Goal: Task Accomplishment & Management: Use online tool/utility

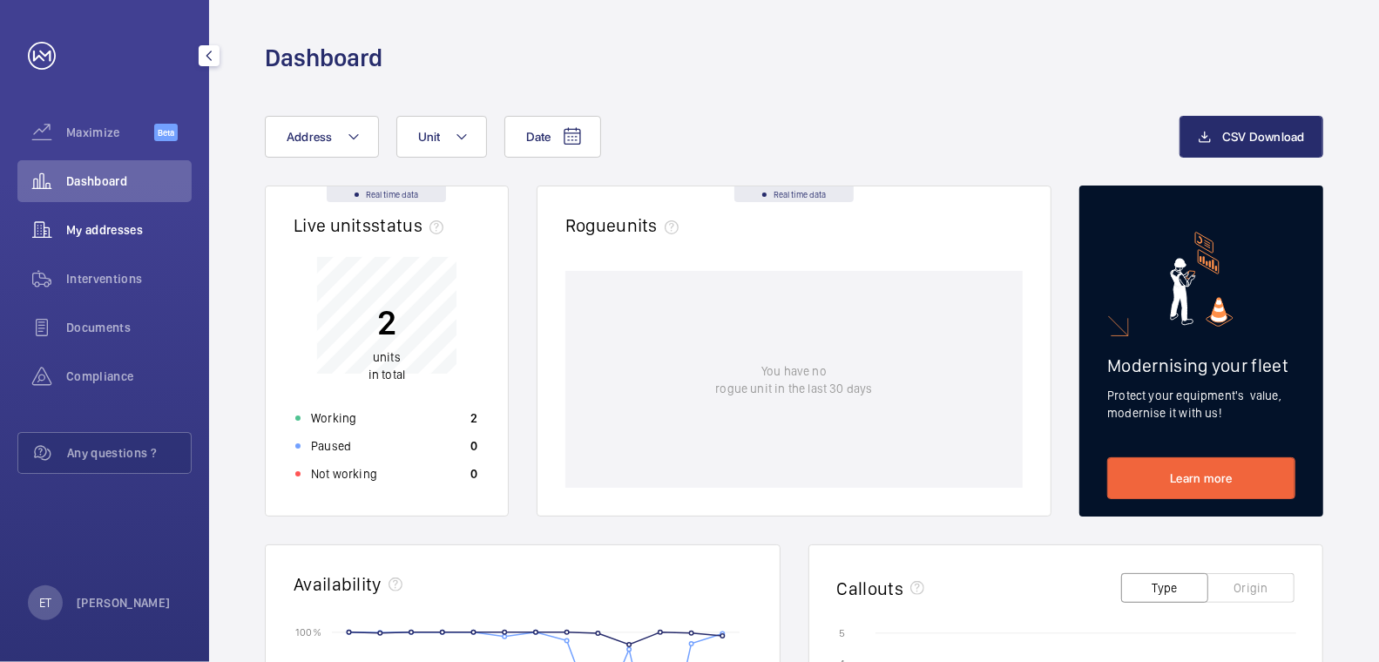
click at [120, 233] on span "My addresses" at bounding box center [128, 229] width 125 height 17
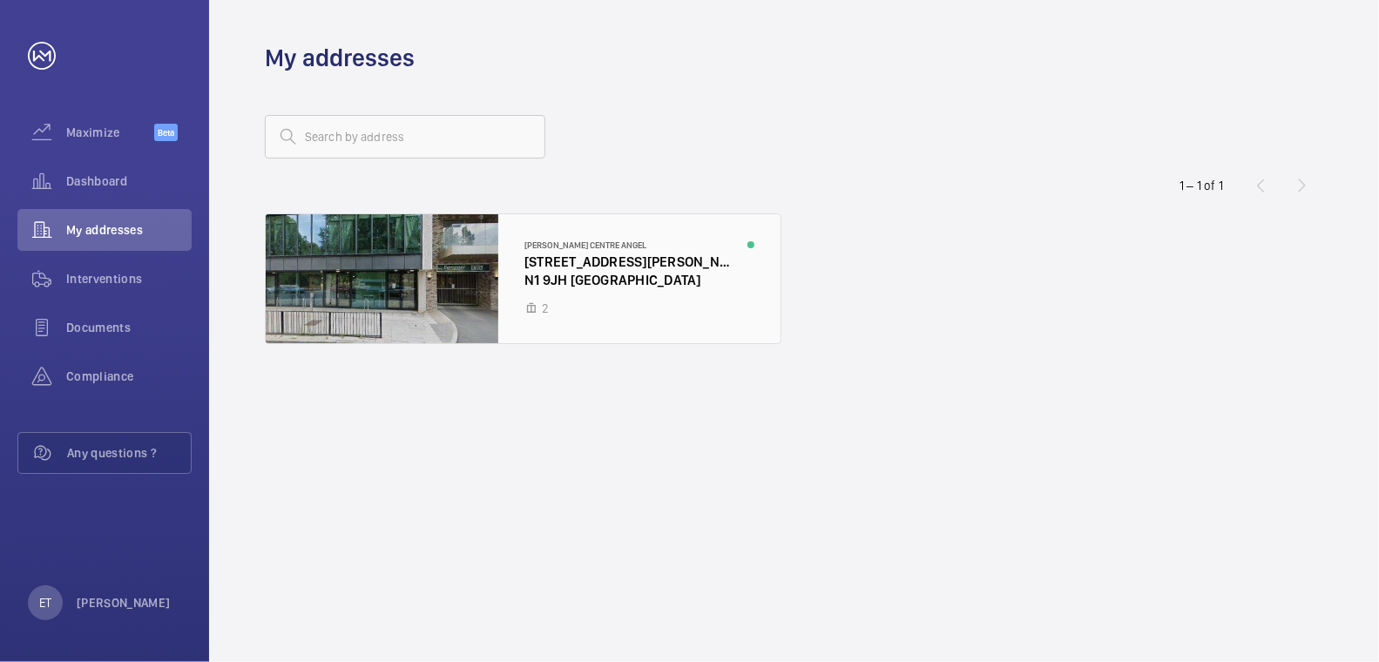
click at [632, 274] on div at bounding box center [523, 278] width 515 height 129
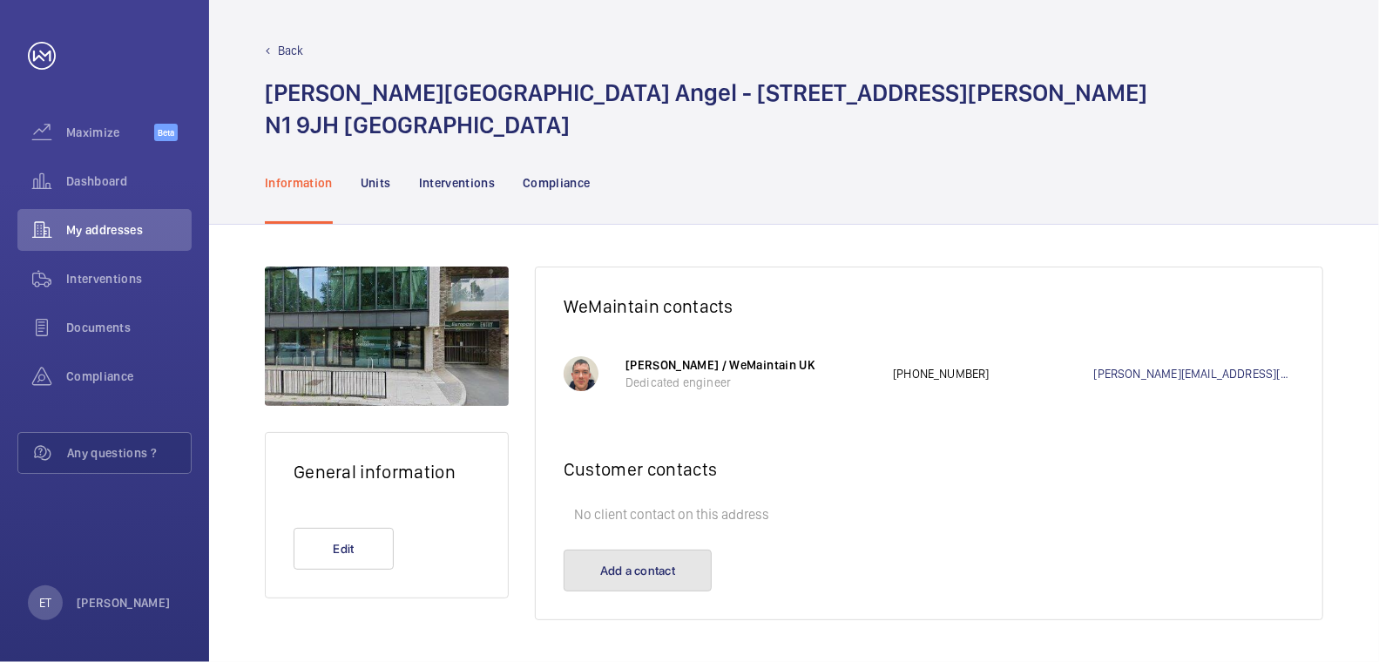
click at [689, 557] on button "Add a contact" at bounding box center [638, 571] width 148 height 42
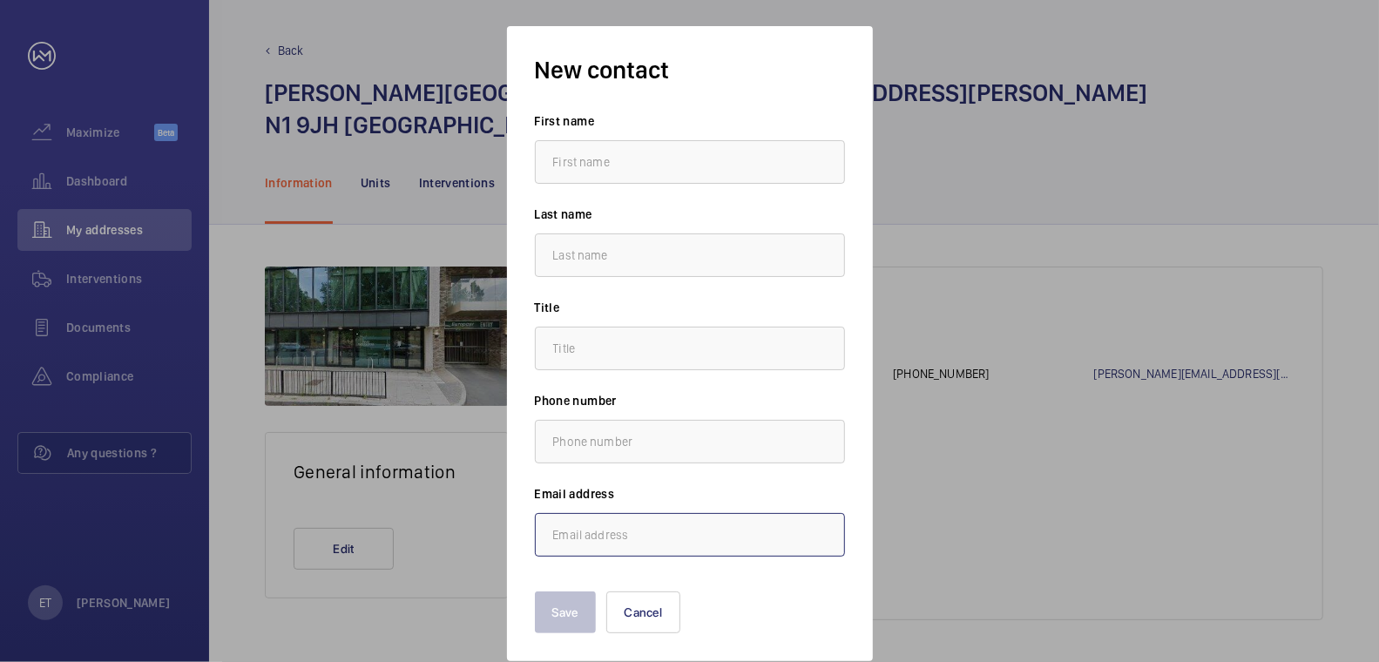
click at [602, 545] on input "email" at bounding box center [690, 535] width 310 height 44
paste input "emma.tolley@cbre.com"
type input "emma.tolley@cbre.com"
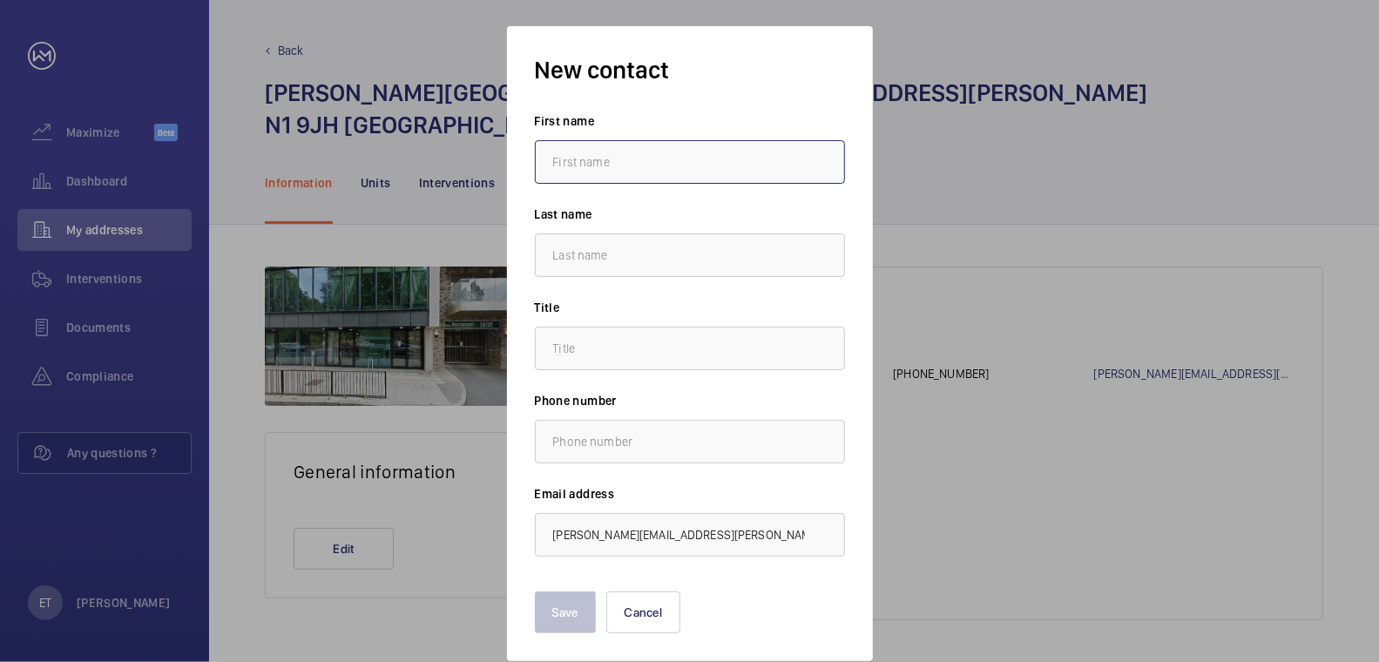
click at [631, 145] on input "text" at bounding box center [690, 162] width 310 height 44
type input "Emma"
type input "Tolley"
click at [578, 357] on input "text" at bounding box center [690, 349] width 310 height 44
type input "."
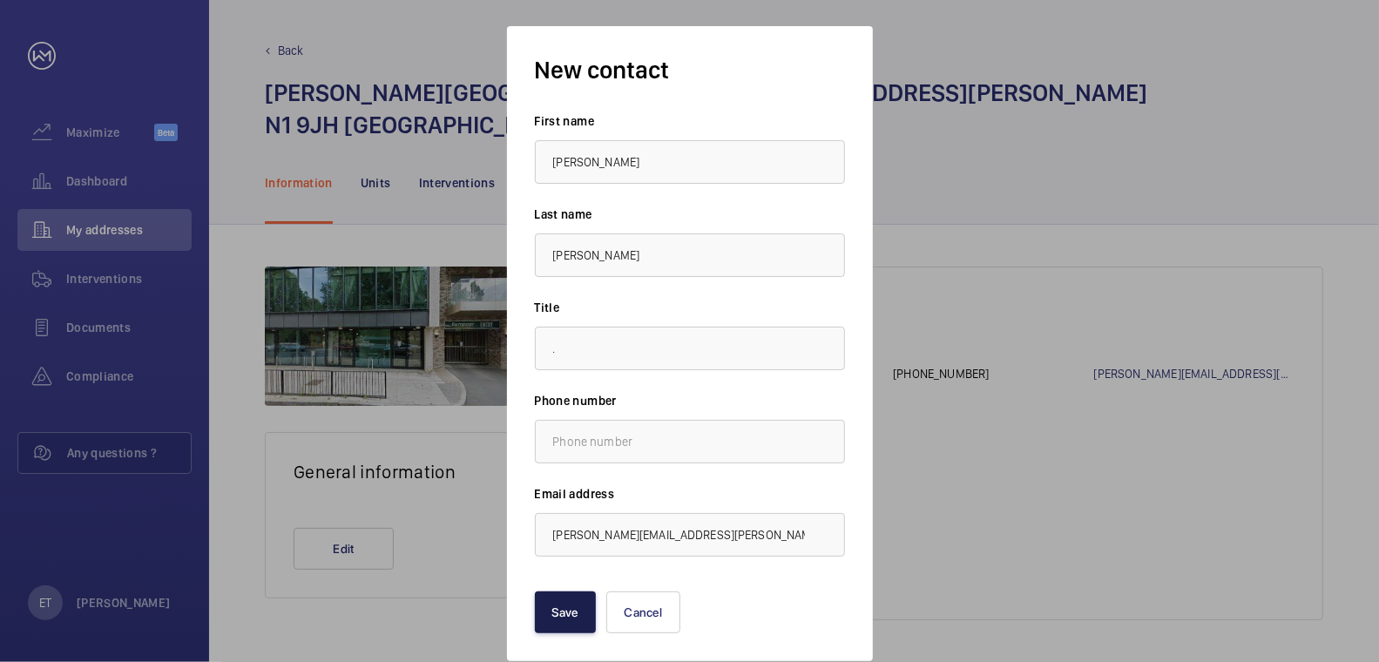
click at [571, 605] on button "Save" at bounding box center [565, 612] width 61 height 42
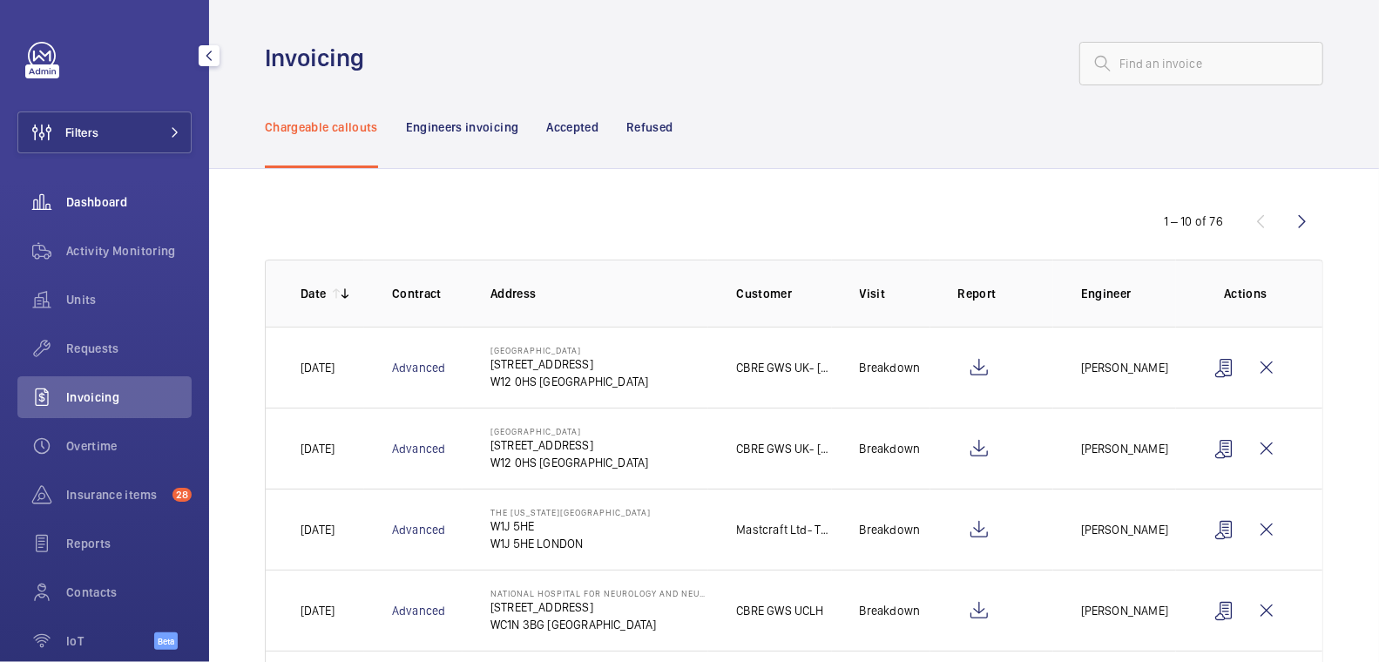
drag, startPoint x: 111, startPoint y: 244, endPoint x: 134, endPoint y: 206, distance: 43.8
click at [111, 245] on span "Activity Monitoring" at bounding box center [128, 250] width 125 height 17
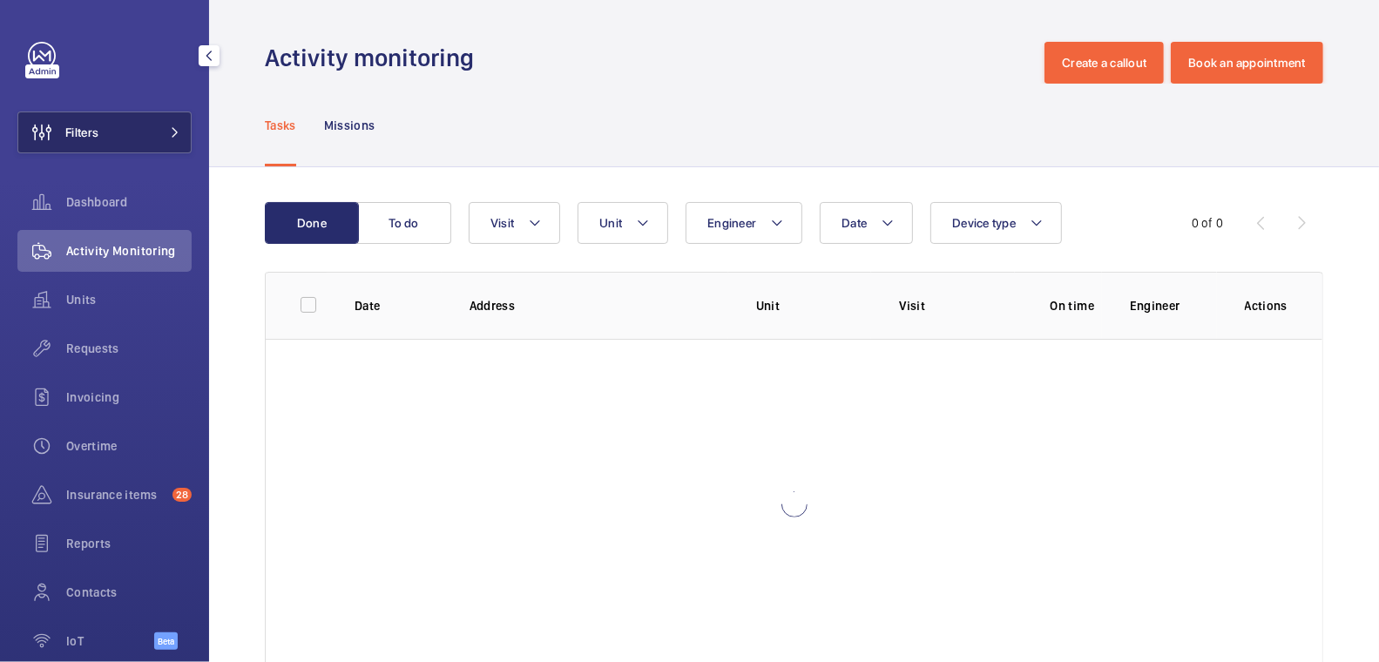
click at [159, 136] on span at bounding box center [169, 132] width 21 height 10
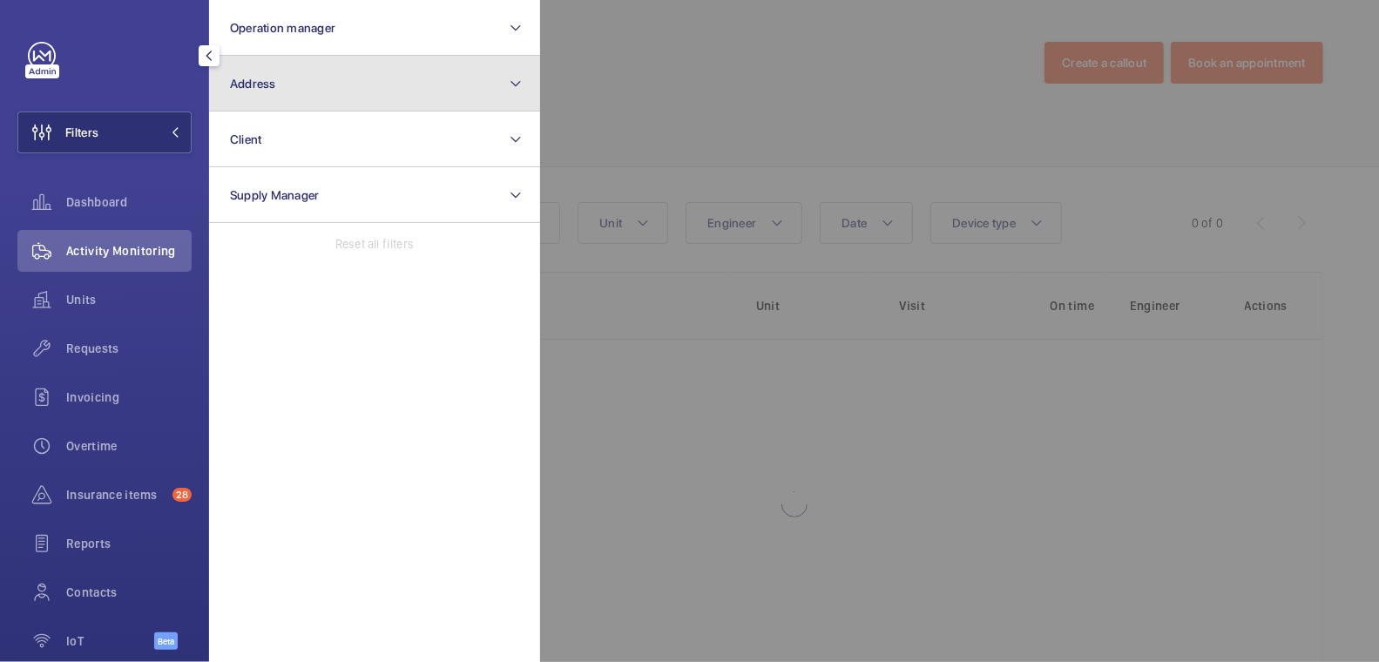
click at [304, 94] on button "Address" at bounding box center [374, 84] width 331 height 56
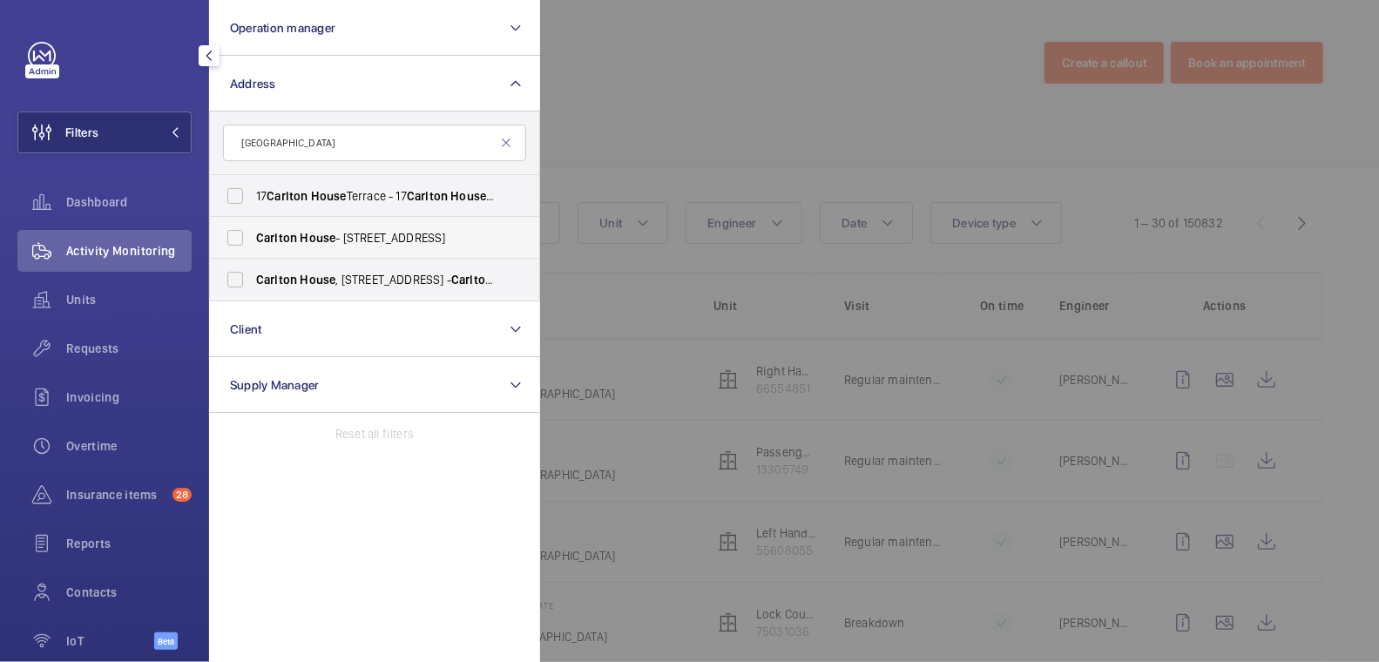
type input "carlton house"
click at [341, 230] on span "Carlton House - 153 Upper Chorlton Road, MANCHESTER M16 7SH" at bounding box center [376, 237] width 240 height 17
click at [253, 230] on input "Carlton House - 153 Upper Chorlton Road, MANCHESTER M16 7SH" at bounding box center [235, 237] width 35 height 35
checkbox input "true"
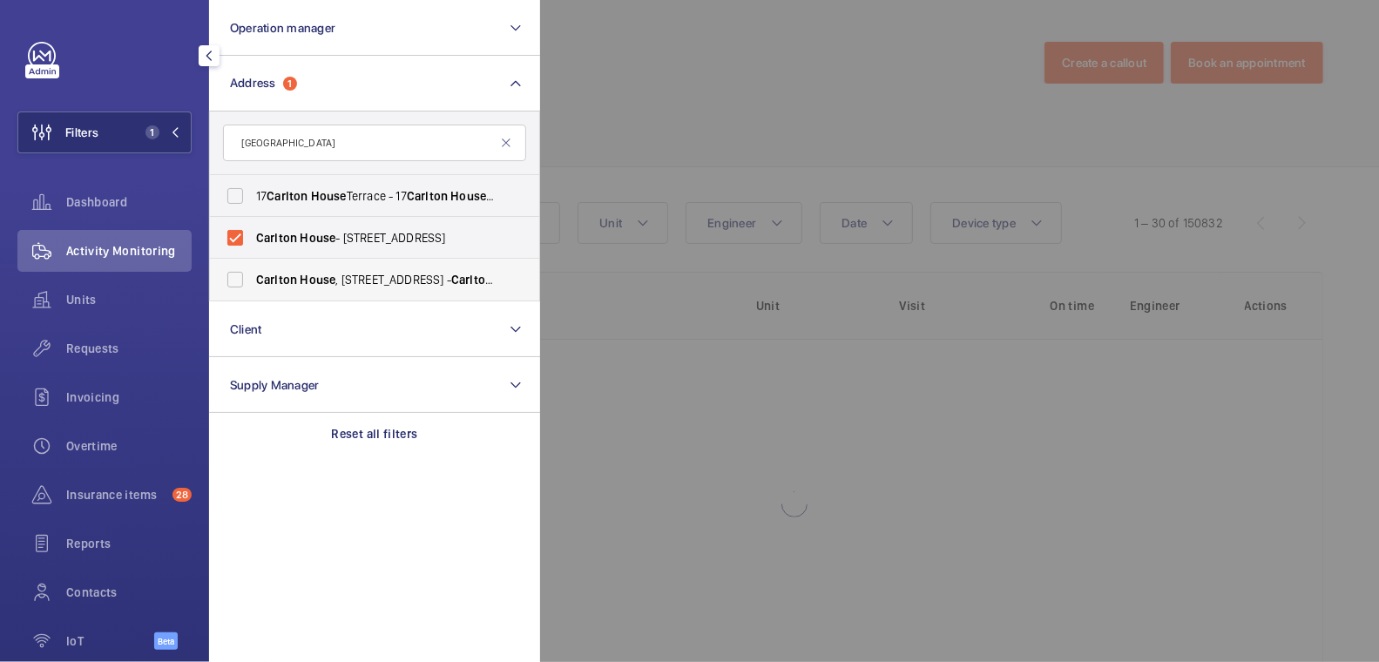
click at [337, 280] on span "Carlton House , 153 Upper Chorlton Rd, Manchester, M16 7SH - Carlton House , MA…" at bounding box center [376, 279] width 240 height 17
click at [253, 280] on input "Carlton House , 153 Upper Chorlton Rd, Manchester, M16 7SH - Carlton House , MA…" at bounding box center [235, 279] width 35 height 35
checkbox input "true"
click at [682, 145] on div at bounding box center [1229, 331] width 1379 height 662
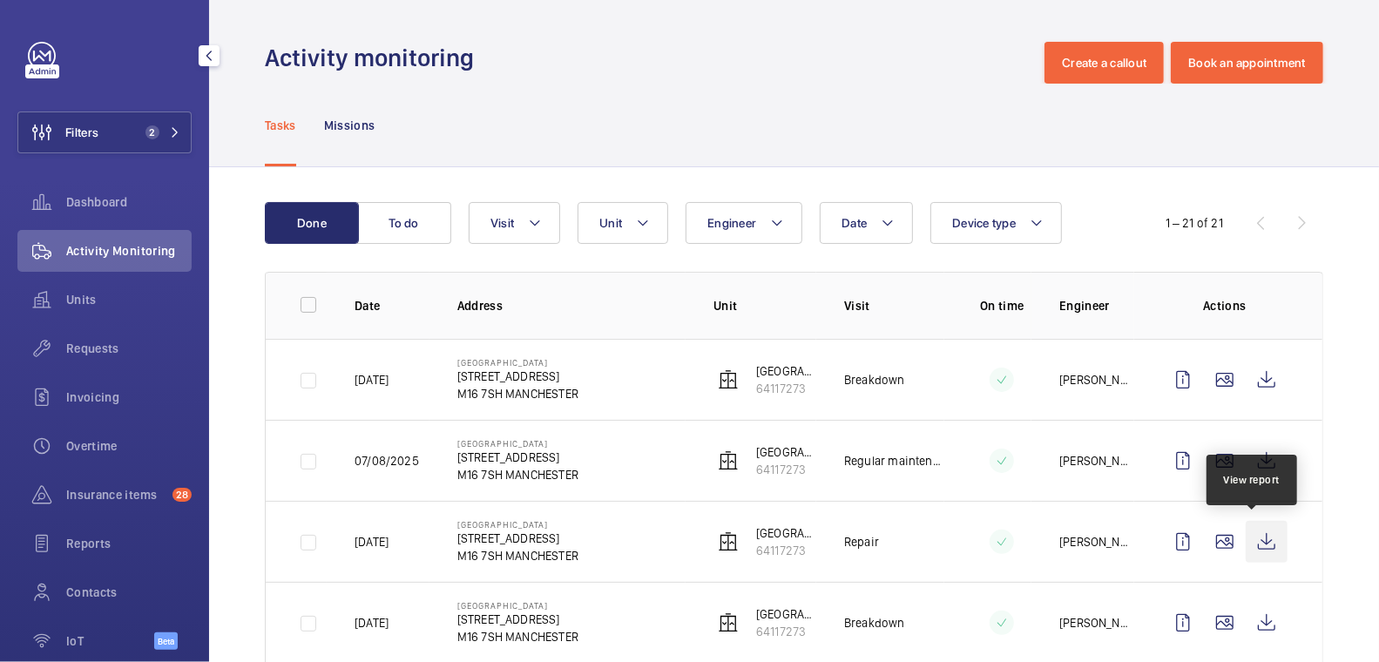
click at [1260, 546] on wm-front-icon-button at bounding box center [1267, 542] width 42 height 42
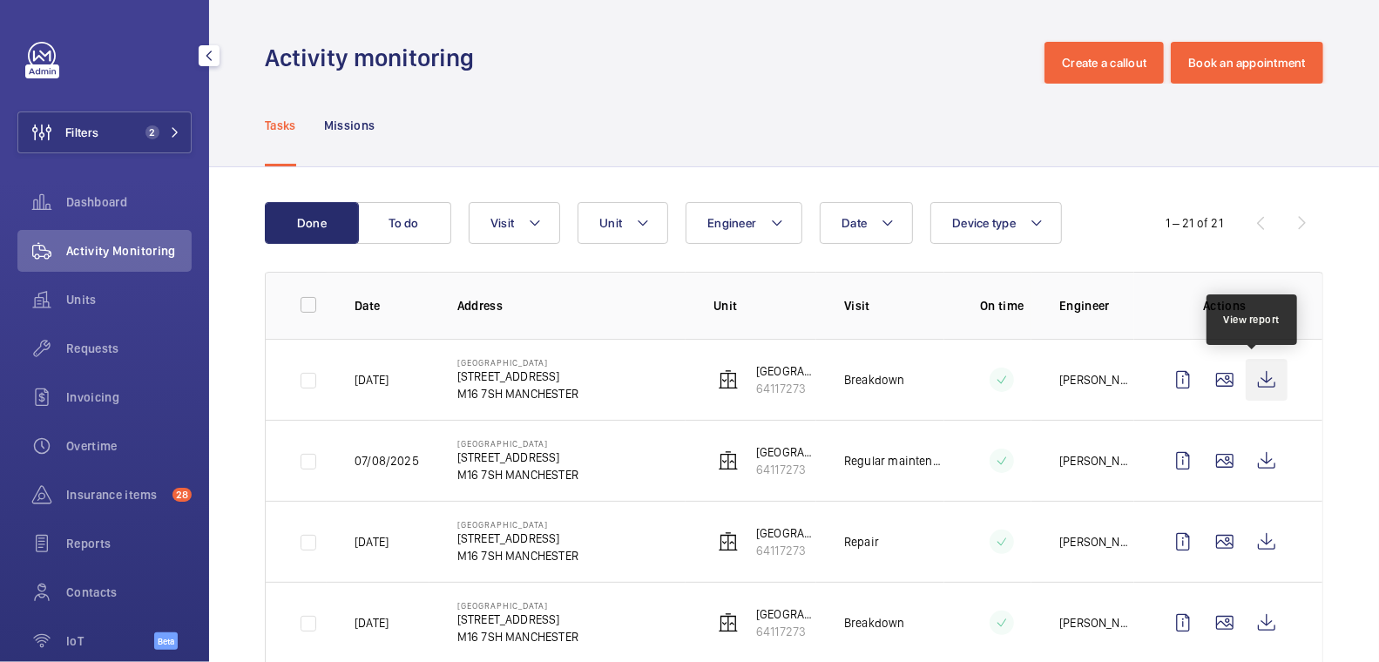
click at [1255, 382] on wm-front-icon-button at bounding box center [1267, 380] width 42 height 42
click at [111, 492] on span "Insurance items" at bounding box center [115, 494] width 99 height 17
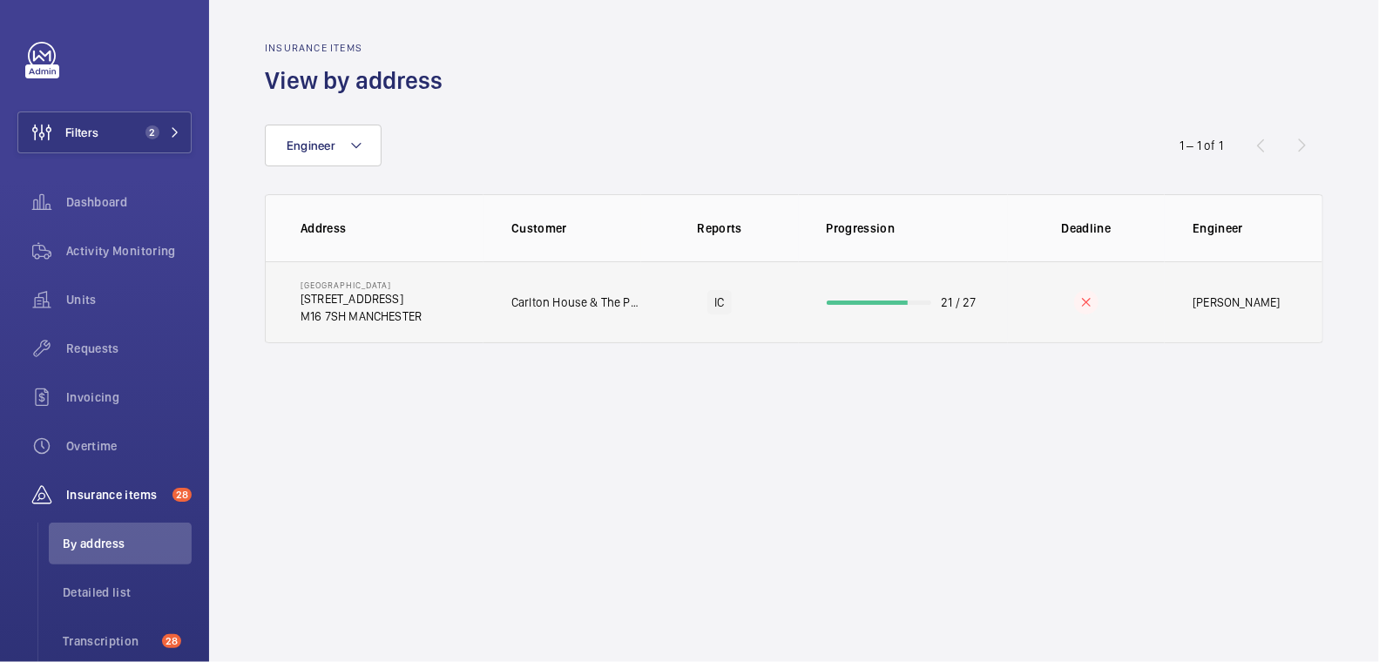
click at [949, 301] on p "21 / 27" at bounding box center [959, 302] width 35 height 17
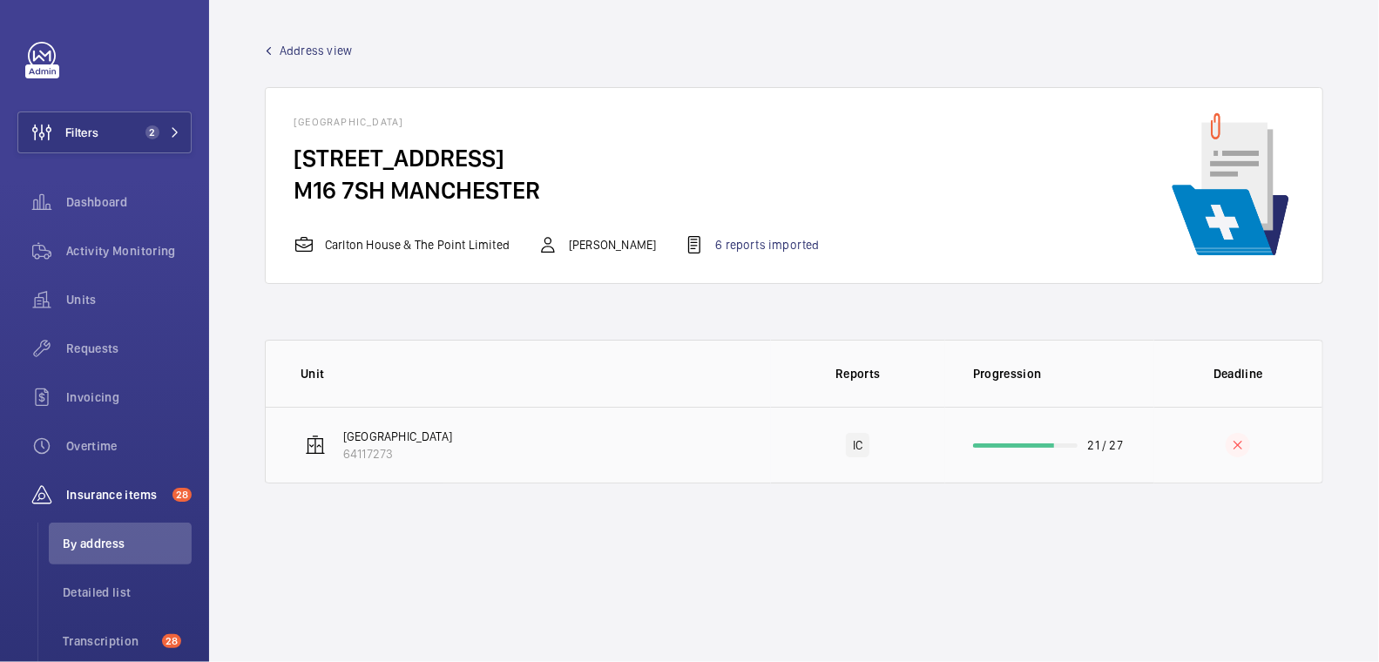
click at [956, 458] on td "21 / 27" at bounding box center [1049, 445] width 209 height 77
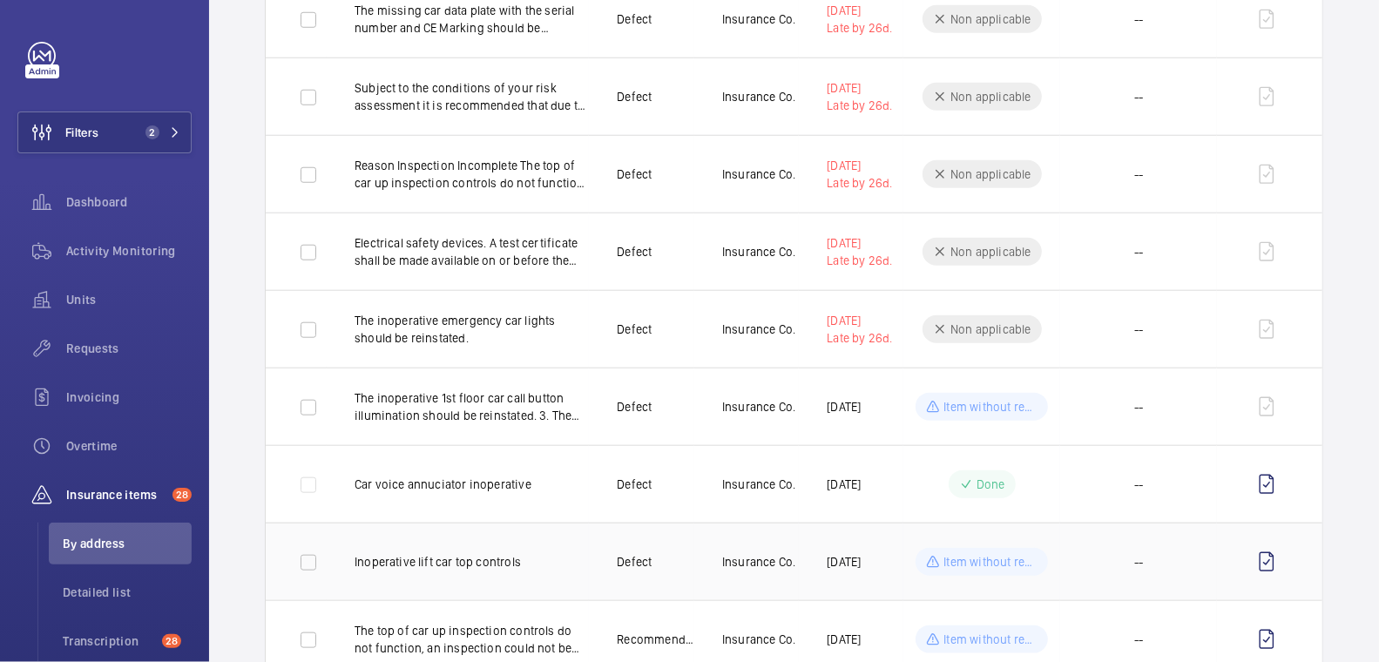
scroll to position [921, 0]
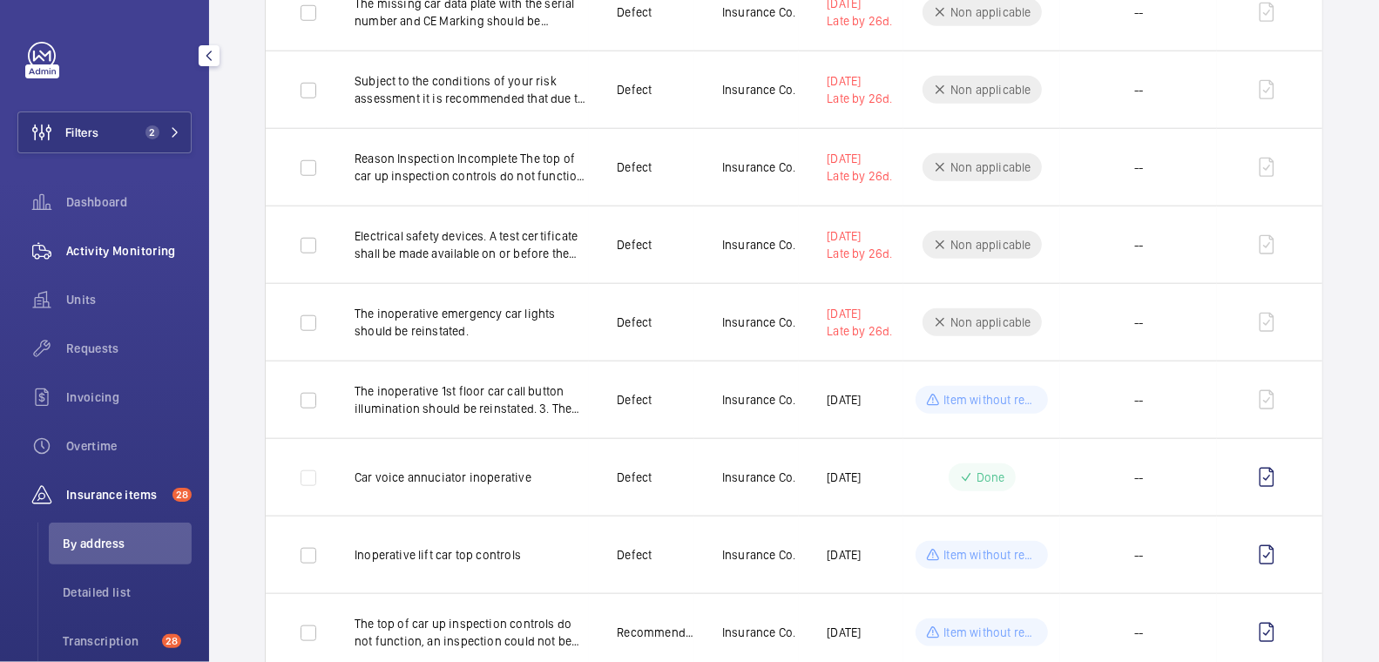
click at [88, 247] on span "Activity Monitoring" at bounding box center [128, 250] width 125 height 17
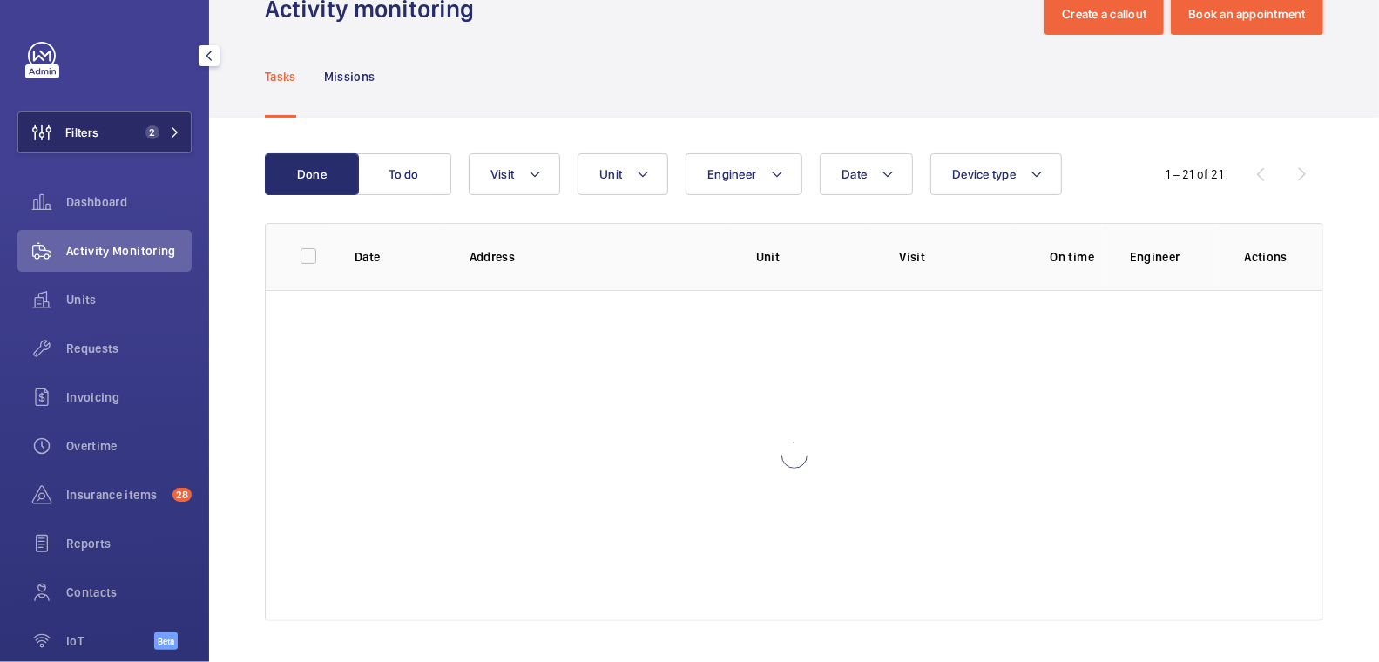
click at [121, 138] on button "Filters 2" at bounding box center [104, 132] width 174 height 42
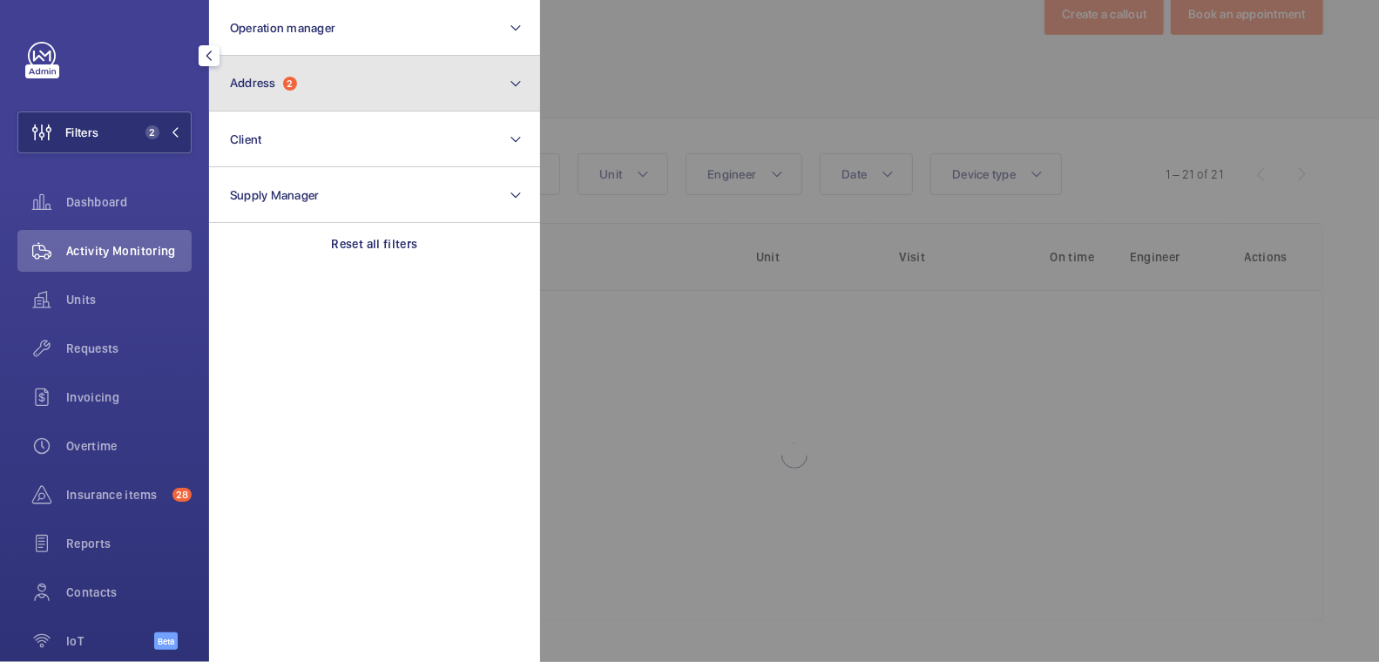
click at [338, 96] on button "Address 2" at bounding box center [374, 84] width 331 height 56
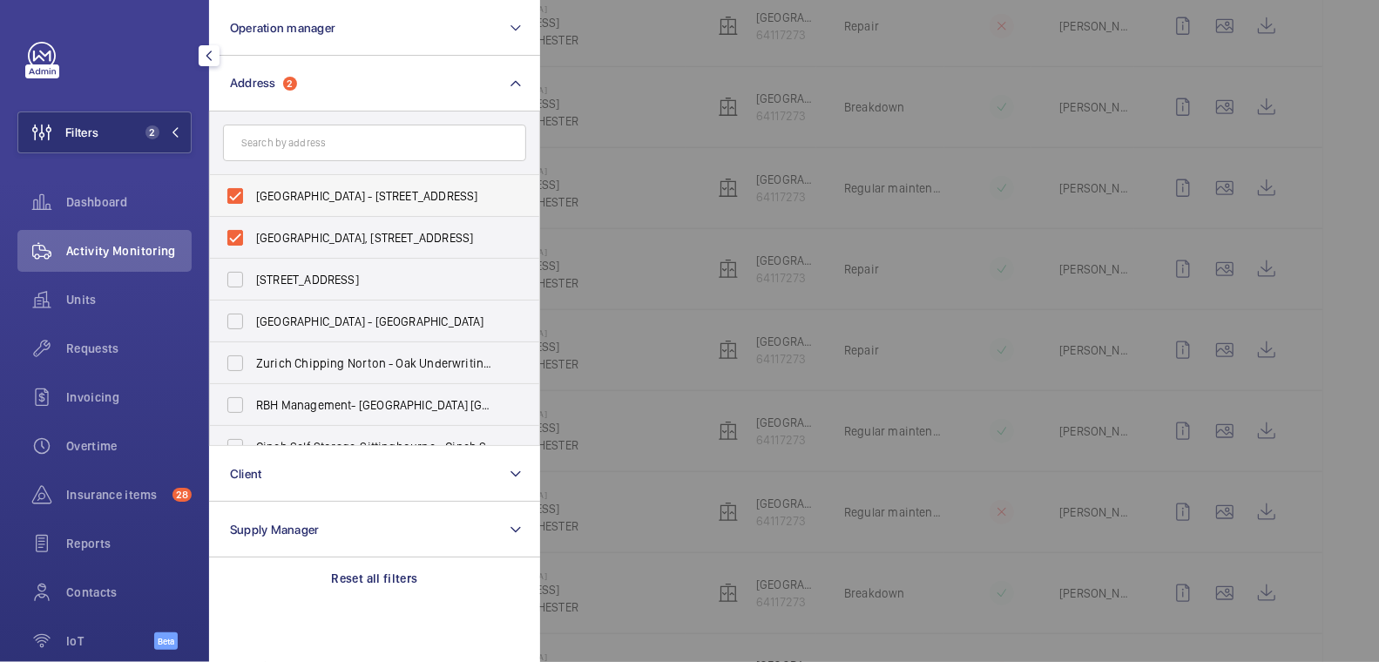
click at [301, 187] on span "Carlton House - 153 Upper Chorlton Road, MANCHESTER M16 7SH" at bounding box center [376, 195] width 240 height 17
click at [253, 187] on input "Carlton House - 153 Upper Chorlton Road, MANCHESTER M16 7SH" at bounding box center [235, 196] width 35 height 35
checkbox input "false"
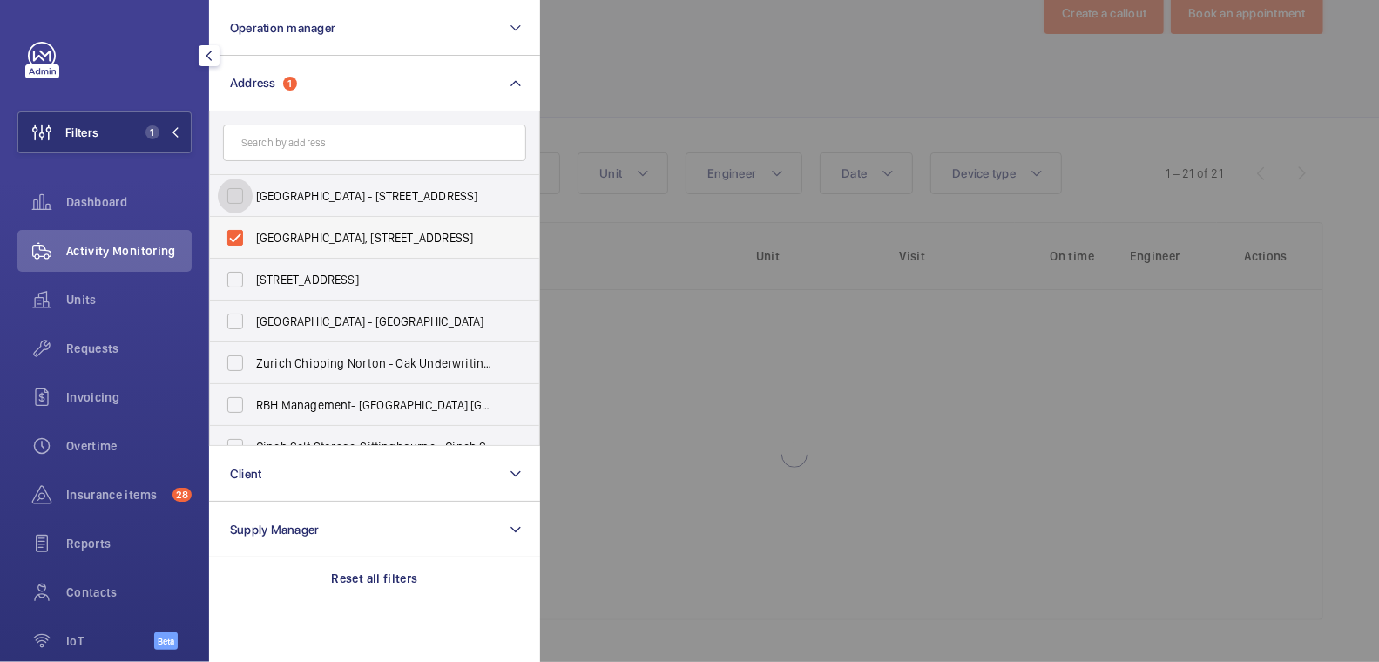
scroll to position [49, 0]
click at [294, 237] on span "Carlton House, 153 Upper Chorlton Rd, Manchester, M16 7SH - Carlton House, MANC…" at bounding box center [376, 237] width 240 height 17
click at [253, 237] on input "Carlton House, 153 Upper Chorlton Rd, Manchester, M16 7SH - Carlton House, MANC…" at bounding box center [235, 237] width 35 height 35
checkbox input "false"
click at [698, 49] on div at bounding box center [1229, 331] width 1379 height 662
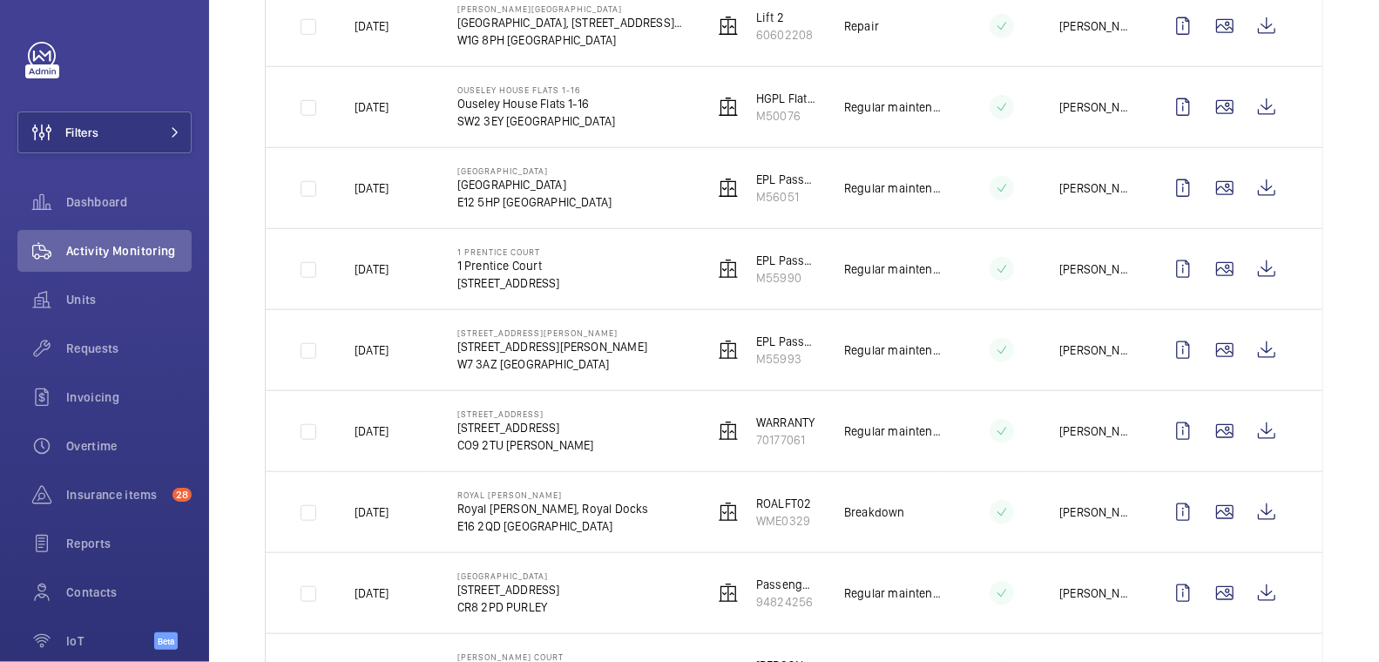
scroll to position [916, 0]
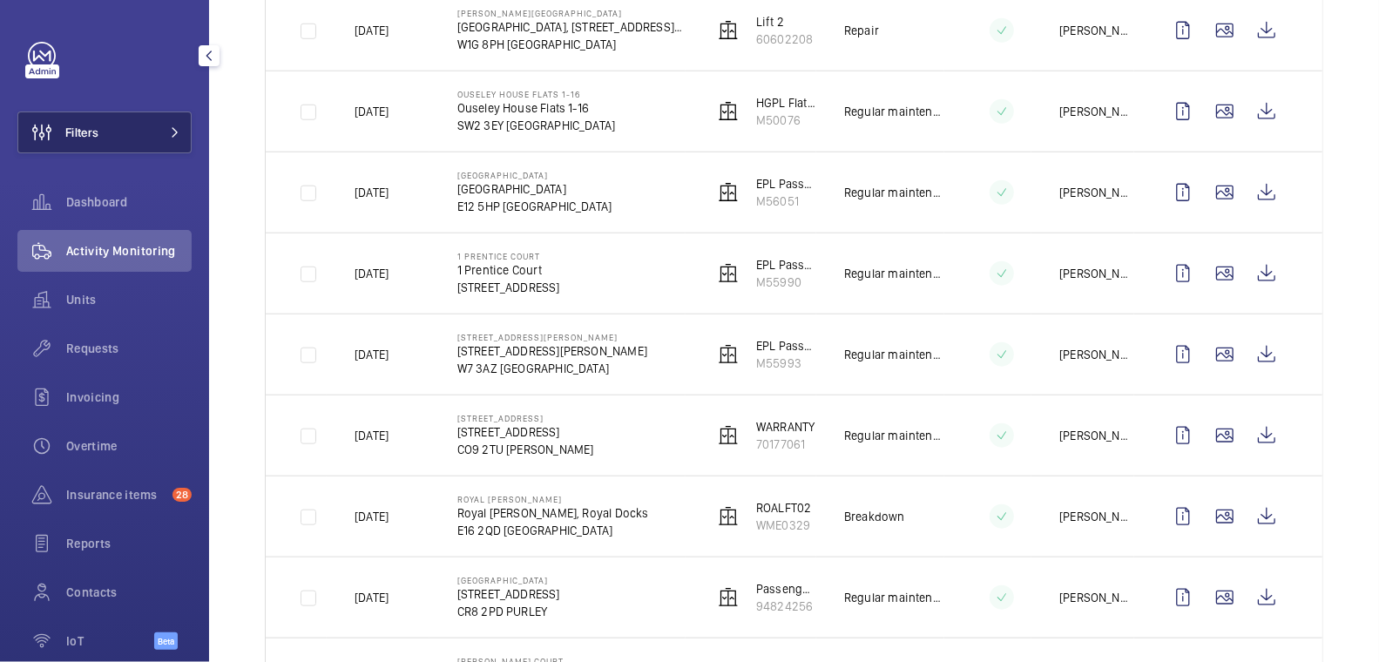
click at [97, 139] on span "Filters" at bounding box center [81, 132] width 33 height 17
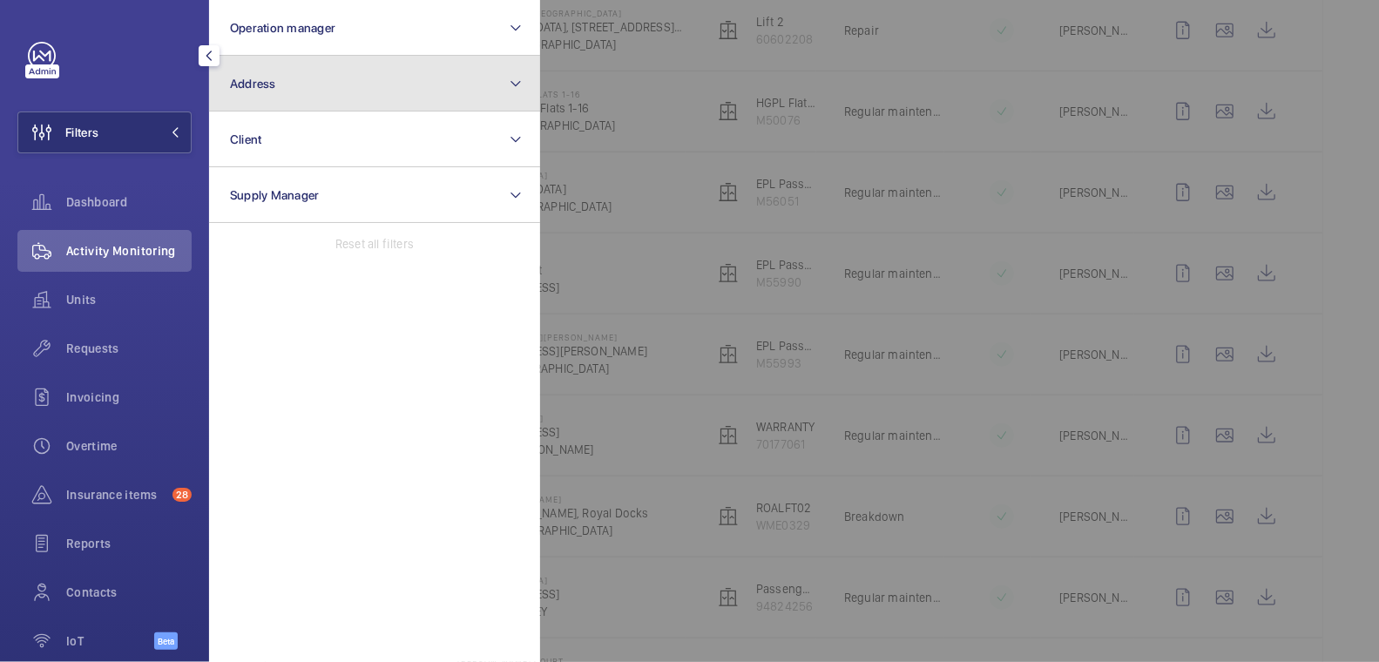
click at [342, 82] on button "Address" at bounding box center [374, 84] width 331 height 56
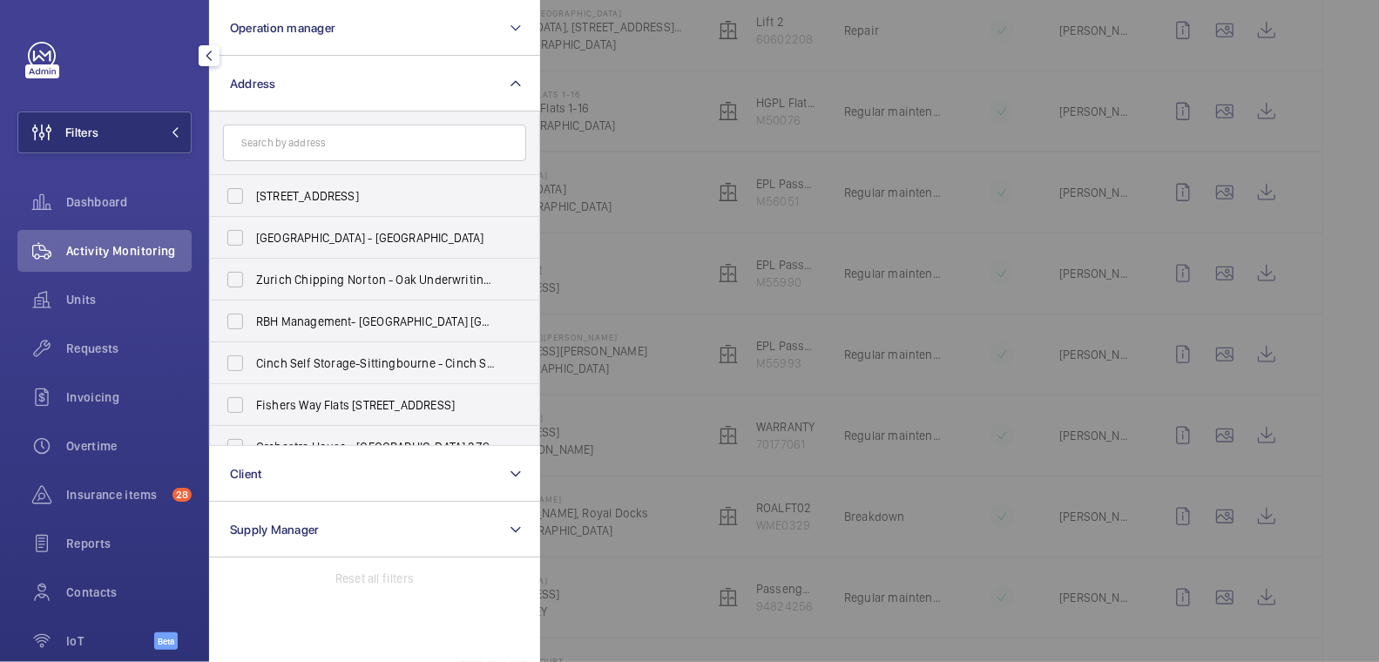
click at [674, 120] on div at bounding box center [1229, 331] width 1379 height 662
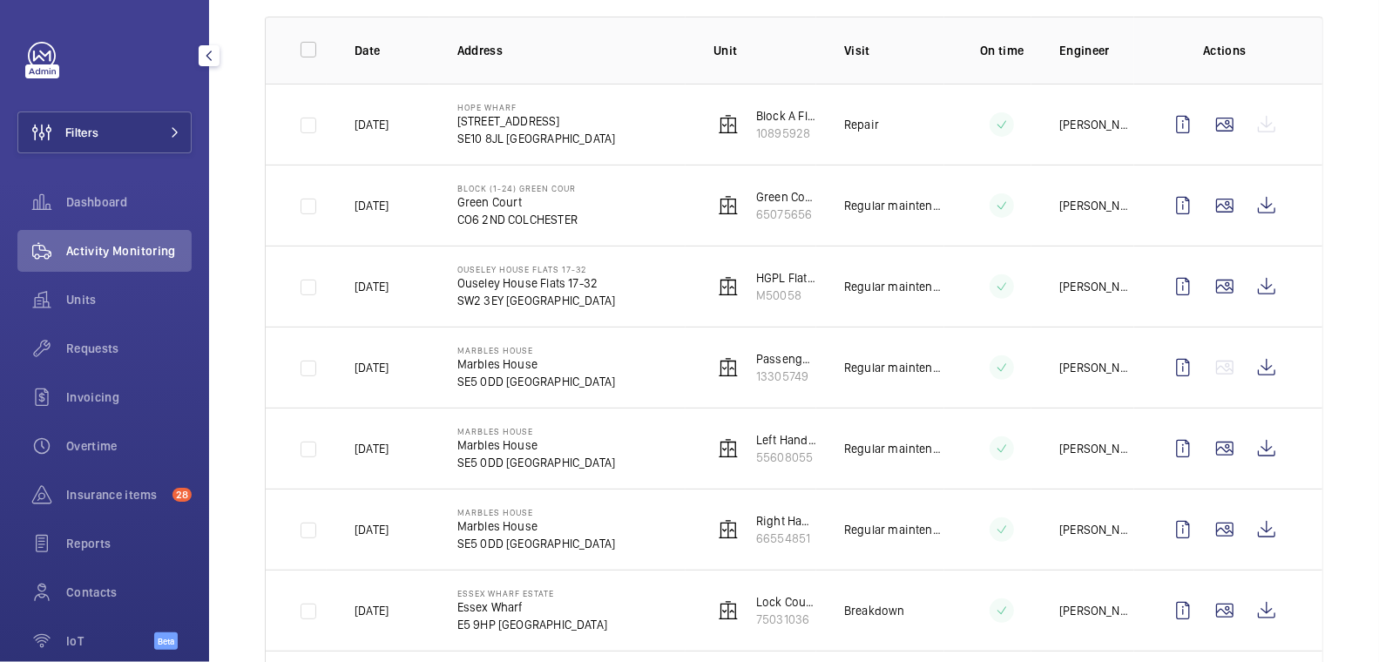
scroll to position [0, 0]
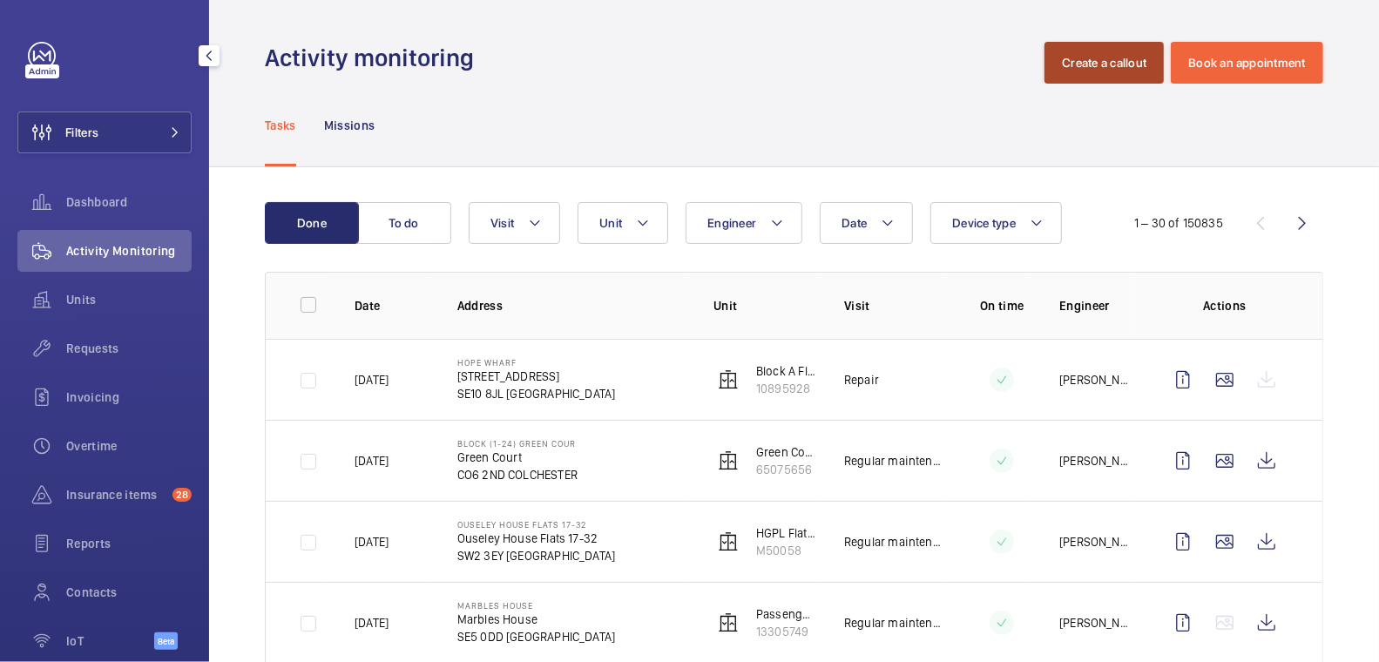
click at [1100, 71] on button "Create a callout" at bounding box center [1103, 63] width 119 height 42
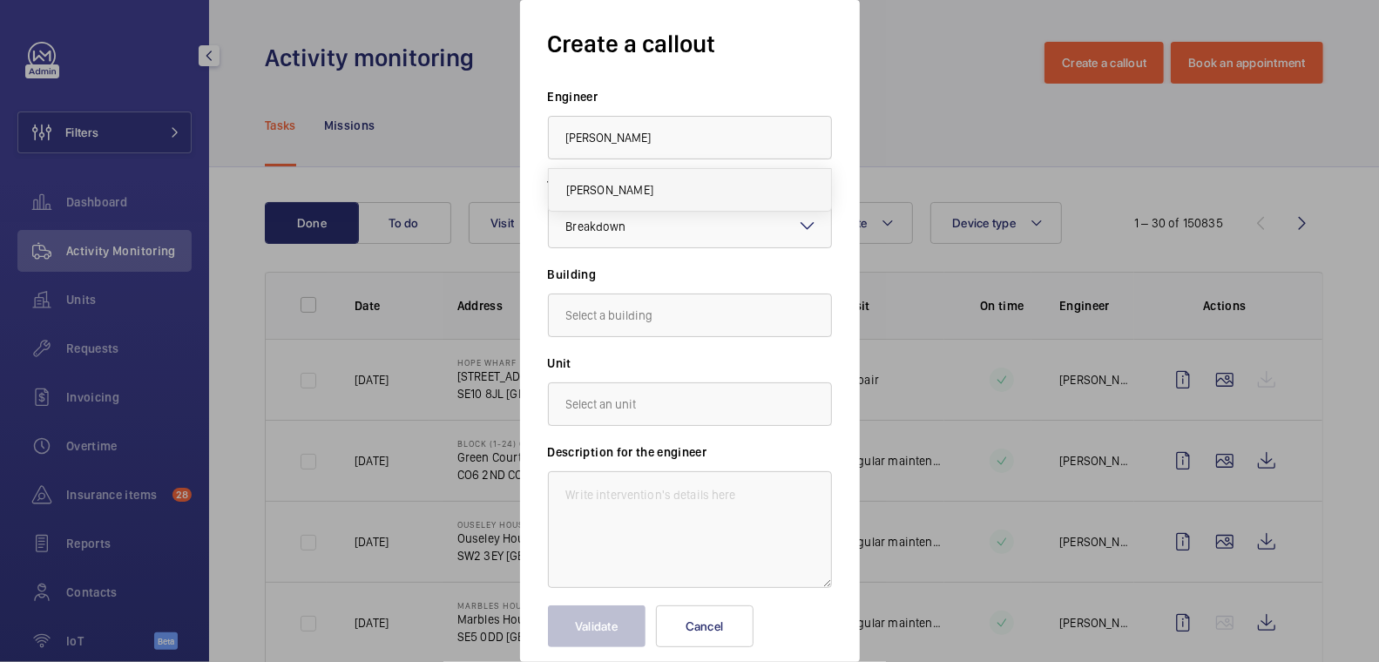
click at [688, 176] on mat-option "Dan Jennings" at bounding box center [690, 190] width 282 height 42
type input "Dan Jennings"
click at [630, 314] on input "text" at bounding box center [690, 316] width 284 height 44
click at [675, 408] on span "St George's Hospital, SW17 0RE LONDON" at bounding box center [620, 410] width 109 height 17
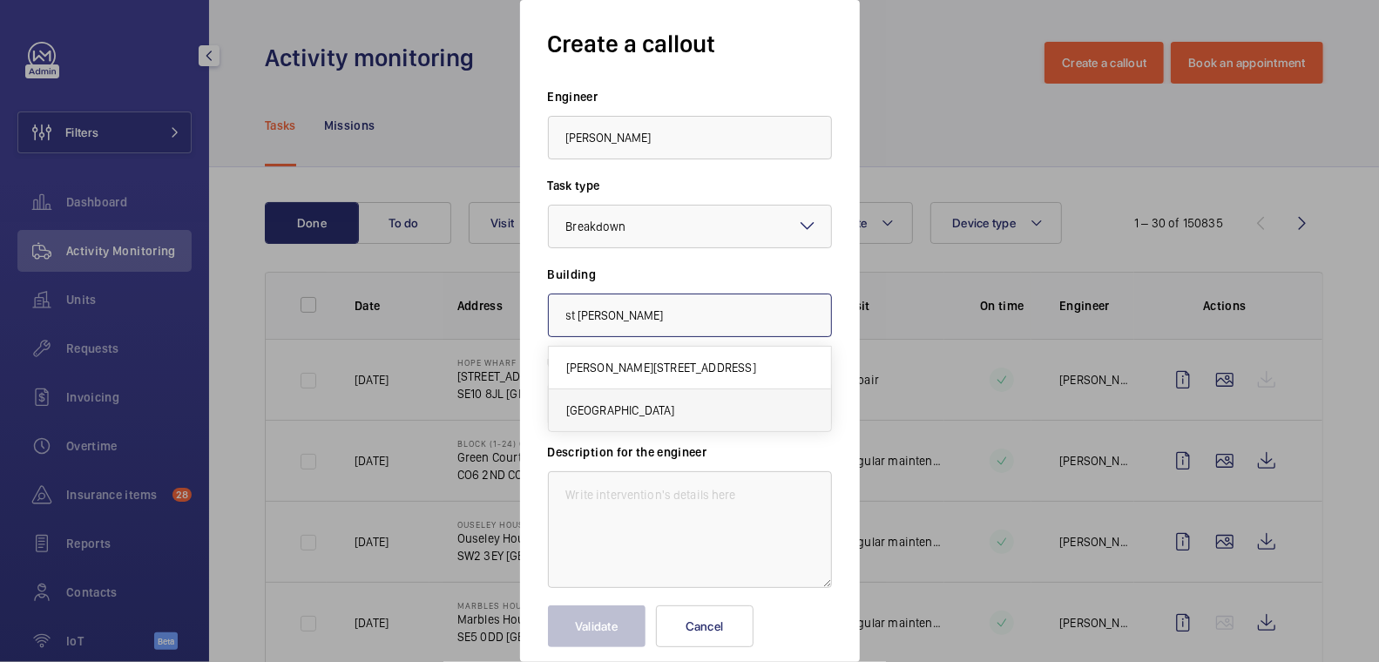
type input "St George's Hospital, SW17 0RE LONDON"
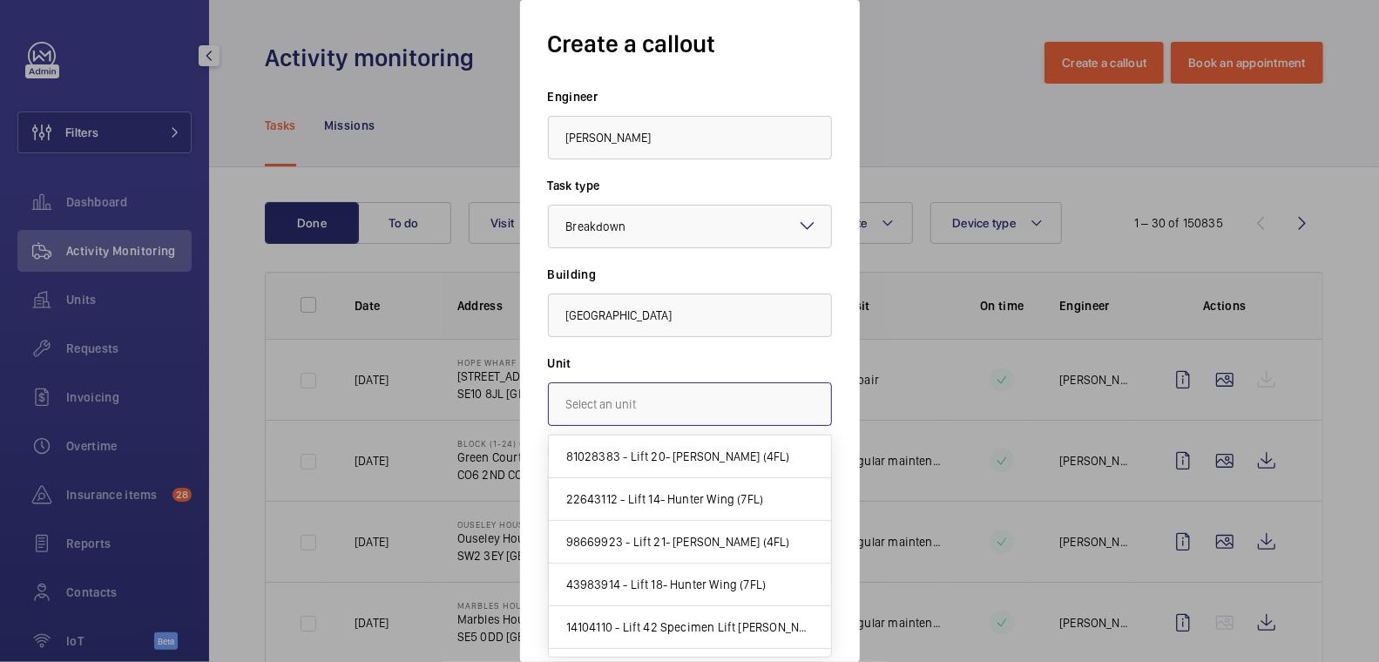
click at [638, 397] on input "text" at bounding box center [690, 404] width 284 height 44
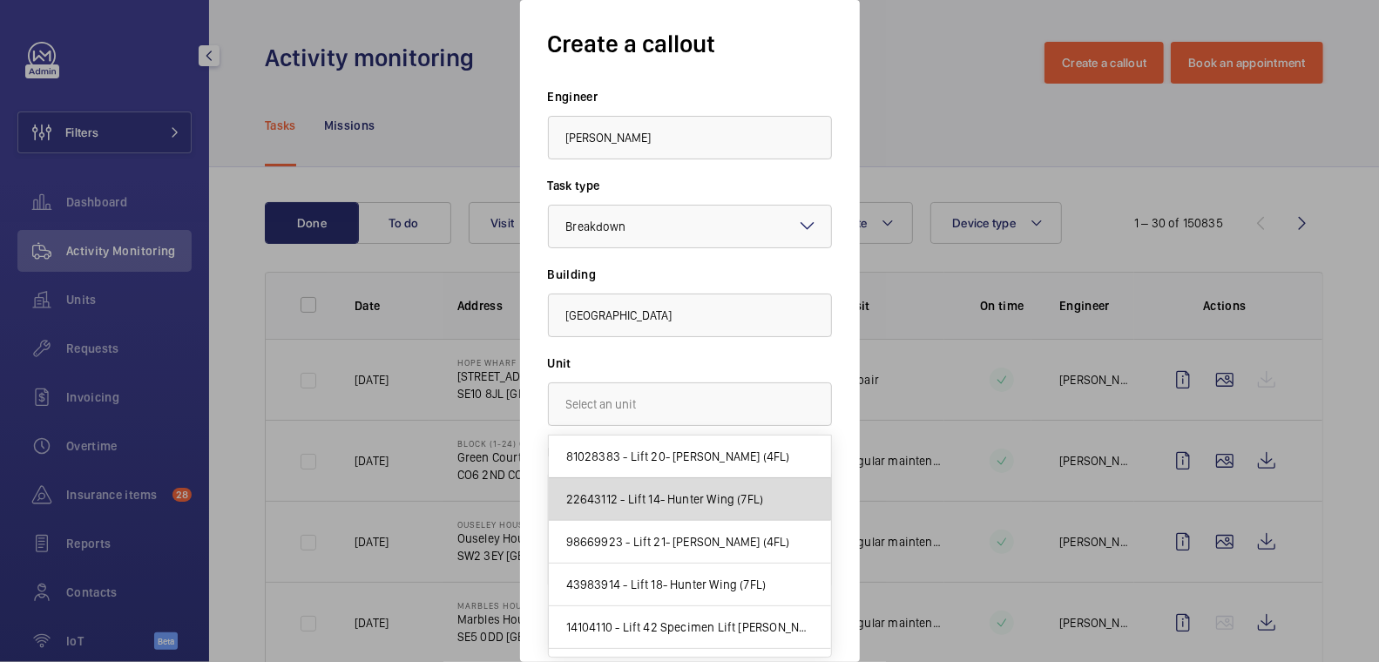
click at [710, 508] on mat-option "22643112 - Lift 14- Hunter Wing (7FL)" at bounding box center [690, 499] width 282 height 43
type input "22643112 - Lift 14- Hunter Wing (7FL)"
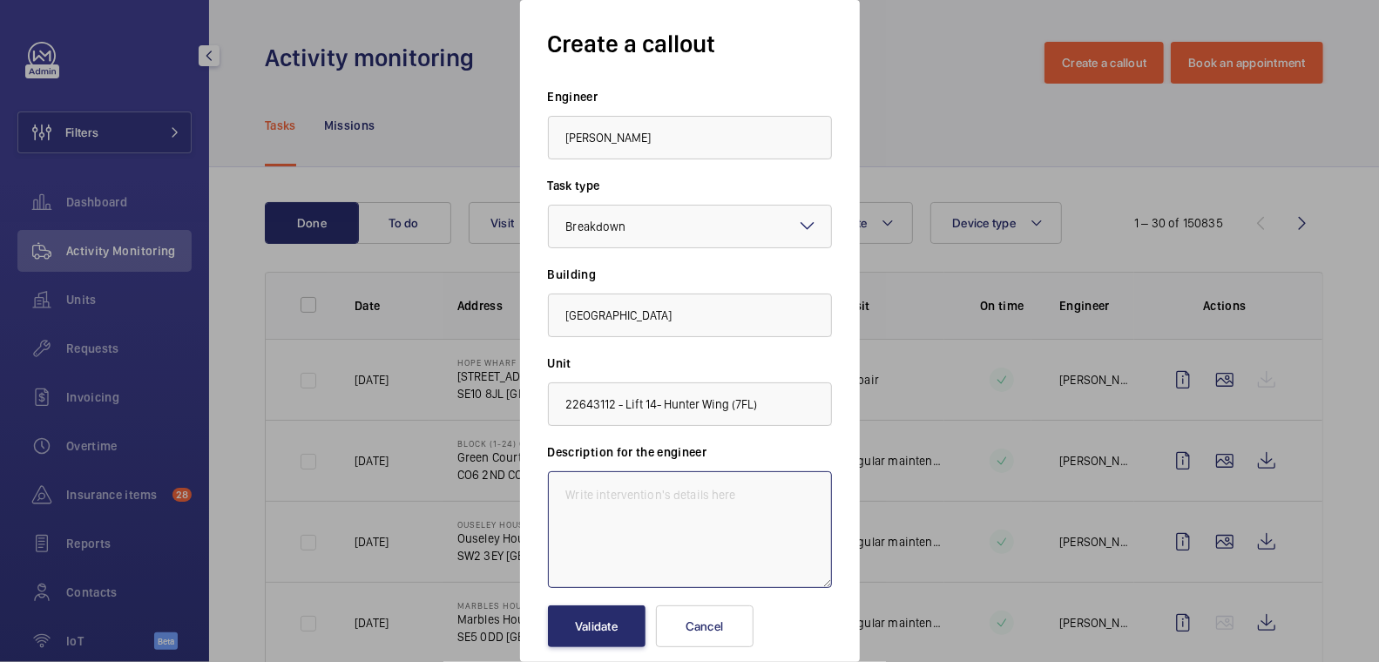
click at [707, 516] on textarea at bounding box center [690, 529] width 284 height 117
type textarea "Lift out of service"
click at [618, 630] on button "Validate" at bounding box center [597, 626] width 98 height 42
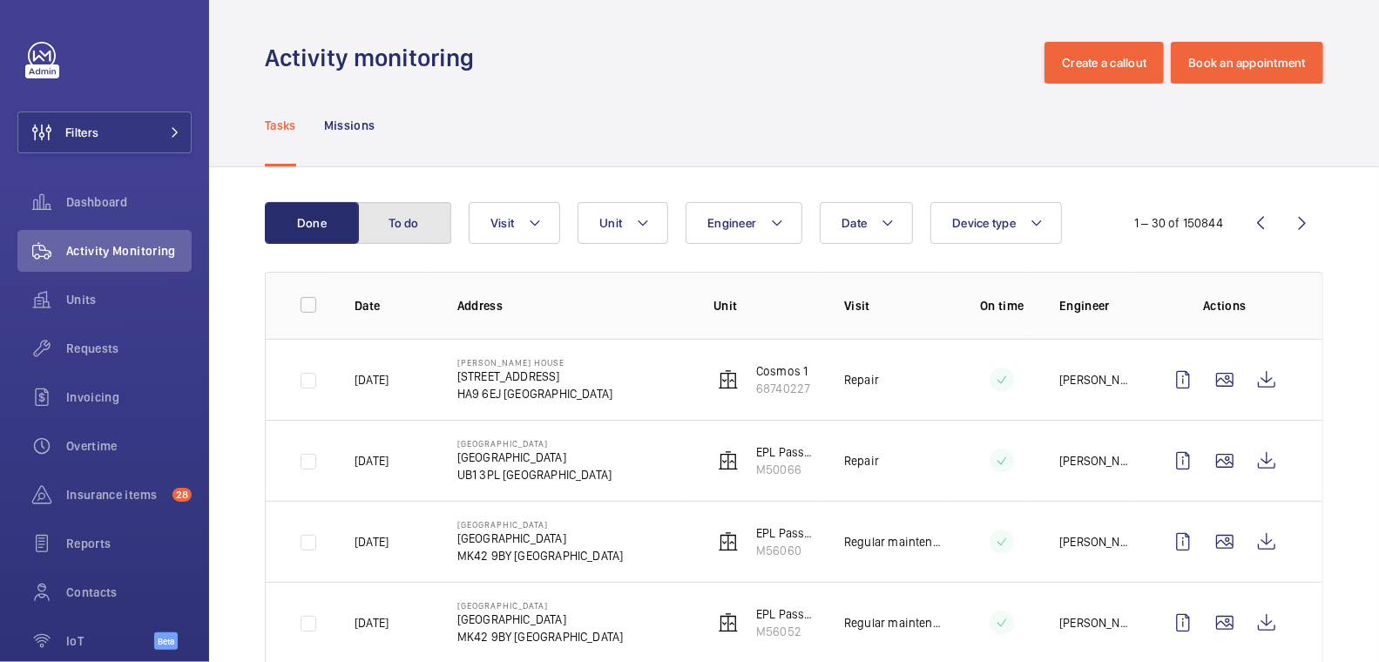
click at [417, 228] on button "To do" at bounding box center [404, 223] width 94 height 42
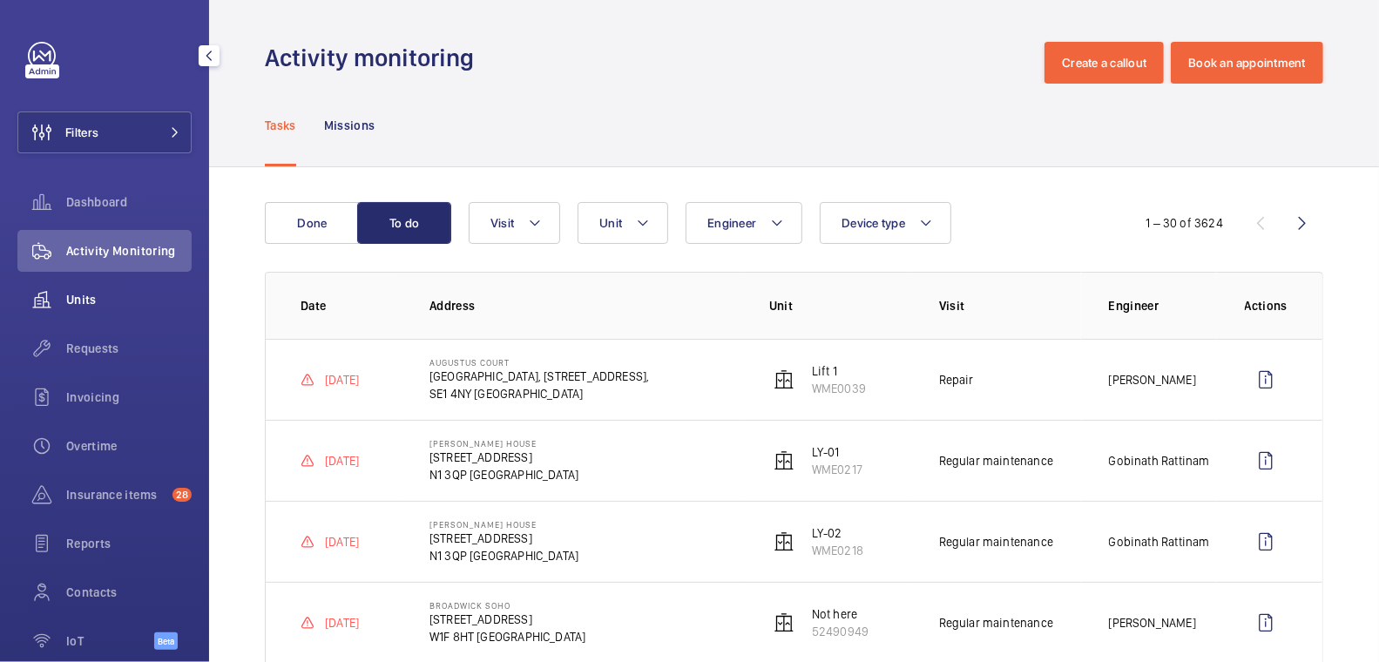
click at [86, 300] on span "Units" at bounding box center [128, 299] width 125 height 17
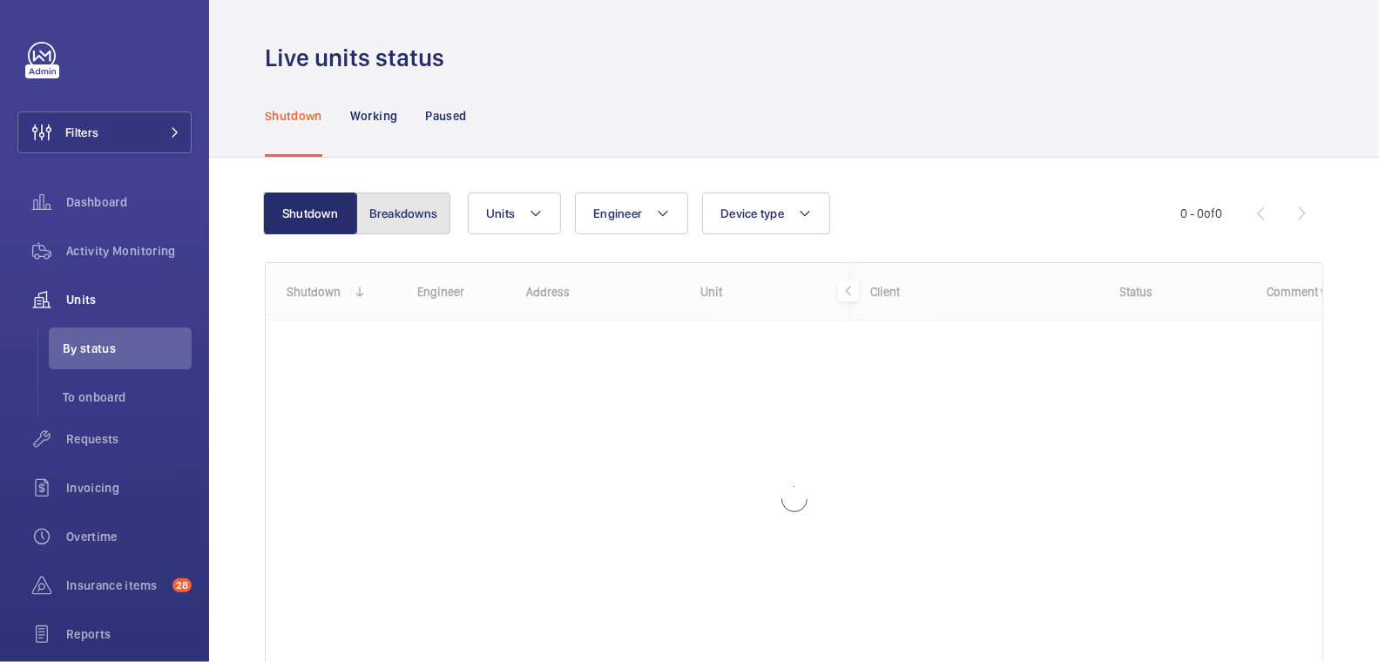
click at [409, 232] on button "Breakdowns" at bounding box center [403, 214] width 94 height 42
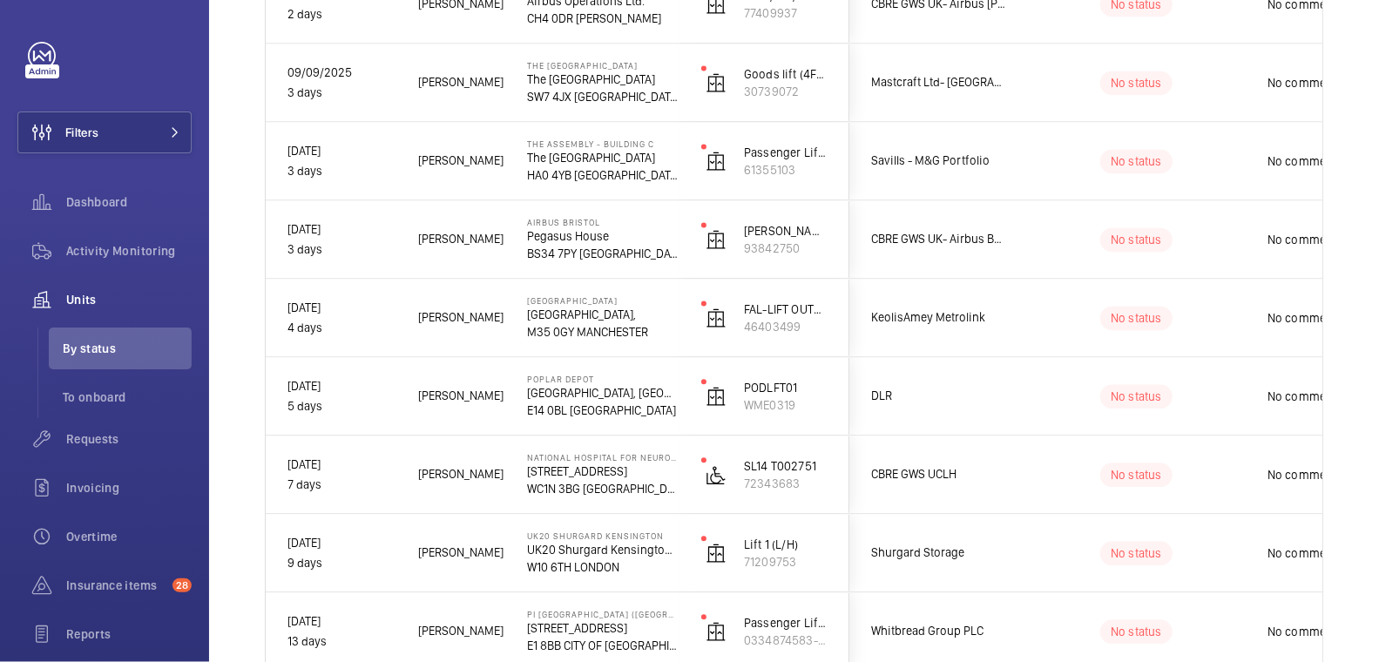
scroll to position [2344, 0]
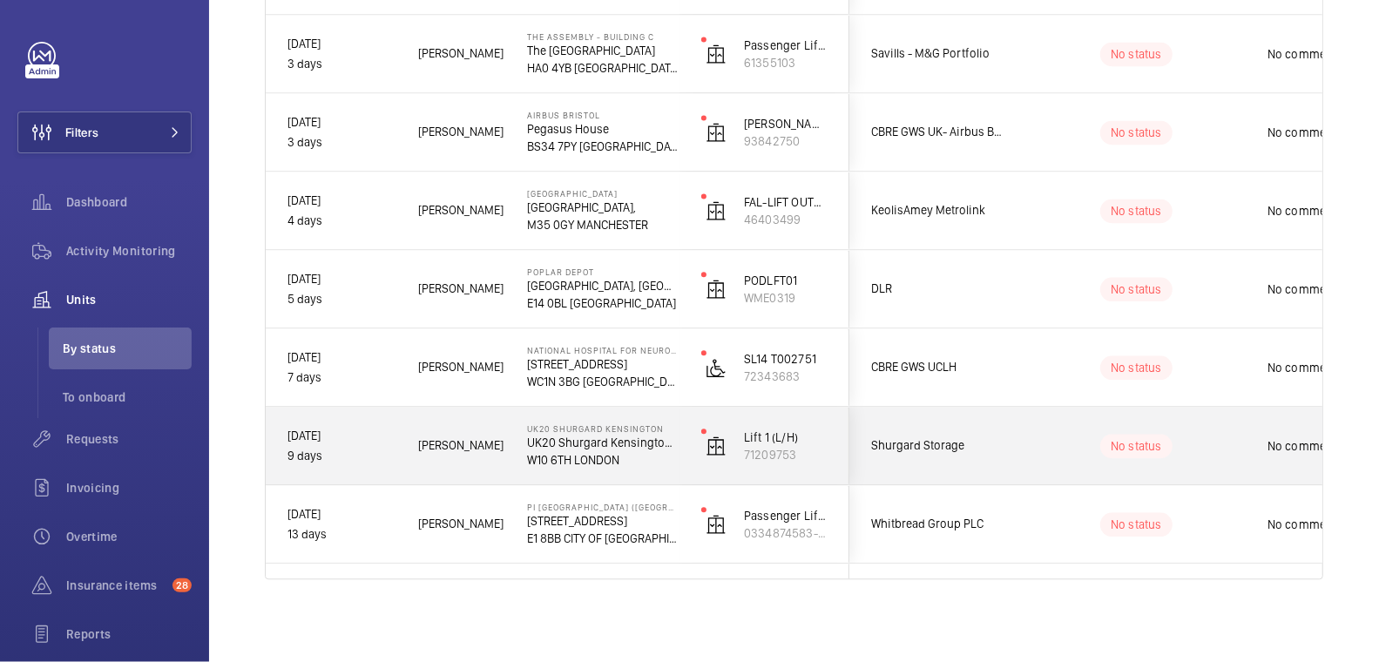
click at [640, 462] on p "W10 6TH LONDON" at bounding box center [603, 459] width 152 height 17
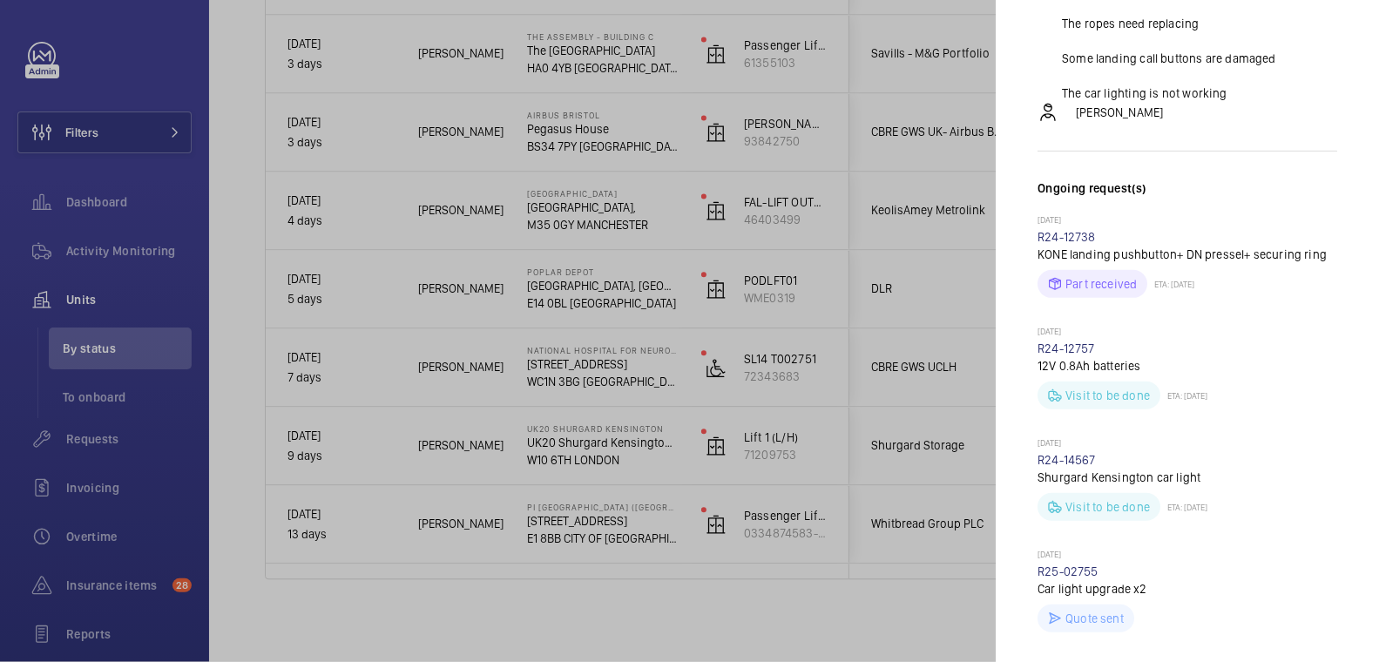
scroll to position [16, 0]
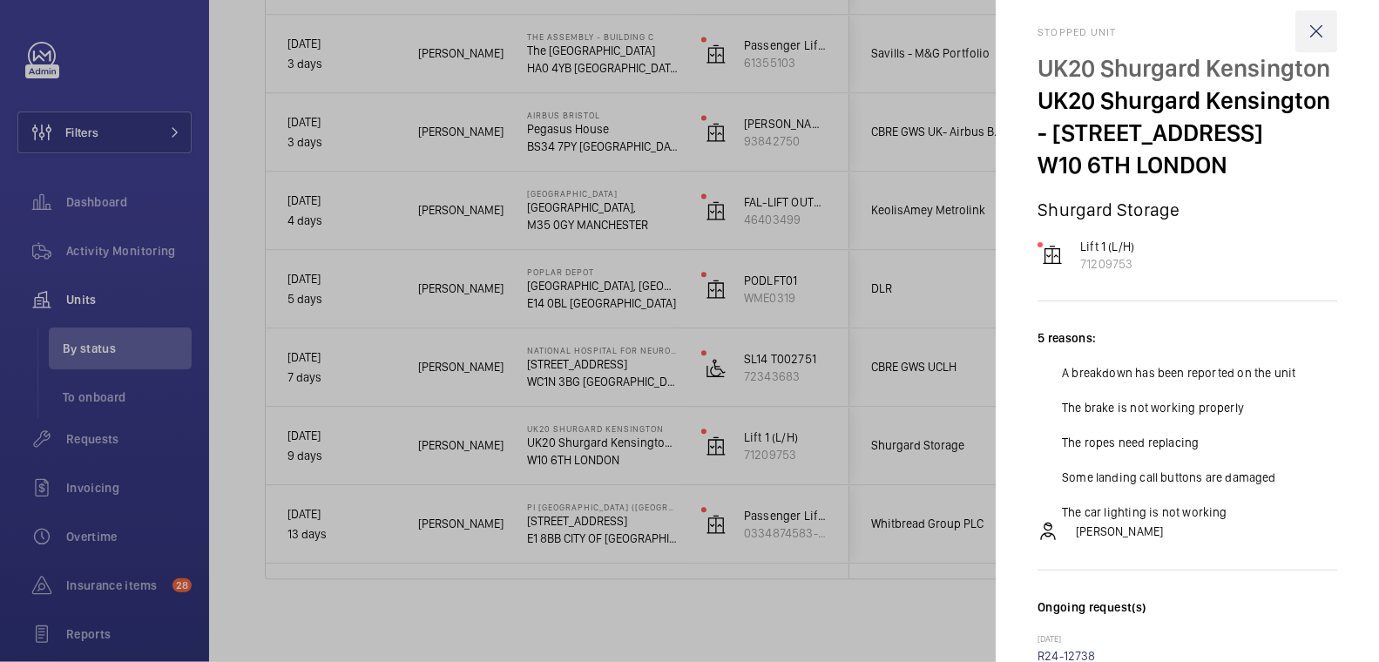
click at [1305, 38] on wm-front-icon-button at bounding box center [1316, 31] width 42 height 42
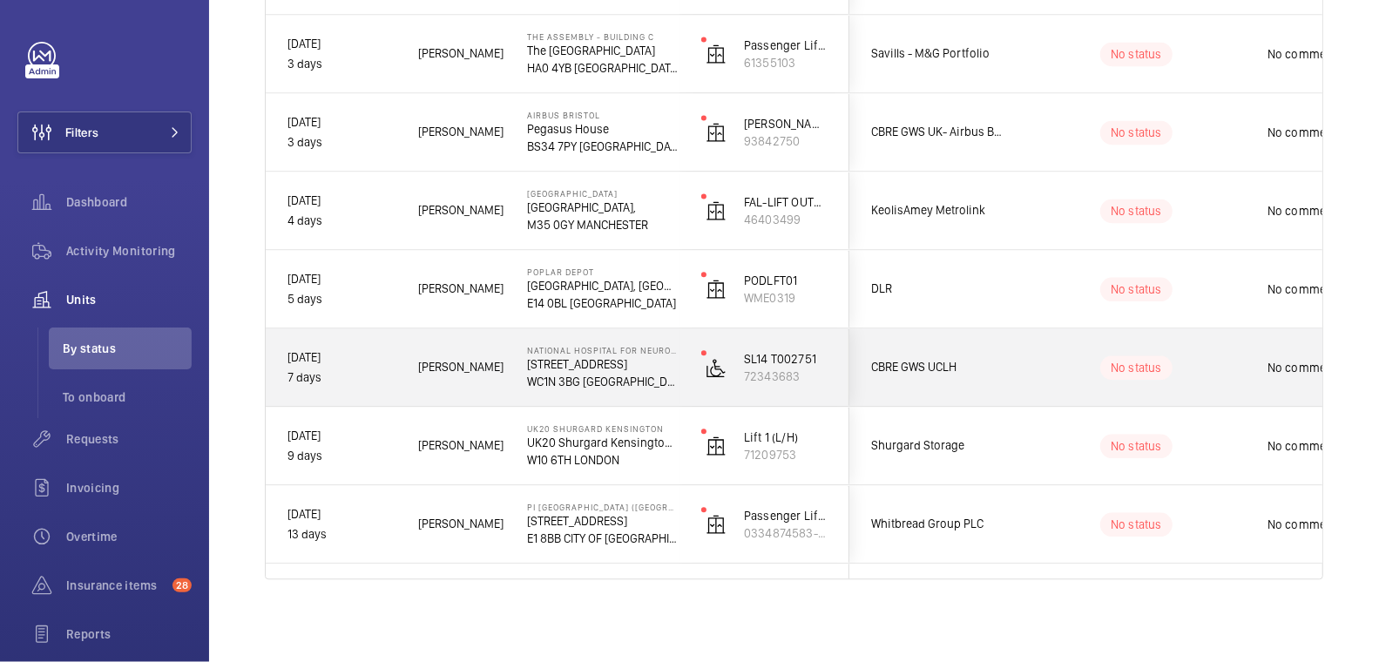
click at [655, 382] on p "WC1N 3BG [GEOGRAPHIC_DATA]" at bounding box center [603, 381] width 152 height 17
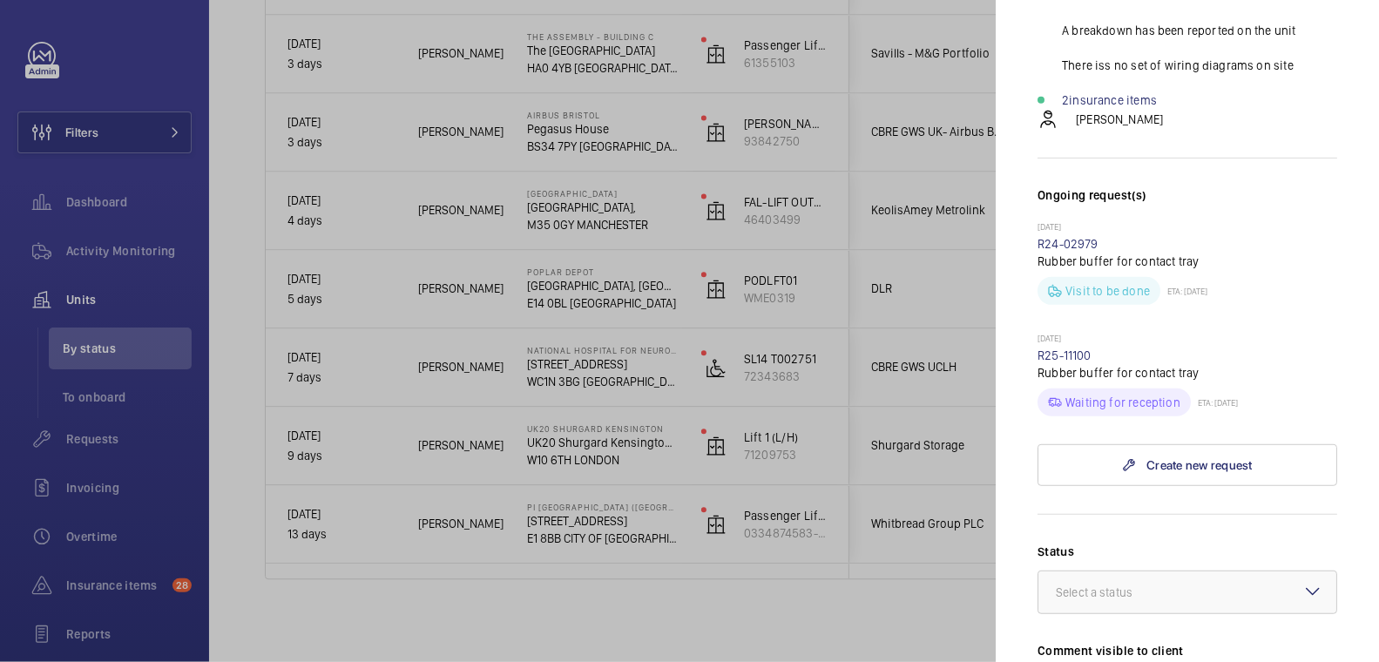
scroll to position [24, 0]
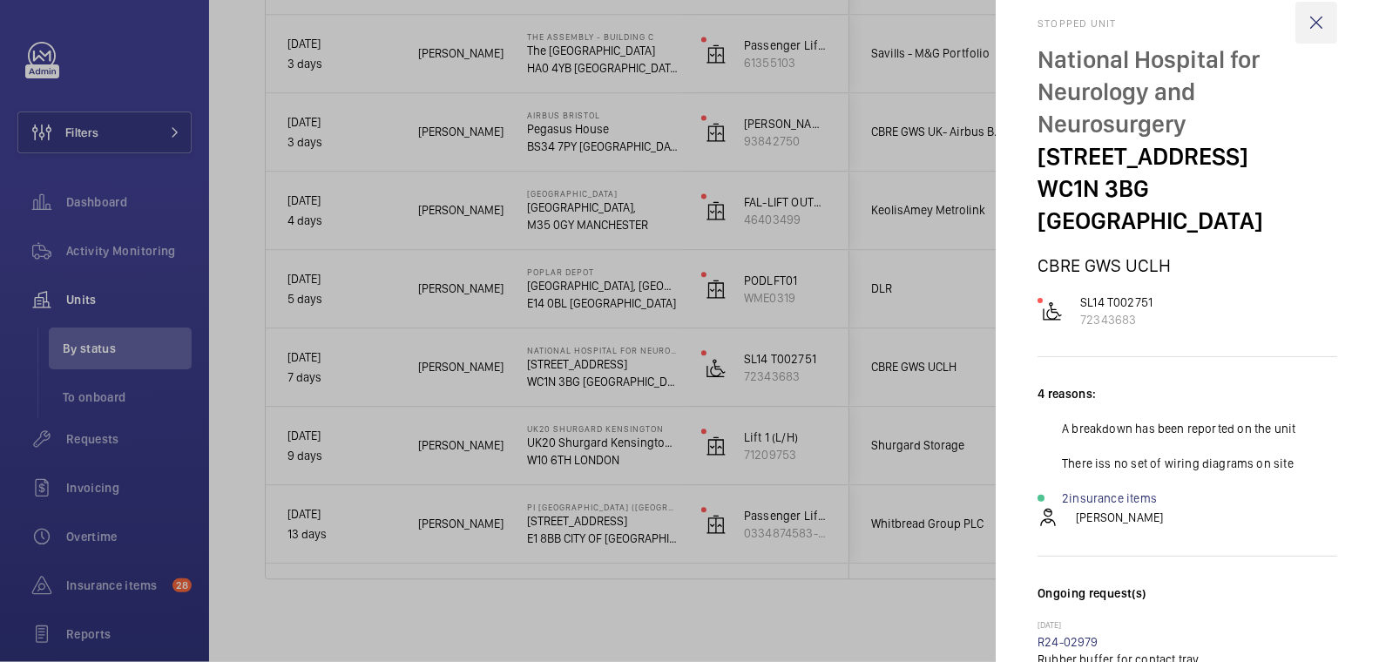
click at [1307, 26] on wm-front-icon-button at bounding box center [1316, 23] width 42 height 42
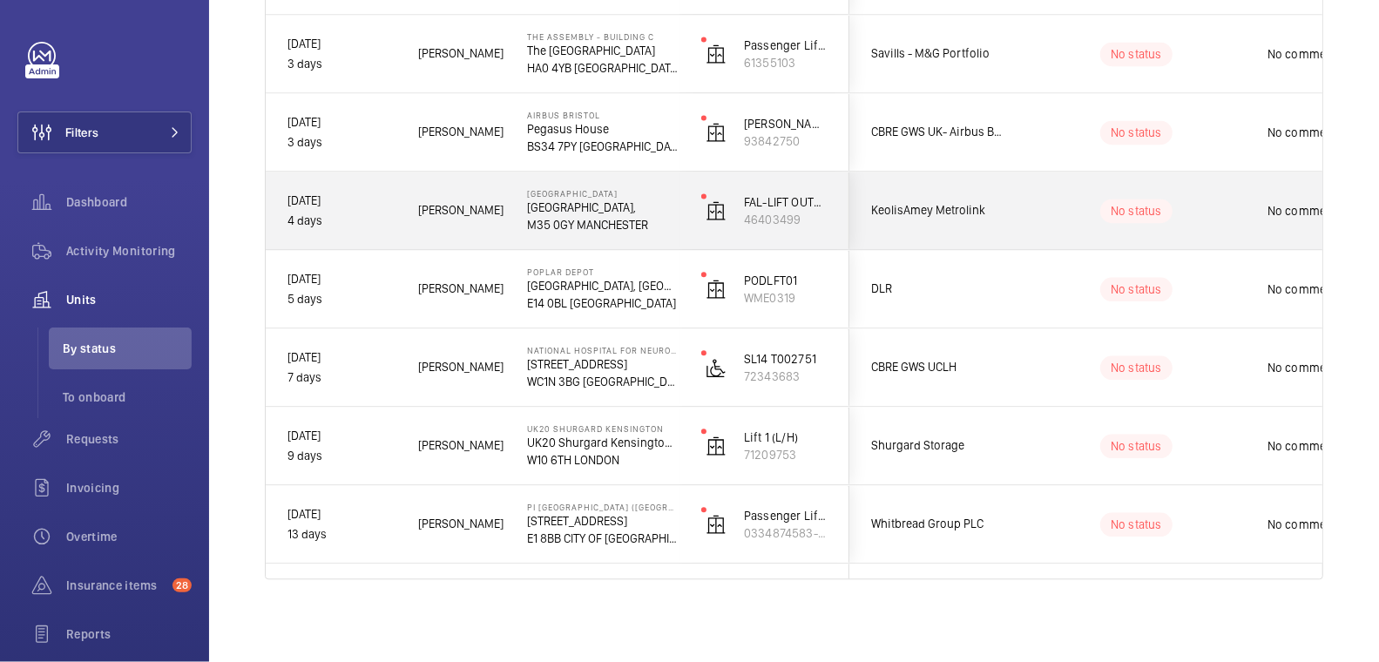
click at [664, 219] on p "M35 0GY MANCHESTER" at bounding box center [603, 224] width 152 height 17
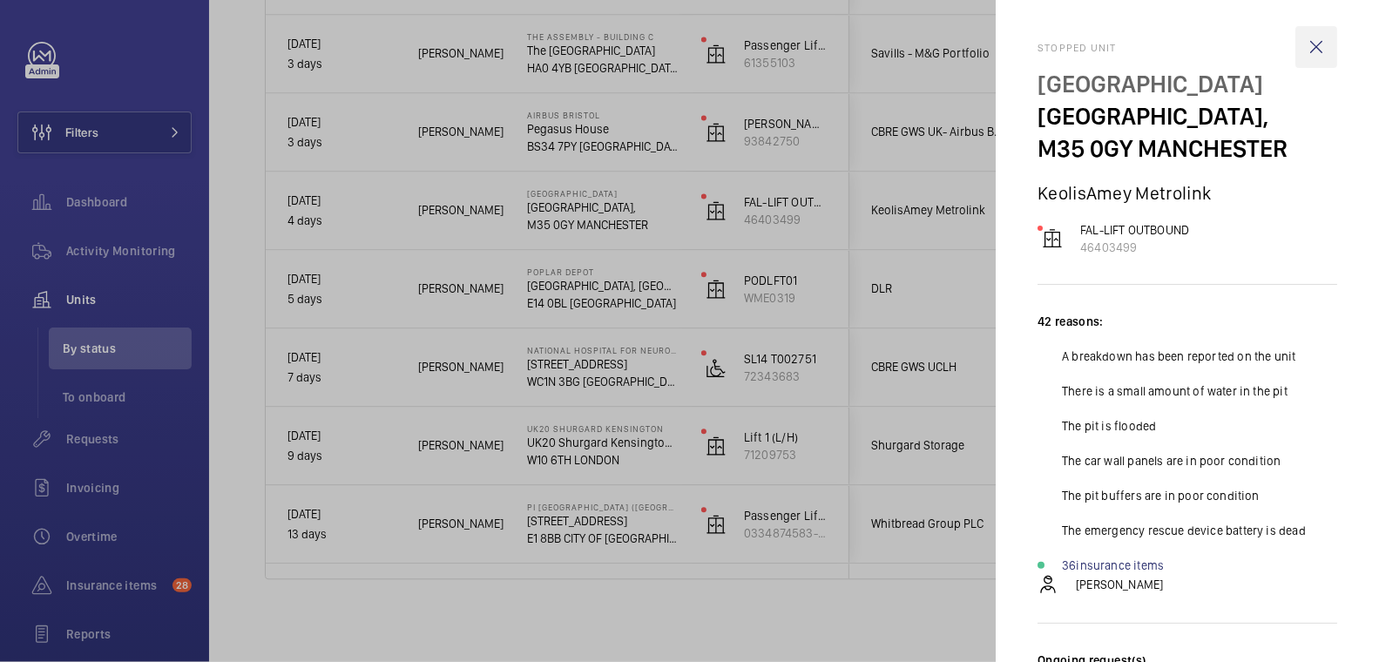
click at [1300, 45] on wm-front-icon-button at bounding box center [1316, 47] width 42 height 42
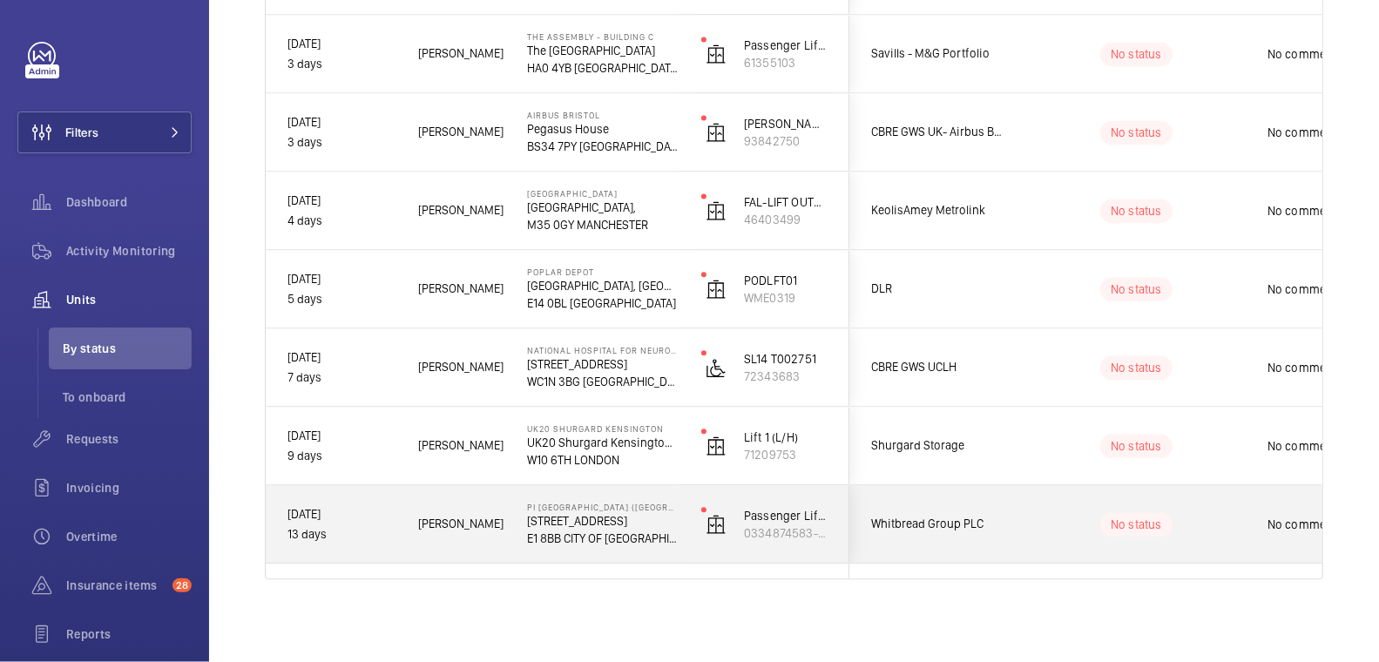
click at [665, 525] on p "[STREET_ADDRESS]" at bounding box center [603, 520] width 152 height 17
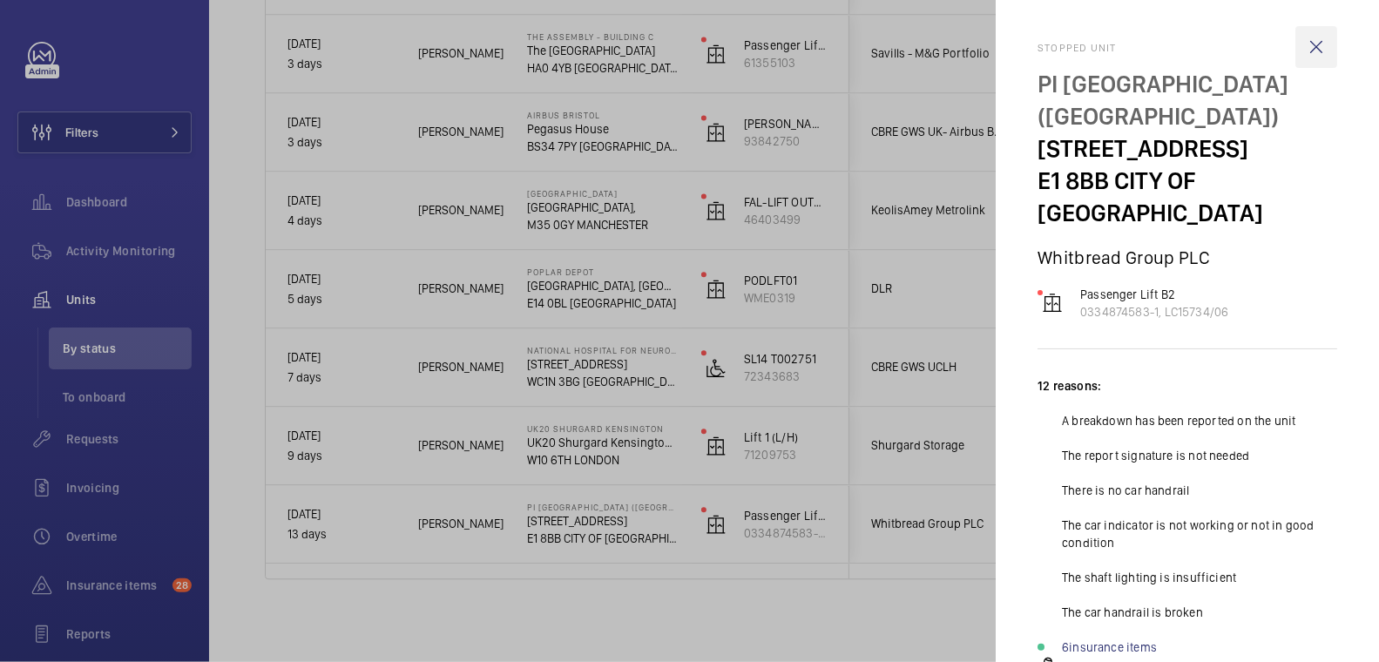
click at [1309, 54] on wm-front-icon-button at bounding box center [1316, 47] width 42 height 42
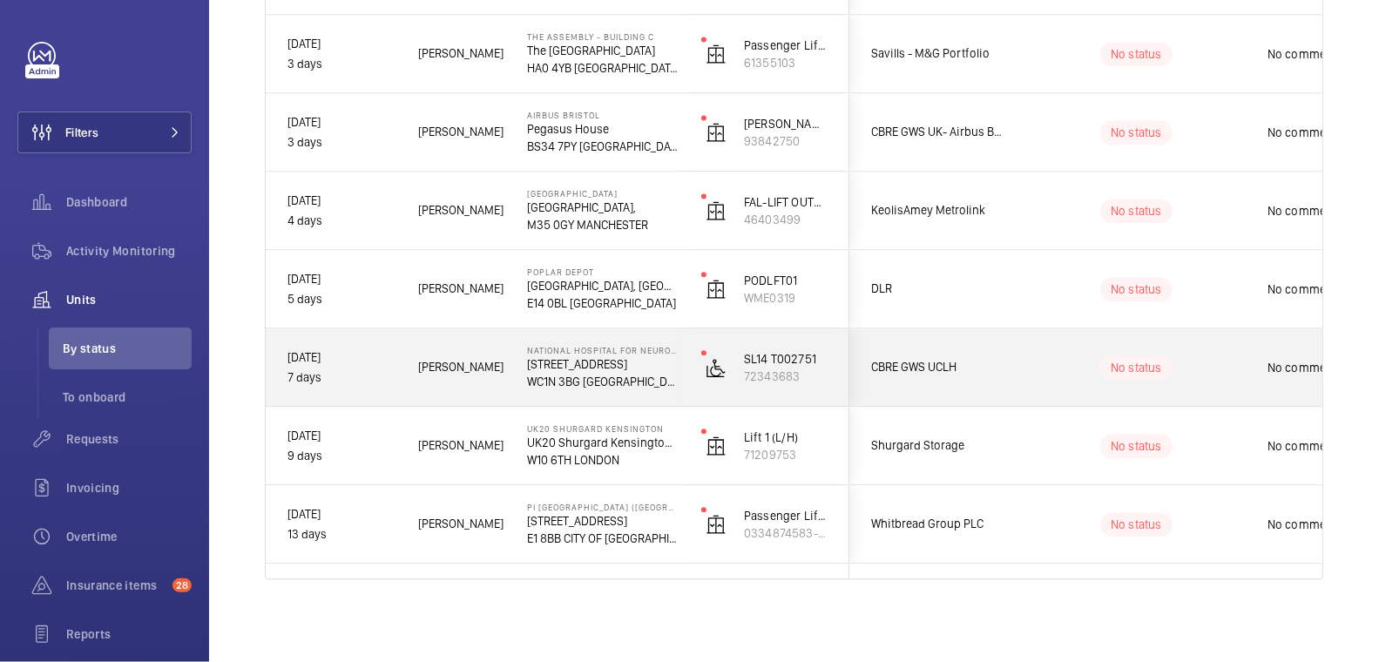
click at [368, 365] on p "[DATE]" at bounding box center [341, 358] width 108 height 20
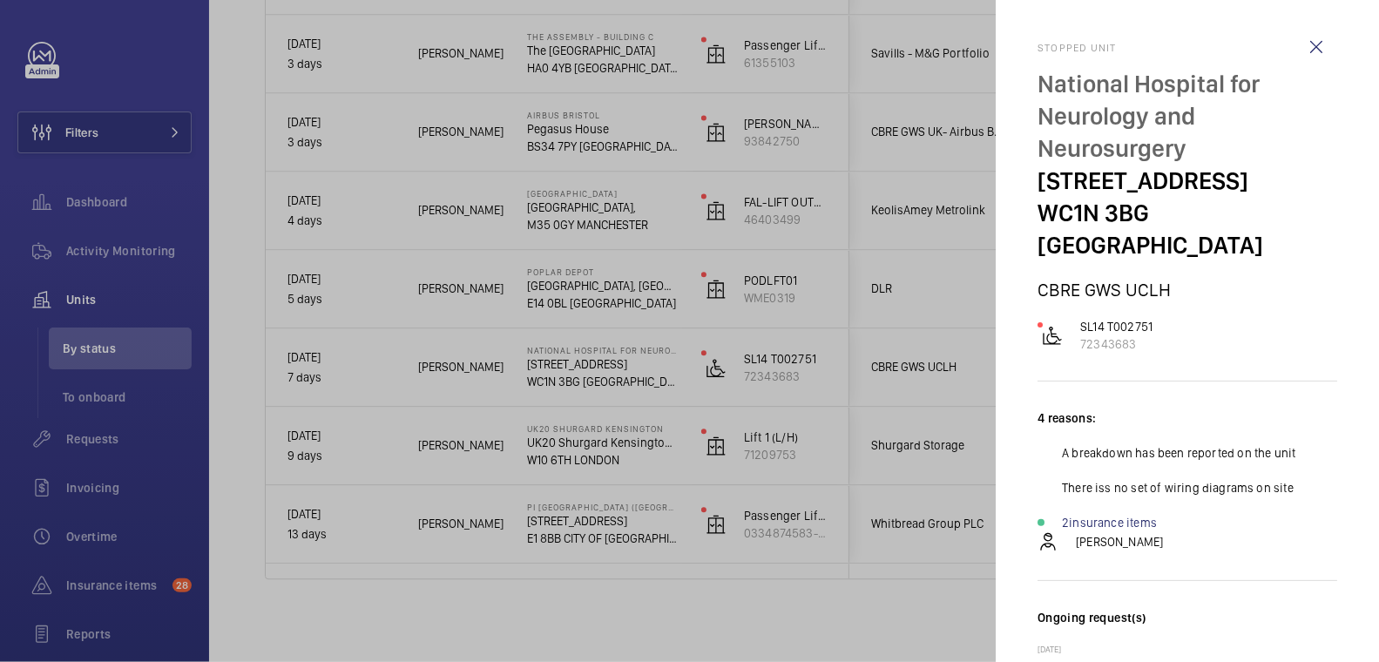
scroll to position [20, 0]
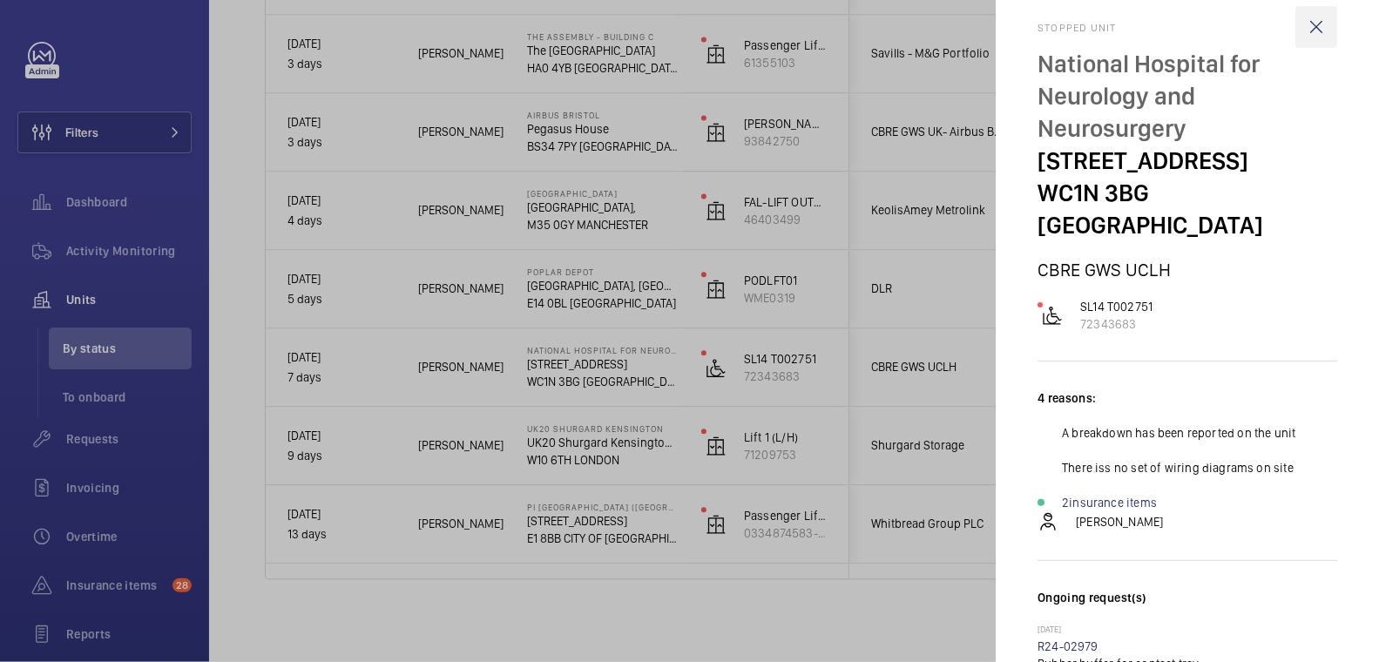
click at [1295, 24] on wm-front-icon-button at bounding box center [1316, 27] width 42 height 42
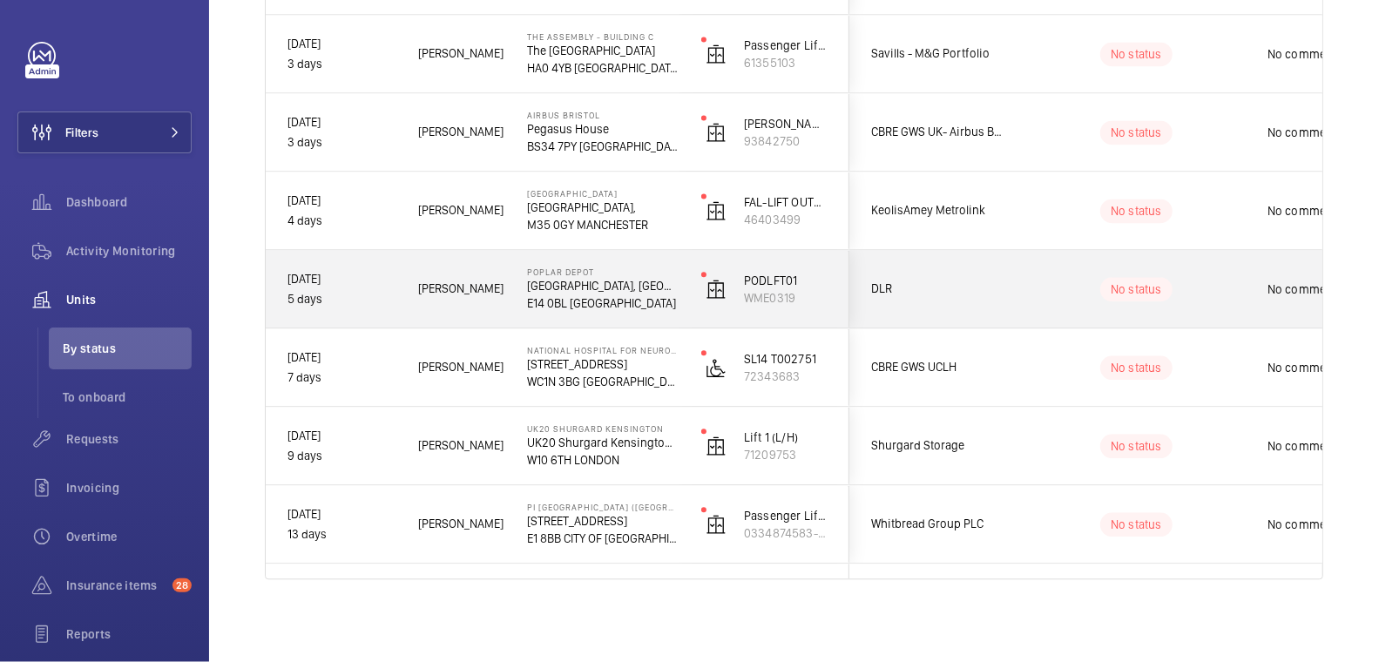
click at [480, 288] on span "[PERSON_NAME]" at bounding box center [461, 289] width 86 height 20
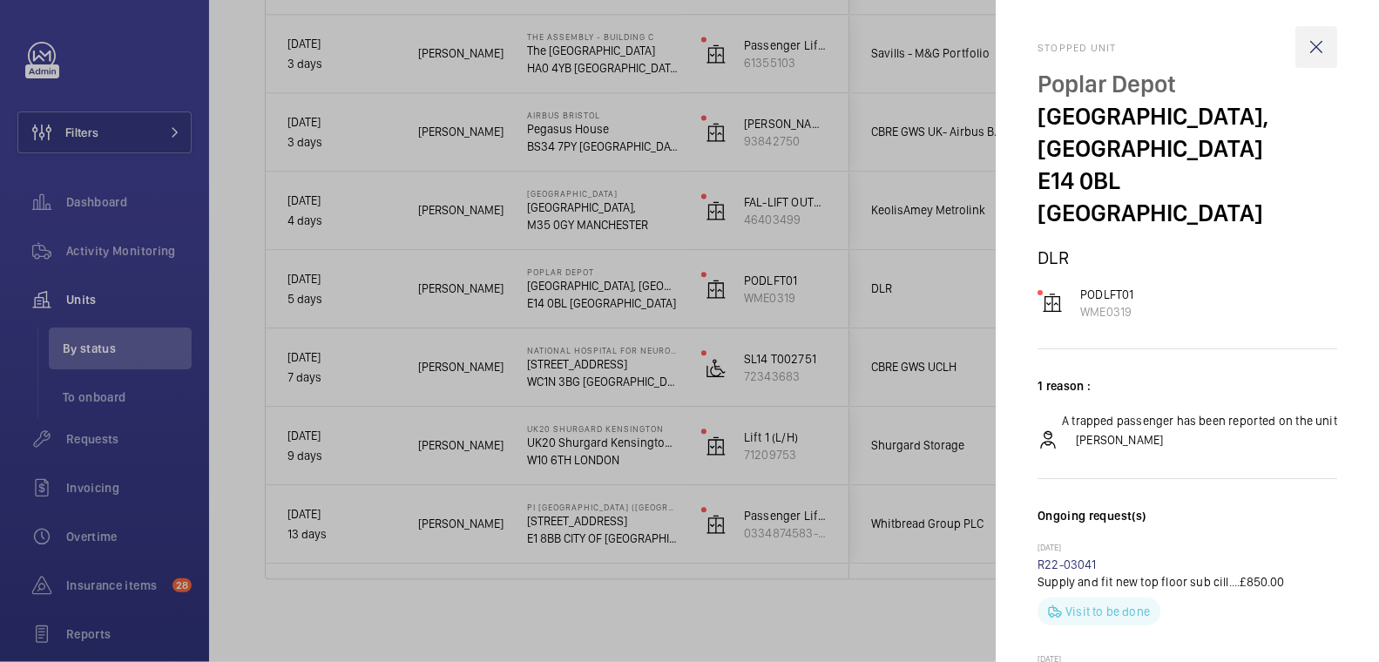
click at [1302, 44] on wm-front-icon-button at bounding box center [1316, 47] width 42 height 42
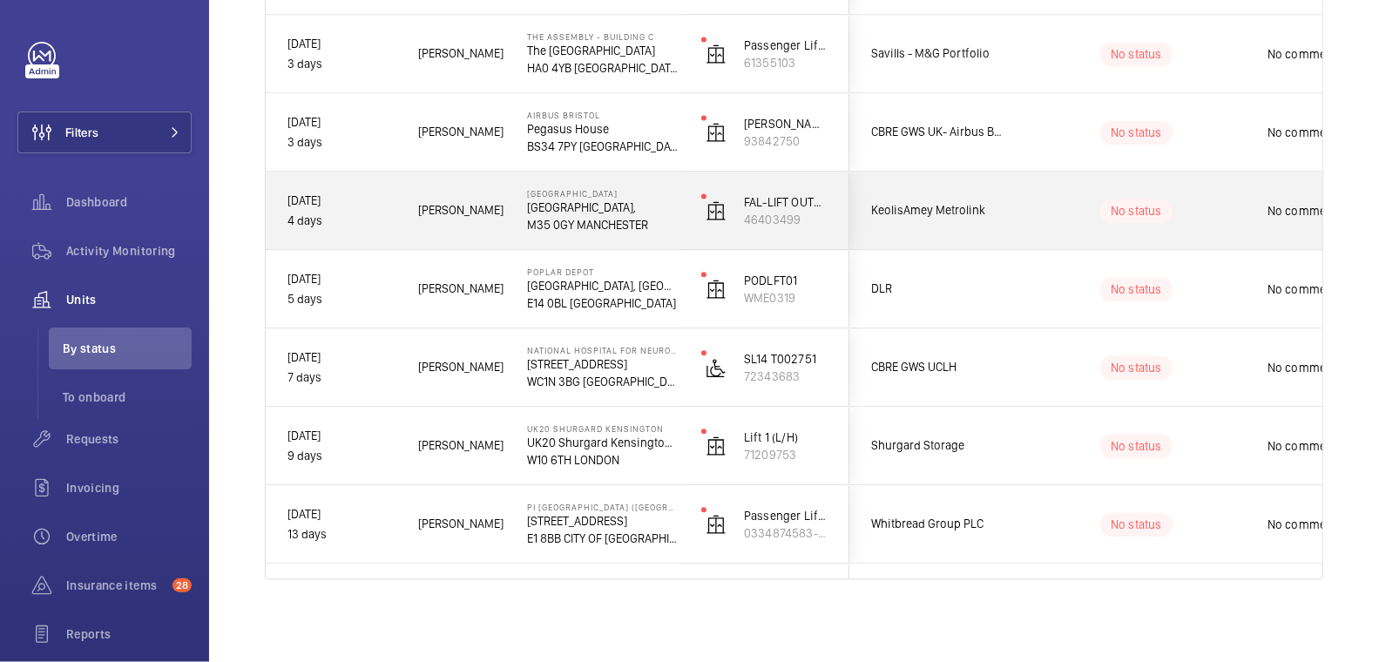
click at [663, 221] on p "M35 0GY MANCHESTER" at bounding box center [603, 224] width 152 height 17
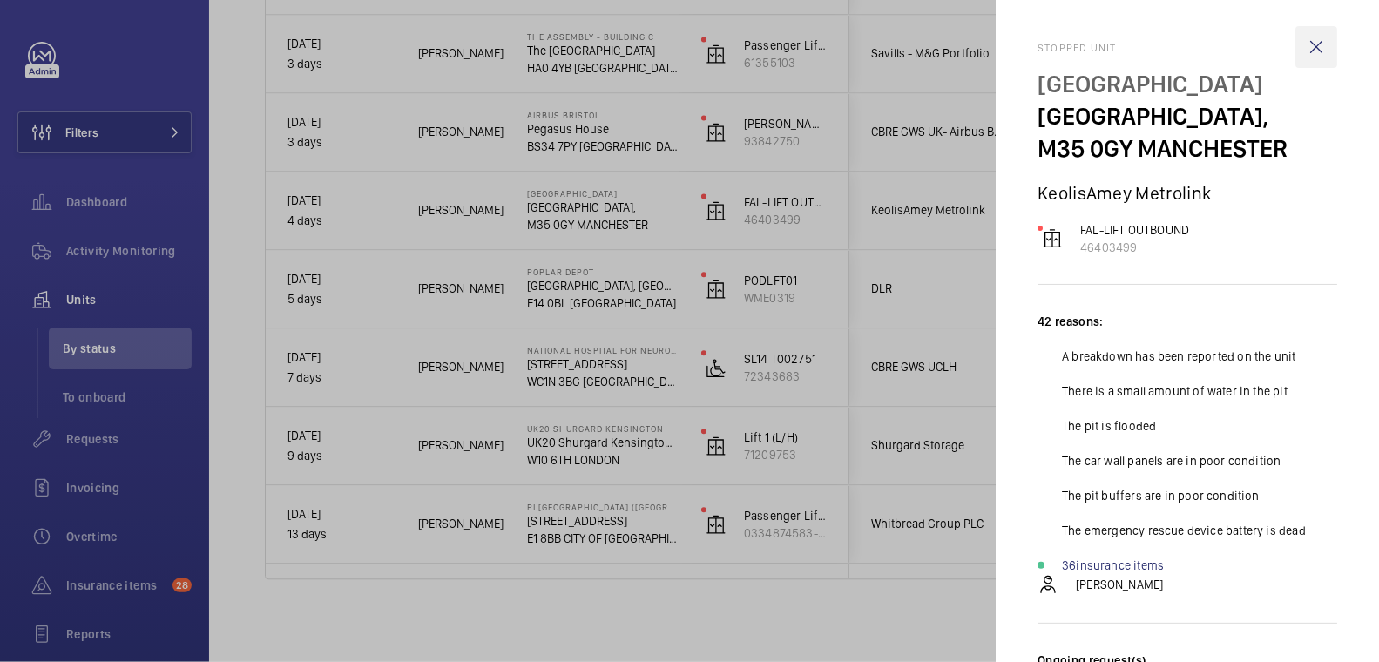
click at [1308, 49] on wm-front-icon-button at bounding box center [1316, 47] width 42 height 42
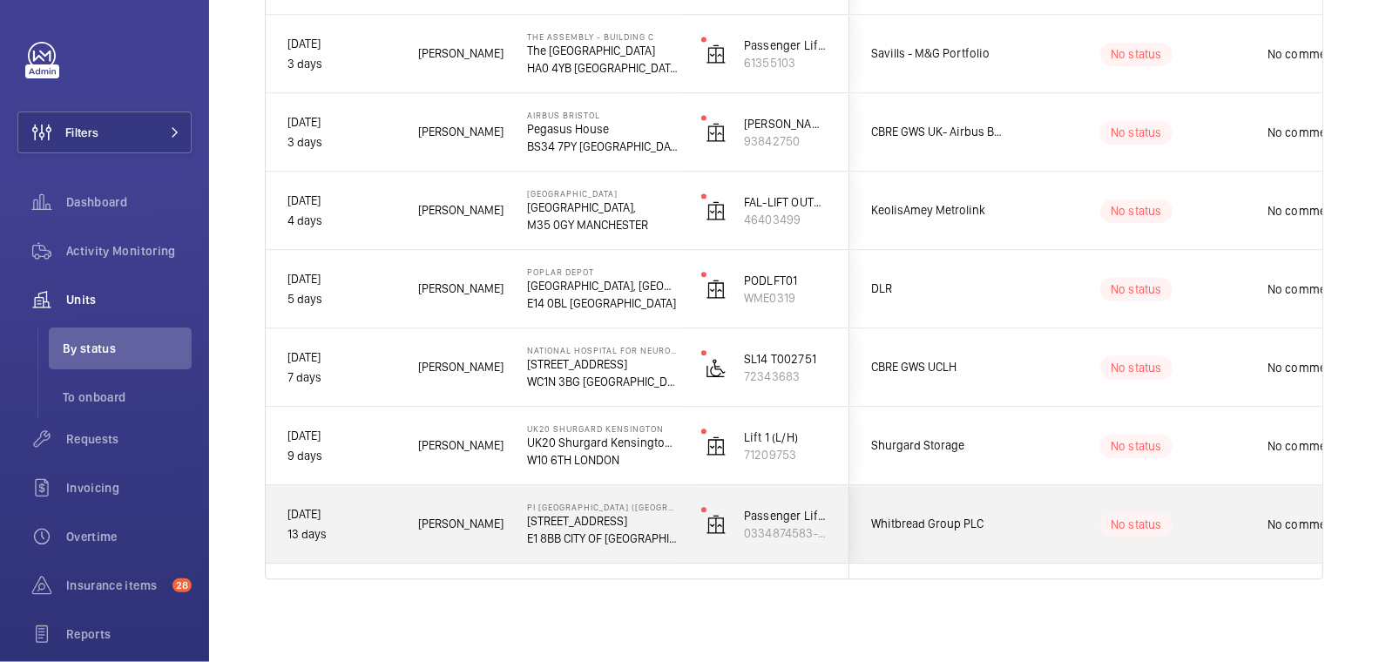
click at [655, 542] on p "E1 8BB CITY OF [GEOGRAPHIC_DATA]" at bounding box center [603, 538] width 152 height 17
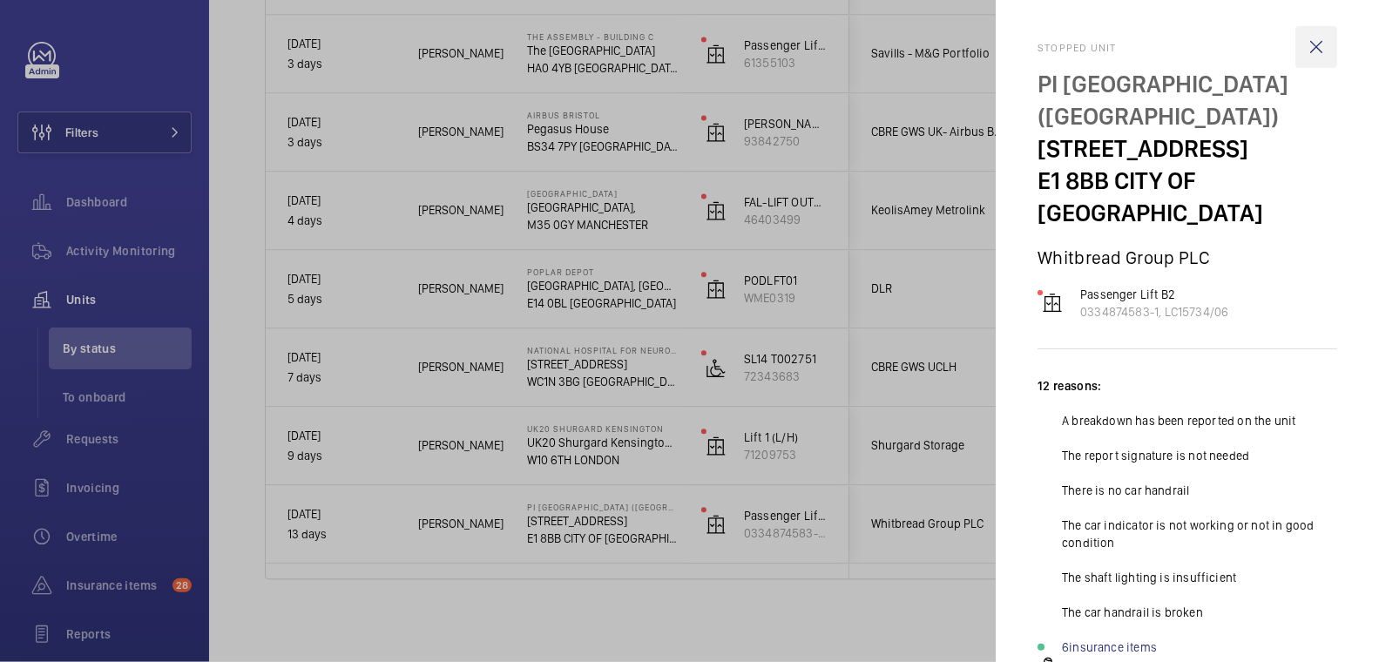
click at [1302, 41] on wm-front-icon-button at bounding box center [1316, 47] width 42 height 42
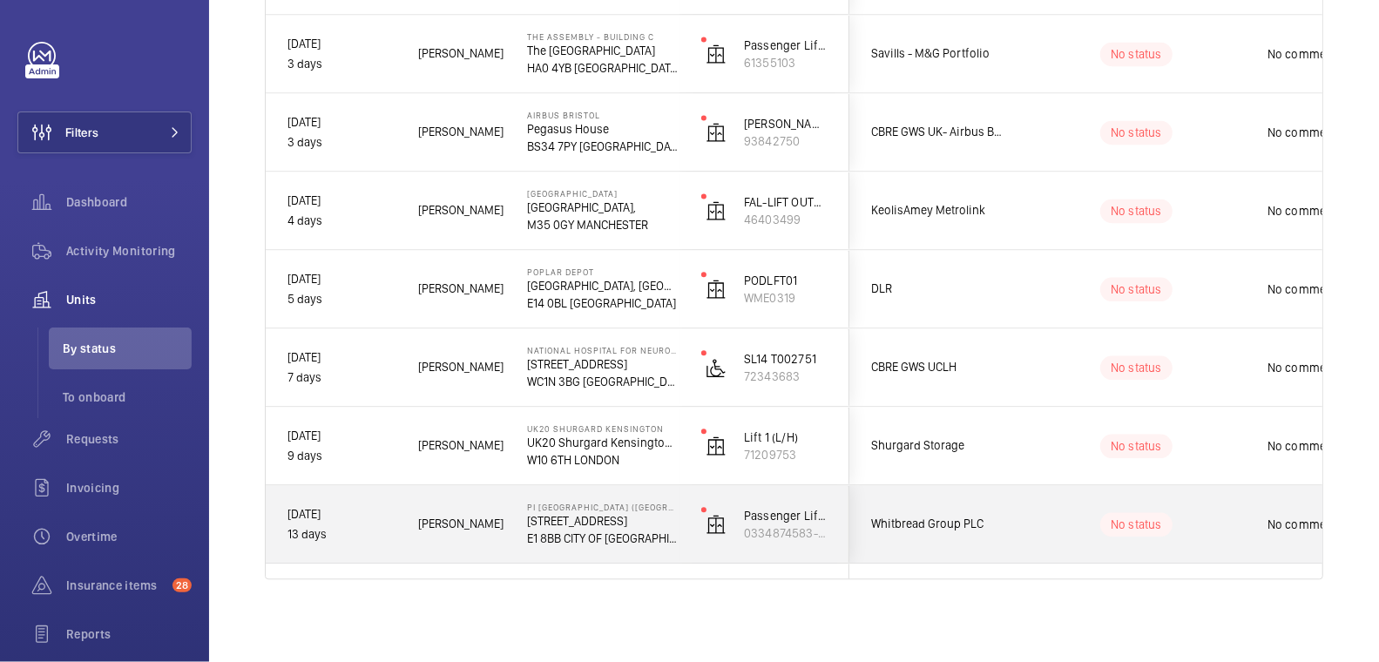
click at [503, 532] on span "[PERSON_NAME]" at bounding box center [461, 524] width 86 height 20
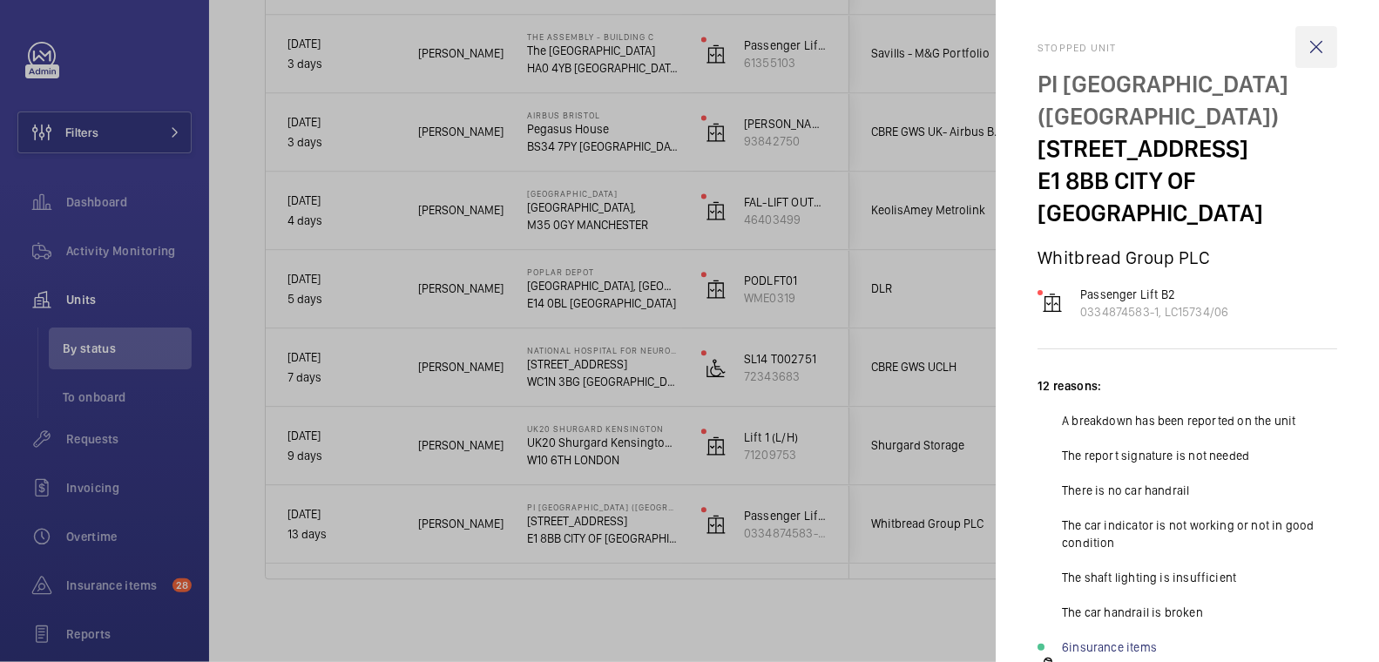
click at [1307, 54] on wm-front-icon-button at bounding box center [1316, 47] width 42 height 42
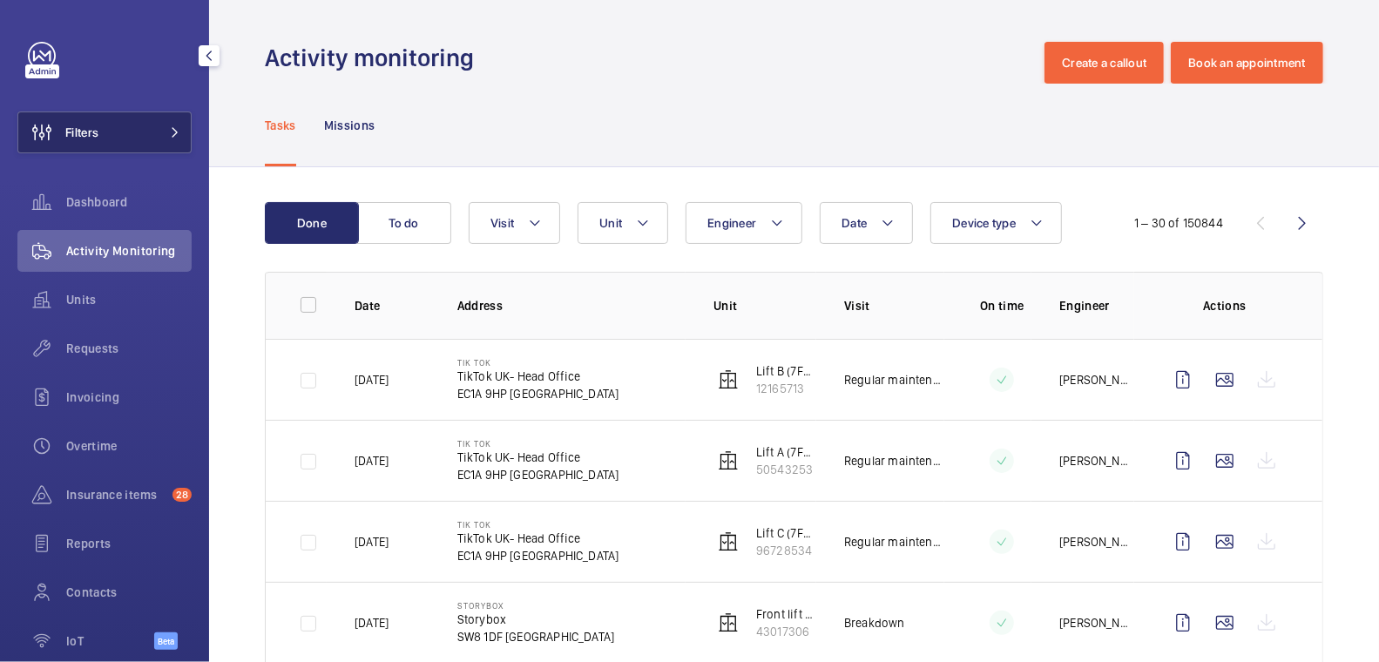
click at [119, 134] on button "Filters" at bounding box center [104, 132] width 174 height 42
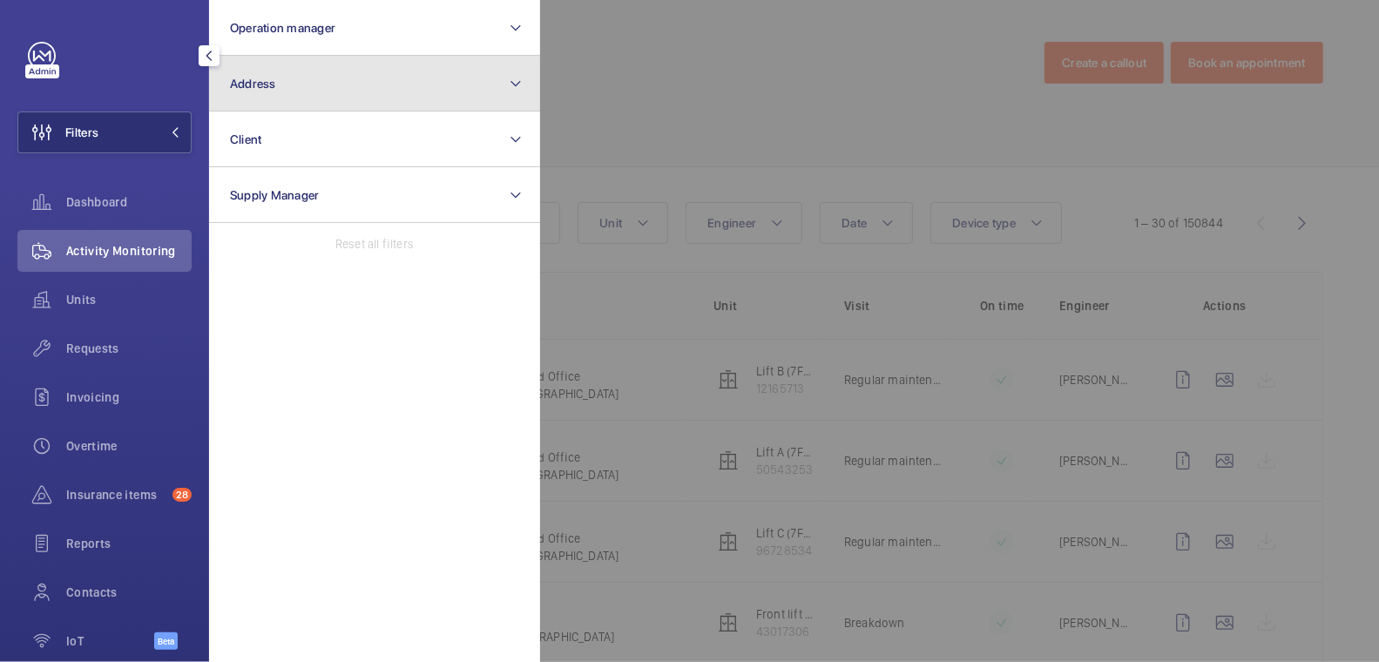
click at [283, 96] on button "Address" at bounding box center [374, 84] width 331 height 56
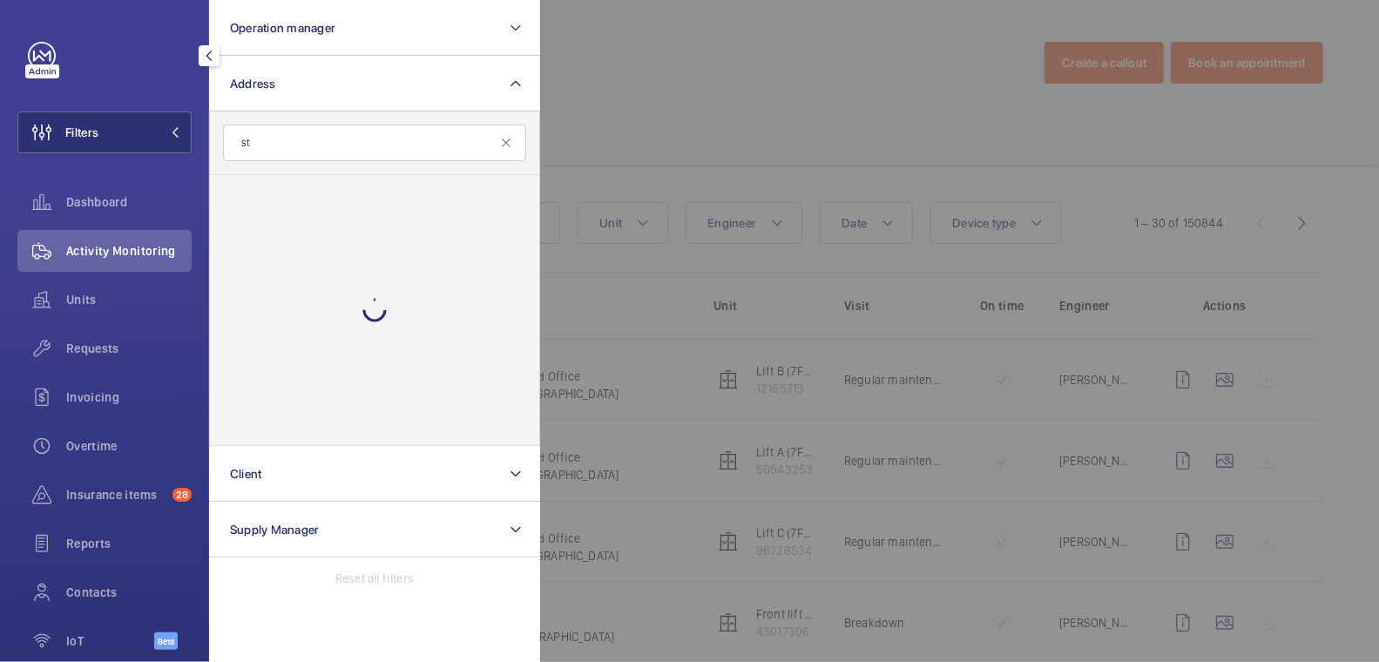
type input "s"
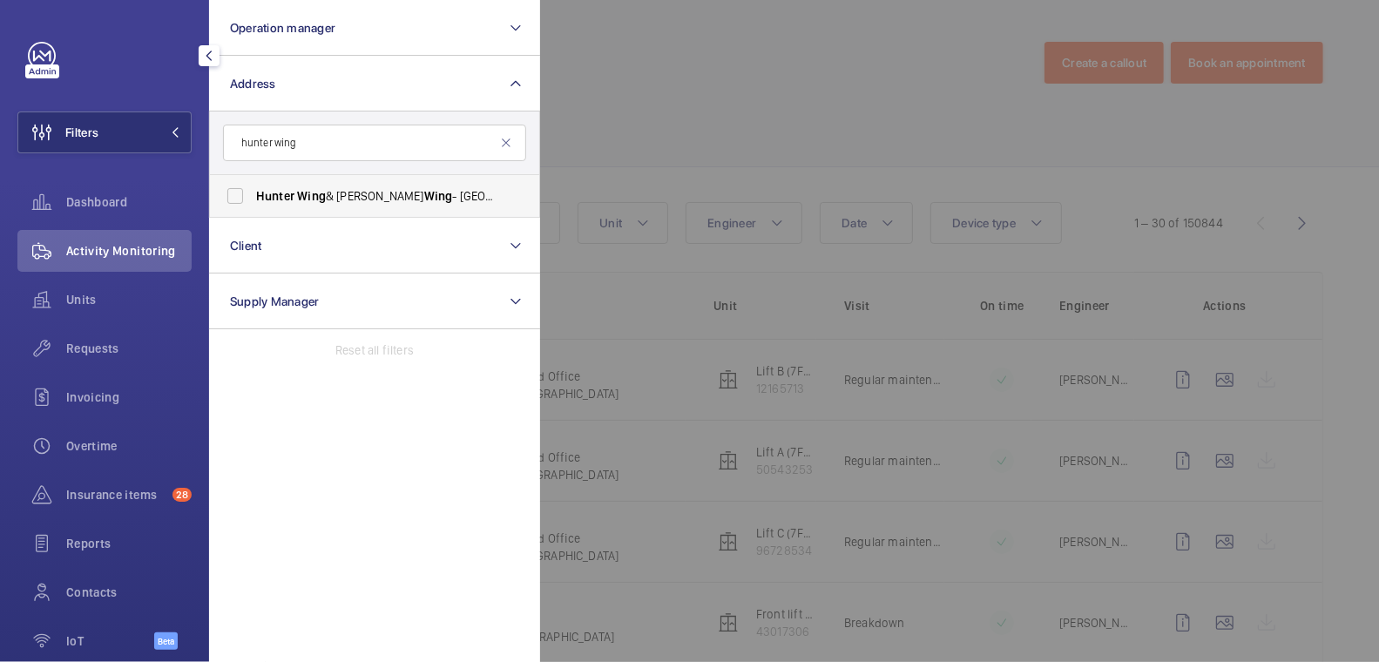
type input "hunter wing"
click at [354, 193] on span "Hunter Wing & Jenner Wing - St George's Hospital, LONDON SW17 0RE" at bounding box center [376, 195] width 240 height 17
click at [253, 193] on input "Hunter Wing & Jenner Wing - St George's Hospital, LONDON SW17 0RE" at bounding box center [235, 196] width 35 height 35
checkbox input "true"
click at [664, 101] on div at bounding box center [1229, 331] width 1379 height 662
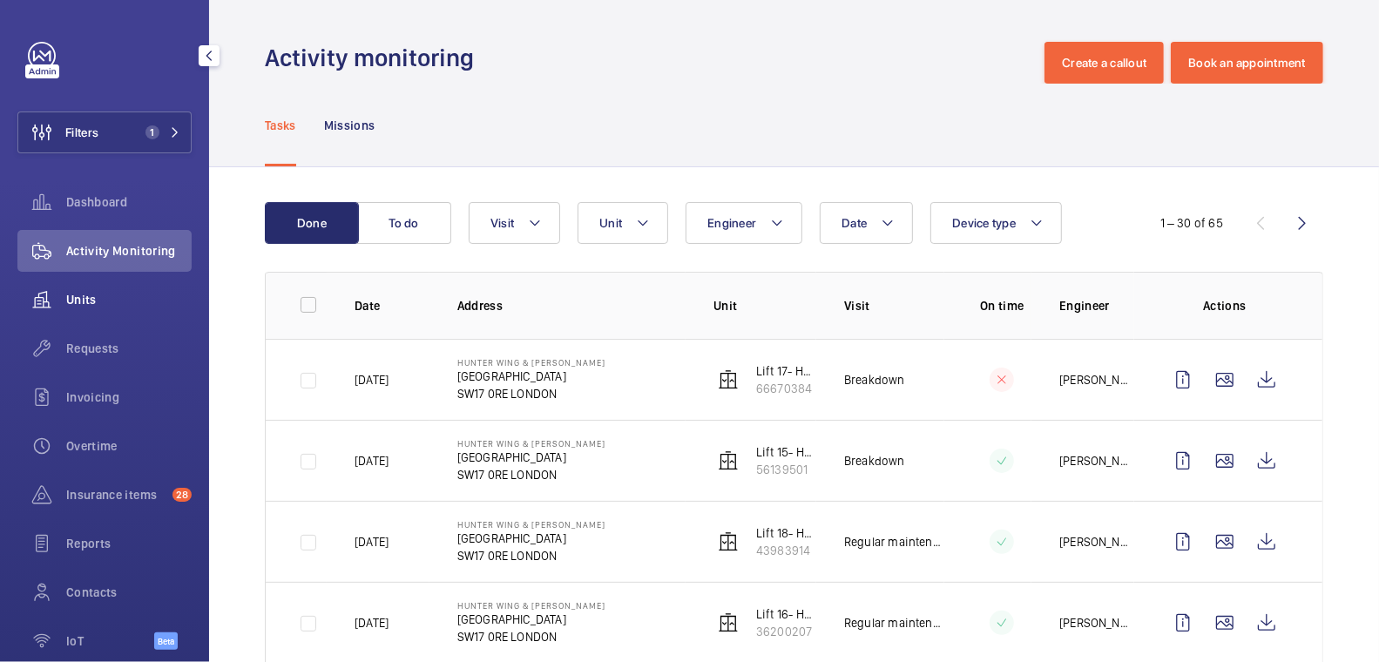
click at [118, 299] on span "Units" at bounding box center [128, 299] width 125 height 17
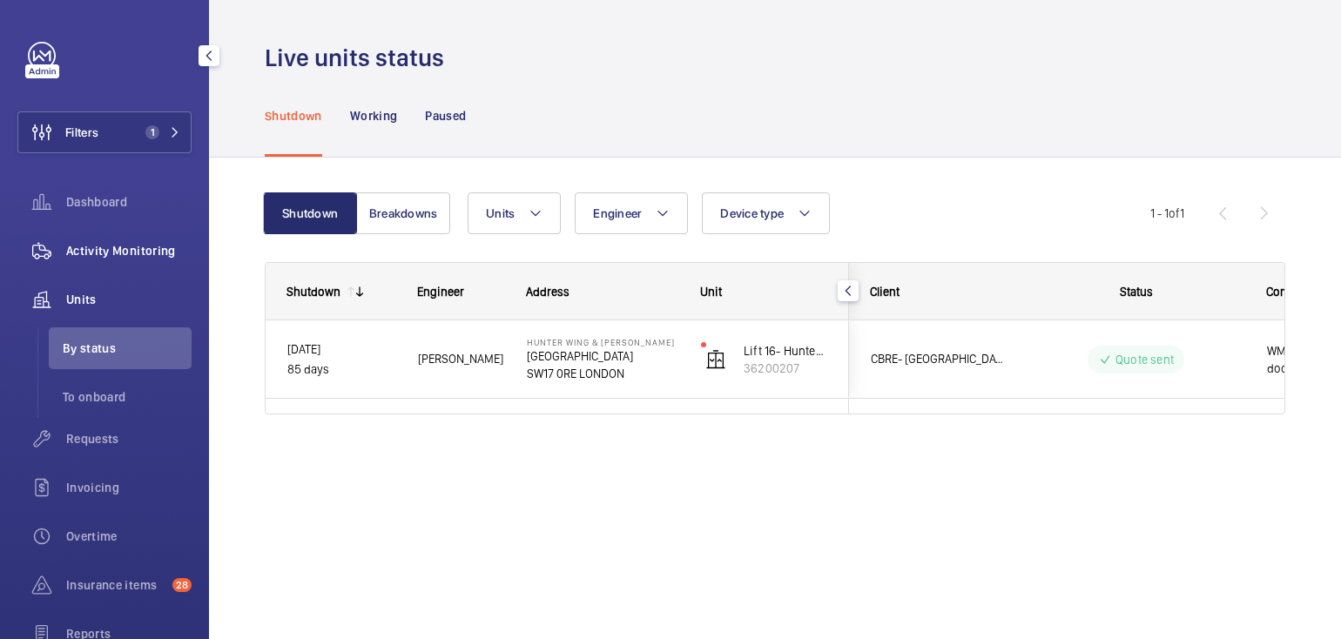
click at [136, 244] on span "Activity Monitoring" at bounding box center [128, 250] width 125 height 17
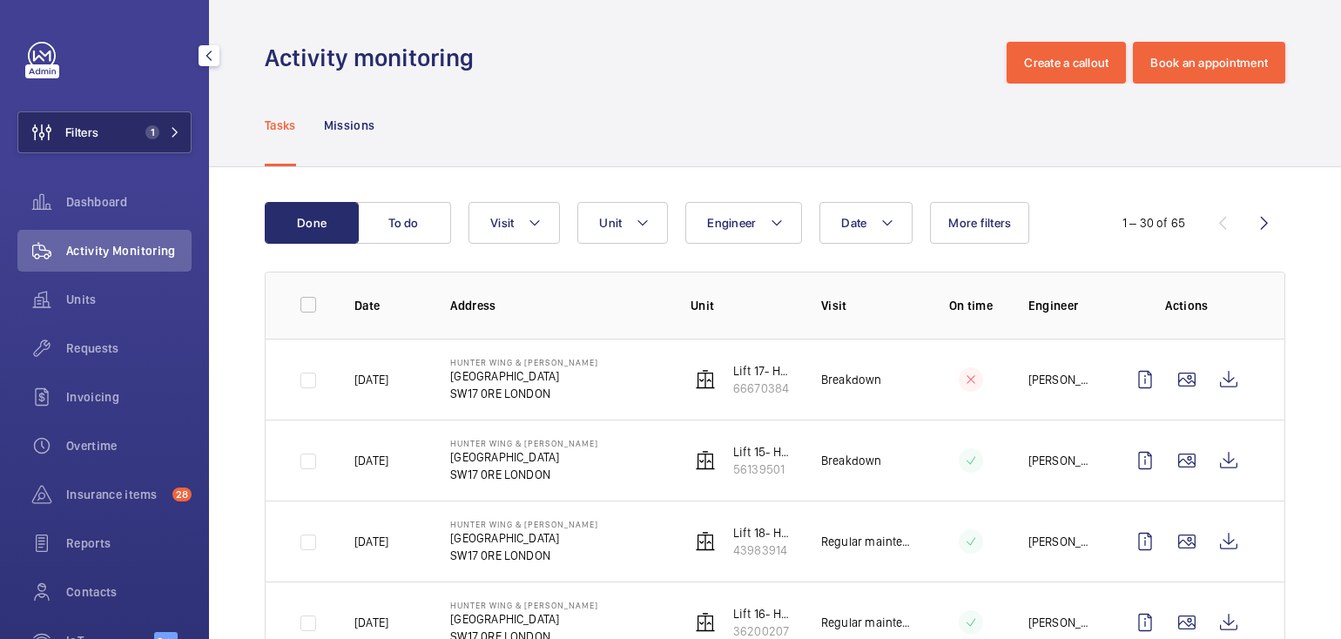
click at [137, 111] on button "Filters 1" at bounding box center [104, 132] width 174 height 42
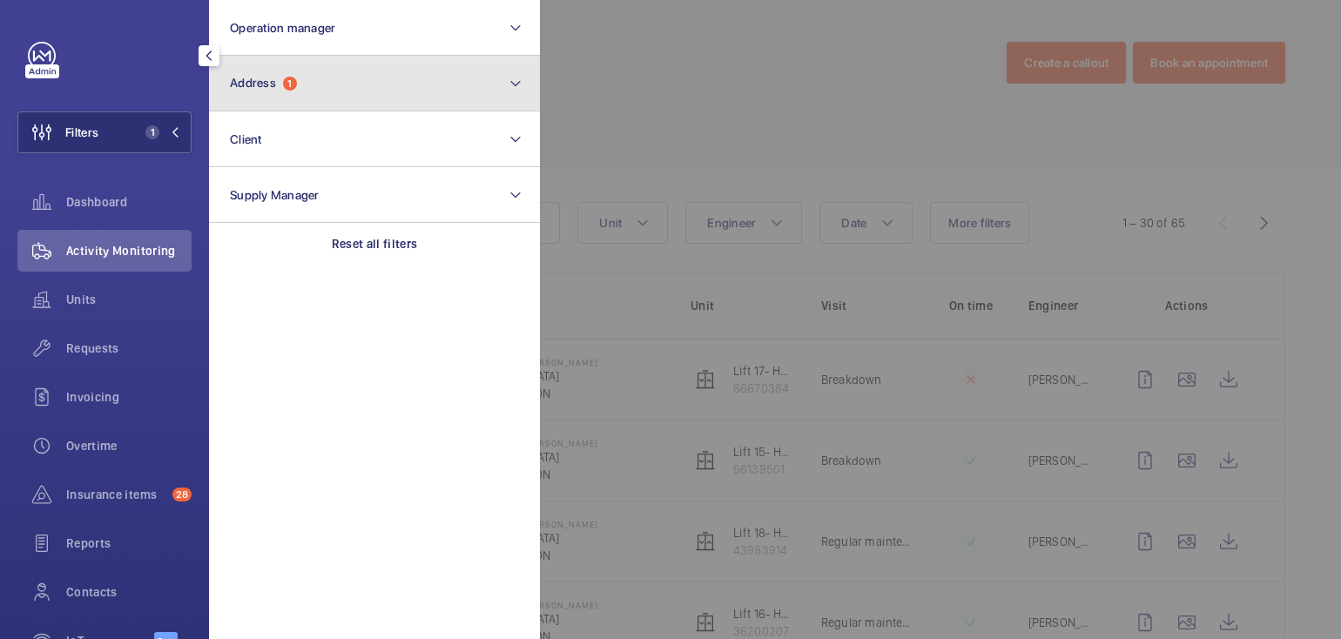
click at [270, 78] on span "Address" at bounding box center [253, 83] width 46 height 14
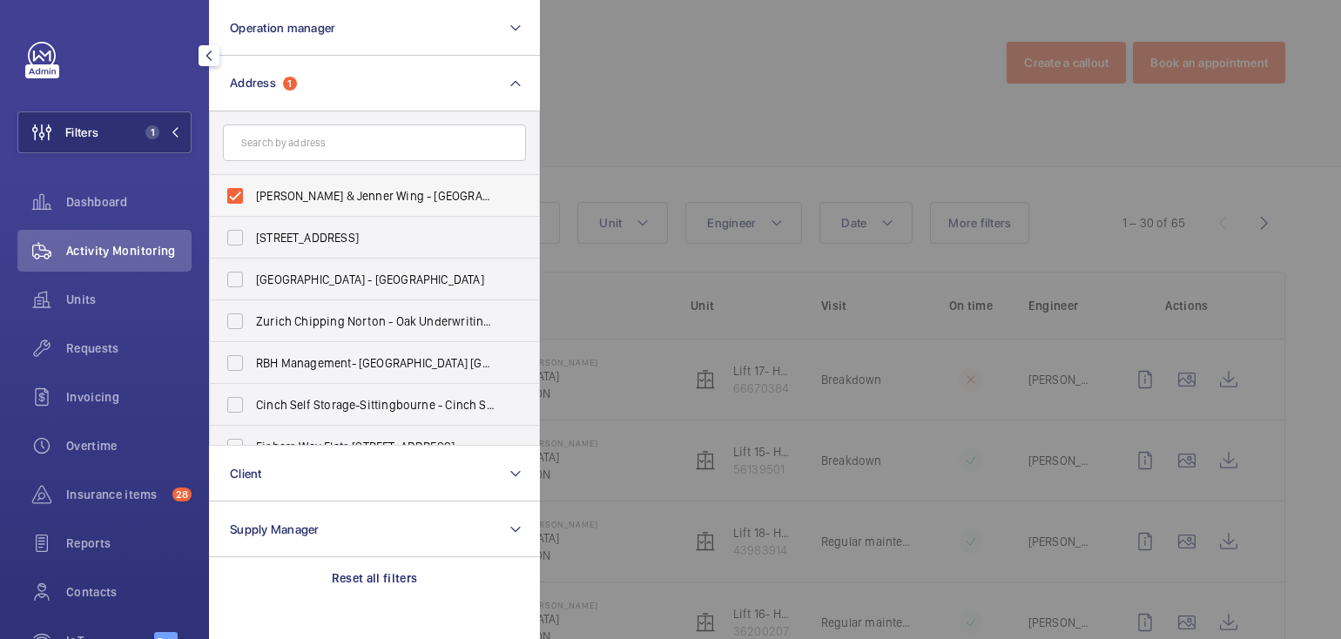
click at [287, 194] on span "Hunter Wing & Jenner Wing - St George's Hospital, LONDON SW17 0RE" at bounding box center [376, 195] width 240 height 17
click at [253, 194] on input "Hunter Wing & Jenner Wing - St George's Hospital, LONDON SW17 0RE" at bounding box center [235, 196] width 35 height 35
checkbox input "false"
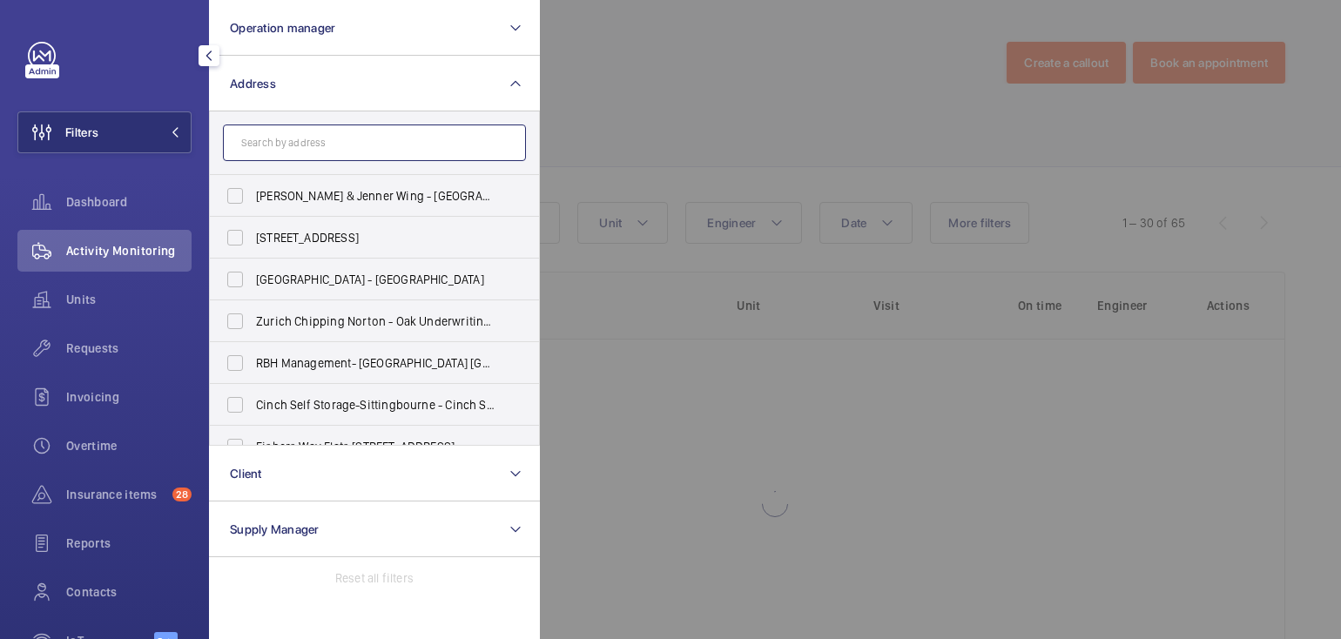
click at [311, 138] on input "text" at bounding box center [374, 143] width 303 height 37
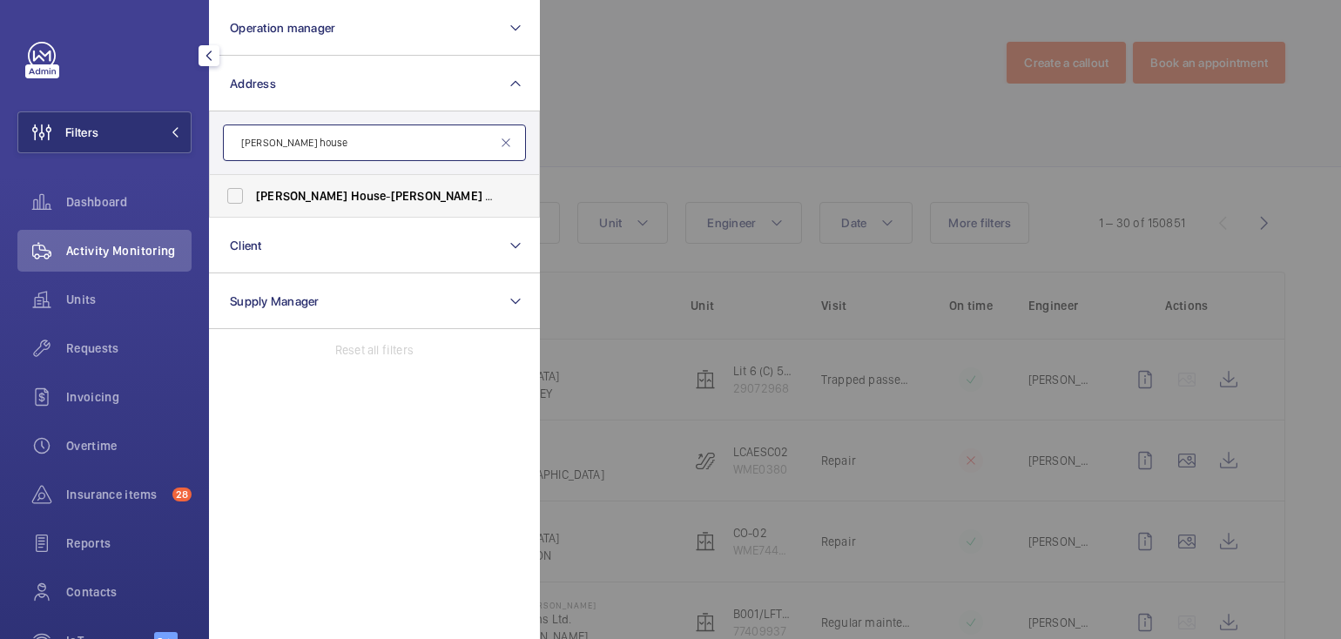
type input "byron house"
click at [329, 194] on span "Byron House - Byron House Care Home, AYLESBURY HP21 9LP" at bounding box center [376, 195] width 240 height 17
click at [253, 194] on input "Byron House - Byron House Care Home, AYLESBURY HP21 9LP" at bounding box center [235, 196] width 35 height 35
checkbox input "true"
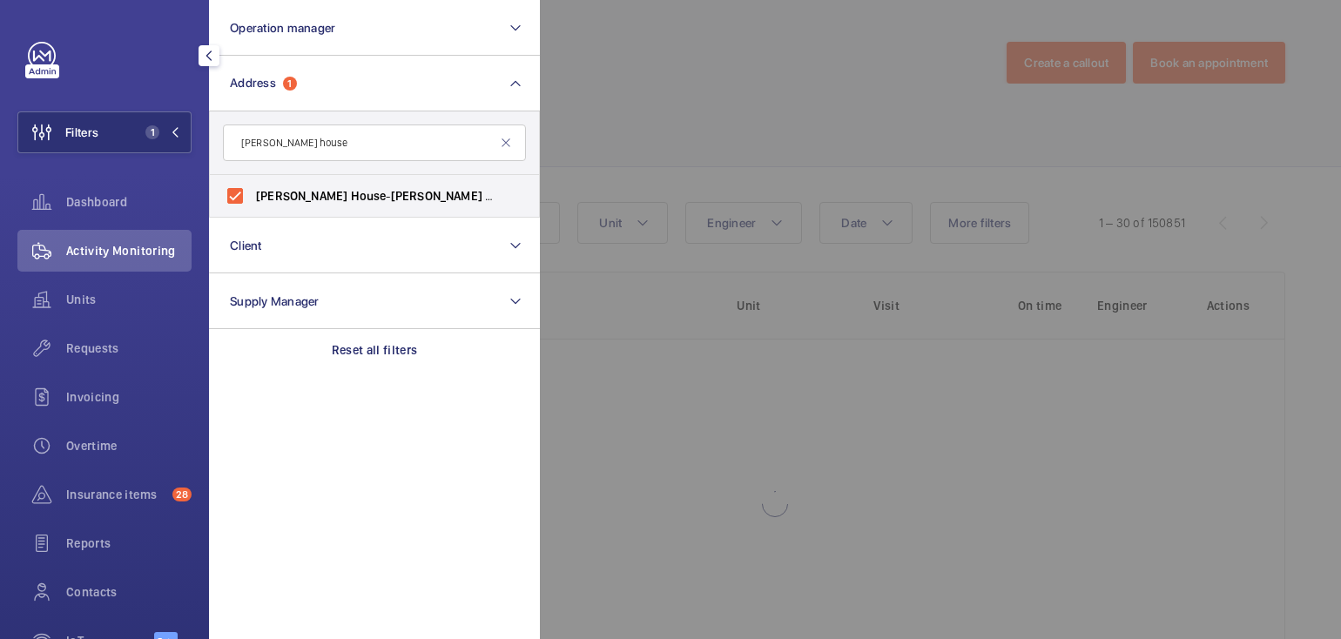
click at [694, 92] on div at bounding box center [1210, 319] width 1341 height 639
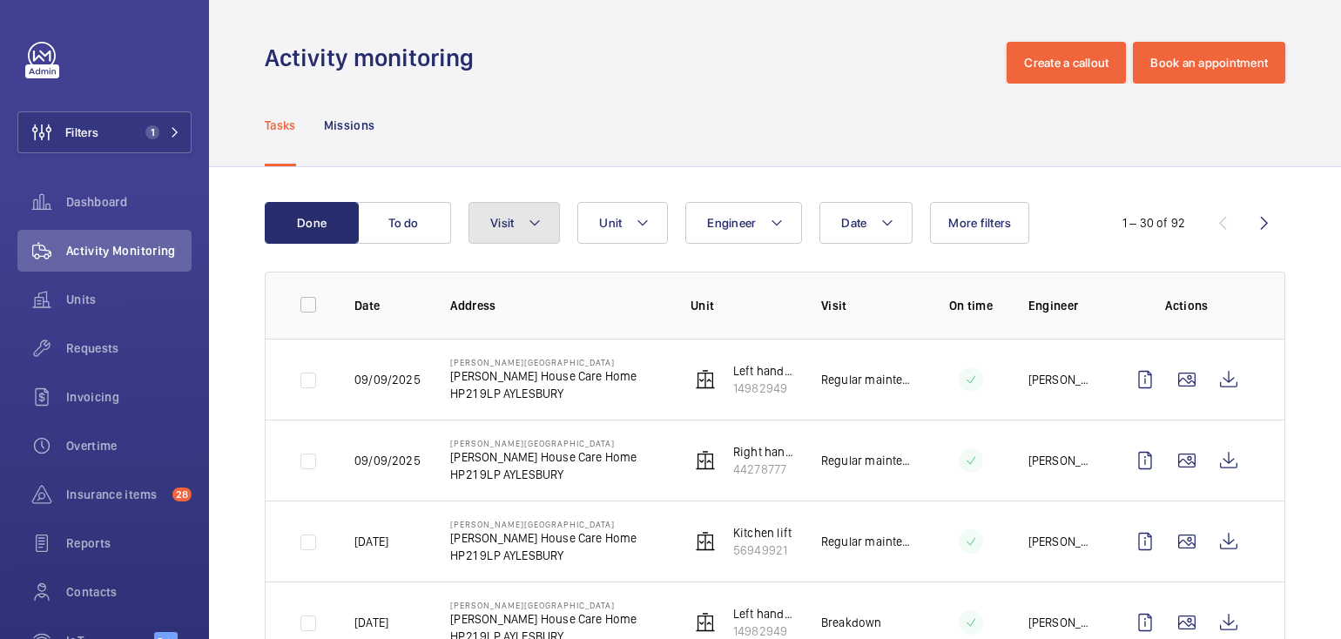
click at [528, 225] on mat-icon at bounding box center [535, 223] width 14 height 21
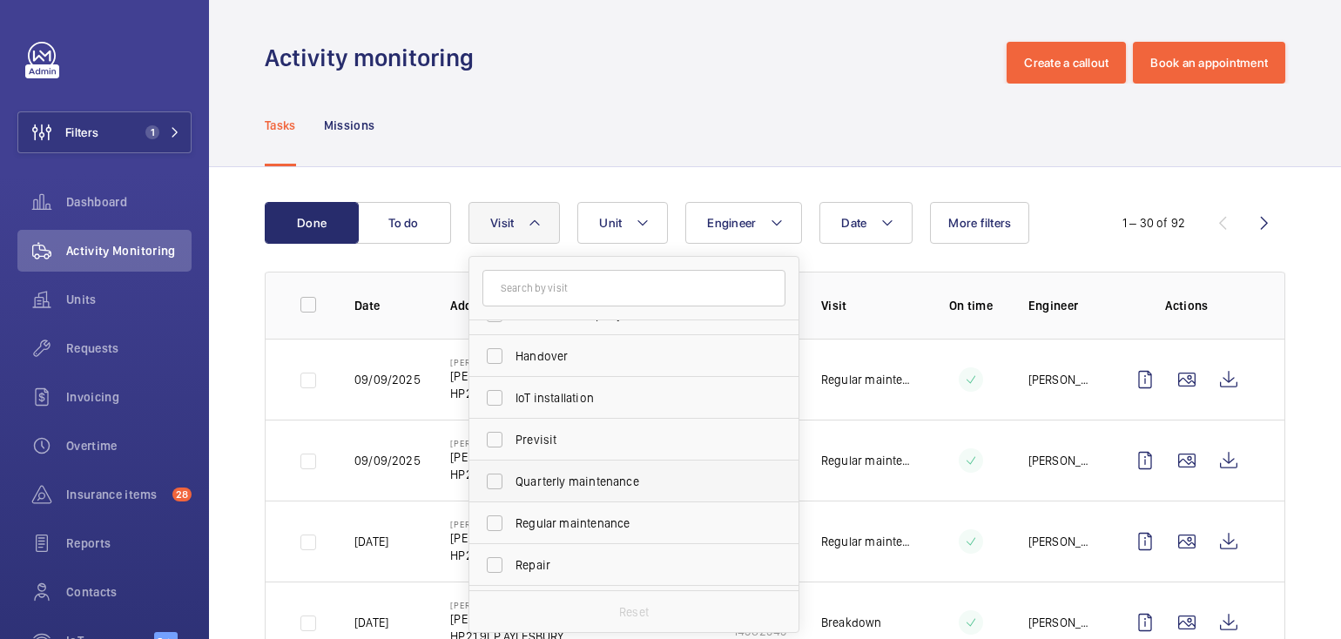
scroll to position [171, 0]
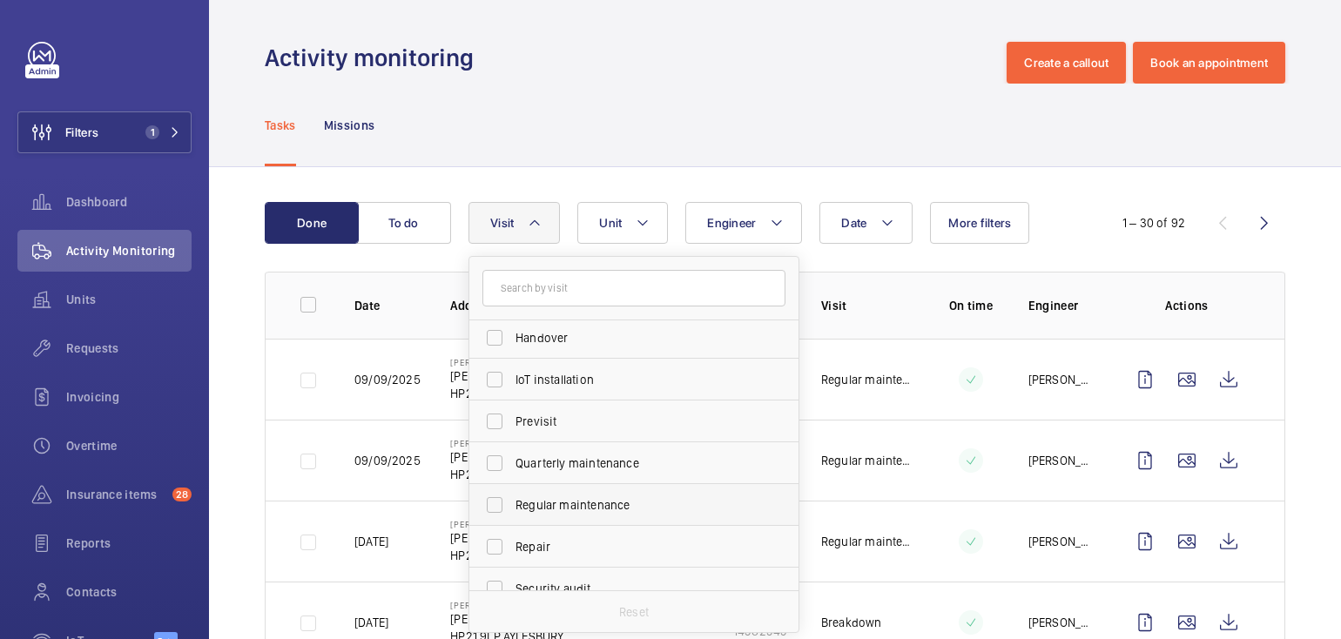
click at [627, 510] on span "Regular maintenance" at bounding box center [636, 505] width 240 height 17
click at [512, 510] on input "Regular maintenance" at bounding box center [494, 505] width 35 height 35
checkbox input "true"
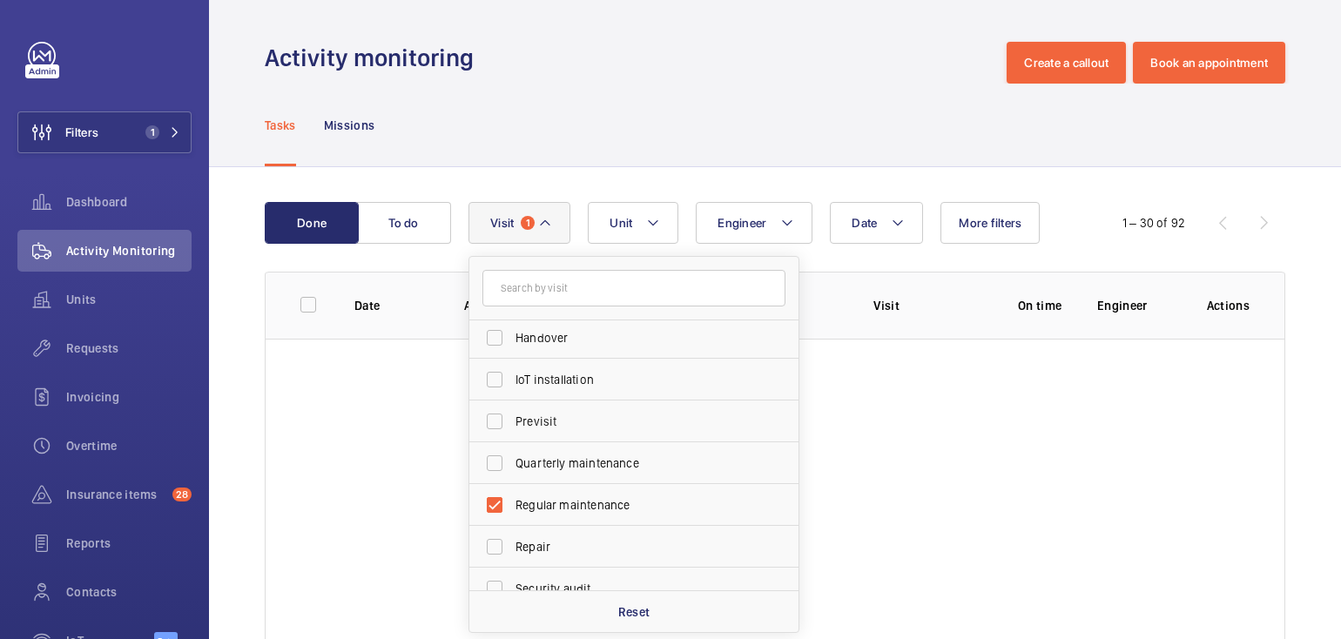
click at [848, 114] on div "Tasks Missions" at bounding box center [775, 125] width 1021 height 83
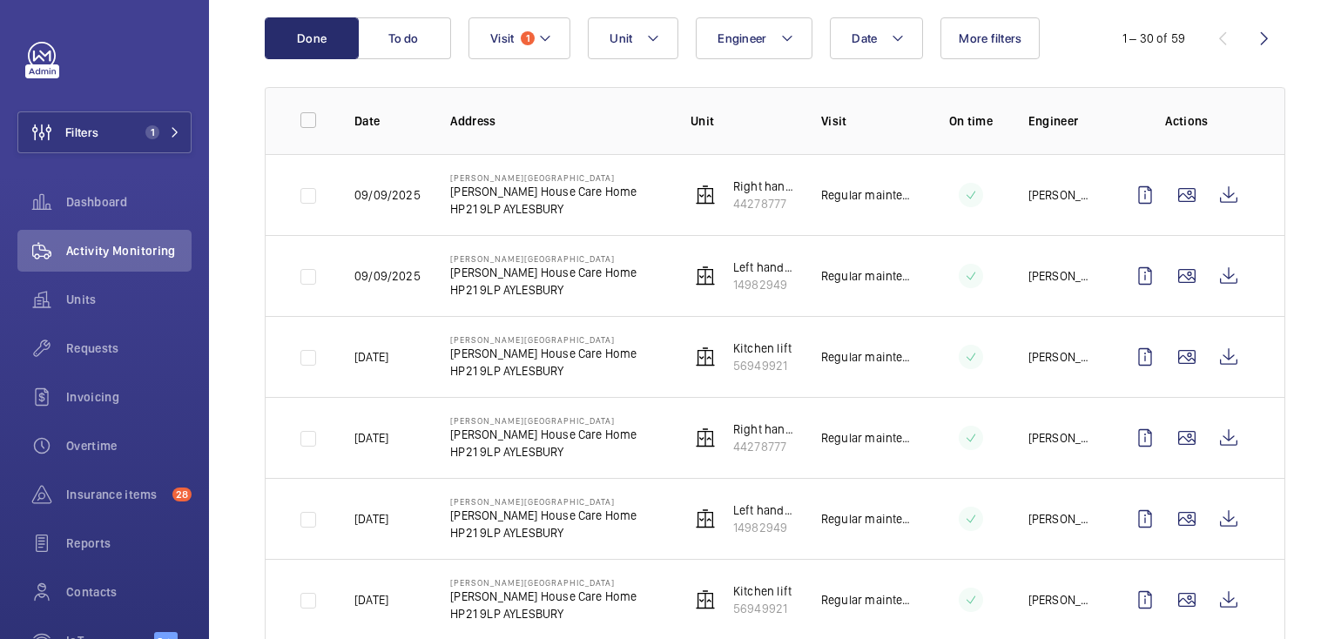
scroll to position [166, 0]
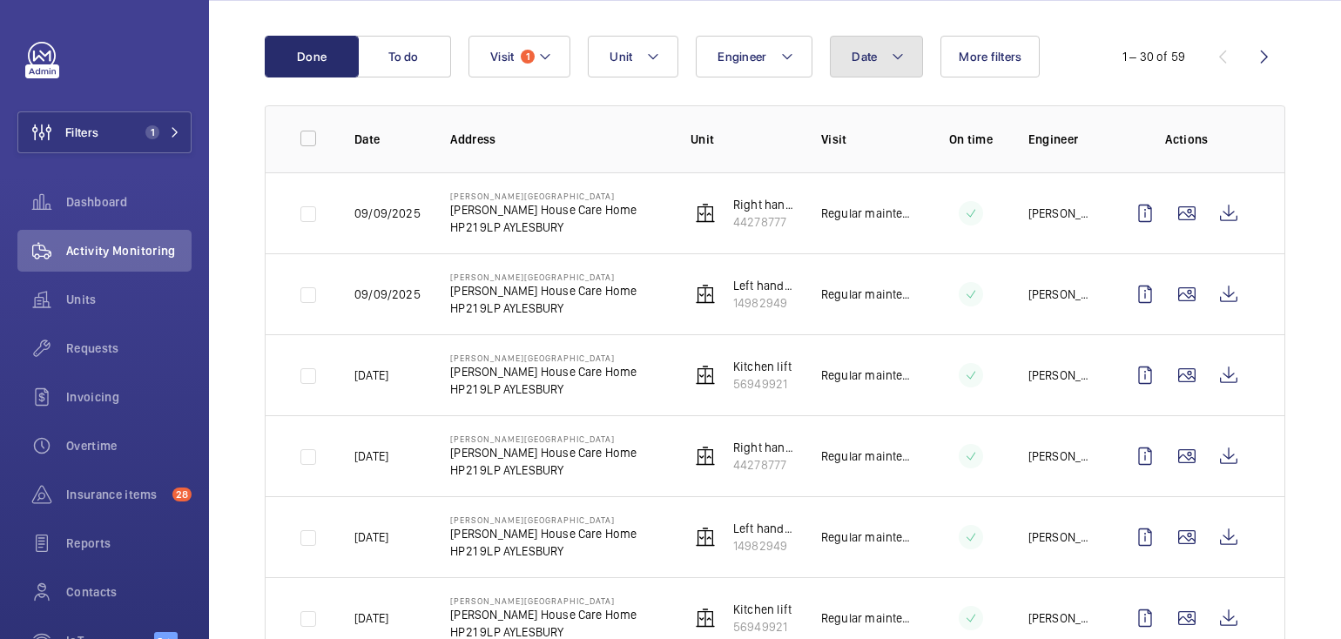
click at [876, 68] on button "Date" at bounding box center [876, 57] width 93 height 42
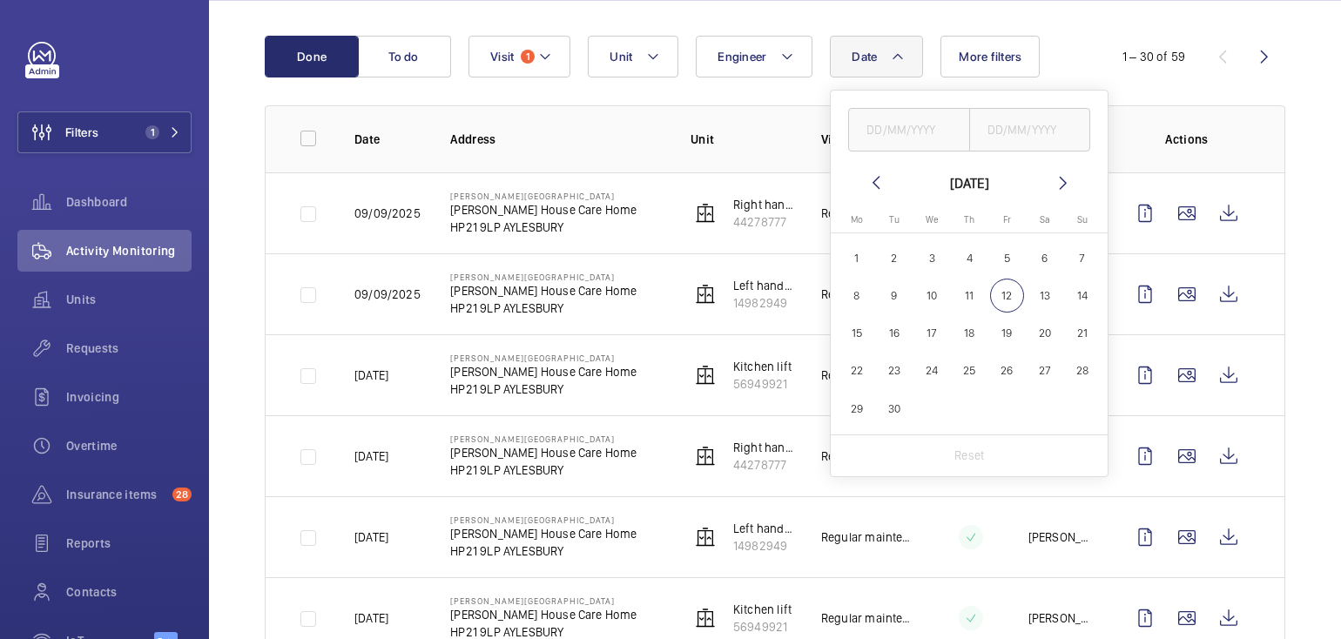
click at [869, 179] on mat-icon at bounding box center [876, 182] width 21 height 21
click at [876, 182] on mat-icon at bounding box center [876, 182] width 21 height 21
click at [973, 300] on span "10" at bounding box center [970, 296] width 34 height 34
type input "10/07/2025"
click at [1022, 123] on input "text" at bounding box center [1030, 130] width 122 height 44
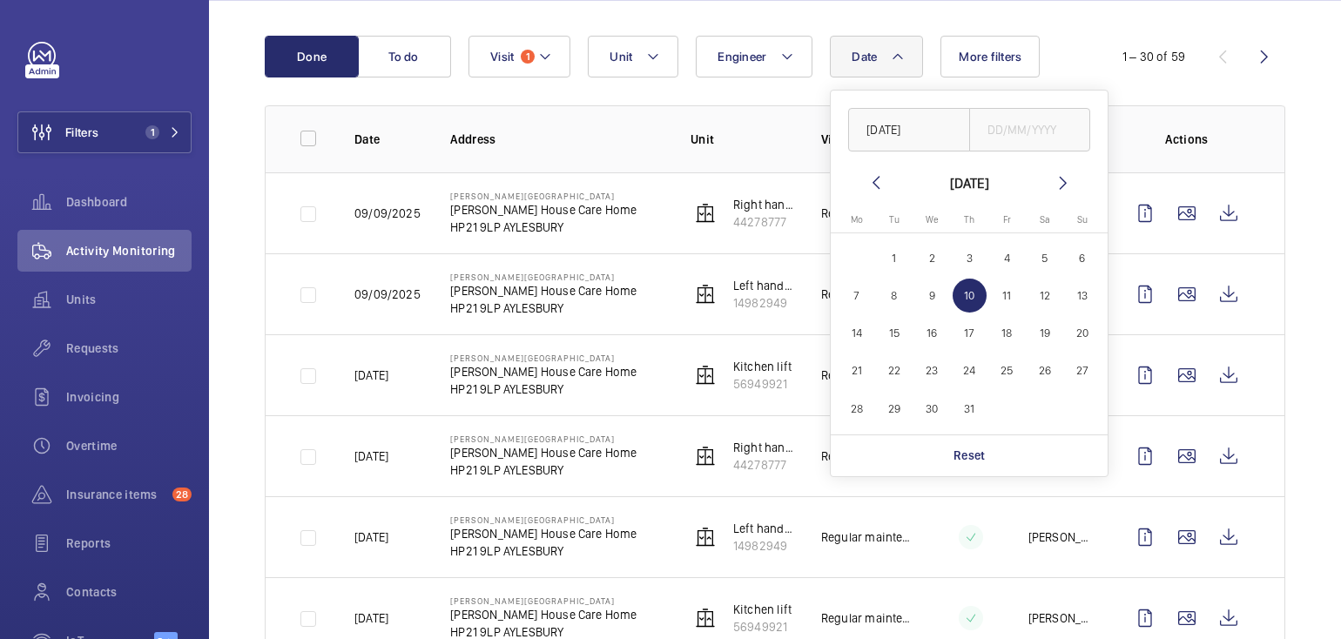
click at [968, 288] on span "10" at bounding box center [970, 296] width 34 height 34
type input "10/07/2025"
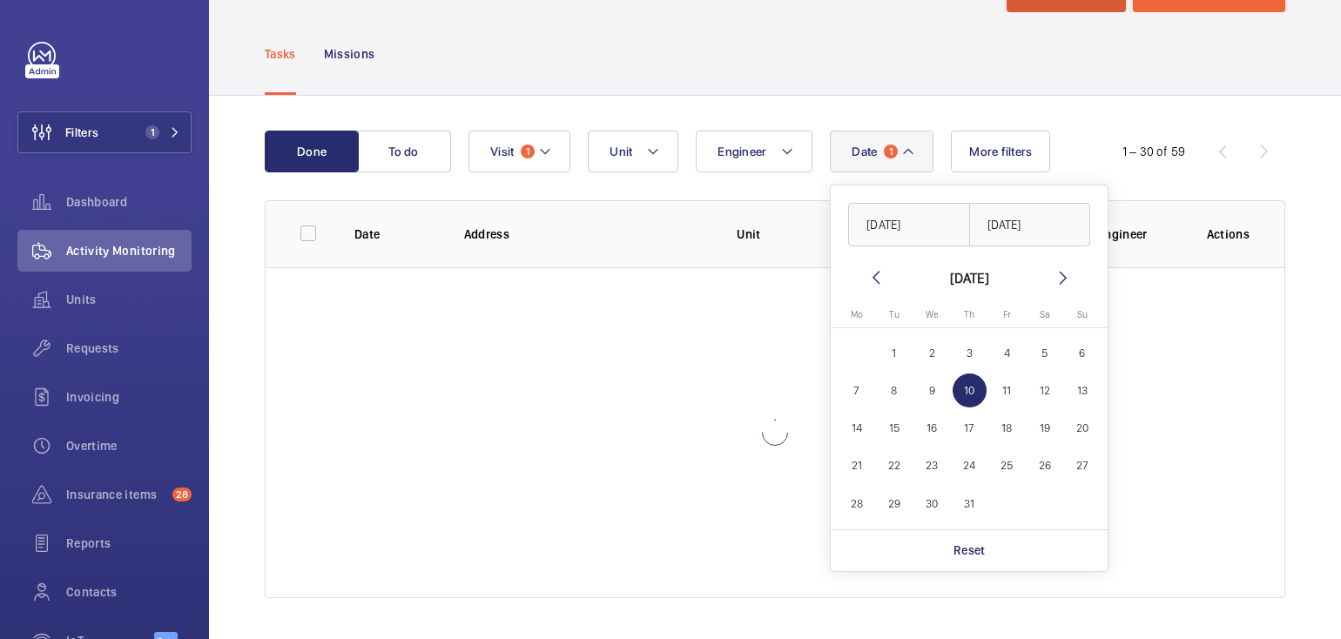
scroll to position [3, 0]
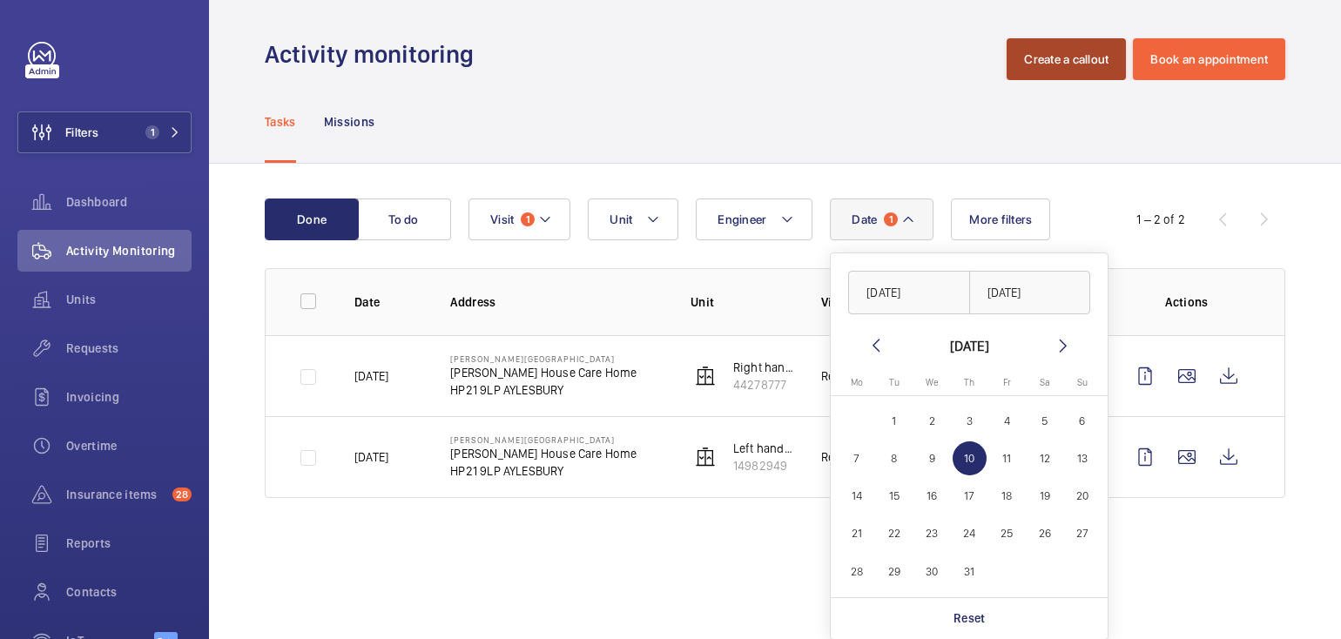
click at [1019, 74] on button "Create a callout" at bounding box center [1066, 59] width 119 height 42
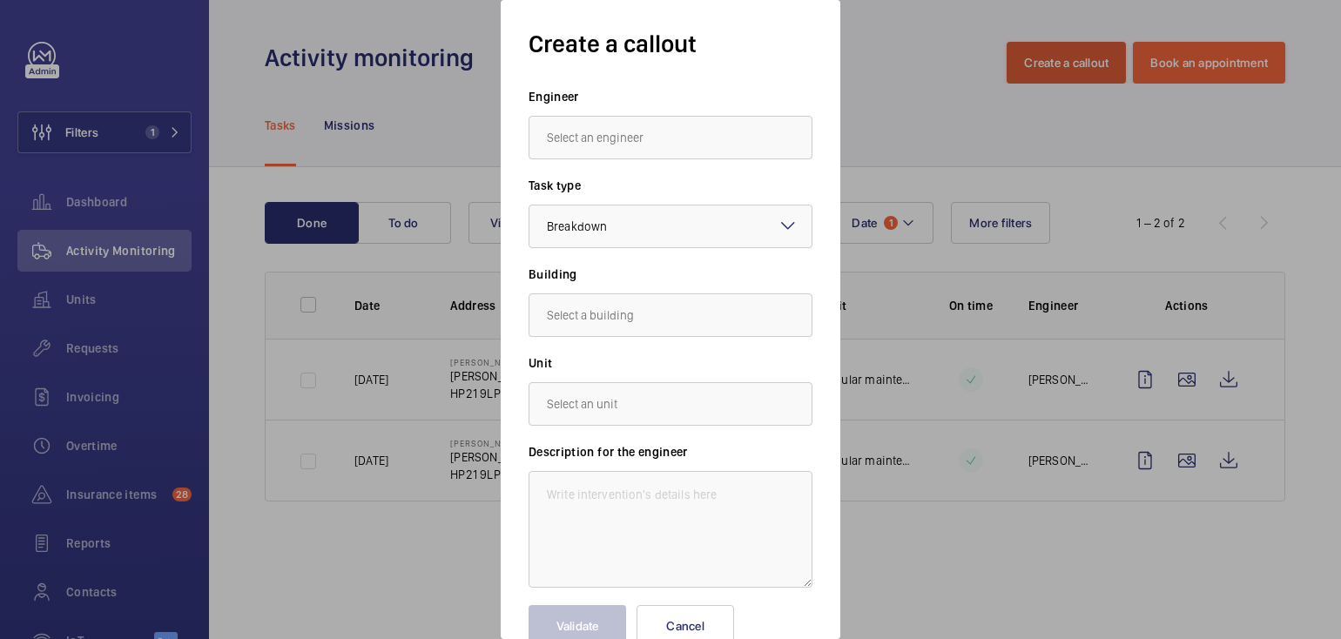
scroll to position [0, 0]
click at [949, 134] on div at bounding box center [670, 319] width 1341 height 639
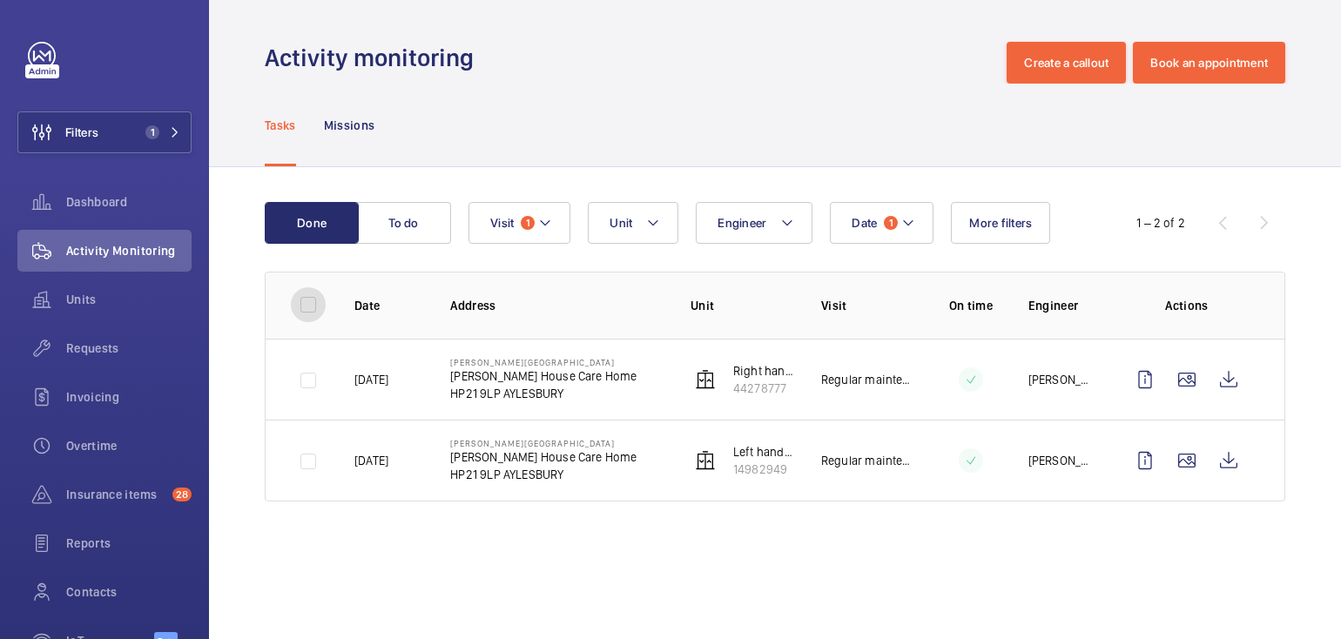
click at [303, 303] on input "checkbox" at bounding box center [308, 304] width 35 height 35
checkbox input "true"
click at [1243, 228] on button "Download 2 reports" at bounding box center [1213, 223] width 145 height 42
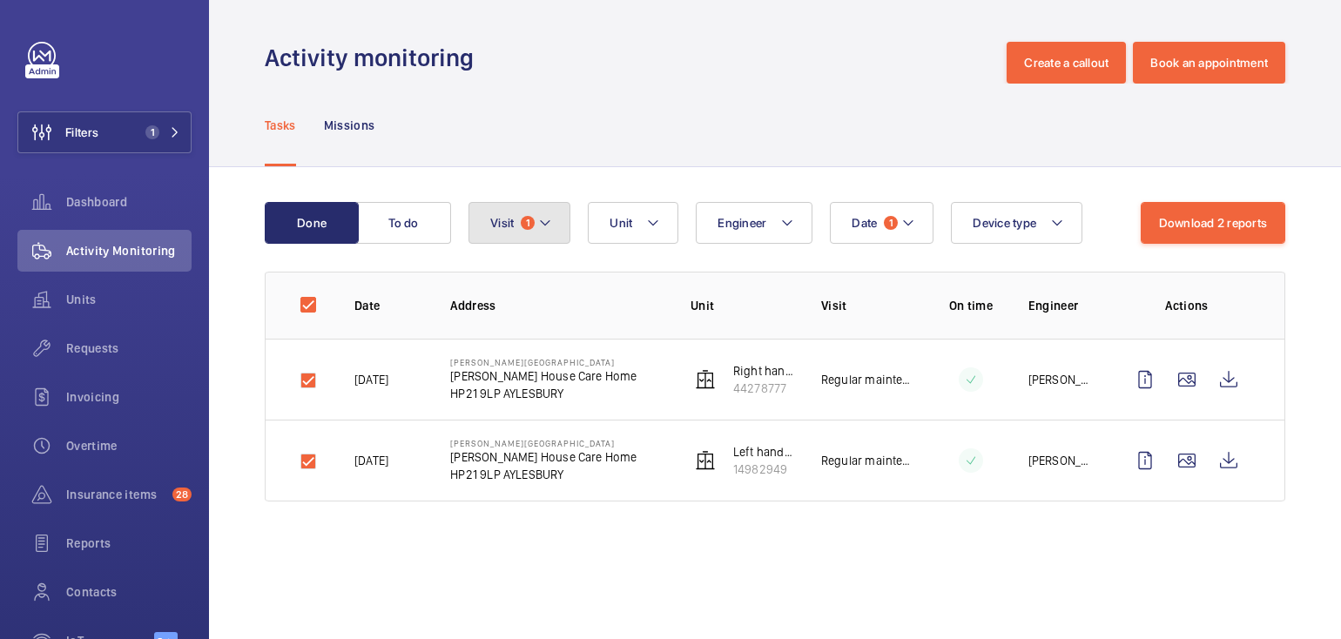
click at [511, 213] on button "Visit 1" at bounding box center [520, 223] width 102 height 42
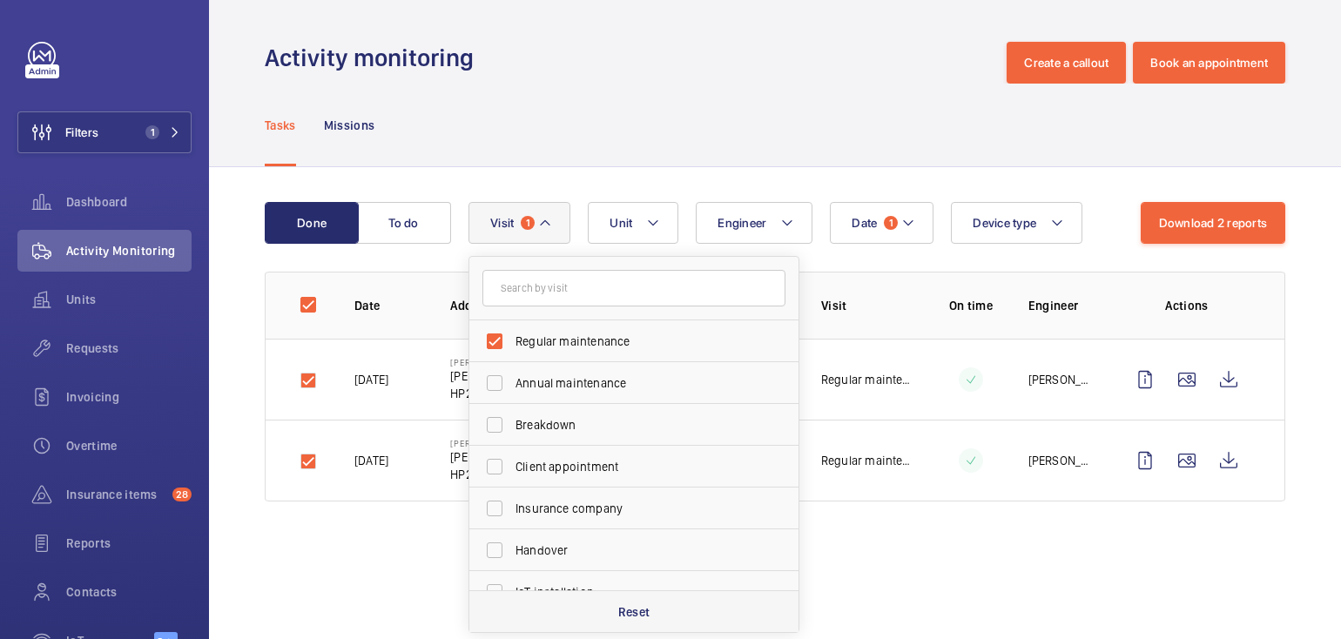
click at [657, 611] on div "Reset" at bounding box center [634, 612] width 329 height 42
checkbox input "false"
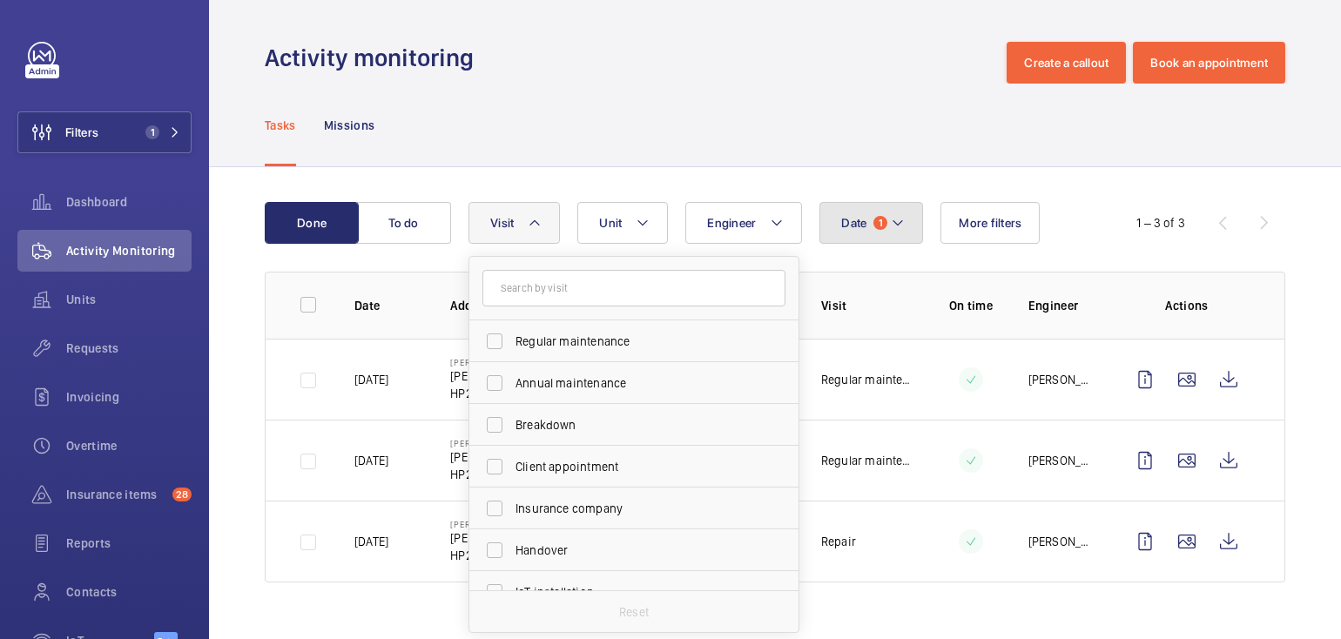
click at [879, 231] on button "Date 1" at bounding box center [872, 223] width 104 height 42
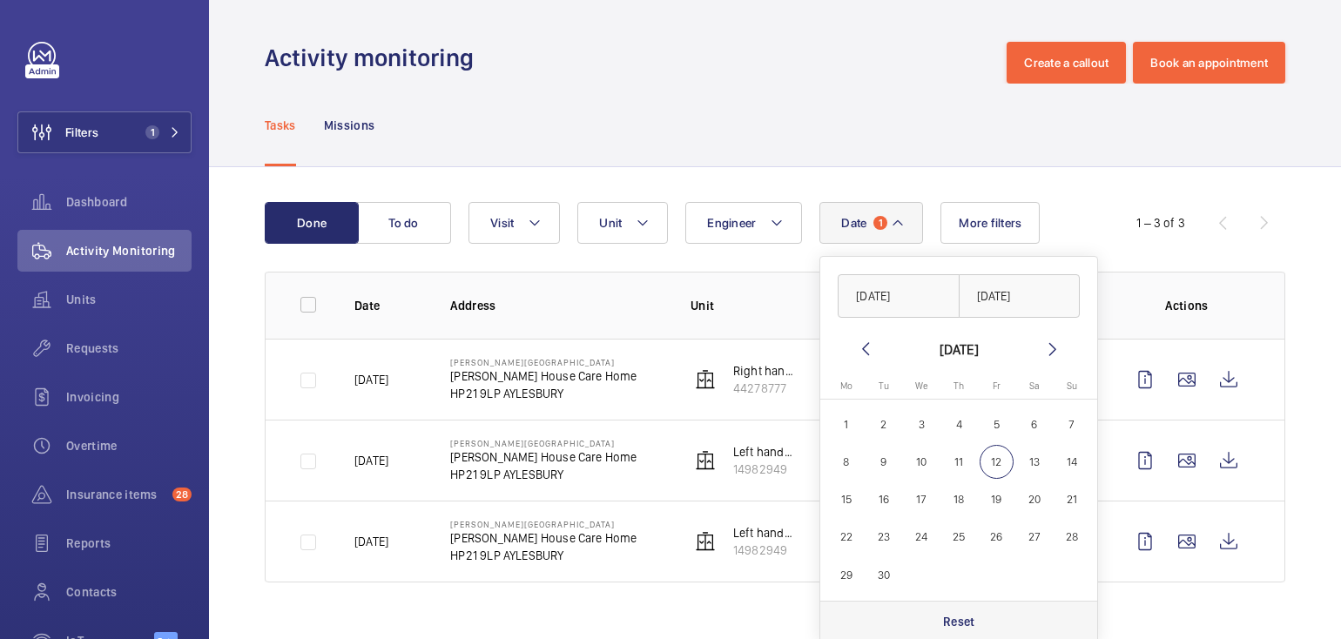
click at [971, 618] on p "Reset" at bounding box center [959, 621] width 32 height 17
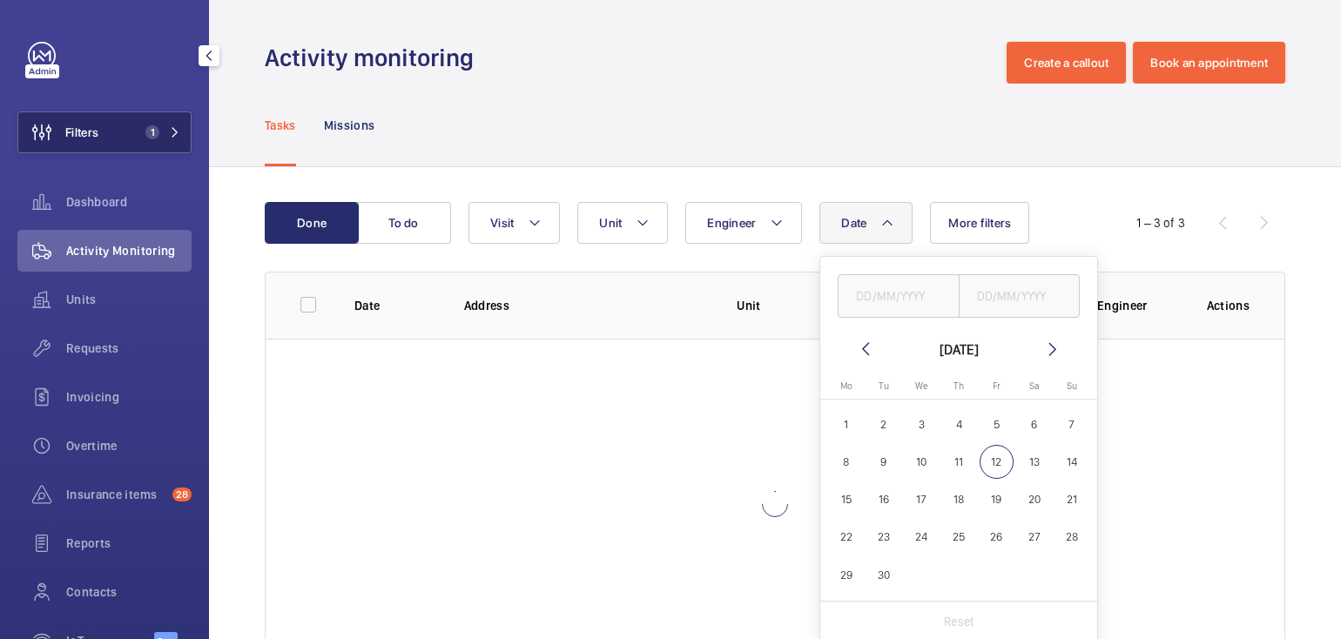
click at [123, 120] on button "Filters 1" at bounding box center [104, 132] width 174 height 42
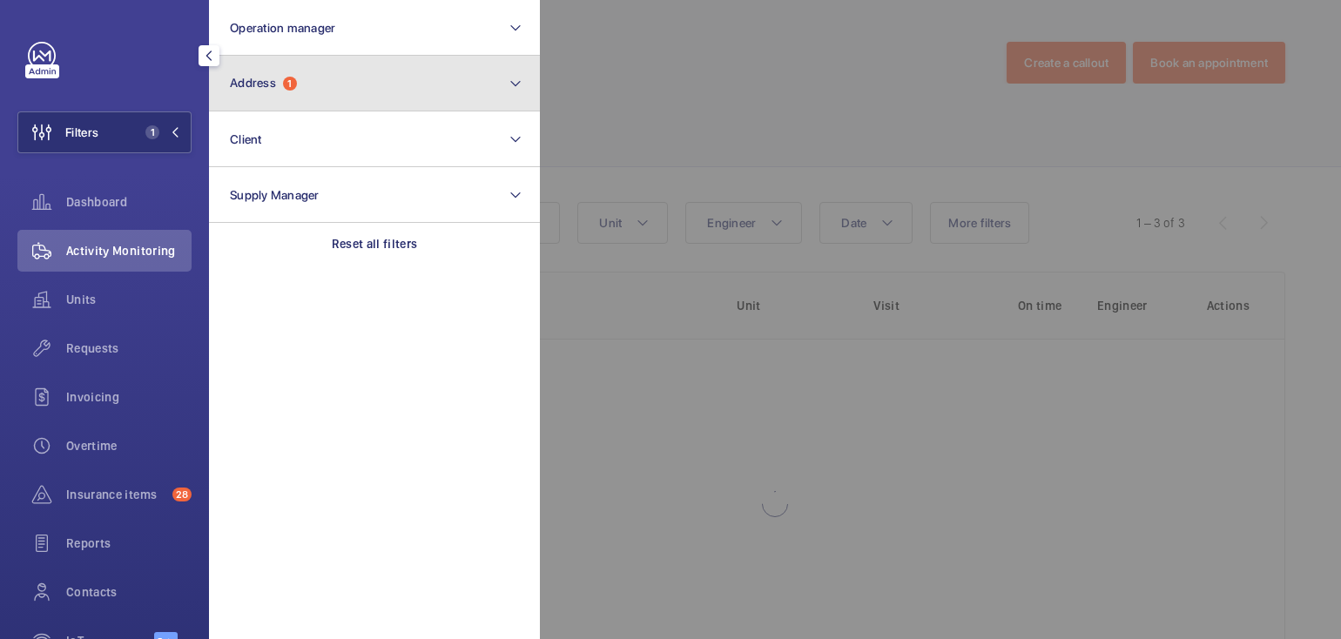
click at [308, 95] on button "Address 1" at bounding box center [374, 84] width 331 height 56
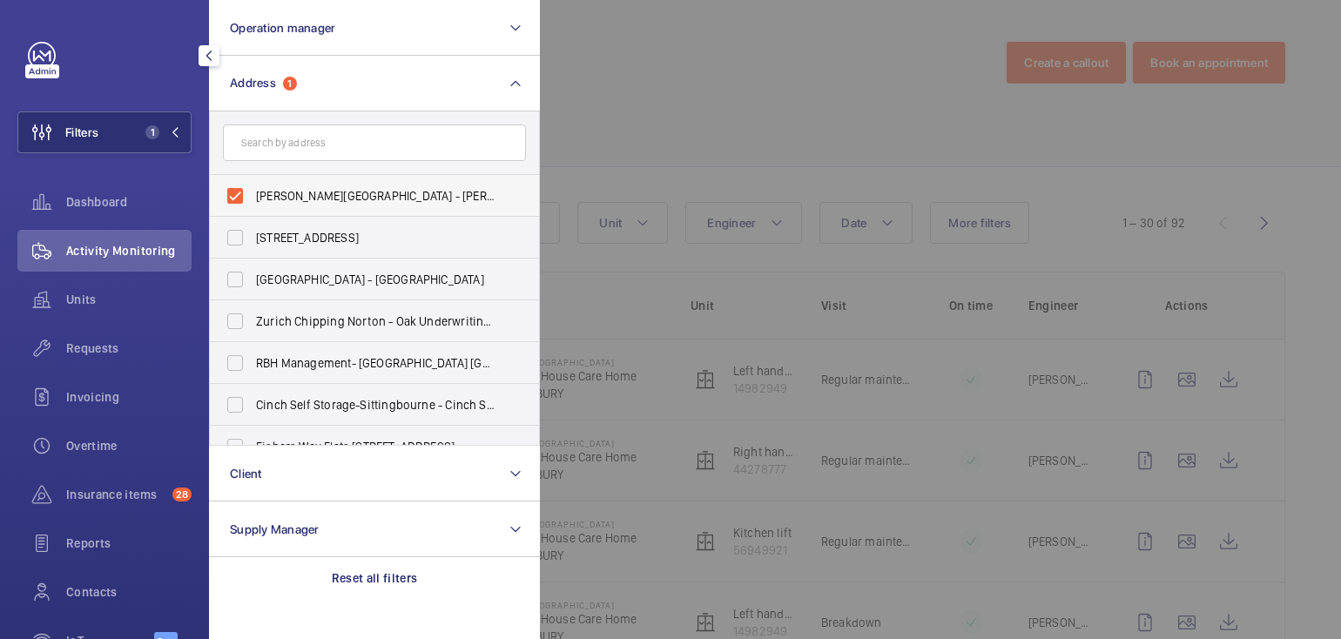
click at [301, 182] on label "Byron House - Byron House Care Home, AYLESBURY HP21 9LP" at bounding box center [361, 196] width 303 height 42
click at [253, 182] on input "Byron House - Byron House Care Home, AYLESBURY HP21 9LP" at bounding box center [235, 196] width 35 height 35
checkbox input "false"
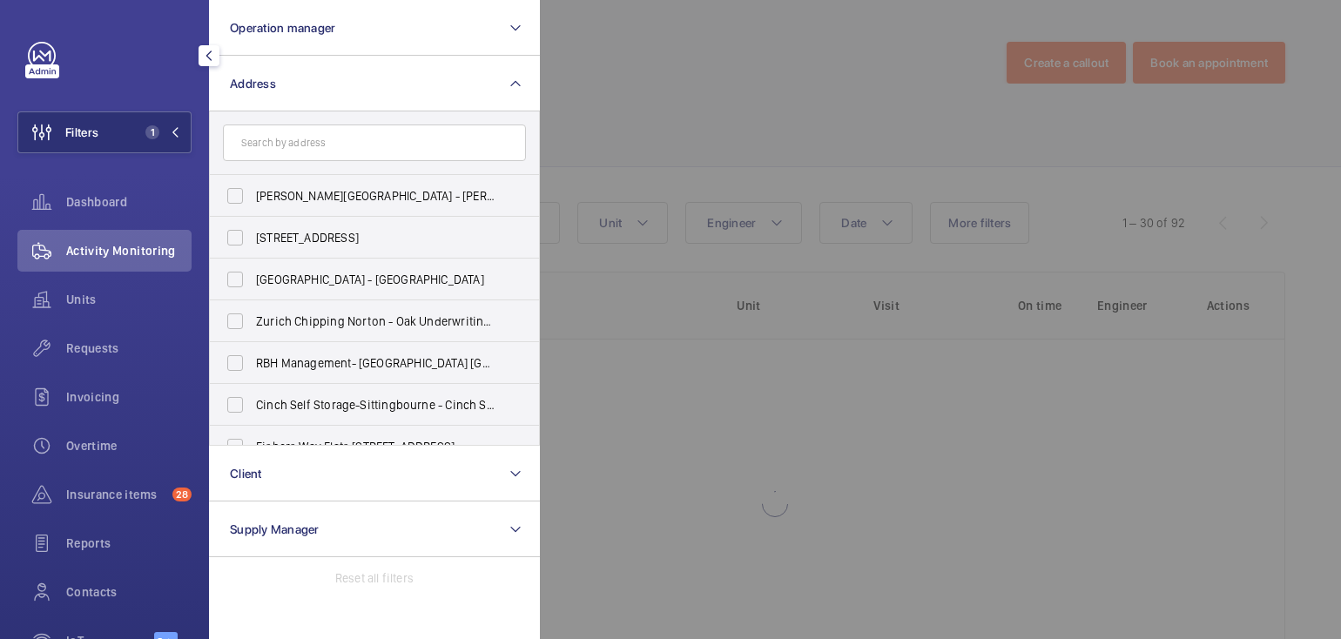
click at [740, 86] on div at bounding box center [1210, 319] width 1341 height 639
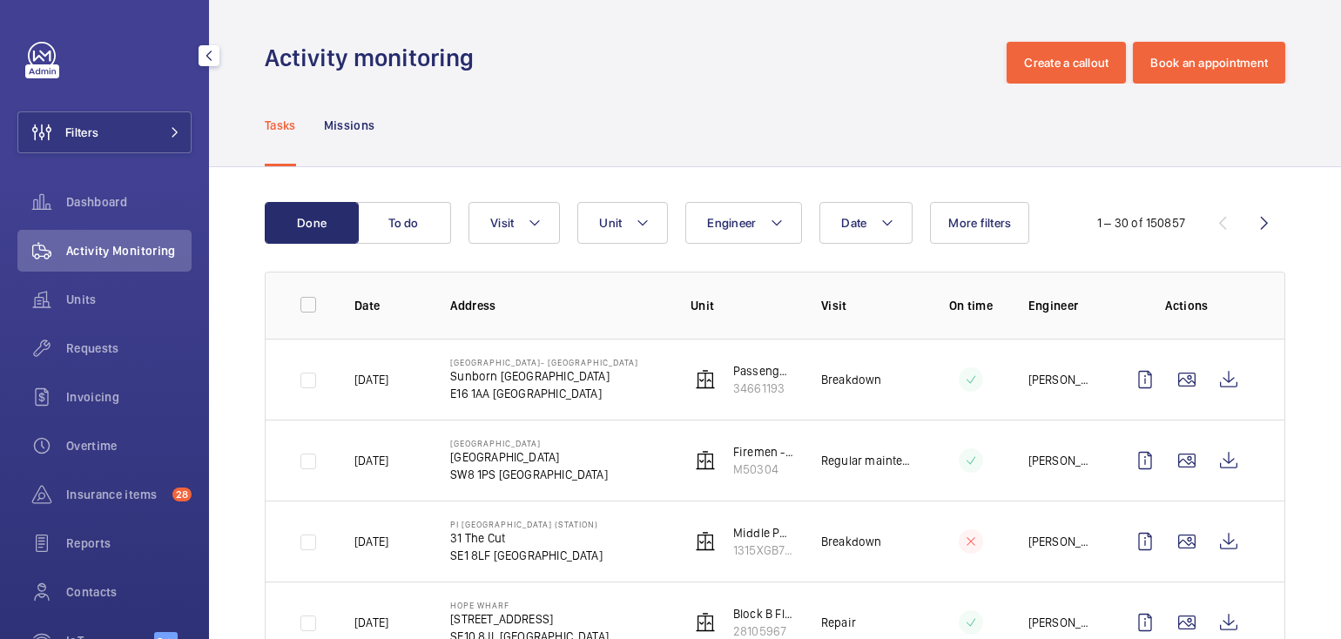
click at [661, 99] on div "Tasks Missions" at bounding box center [775, 125] width 1021 height 83
click at [89, 138] on span "Filters" at bounding box center [81, 132] width 33 height 17
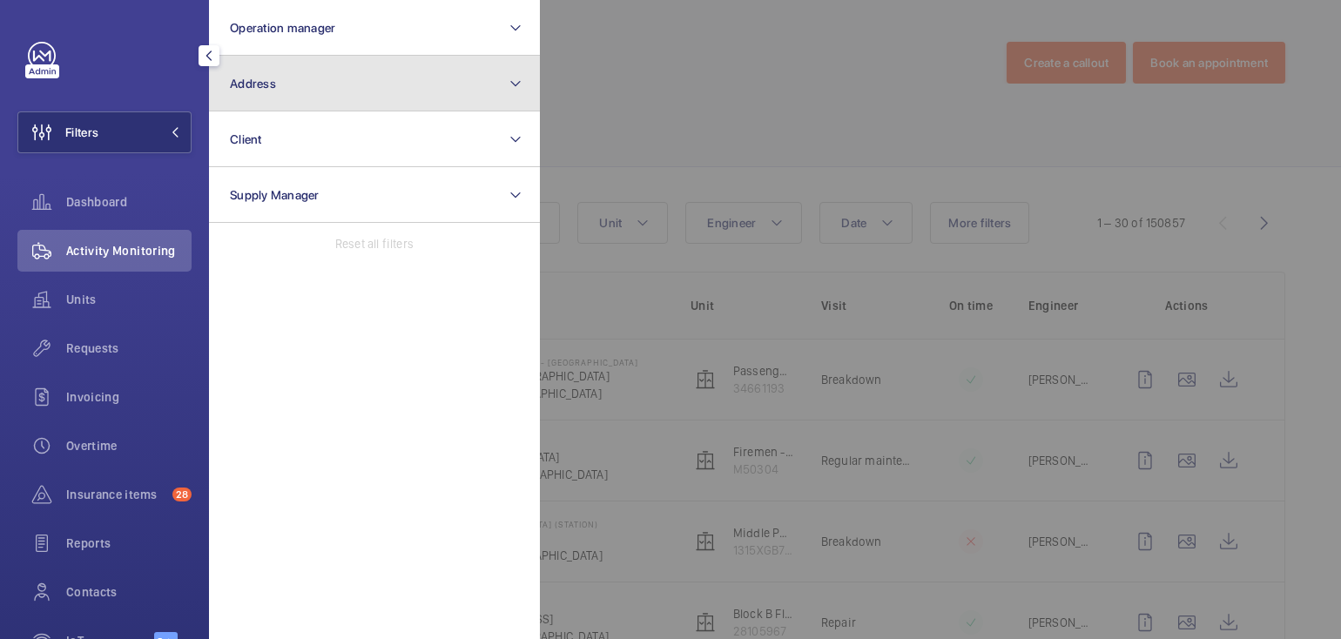
click at [304, 99] on button "Address" at bounding box center [374, 84] width 331 height 56
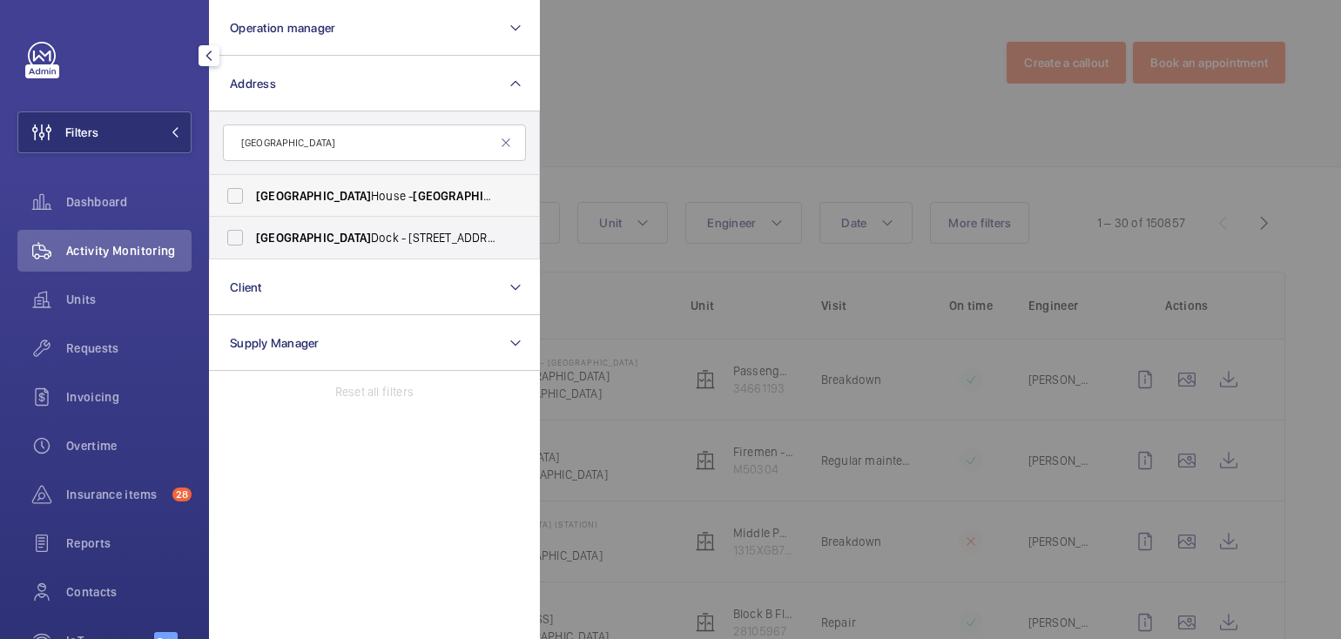
type input "florence"
click at [358, 206] on label "Florence House - Florence House, LONDON NW9 5HU" at bounding box center [361, 196] width 303 height 42
click at [253, 206] on input "Florence House - Florence House, LONDON NW9 5HU" at bounding box center [235, 196] width 35 height 35
checkbox input "true"
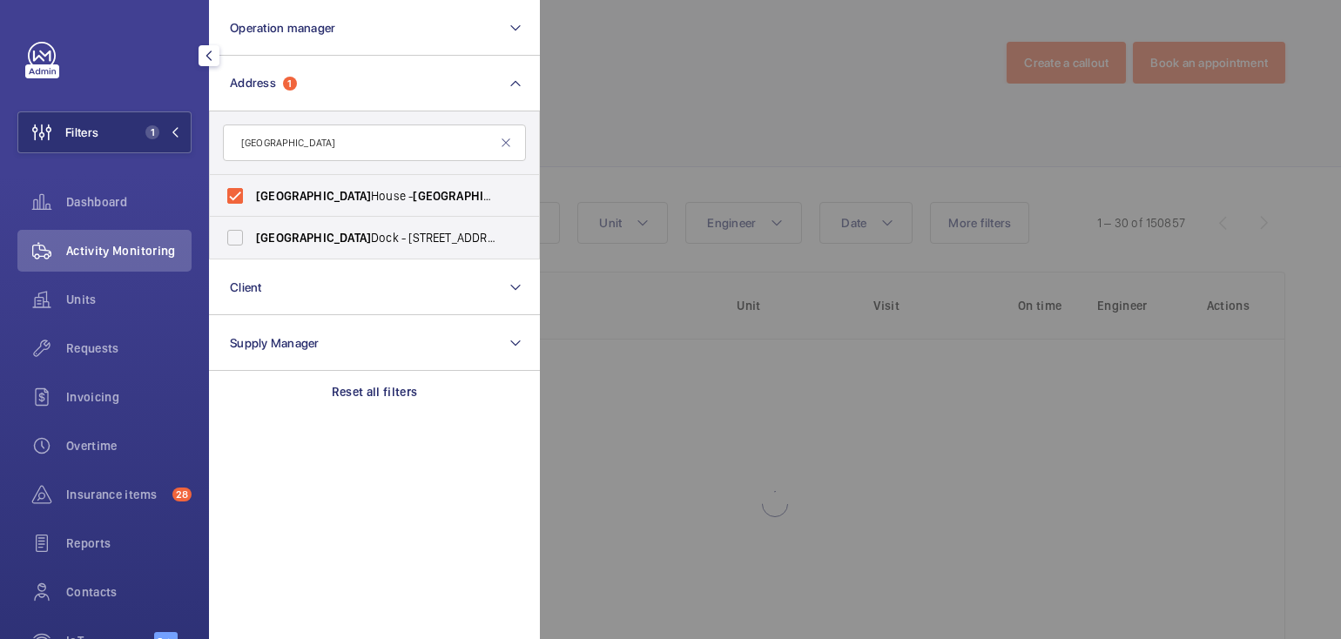
click at [782, 84] on div at bounding box center [1210, 319] width 1341 height 639
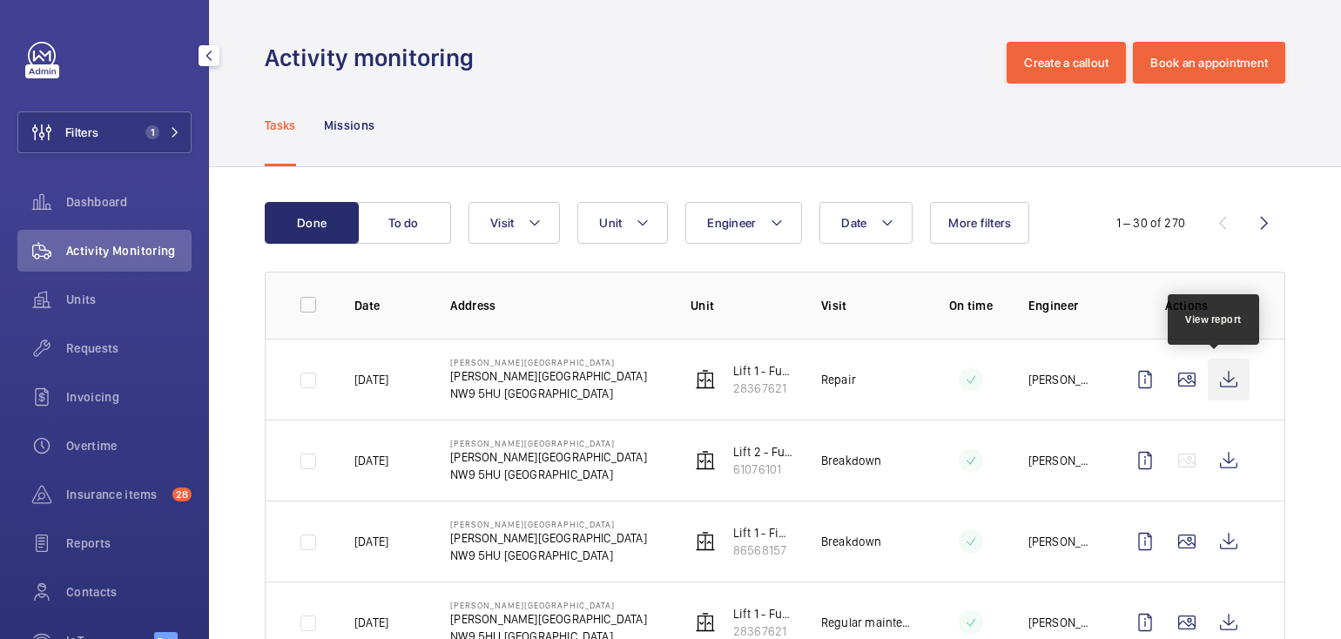
click at [1214, 379] on wm-front-icon-button at bounding box center [1229, 380] width 42 height 42
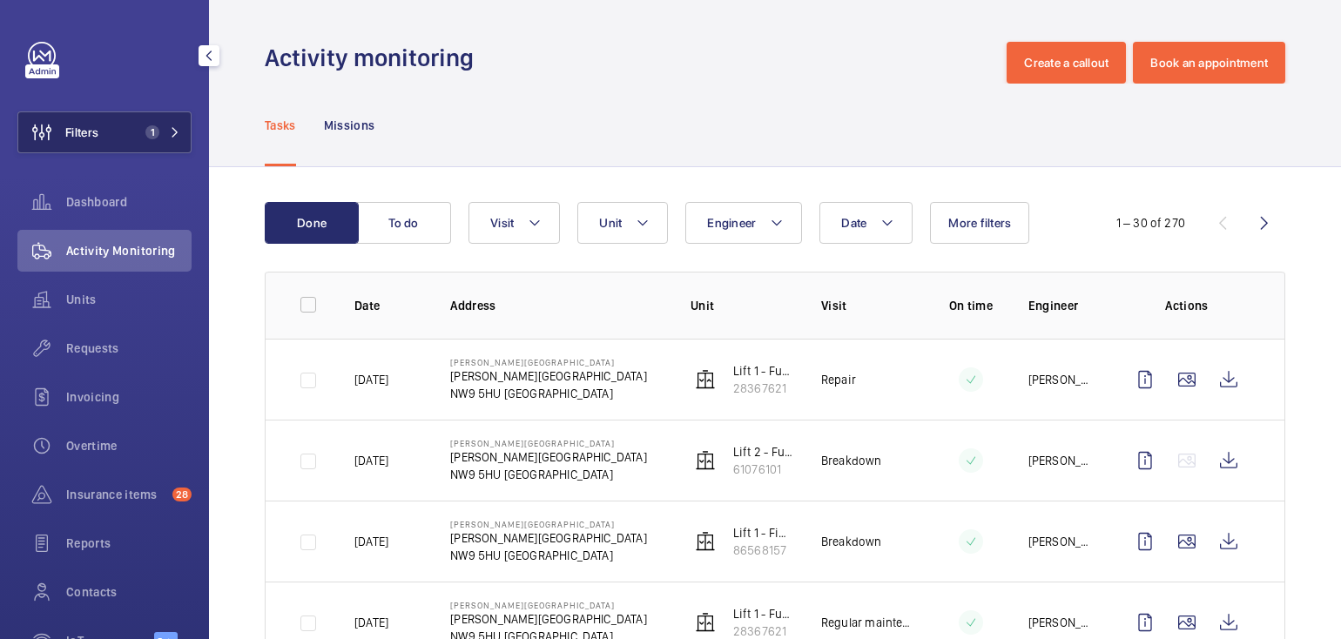
click at [132, 142] on button "Filters 1" at bounding box center [104, 132] width 174 height 42
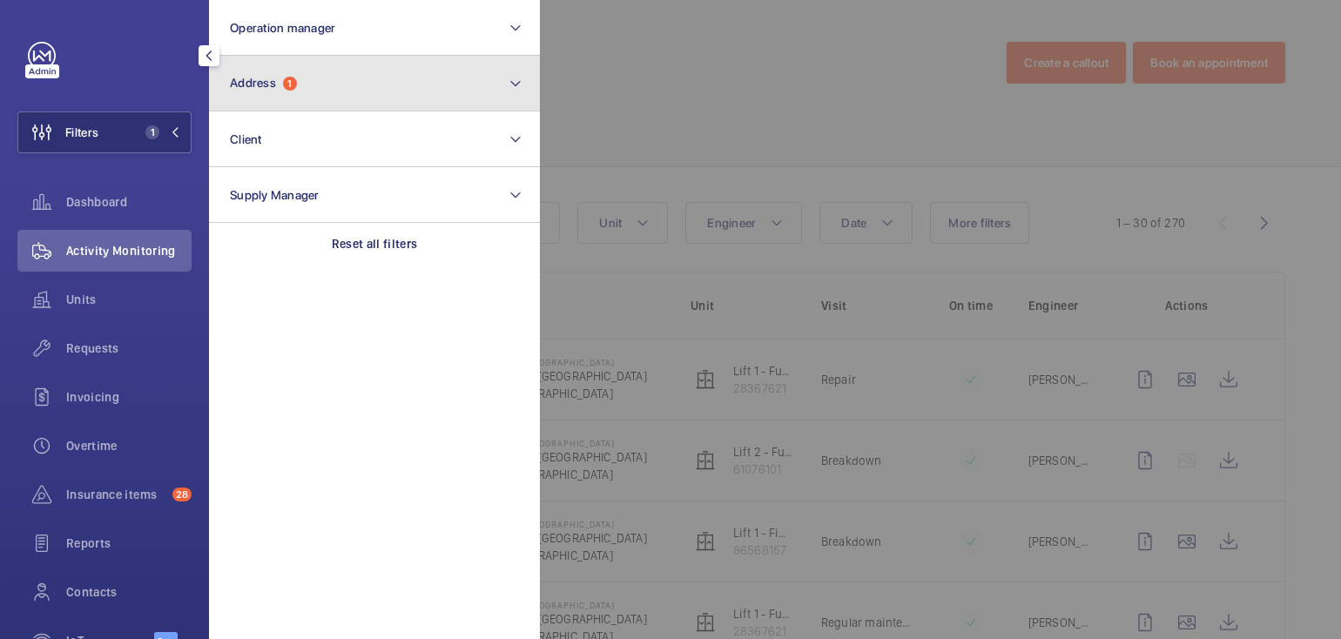
click at [309, 80] on button "Address 1" at bounding box center [374, 84] width 331 height 56
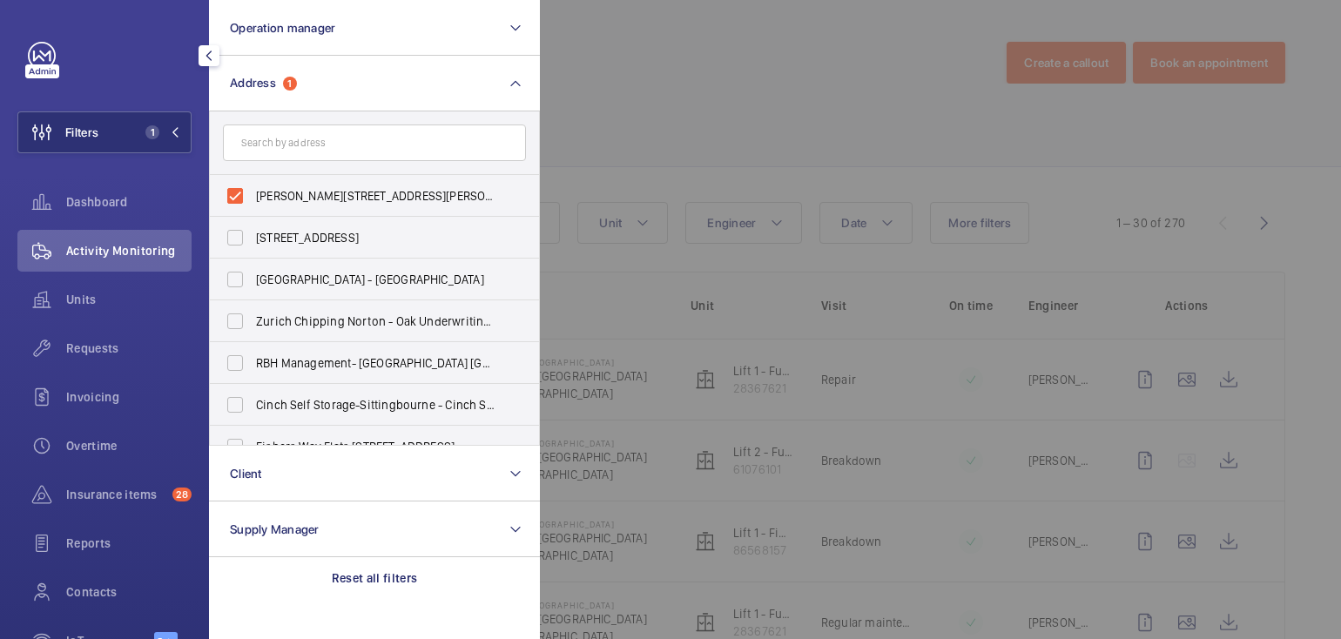
drag, startPoint x: 271, startPoint y: 195, endPoint x: 312, endPoint y: 145, distance: 64.4
click at [272, 196] on span "Florence House - Florence House, LONDON NW9 5HU" at bounding box center [376, 195] width 240 height 17
click at [253, 196] on input "Florence House - Florence House, LONDON NW9 5HU" at bounding box center [235, 196] width 35 height 35
checkbox input "false"
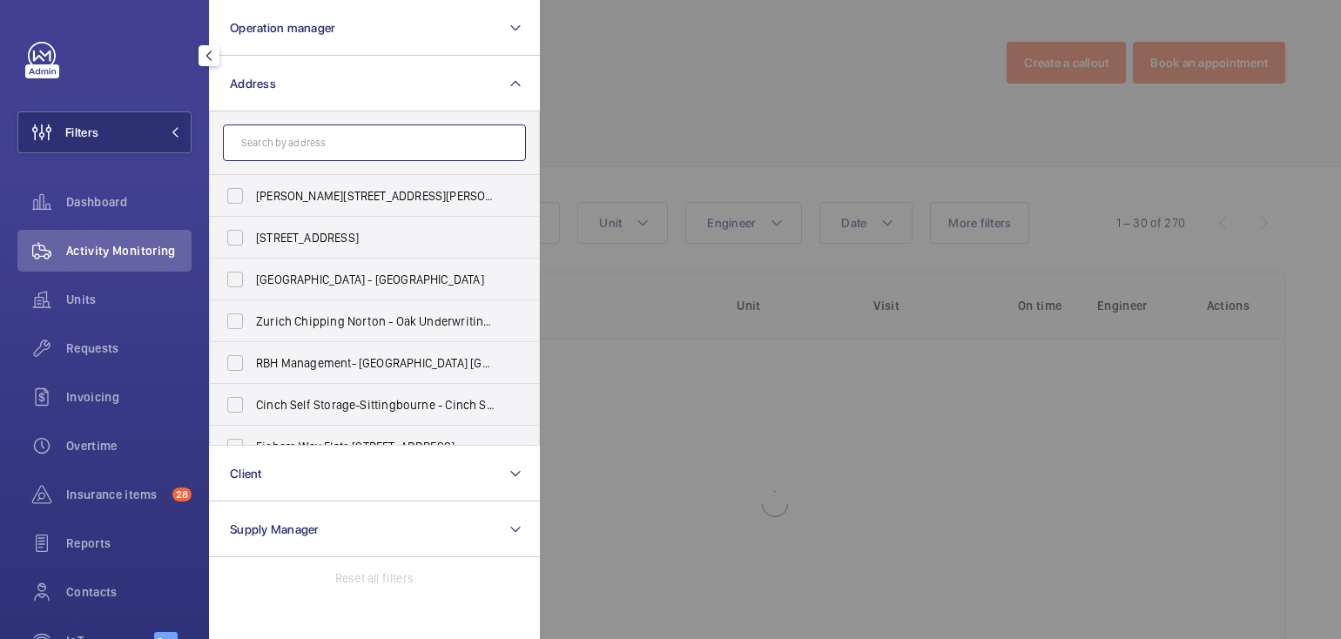
click at [312, 145] on input "text" at bounding box center [374, 143] width 303 height 37
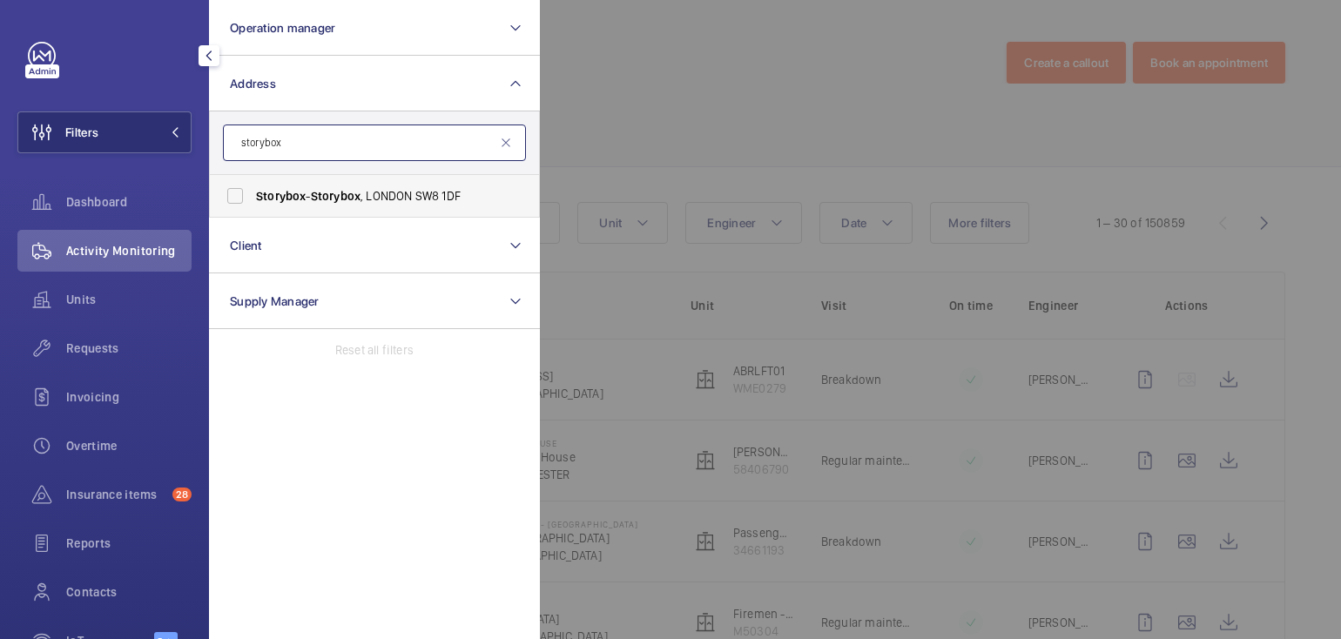
type input "storybox"
drag, startPoint x: 333, startPoint y: 181, endPoint x: 347, endPoint y: 184, distance: 14.2
click at [333, 181] on label "Storybox - Storybox , LONDON SW8 1DF" at bounding box center [361, 196] width 303 height 42
click at [253, 181] on input "Storybox - Storybox , LONDON SW8 1DF" at bounding box center [235, 196] width 35 height 35
checkbox input "true"
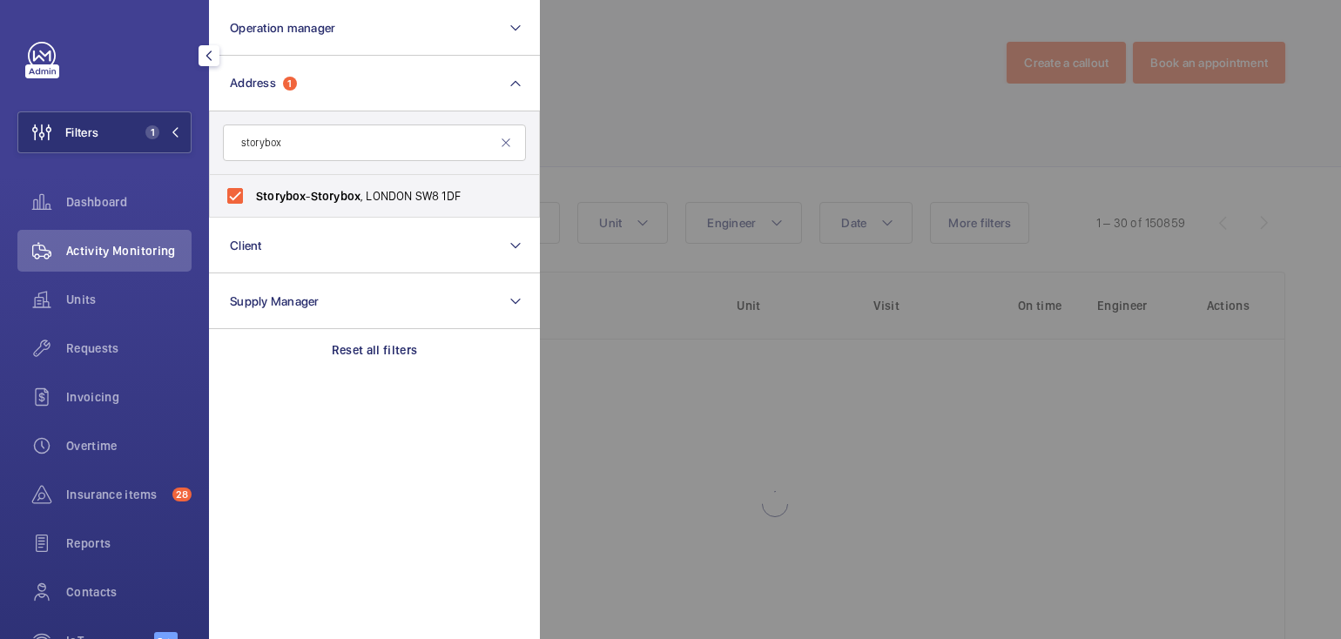
click at [754, 111] on div at bounding box center [1210, 319] width 1341 height 639
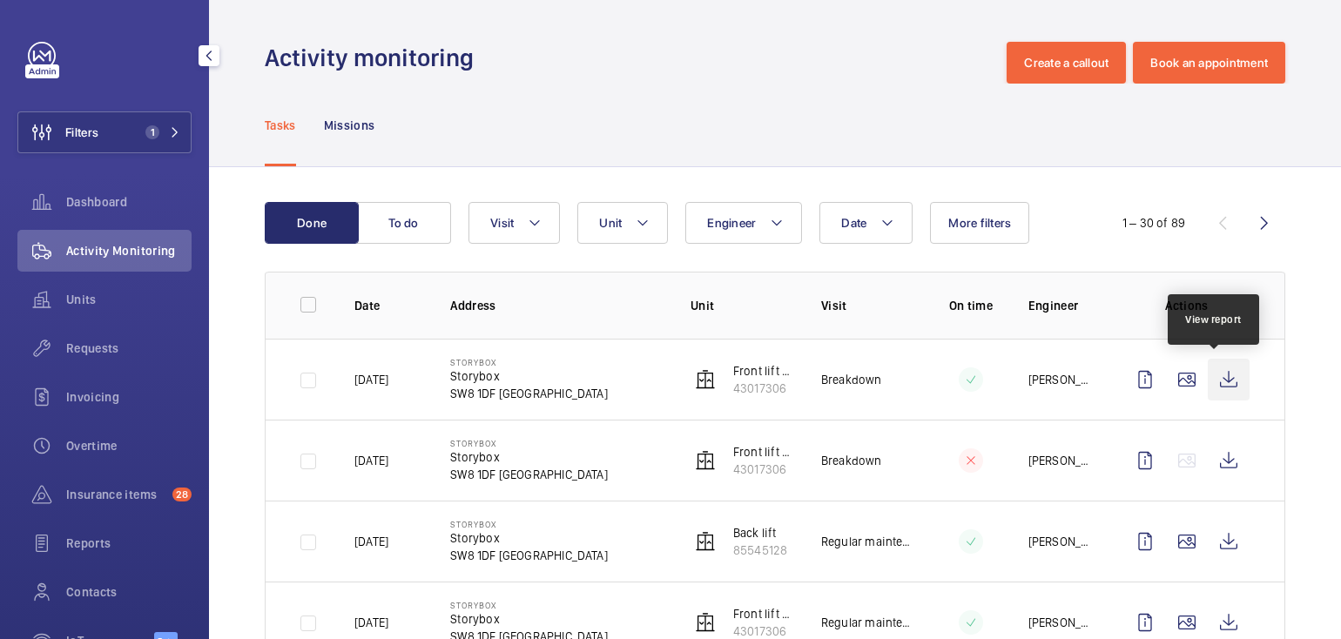
click at [1208, 382] on wm-front-icon-button at bounding box center [1229, 380] width 42 height 42
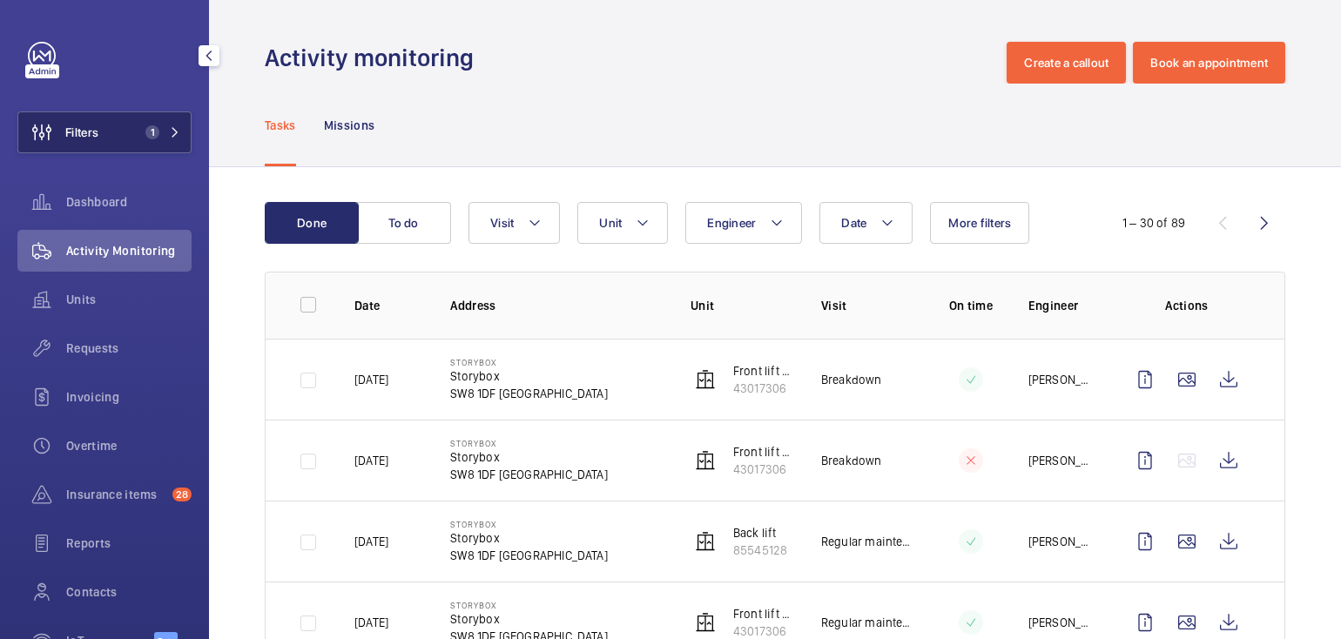
click at [138, 134] on span "1" at bounding box center [148, 132] width 21 height 14
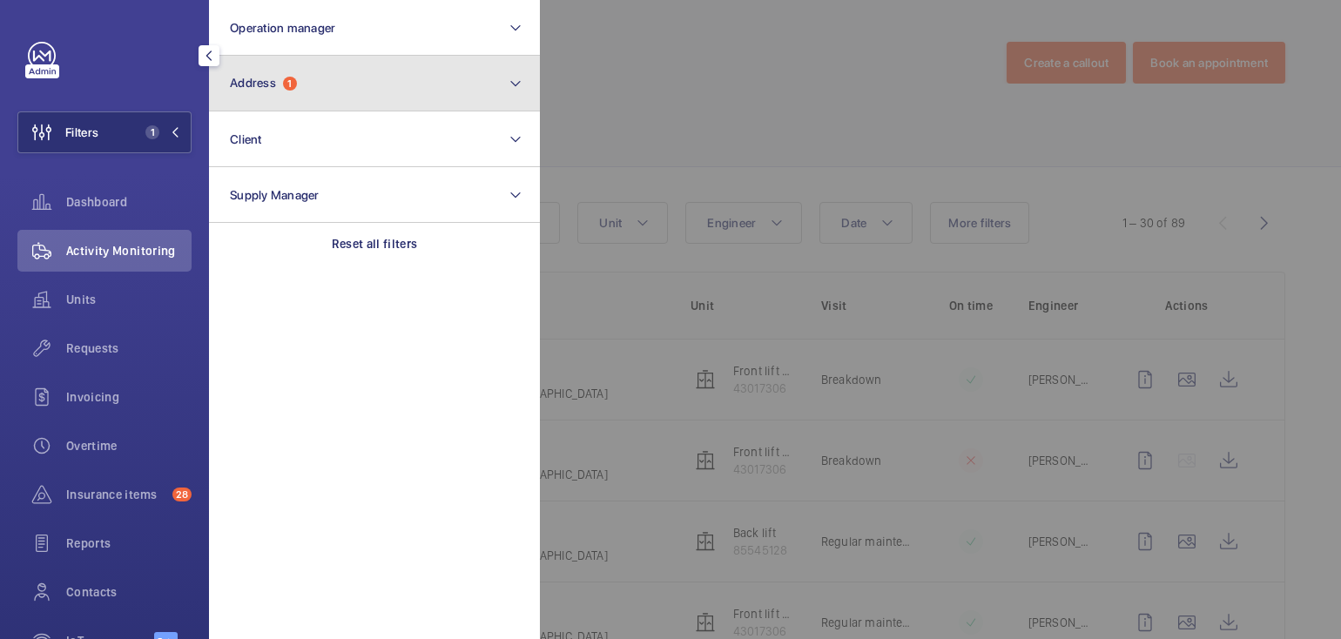
click at [335, 85] on button "Address 1" at bounding box center [374, 84] width 331 height 56
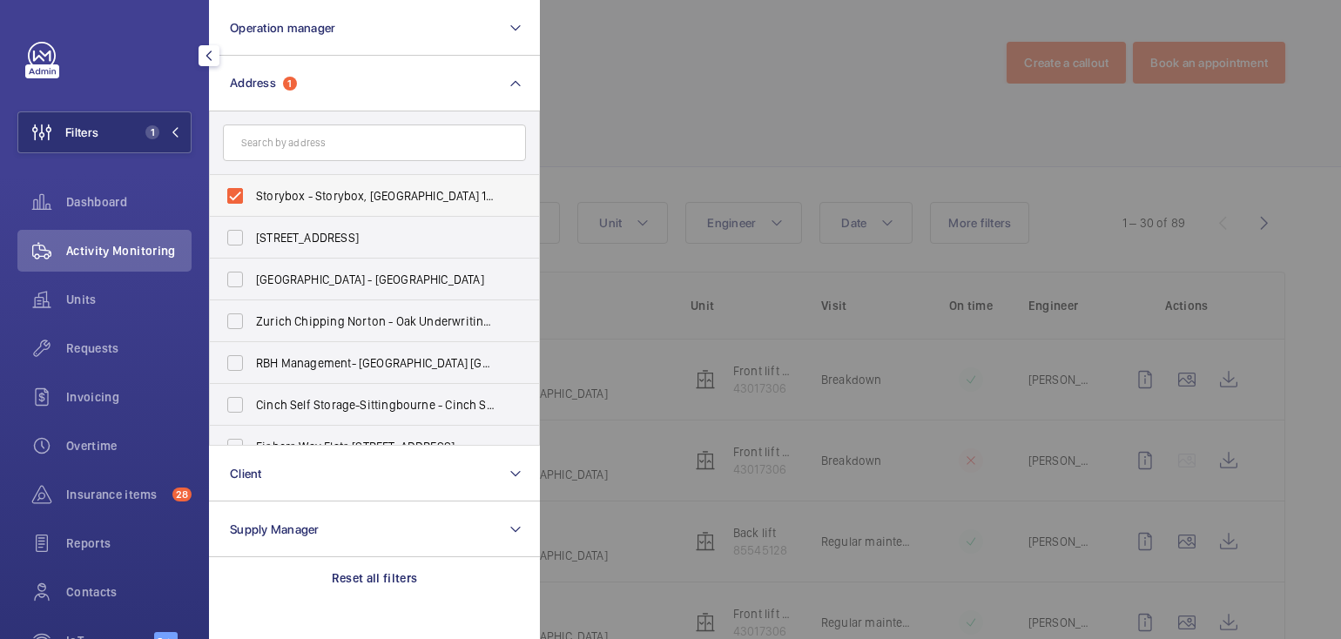
click at [287, 190] on span "Storybox - Storybox, LONDON SW8 1DF" at bounding box center [376, 195] width 240 height 17
click at [253, 190] on input "Storybox - Storybox, LONDON SW8 1DF" at bounding box center [235, 196] width 35 height 35
checkbox input "false"
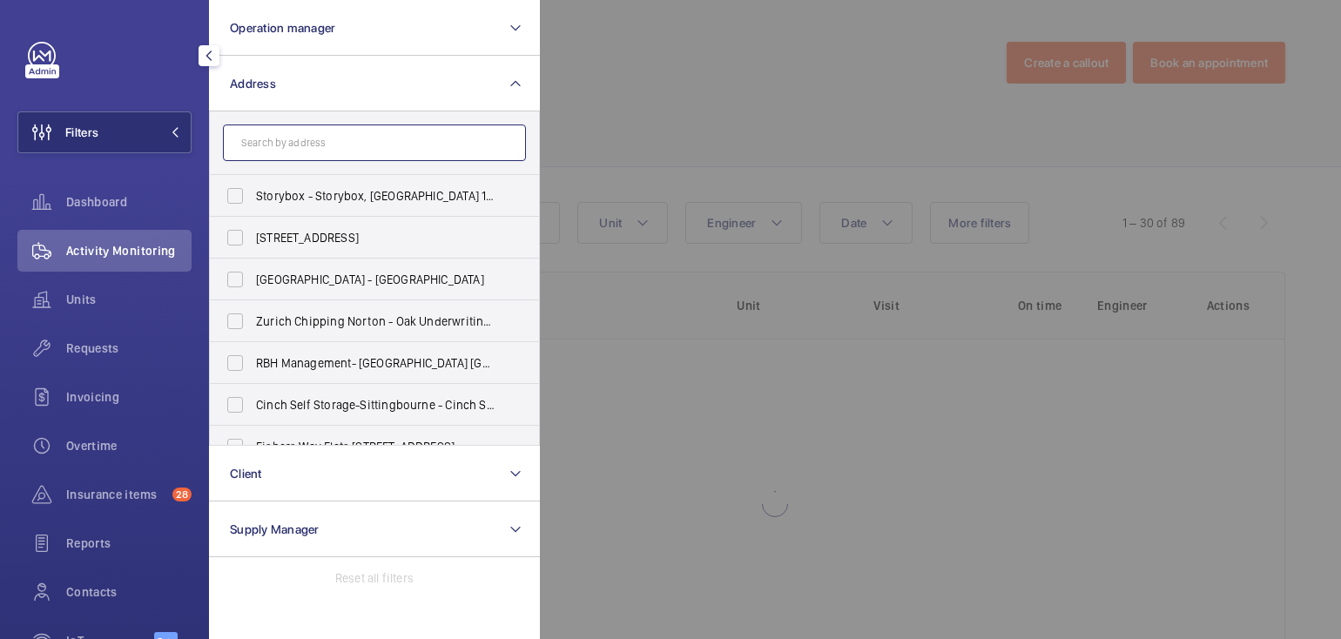
click at [310, 140] on input "text" at bounding box center [374, 143] width 303 height 37
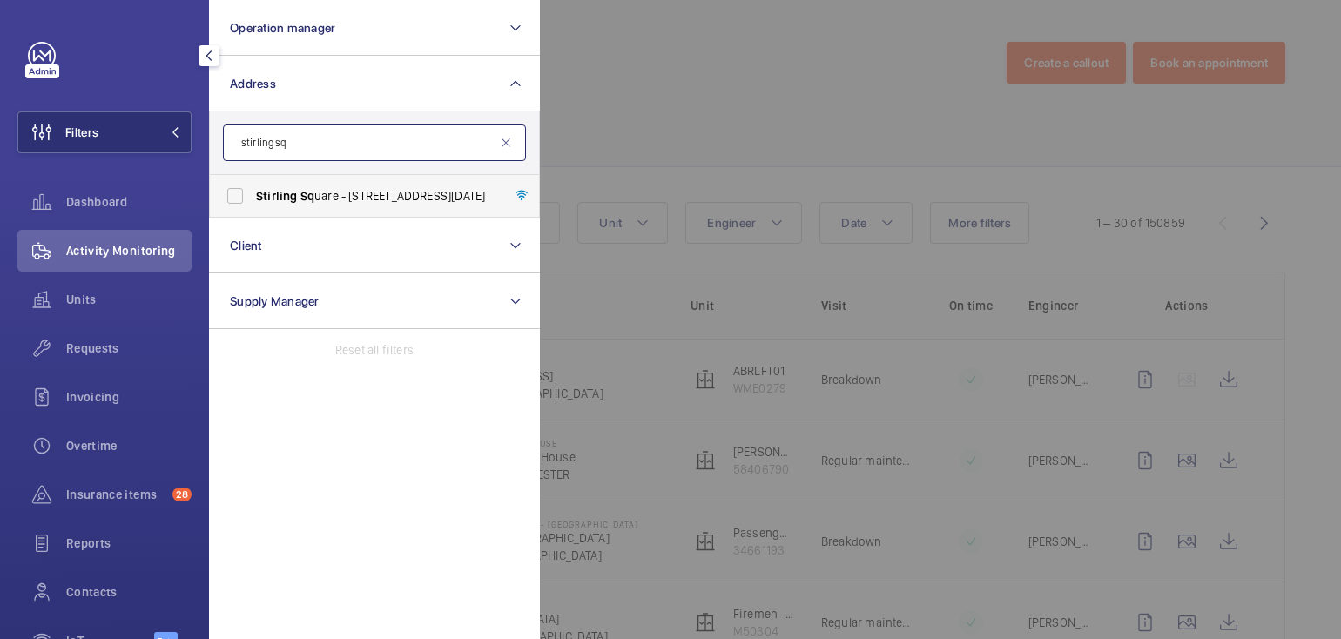
type input "stirling sq"
click at [361, 195] on span "Stirling Sq uare - 6 Carlton Gardens, LONDON SW1Y 5AD" at bounding box center [376, 195] width 240 height 17
click at [253, 195] on input "Stirling Sq uare - 6 Carlton Gardens, LONDON SW1Y 5AD" at bounding box center [235, 196] width 35 height 35
checkbox input "true"
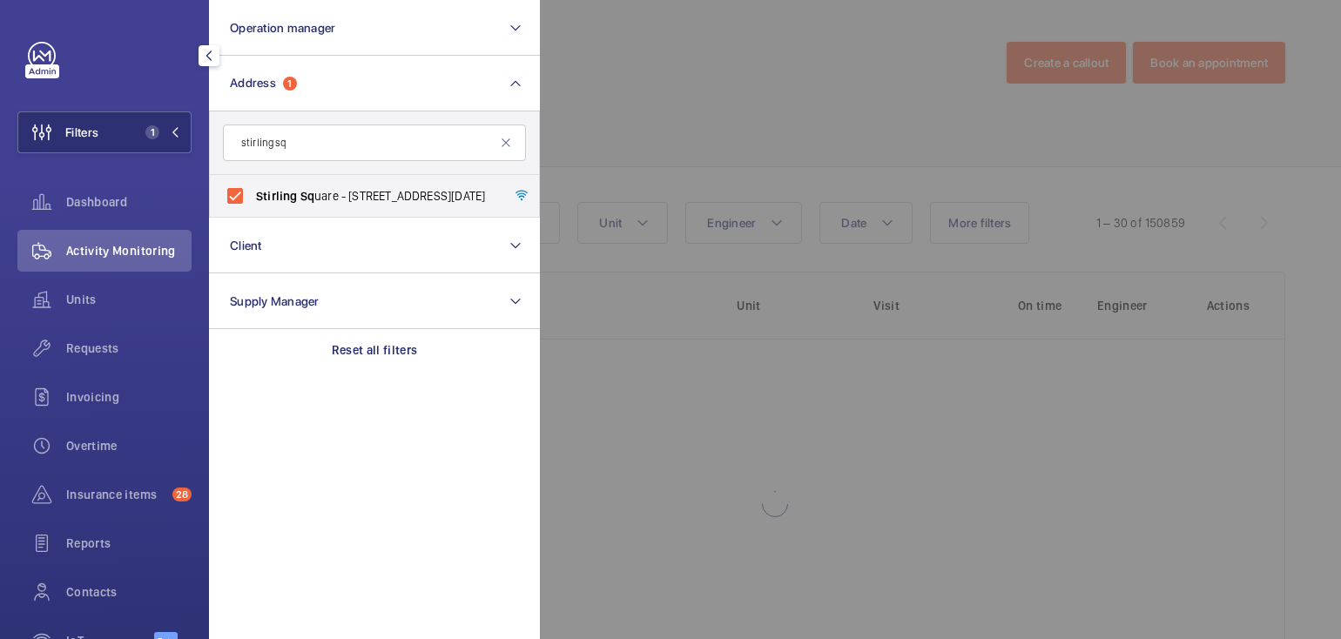
click at [691, 129] on div at bounding box center [1210, 319] width 1341 height 639
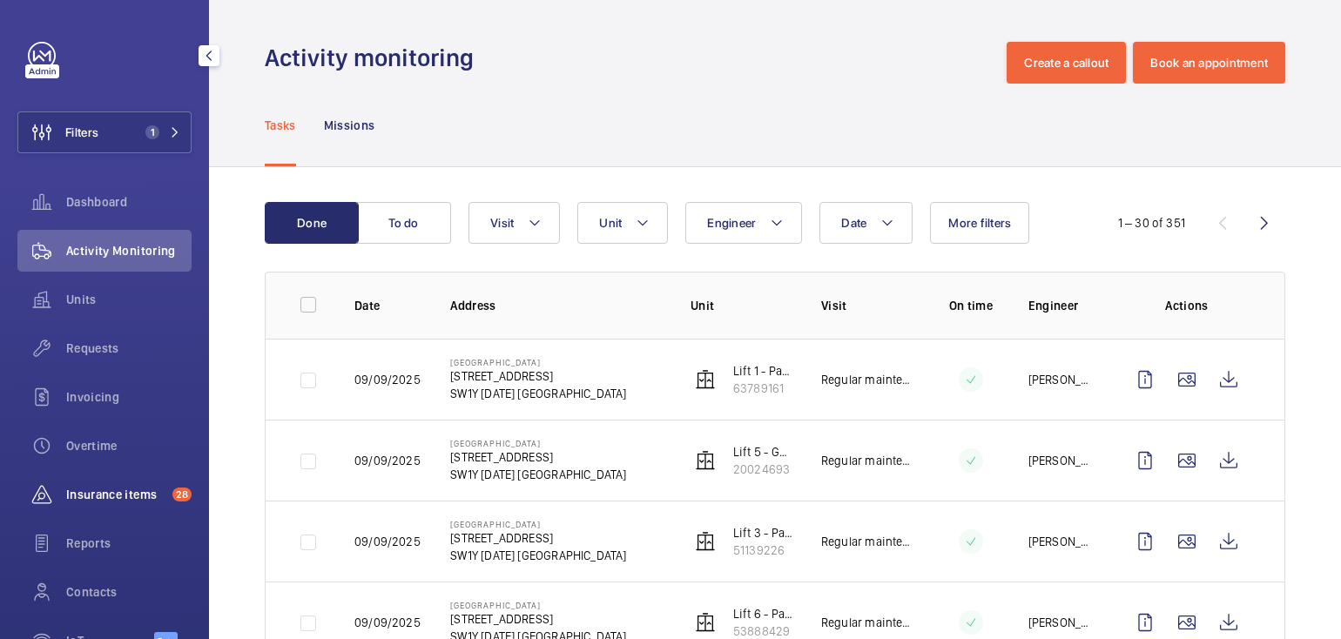
click at [81, 494] on span "Insurance items" at bounding box center [115, 494] width 99 height 17
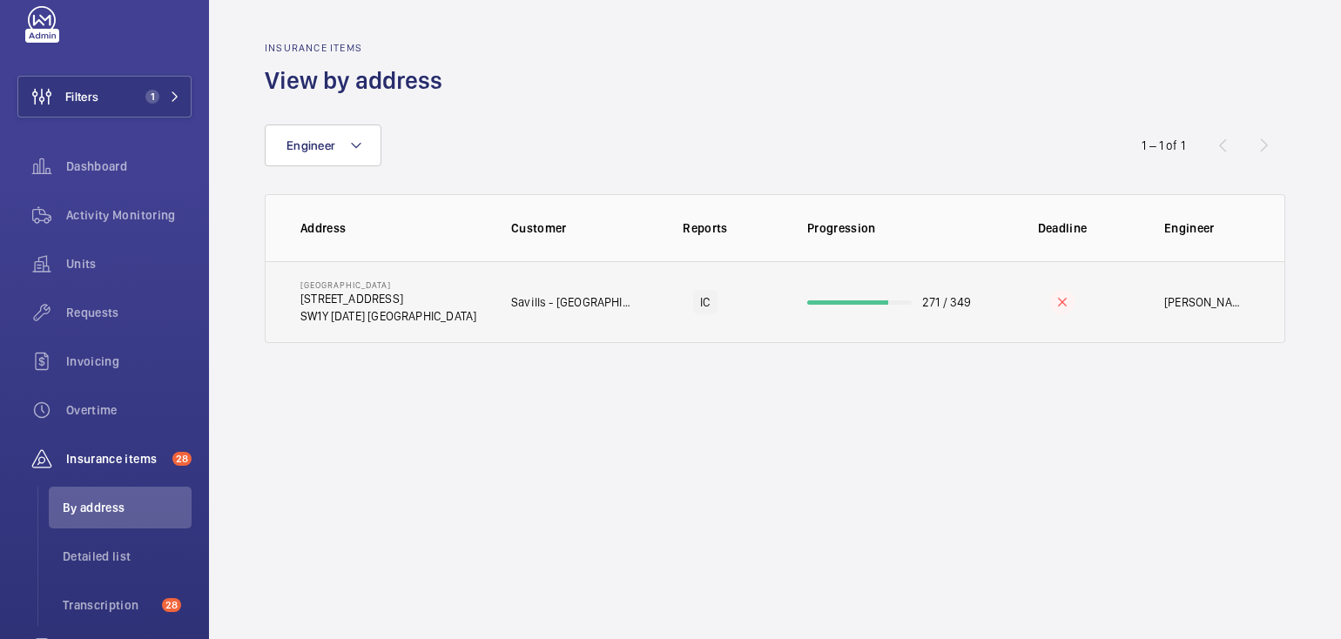
scroll to position [39, 0]
click at [886, 304] on td "271 / 349" at bounding box center [884, 302] width 209 height 82
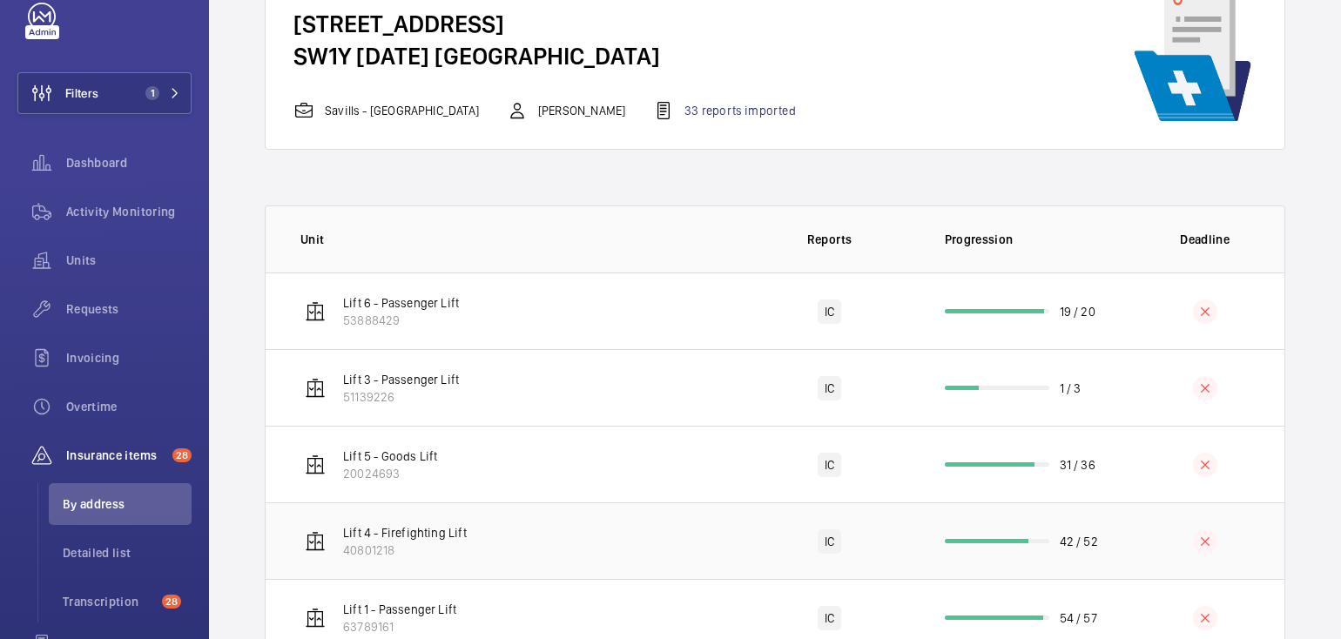
scroll to position [136, 0]
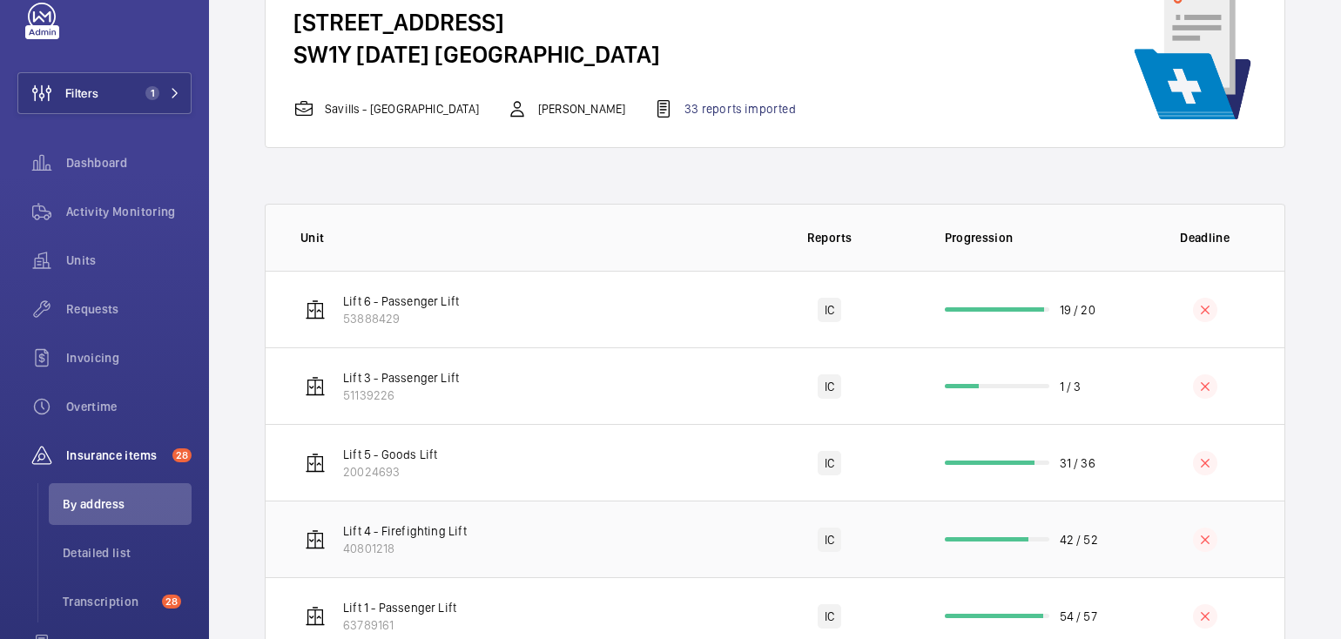
click at [1126, 550] on td at bounding box center [1205, 539] width 159 height 77
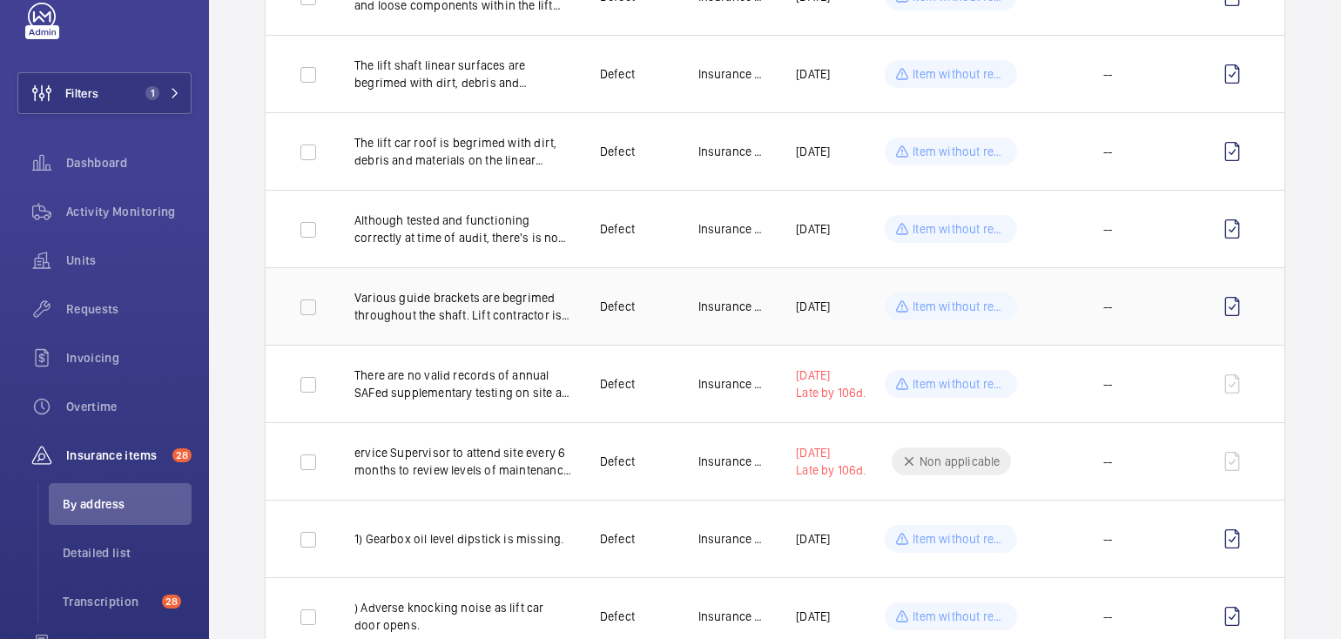
scroll to position [708, 0]
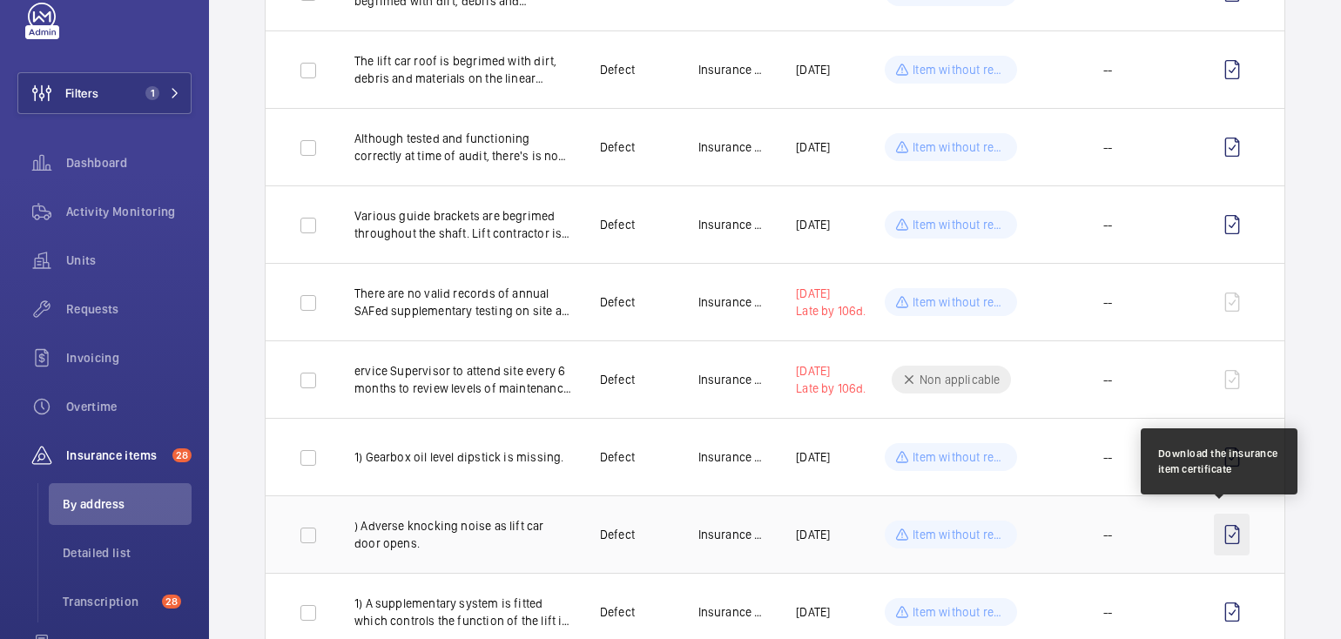
click at [1222, 531] on wm-front-icon-button at bounding box center [1232, 535] width 36 height 42
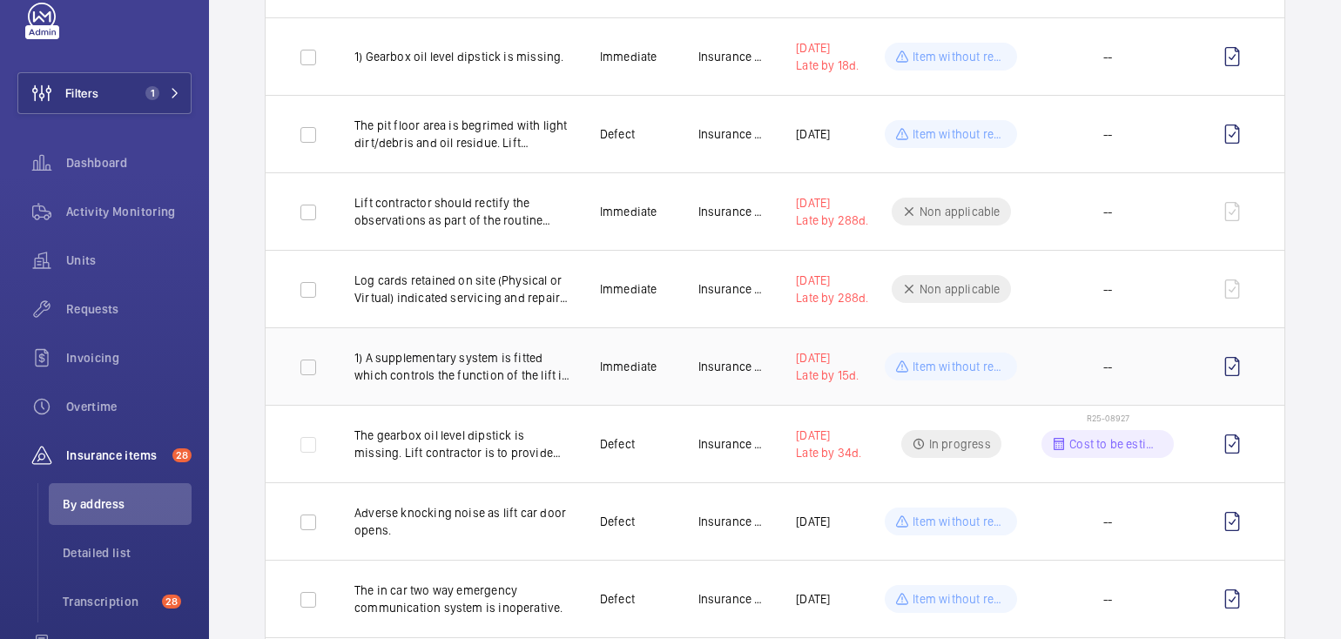
scroll to position [1578, 0]
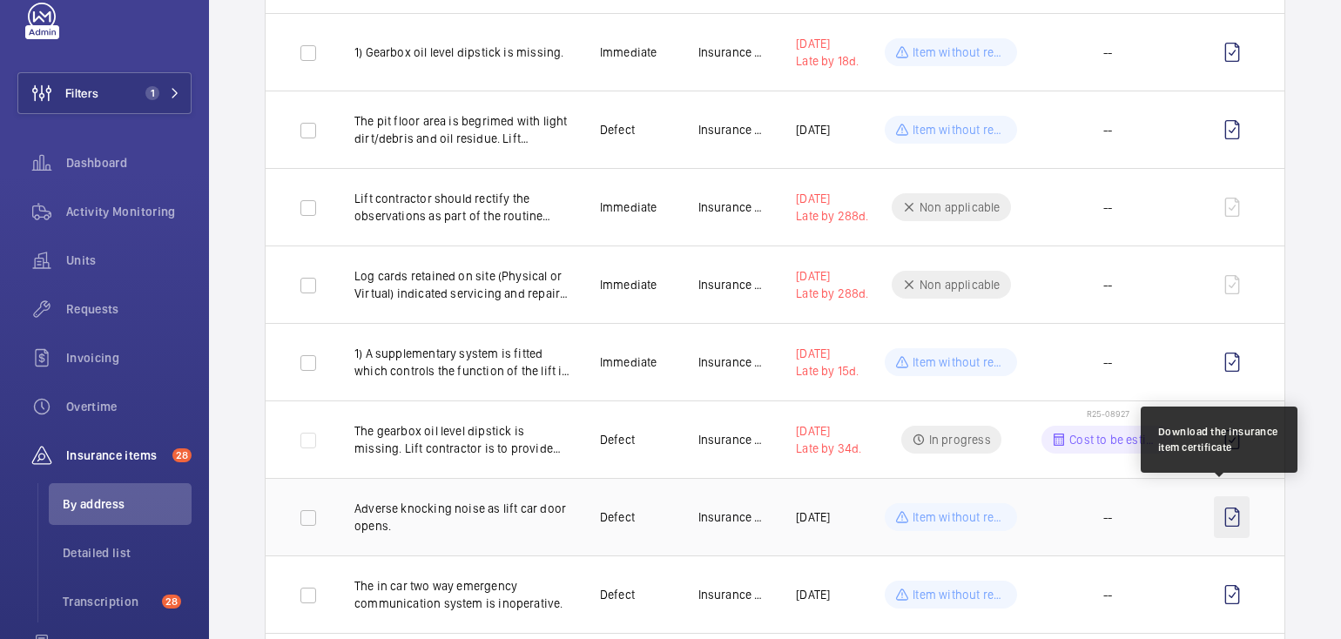
click at [1220, 510] on wm-front-icon-button at bounding box center [1232, 518] width 36 height 42
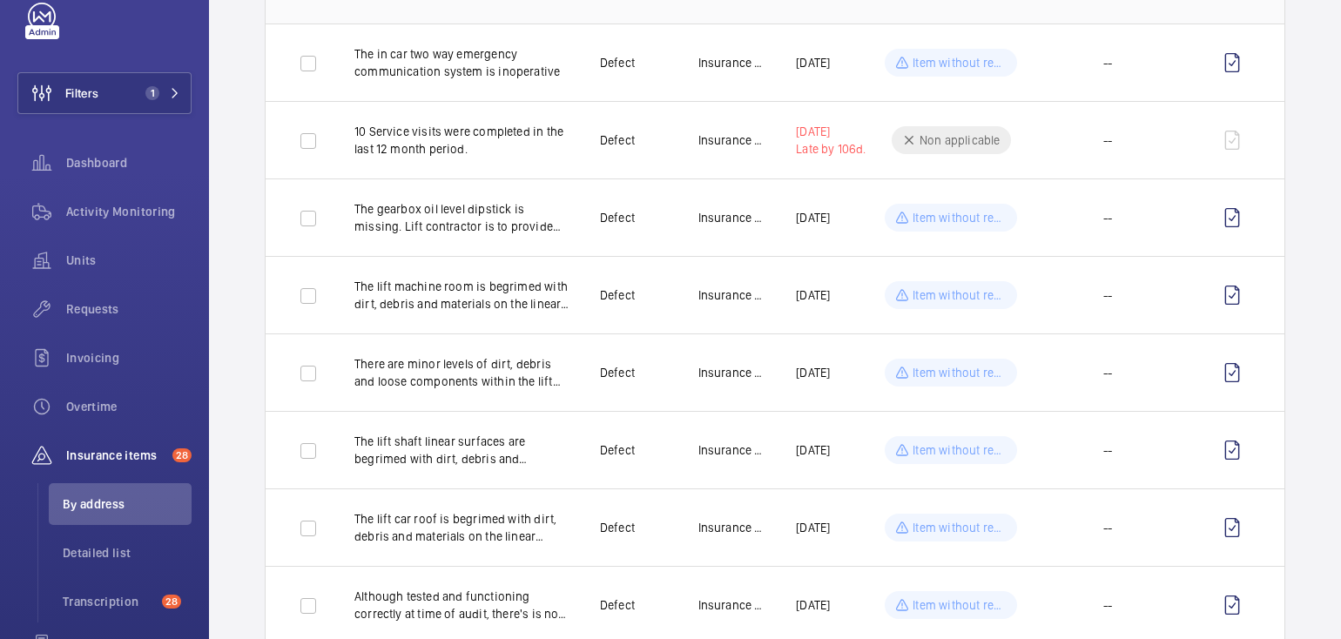
scroll to position [0, 0]
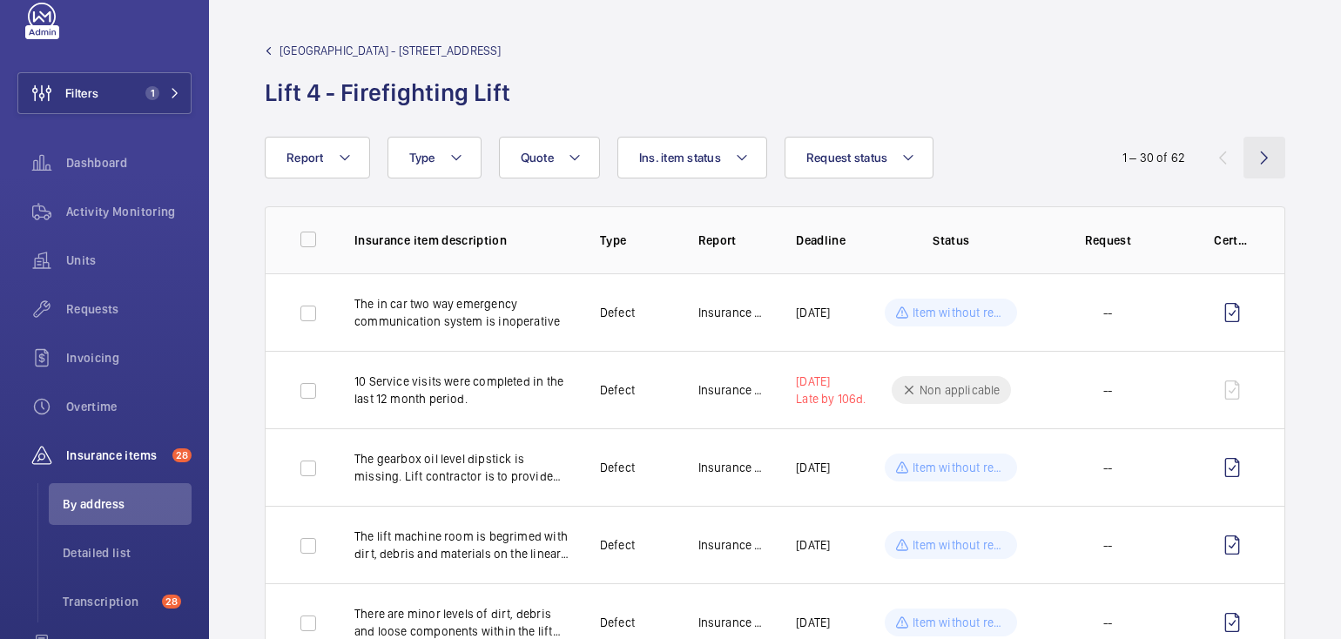
click at [1245, 161] on wm-front-icon-button at bounding box center [1265, 158] width 42 height 42
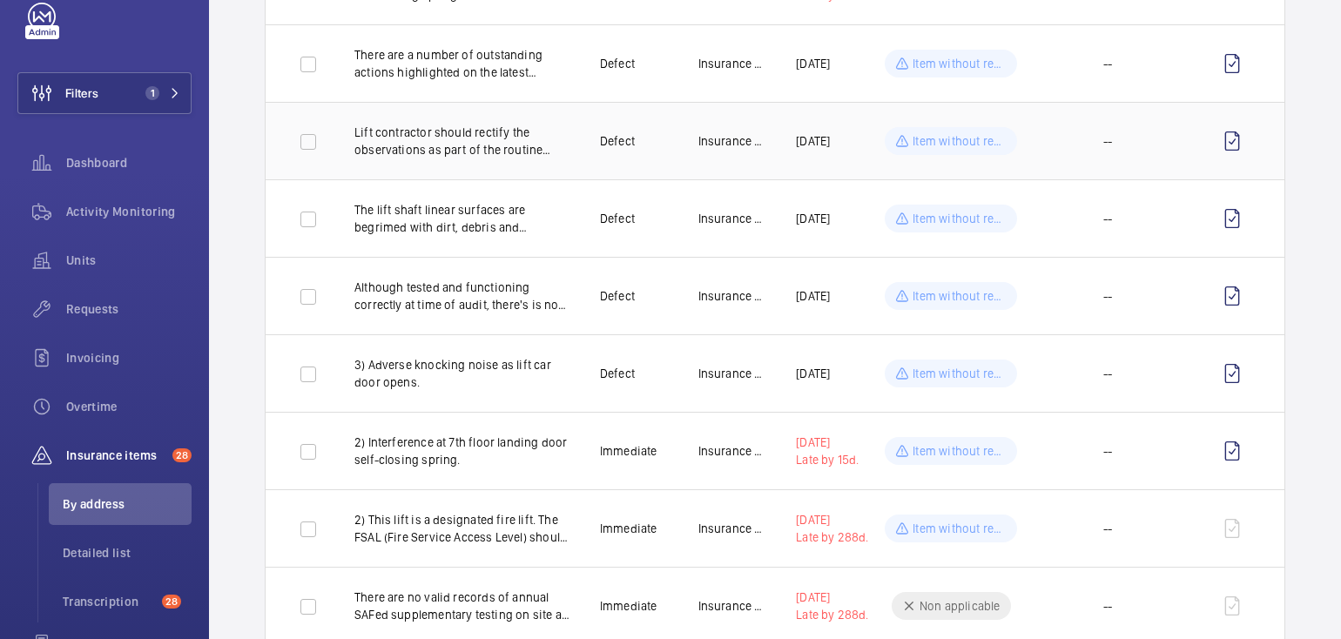
scroll to position [880, 0]
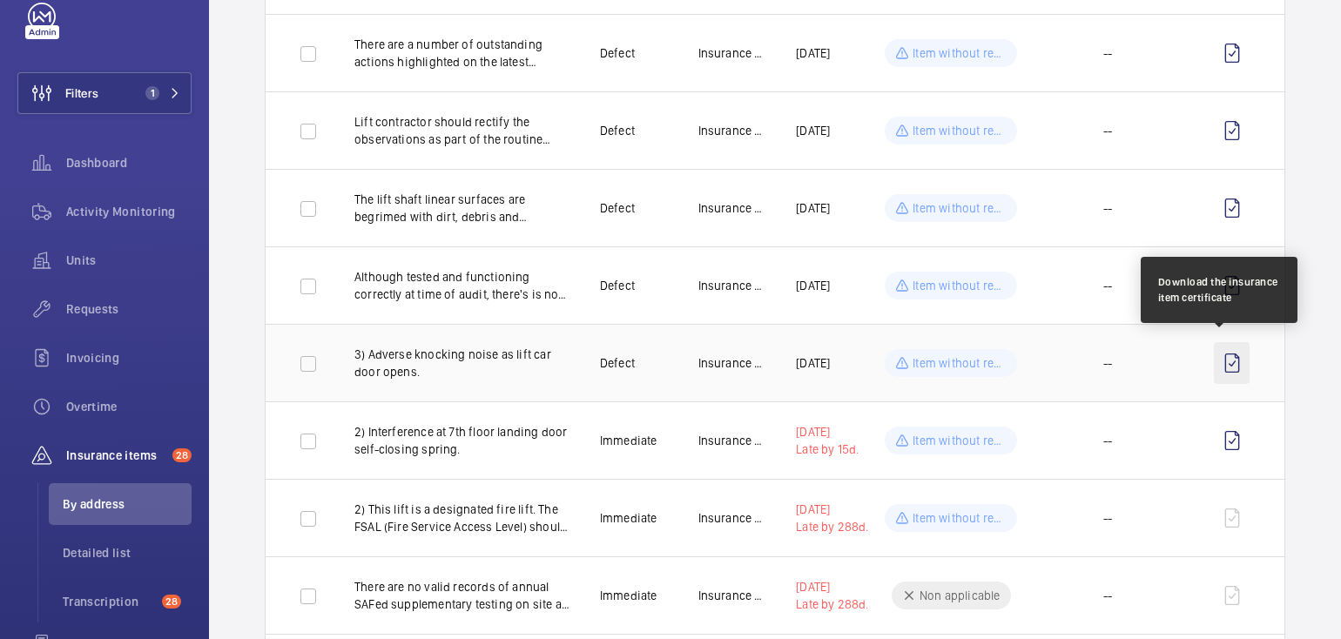
click at [1217, 358] on wm-front-icon-button at bounding box center [1232, 363] width 36 height 42
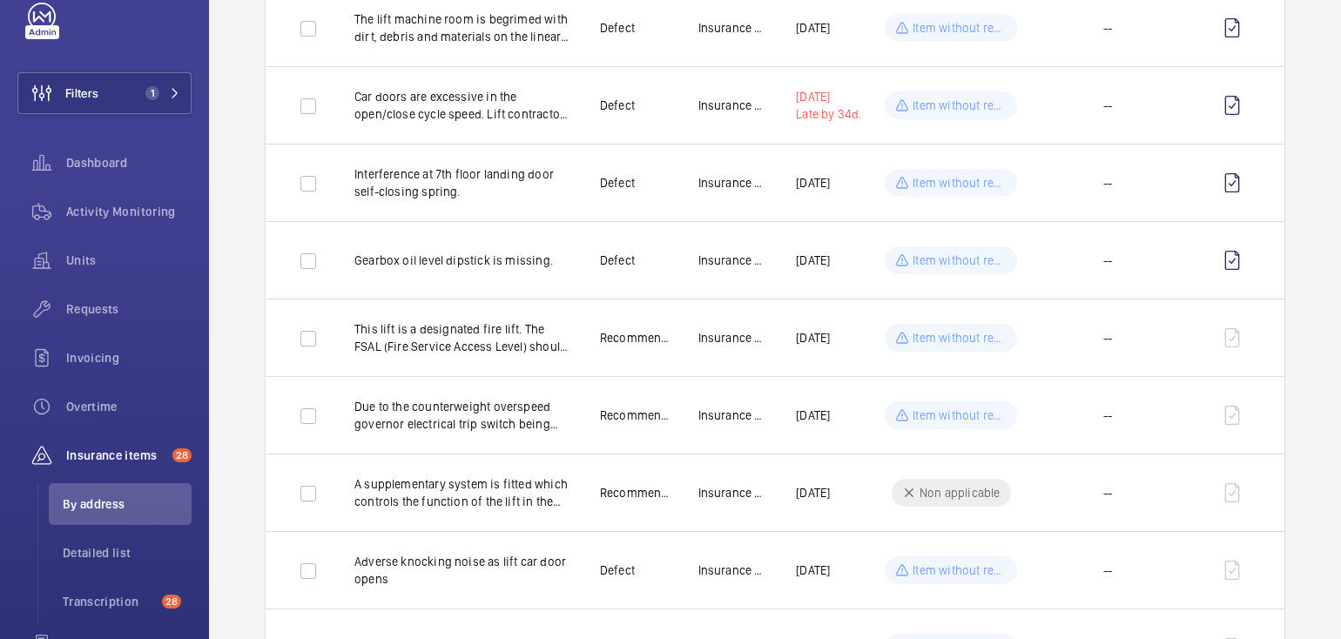
scroll to position [1989, 0]
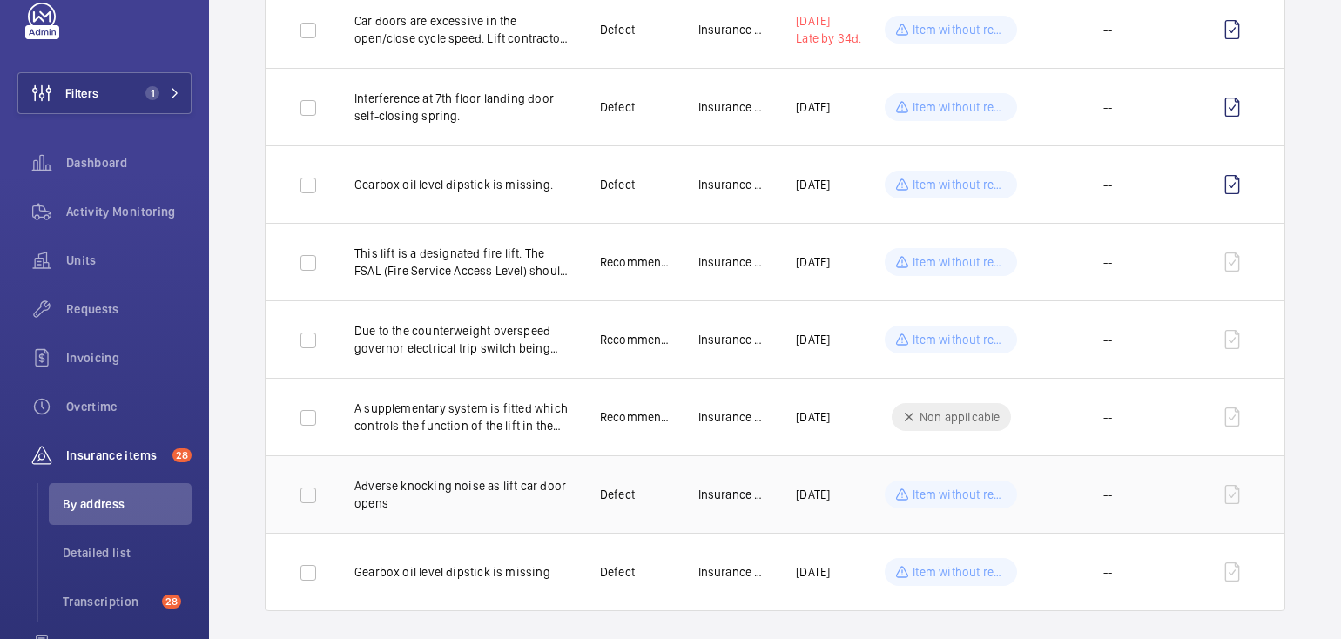
click at [1217, 486] on td at bounding box center [1235, 495] width 98 height 78
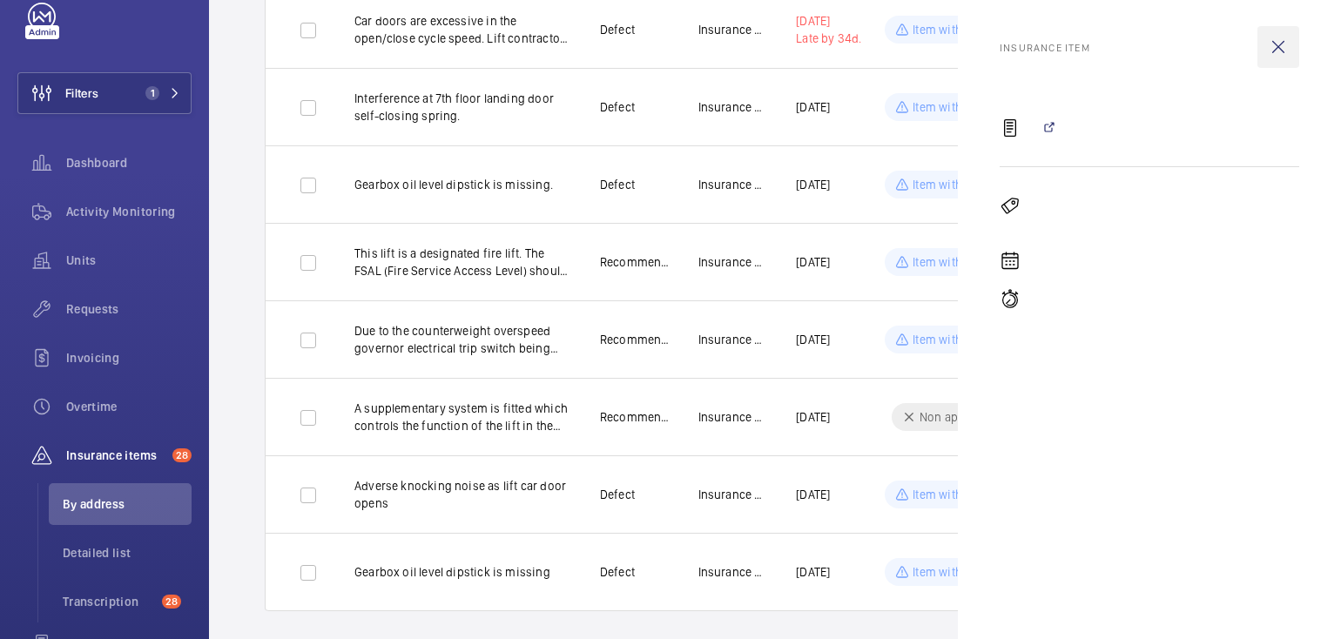
click at [1280, 51] on wm-front-icon-button at bounding box center [1279, 47] width 42 height 42
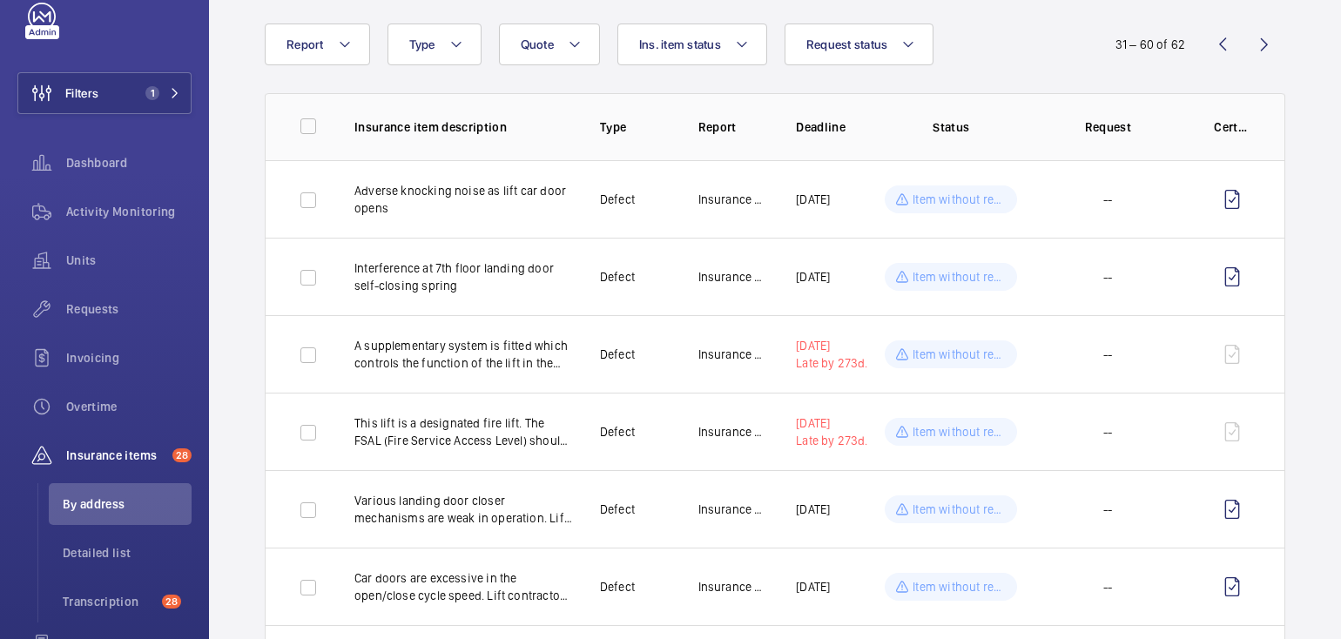
scroll to position [0, 0]
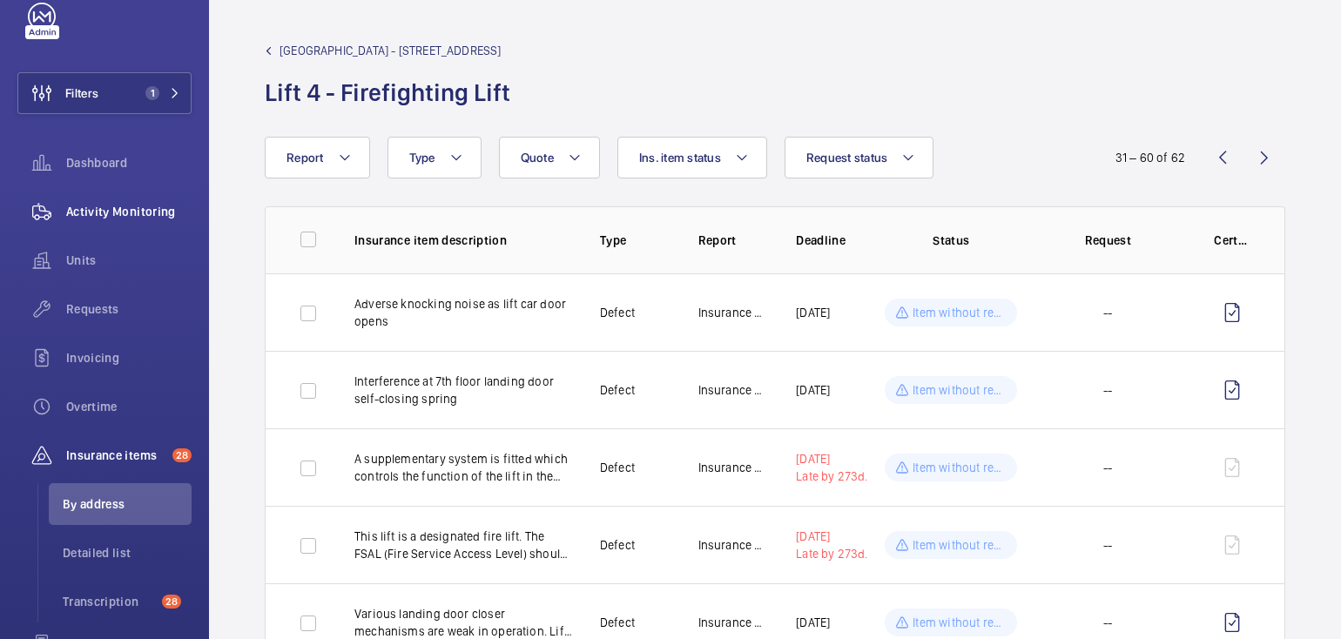
click at [132, 214] on span "Activity Monitoring" at bounding box center [128, 211] width 125 height 17
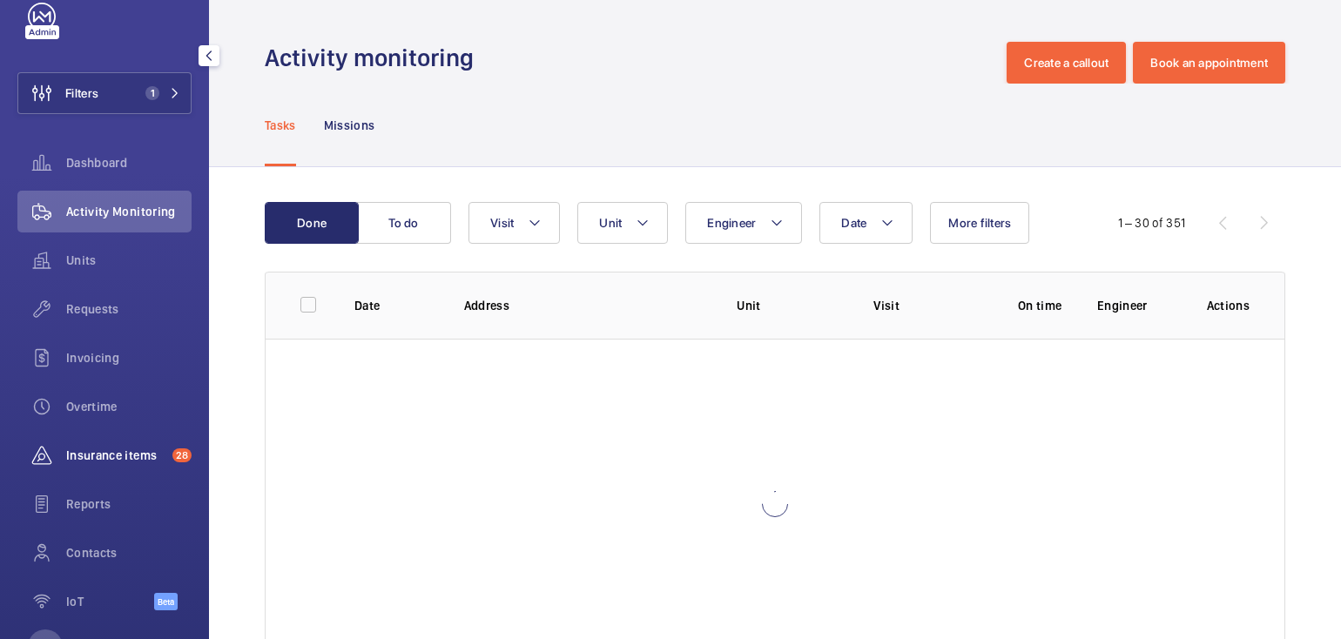
click at [134, 450] on span "Insurance items" at bounding box center [115, 455] width 99 height 17
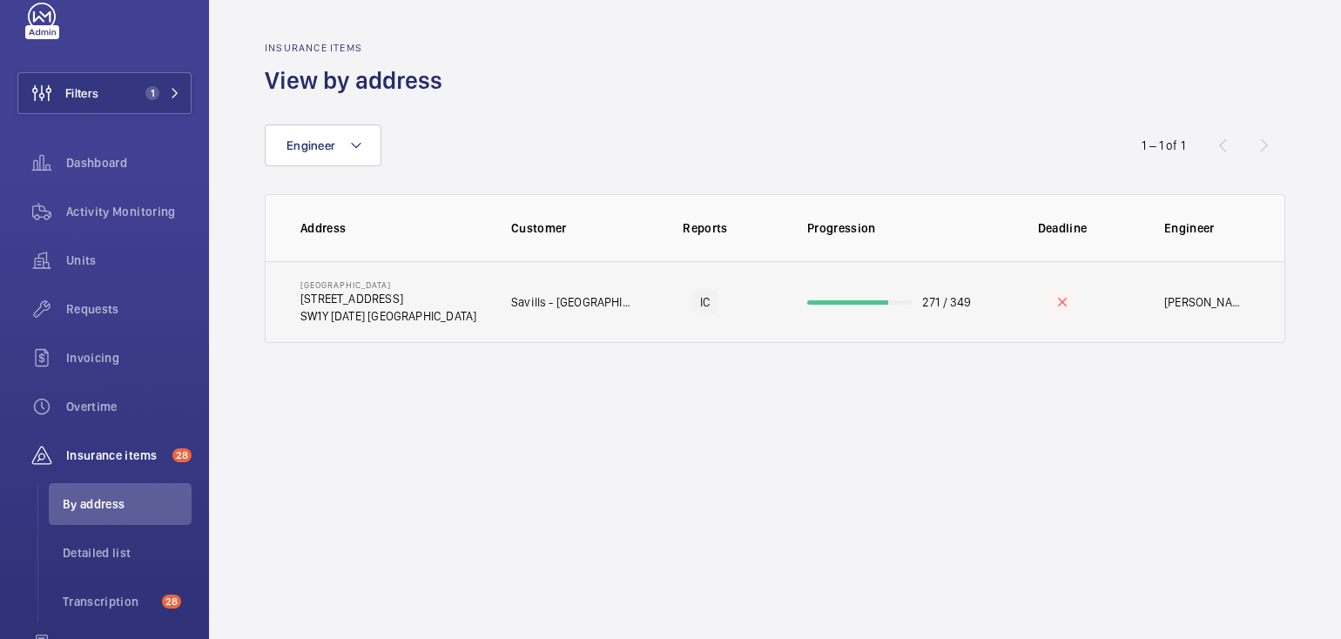
click at [816, 313] on td "271 / 349" at bounding box center [884, 302] width 209 height 82
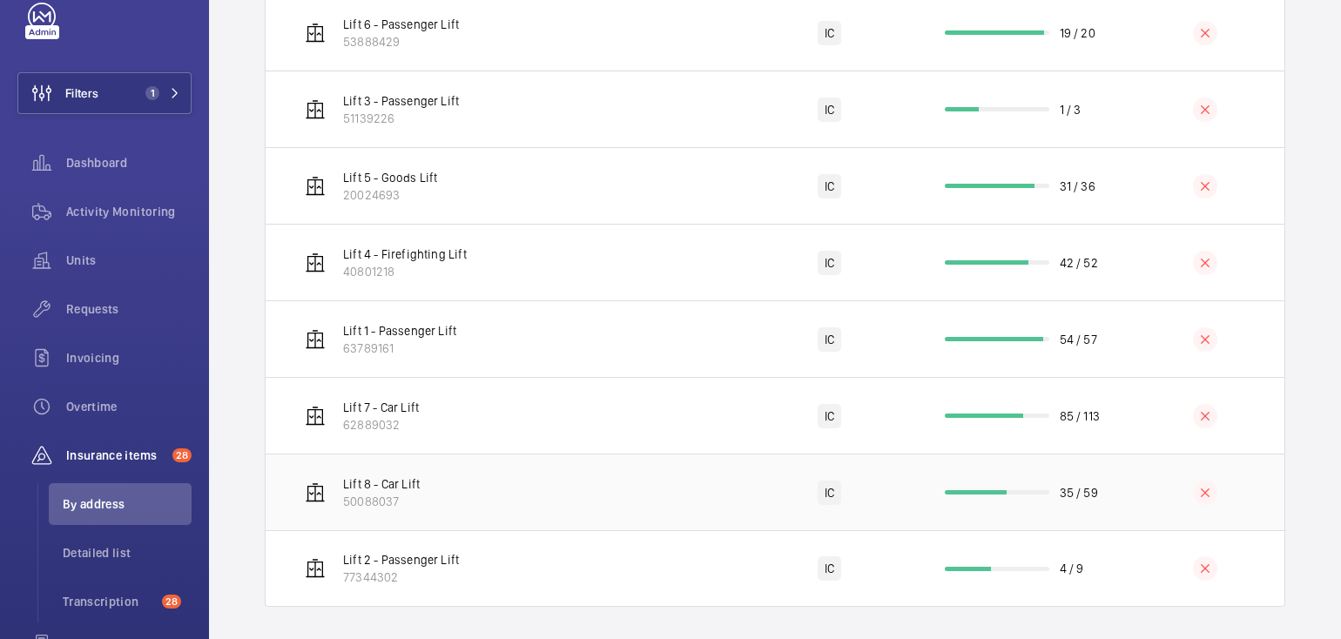
scroll to position [421, 0]
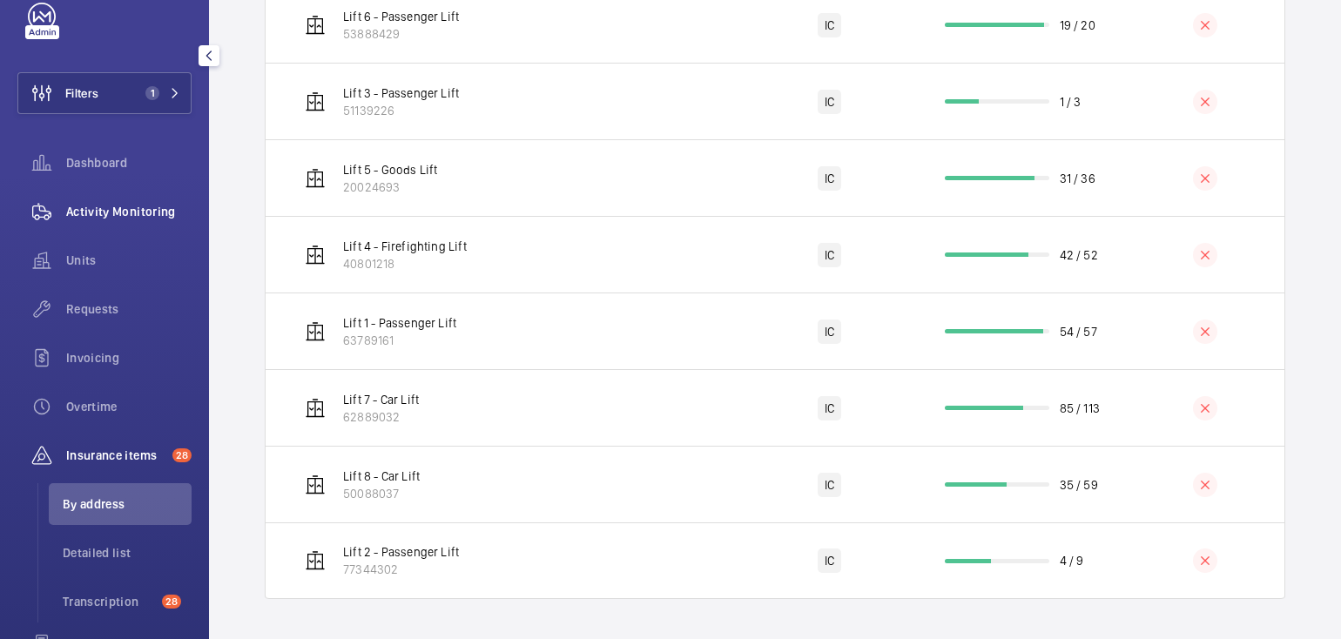
click at [142, 218] on span "Activity Monitoring" at bounding box center [128, 211] width 125 height 17
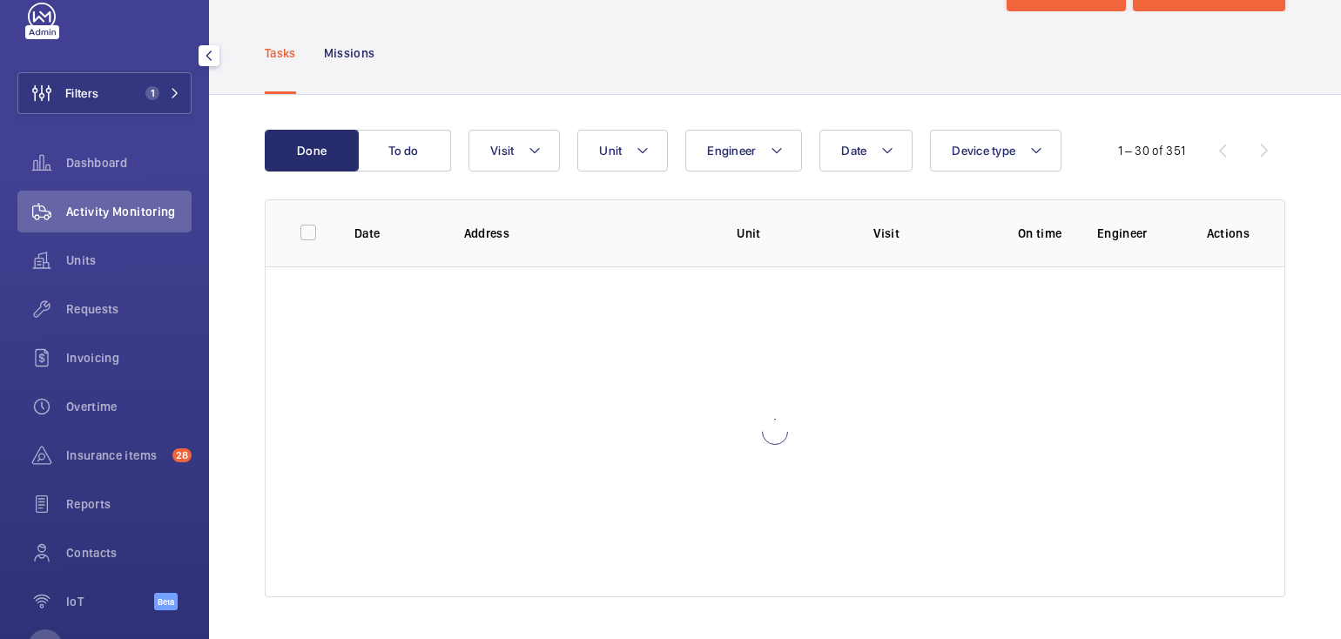
scroll to position [71, 0]
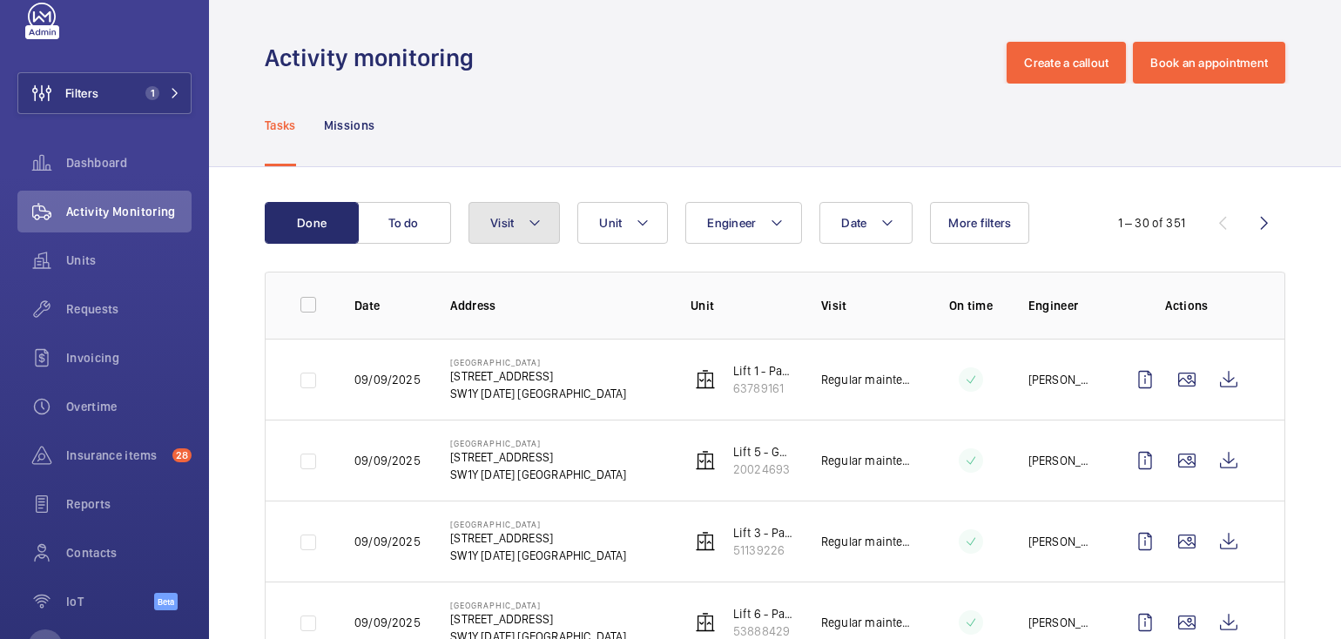
click at [525, 232] on button "Visit" at bounding box center [514, 223] width 91 height 42
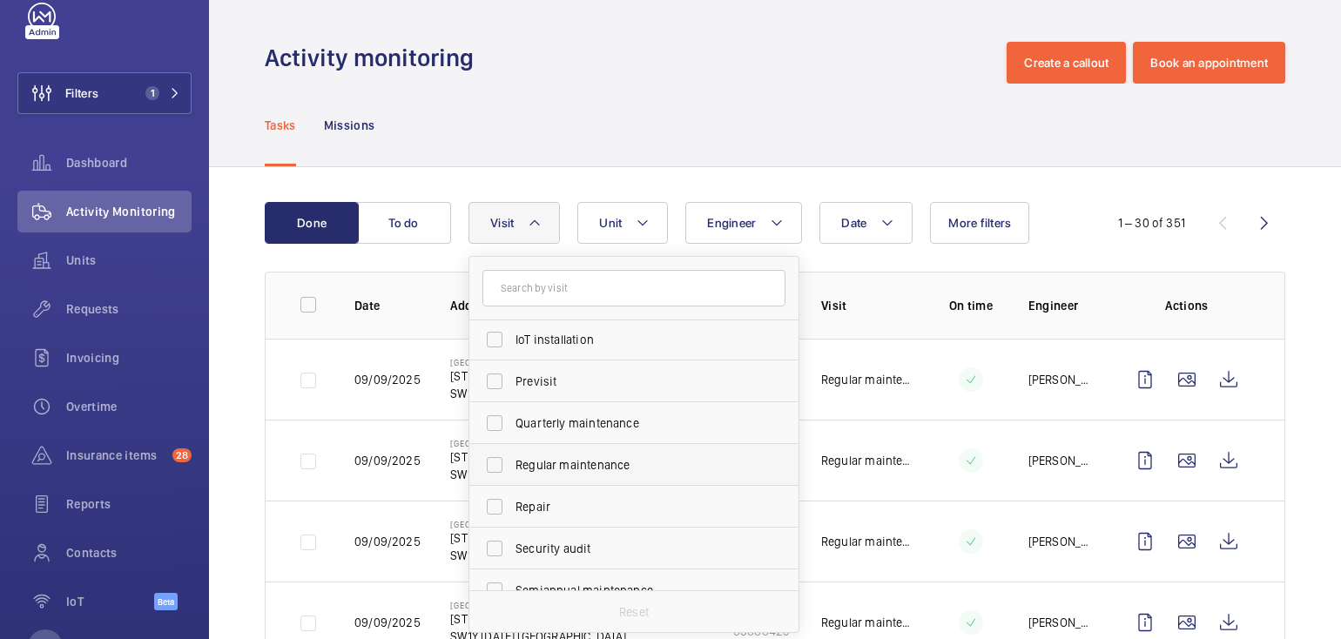
scroll to position [211, 0]
click at [678, 30] on wm-front-admin-header "Activity monitoring Create a callout Book an appointment" at bounding box center [775, 42] width 1132 height 84
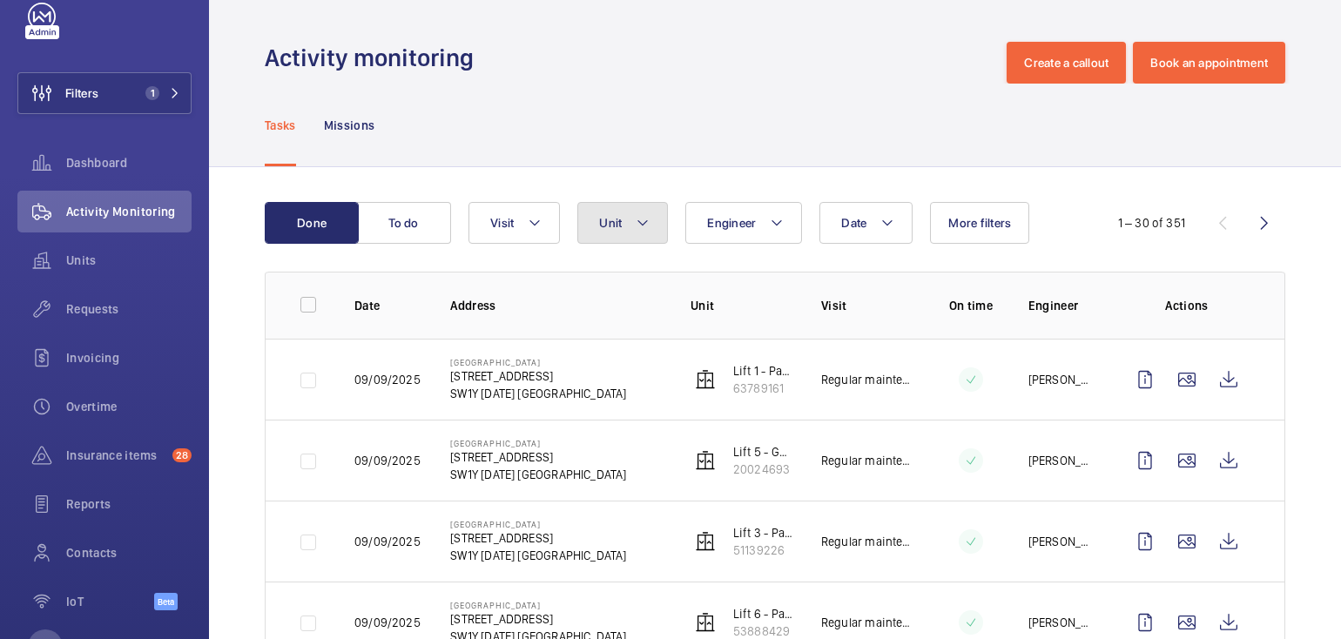
click at [636, 231] on mat-icon at bounding box center [643, 223] width 14 height 21
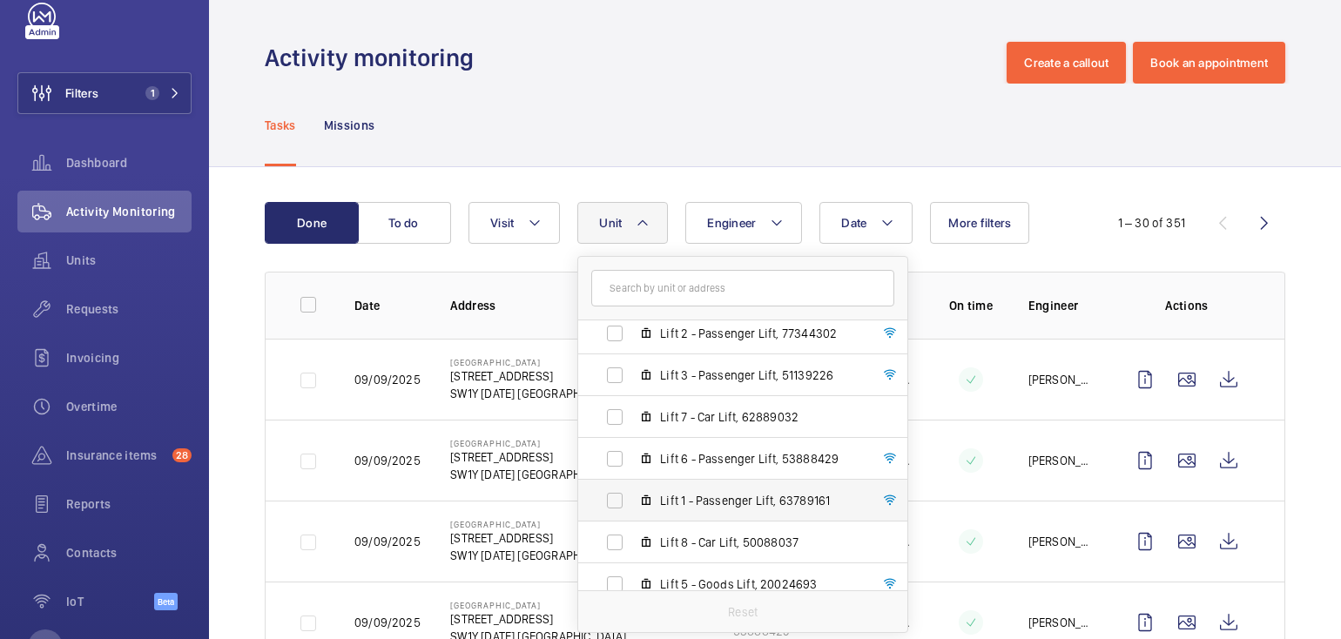
scroll to position [71, 0]
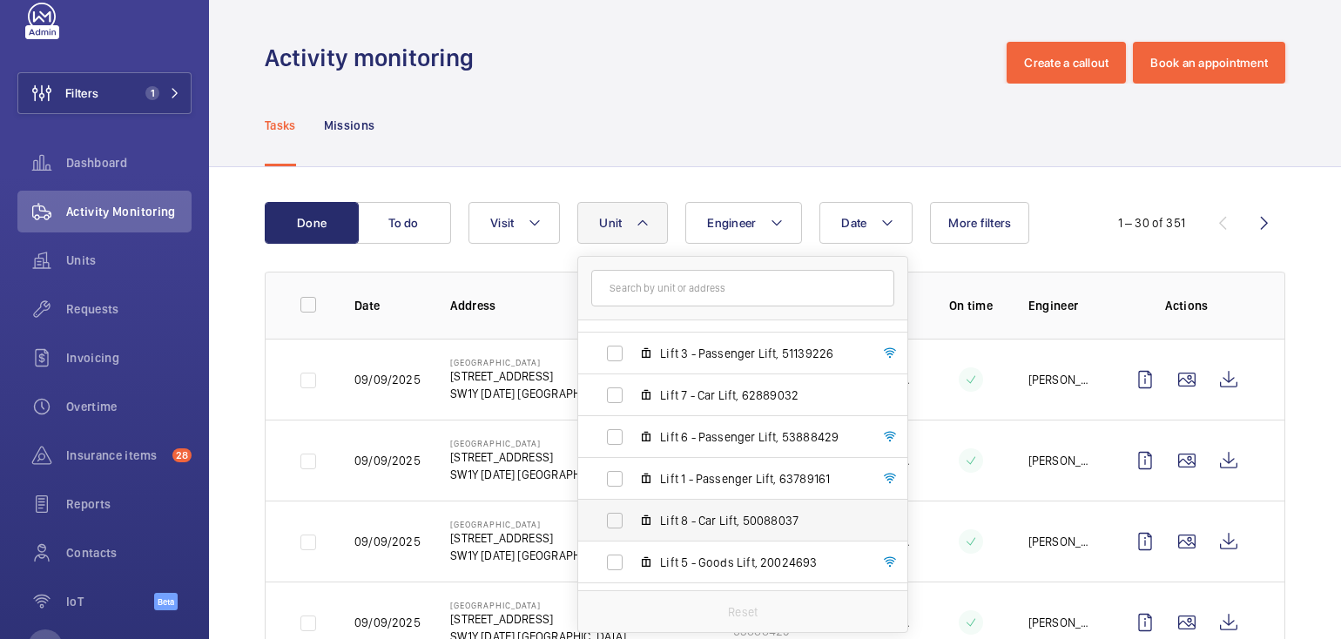
click at [725, 529] on label "Lift 8 - Car Lift, 50088037" at bounding box center [728, 521] width 301 height 42
click at [632, 529] on input "Lift 8 - Car Lift, 50088037" at bounding box center [615, 520] width 35 height 35
checkbox input "true"
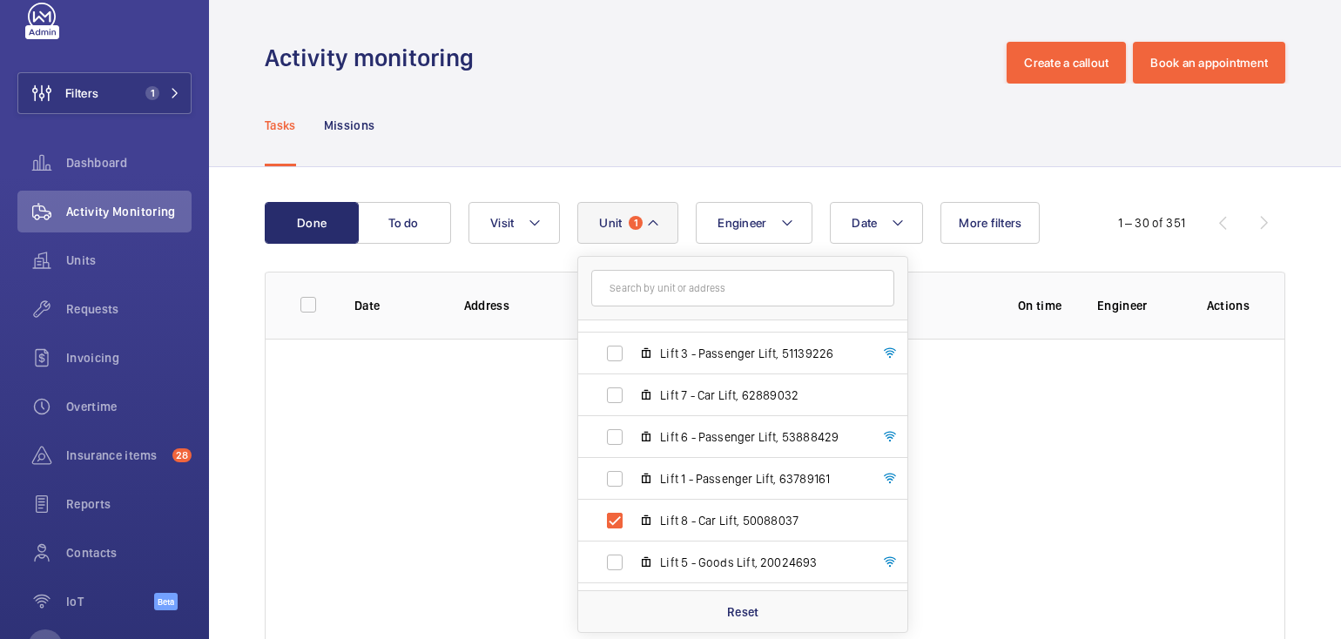
click at [746, 140] on div "Tasks Missions" at bounding box center [775, 125] width 1021 height 83
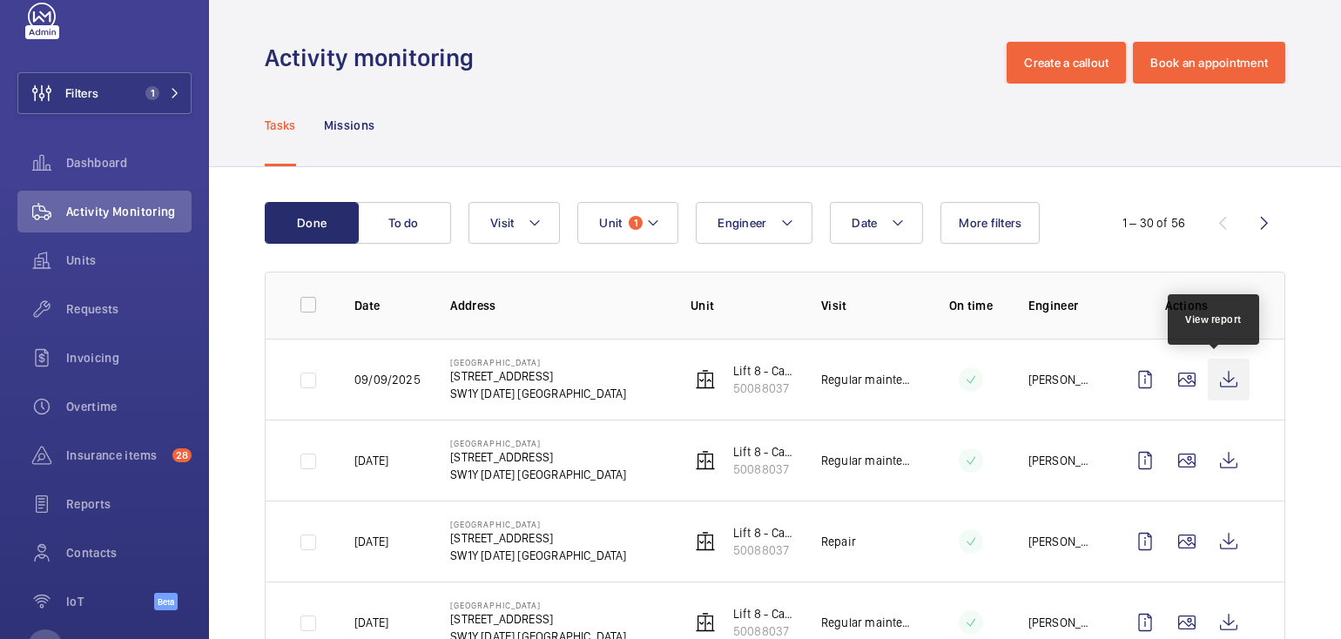
click at [1220, 382] on wm-front-icon-button at bounding box center [1229, 380] width 42 height 42
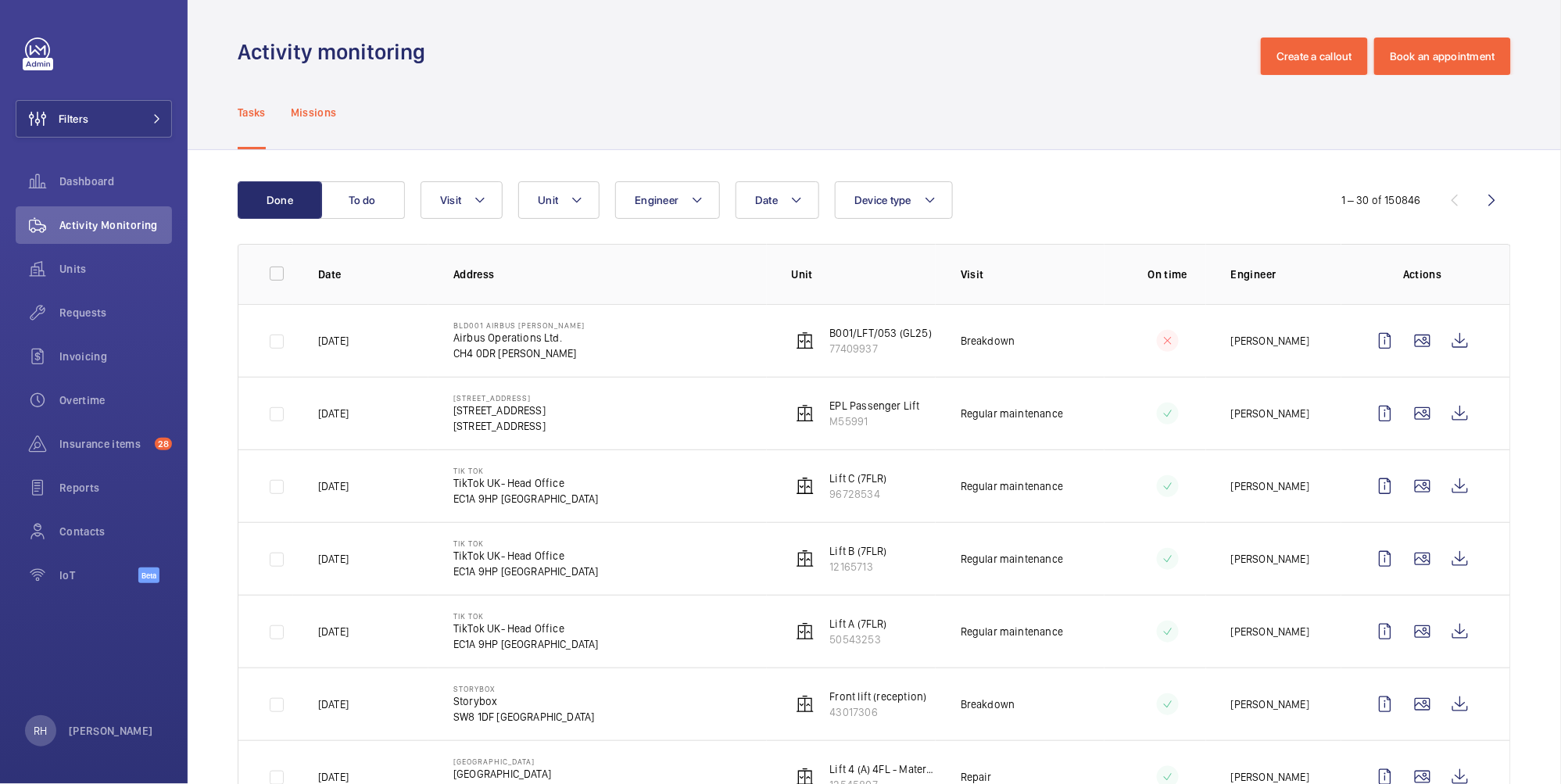
click at [322, 118] on p "Missions" at bounding box center [313, 112] width 46 height 15
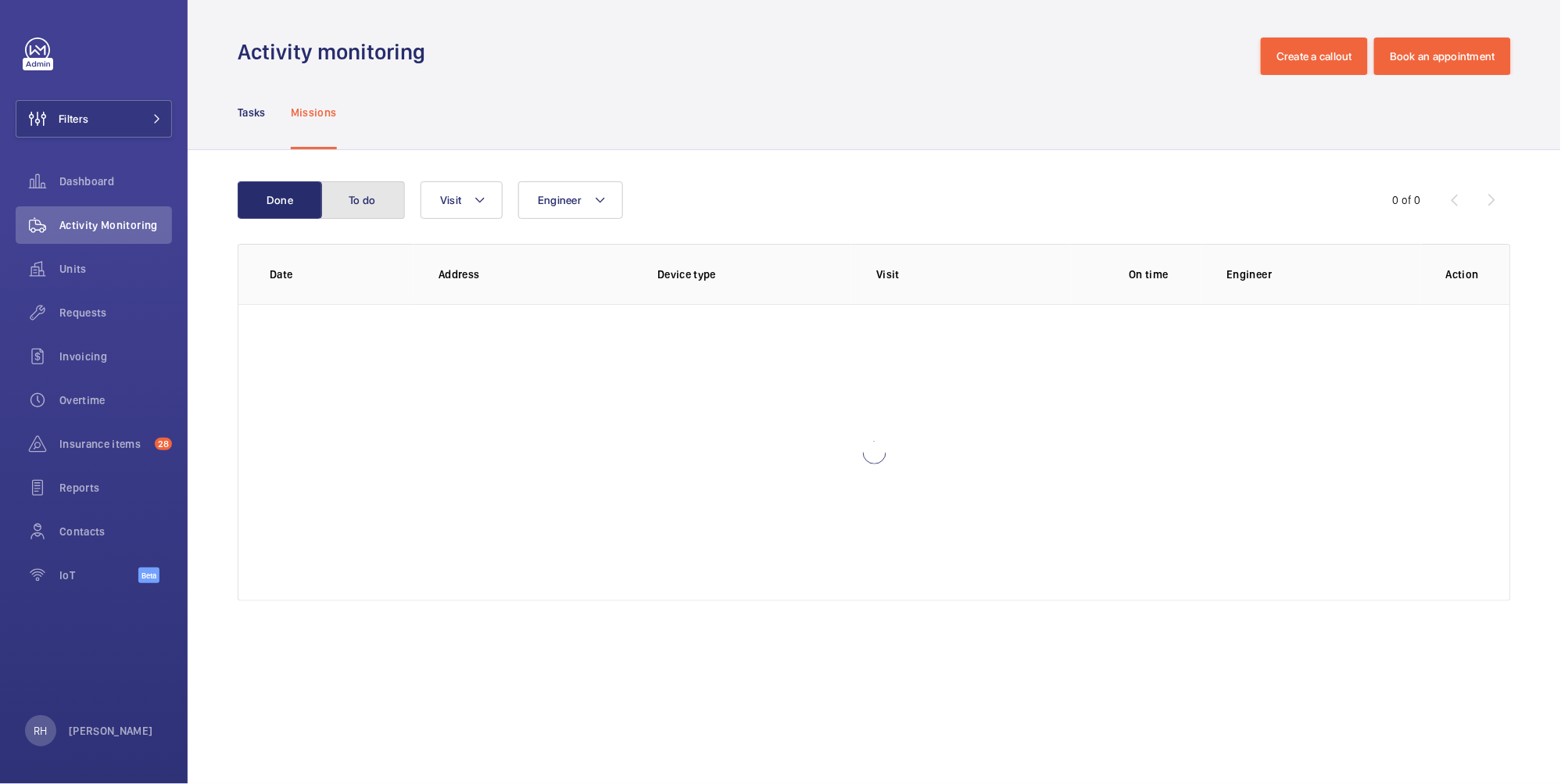
click at [376, 197] on button "To do" at bounding box center [362, 200] width 84 height 38
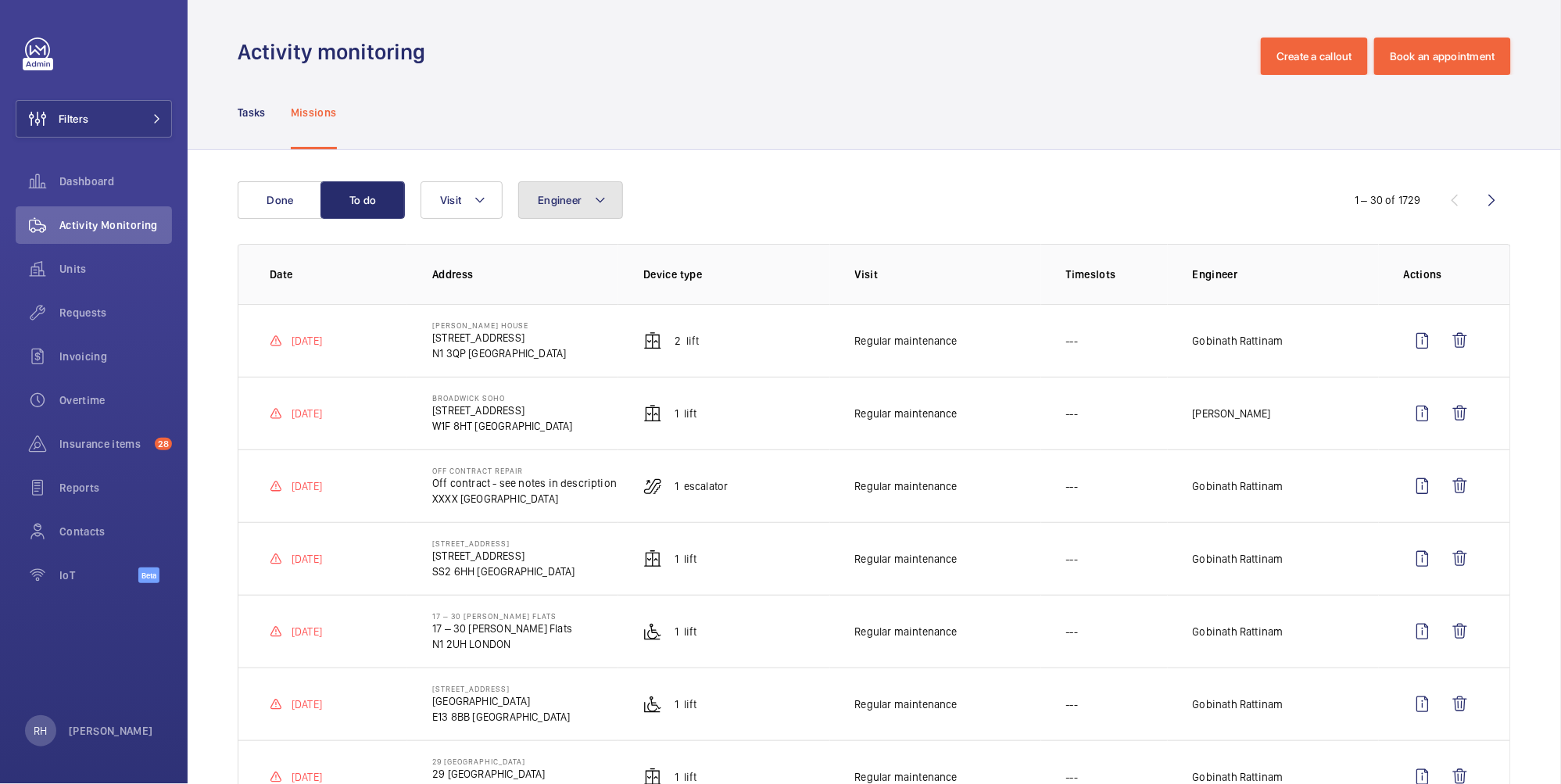
click at [609, 205] on button "Engineer" at bounding box center [571, 200] width 105 height 38
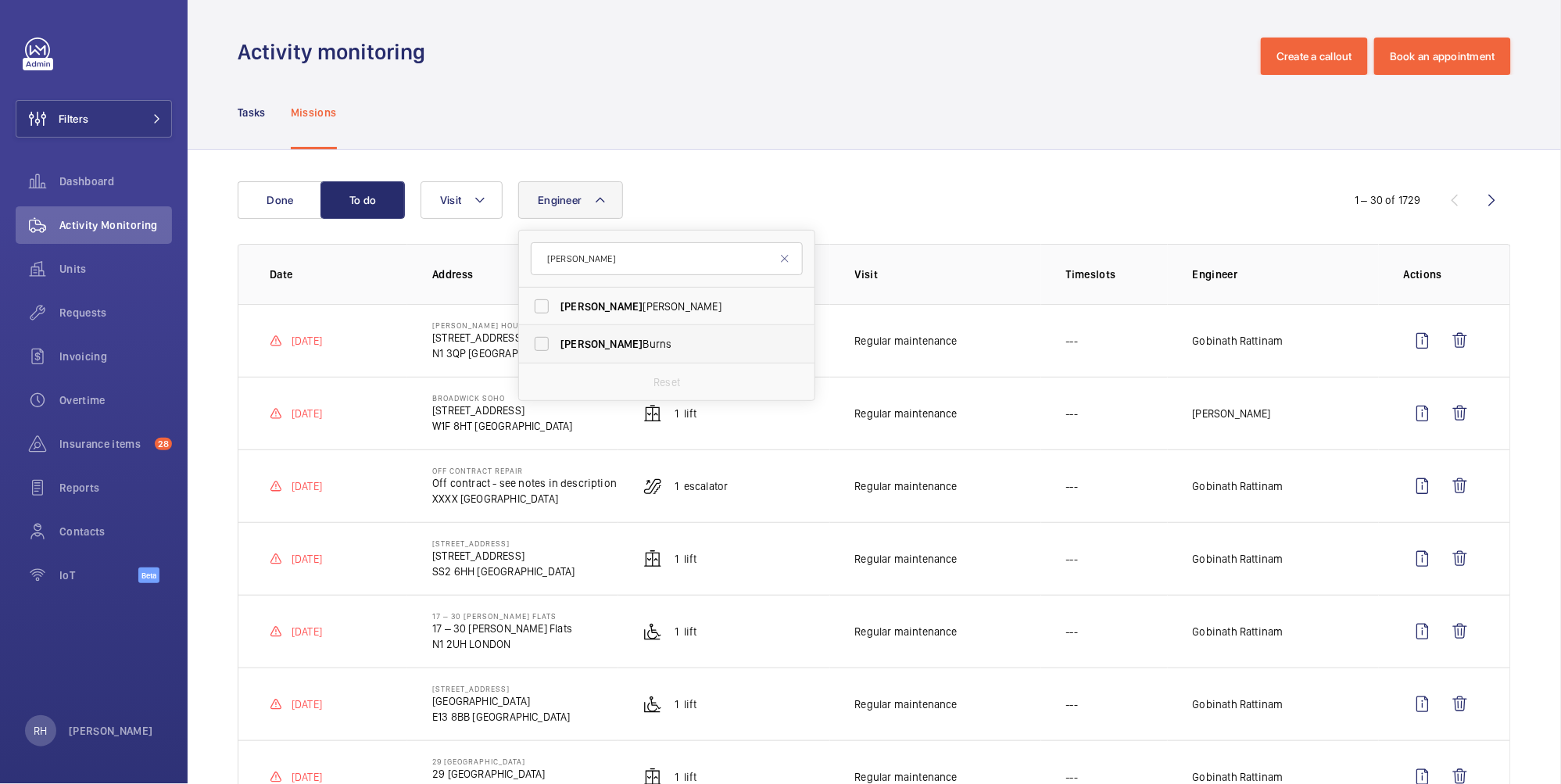
type input "michael"
click at [602, 336] on label "Michael Burns" at bounding box center [654, 344] width 272 height 38
click at [557, 336] on input "Michael Burns" at bounding box center [541, 344] width 31 height 31
checkbox input "true"
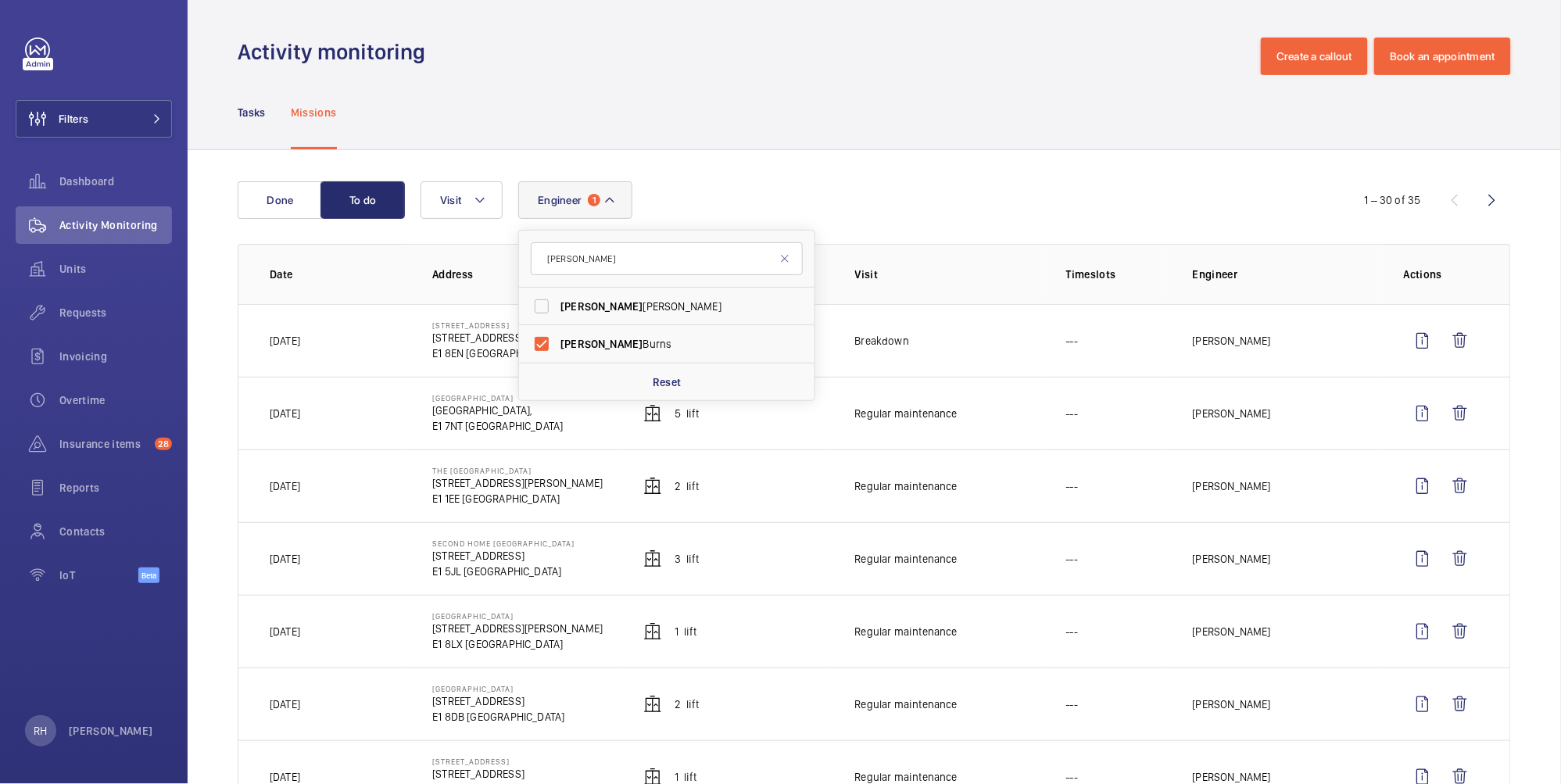
click at [853, 215] on div "Engineer 1 michael Michael Lyons Michael Burns Reset Visit" at bounding box center [872, 200] width 903 height 38
click at [458, 200] on span "Visit" at bounding box center [450, 200] width 22 height 13
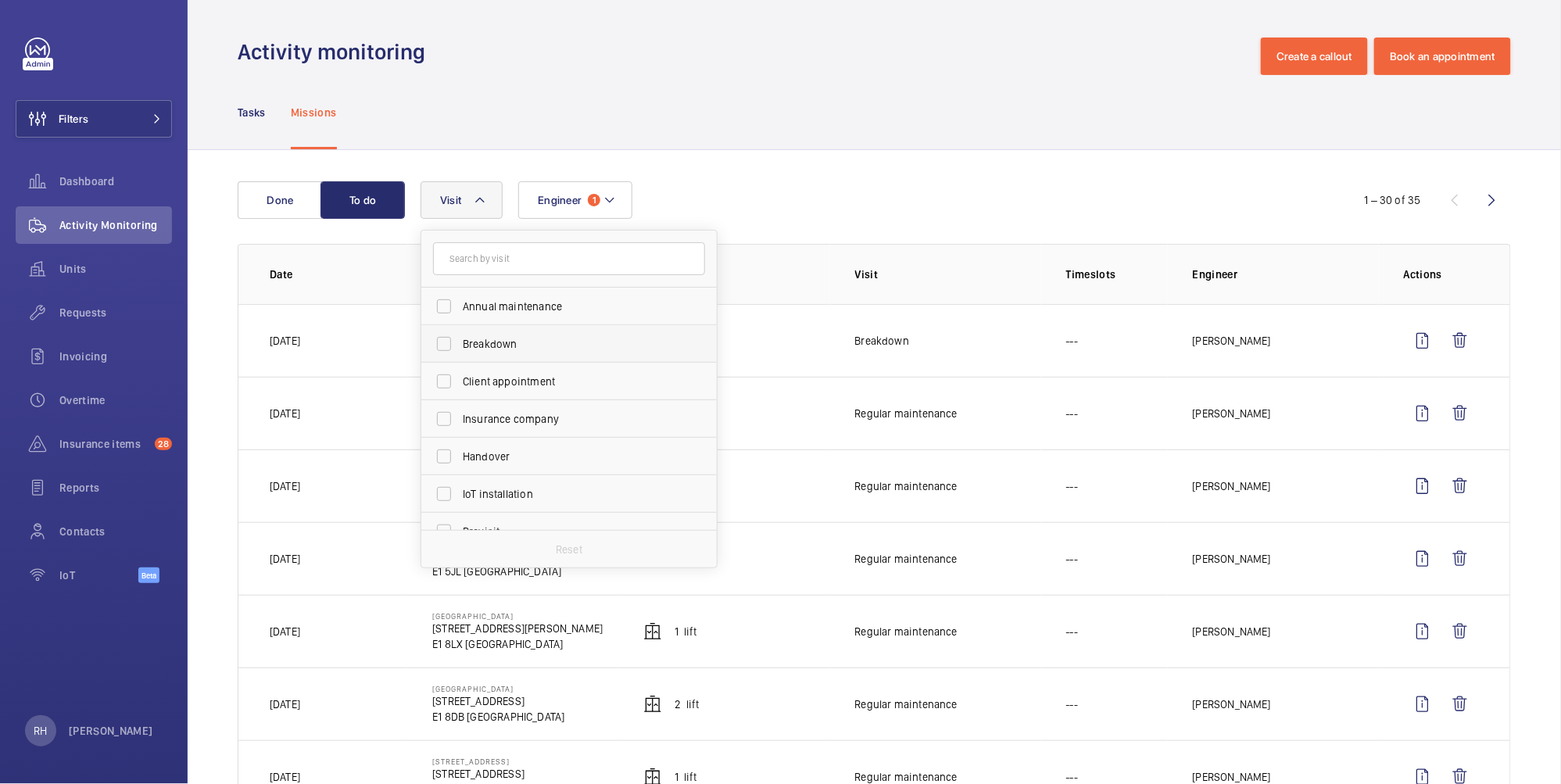
click at [507, 344] on span "Breakdown" at bounding box center [571, 344] width 215 height 15
click at [459, 344] on input "Breakdown" at bounding box center [443, 344] width 31 height 31
checkbox input "true"
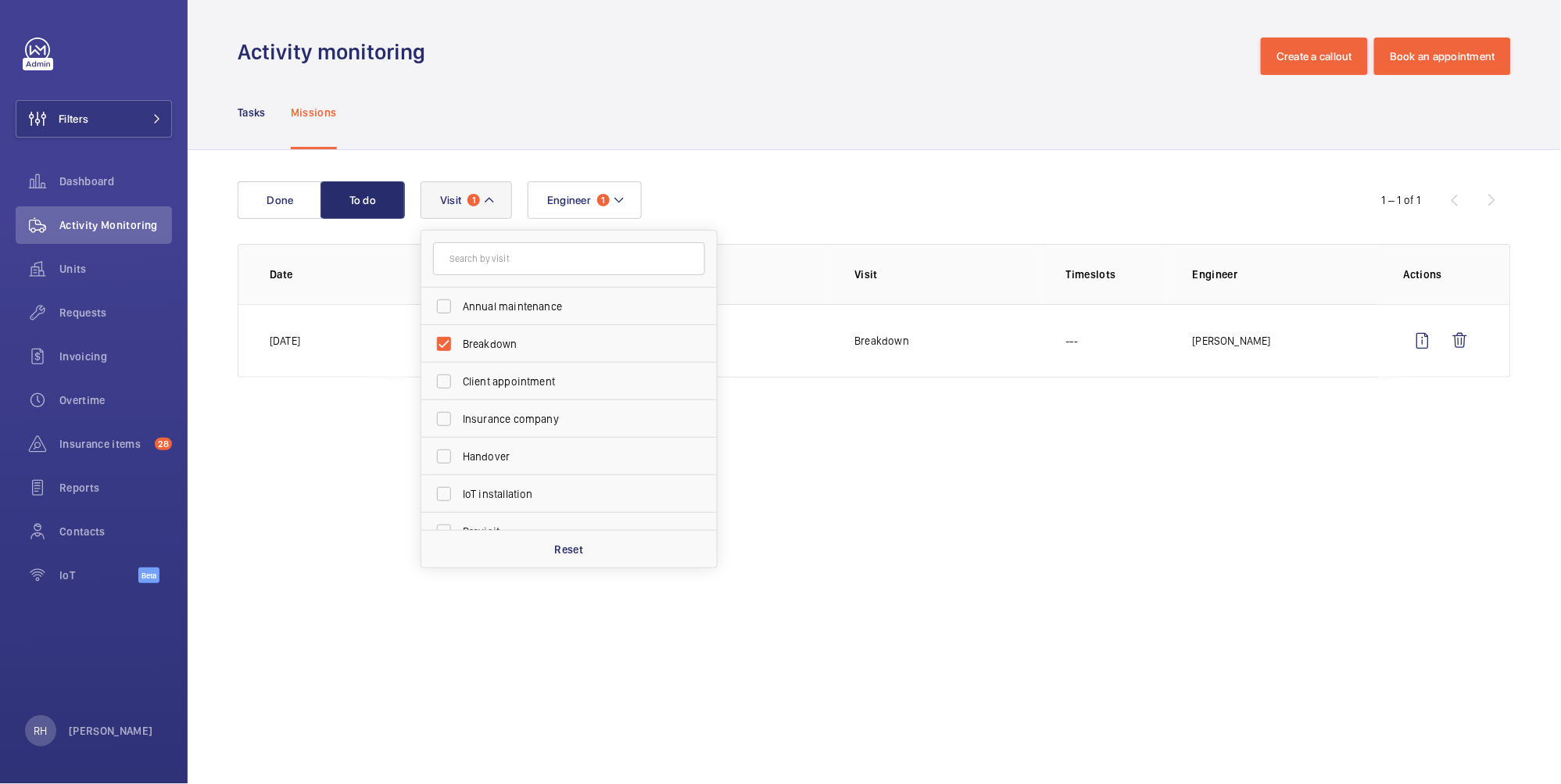
click at [851, 192] on div "Engineer 1 Visit 1 Annual maintenance Breakdown Client appointment Insurance co…" at bounding box center [872, 200] width 903 height 38
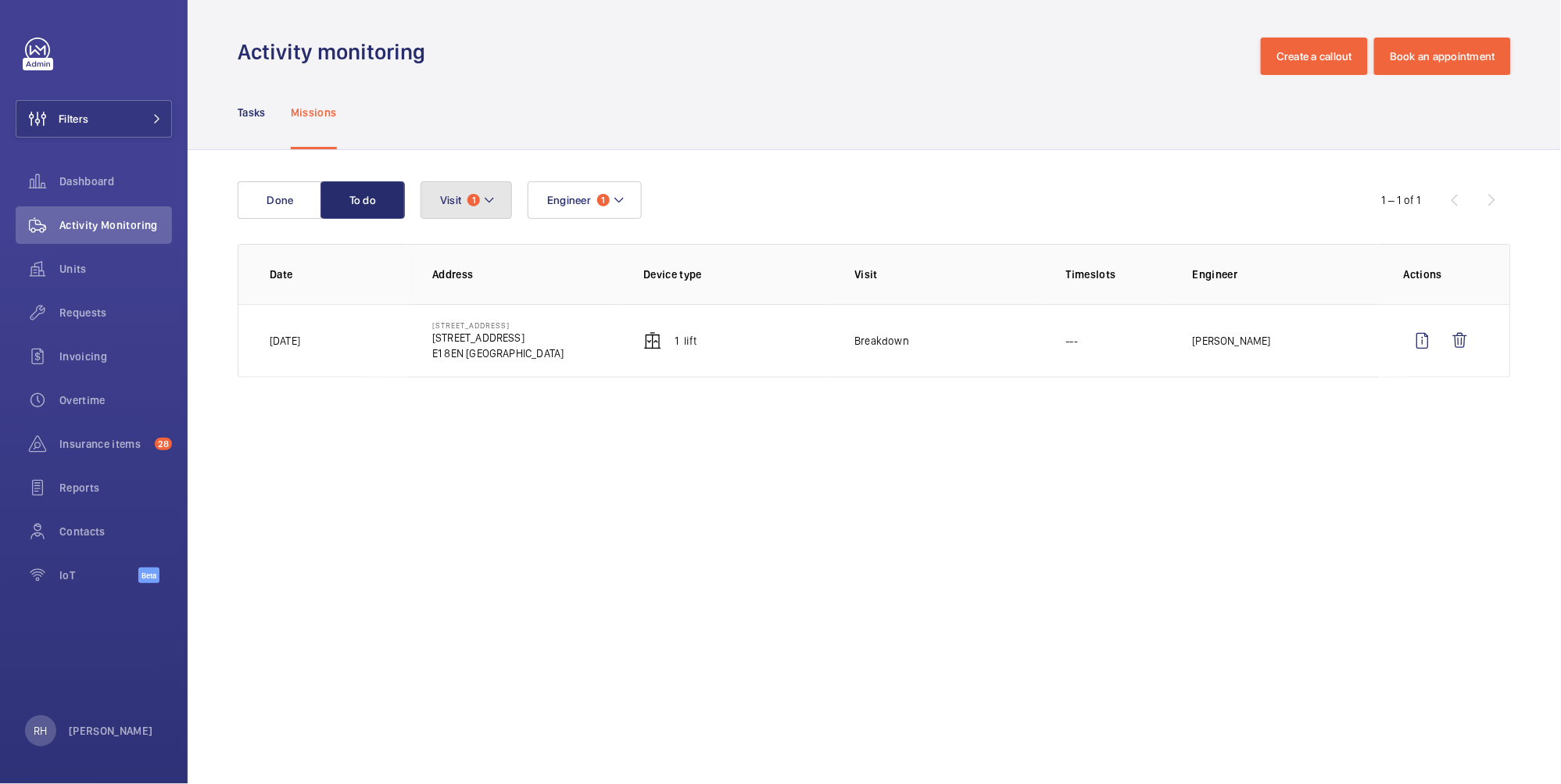
click at [479, 205] on button "Visit 1" at bounding box center [467, 200] width 92 height 38
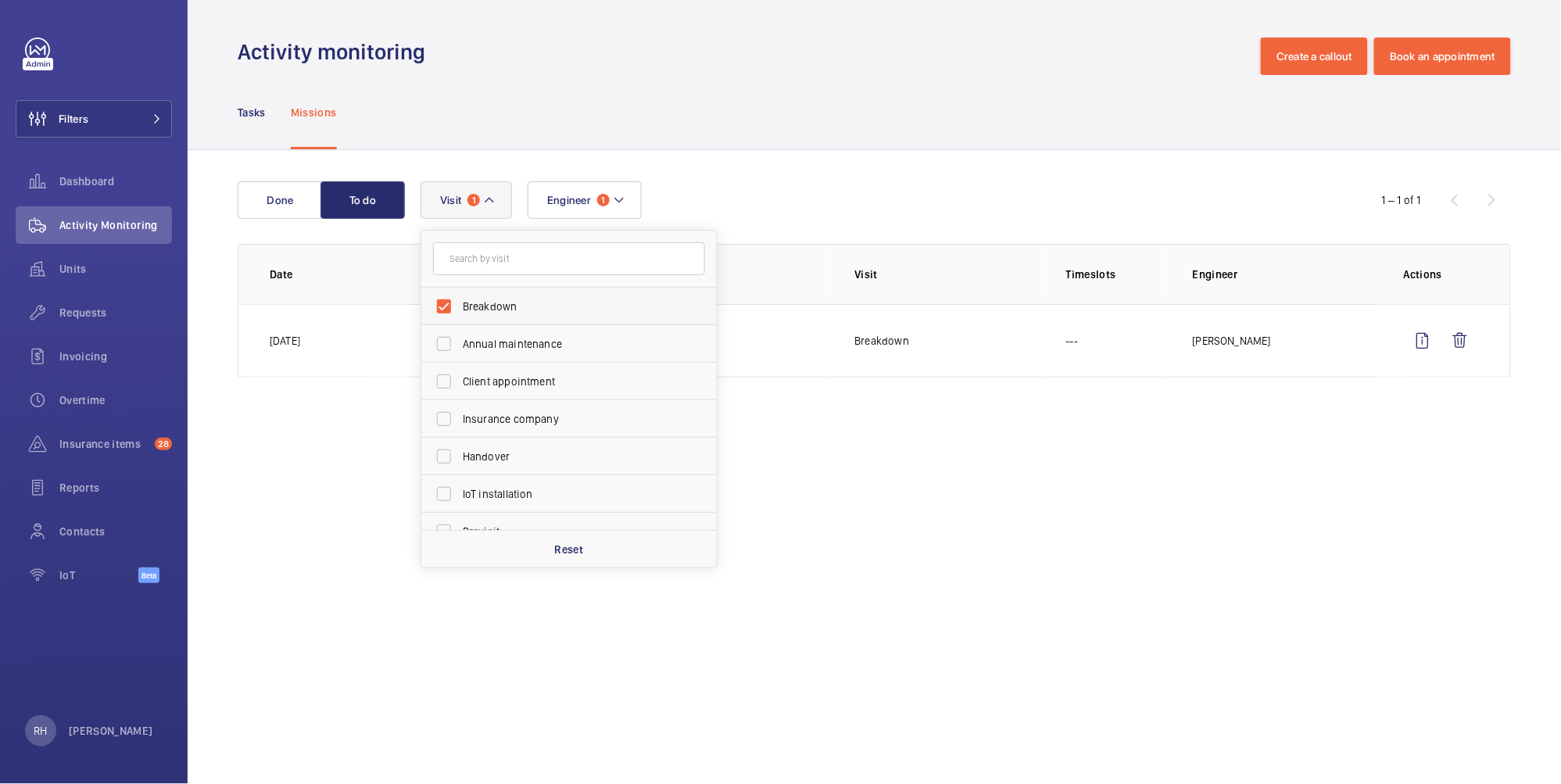
click at [492, 299] on span "Breakdown" at bounding box center [571, 306] width 215 height 15
click at [459, 298] on input "Breakdown" at bounding box center [443, 306] width 31 height 31
checkbox input "false"
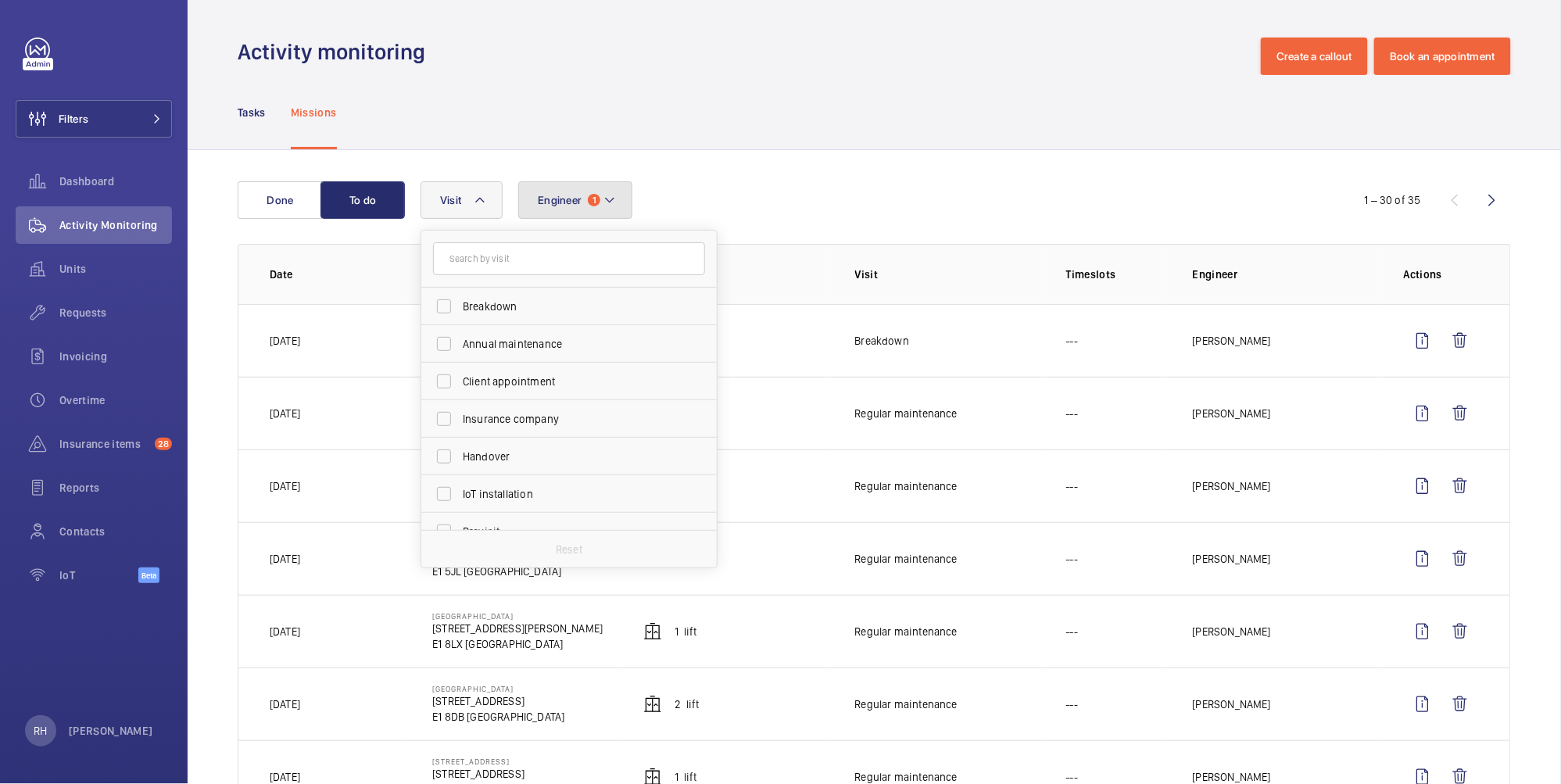
click at [581, 205] on button "Engineer 1" at bounding box center [575, 200] width 114 height 38
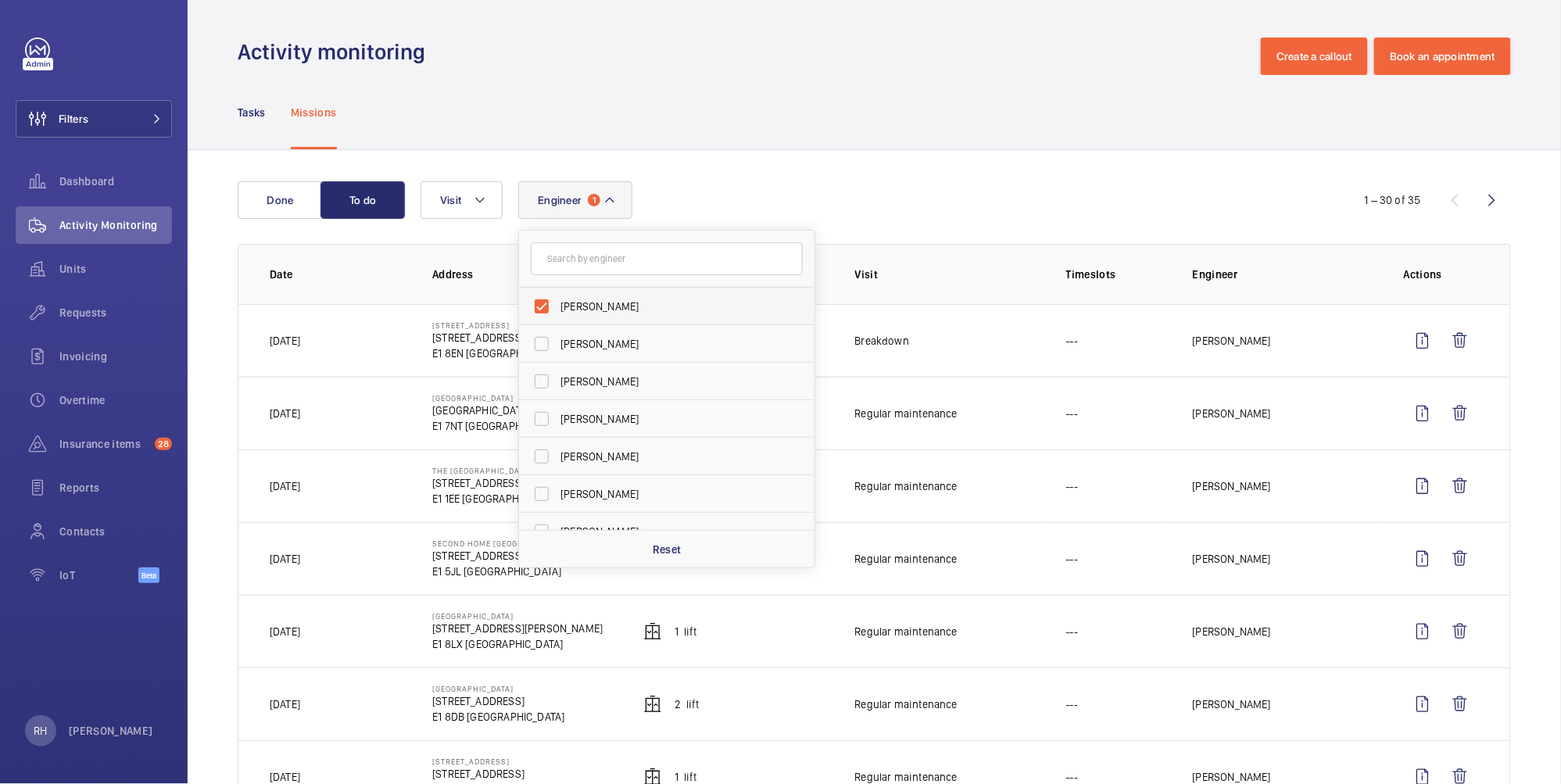
click at [581, 300] on span "[PERSON_NAME]" at bounding box center [668, 306] width 215 height 15
click at [557, 300] on input "[PERSON_NAME]" at bounding box center [541, 306] width 31 height 31
checkbox input "false"
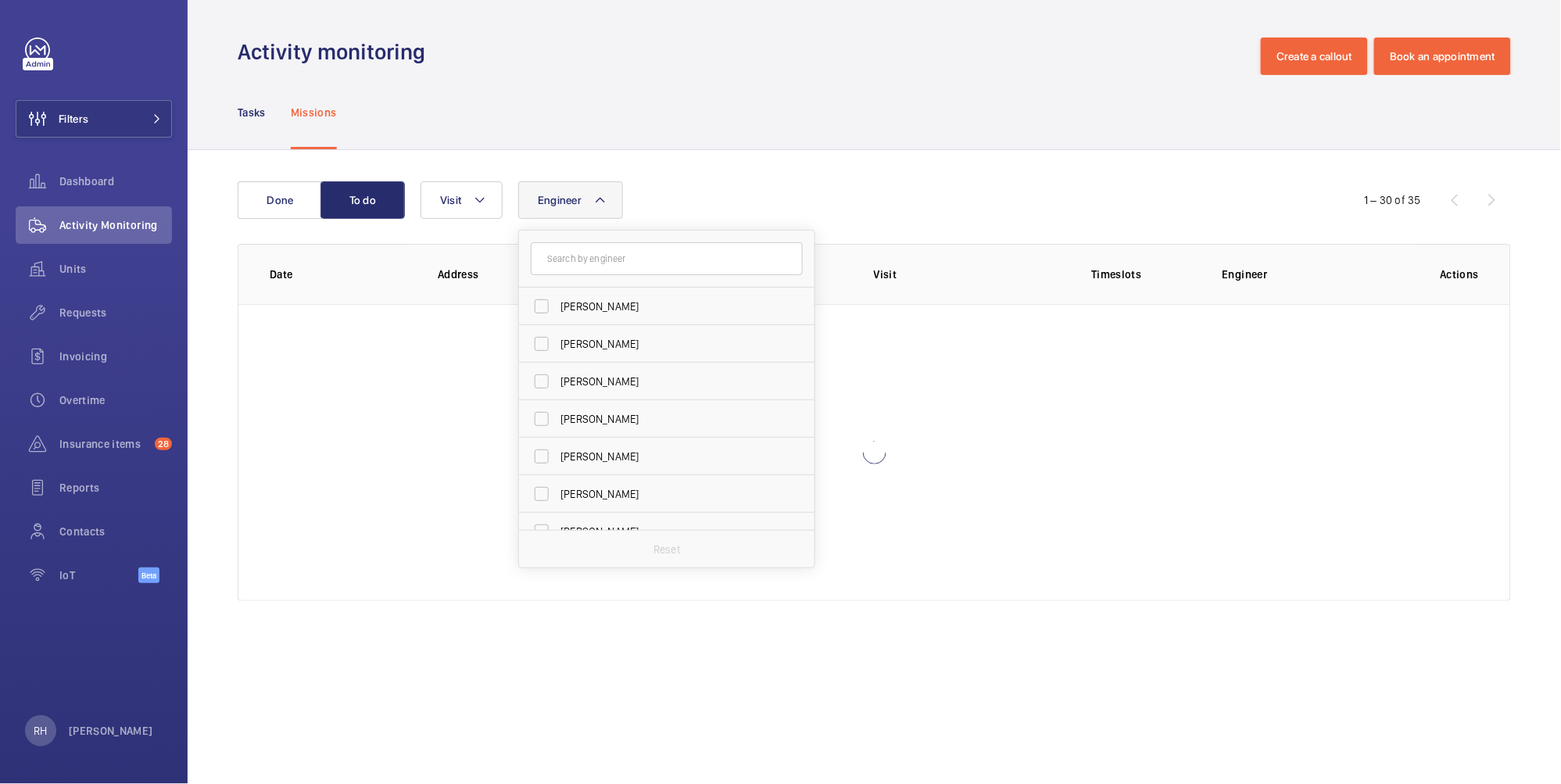
click at [748, 130] on div "Tasks Missions" at bounding box center [874, 112] width 1273 height 74
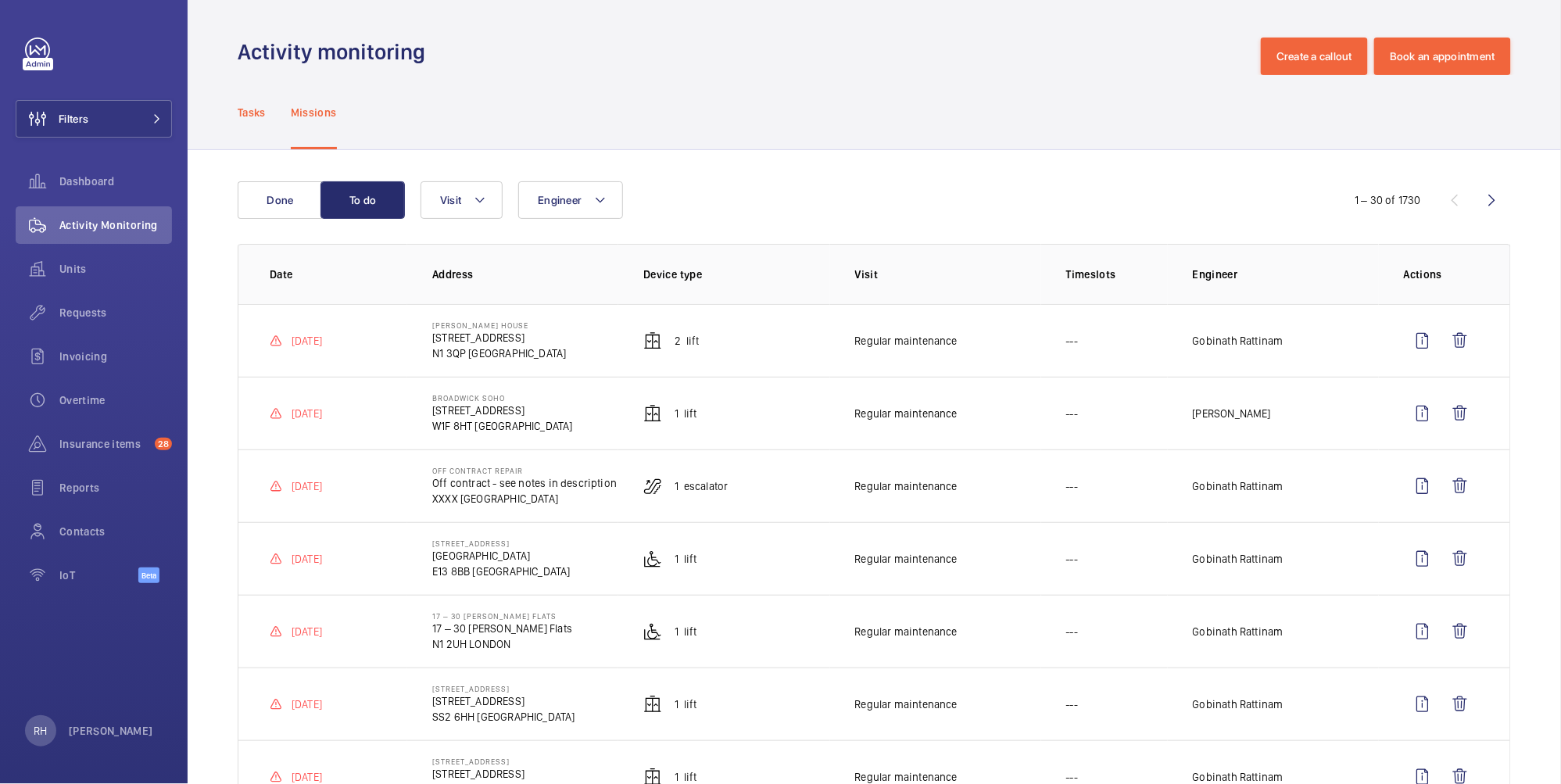
click at [245, 109] on p "Tasks" at bounding box center [251, 112] width 28 height 15
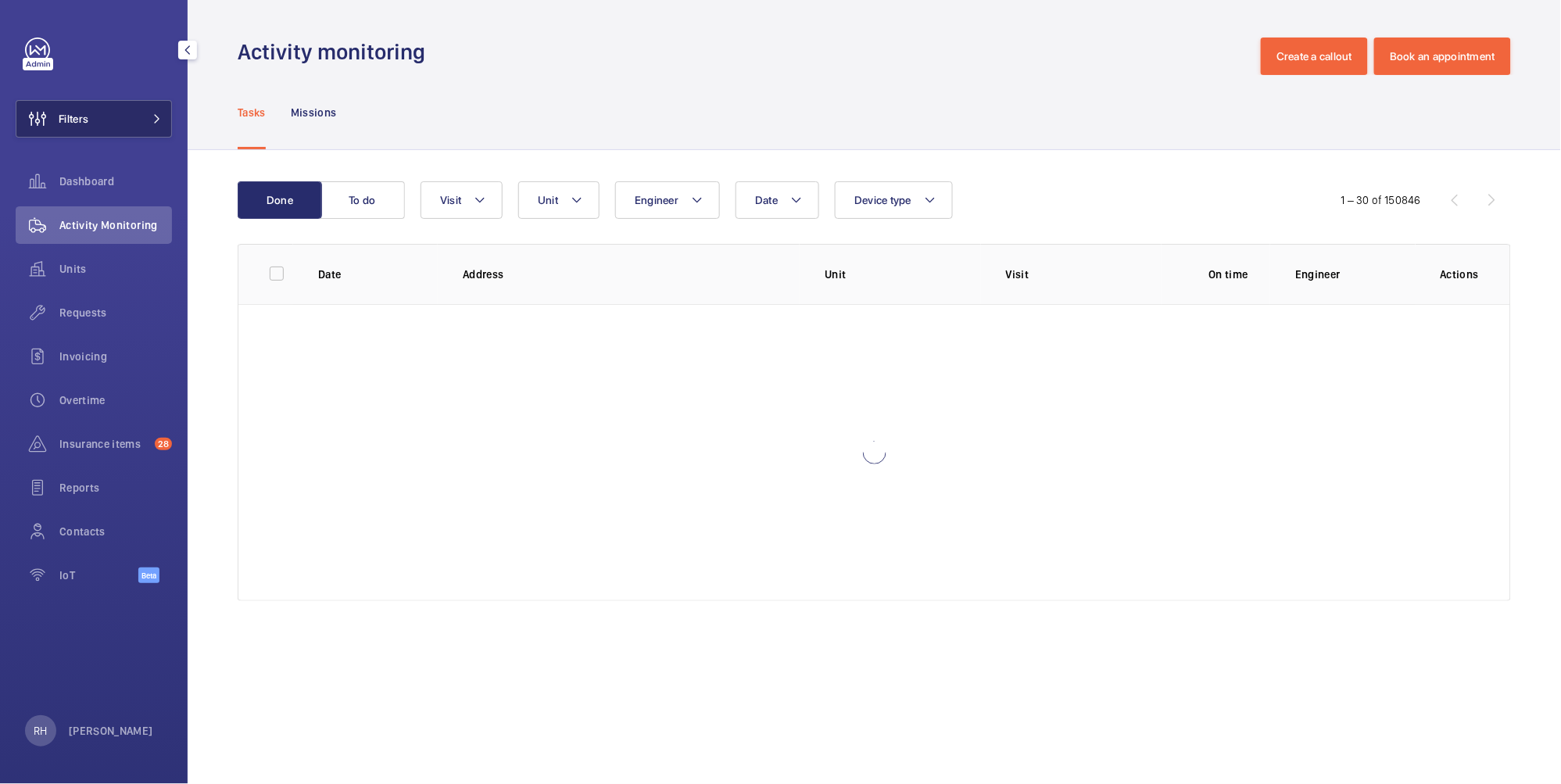
click at [98, 119] on button "Filters" at bounding box center [93, 118] width 156 height 38
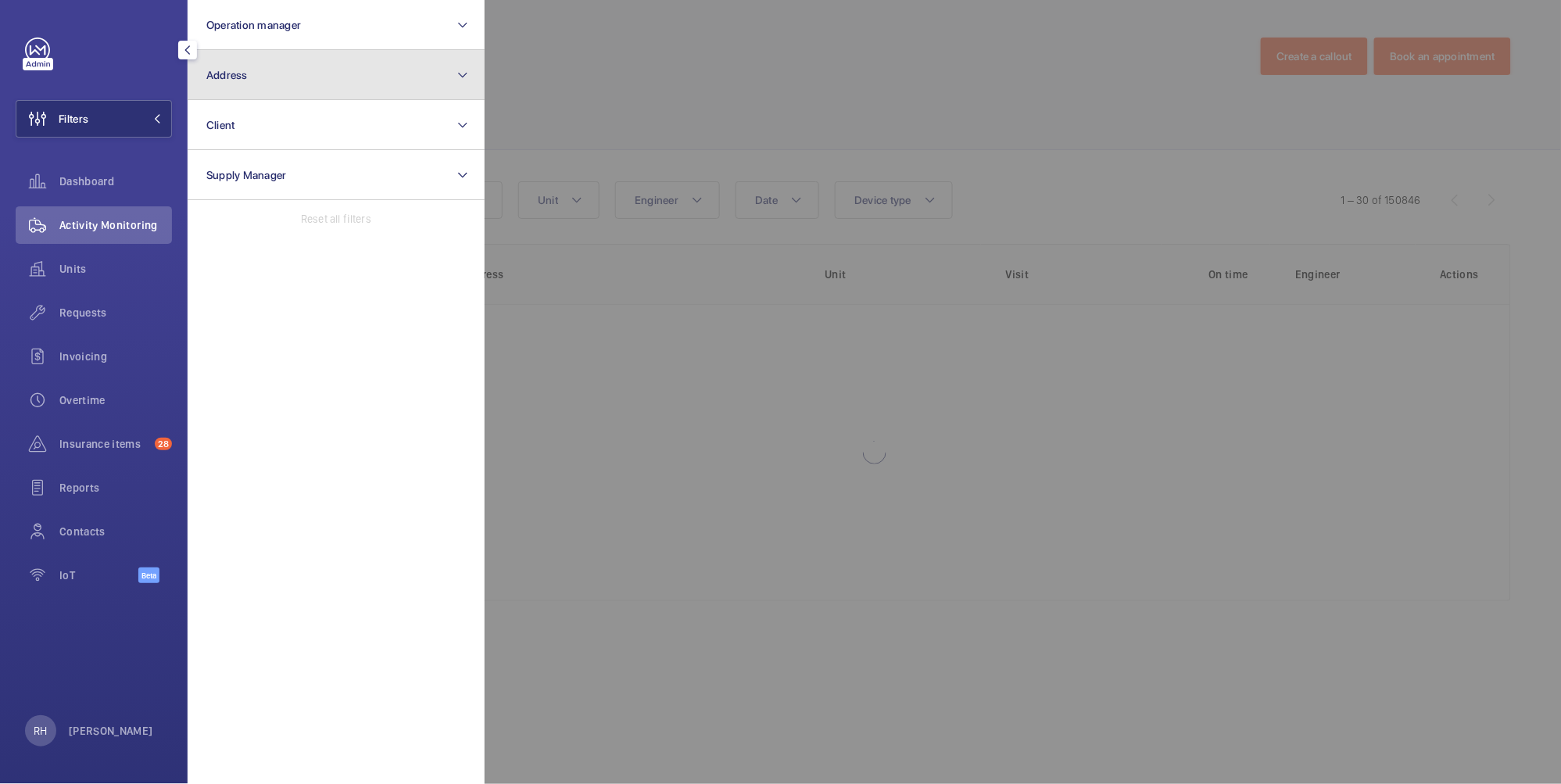
click at [315, 87] on button "Address" at bounding box center [336, 75] width 297 height 50
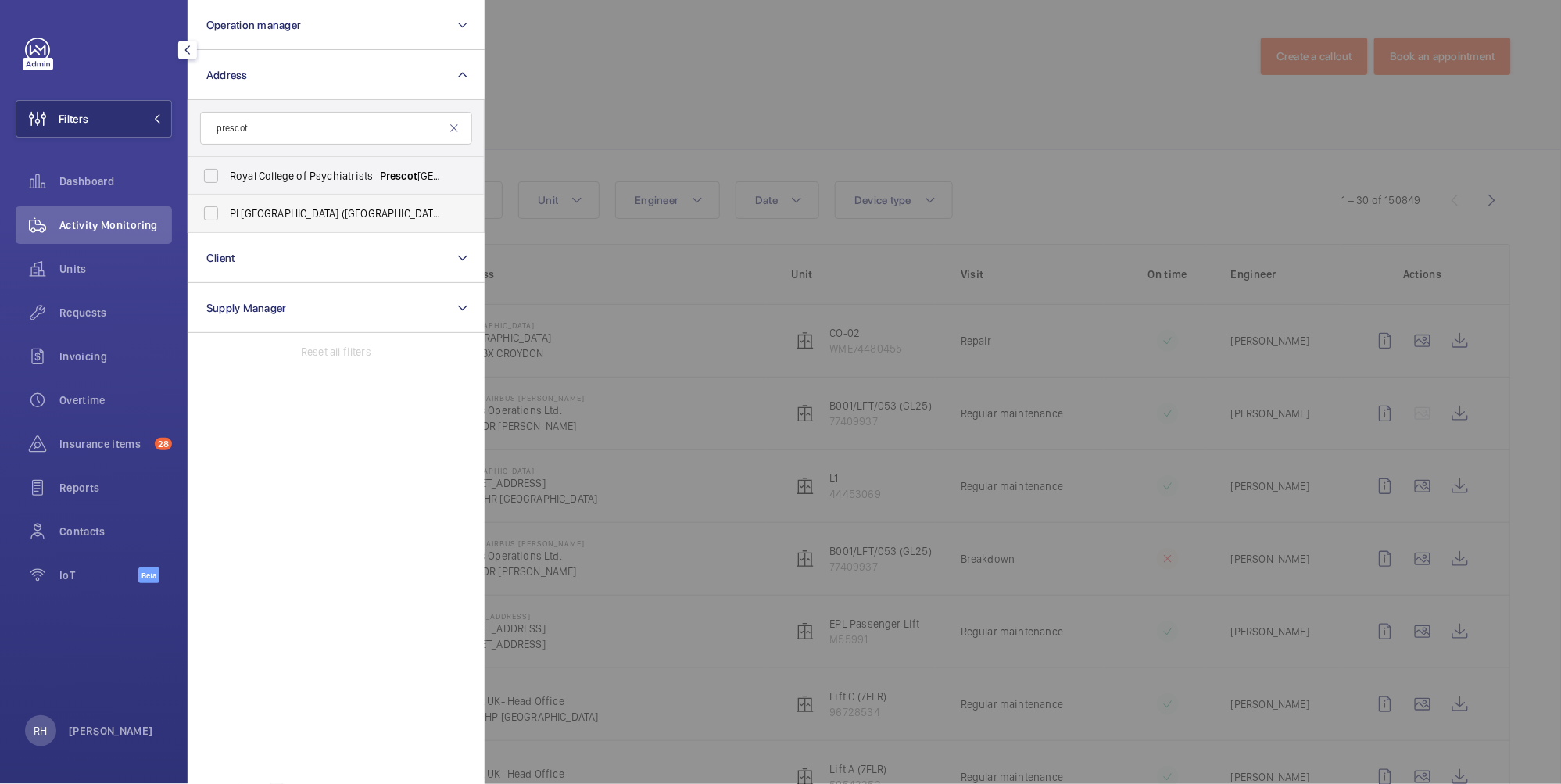
type input "prescot"
click at [299, 213] on span "PI London City (Tower Hill) - 22-24 Prescot Street, CITY OF LONDON E1 8BB" at bounding box center [337, 213] width 215 height 15
click at [227, 213] on input "PI London City (Tower Hill) - 22-24 Prescot Street, CITY OF LONDON E1 8BB" at bounding box center [211, 213] width 31 height 31
checkbox input "true"
click at [641, 94] on div at bounding box center [1265, 392] width 1561 height 784
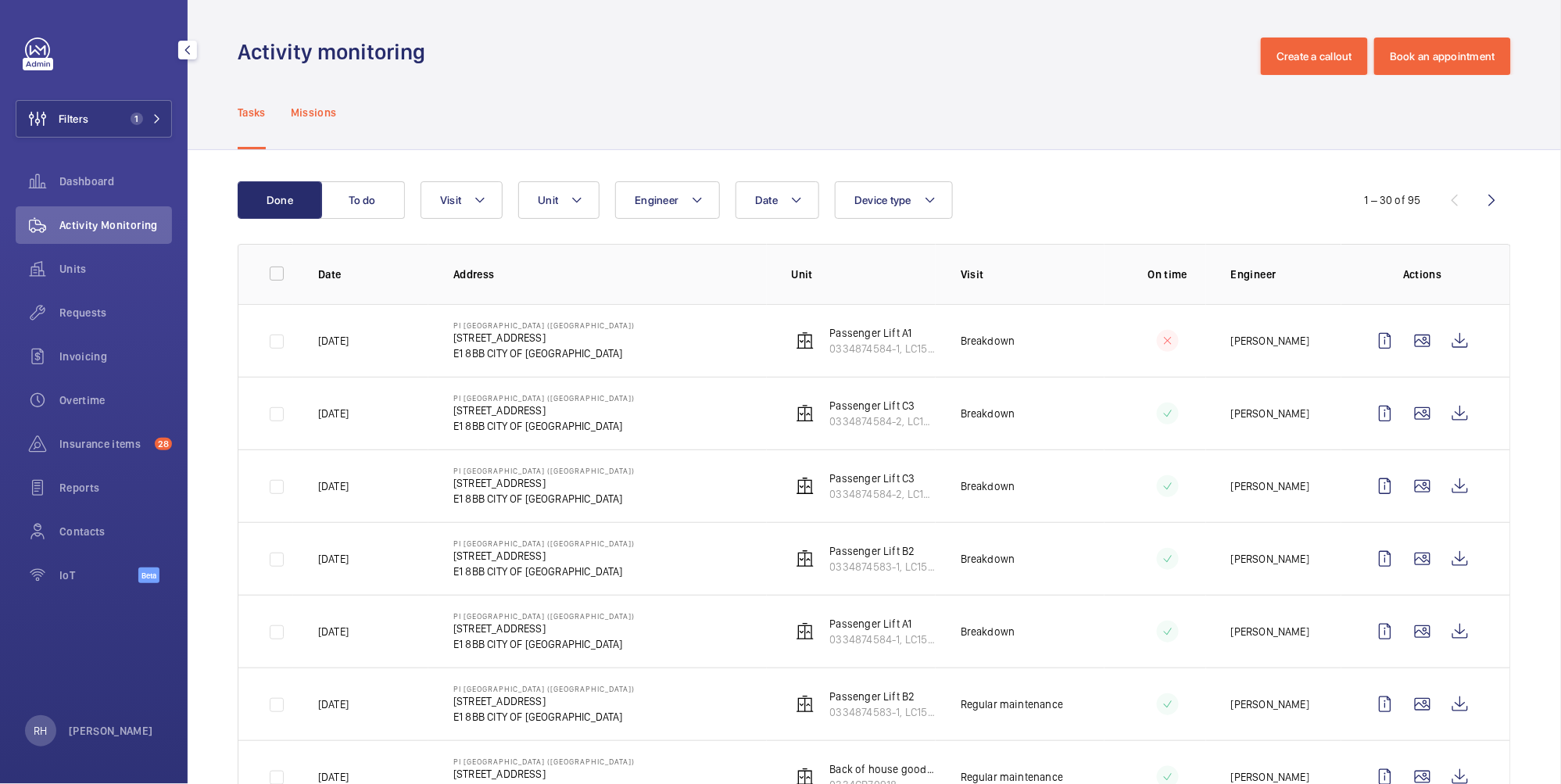
click at [306, 110] on p "Missions" at bounding box center [313, 112] width 46 height 15
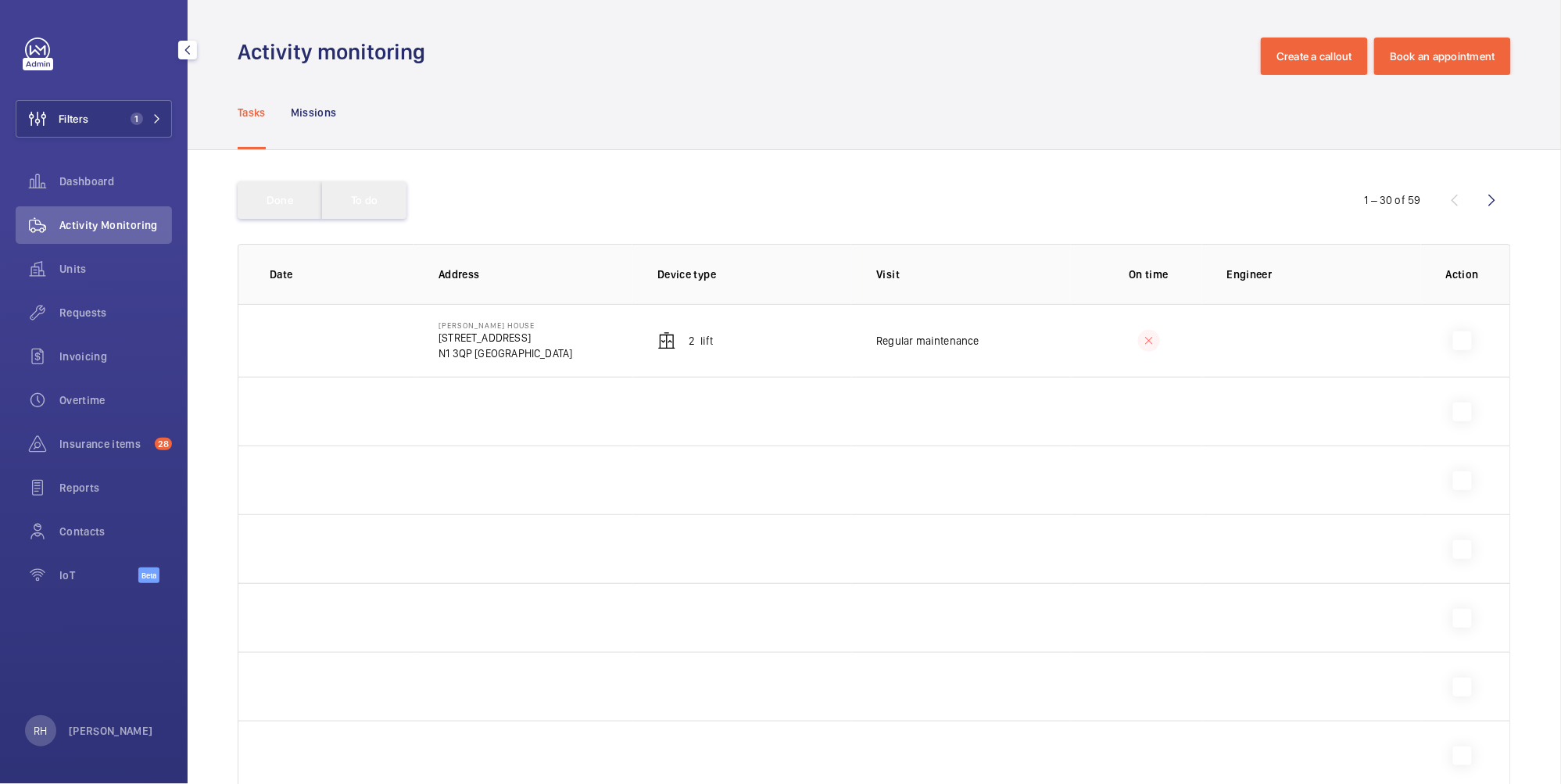
click at [384, 203] on button "To do" at bounding box center [364, 200] width 84 height 38
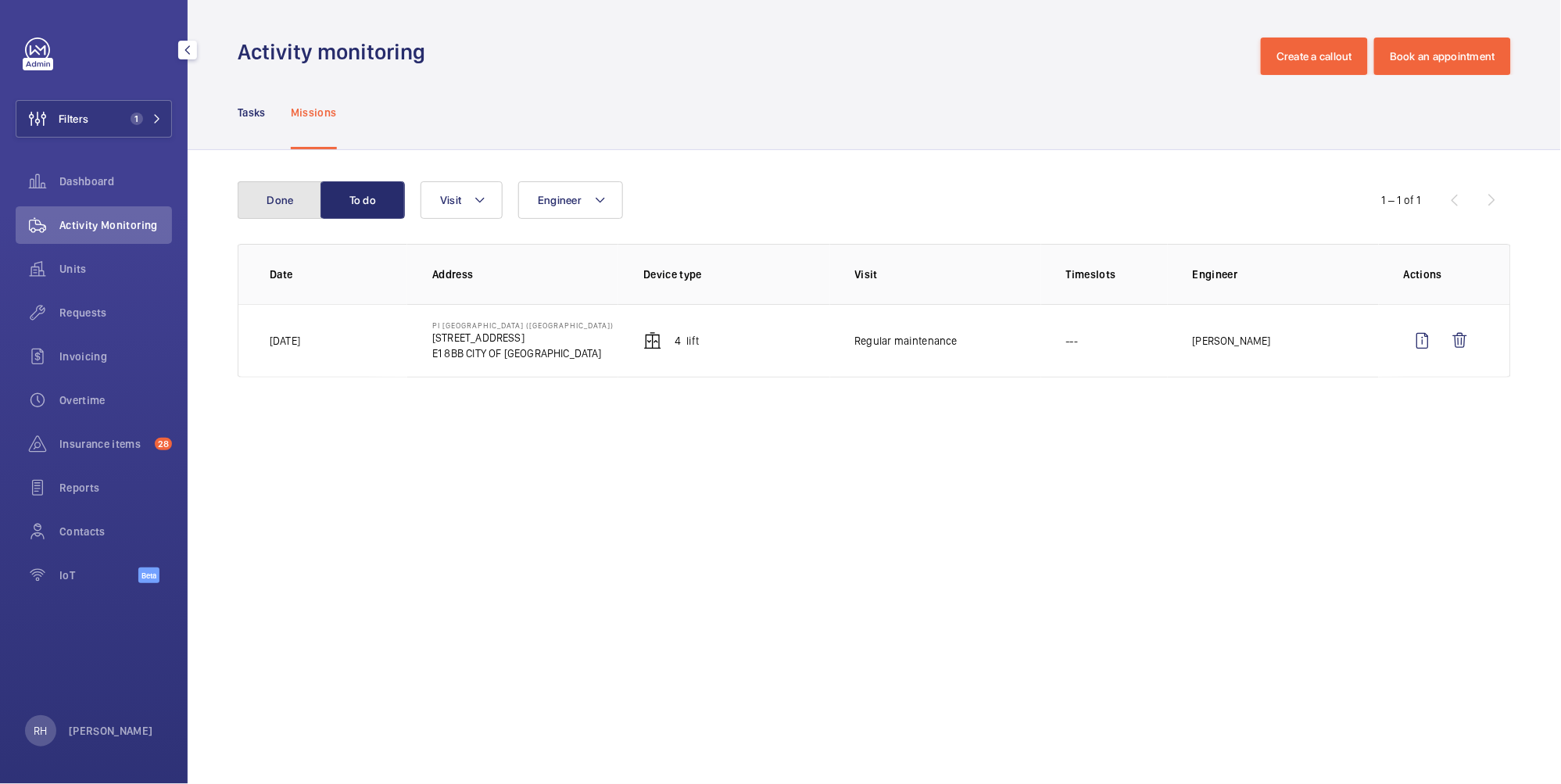
click at [271, 195] on button "Done" at bounding box center [280, 200] width 84 height 38
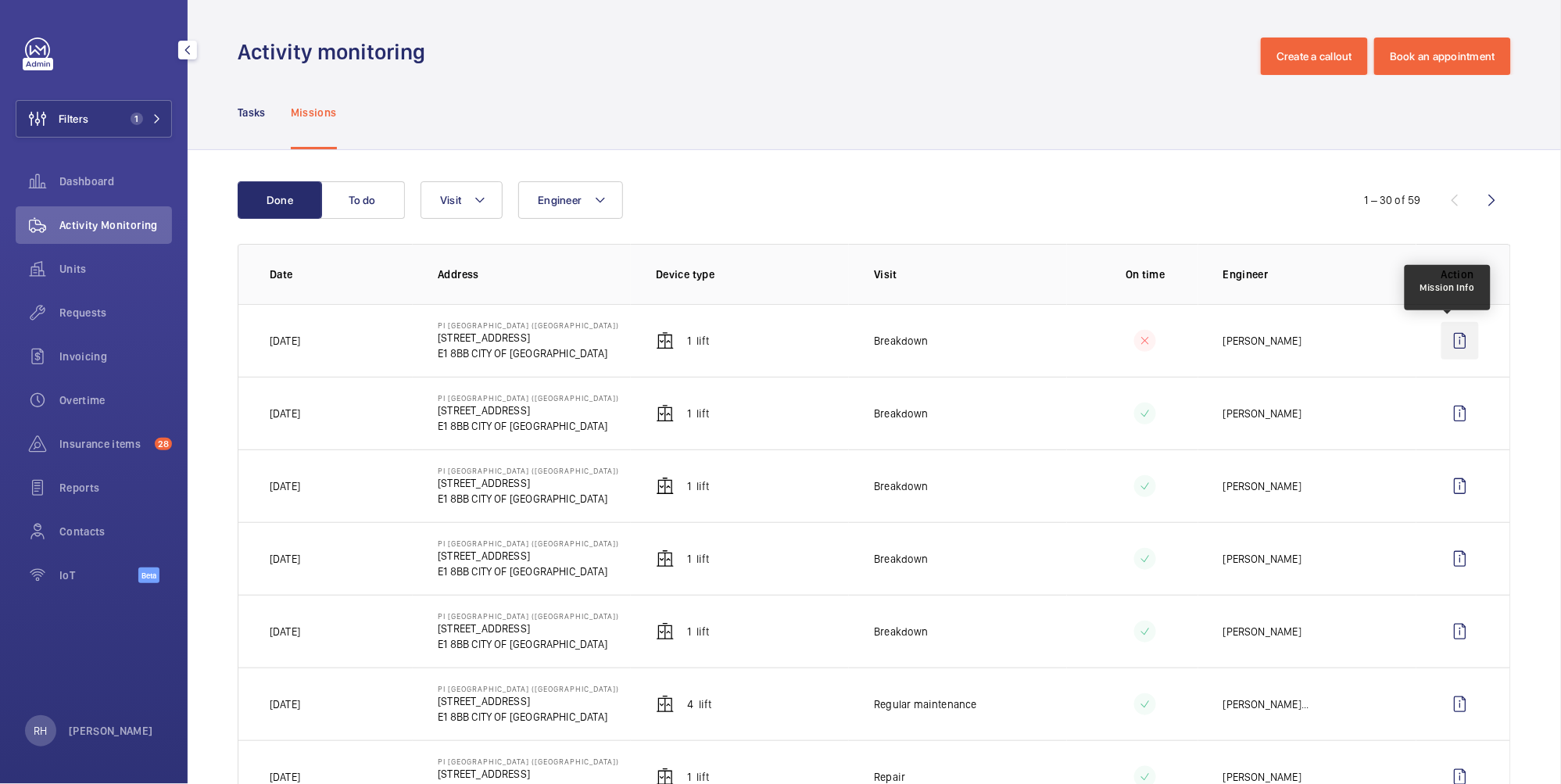
click at [1443, 337] on wm-front-icon-button at bounding box center [1460, 341] width 38 height 38
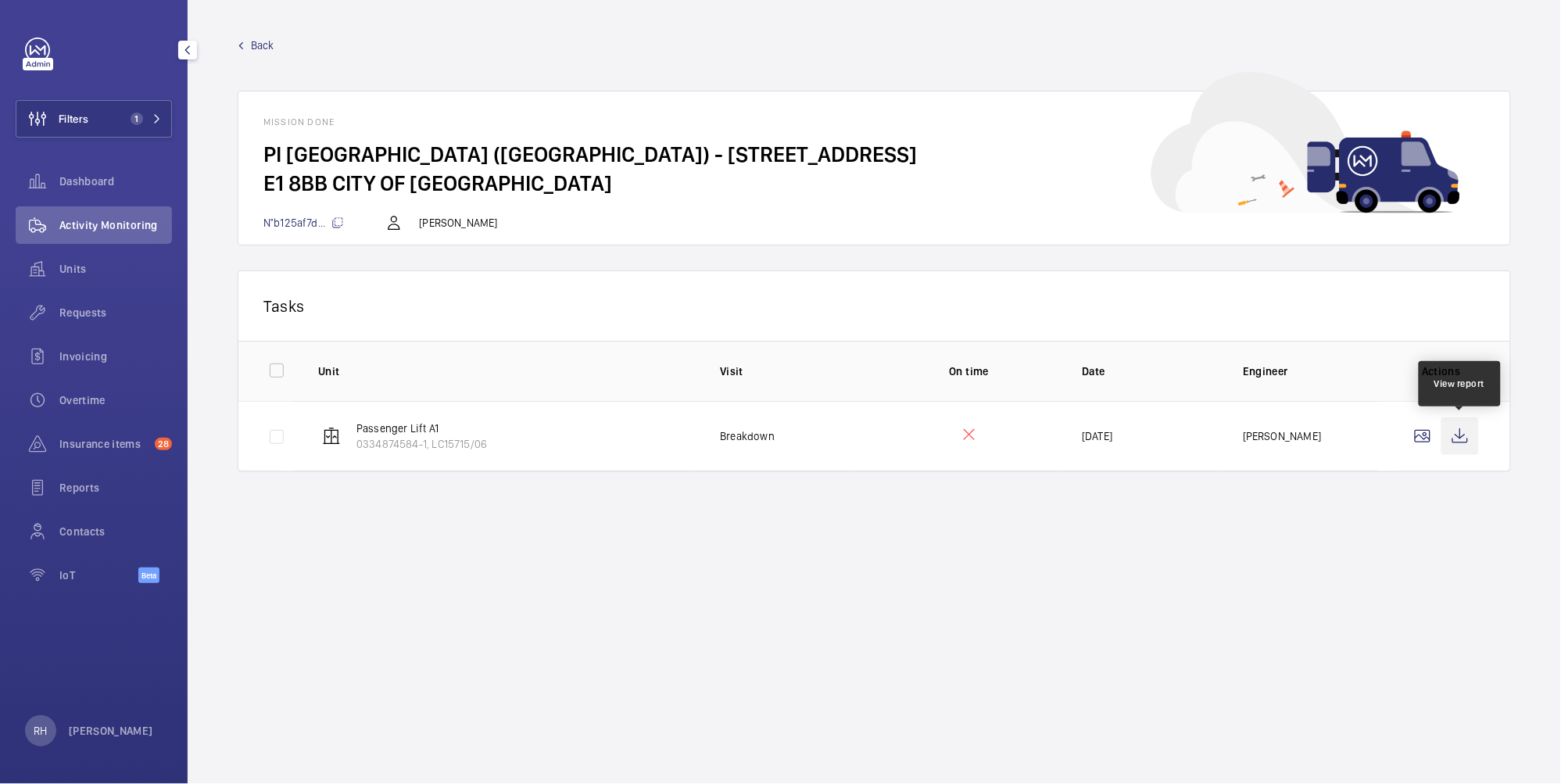
click at [1464, 440] on wm-front-icon-button at bounding box center [1460, 436] width 38 height 38
click at [240, 34] on wm-front-mission-details "Back Mission done PI London City (Tower Hill) - 22-24 Prescot Street E1 8BB CIT…" at bounding box center [874, 392] width 1373 height 784
click at [248, 38] on link "Back" at bounding box center [874, 45] width 1273 height 15
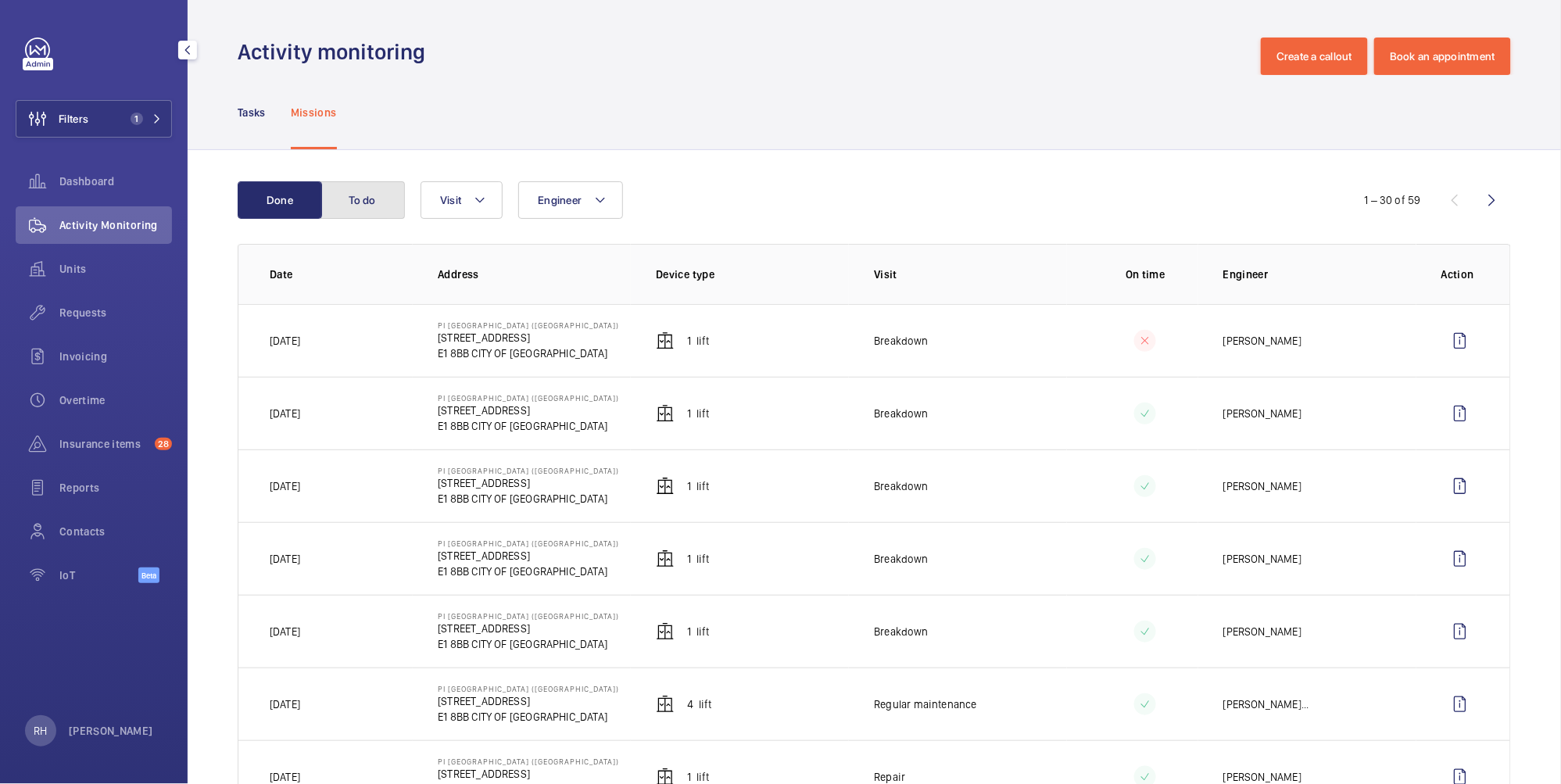
click at [349, 189] on button "To do" at bounding box center [362, 200] width 84 height 38
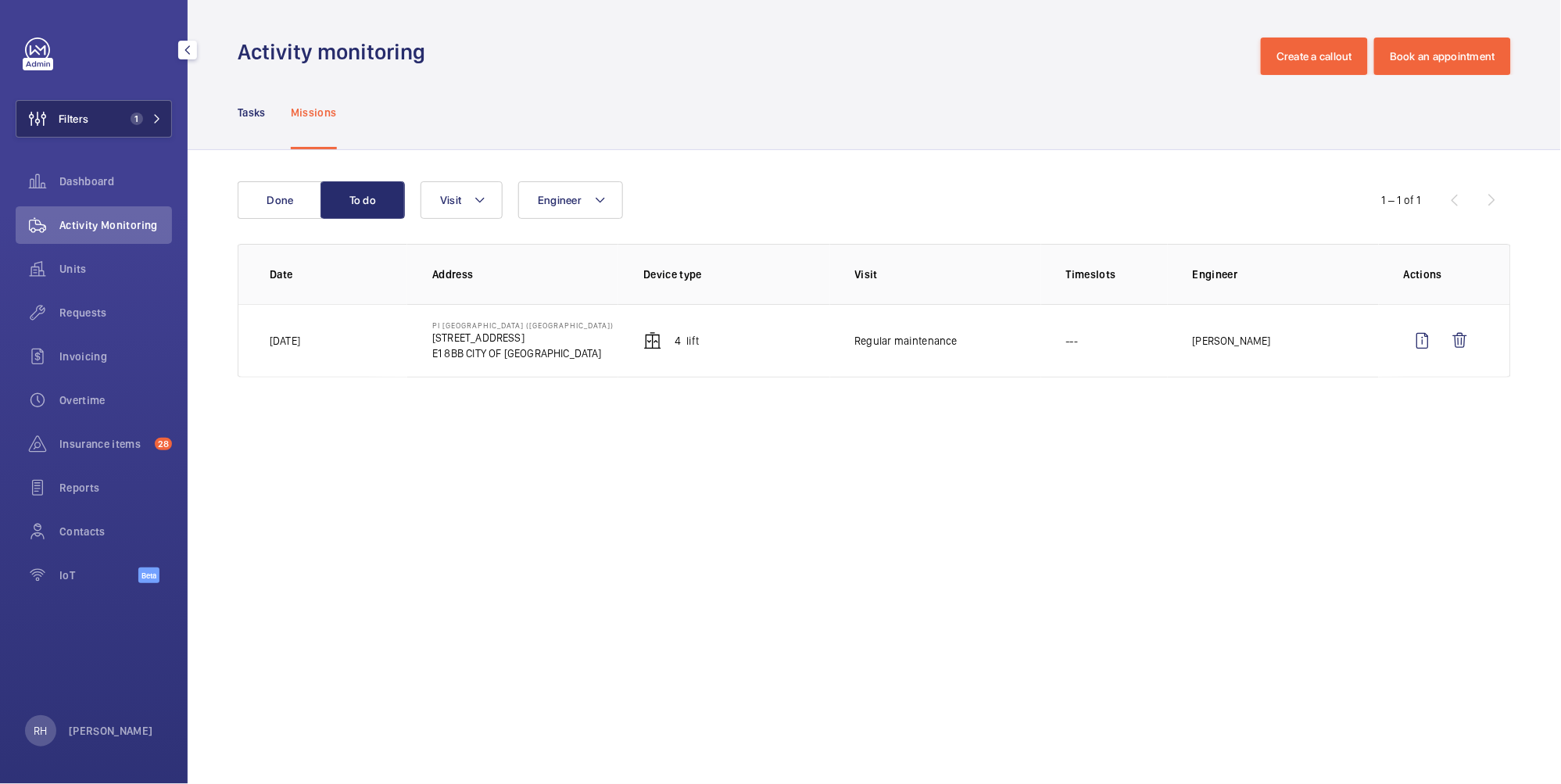
click at [144, 127] on button "Filters 1" at bounding box center [93, 118] width 156 height 38
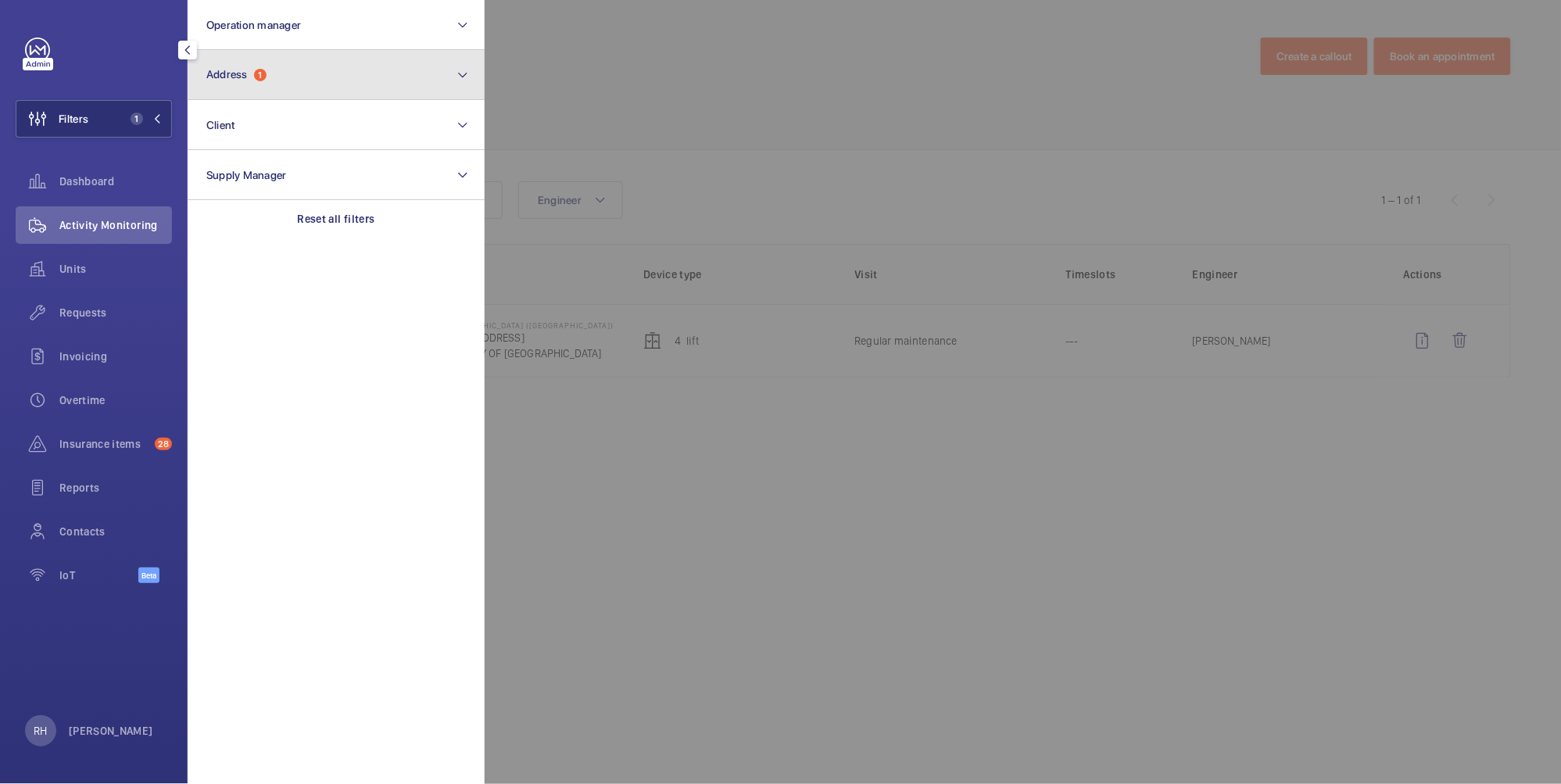
click at [275, 82] on button "Address 1" at bounding box center [336, 75] width 297 height 50
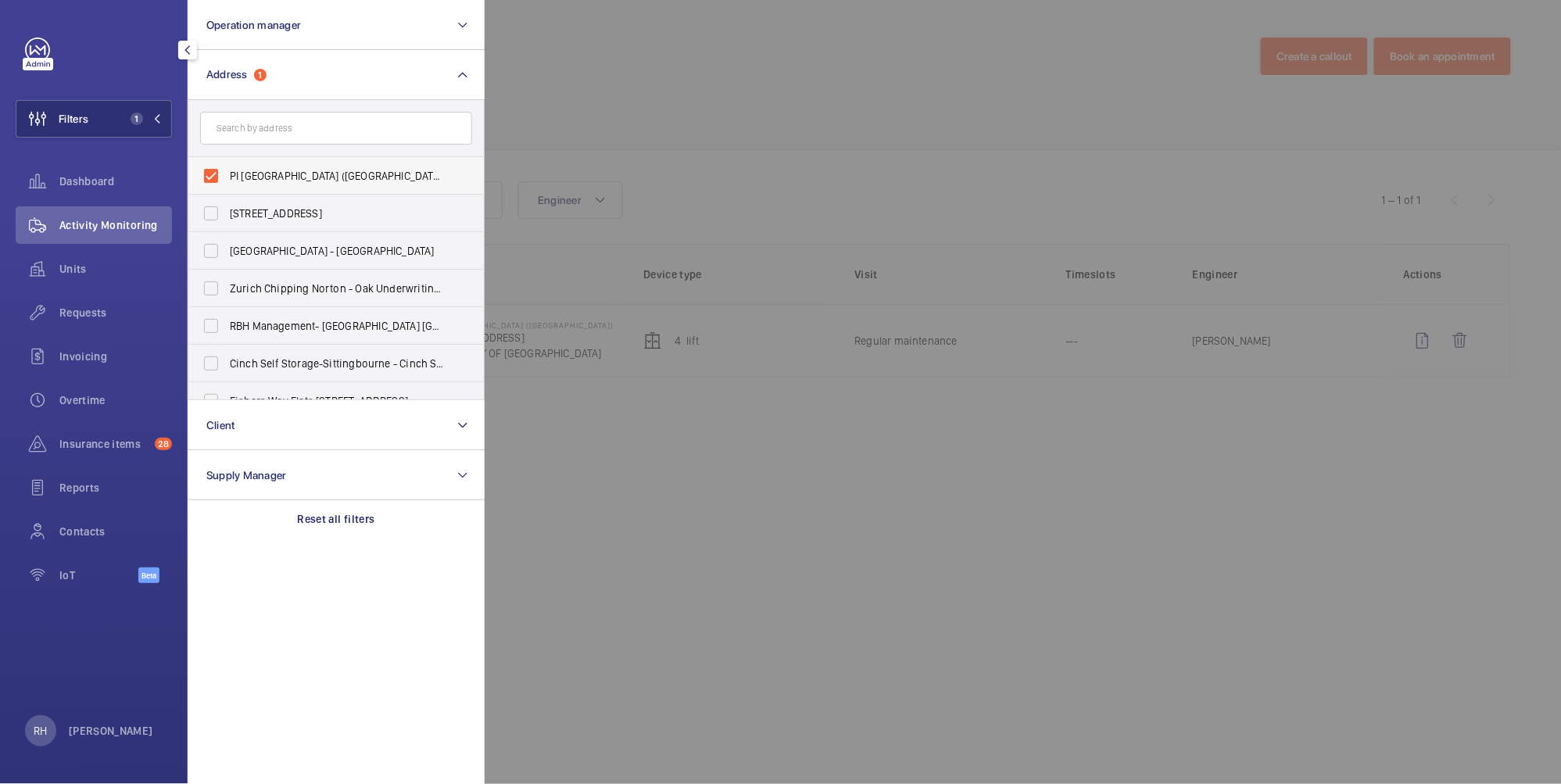
click at [269, 174] on span "PI London City (Tower Hill) - 22-24 Prescot Street, CITY OF LONDON E1 8BB" at bounding box center [337, 175] width 215 height 15
click at [227, 174] on input "PI London City (Tower Hill) - 22-24 Prescot Street, CITY OF LONDON E1 8BB" at bounding box center [211, 176] width 31 height 31
checkbox input "false"
click at [287, 137] on input "text" at bounding box center [336, 128] width 272 height 33
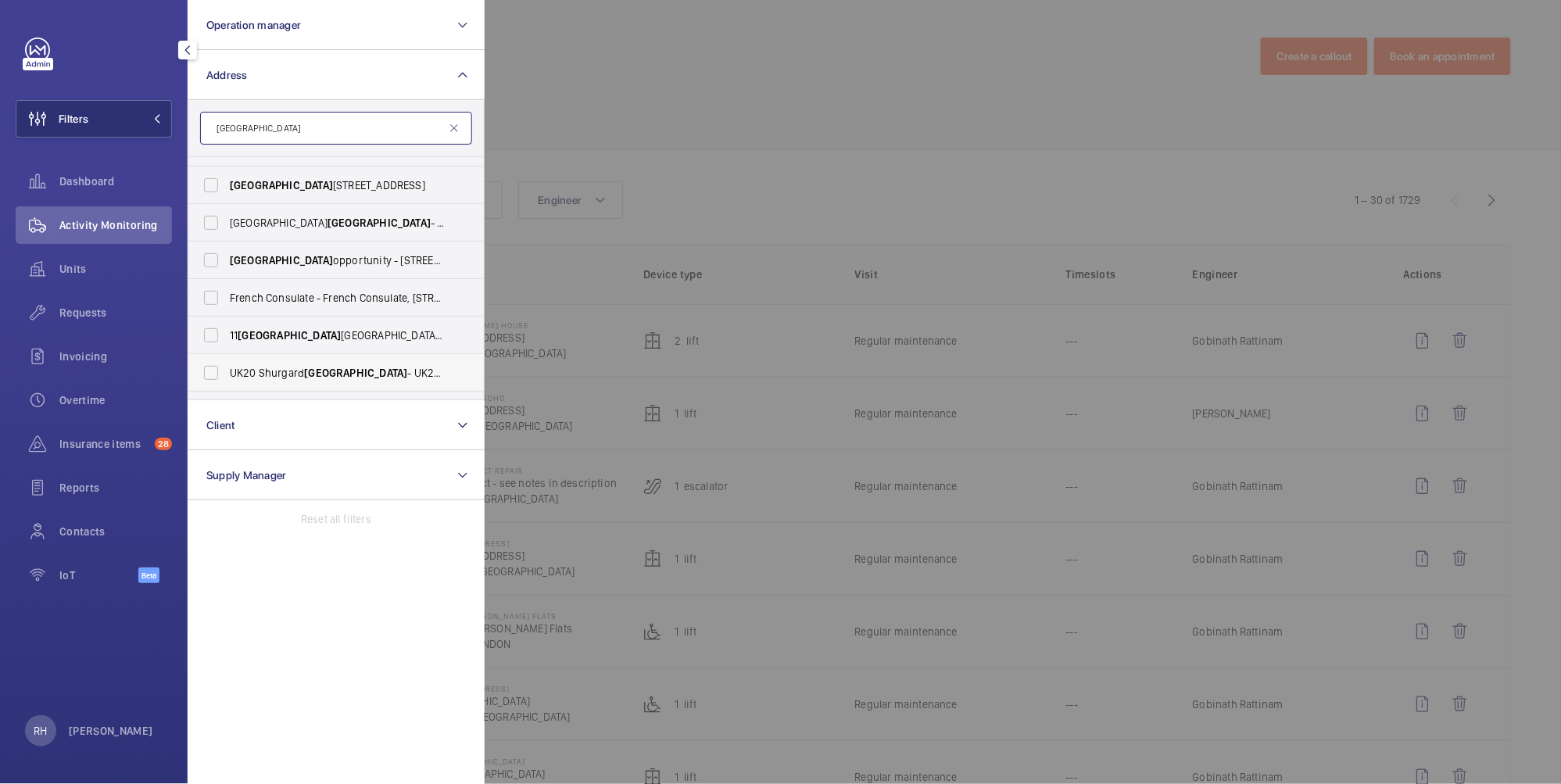
scroll to position [357, 0]
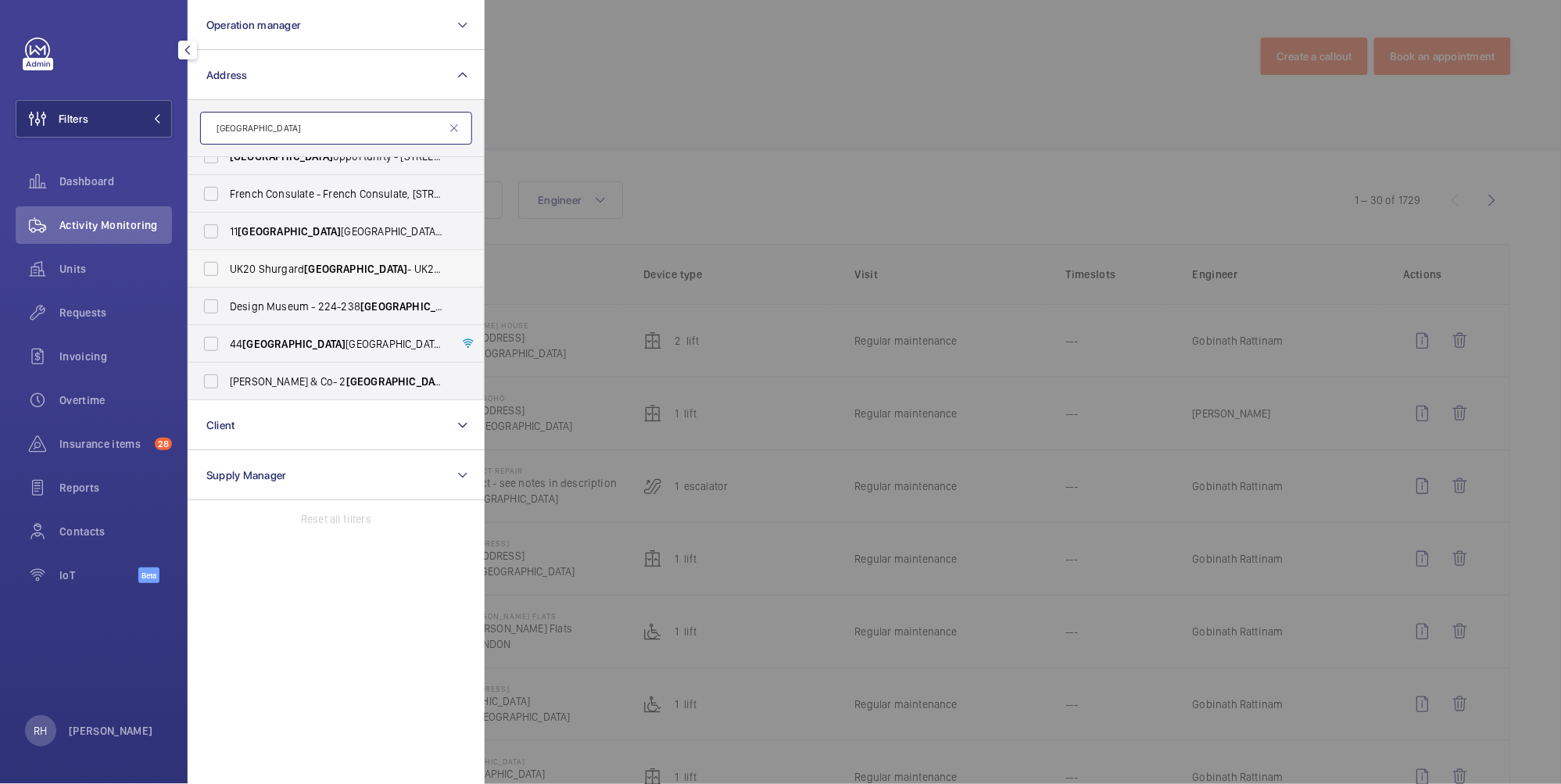
type input "kensington"
click at [332, 270] on span "Kensington" at bounding box center [355, 269] width 103 height 13
click at [227, 270] on input "UK20 Shurgard Kensington - UK20 Shurgard Kensington - 185 Freston Rd, LONDON W1…" at bounding box center [211, 268] width 31 height 31
checkbox input "true"
click at [676, 64] on div at bounding box center [1265, 392] width 1561 height 784
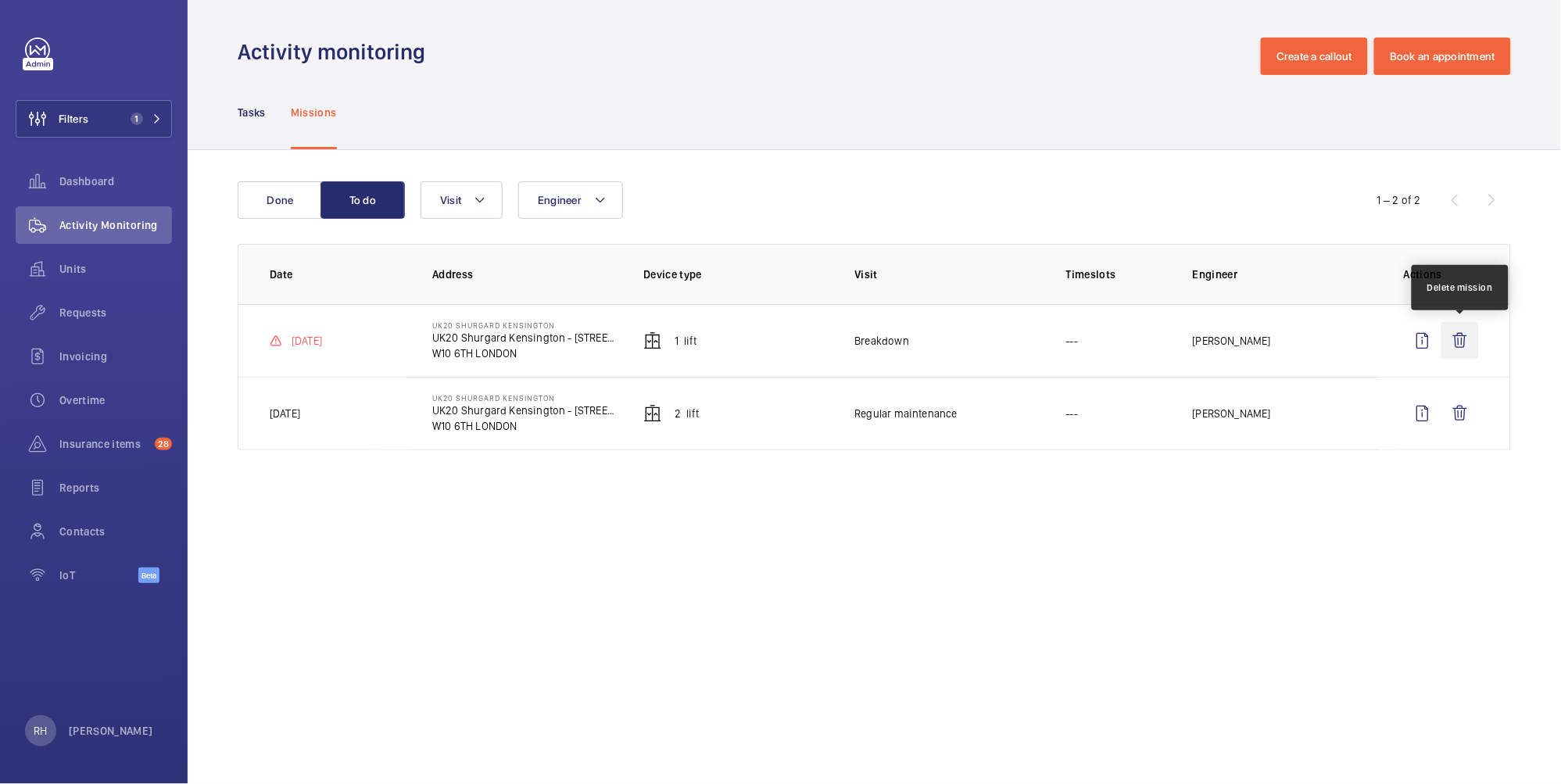
click at [1462, 339] on wm-front-icon-button at bounding box center [1460, 341] width 38 height 38
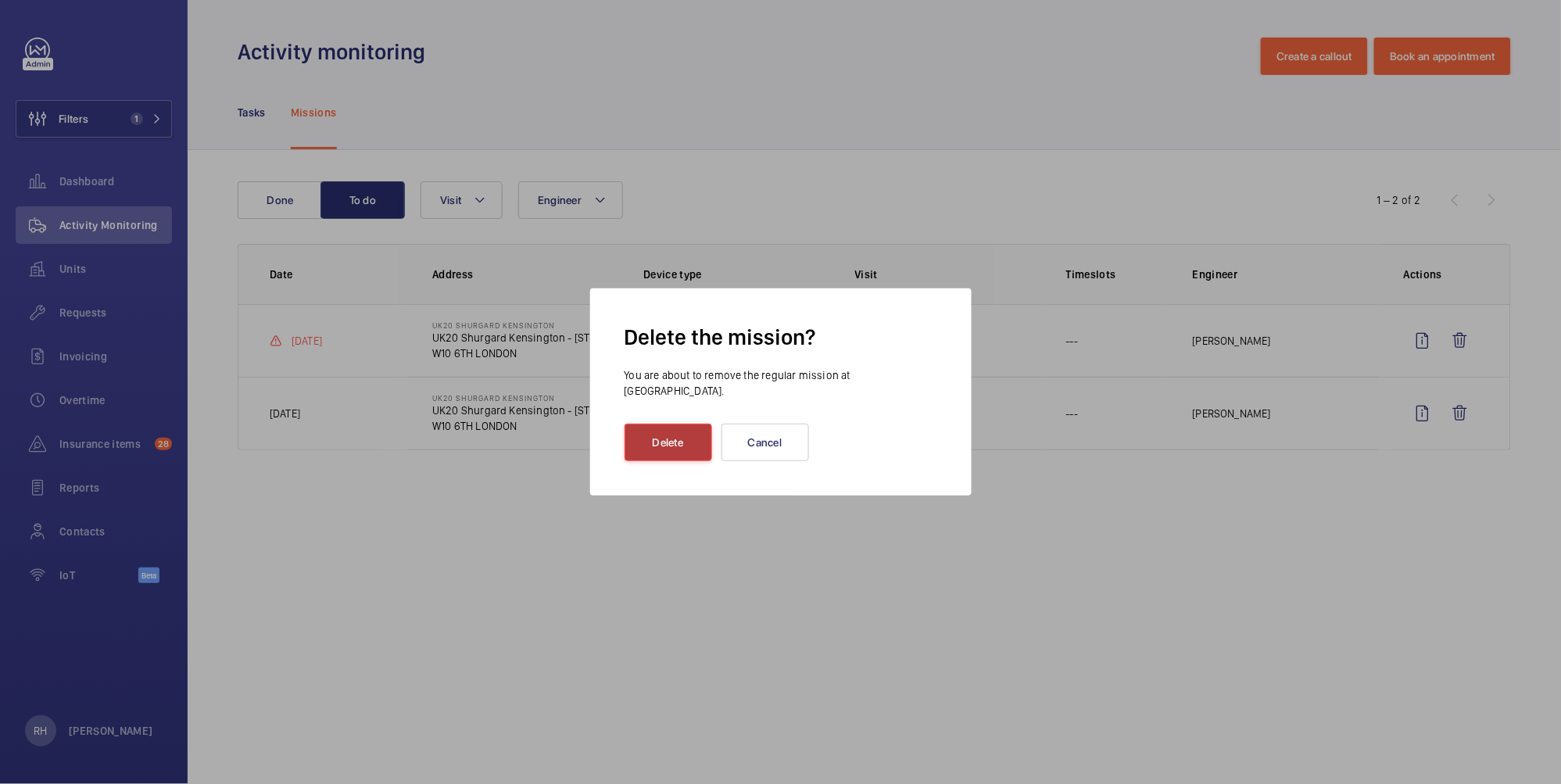
click at [681, 436] on button "Delete" at bounding box center [668, 442] width 88 height 38
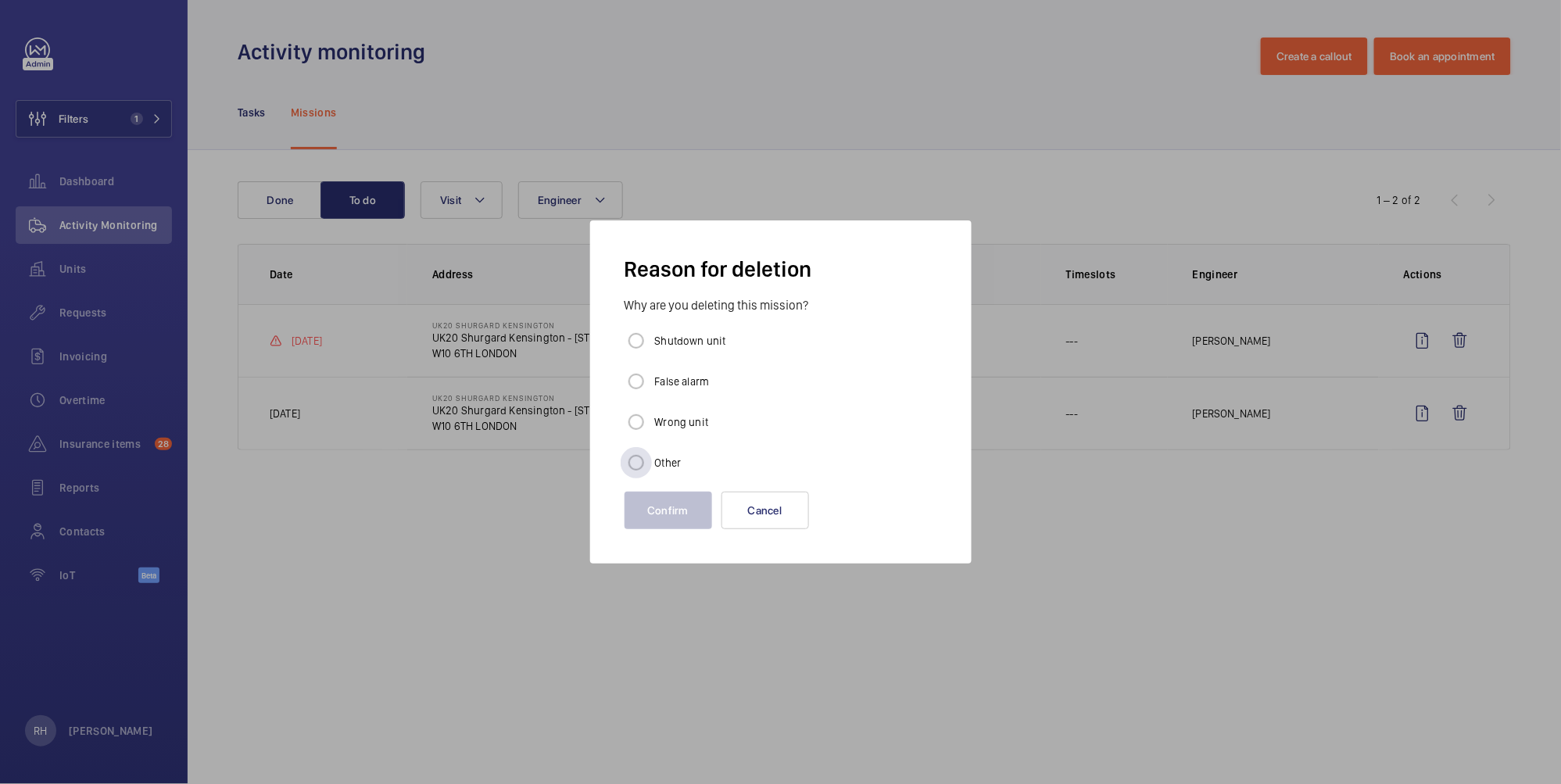
click at [675, 460] on label "Other" at bounding box center [666, 462] width 30 height 15
click at [651, 460] on input "Other" at bounding box center [636, 462] width 31 height 31
radio input "true"
click at [671, 516] on button "Confirm" at bounding box center [668, 510] width 88 height 38
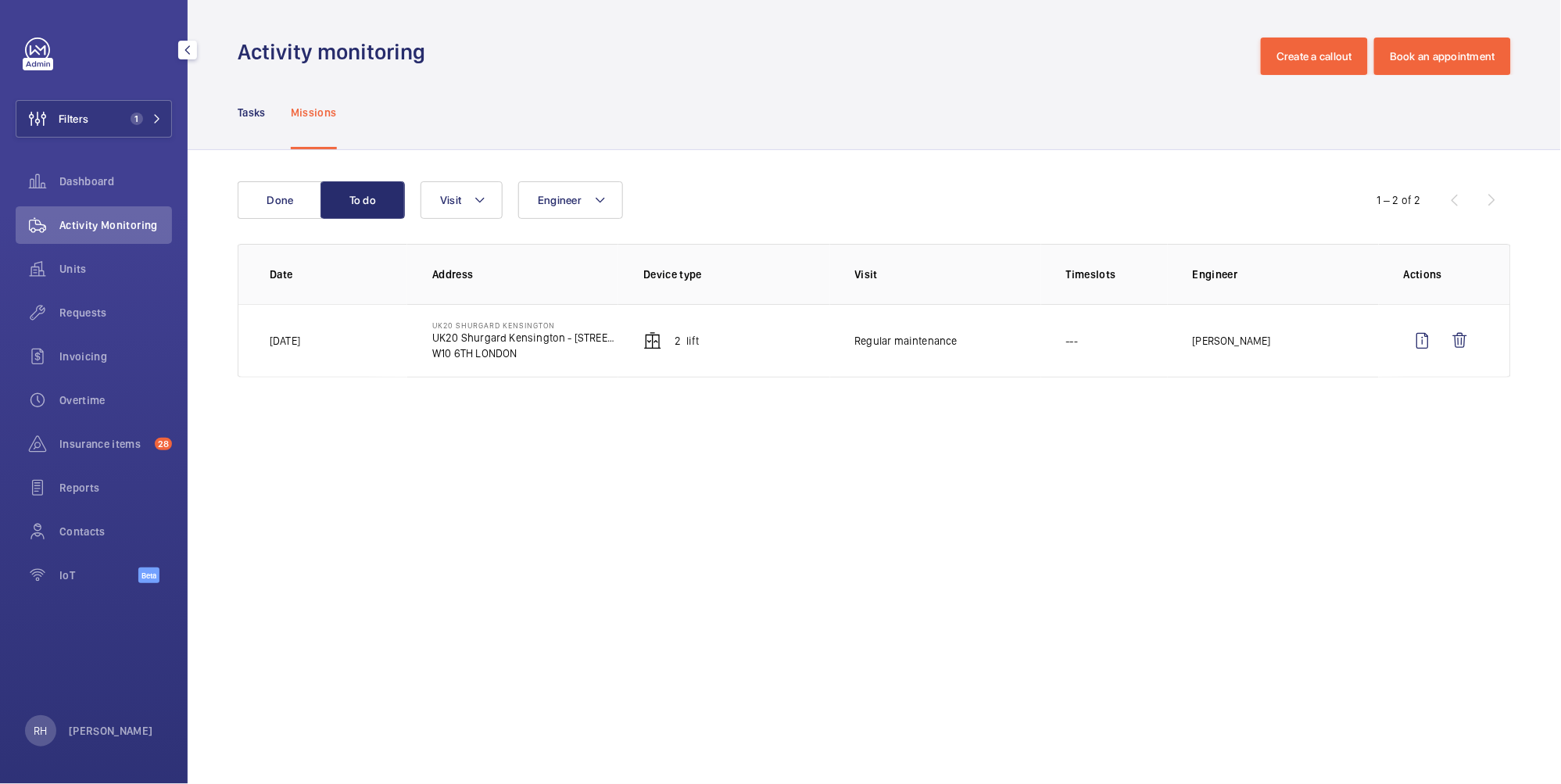
click at [103, 118] on button "Filters 1" at bounding box center [93, 118] width 156 height 38
click at [119, 119] on button "Filters 1" at bounding box center [93, 118] width 156 height 38
click at [317, 88] on div "Missions" at bounding box center [313, 112] width 46 height 74
click at [118, 123] on button "Filters 1" at bounding box center [93, 118] width 156 height 38
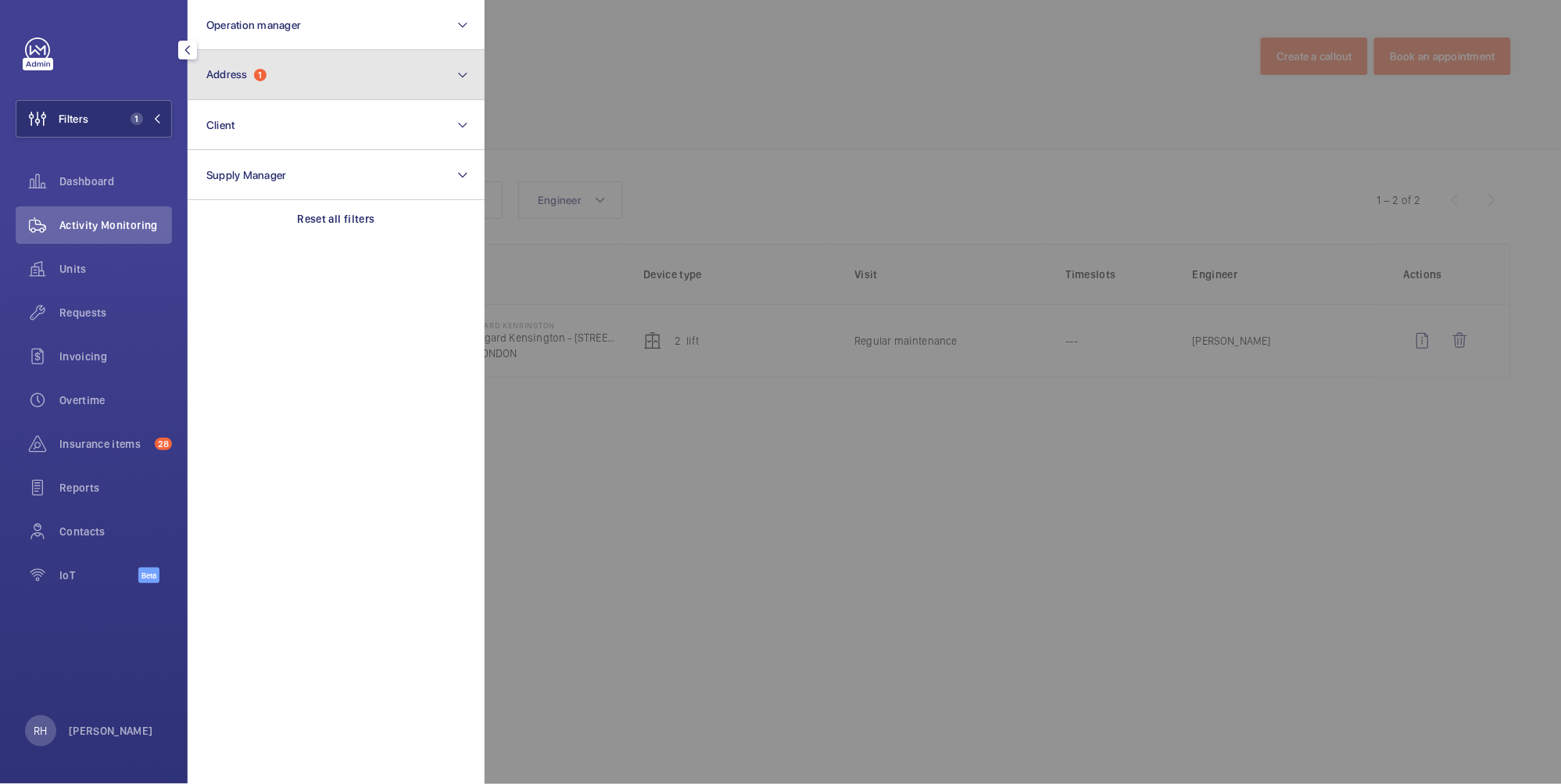
click at [288, 83] on button "Address 1" at bounding box center [336, 75] width 297 height 50
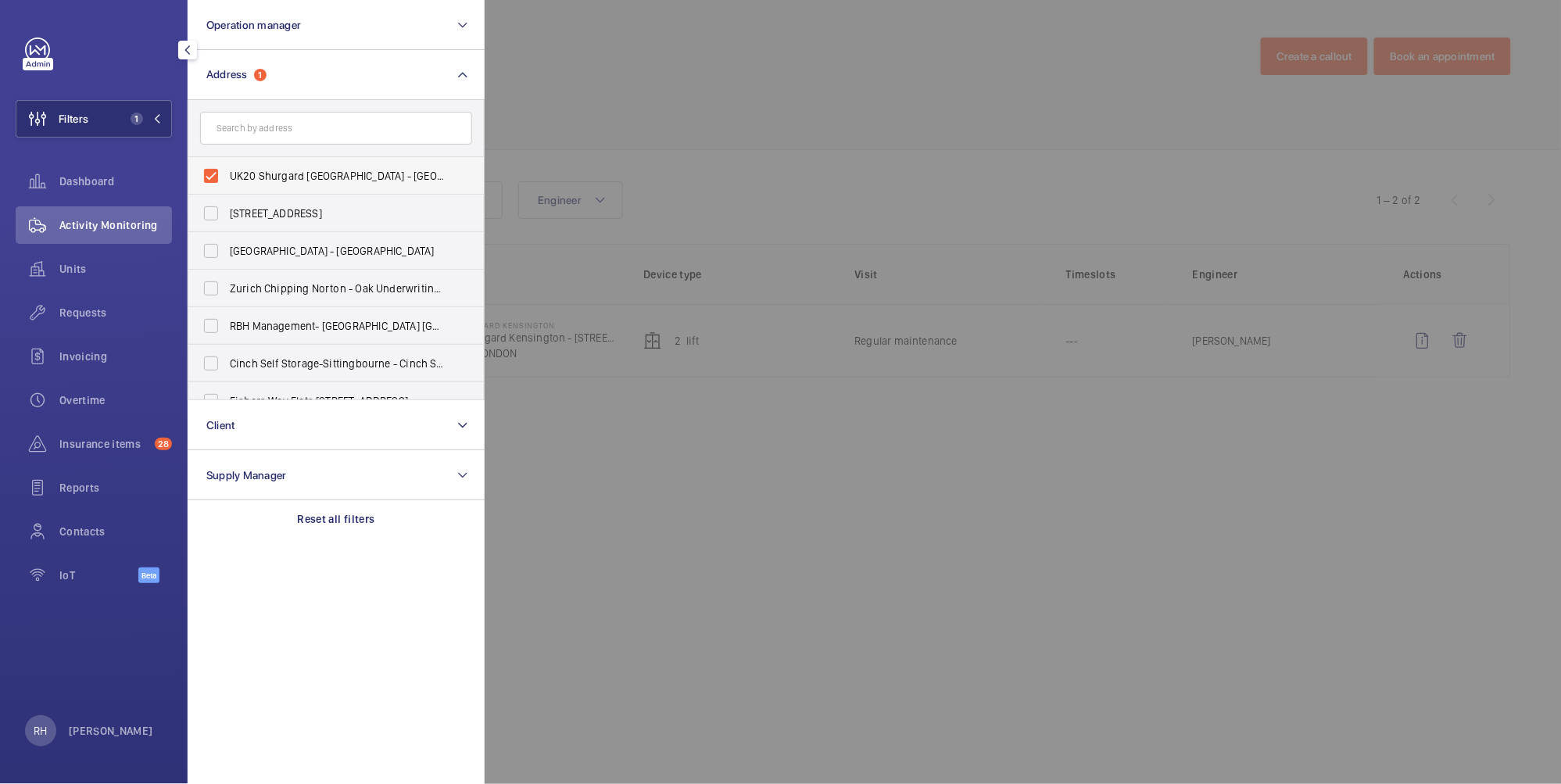
drag, startPoint x: 270, startPoint y: 173, endPoint x: 273, endPoint y: 163, distance: 10.4
click at [270, 173] on span "UK20 Shurgard Kensington - UK20 Shurgard Kensington - 185 Freston Rd, LONDON W1…" at bounding box center [337, 175] width 215 height 15
click at [227, 173] on input "UK20 Shurgard Kensington - UK20 Shurgard Kensington - 185 Freston Rd, LONDON W1…" at bounding box center [211, 176] width 31 height 31
checkbox input "false"
click at [282, 126] on input "text" at bounding box center [336, 128] width 272 height 33
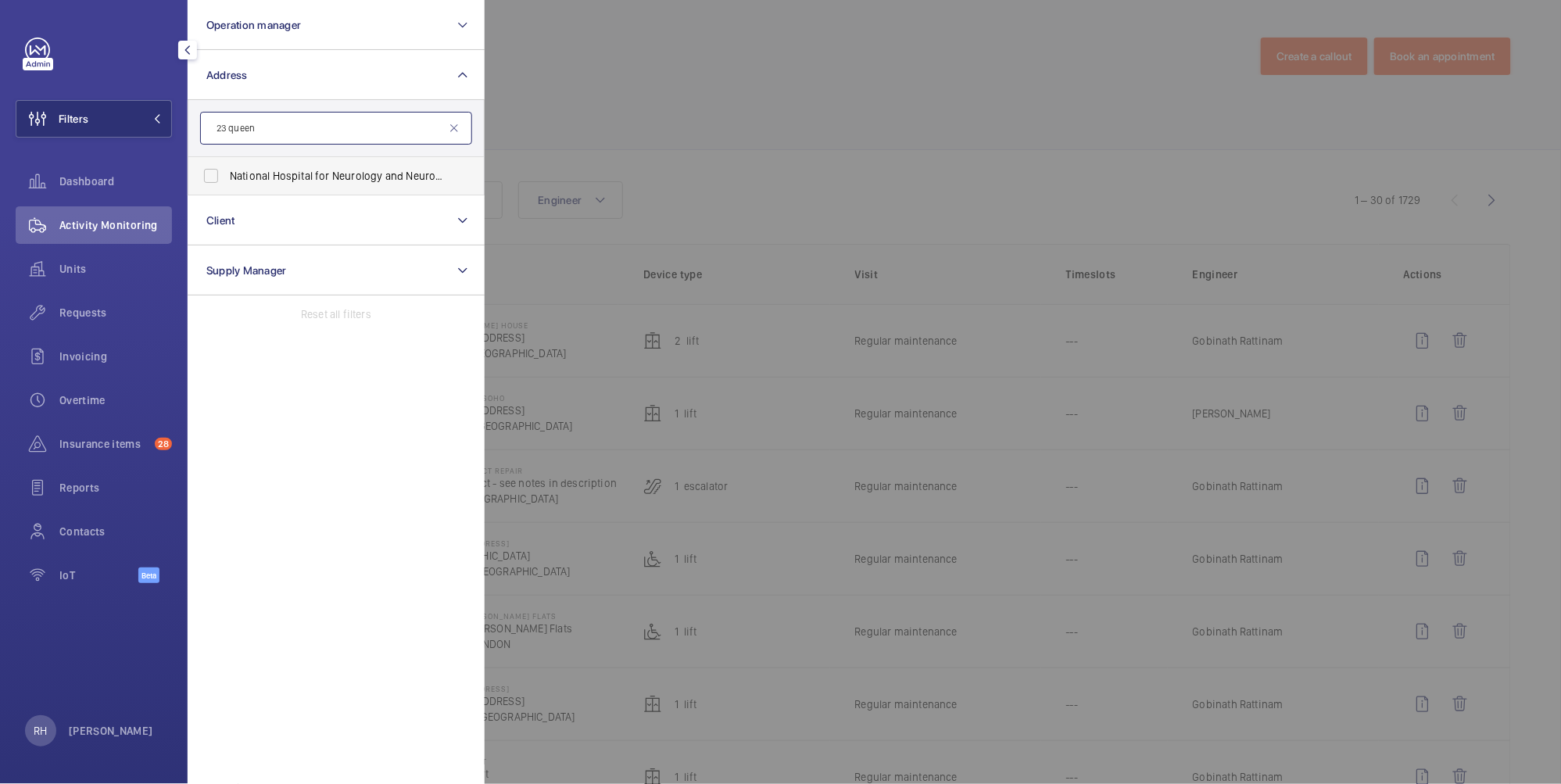
type input "23 queen"
click at [315, 180] on span "National Hospital for Neurology and Neurosurgery - 23 Queen Square, LONDON WC1N…" at bounding box center [337, 175] width 215 height 15
click at [227, 180] on input "National Hospital for Neurology and Neurosurgery - 23 Queen Square, LONDON WC1N…" at bounding box center [211, 176] width 31 height 31
checkbox input "true"
click at [652, 63] on div at bounding box center [1265, 392] width 1561 height 784
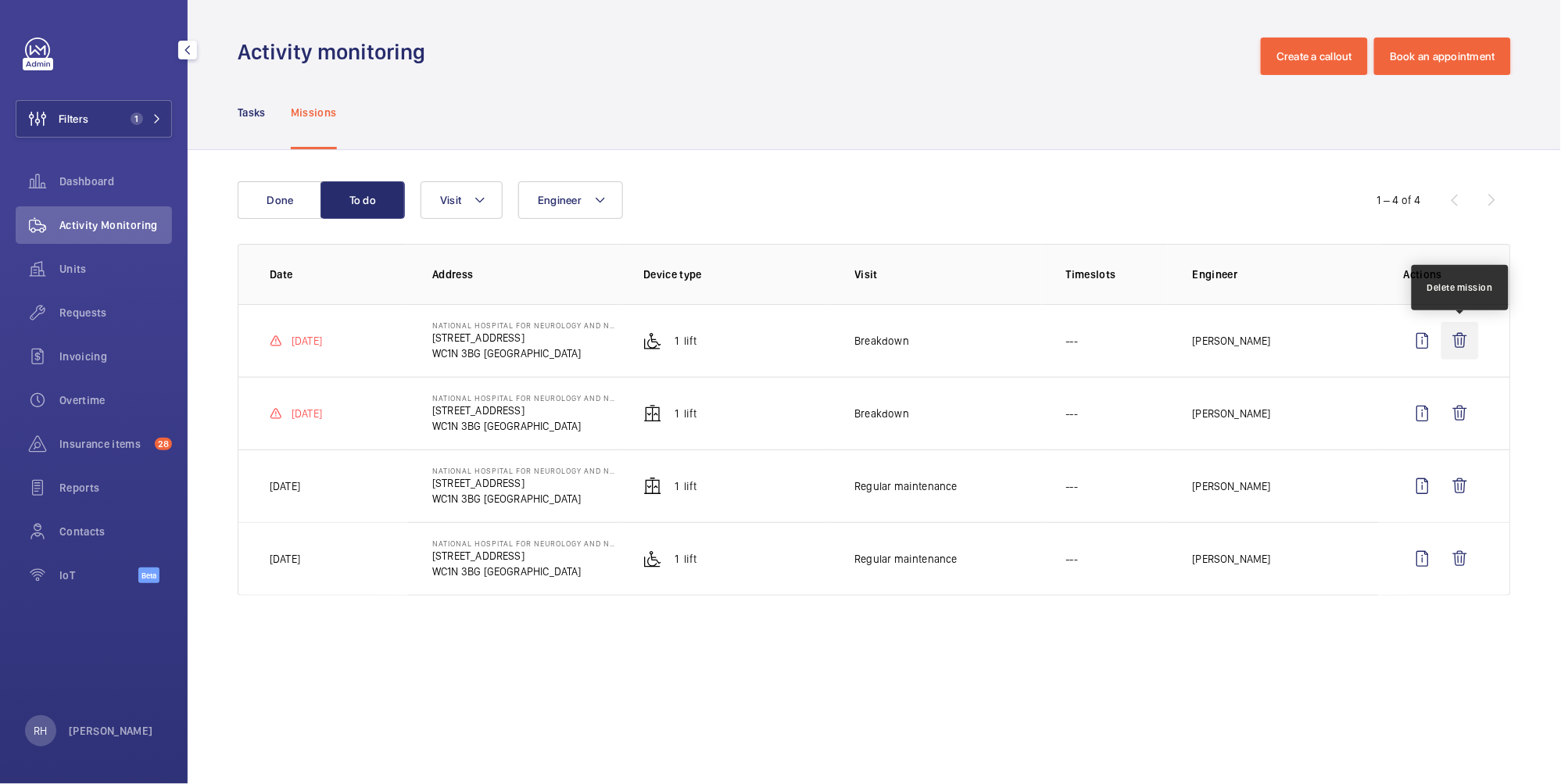
click at [1469, 343] on wm-front-icon-button at bounding box center [1460, 341] width 38 height 38
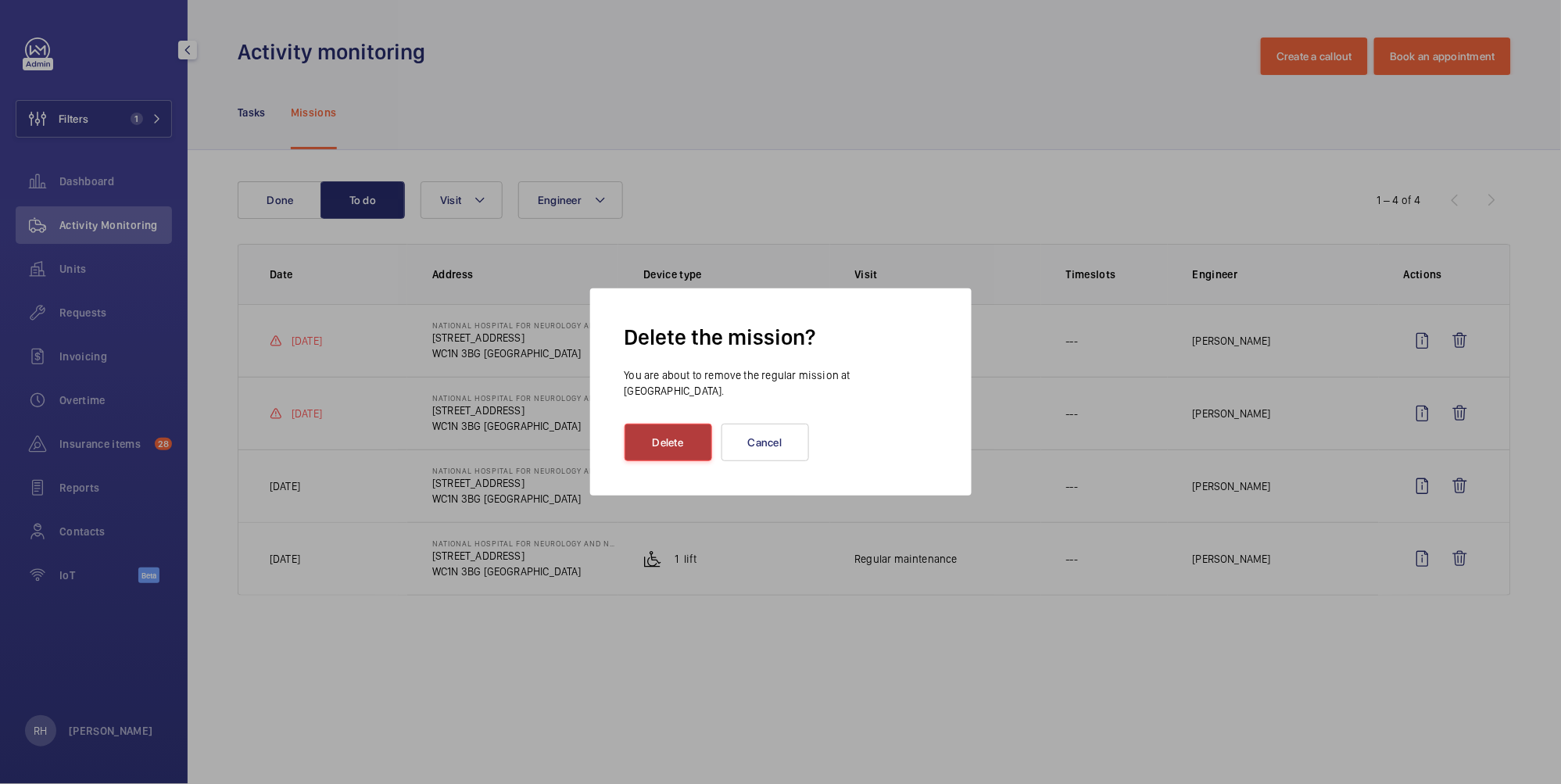
click at [687, 433] on button "Delete" at bounding box center [668, 442] width 88 height 38
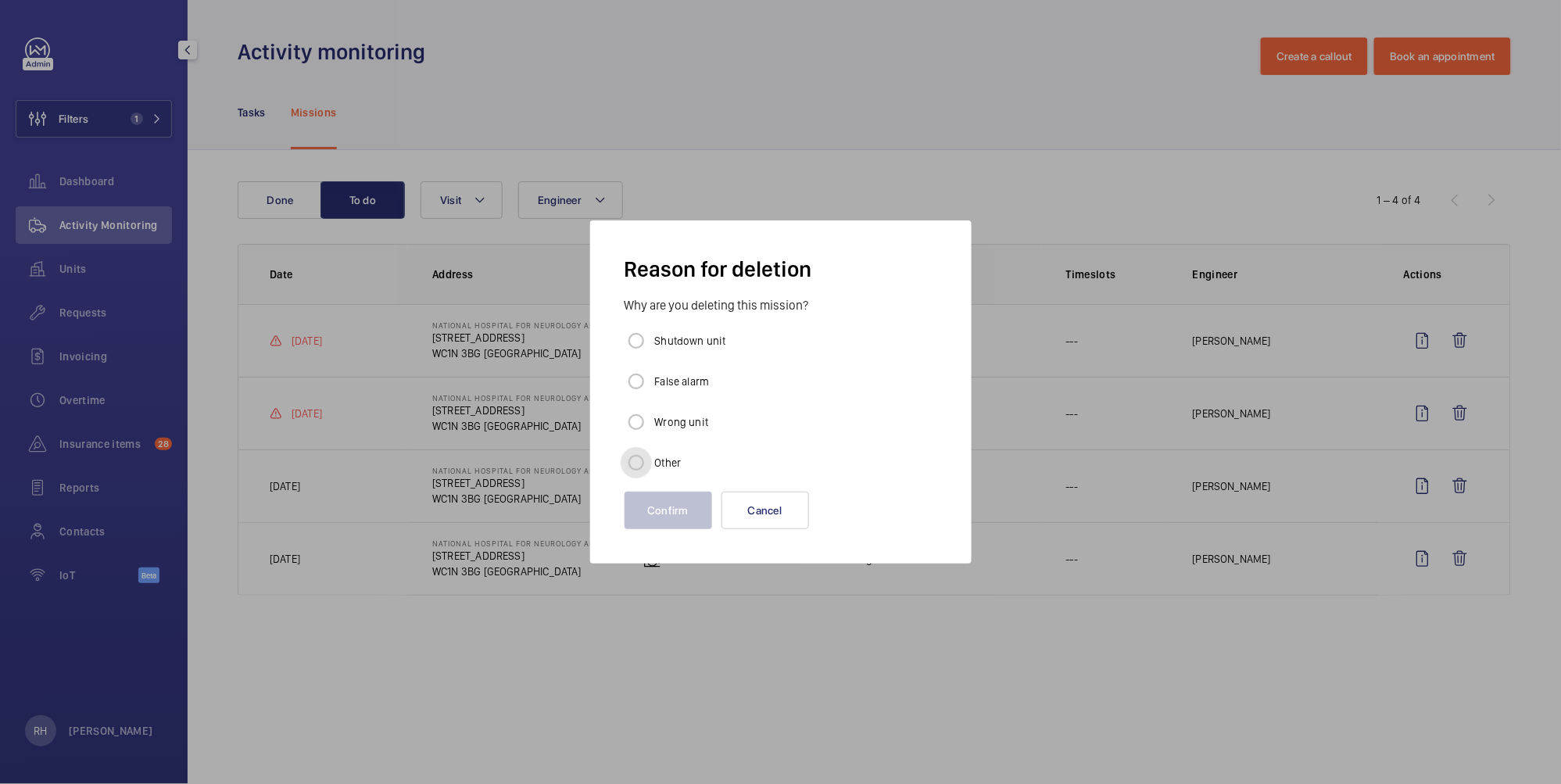
click at [646, 463] on input "Other" at bounding box center [636, 462] width 31 height 31
radio input "true"
click at [650, 502] on button "Confirm" at bounding box center [668, 510] width 88 height 38
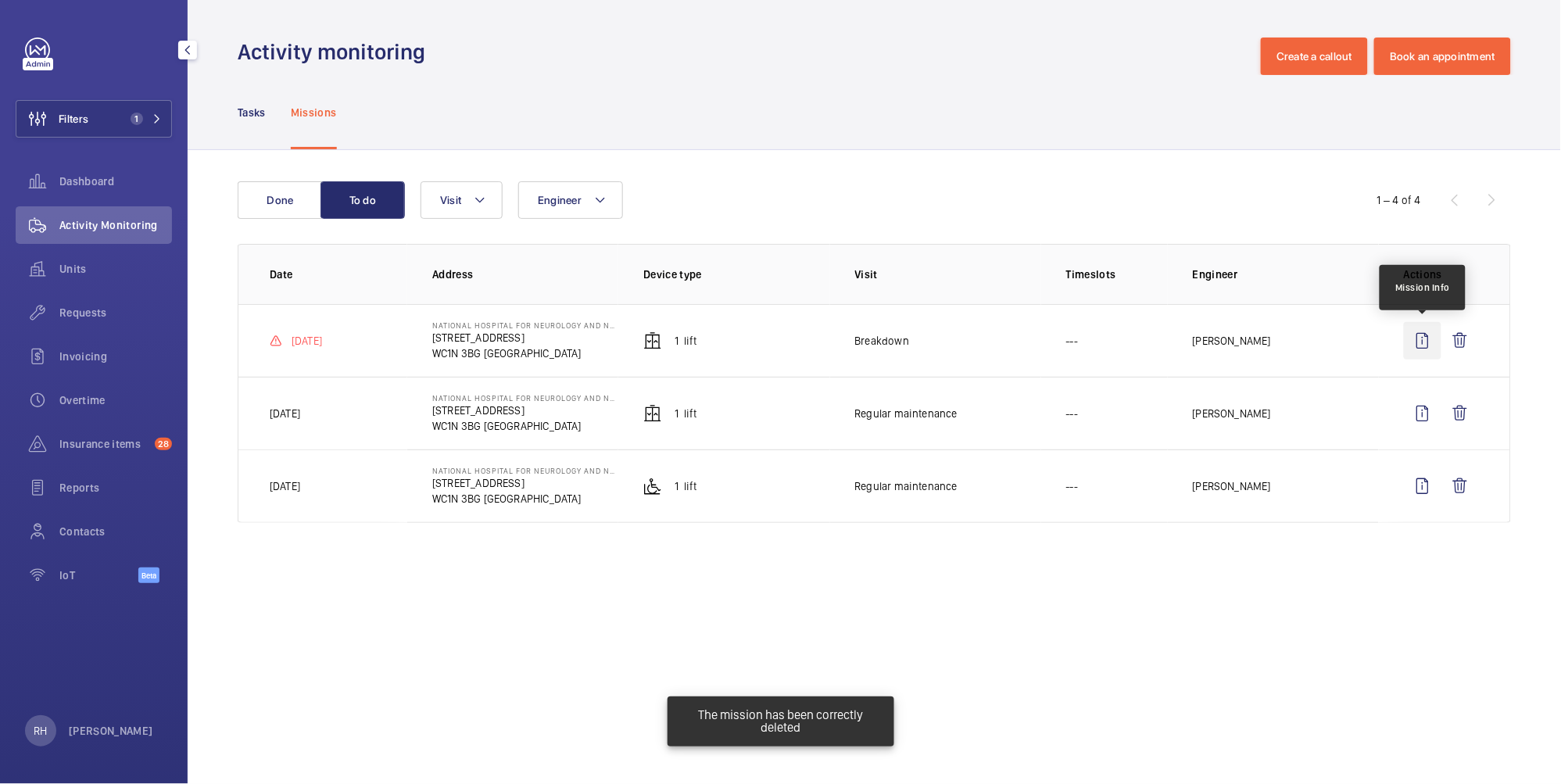
click at [1426, 340] on wm-front-icon-button at bounding box center [1422, 341] width 38 height 38
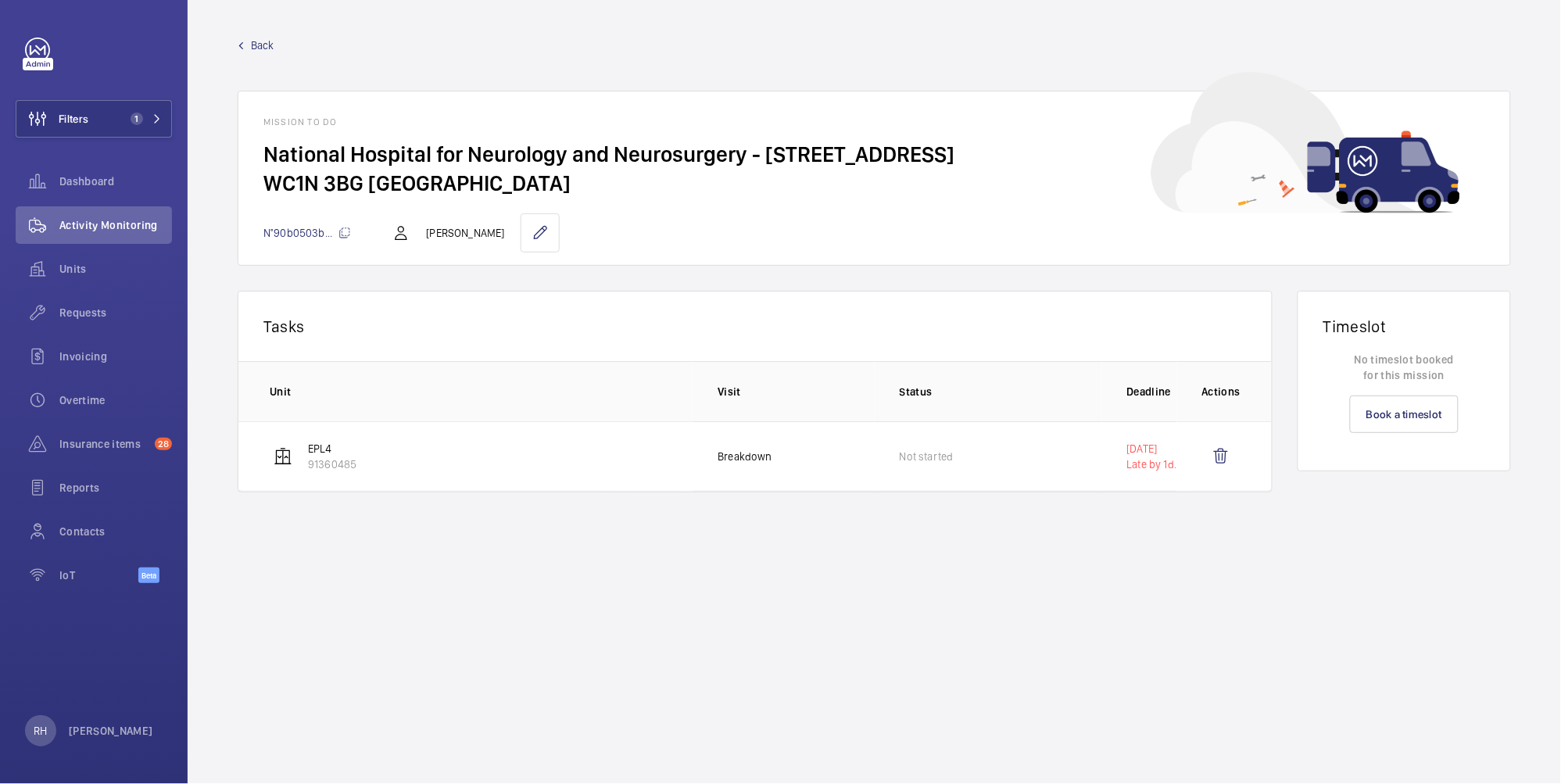
click at [251, 47] on span "Back" at bounding box center [263, 45] width 23 height 15
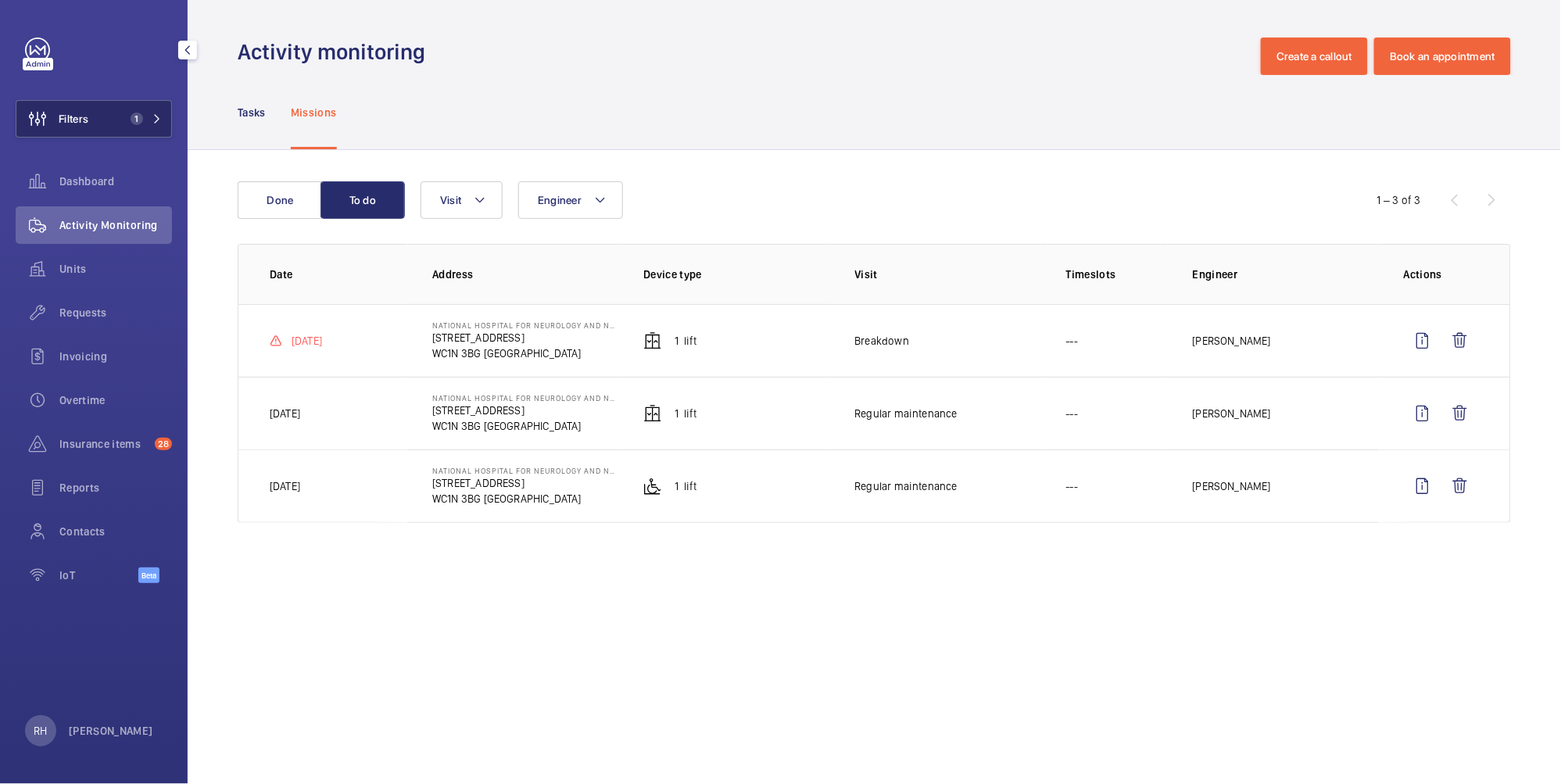
click at [90, 119] on button "Filters 1" at bounding box center [93, 118] width 156 height 38
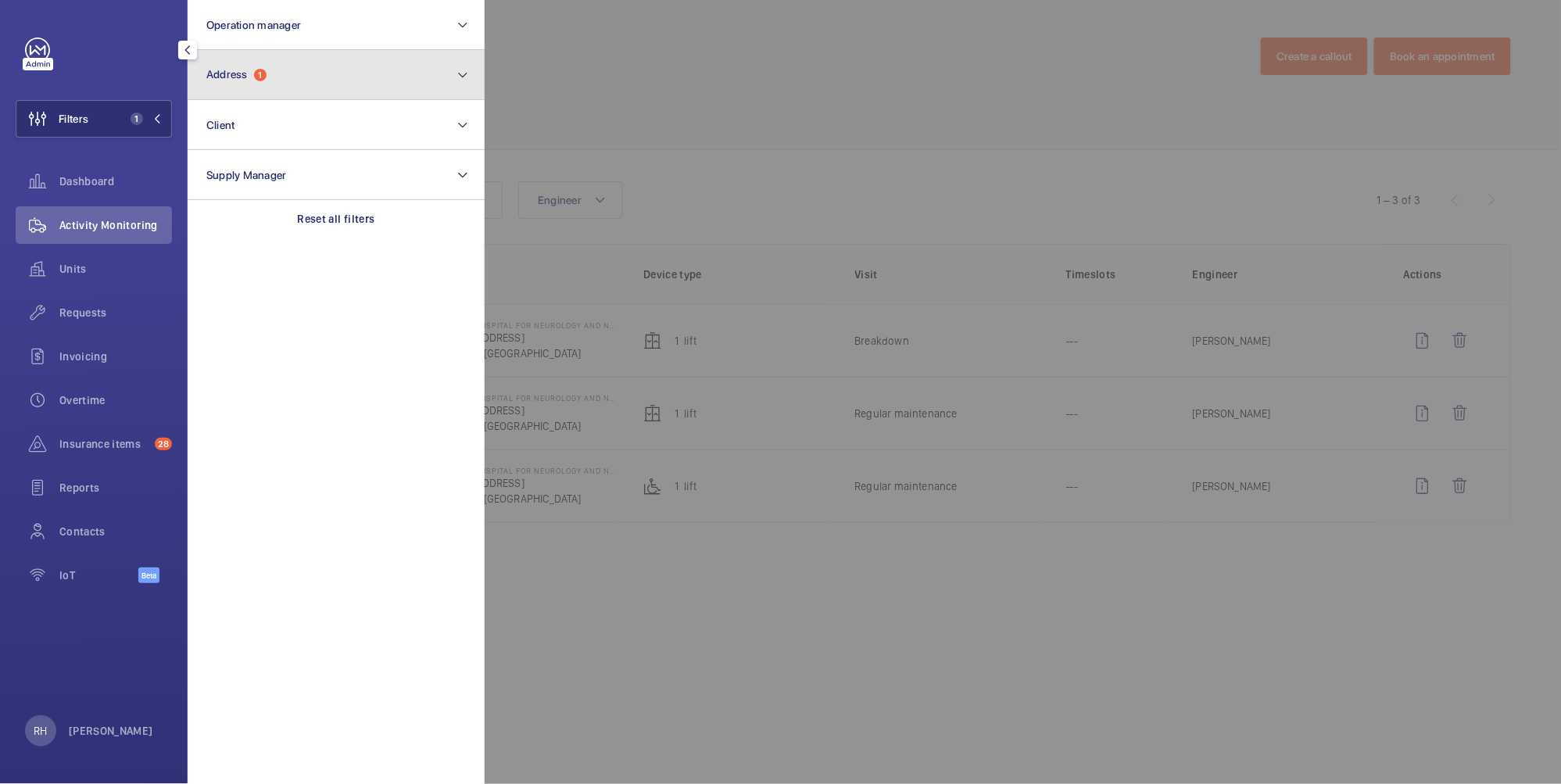
click at [310, 91] on button "Address 1" at bounding box center [336, 75] width 297 height 50
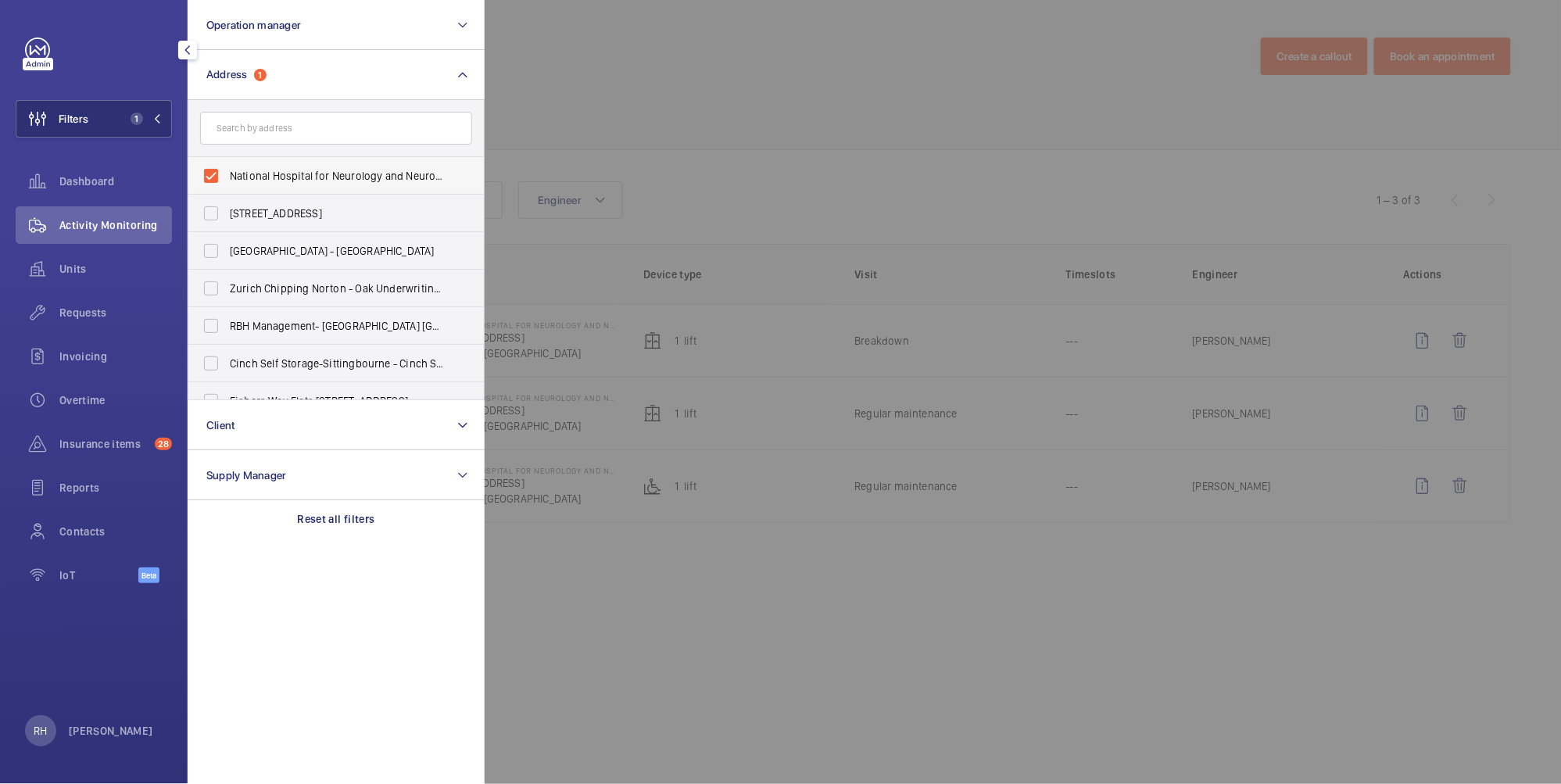
click at [288, 172] on span "National Hospital for Neurology and Neurosurgery - 23 Queen Square, LONDON WC1N…" at bounding box center [337, 175] width 215 height 15
click at [227, 172] on input "National Hospital for Neurology and Neurosurgery - 23 Queen Square, LONDON WC1N…" at bounding box center [211, 176] width 31 height 31
checkbox input "false"
click at [286, 135] on input "text" at bounding box center [336, 128] width 272 height 33
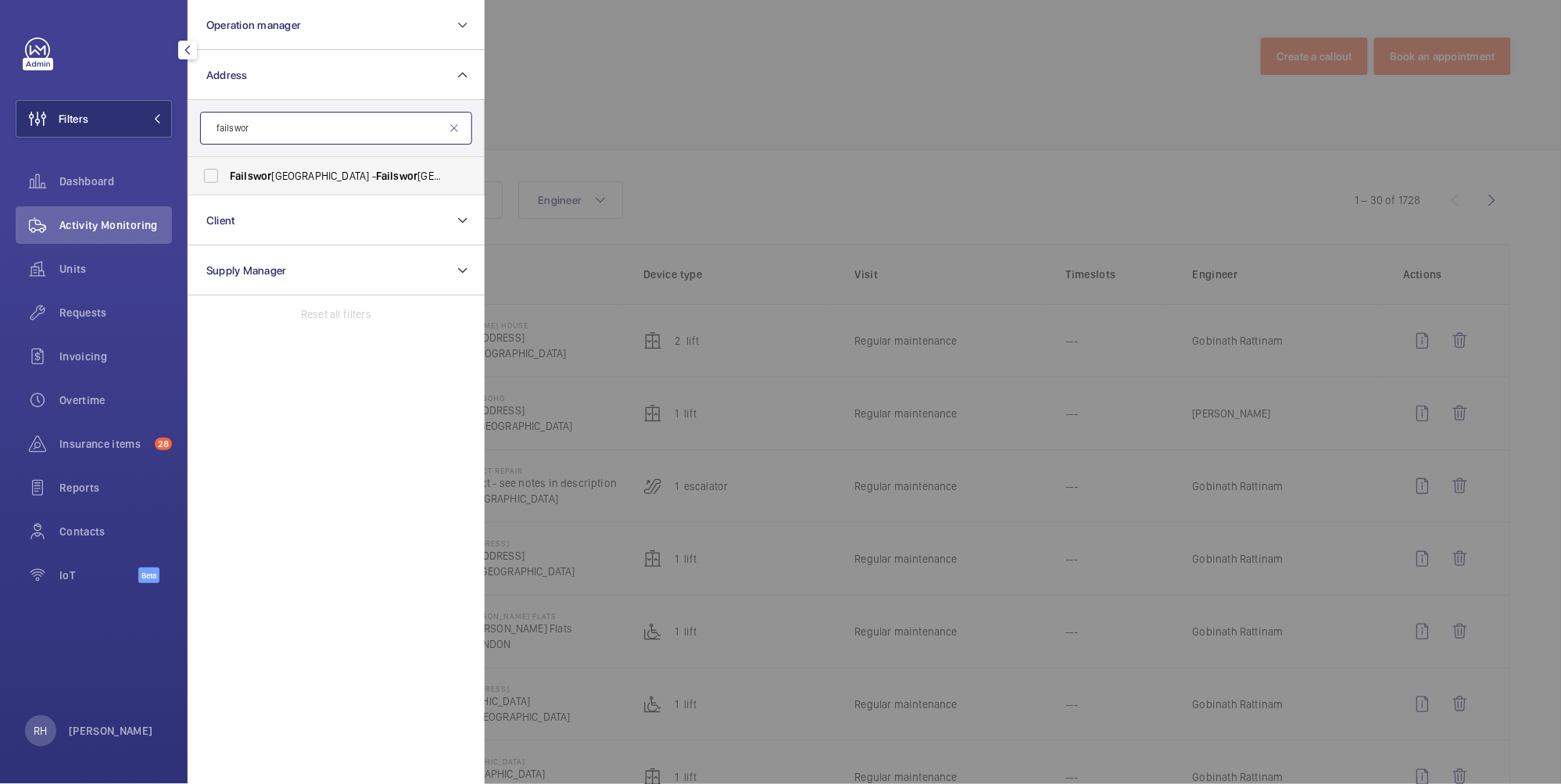
type input "failswor"
click at [315, 178] on span "Failswor th Railway Station - Failswor th Railway Station,, MANCHESTER M35 0GY" at bounding box center [337, 175] width 215 height 15
click at [227, 178] on input "Failswor th Railway Station - Failswor th Railway Station,, MANCHESTER M35 0GY" at bounding box center [211, 176] width 31 height 31
checkbox input "true"
click at [609, 81] on div at bounding box center [1265, 392] width 1561 height 784
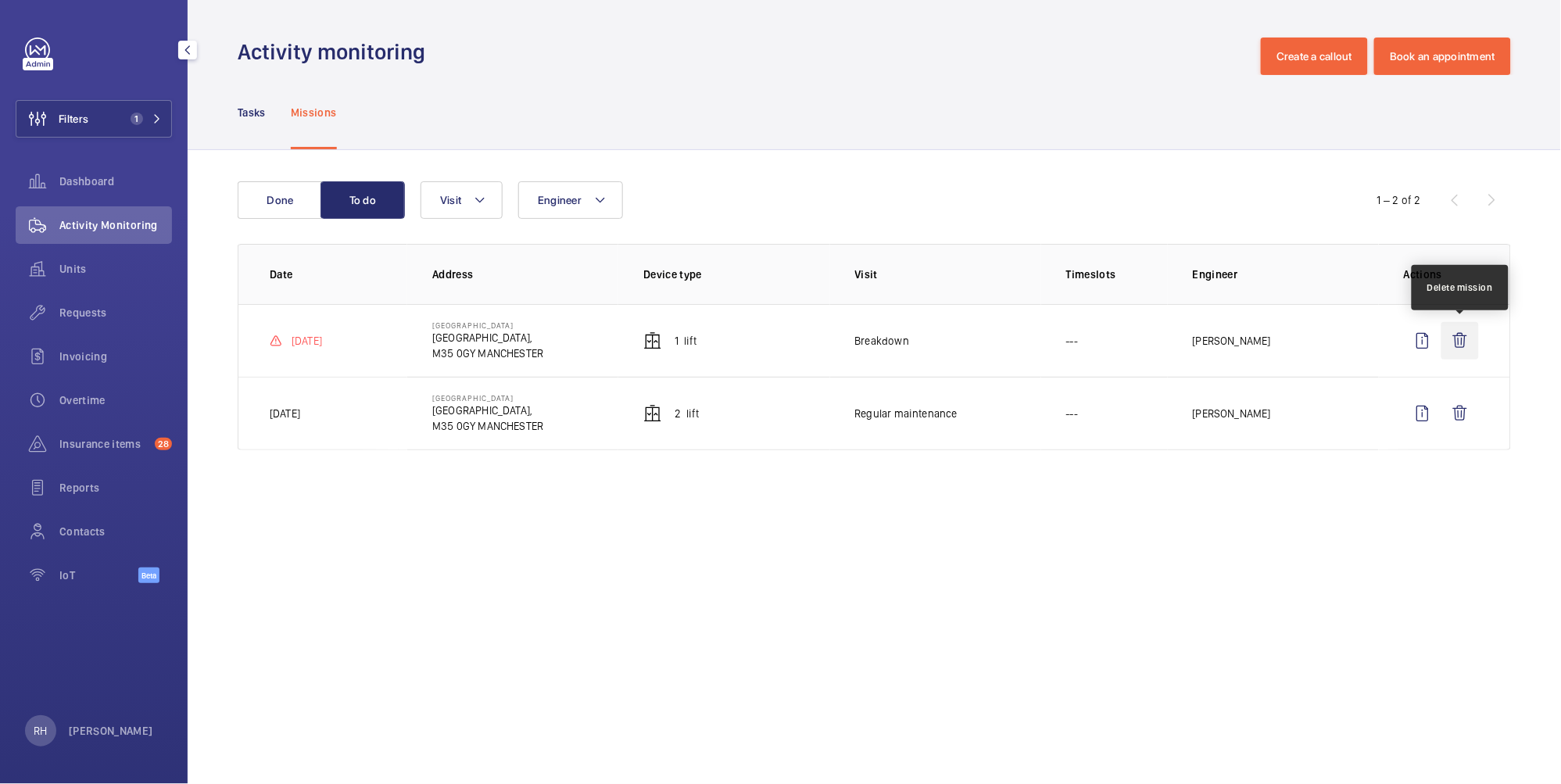
click at [1469, 337] on wm-front-icon-button at bounding box center [1460, 341] width 38 height 38
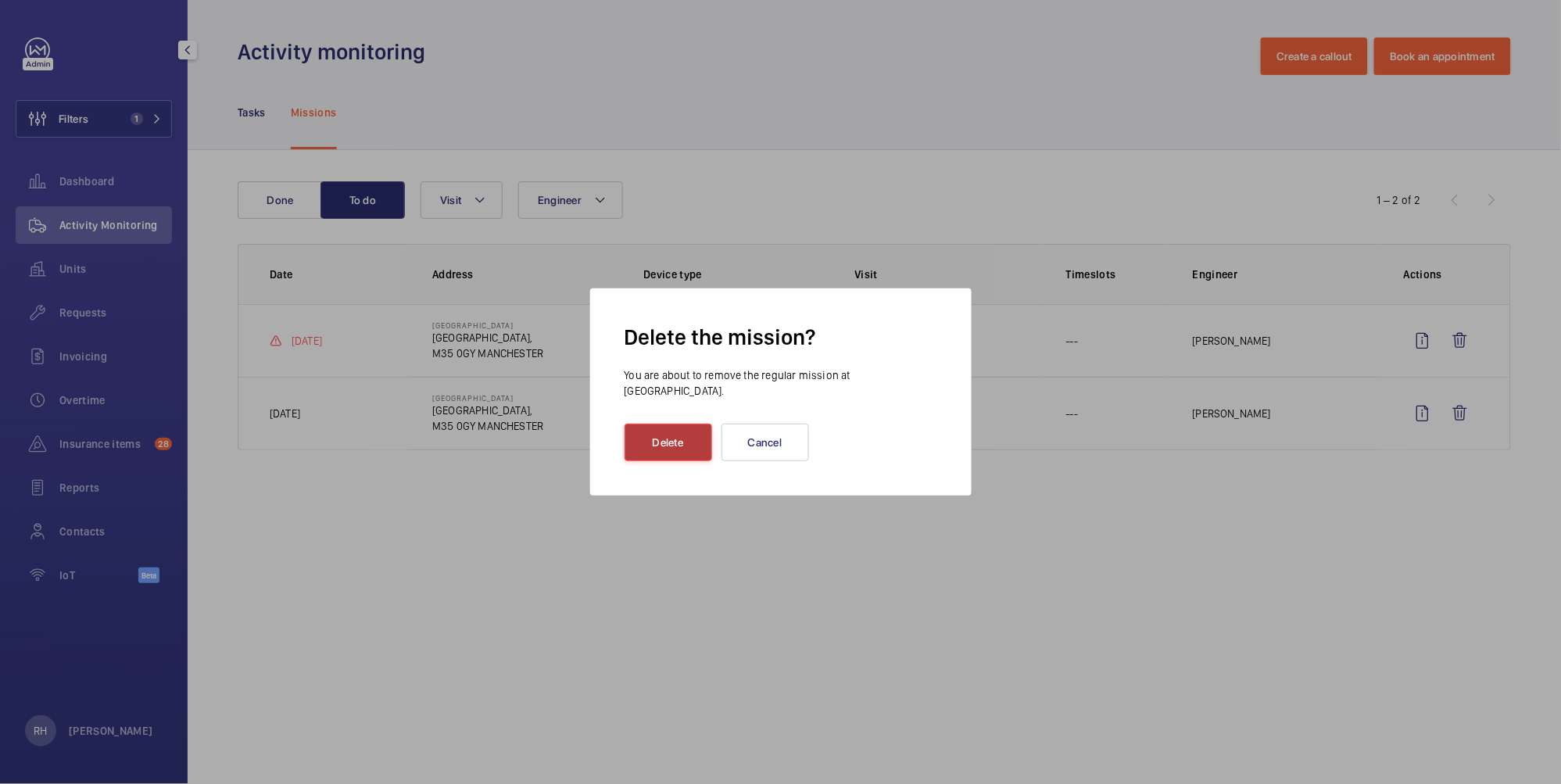
click at [682, 437] on button "Delete" at bounding box center [668, 442] width 88 height 38
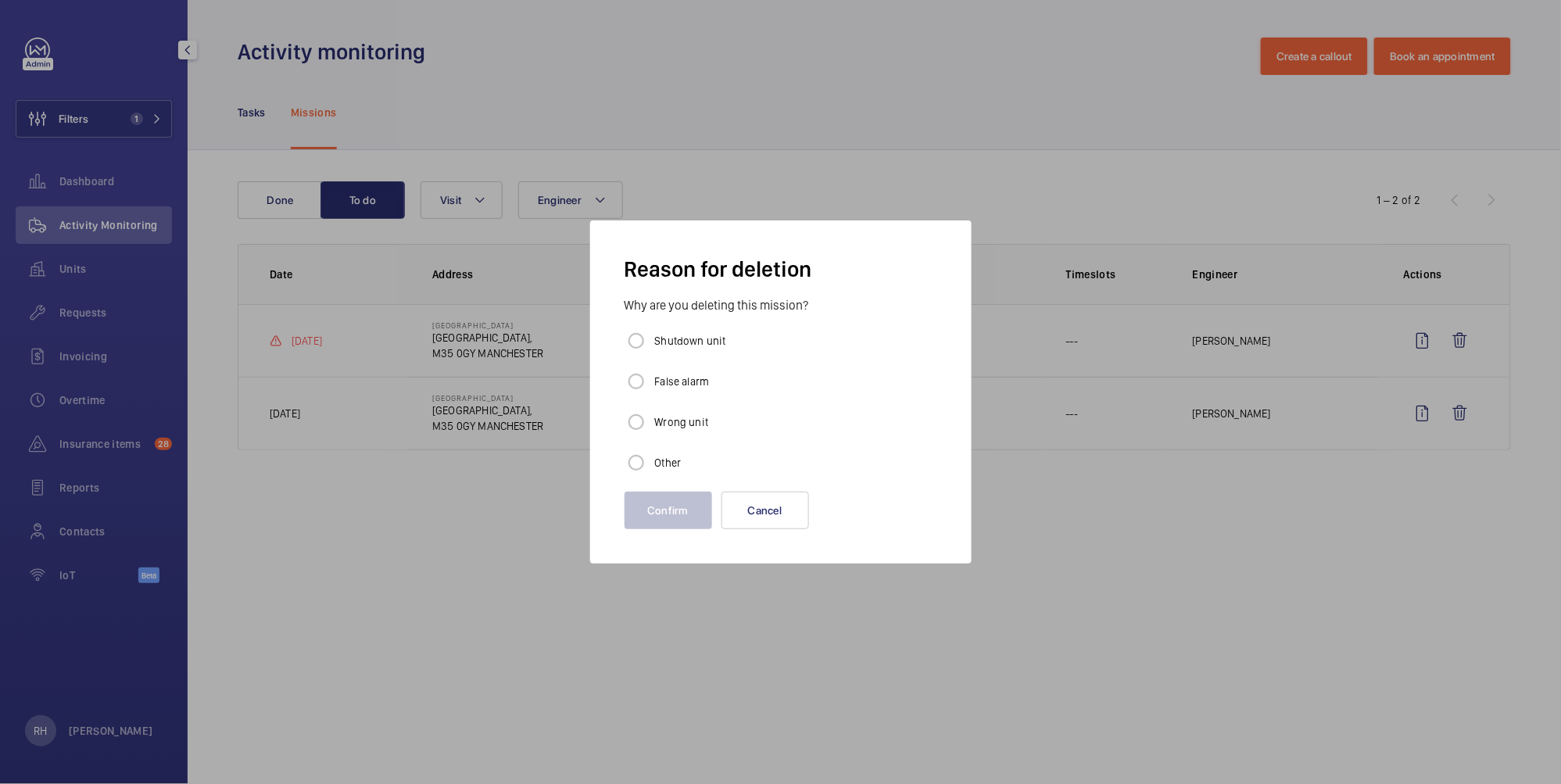
click at [664, 456] on label "Other" at bounding box center [666, 462] width 30 height 15
click at [651, 456] on input "Other" at bounding box center [636, 462] width 31 height 31
radio input "true"
click at [666, 509] on button "Confirm" at bounding box center [668, 510] width 88 height 38
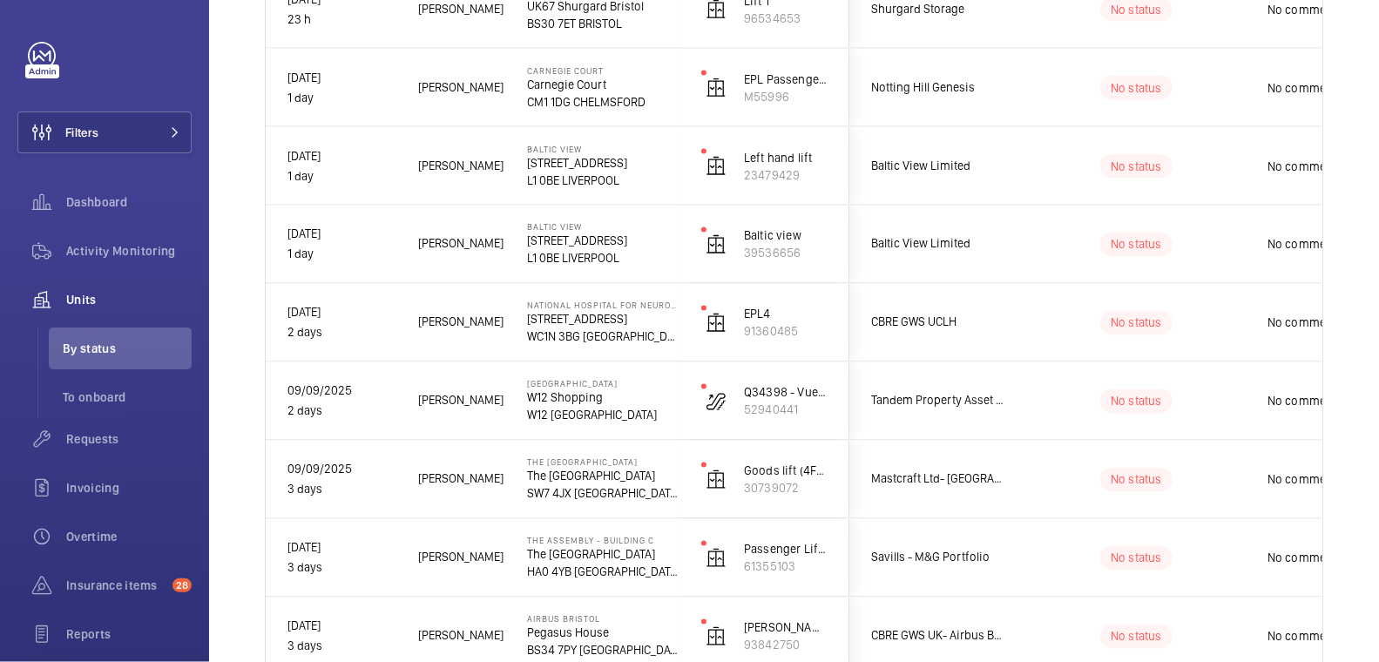
scroll to position [1878, 0]
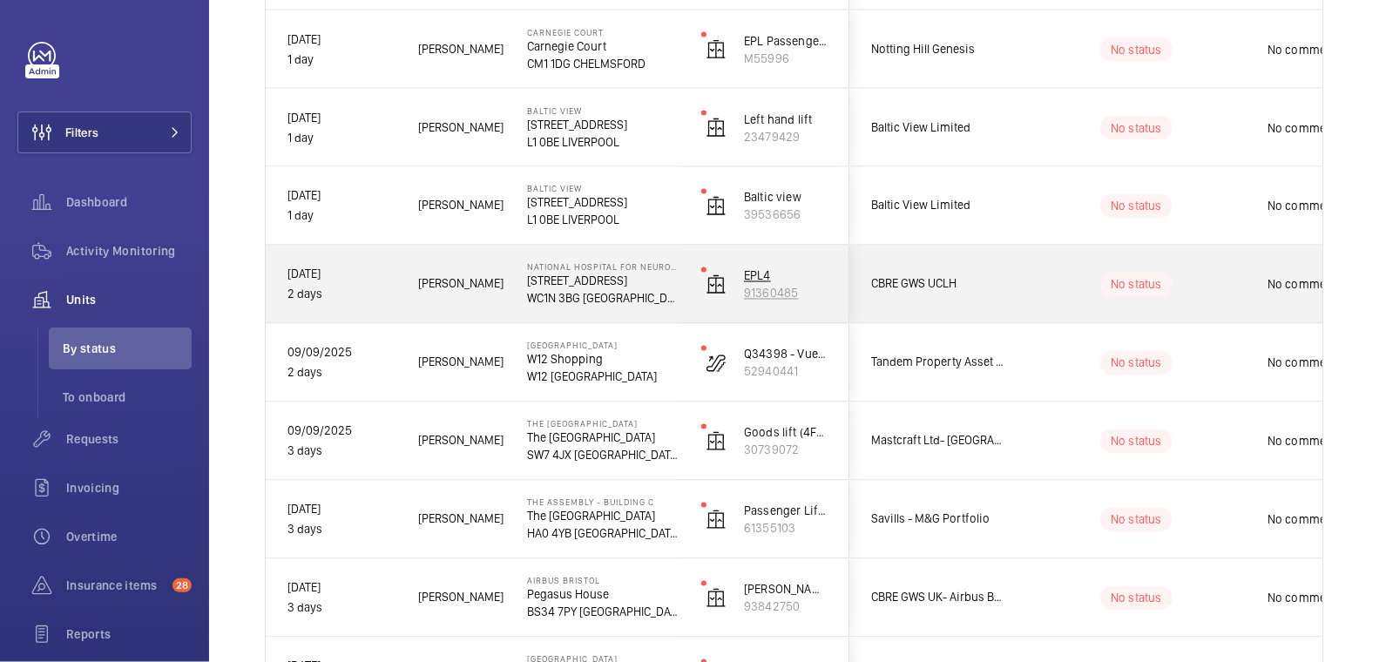
click at [817, 286] on p "91360485" at bounding box center [786, 293] width 84 height 17
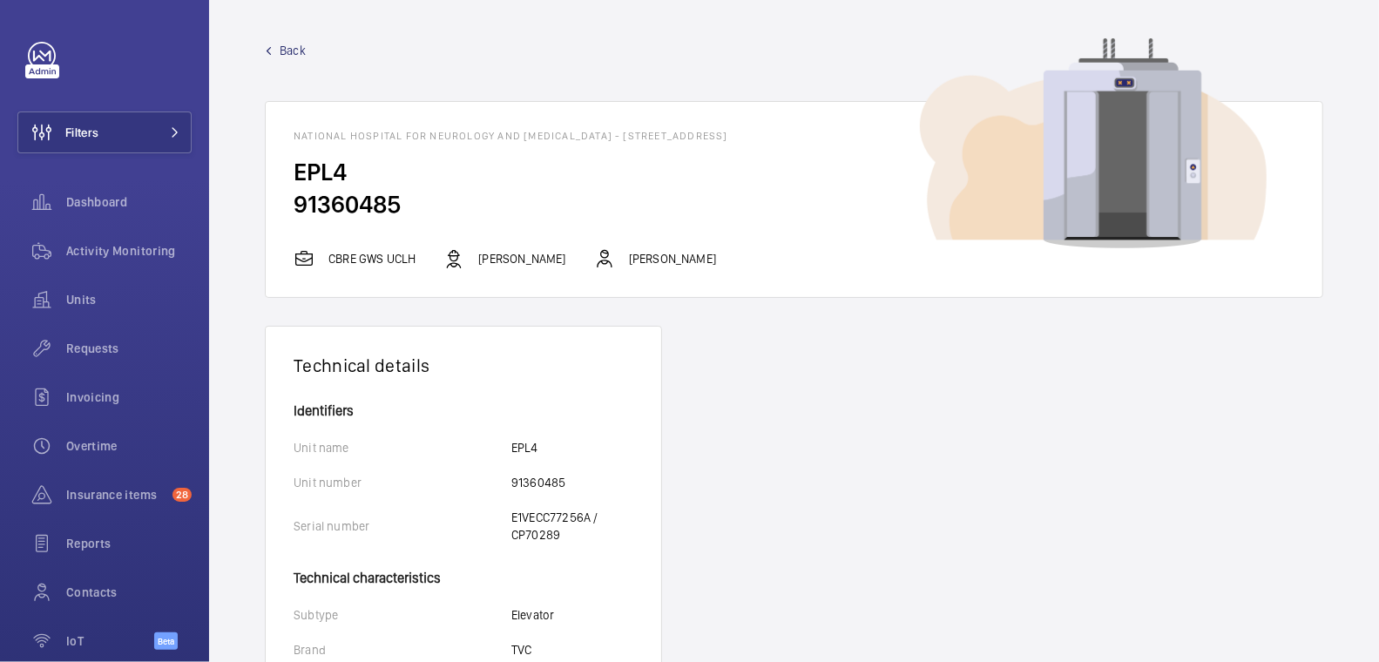
click at [291, 56] on span "Back" at bounding box center [293, 50] width 26 height 17
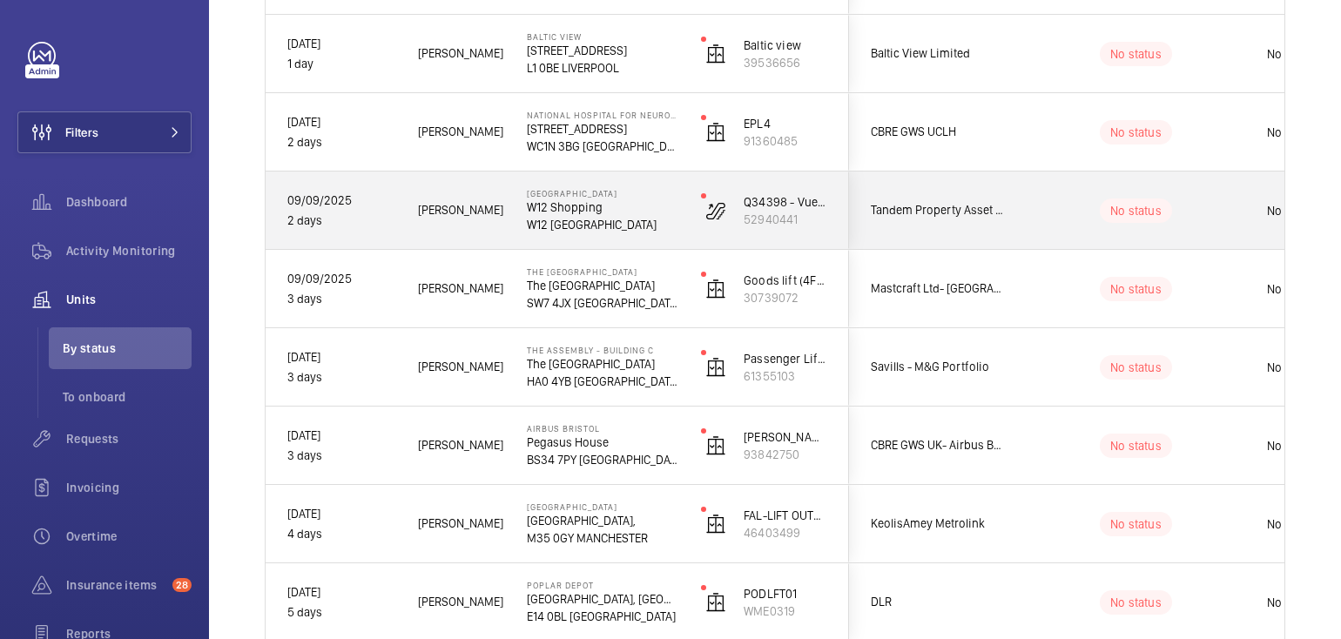
scroll to position [2209, 0]
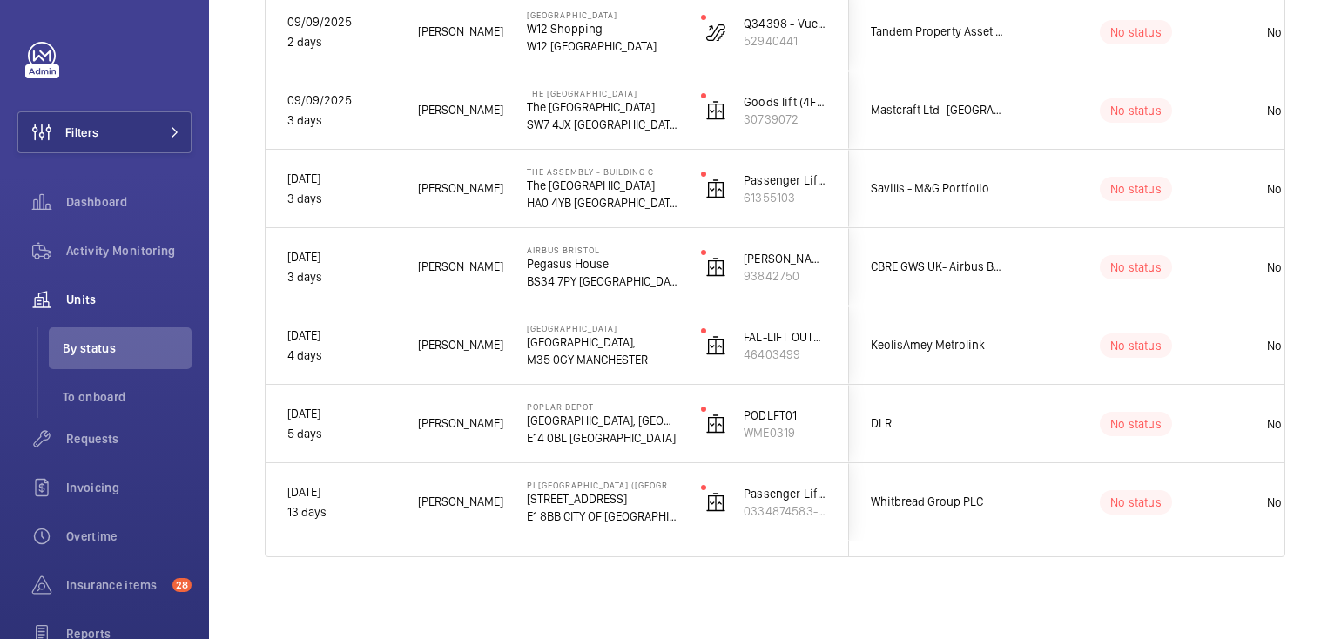
drag, startPoint x: 960, startPoint y: 555, endPoint x: 1026, endPoint y: 532, distance: 70.0
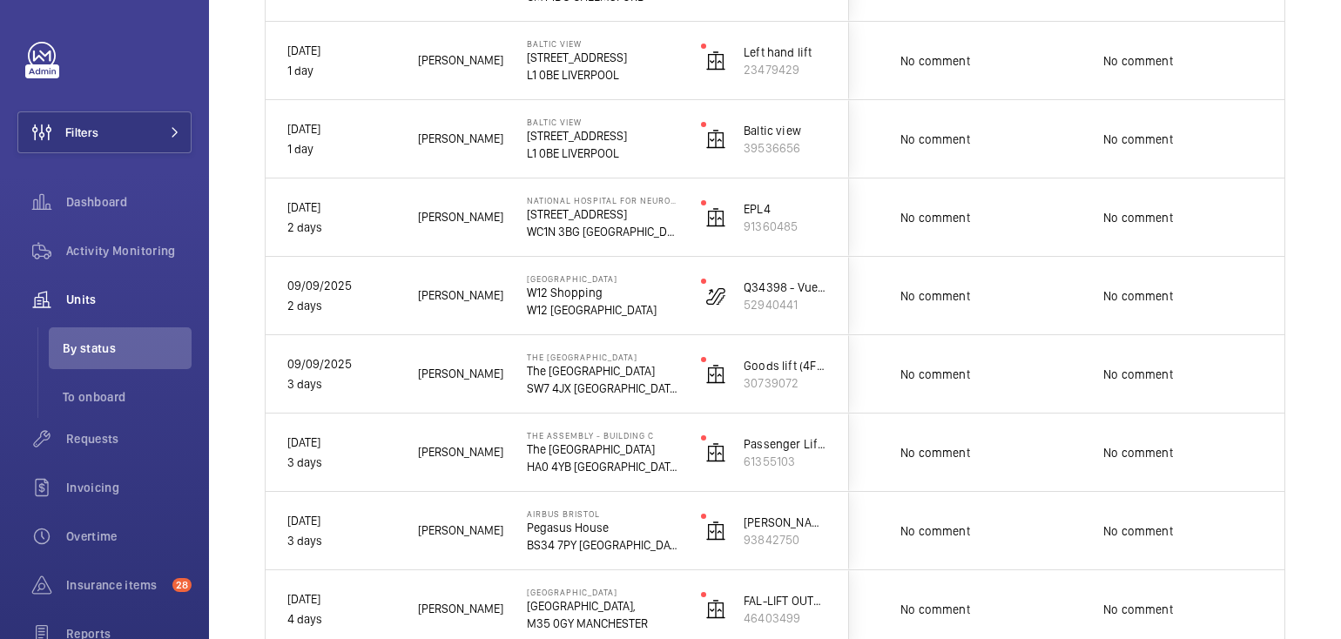
scroll to position [1780, 0]
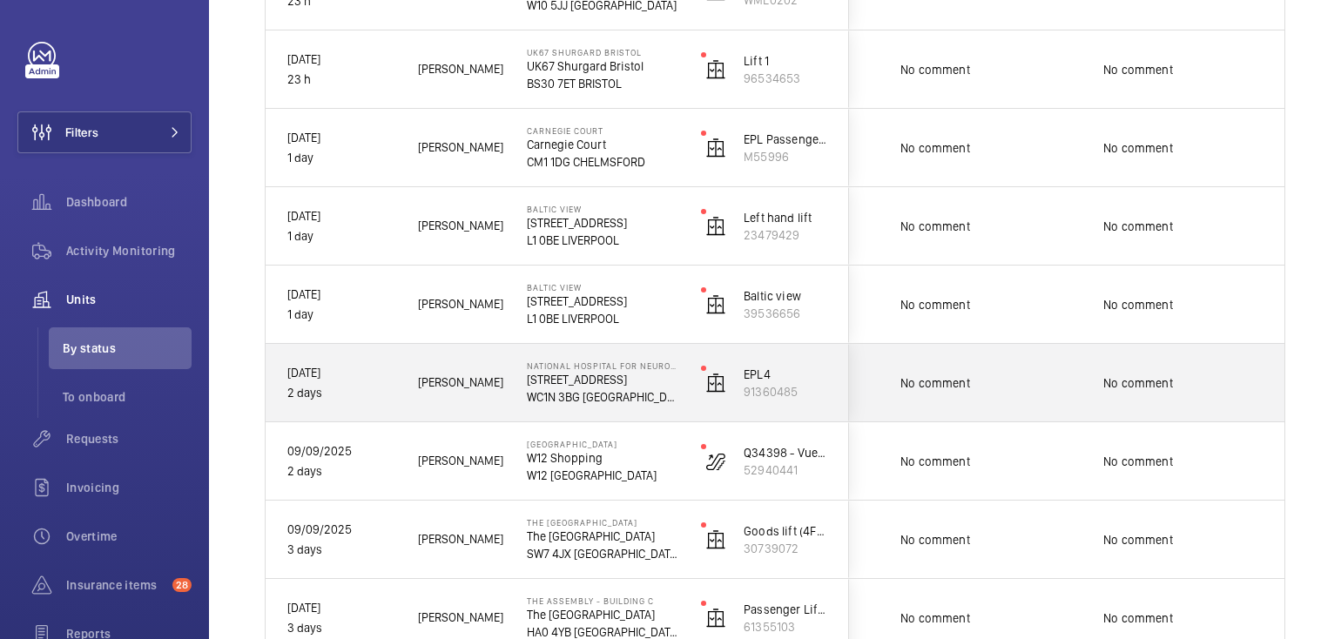
click at [1166, 392] on div "No comment" at bounding box center [1183, 383] width 159 height 40
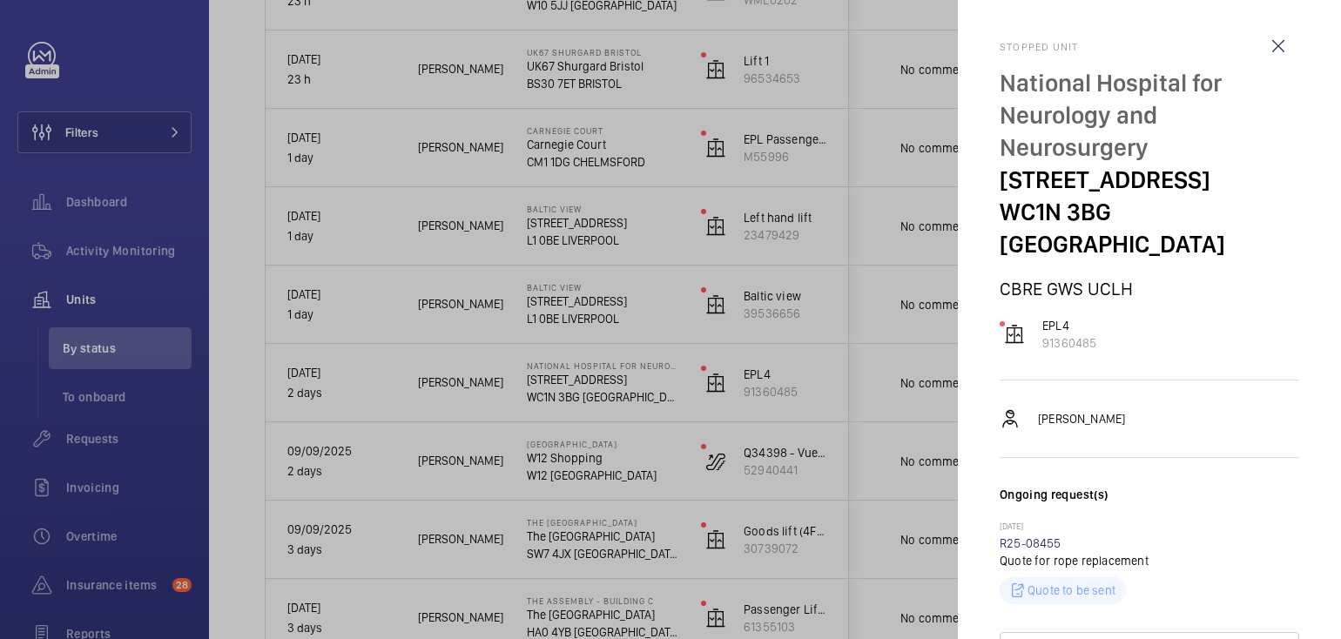
scroll to position [0, 0]
click at [1273, 49] on wm-front-icon-button at bounding box center [1279, 47] width 42 height 42
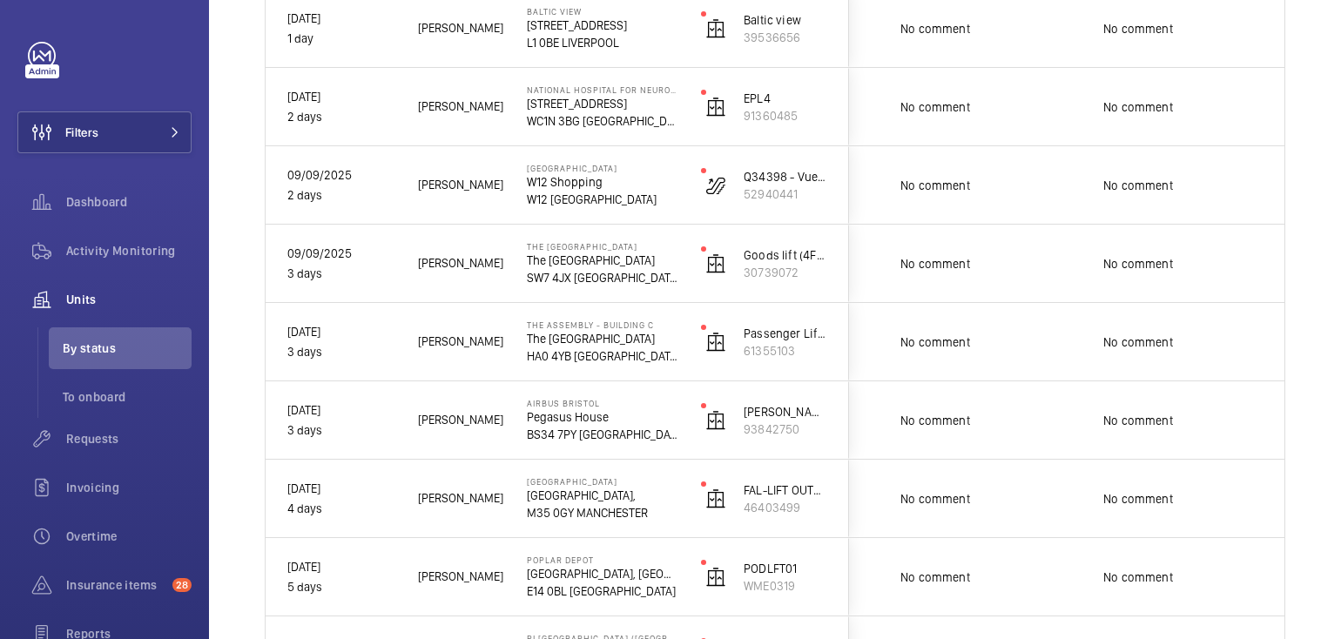
scroll to position [2209, 0]
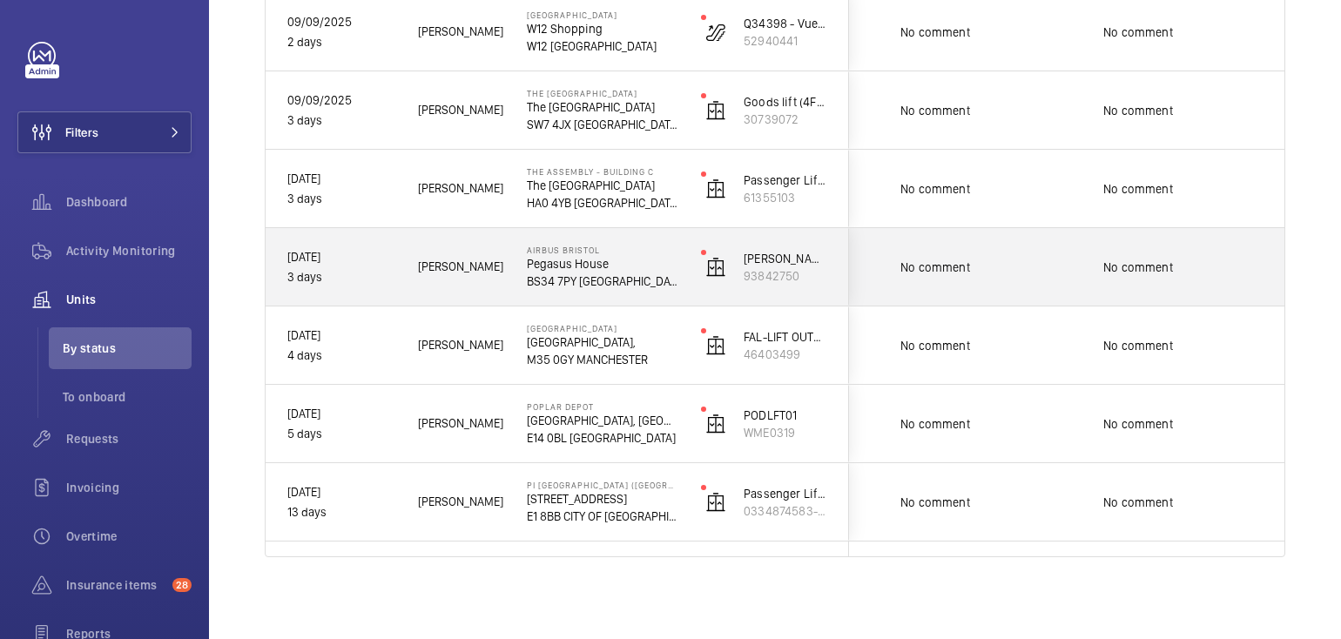
click at [632, 274] on p "BS34 7PY [GEOGRAPHIC_DATA]" at bounding box center [603, 281] width 152 height 17
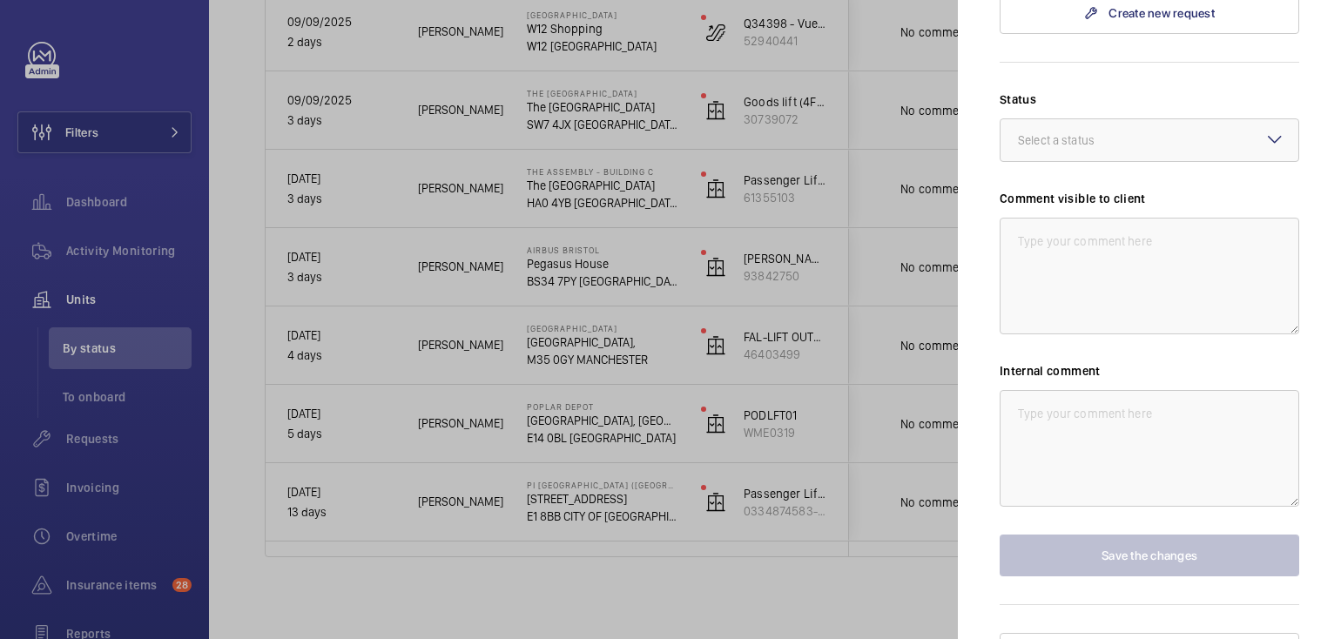
scroll to position [0, 0]
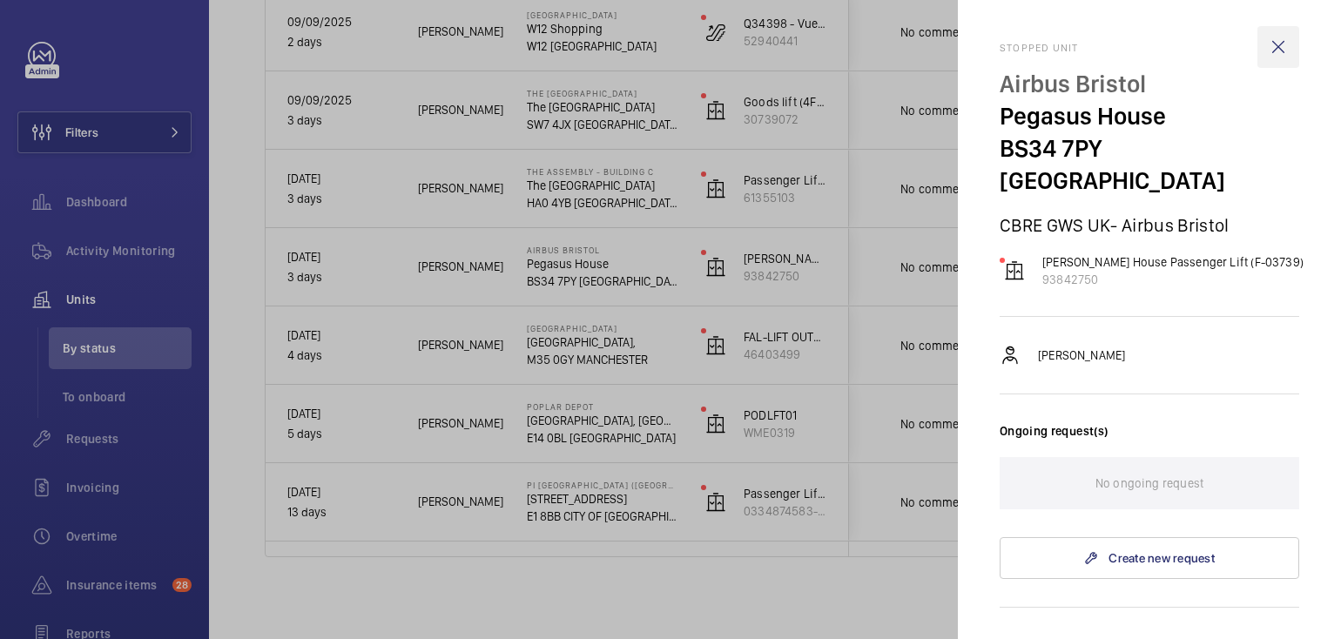
click at [1267, 44] on wm-front-icon-button at bounding box center [1279, 47] width 42 height 42
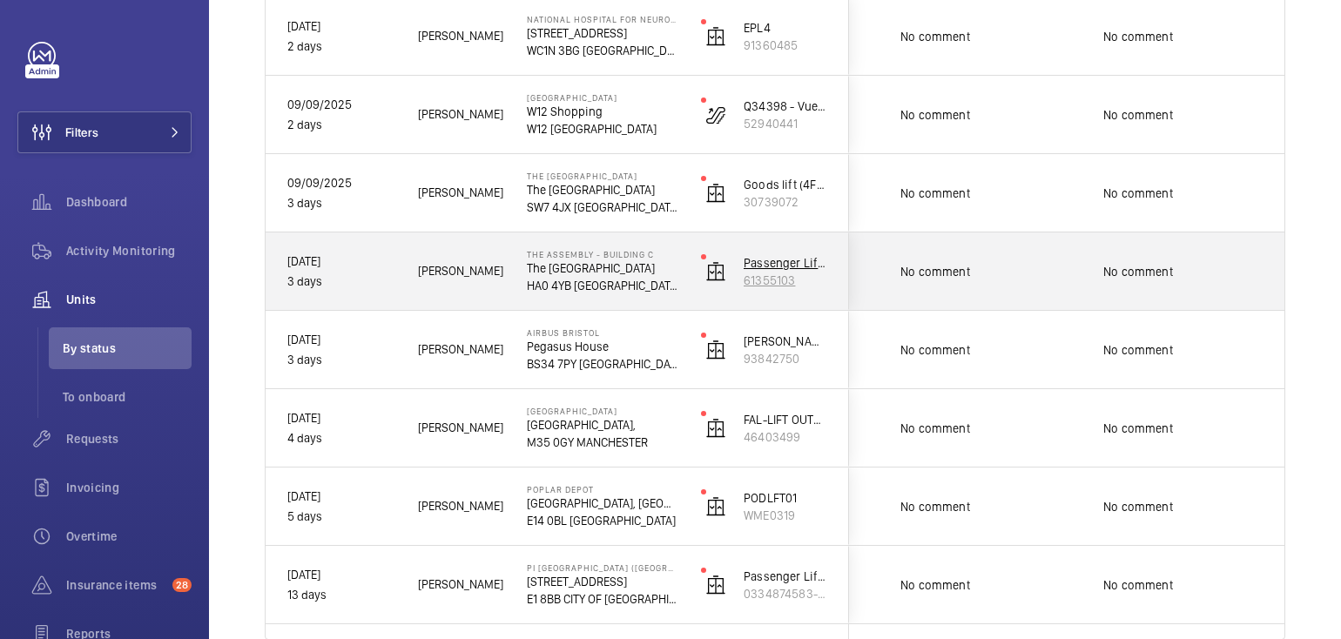
scroll to position [2116, 0]
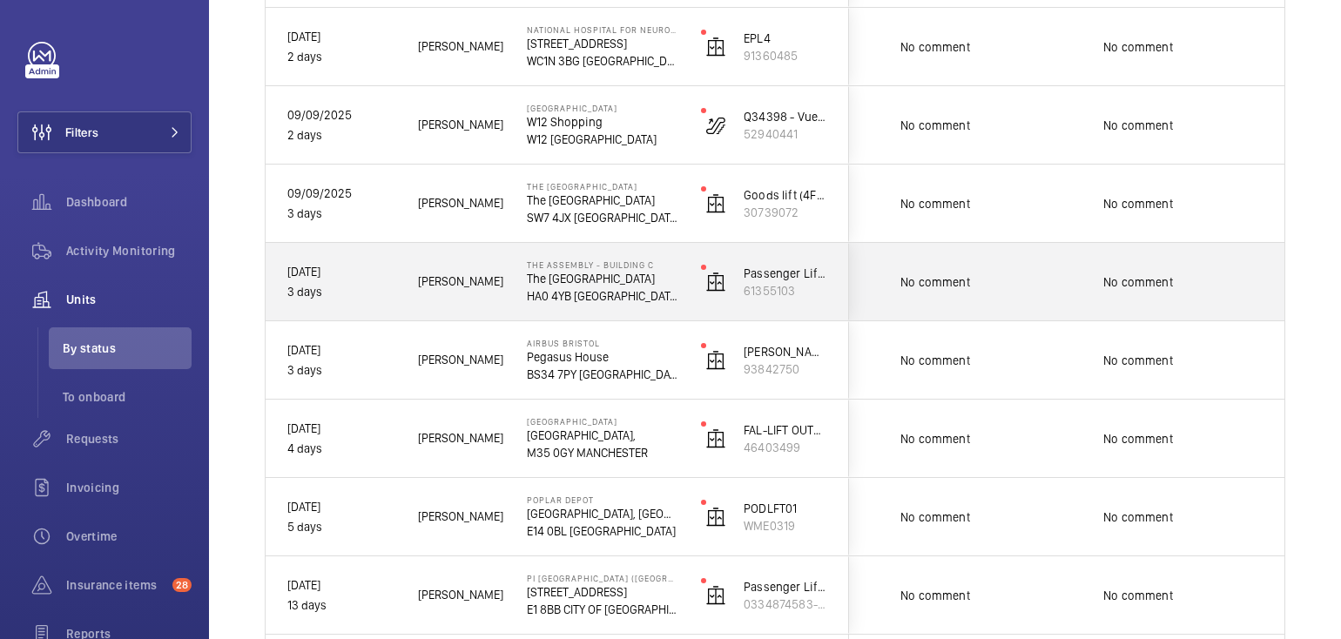
click at [669, 294] on p "HA0 4YB [GEOGRAPHIC_DATA]" at bounding box center [603, 295] width 152 height 17
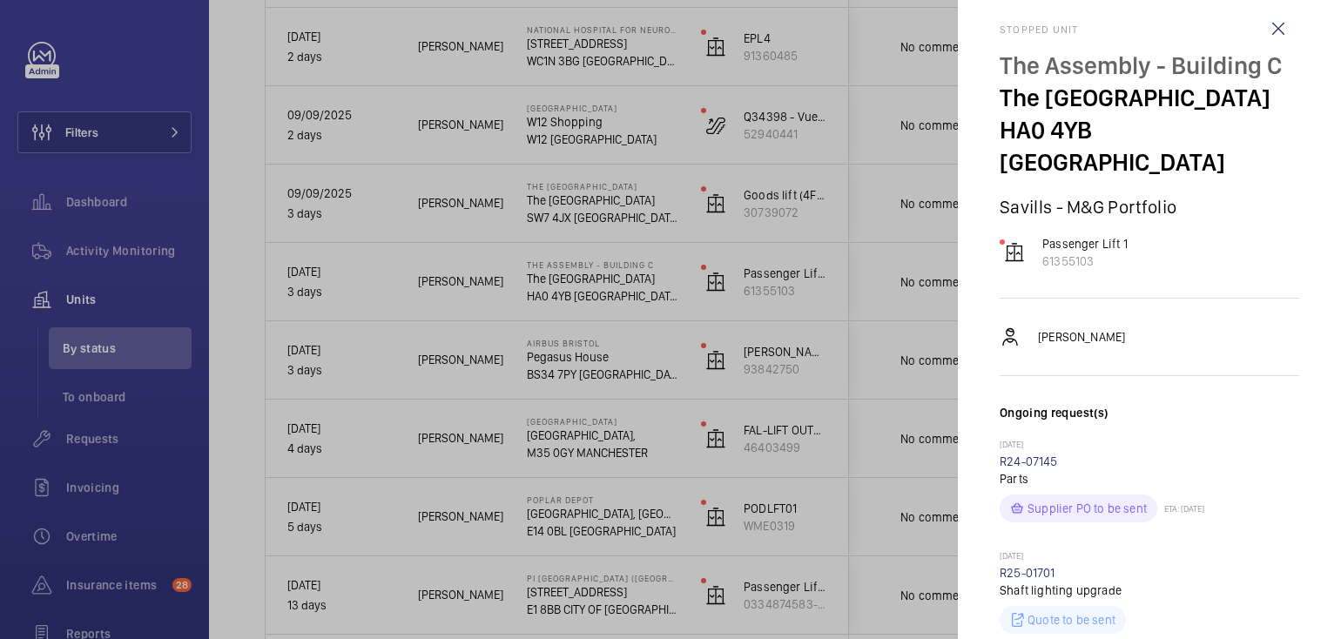
scroll to position [0, 0]
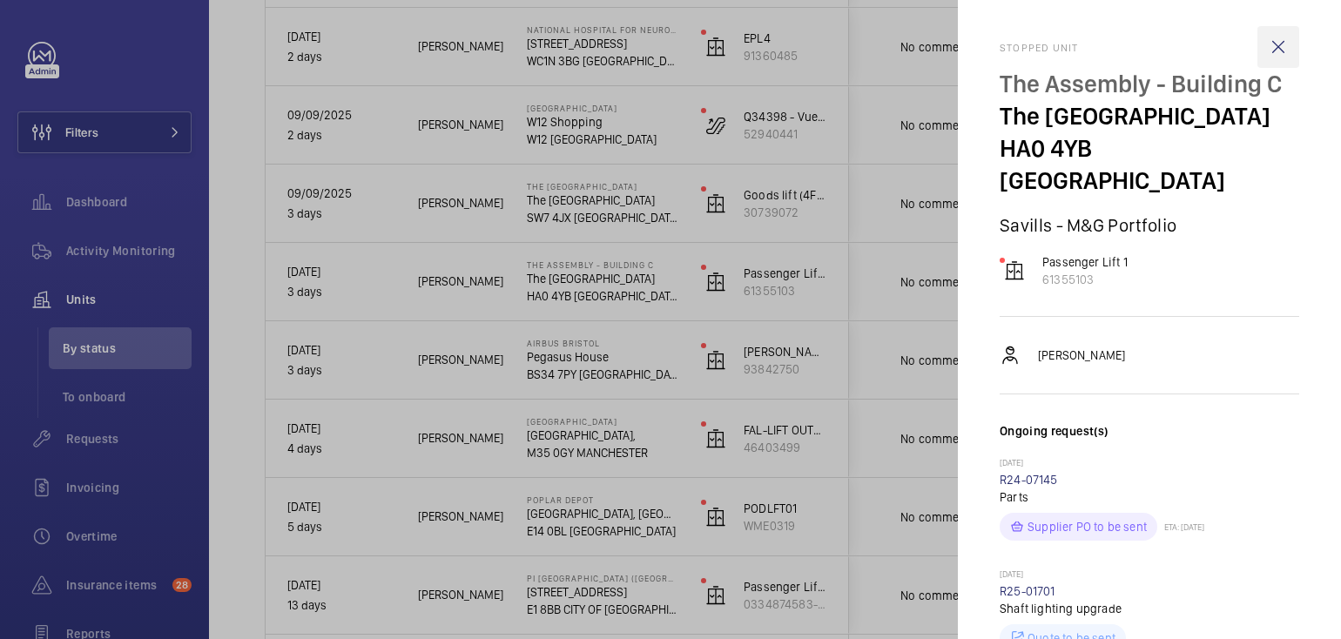
click at [1268, 54] on wm-front-icon-button at bounding box center [1279, 47] width 42 height 42
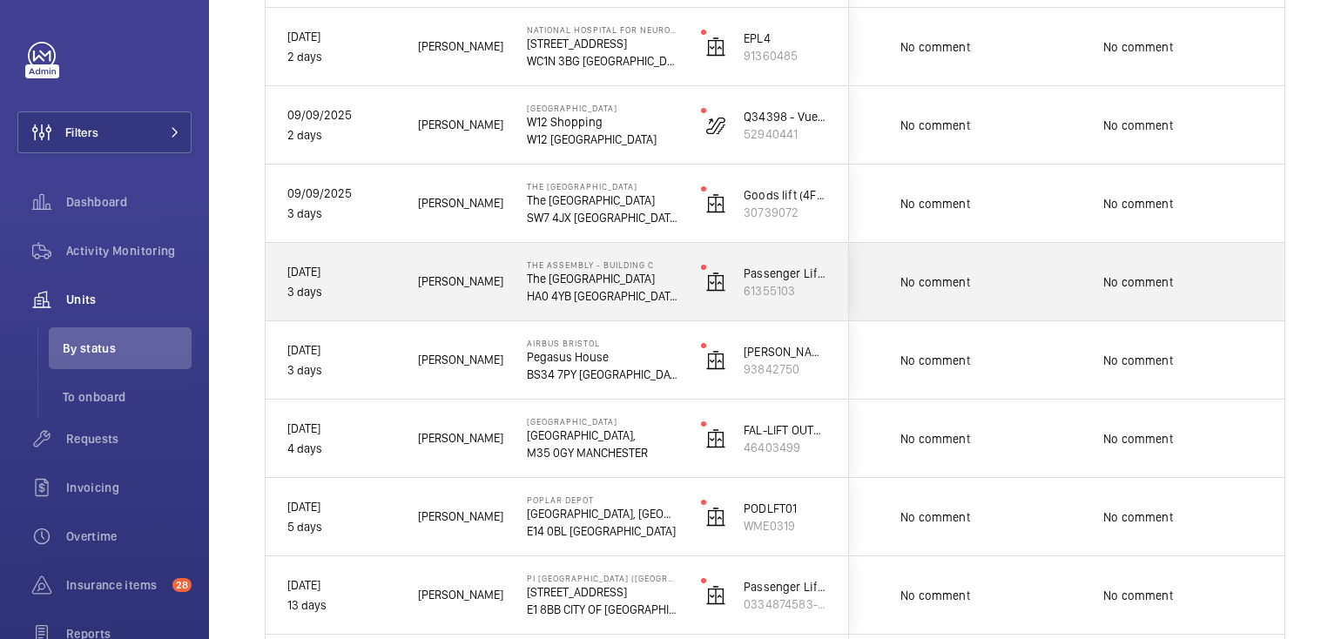
click at [490, 287] on span "John B." at bounding box center [461, 282] width 86 height 20
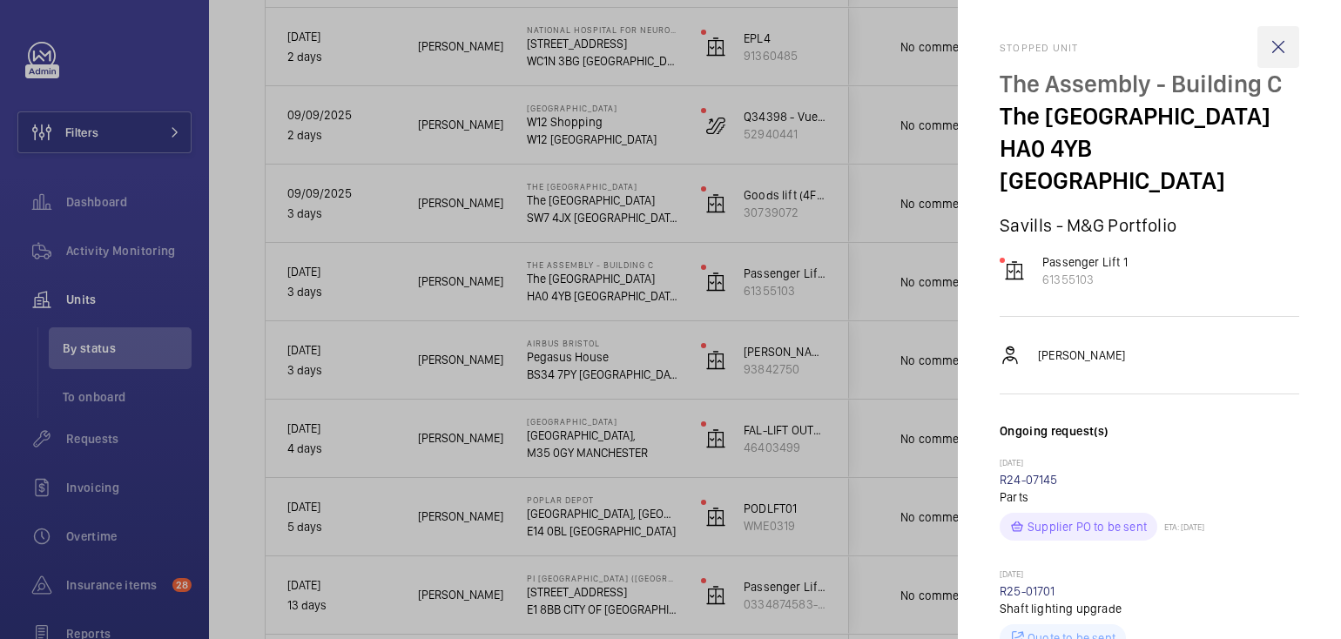
click at [1272, 47] on wm-front-icon-button at bounding box center [1279, 47] width 42 height 42
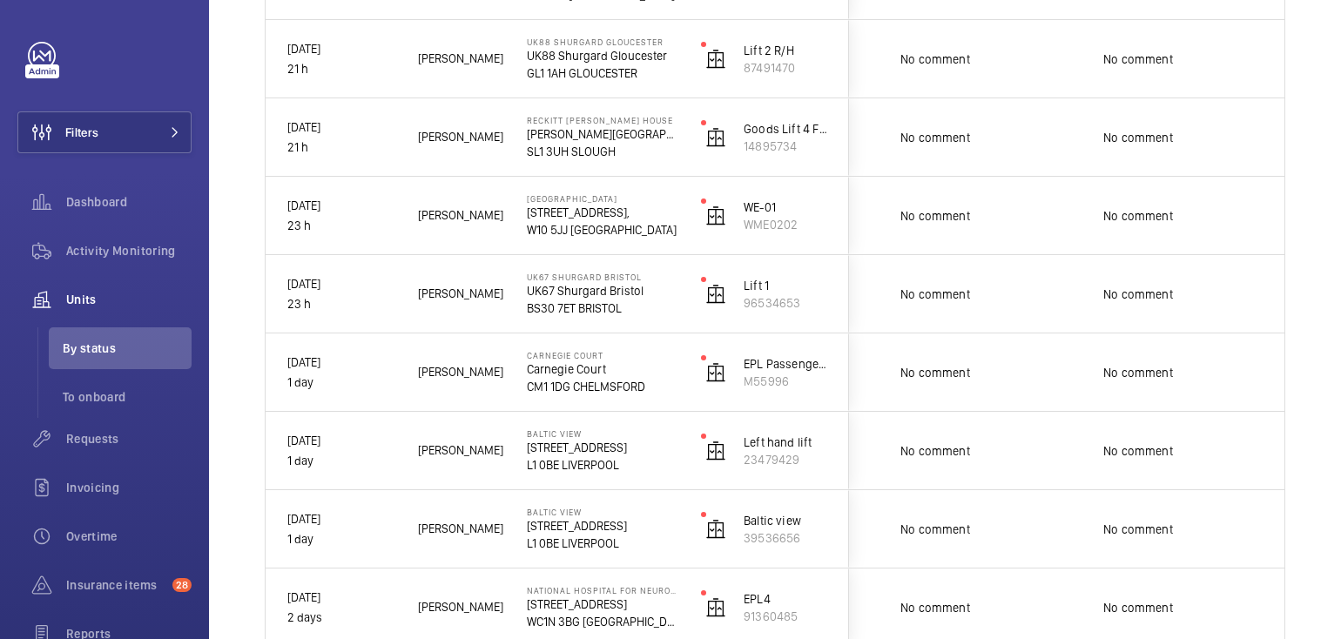
scroll to position [1551, 0]
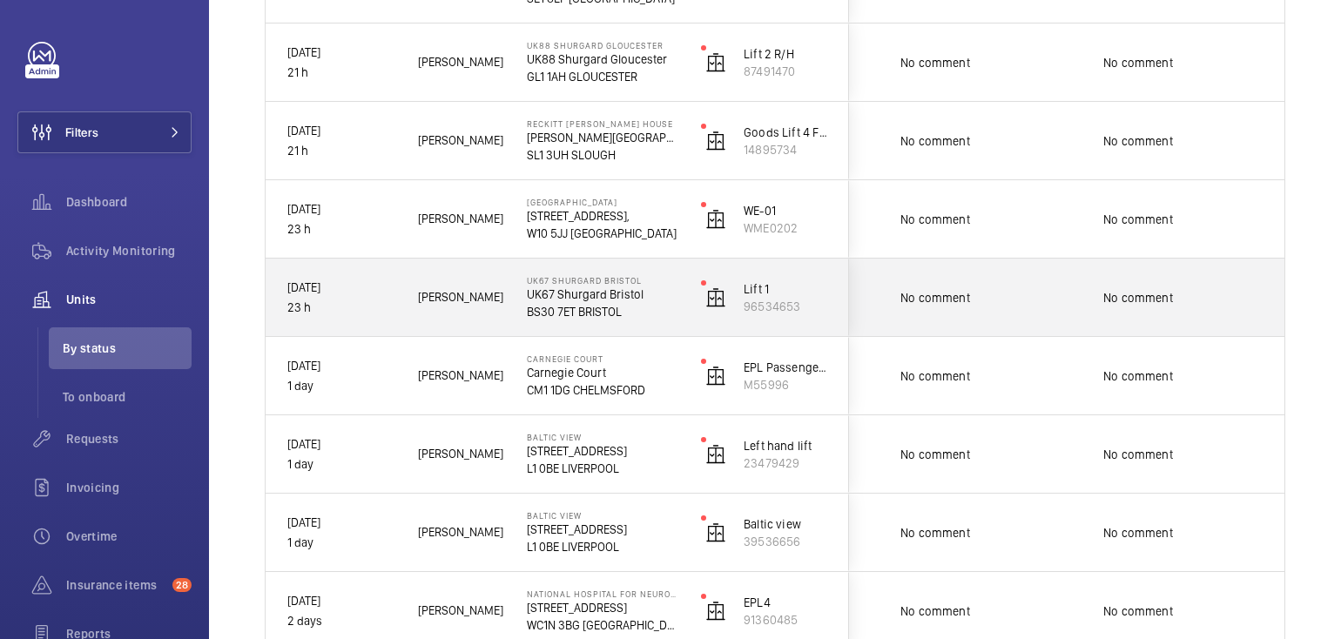
click at [652, 303] on p "BS30 7ET BRISTOL" at bounding box center [603, 311] width 152 height 17
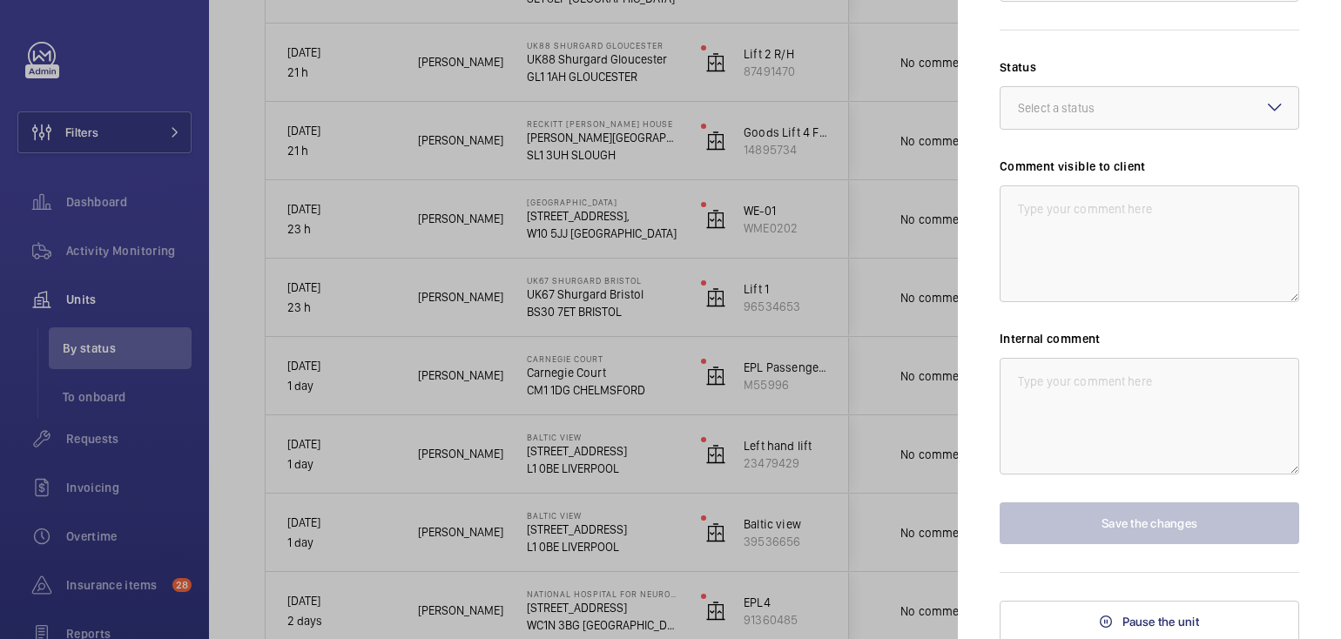
scroll to position [0, 0]
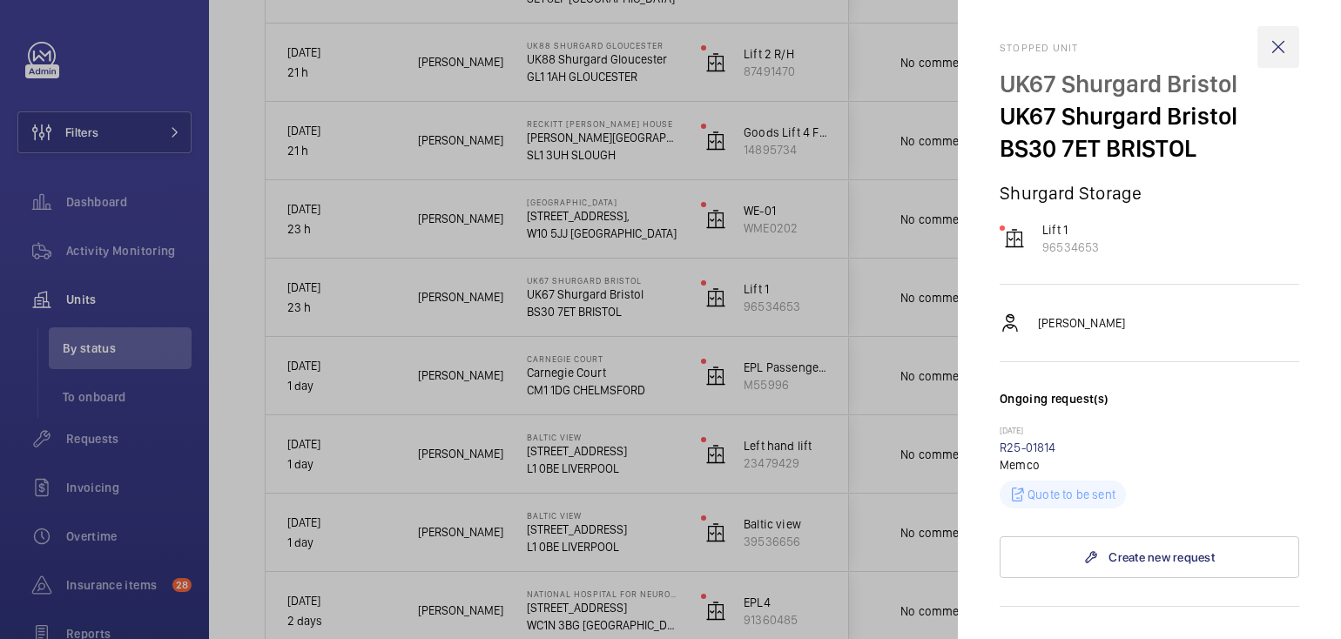
click at [1265, 49] on wm-front-icon-button at bounding box center [1279, 47] width 42 height 42
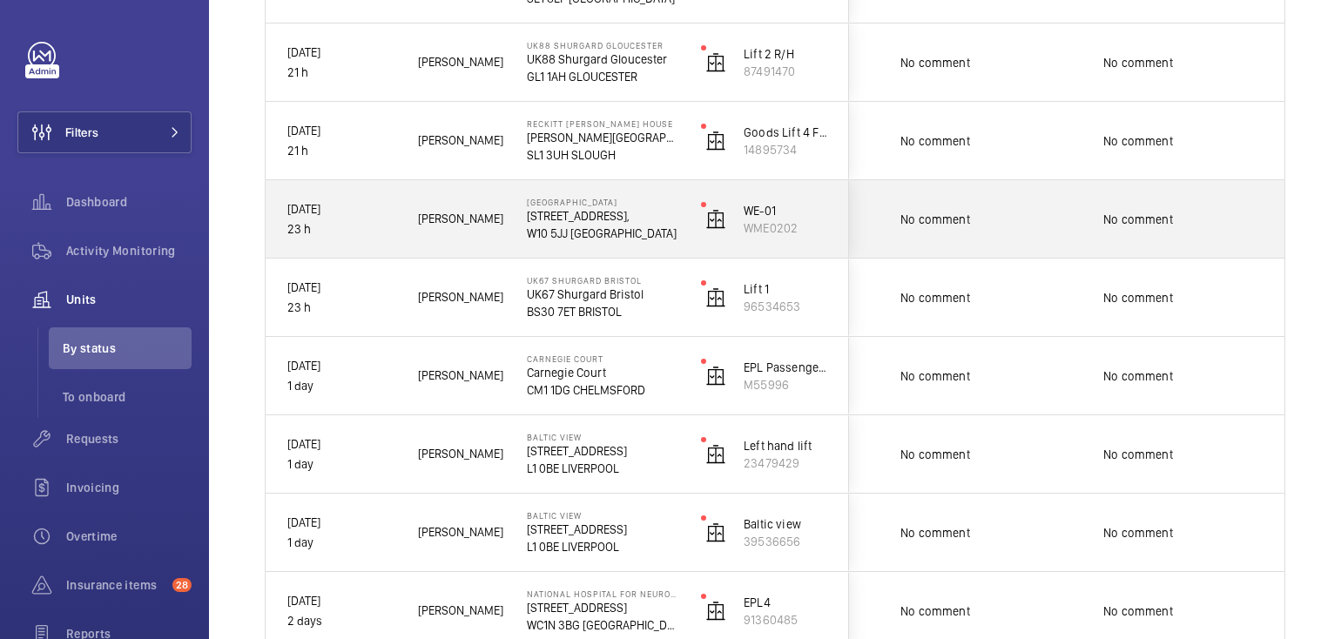
click at [619, 211] on p "[STREET_ADDRESS]," at bounding box center [603, 215] width 152 height 17
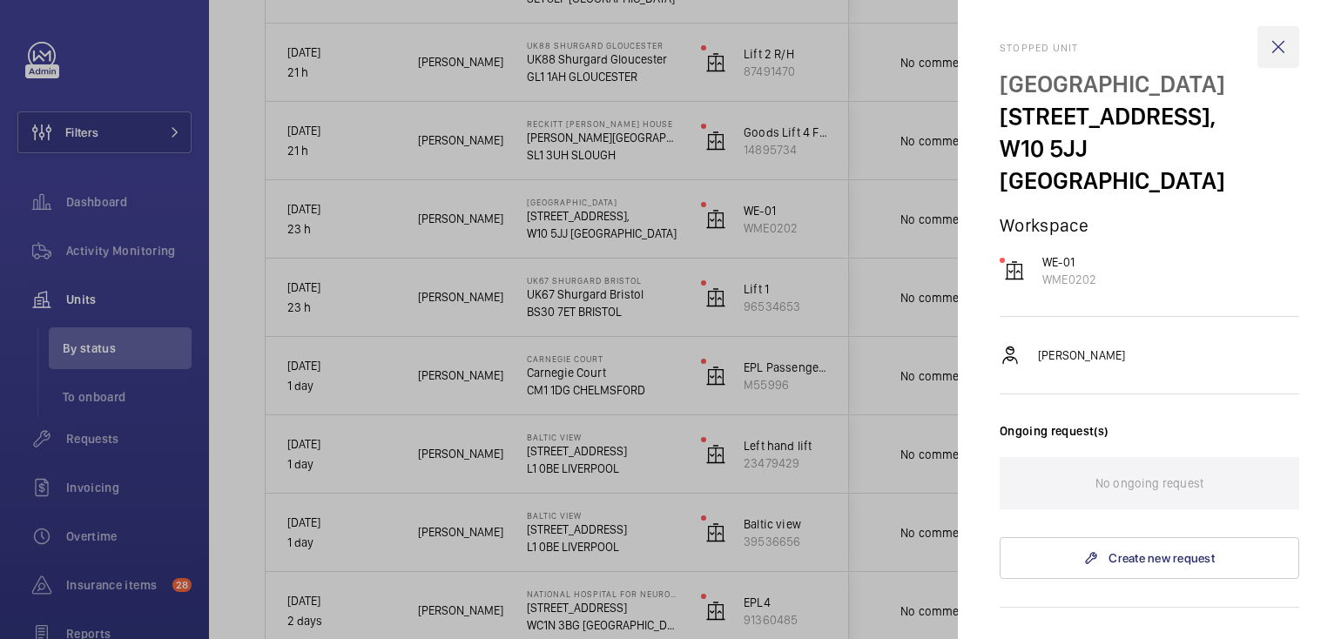
click at [1270, 47] on wm-front-icon-button at bounding box center [1279, 47] width 42 height 42
click at [1270, 47] on div "Stopped unit Westbourne Studios 242 Acklam Road, W10 5JJ LONDON Workspace WE-01…" at bounding box center [1150, 319] width 300 height 639
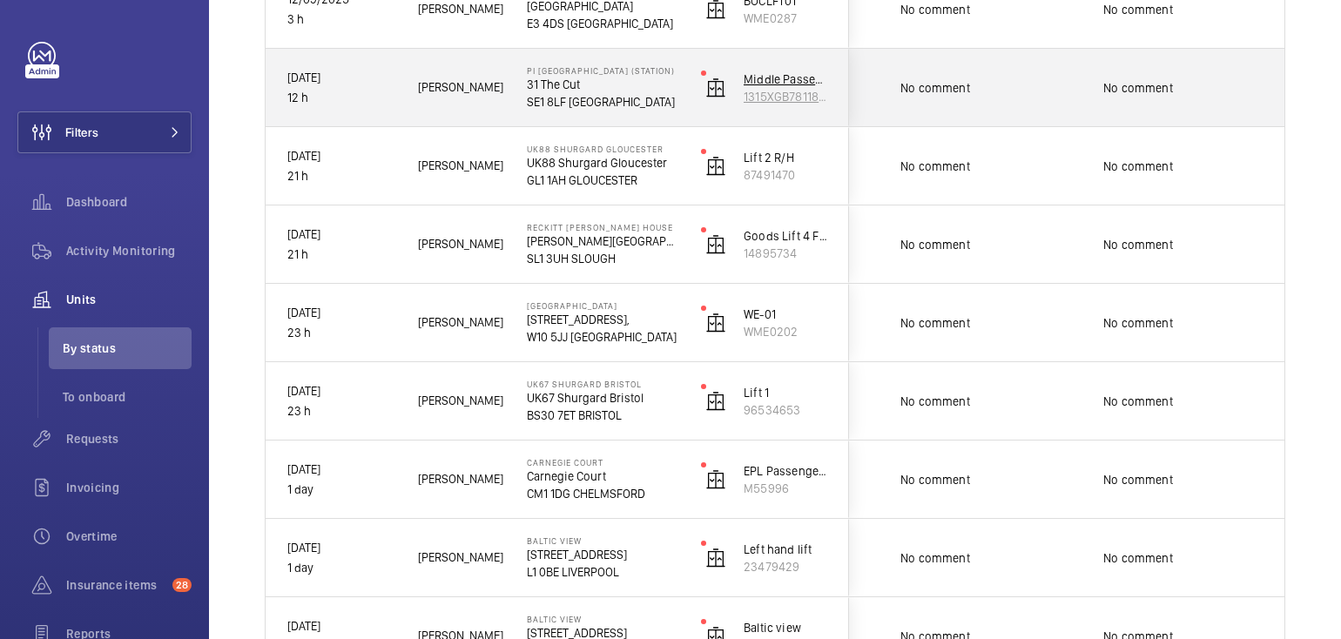
scroll to position [1308, 0]
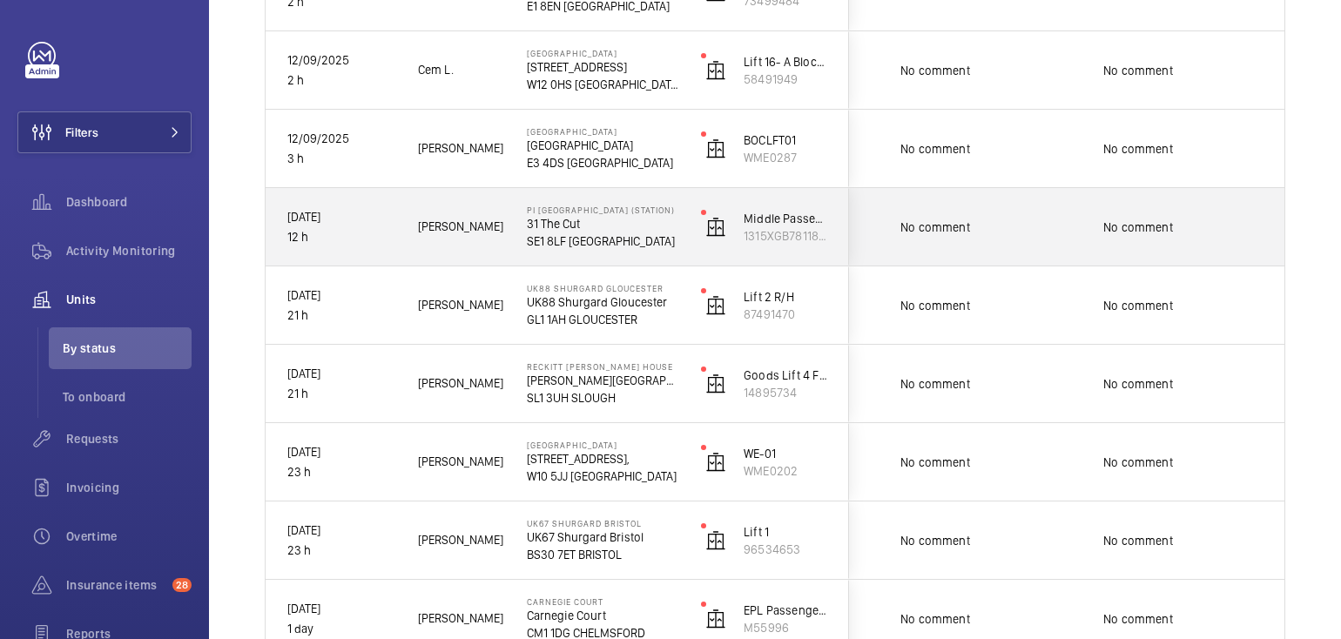
click at [641, 233] on p "SE1 8LF [GEOGRAPHIC_DATA]" at bounding box center [603, 241] width 152 height 17
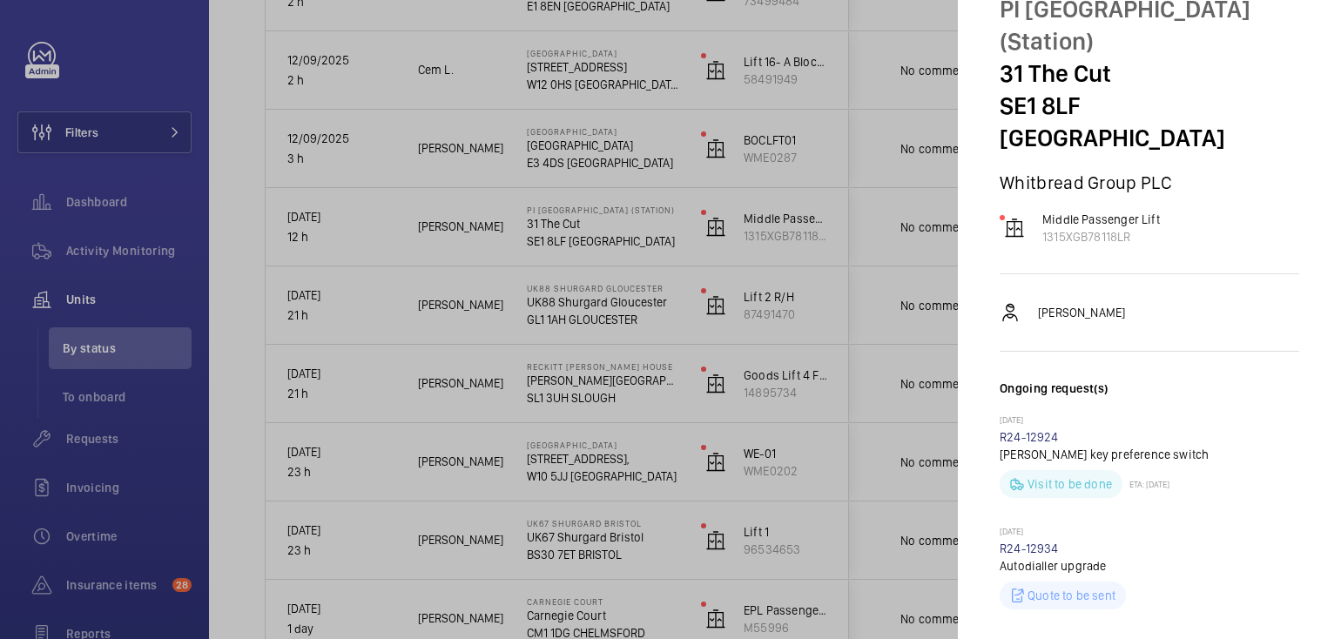
scroll to position [0, 0]
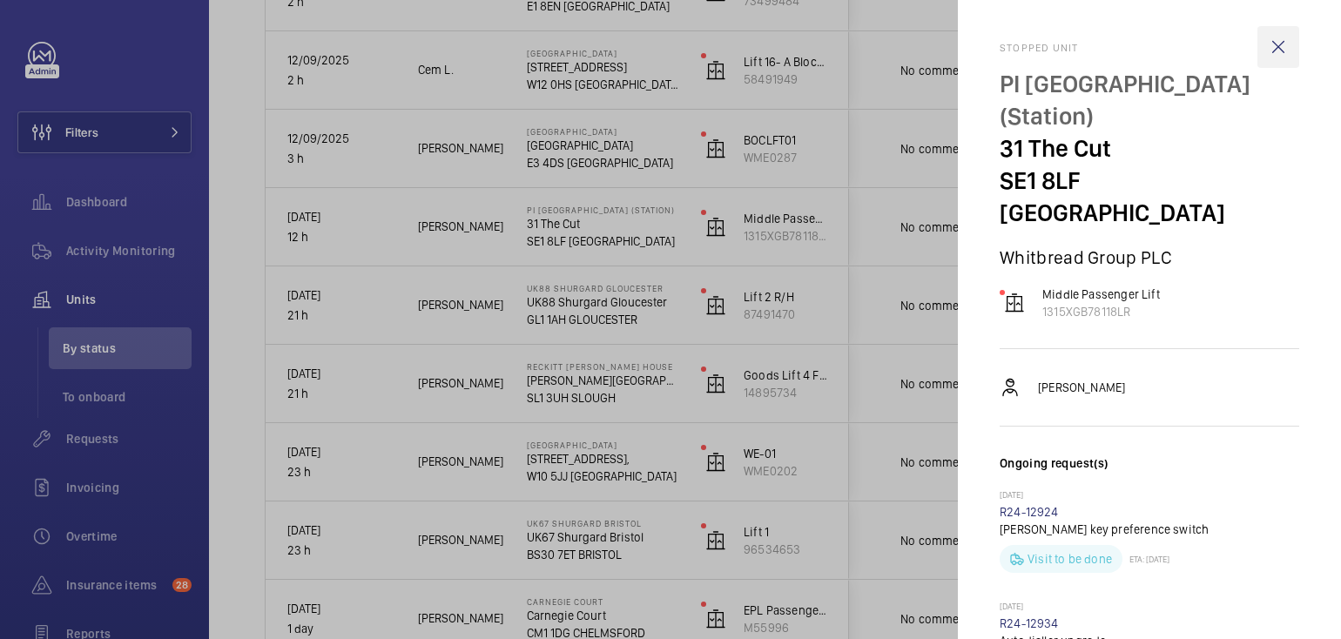
click at [1273, 45] on wm-front-icon-button at bounding box center [1279, 47] width 42 height 42
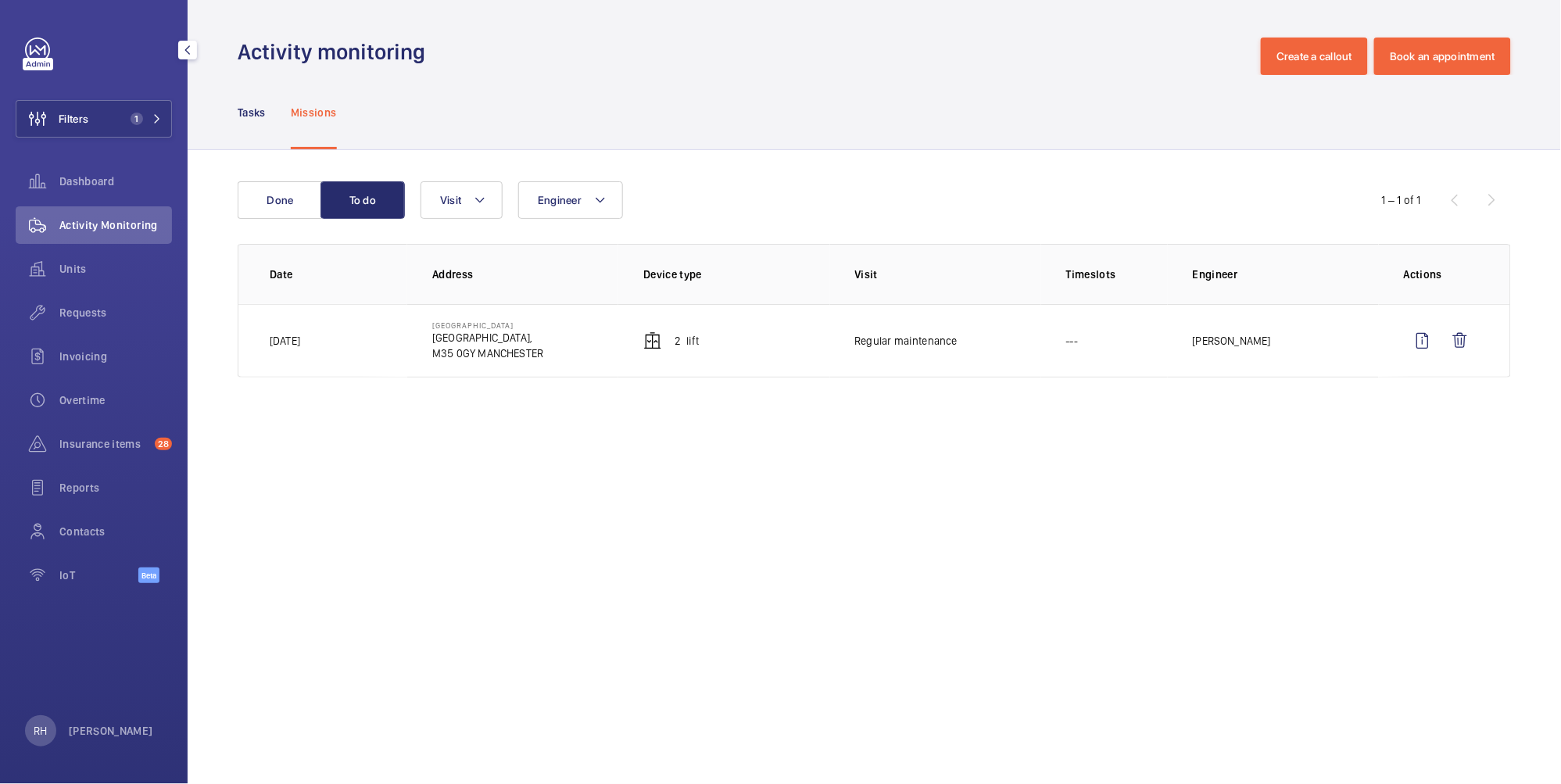
drag, startPoint x: 108, startPoint y: 115, endPoint x: 173, endPoint y: 109, distance: 65.3
click at [108, 115] on button "Filters 1" at bounding box center [93, 118] width 156 height 38
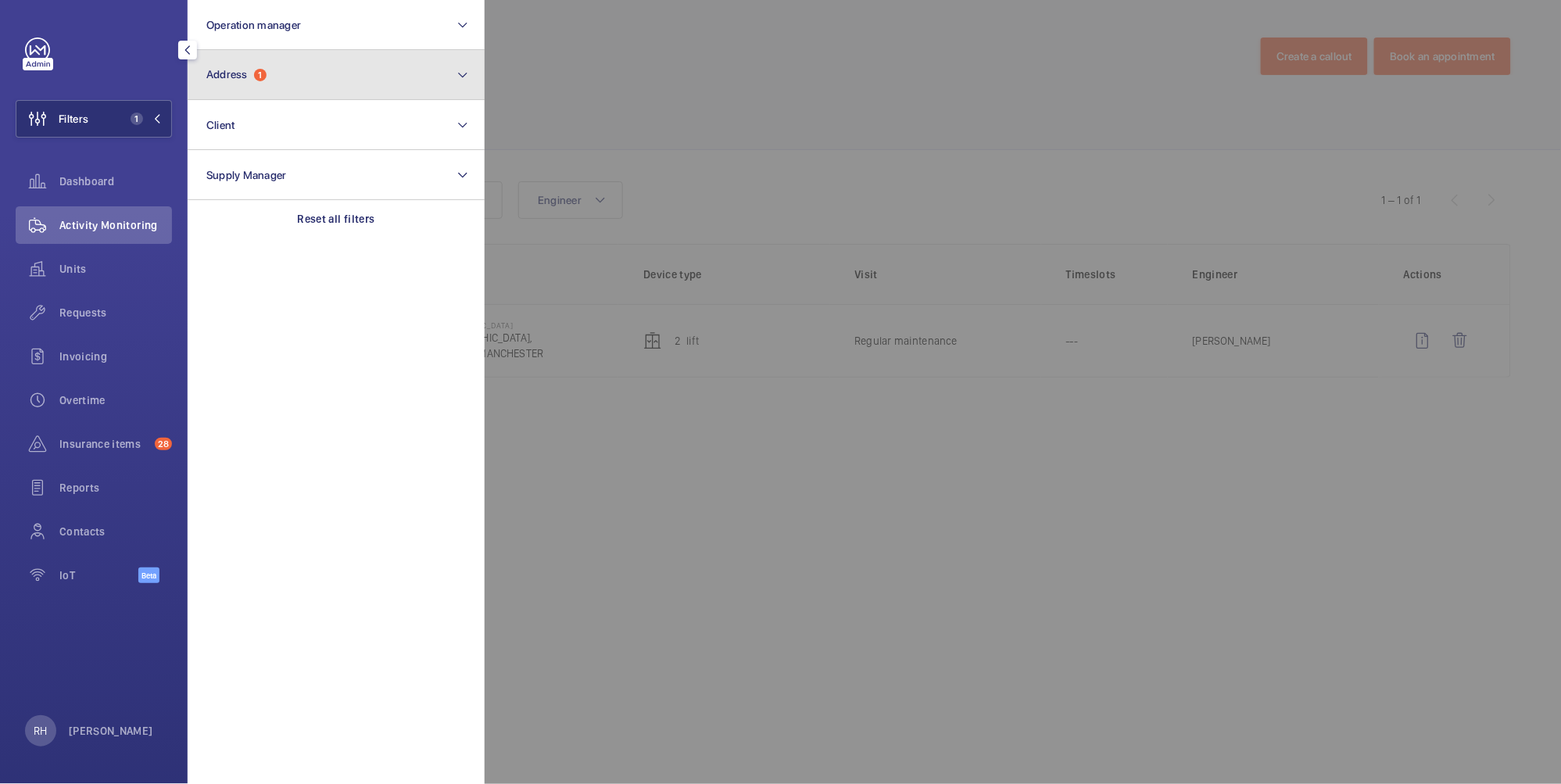
click at [277, 86] on button "Address 1" at bounding box center [336, 75] width 297 height 50
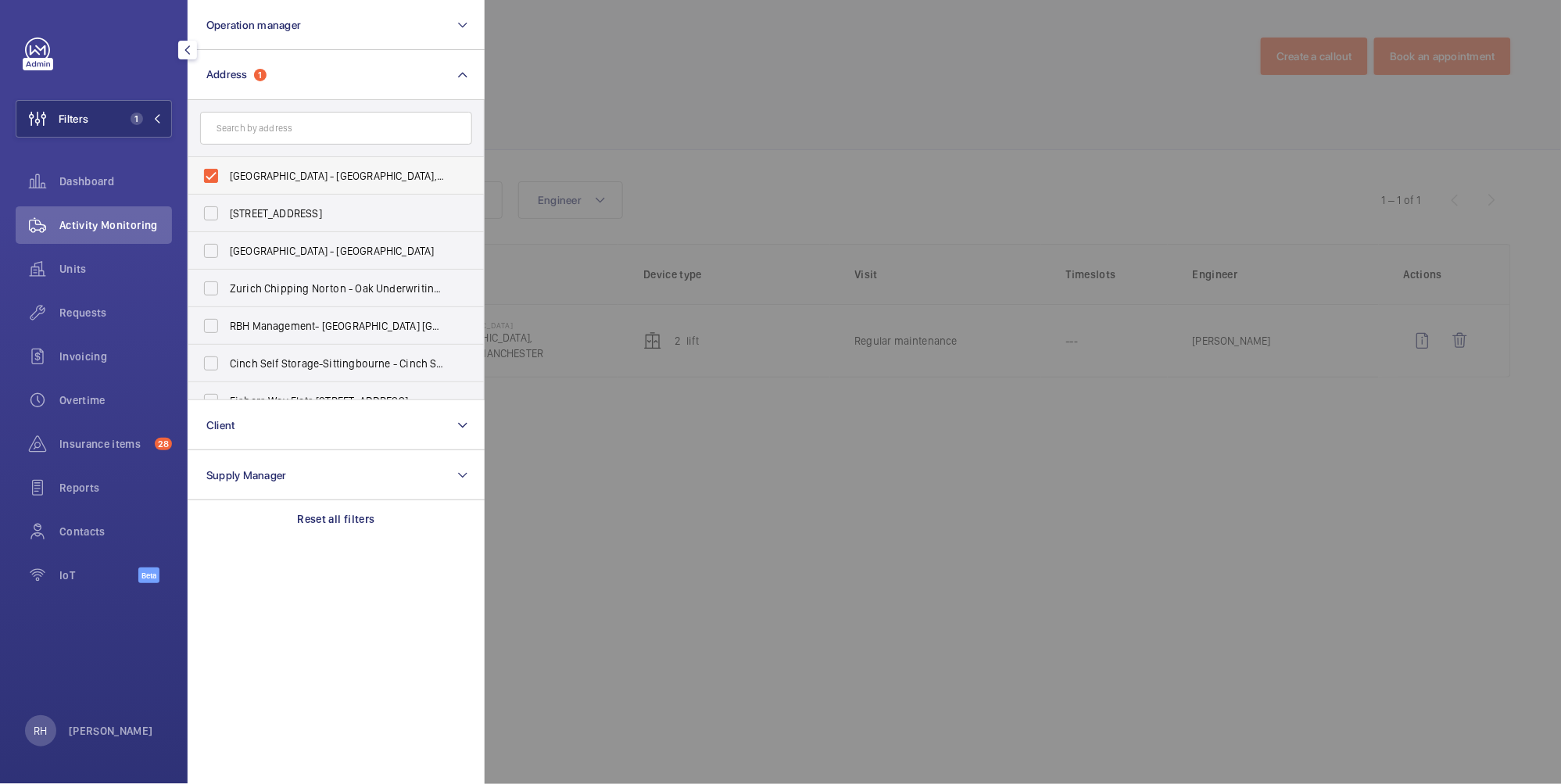
click at [245, 173] on span "[GEOGRAPHIC_DATA] - [GEOGRAPHIC_DATA],, [GEOGRAPHIC_DATA]" at bounding box center [337, 175] width 215 height 15
click at [227, 173] on input "[GEOGRAPHIC_DATA] - [GEOGRAPHIC_DATA],, [GEOGRAPHIC_DATA]" at bounding box center [211, 176] width 31 height 31
checkbox input "false"
click at [258, 134] on input "text" at bounding box center [336, 128] width 272 height 33
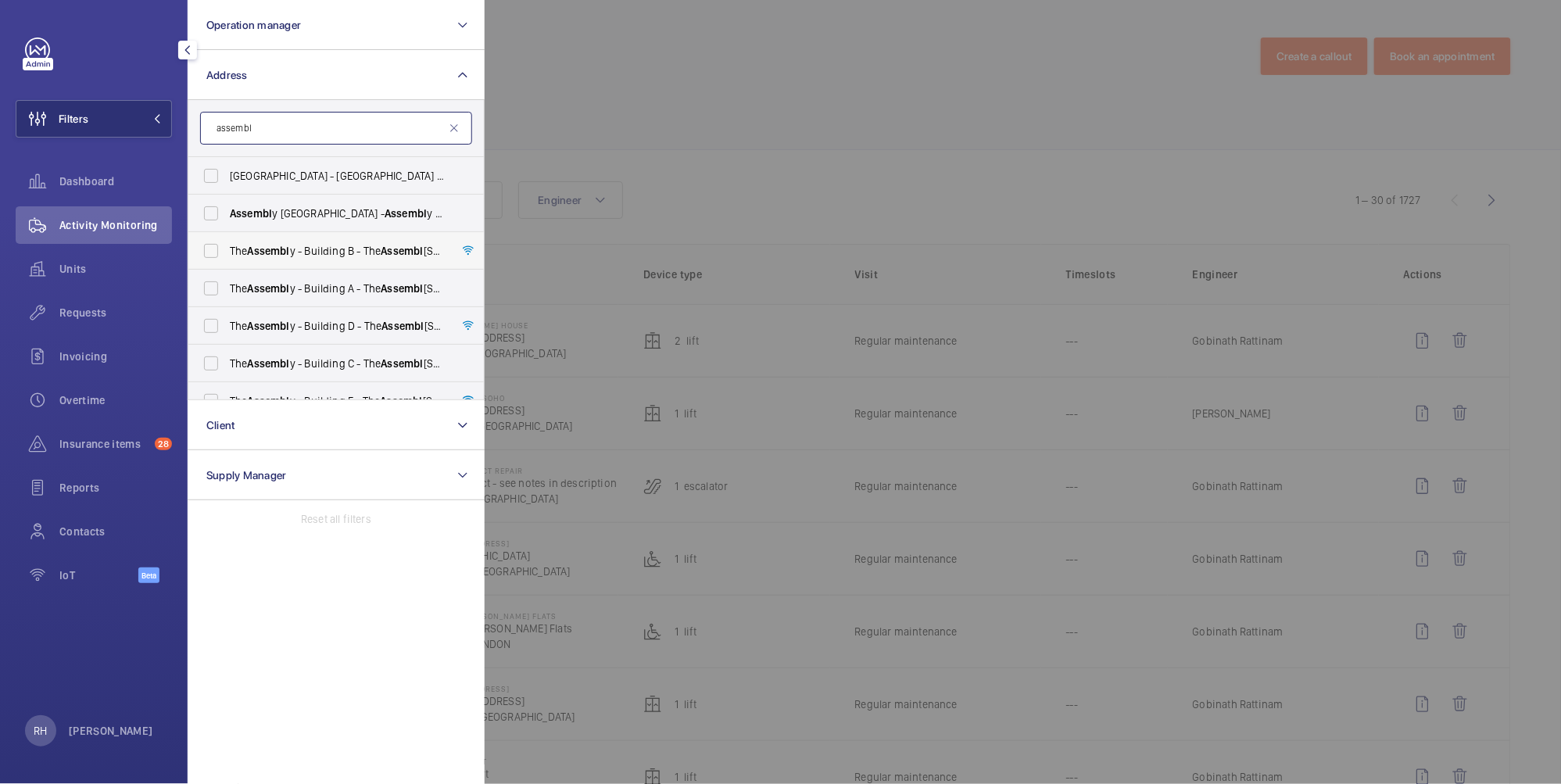
type input "assembl"
click at [245, 251] on span "The Assembl y - Building B - [STREET_ADDRESS]" at bounding box center [337, 250] width 215 height 15
click at [227, 251] on input "The Assembl y - Building B - [STREET_ADDRESS]" at bounding box center [211, 250] width 31 height 31
checkbox input "true"
click at [255, 293] on span "Assembl" at bounding box center [268, 288] width 42 height 13
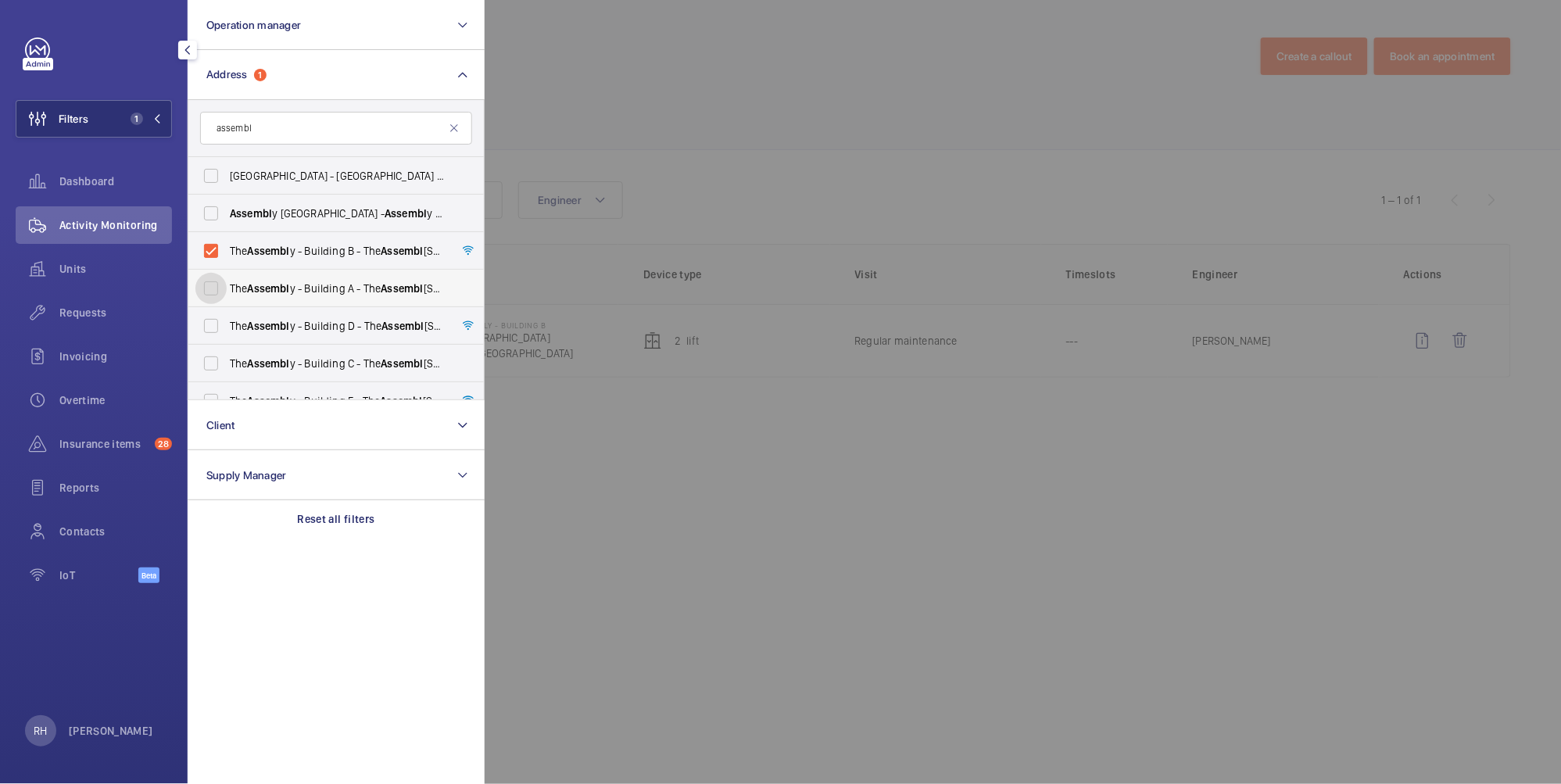
click at [227, 293] on input "The Assembl y - Building A - The Assembl y - [STREET_ADDRESS]" at bounding box center [211, 288] width 31 height 31
checkbox input "true"
click at [254, 327] on span "Assembl" at bounding box center [268, 326] width 42 height 13
click at [227, 327] on input "The Assembl y - Building D - The Assembl y - Building [STREET_ADDRESS]" at bounding box center [211, 326] width 31 height 31
checkbox input "true"
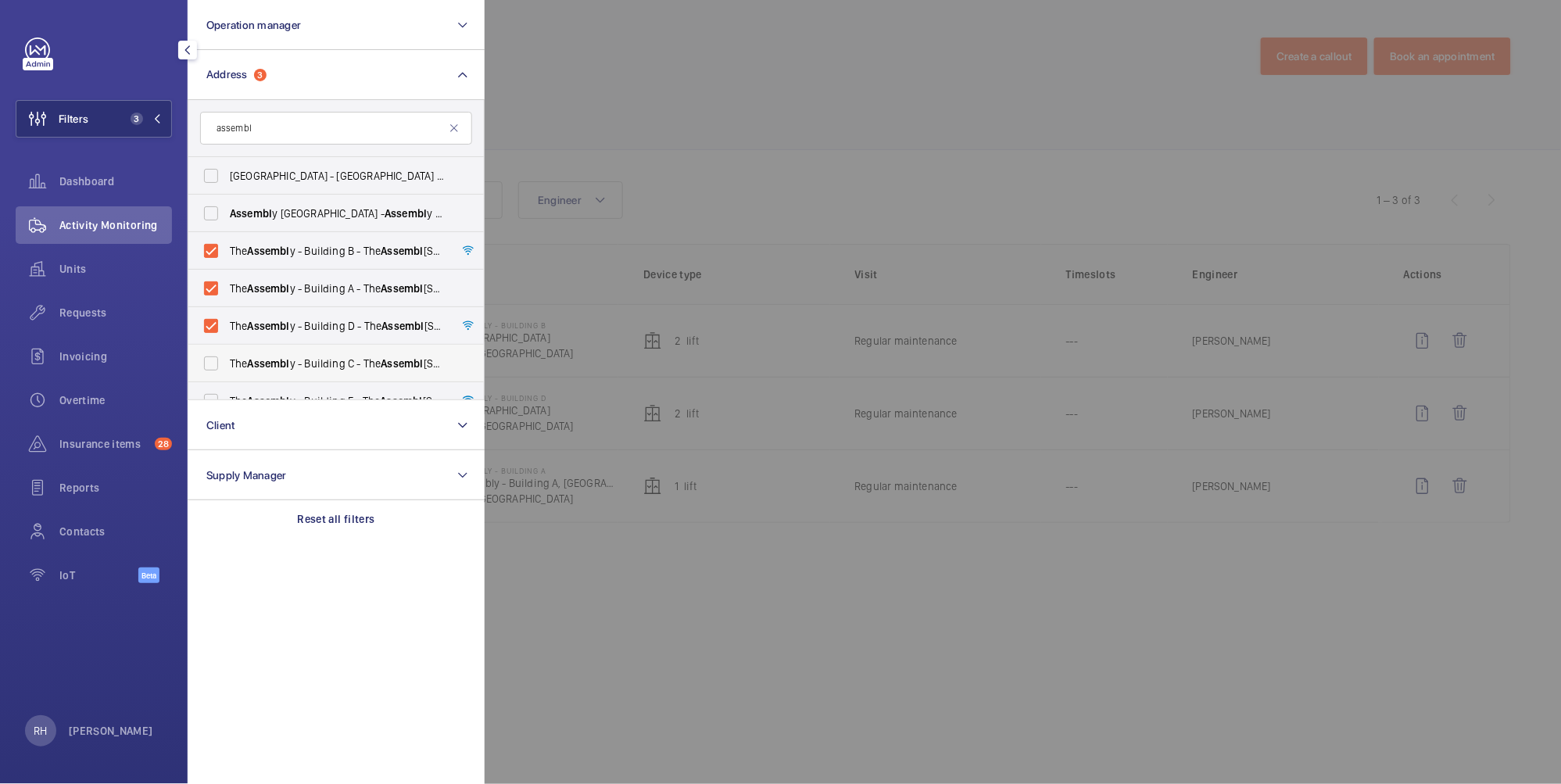
click at [264, 344] on label "The Assembl y - Building C - [STREET_ADDRESS]" at bounding box center [324, 363] width 272 height 38
click at [227, 348] on input "The Assembl y - Building C - [STREET_ADDRESS]" at bounding box center [211, 363] width 31 height 31
checkbox input "true"
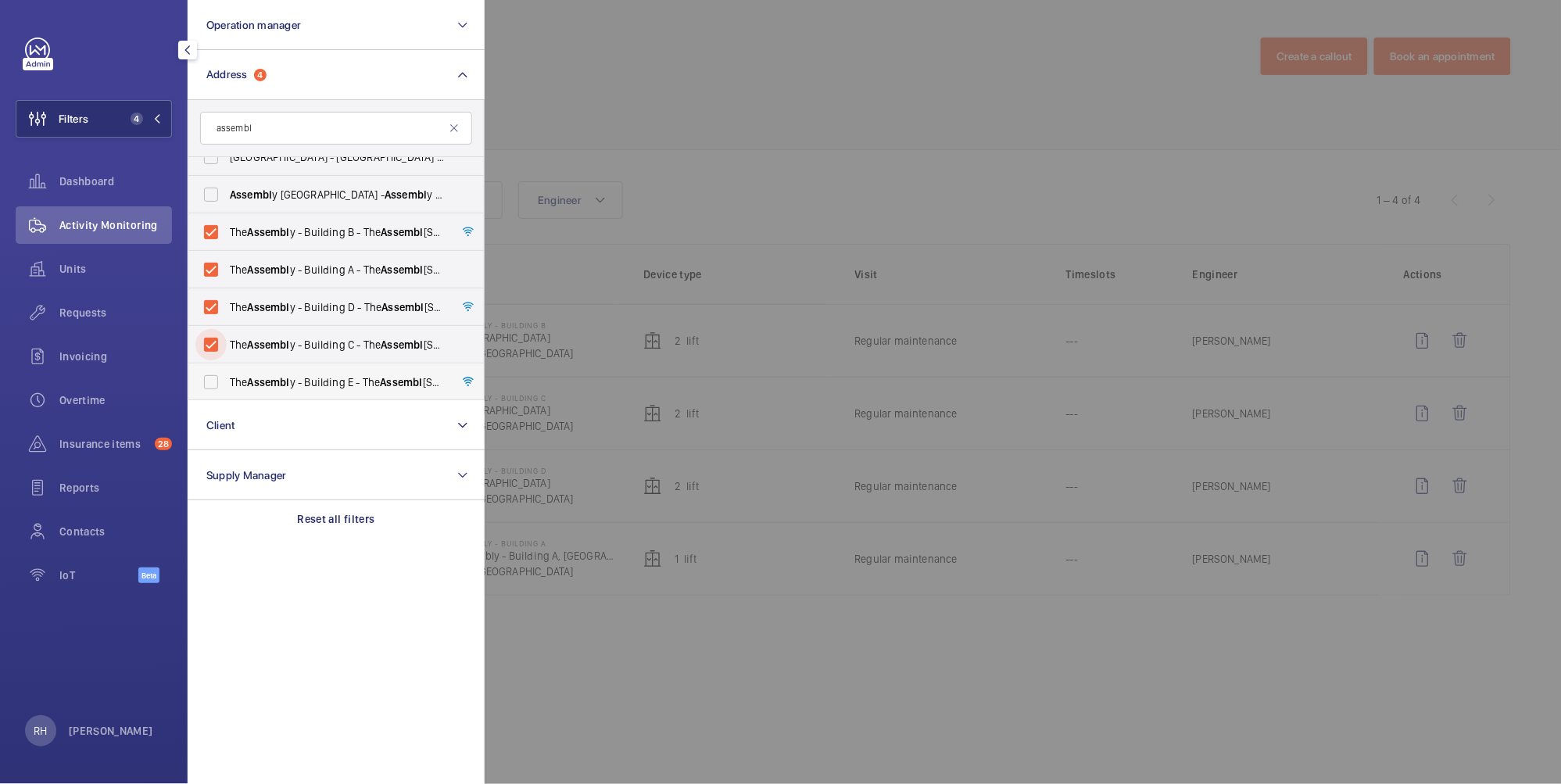
scroll to position [20, 0]
click at [271, 386] on span "Assembl" at bounding box center [268, 381] width 42 height 13
click at [227, 386] on input "The Assembl y - Building E - The Assembl y - [STREET_ADDRESS]" at bounding box center [211, 381] width 31 height 31
checkbox input "true"
click at [658, 49] on div at bounding box center [1265, 392] width 1561 height 784
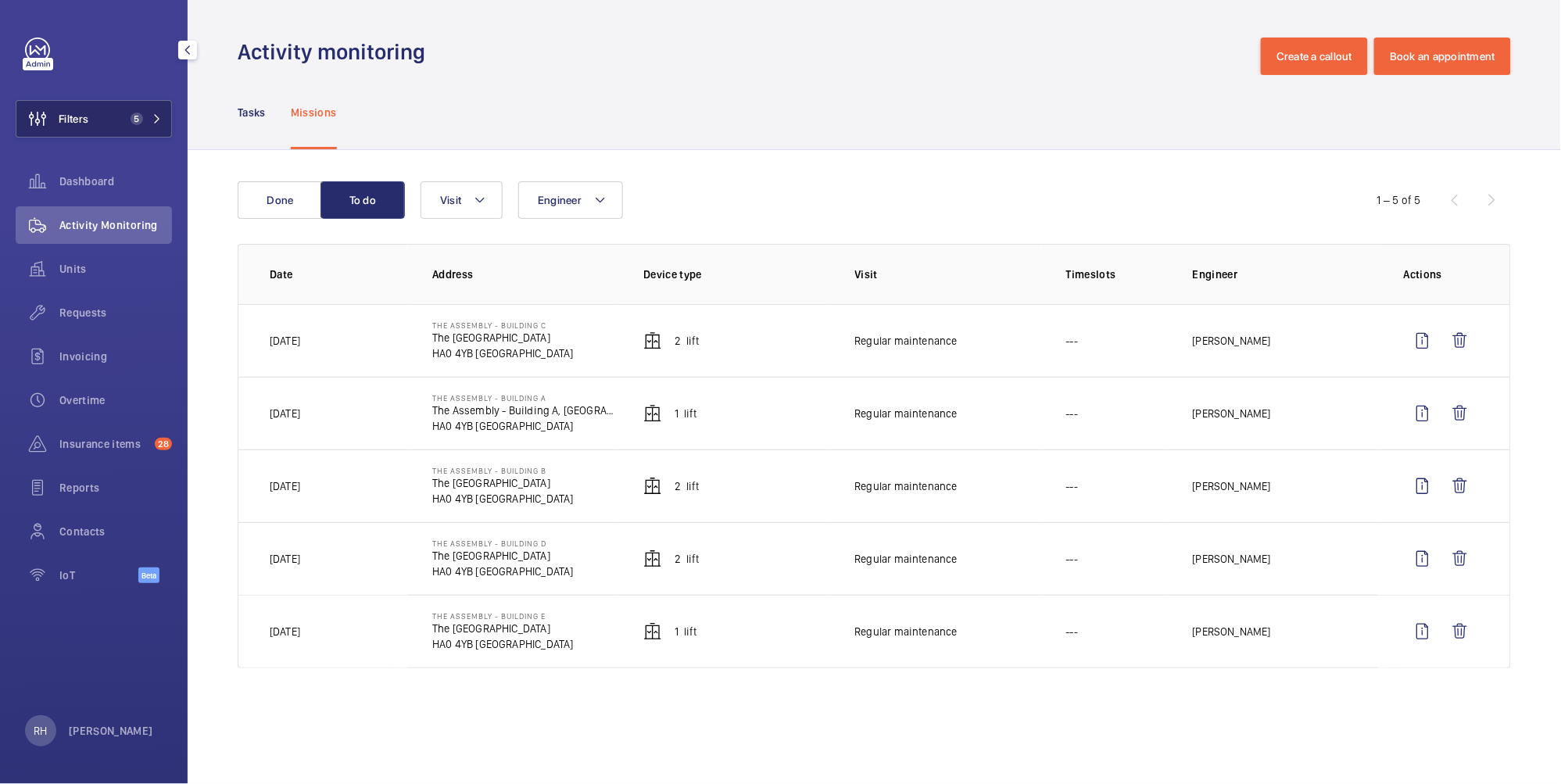
click at [82, 118] on span "Filters" at bounding box center [73, 118] width 30 height 15
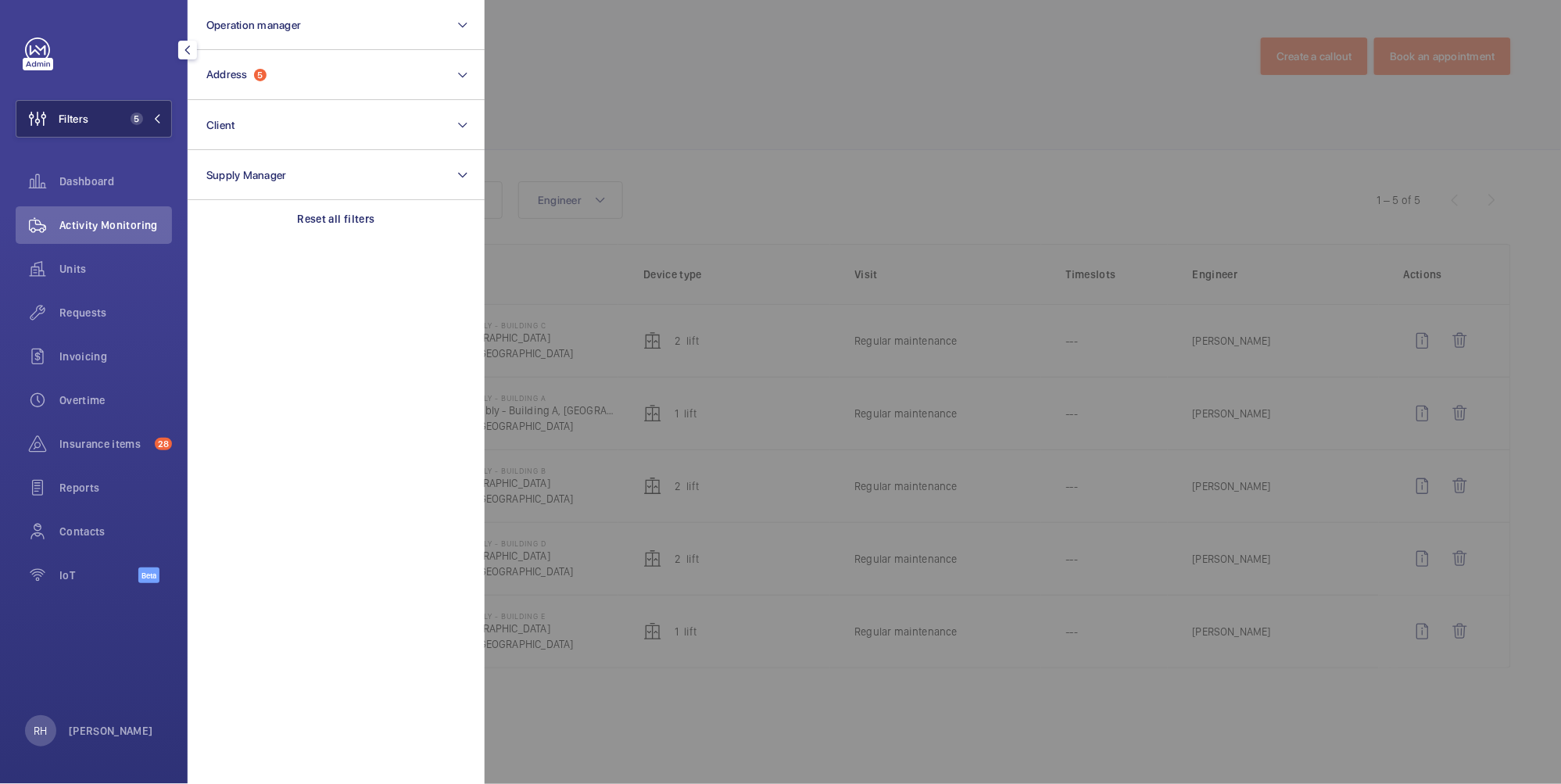
click at [82, 119] on span "Filters" at bounding box center [73, 118] width 30 height 15
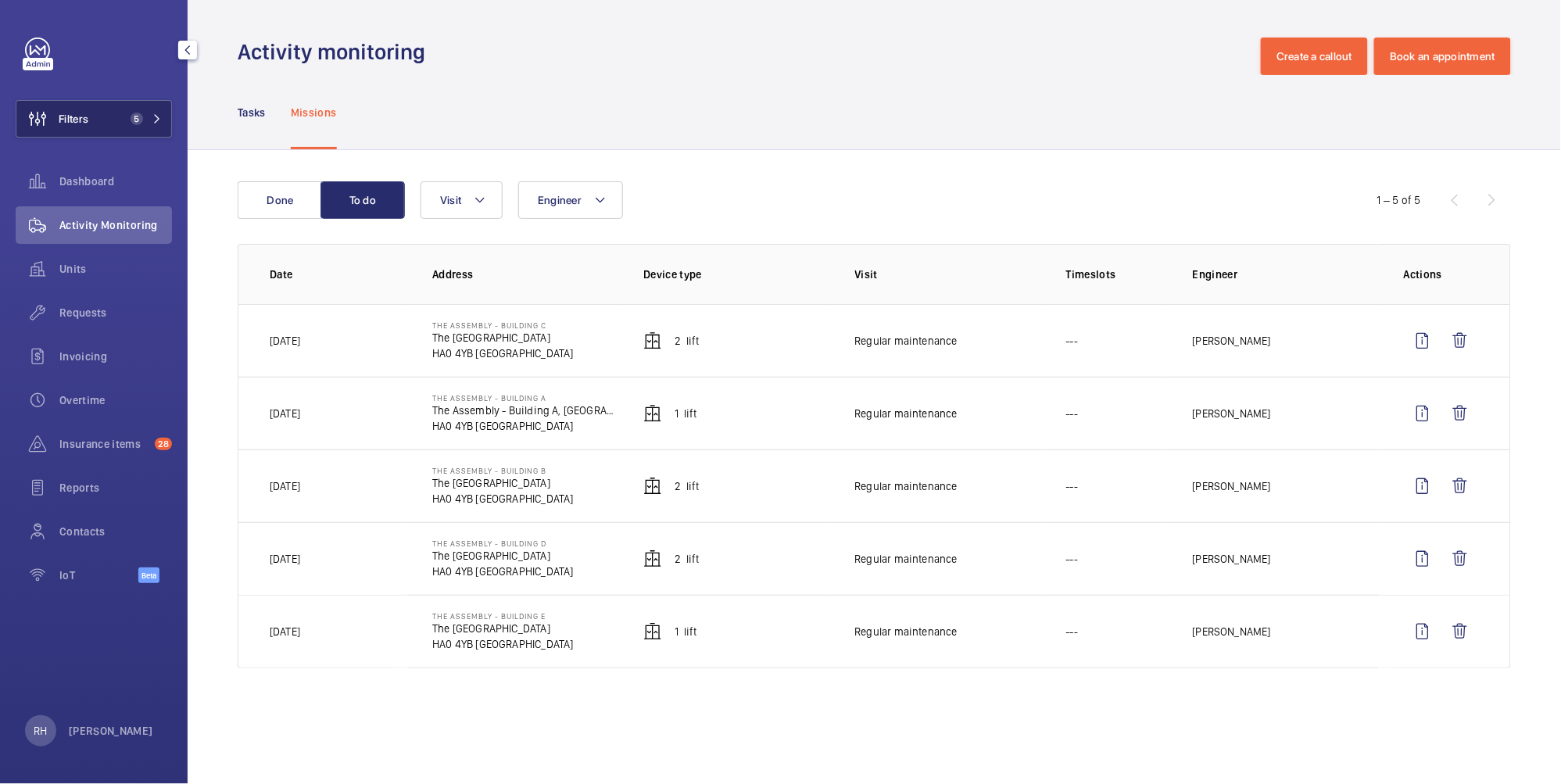
click at [83, 113] on span "Filters" at bounding box center [73, 118] width 30 height 15
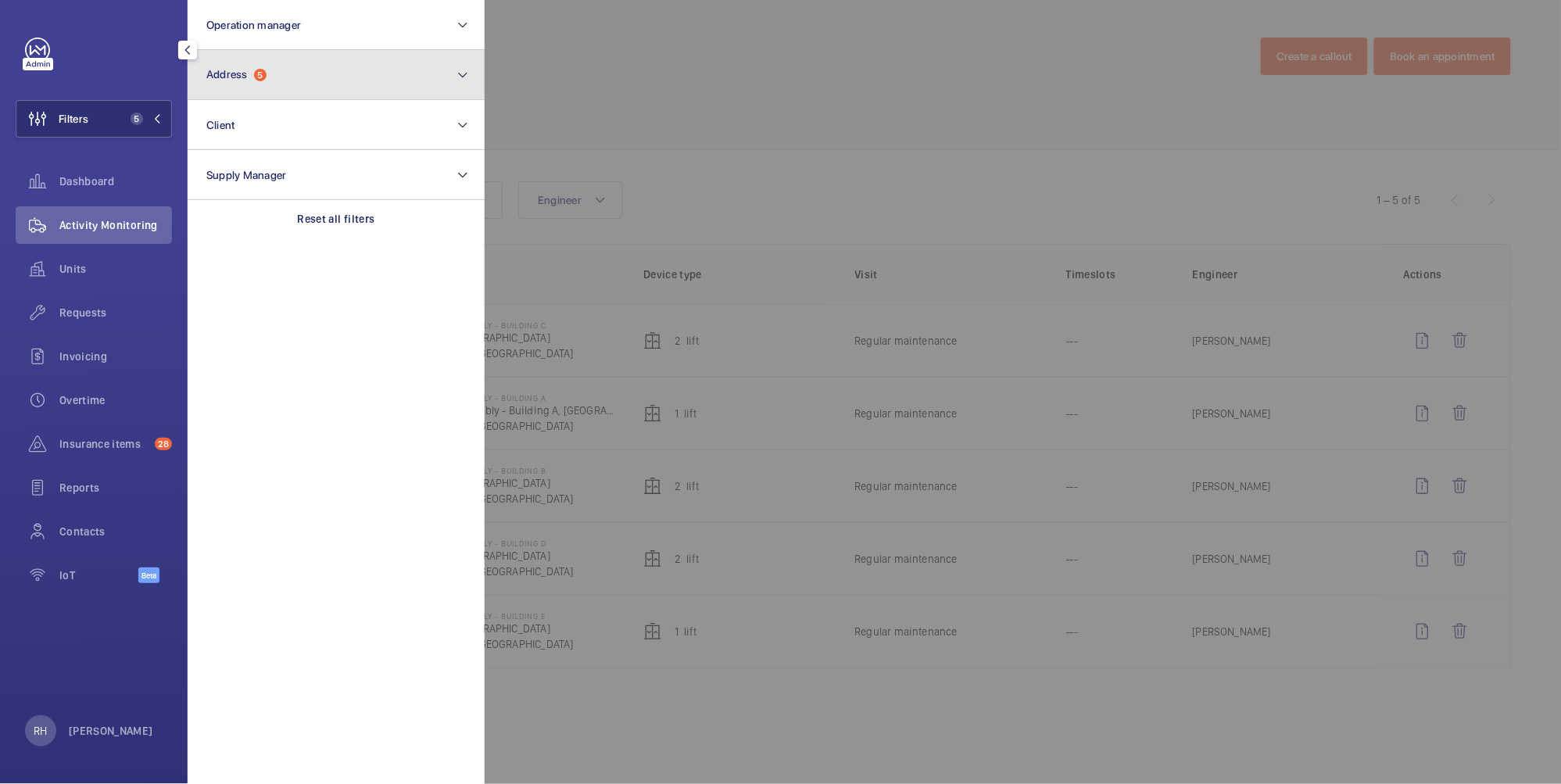
click at [257, 56] on button "Address 5" at bounding box center [336, 75] width 297 height 50
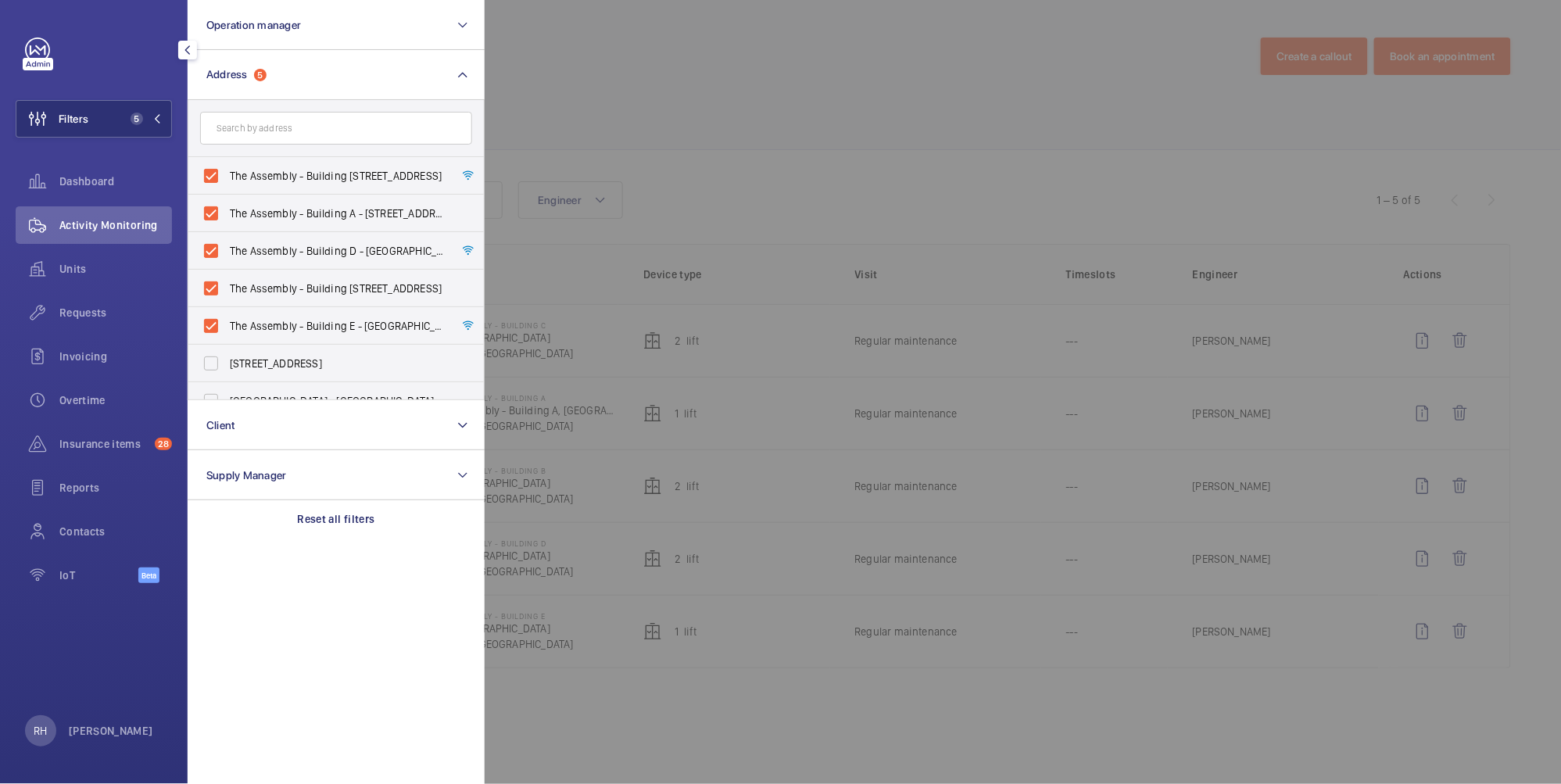
drag, startPoint x: 339, startPoint y: 516, endPoint x: 339, endPoint y: 491, distance: 25.0
click at [339, 515] on p "Reset all filters" at bounding box center [336, 518] width 77 height 15
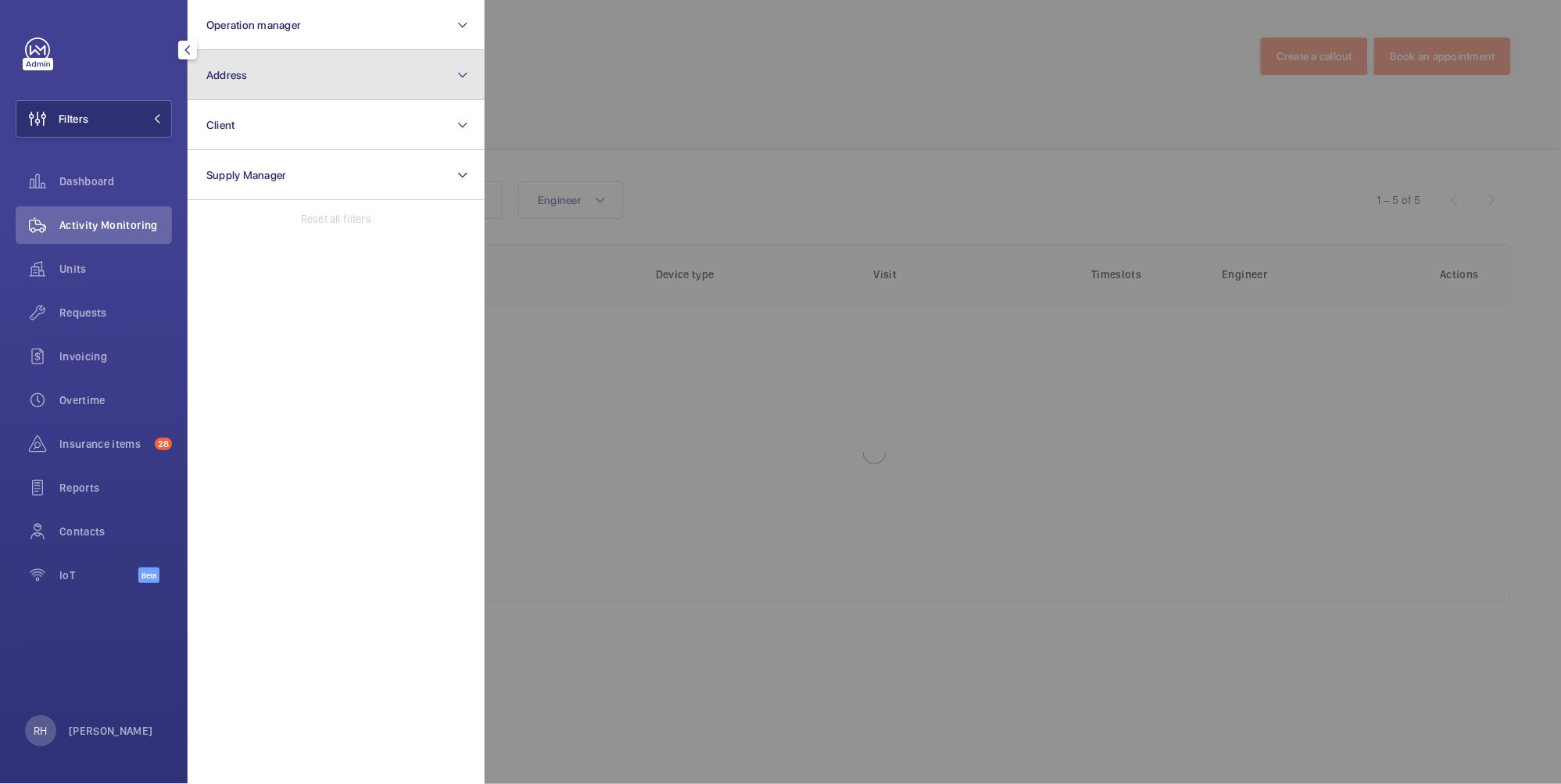
click at [246, 80] on span "Address" at bounding box center [227, 75] width 41 height 13
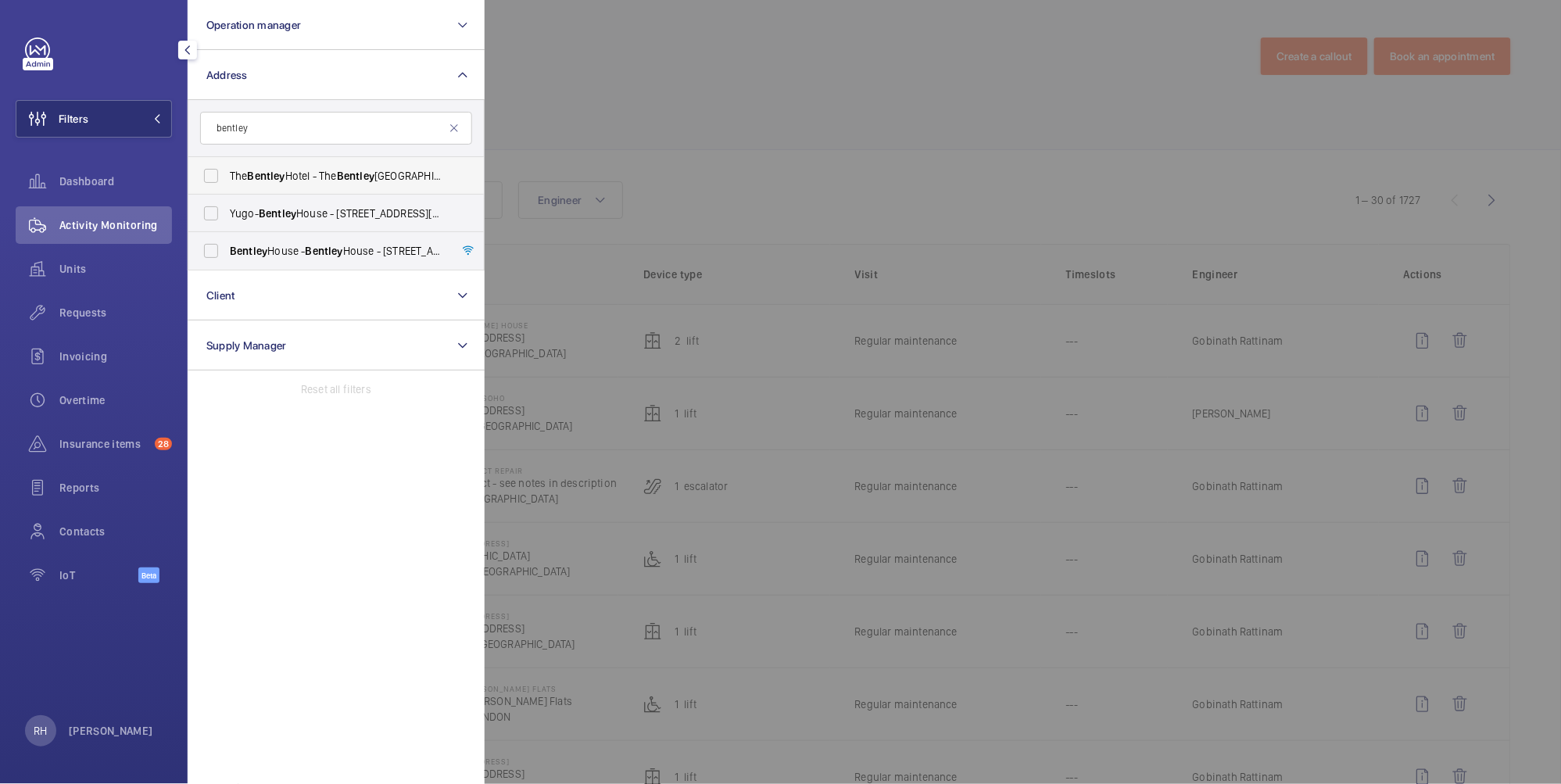
type input "bentley"
click at [324, 177] on span "The [GEOGRAPHIC_DATA] - [GEOGRAPHIC_DATA]" at bounding box center [337, 175] width 215 height 15
click at [227, 177] on input "The [GEOGRAPHIC_DATA] - [GEOGRAPHIC_DATA]" at bounding box center [211, 176] width 31 height 31
checkbox input "true"
click at [682, 81] on div at bounding box center [1265, 392] width 1561 height 784
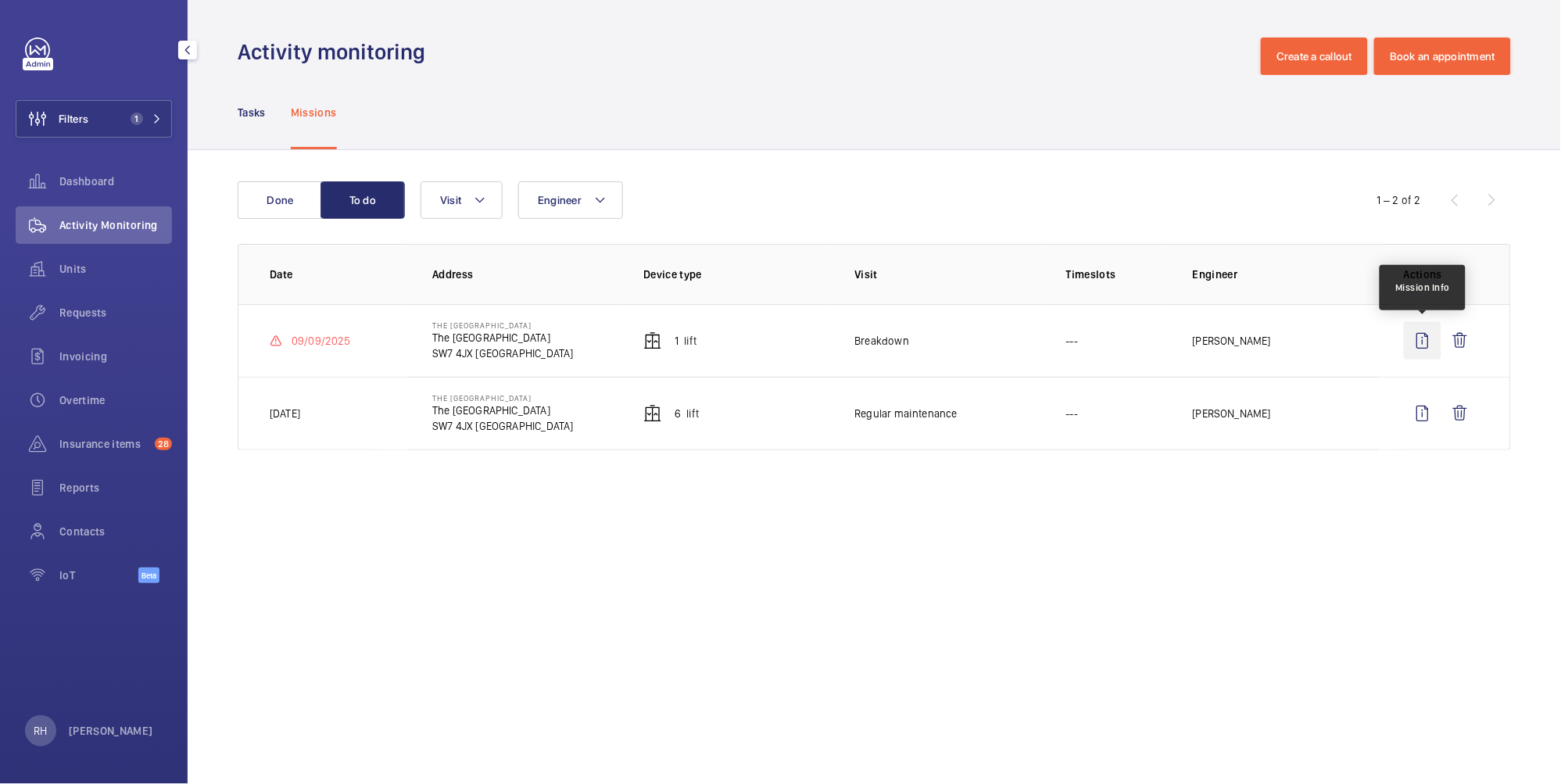
click at [1419, 345] on wm-front-icon-button at bounding box center [1422, 341] width 38 height 38
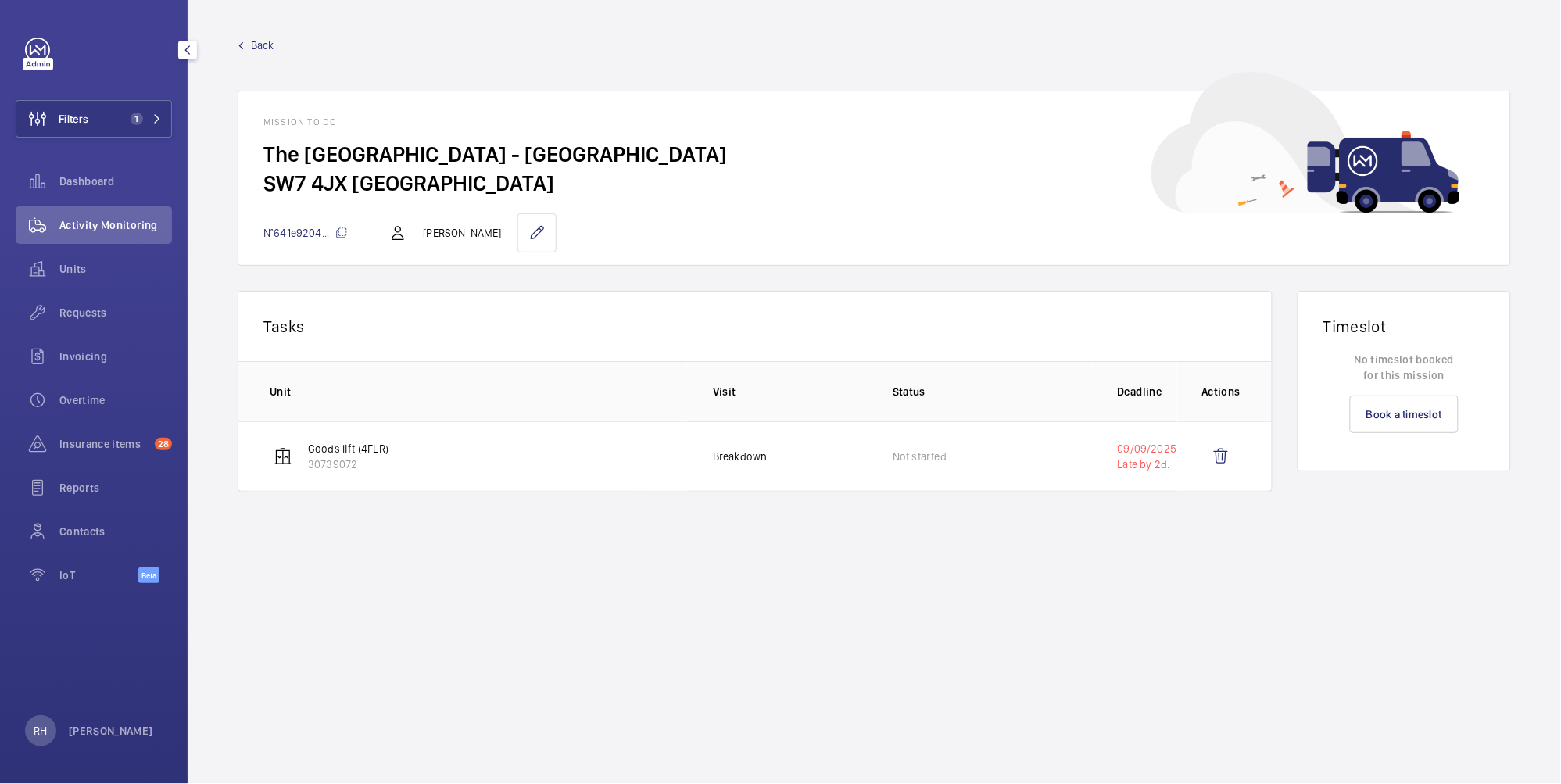
click at [258, 46] on span "Back" at bounding box center [263, 45] width 23 height 15
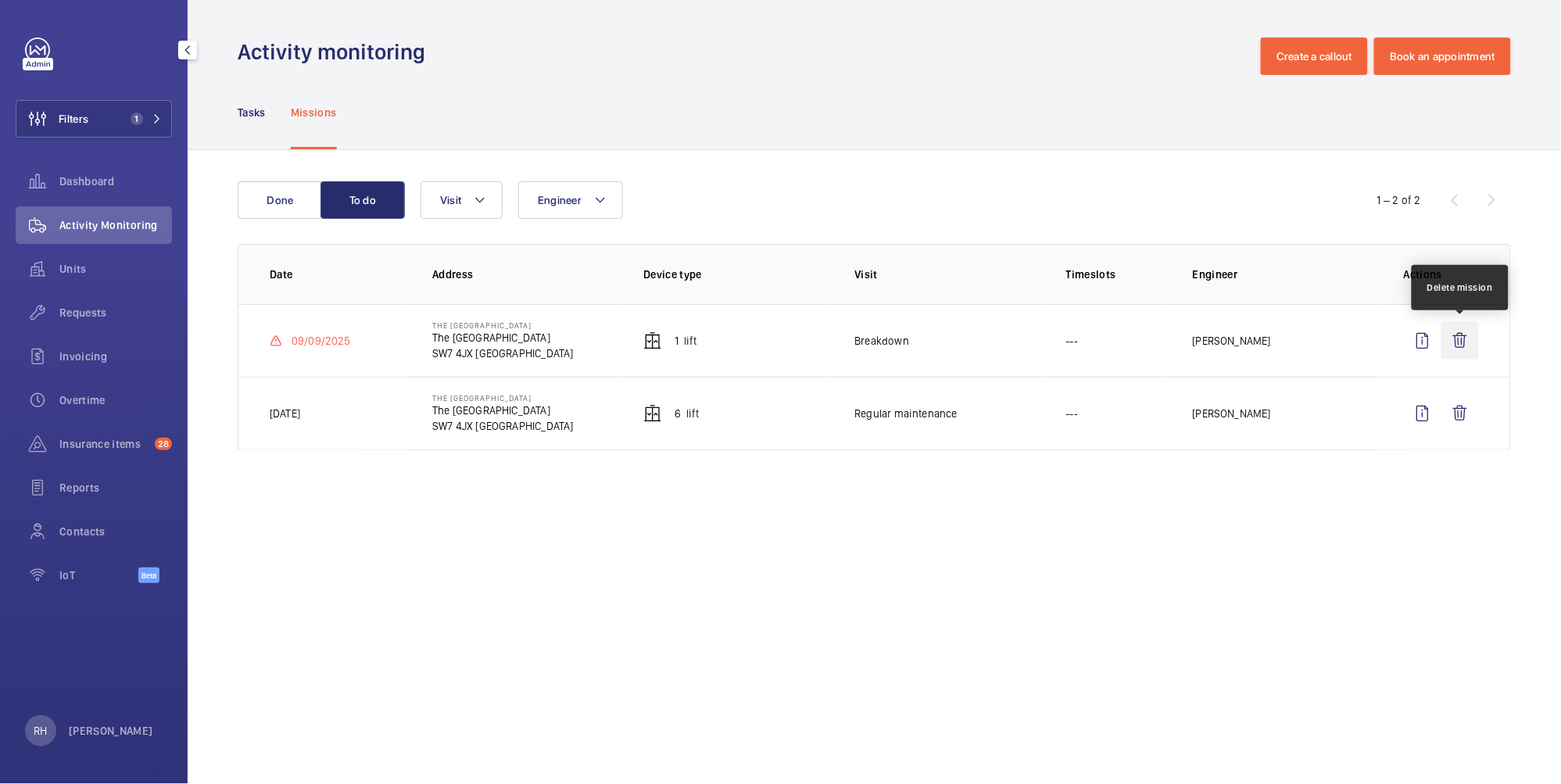
click at [1460, 343] on wm-front-icon-button at bounding box center [1460, 341] width 38 height 38
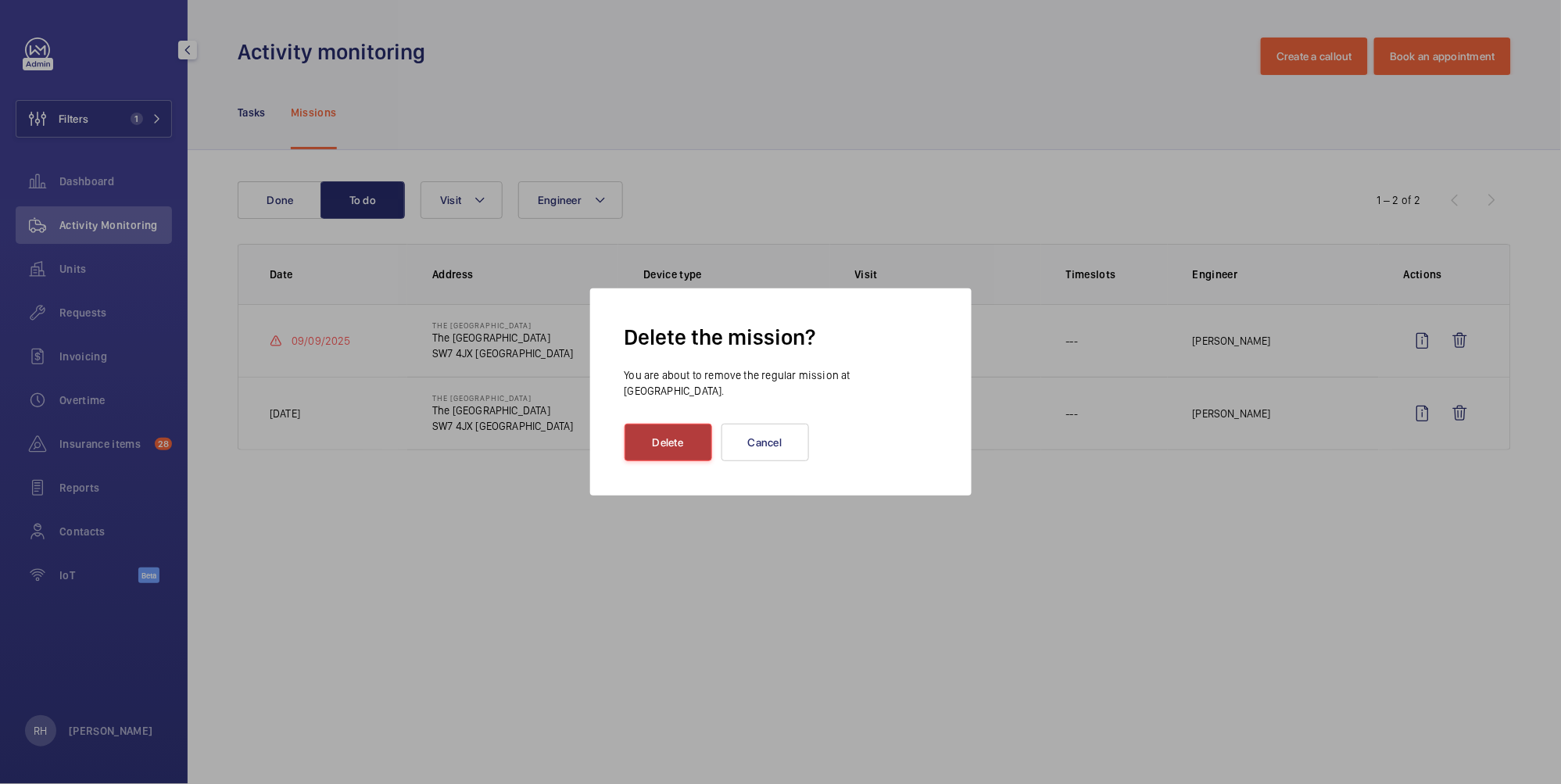
click at [662, 429] on button "Delete" at bounding box center [668, 442] width 88 height 38
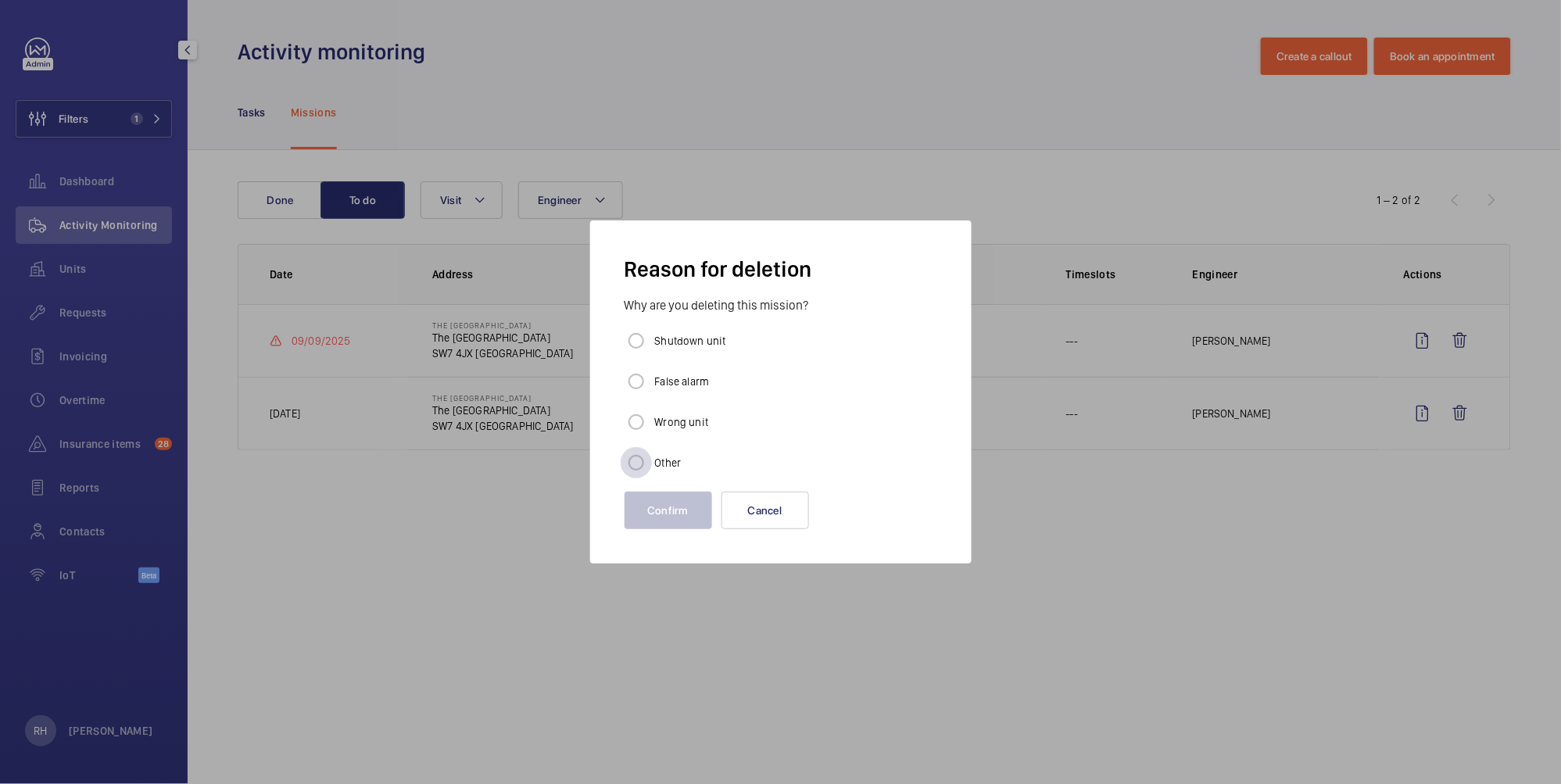
click at [652, 457] on div at bounding box center [636, 463] width 38 height 38
radio input "true"
click at [668, 536] on wm-front-admin-operations-monitoring-missions-delete-reason "Reason for deletion Why are you deleting this mission? Shutdown unit False alar…" at bounding box center [780, 392] width 331 height 293
click at [670, 520] on button "Confirm" at bounding box center [668, 510] width 88 height 38
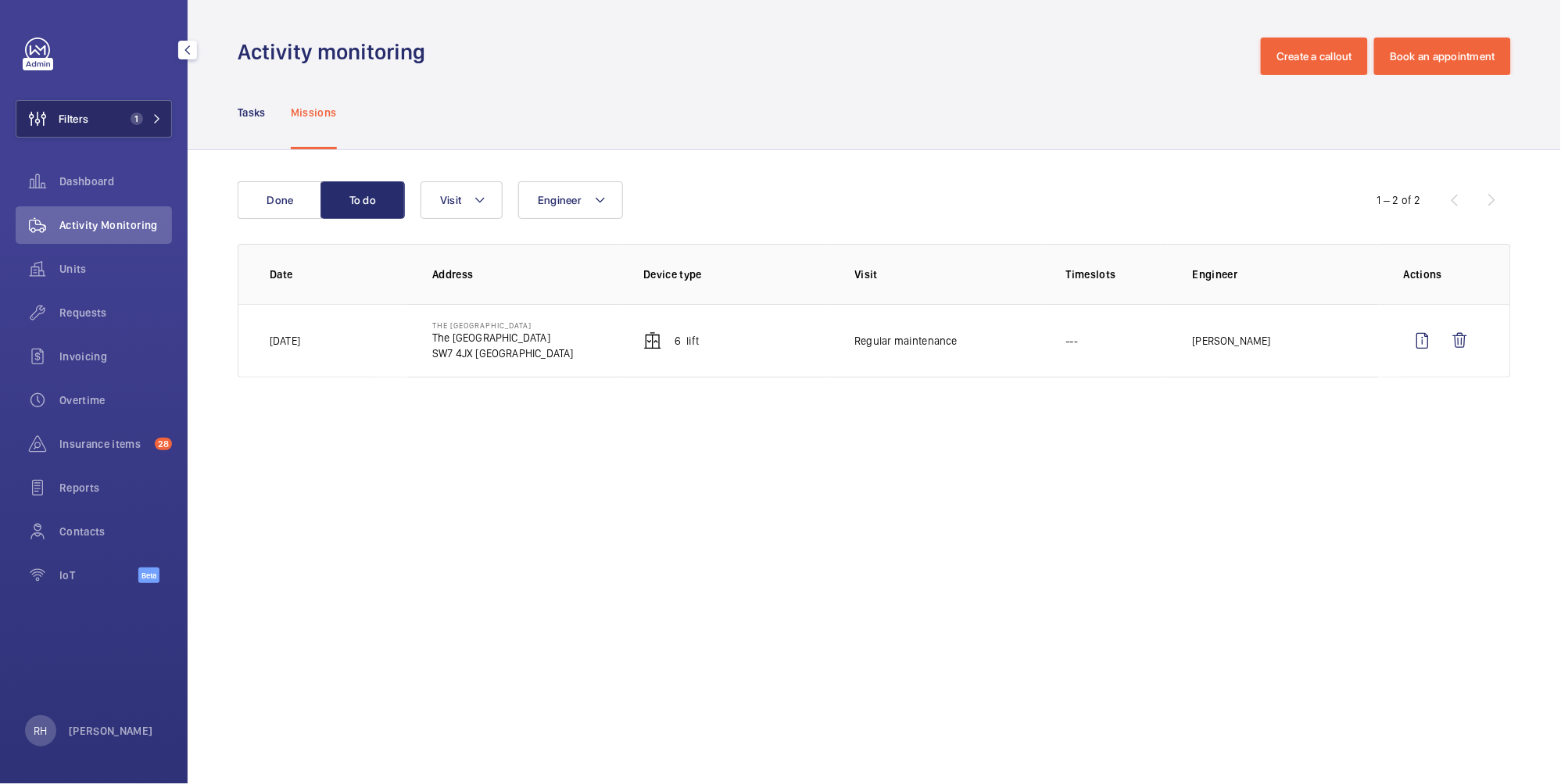
click at [90, 111] on button "Filters 1" at bounding box center [93, 118] width 156 height 38
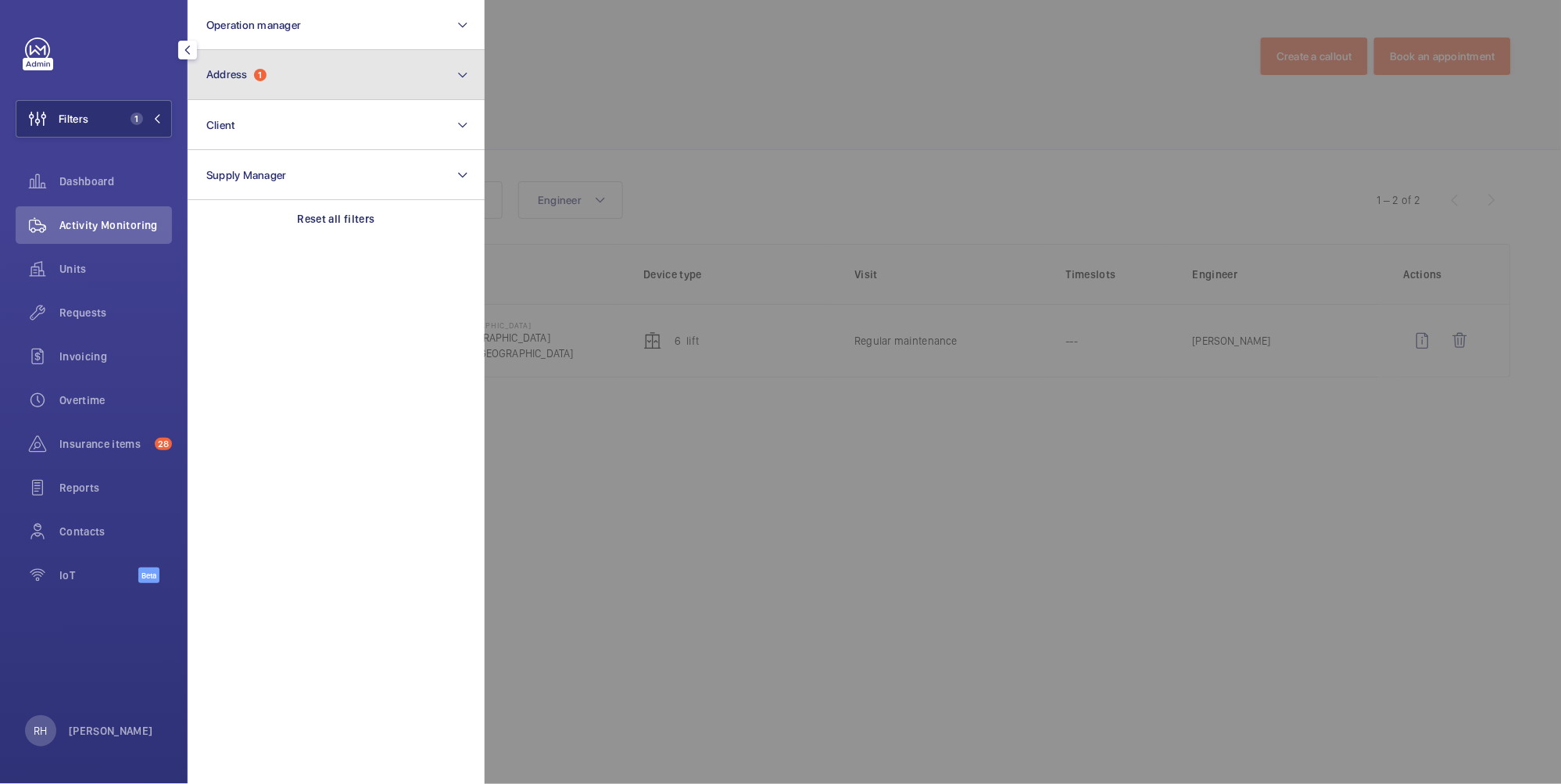
click at [280, 89] on button "Address 1" at bounding box center [336, 75] width 297 height 50
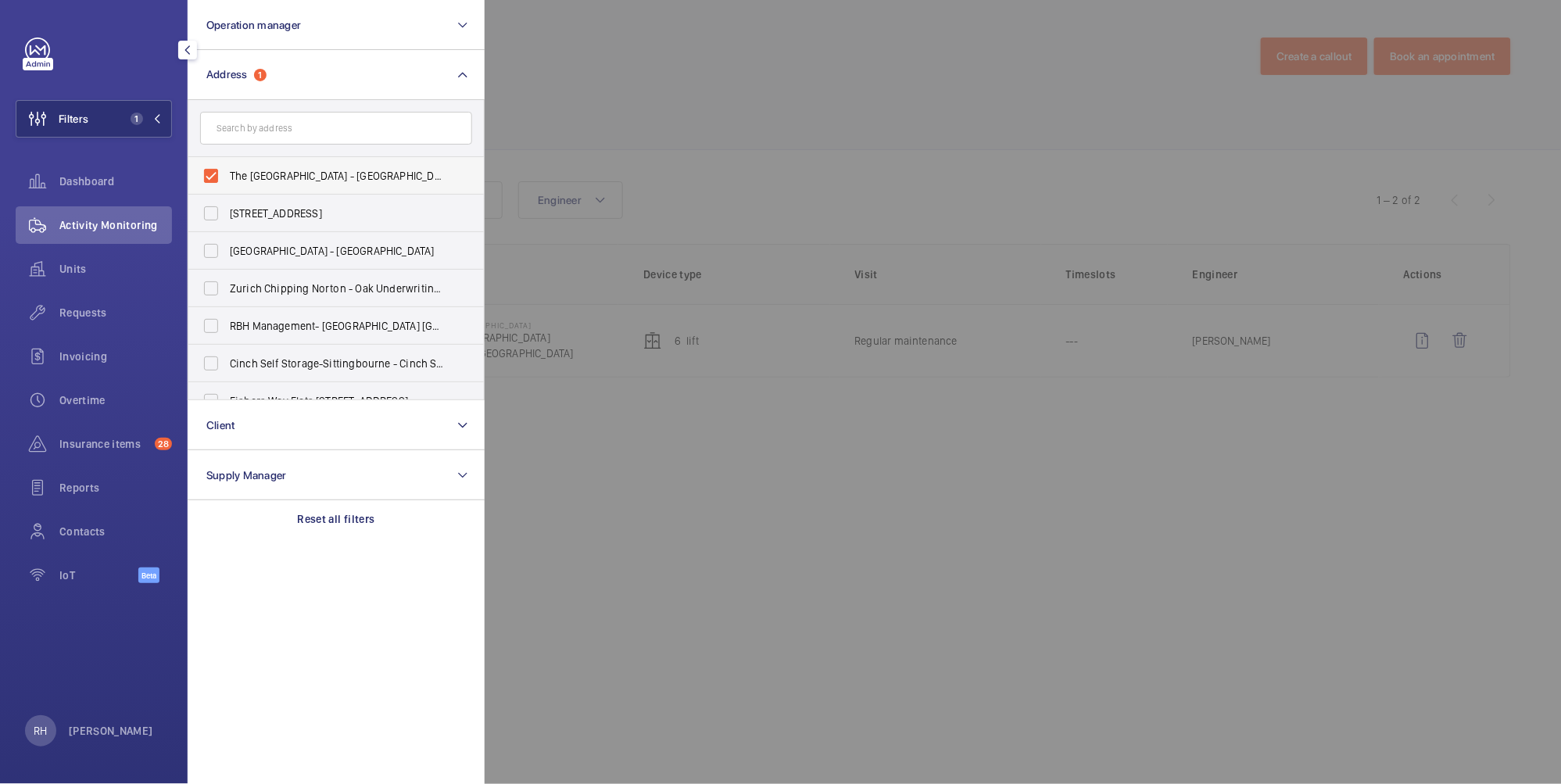
click at [258, 171] on span "The [GEOGRAPHIC_DATA] - [GEOGRAPHIC_DATA]" at bounding box center [337, 175] width 215 height 15
click at [227, 171] on input "The [GEOGRAPHIC_DATA] - [GEOGRAPHIC_DATA]" at bounding box center [211, 176] width 31 height 31
checkbox input "false"
click at [280, 125] on input "text" at bounding box center [336, 128] width 272 height 33
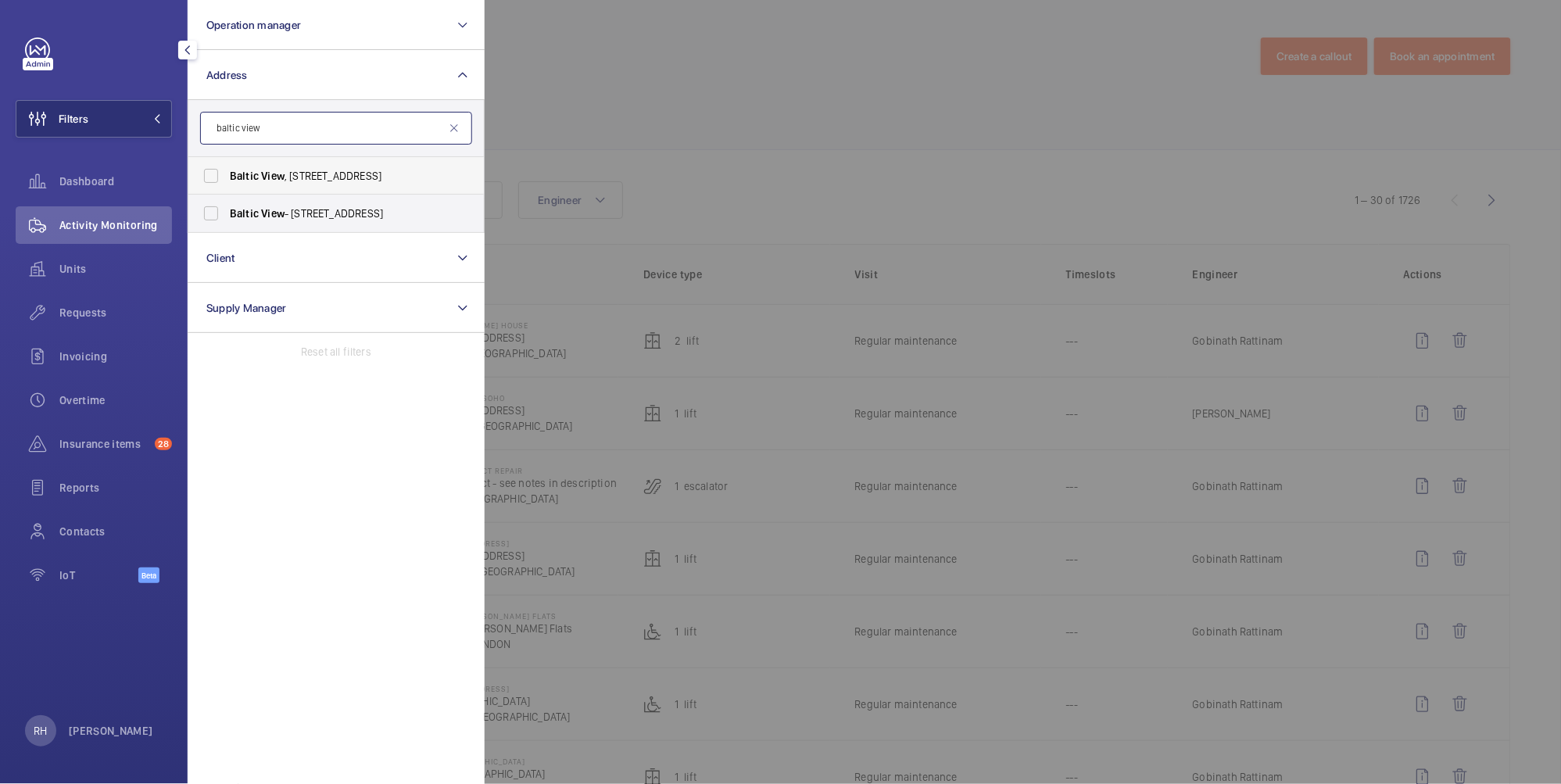
type input "baltic view"
click at [294, 171] on span "[GEOGRAPHIC_DATA] , [STREET_ADDRESS]" at bounding box center [337, 175] width 215 height 15
click at [227, 171] on input "Baltic View , 25 Norfolk Street, L1 0BE - 25 Norfolk St, LIVERPOOL L1 0BE" at bounding box center [211, 176] width 31 height 31
checkbox input "true"
click at [281, 202] on label "Baltic View - 25 Norfolk Street, LIVERPOOL L1 0BE" at bounding box center [324, 213] width 272 height 38
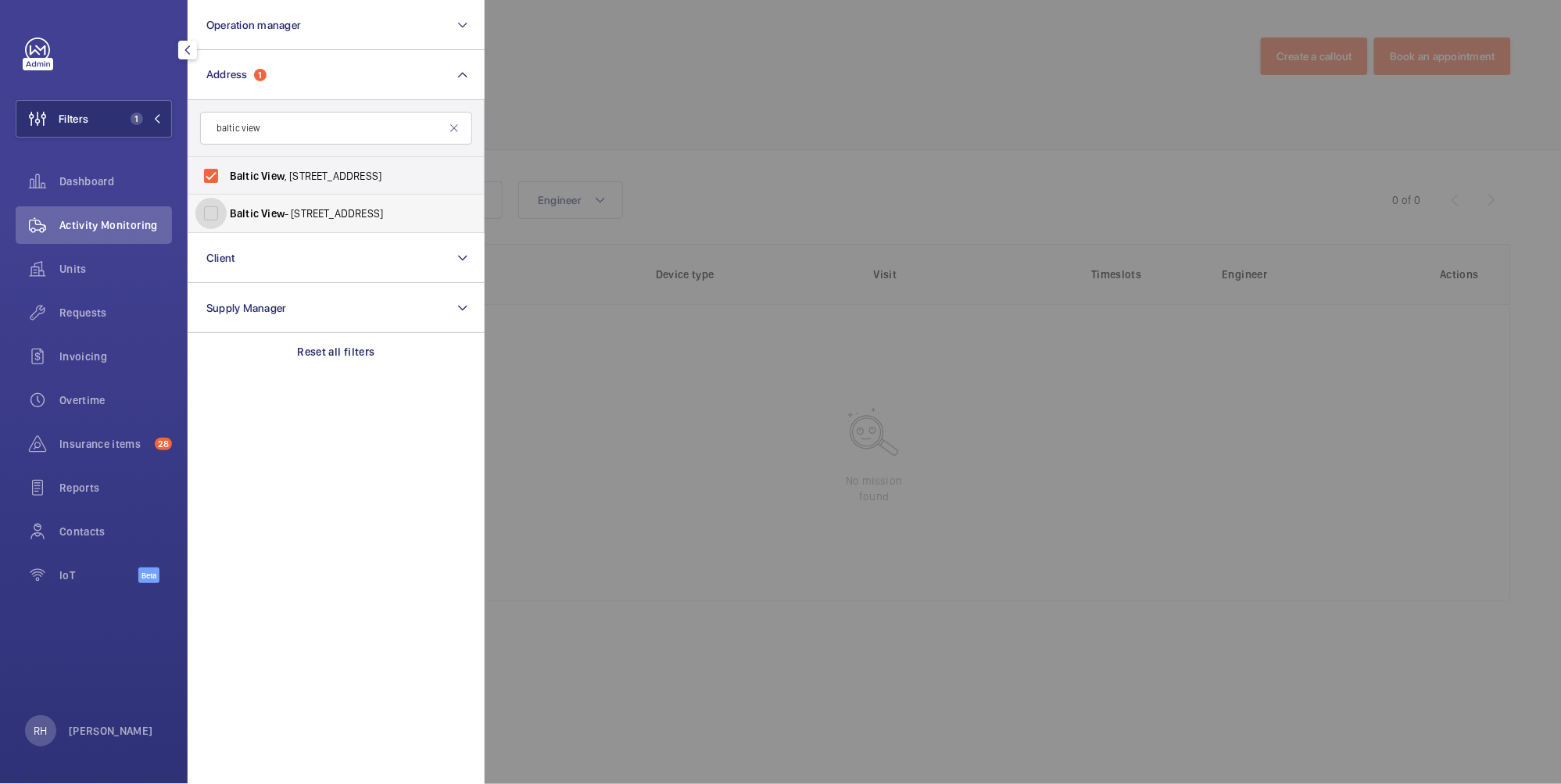
click at [227, 202] on input "Baltic View - 25 Norfolk Street, LIVERPOOL L1 0BE" at bounding box center [211, 213] width 31 height 31
checkbox input "true"
click at [676, 91] on div at bounding box center [1265, 392] width 1561 height 784
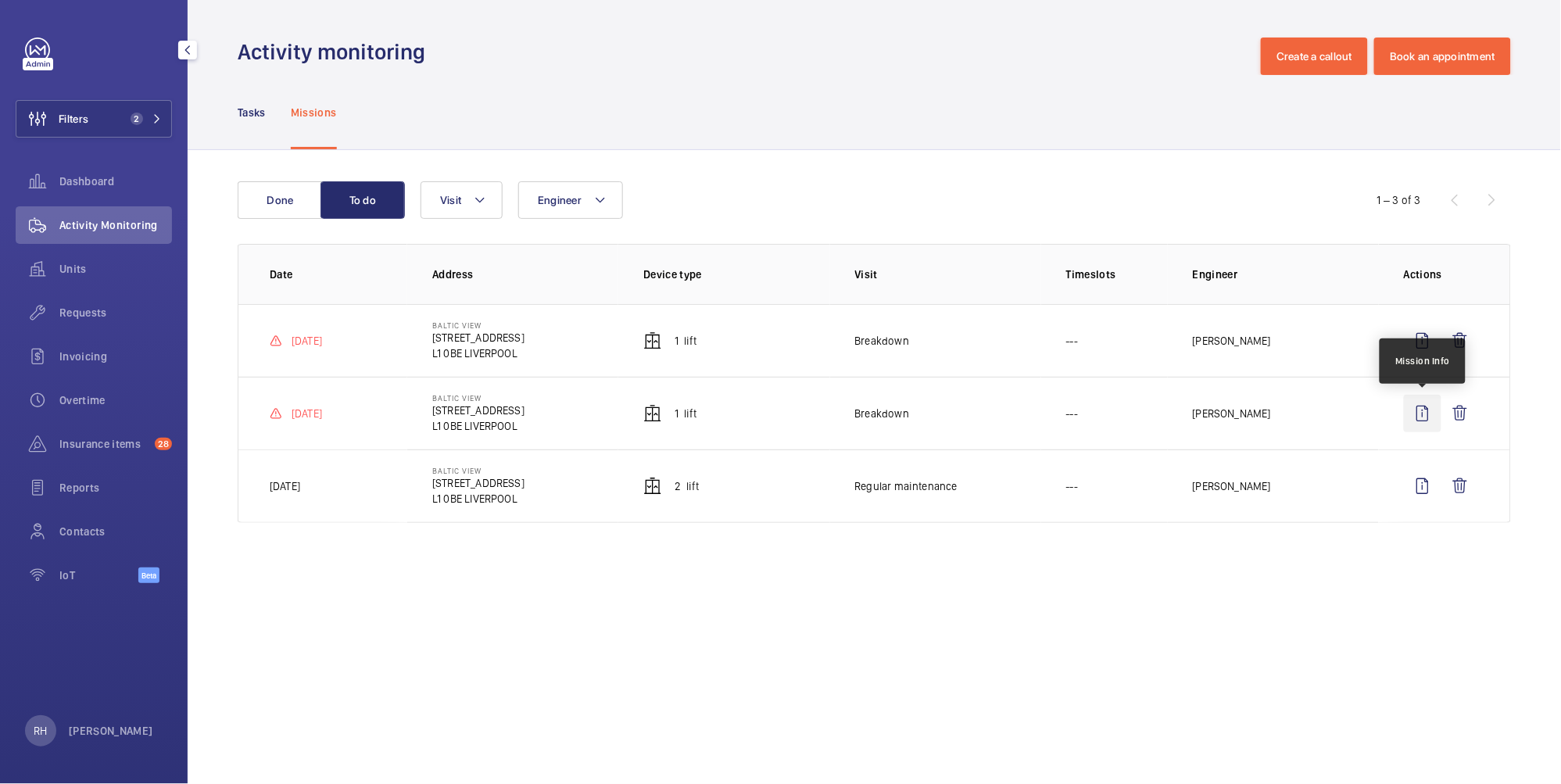
click at [1426, 412] on wm-front-icon-button at bounding box center [1422, 414] width 38 height 38
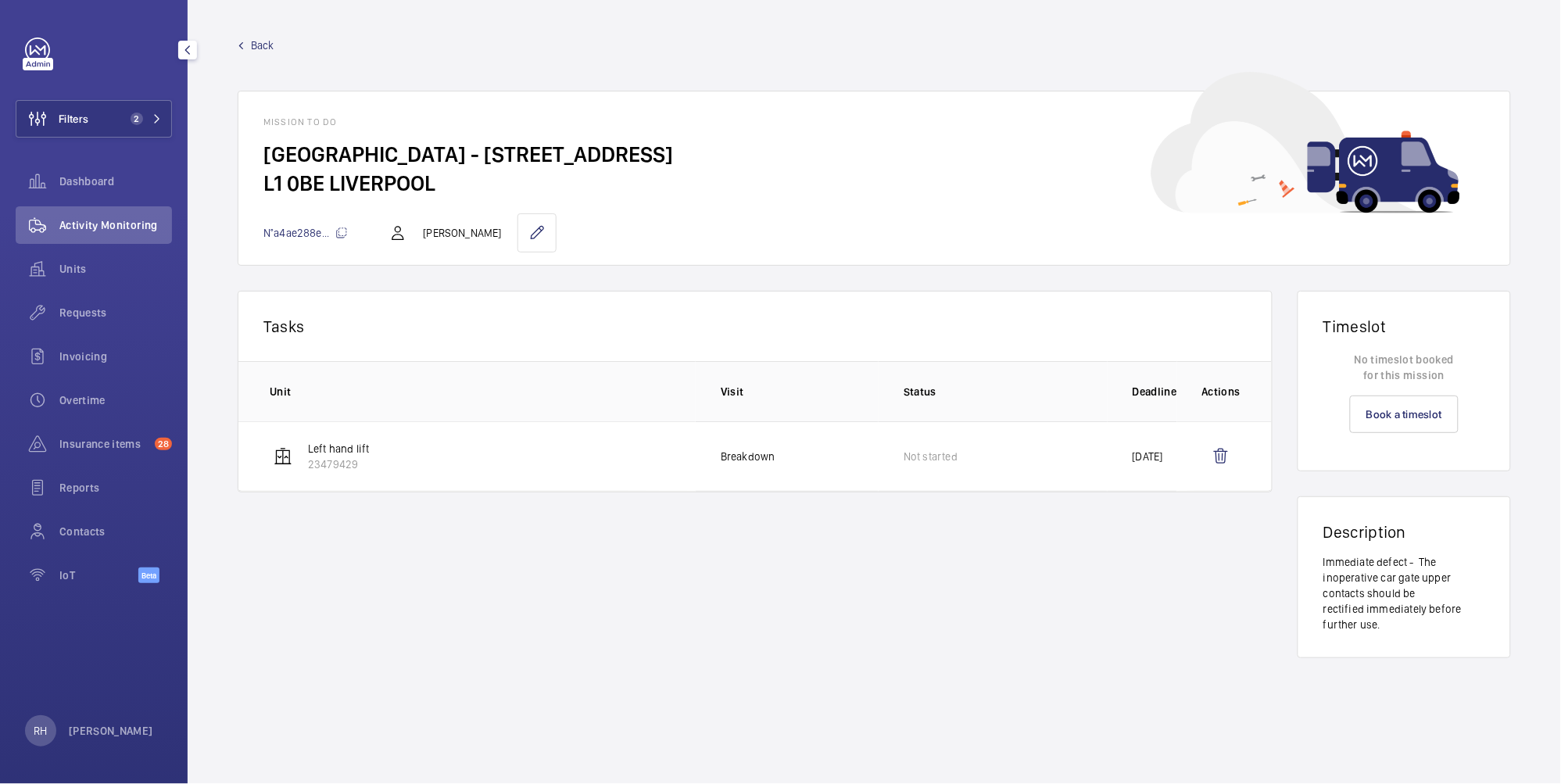
click at [258, 43] on span "Back" at bounding box center [263, 45] width 23 height 15
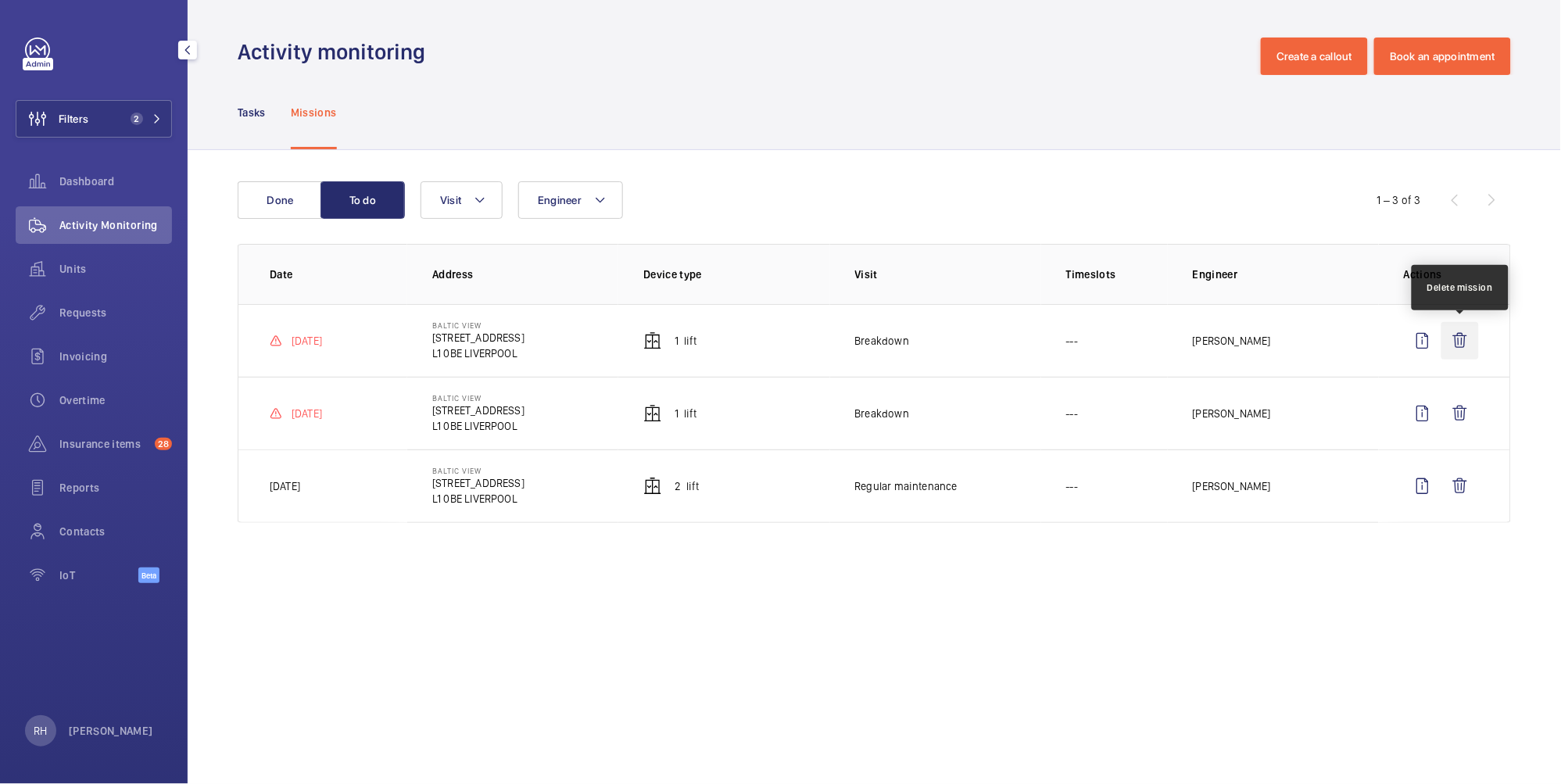
click at [1465, 341] on wm-front-icon-button at bounding box center [1460, 341] width 38 height 38
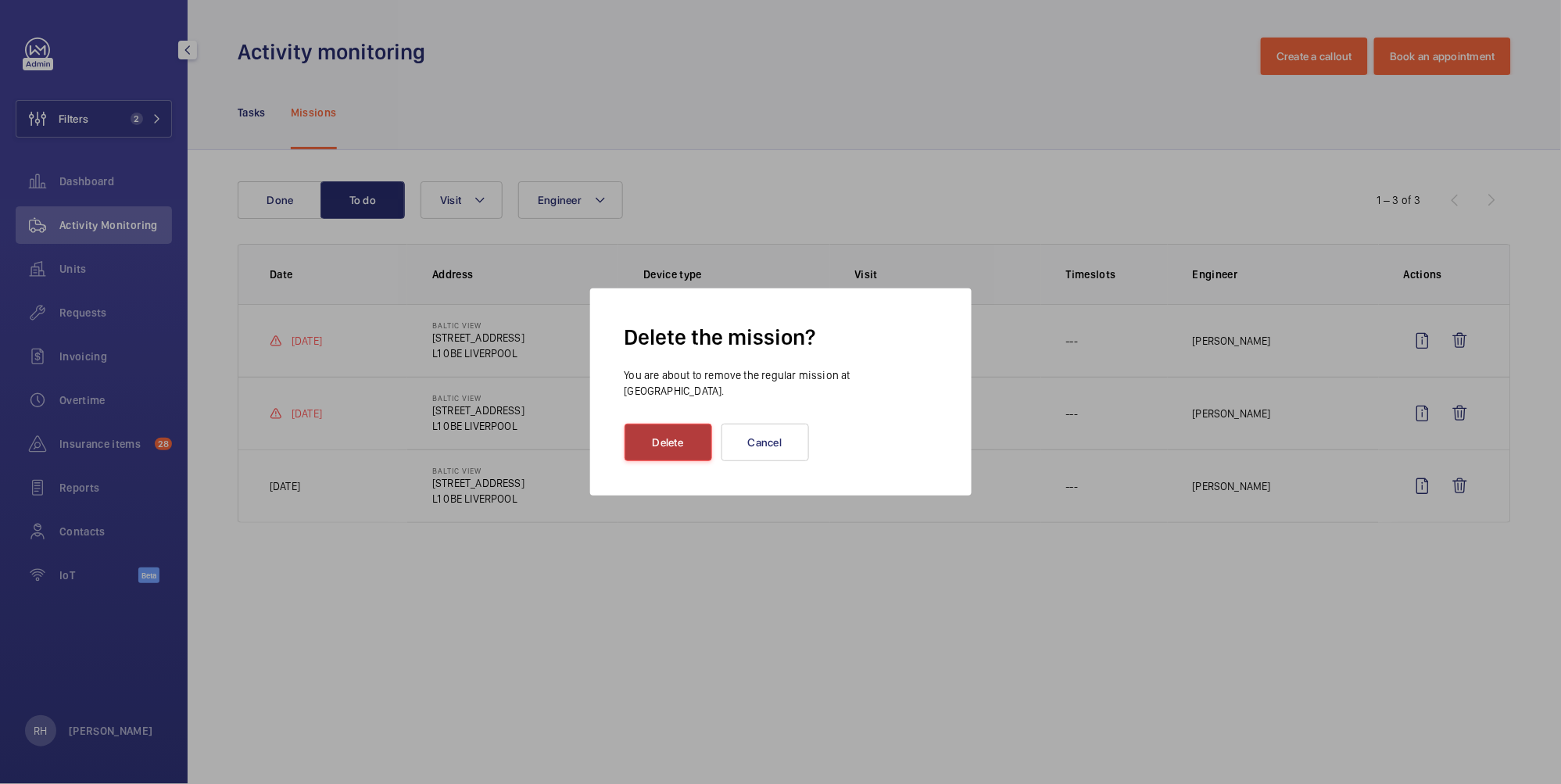
click at [672, 434] on button "Delete" at bounding box center [668, 442] width 88 height 38
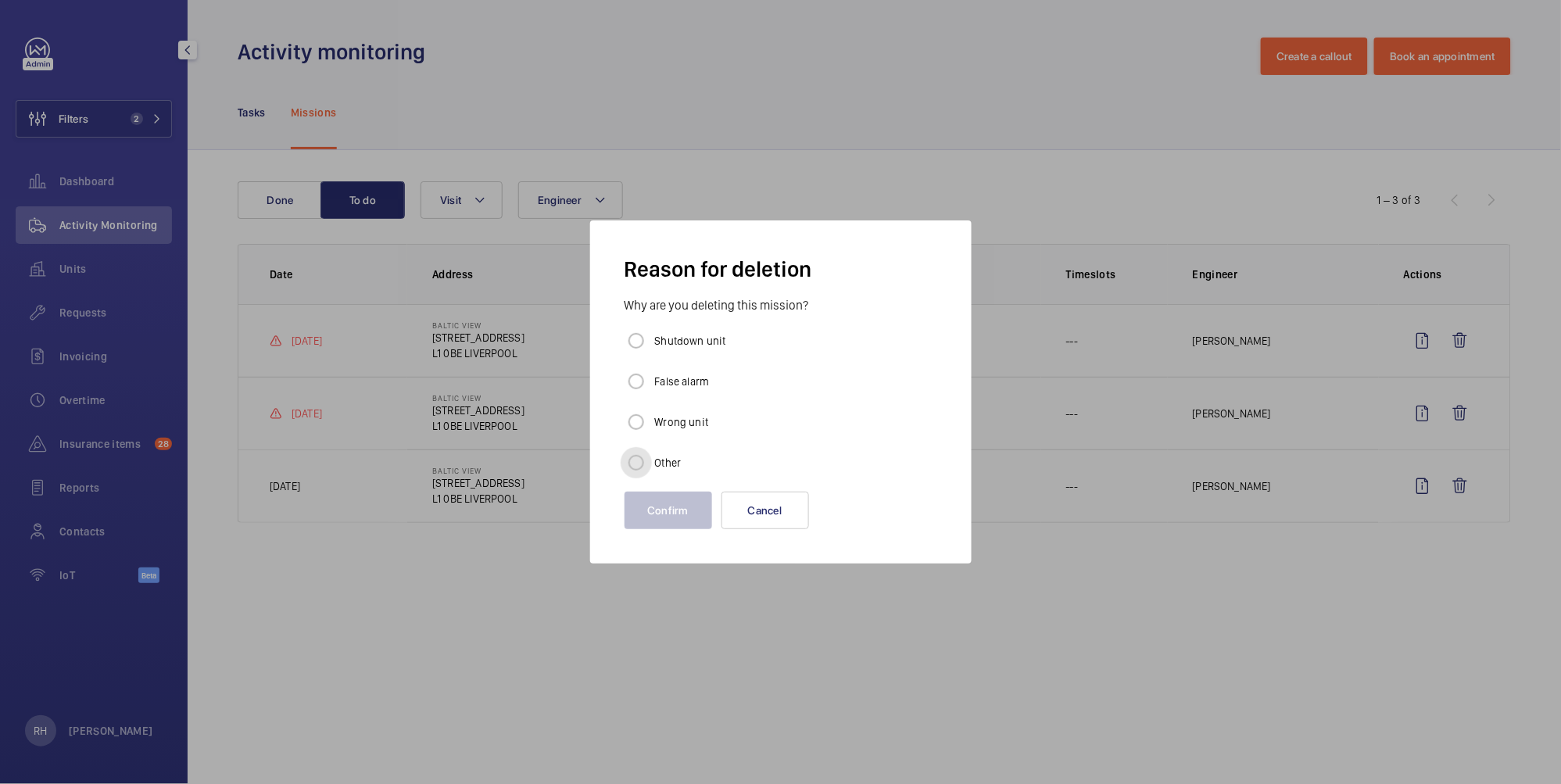
click at [637, 451] on input "Other" at bounding box center [636, 462] width 31 height 31
radio input "true"
click at [669, 507] on button "Confirm" at bounding box center [668, 510] width 88 height 38
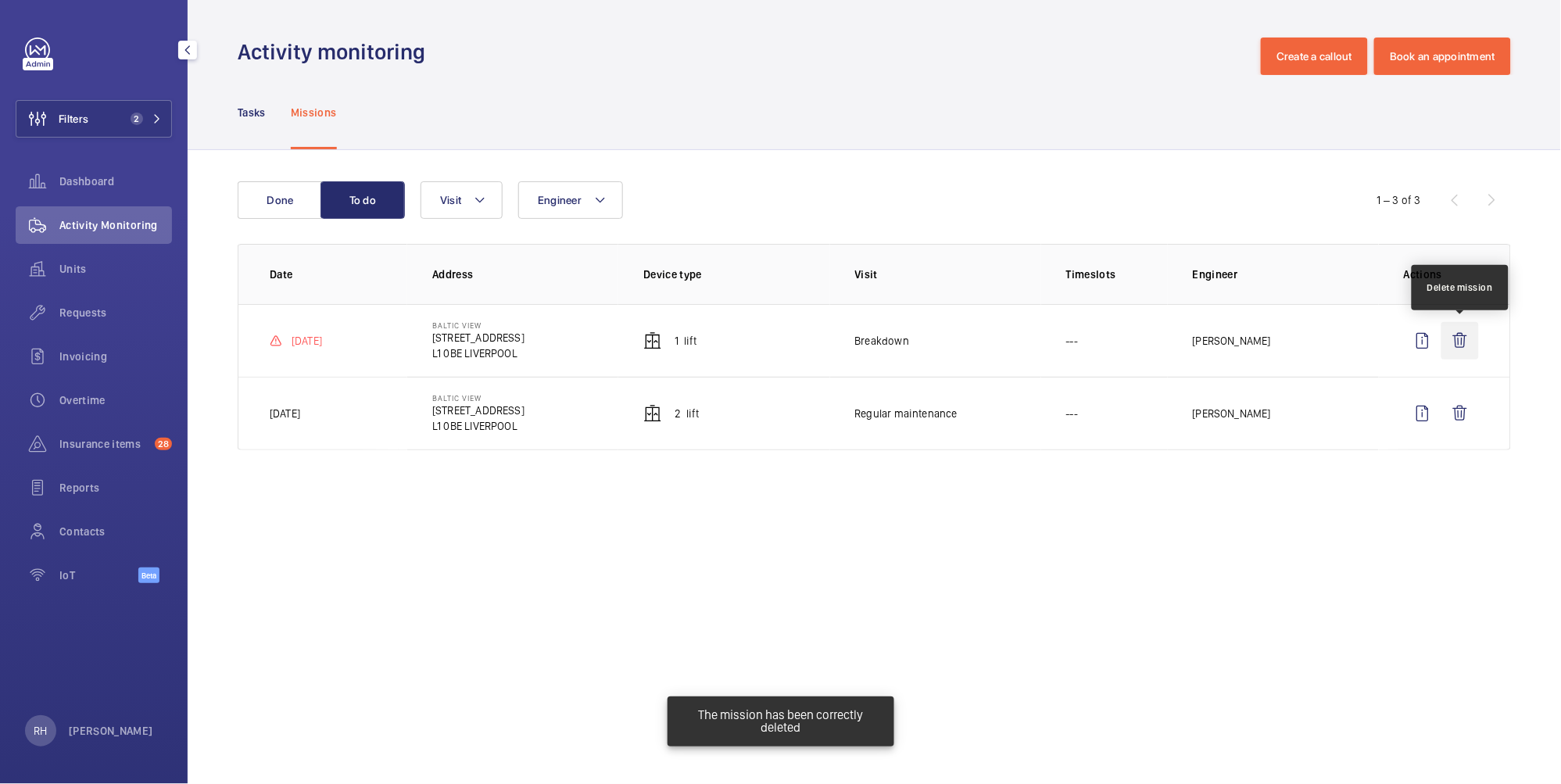
click at [1465, 346] on wm-front-icon-button at bounding box center [1460, 341] width 38 height 38
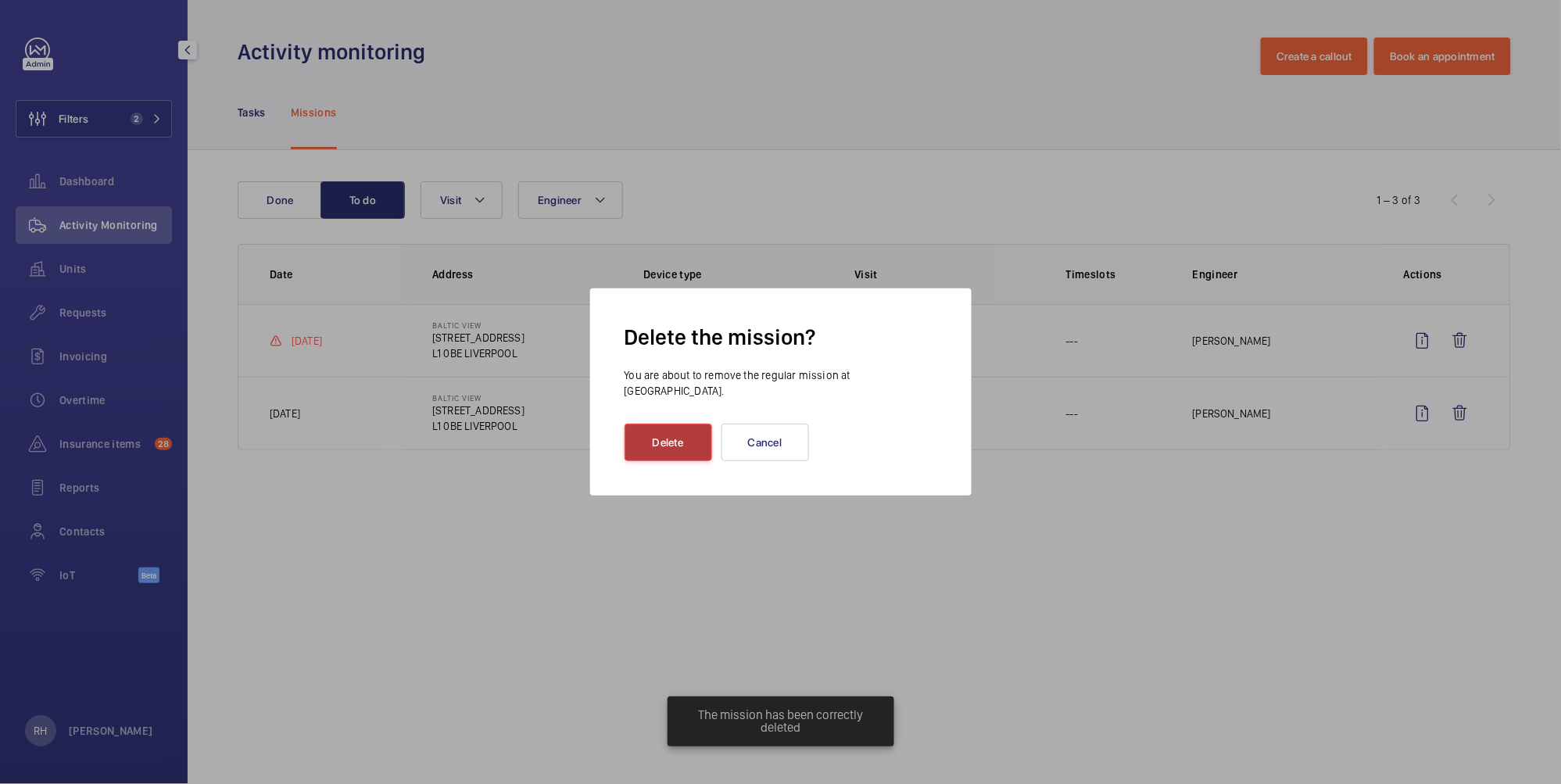
click at [662, 446] on button "Delete" at bounding box center [668, 442] width 88 height 38
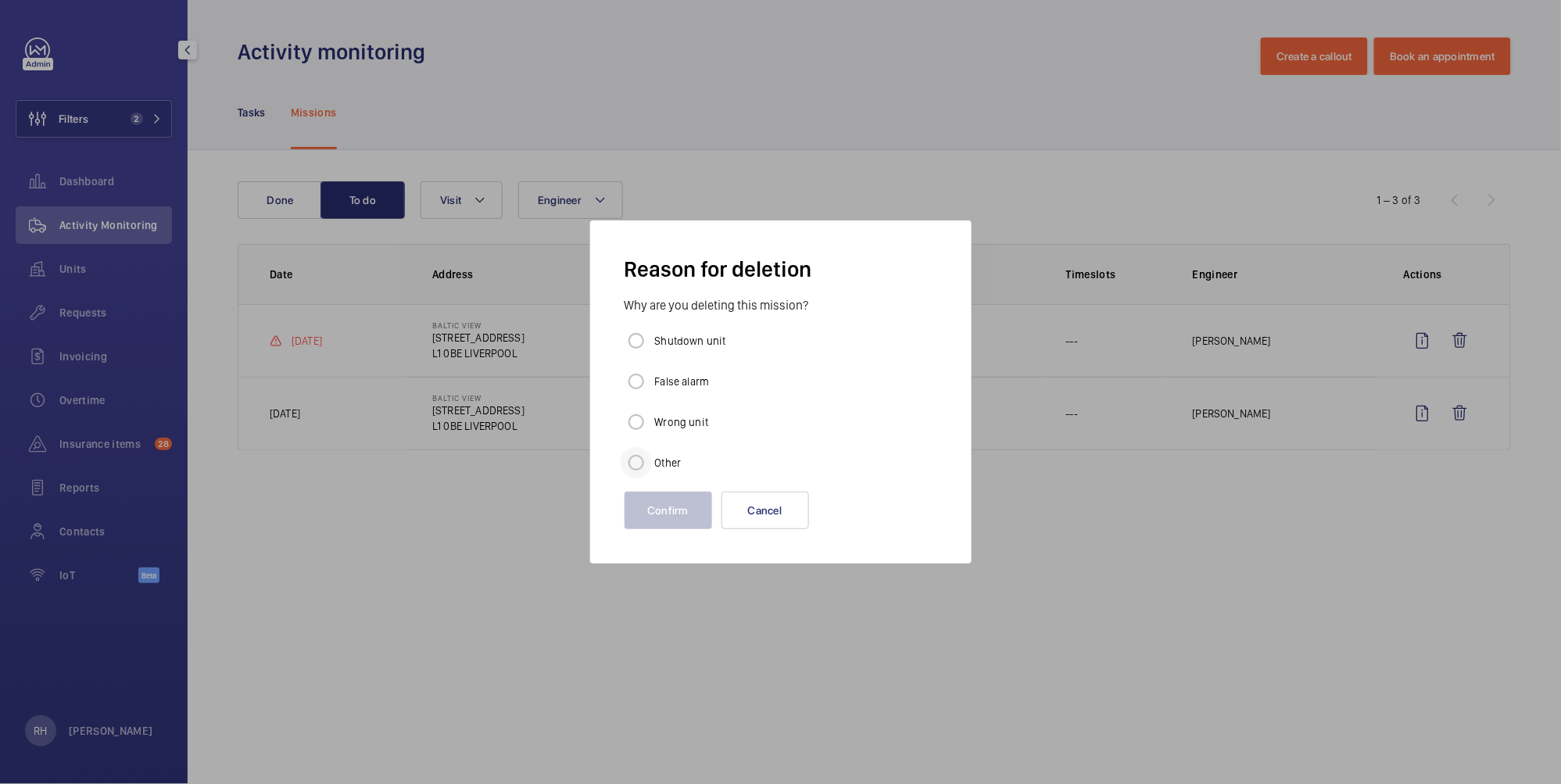
click at [654, 459] on div at bounding box center [636, 463] width 38 height 38
radio input "true"
click at [660, 501] on button "Confirm" at bounding box center [668, 510] width 88 height 38
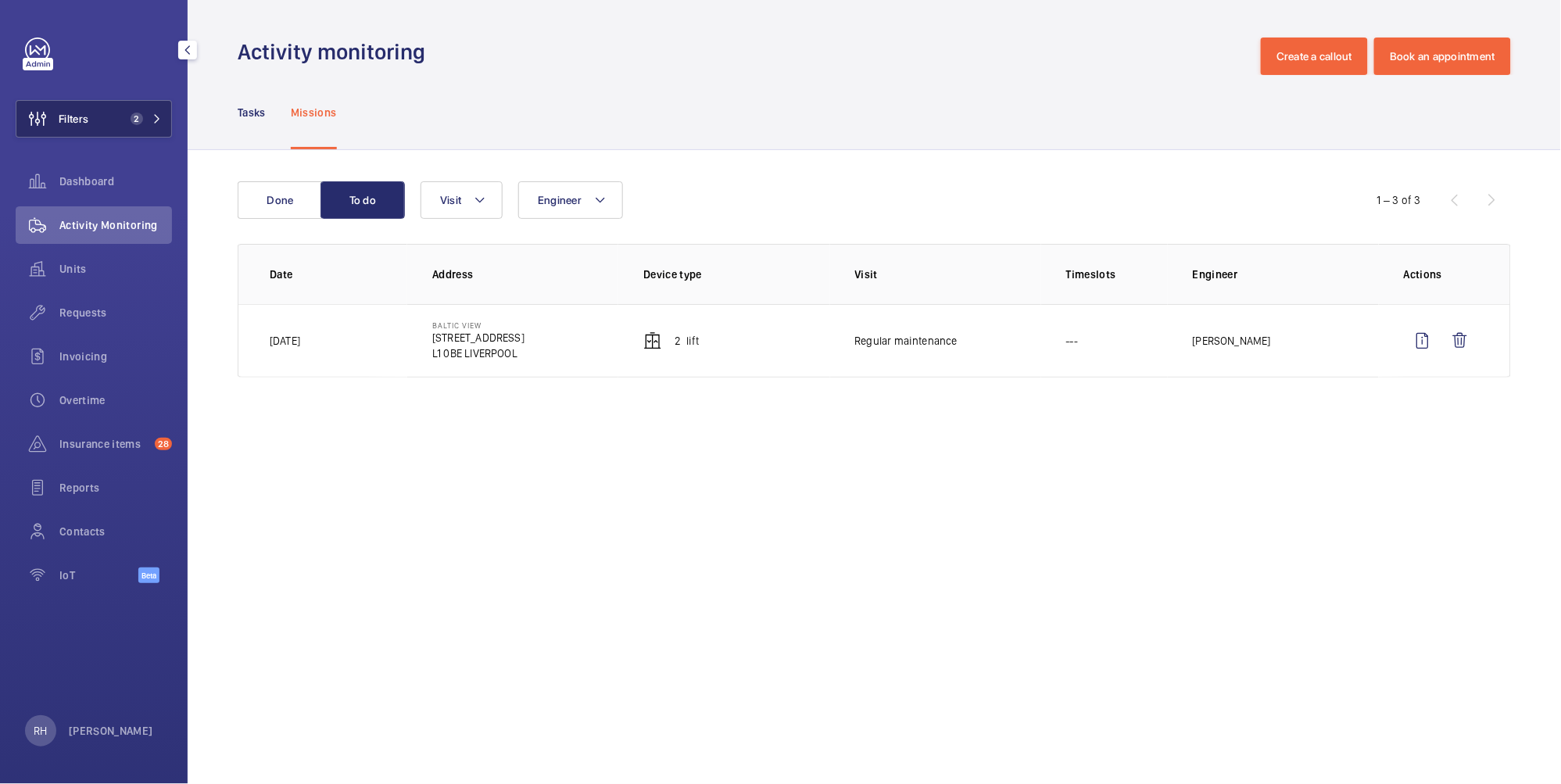
click at [98, 112] on button "Filters 2" at bounding box center [93, 118] width 156 height 38
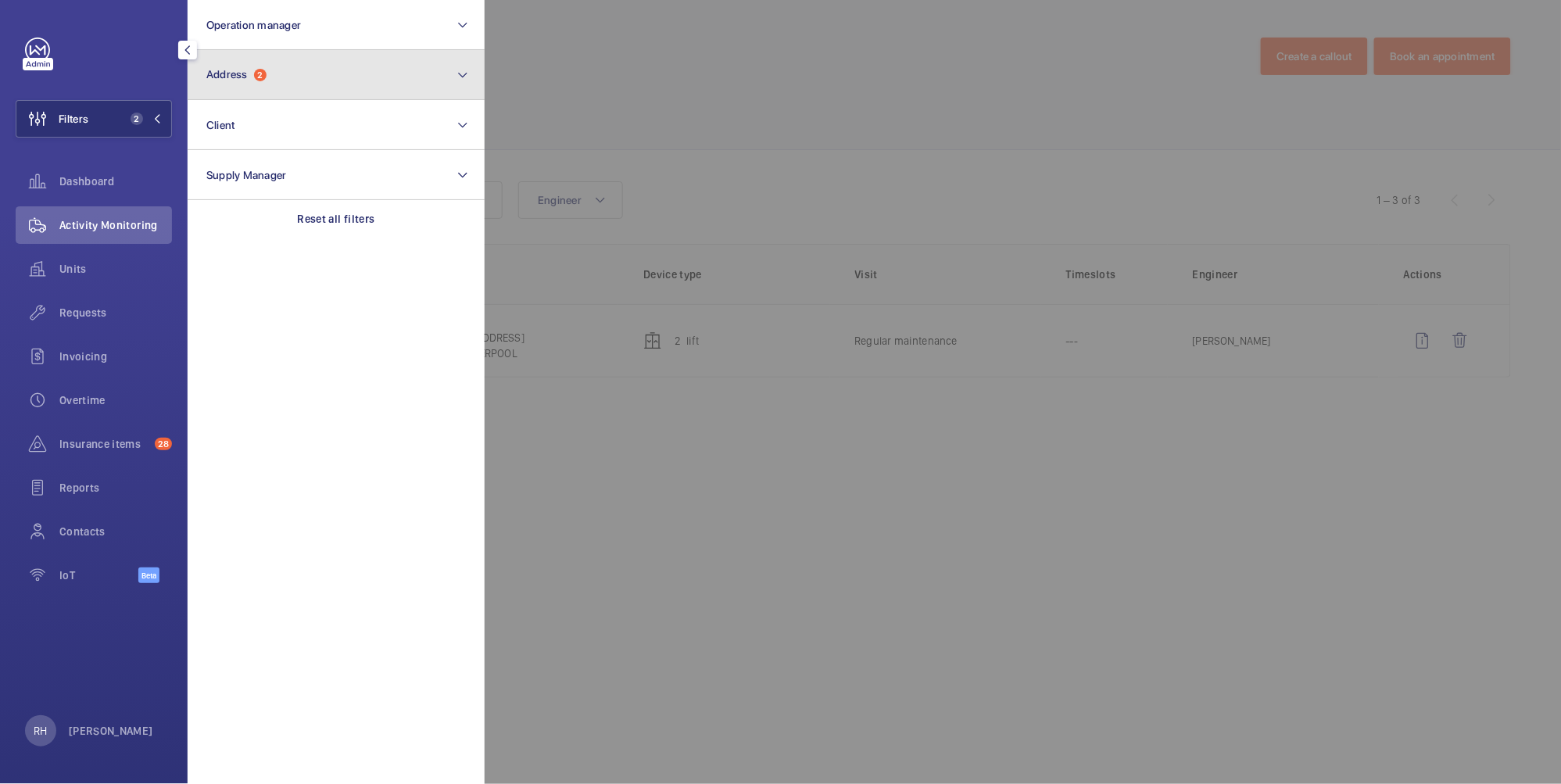
click at [343, 77] on button "Address 2" at bounding box center [336, 75] width 297 height 50
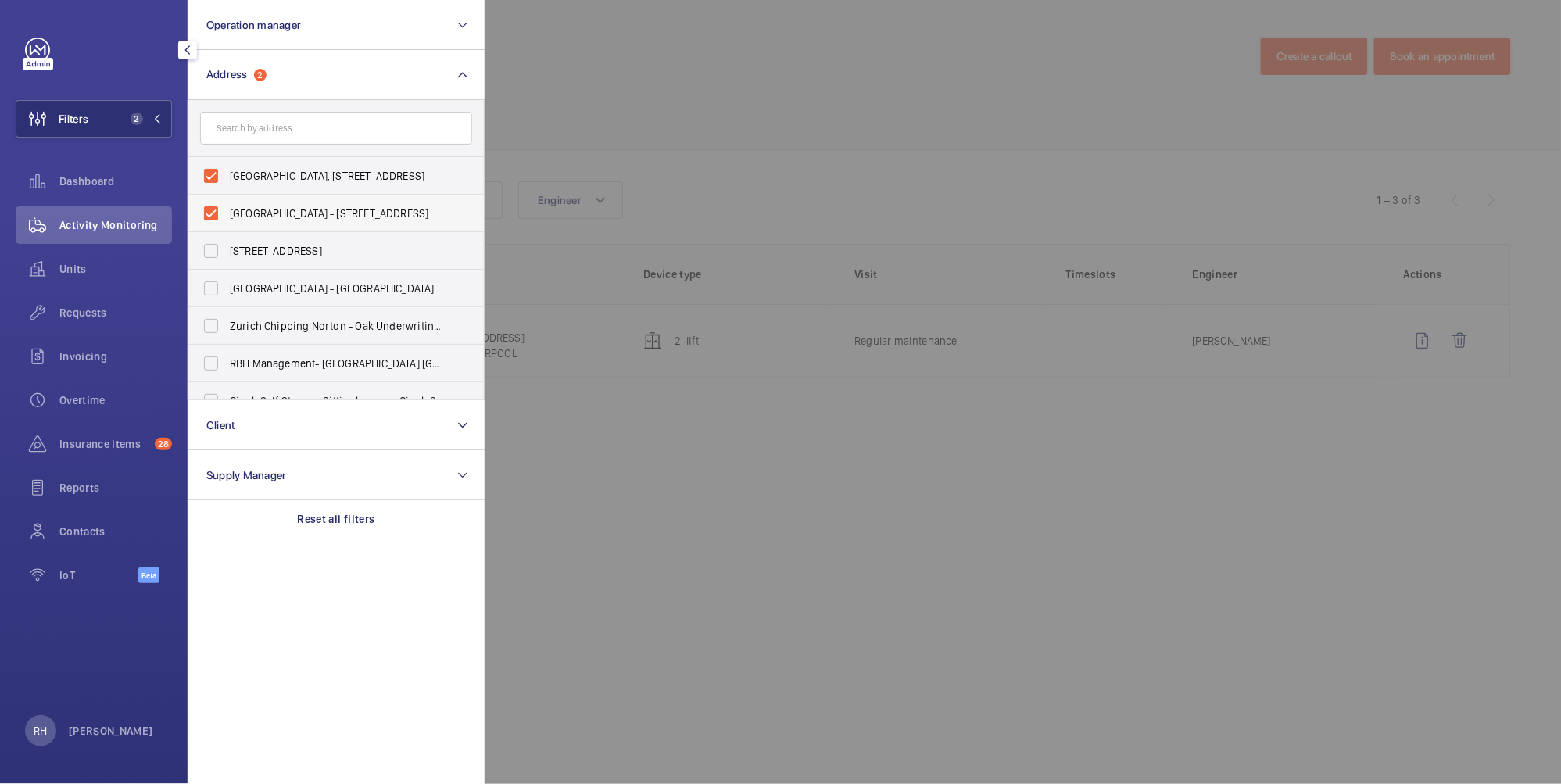
click at [240, 209] on span "Baltic View - 25 Norfolk Street, LIVERPOOL L1 0BE" at bounding box center [337, 213] width 215 height 15
click at [227, 209] on input "Baltic View - 25 Norfolk Street, LIVERPOOL L1 0BE" at bounding box center [211, 213] width 31 height 31
checkbox input "false"
click at [251, 173] on span "Baltic View, 25 Norfolk Street, L1 0BE - 25 Norfolk St, LIVERPOOL L1 0BE" at bounding box center [337, 175] width 215 height 15
click at [227, 173] on input "Baltic View, 25 Norfolk Street, L1 0BE - 25 Norfolk St, LIVERPOOL L1 0BE" at bounding box center [211, 176] width 31 height 31
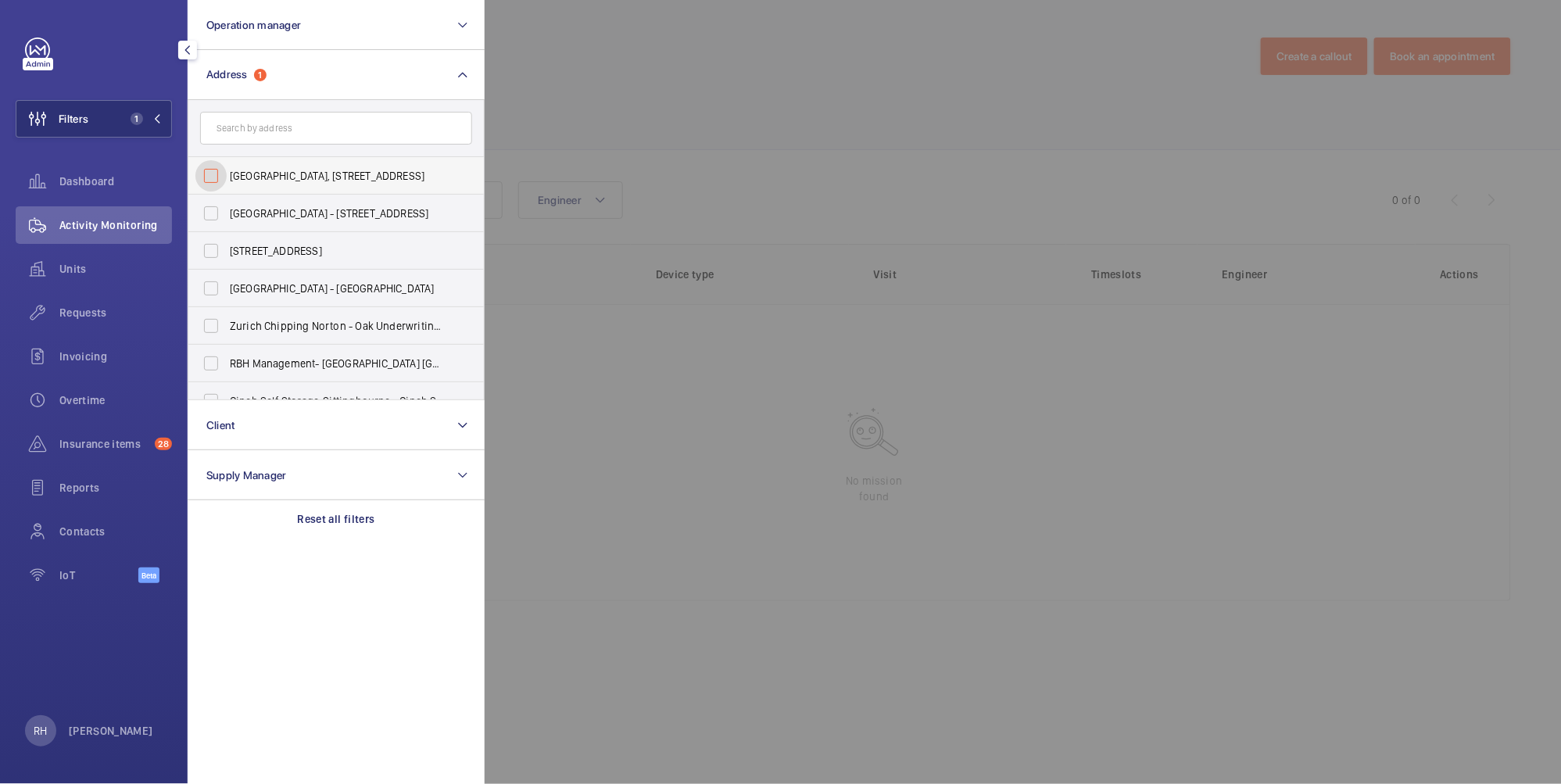
checkbox input "false"
click at [259, 130] on input "text" at bounding box center [336, 128] width 272 height 33
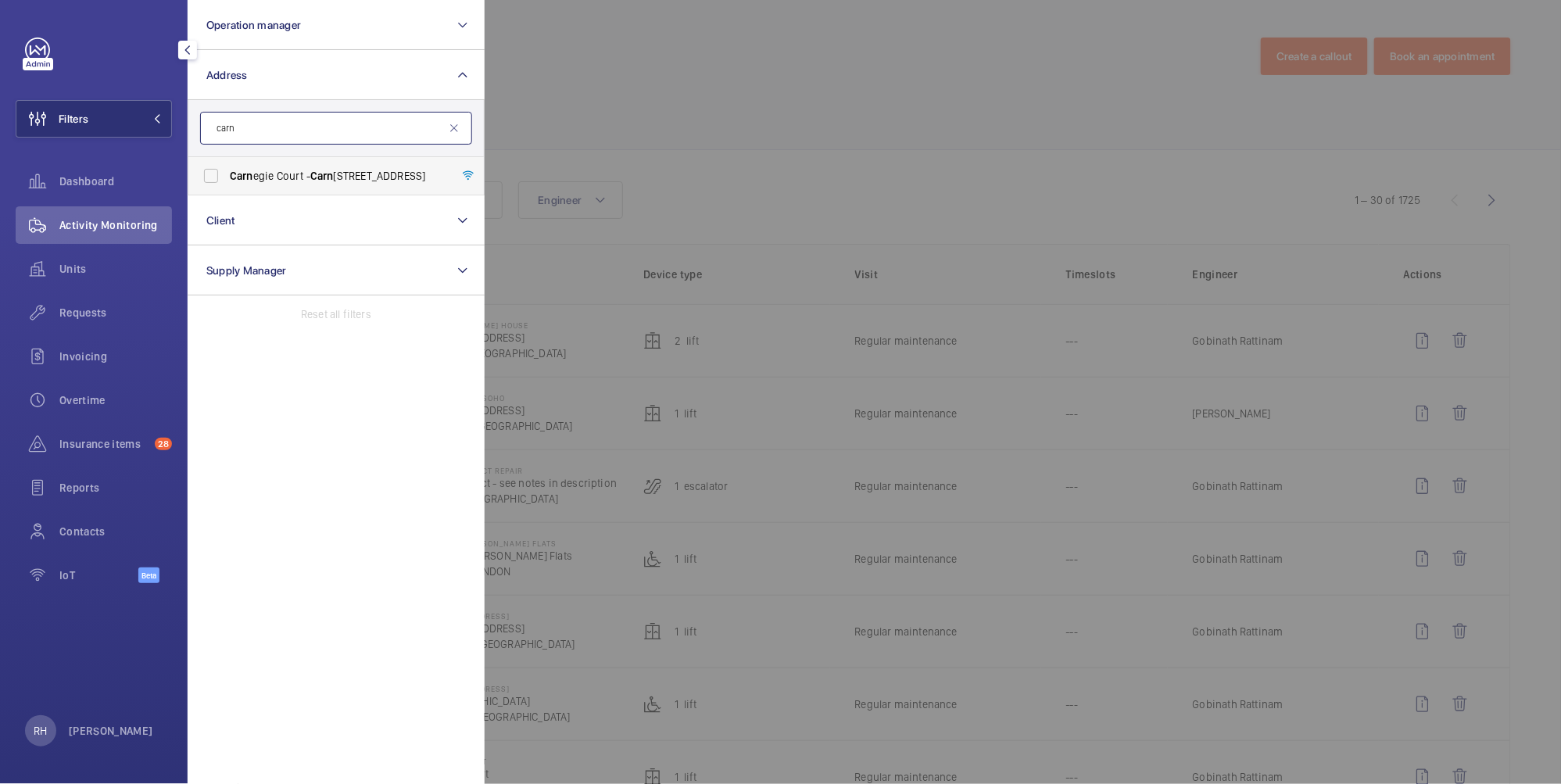
type input "carn"
click at [284, 173] on span "Carn egie Court - Carn egie Court, CHELMSFORD CM1 1DG" at bounding box center [337, 175] width 215 height 15
click at [227, 173] on input "Carn egie Court - Carn egie Court, CHELMSFORD CM1 1DG" at bounding box center [211, 176] width 31 height 31
checkbox input "true"
click at [650, 69] on div at bounding box center [1265, 392] width 1561 height 784
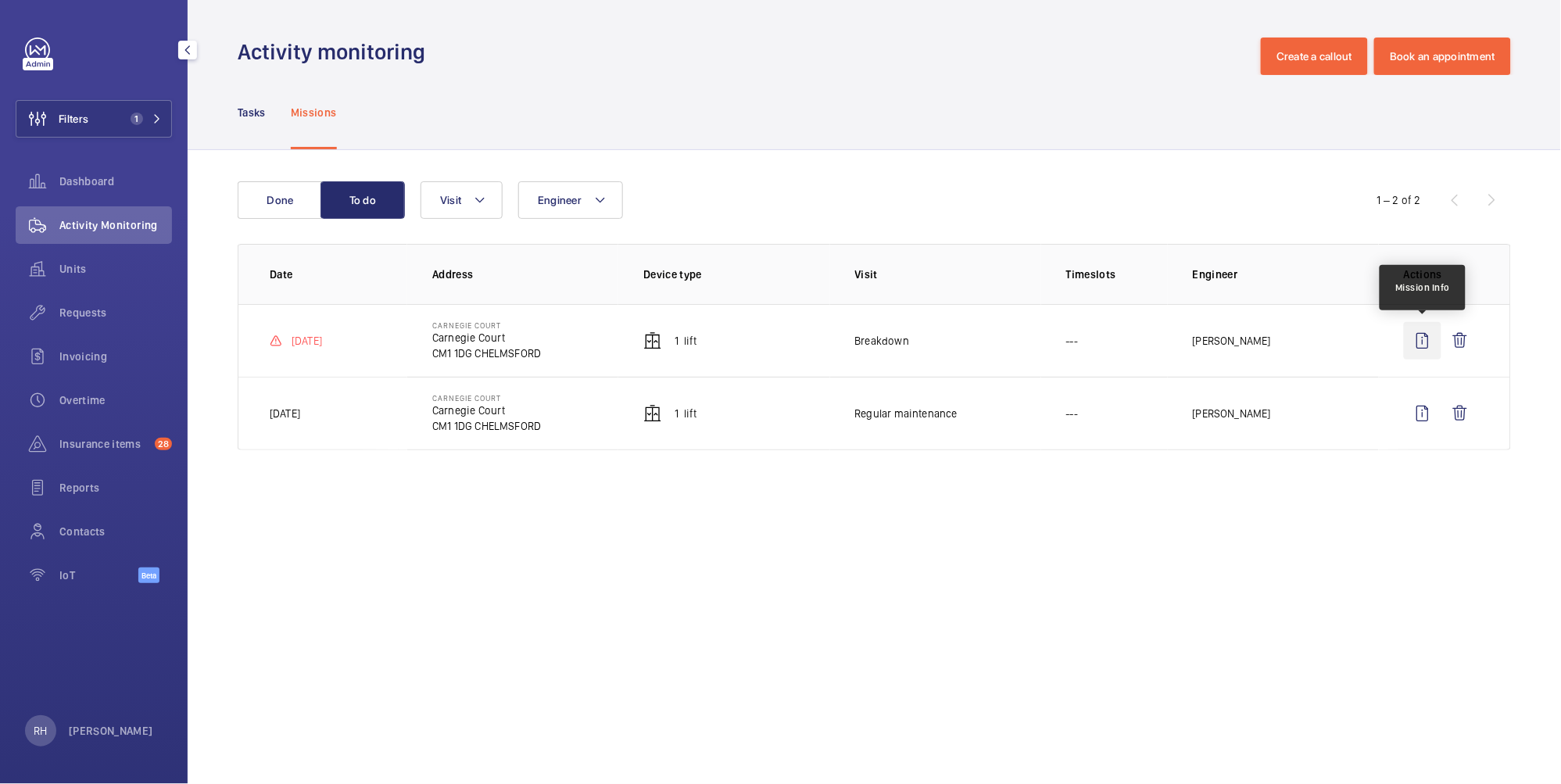
click at [1427, 339] on wm-front-icon-button at bounding box center [1422, 341] width 38 height 38
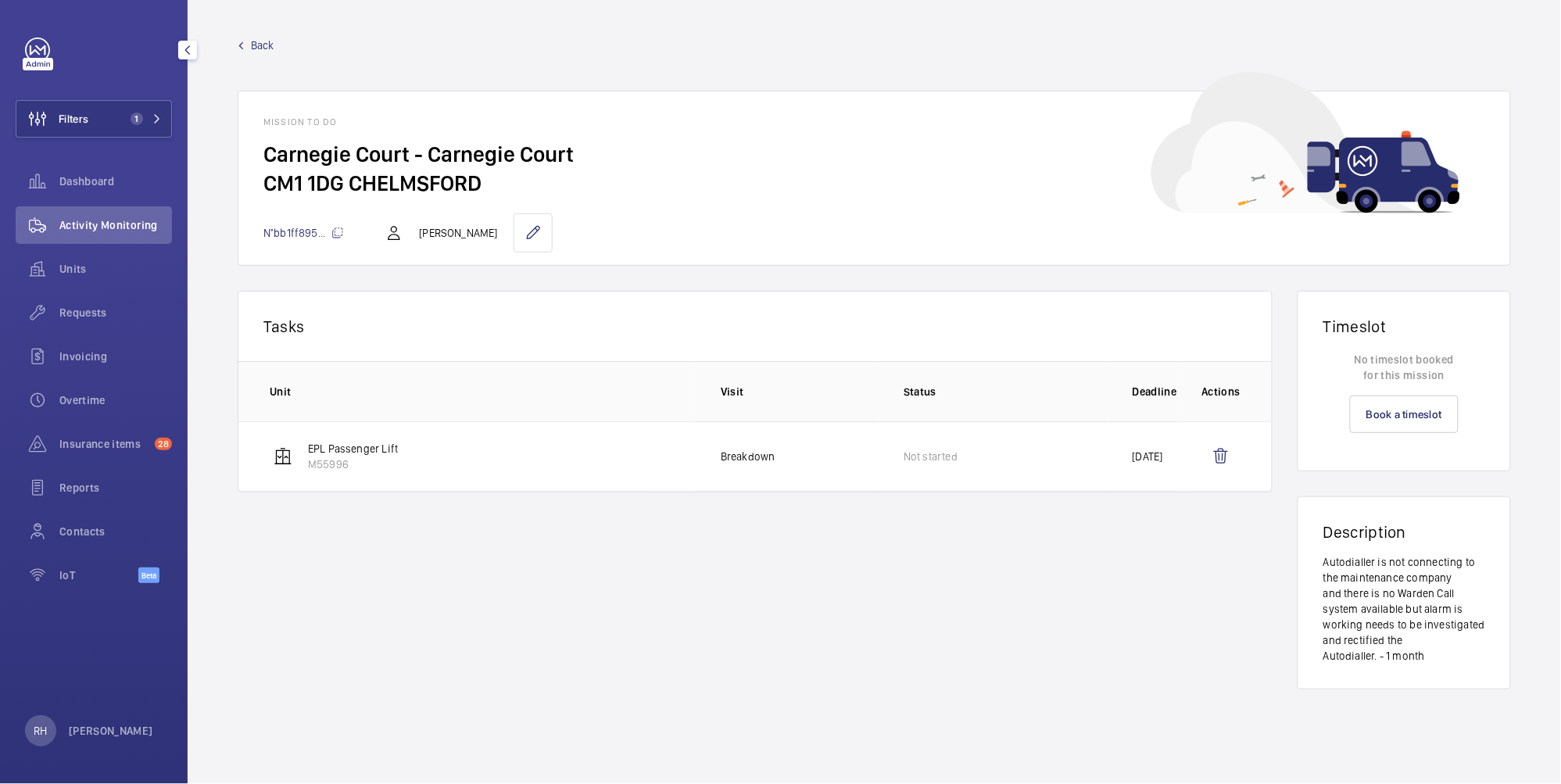
click at [263, 42] on span "Back" at bounding box center [263, 45] width 23 height 15
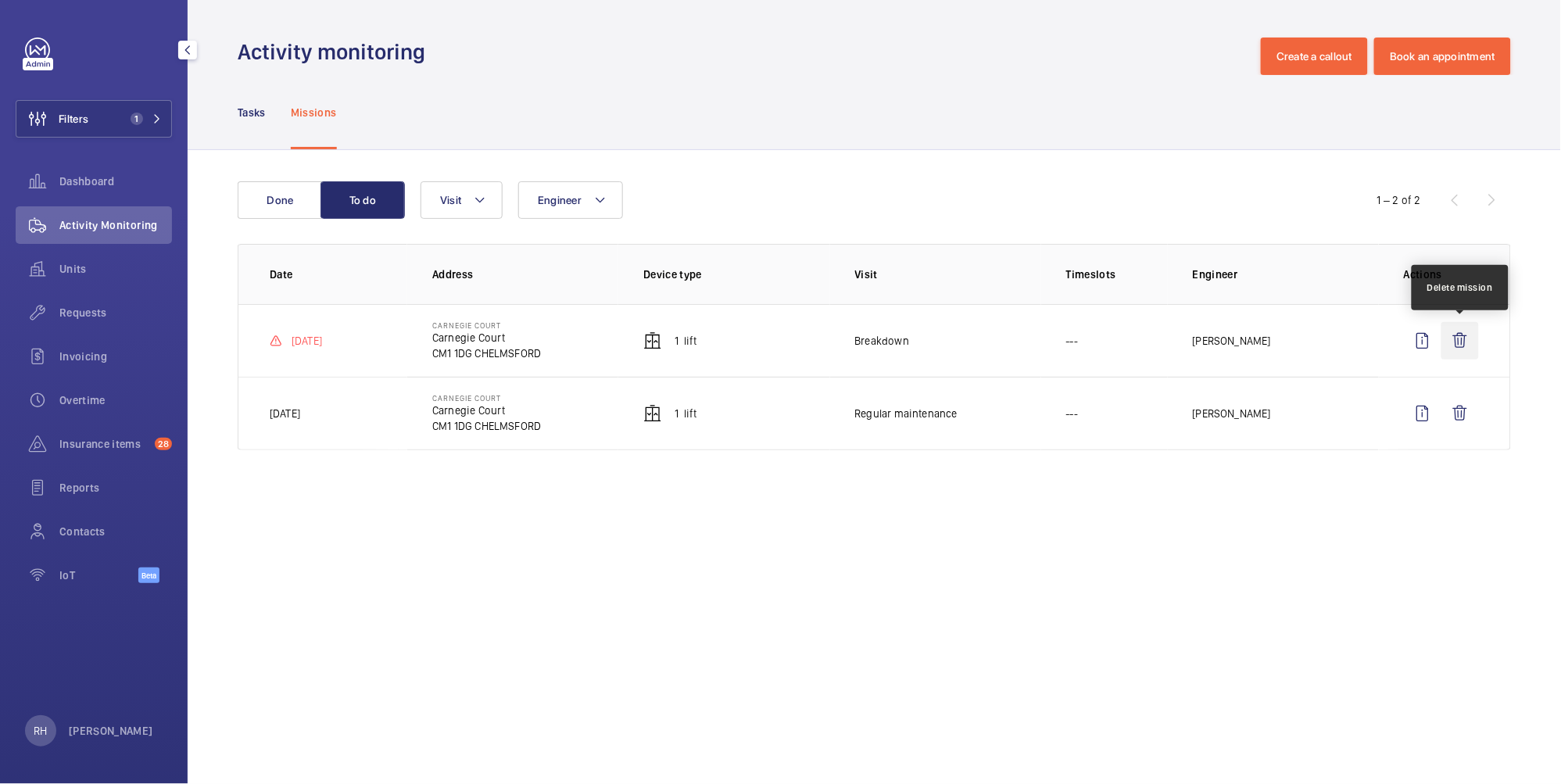
click at [1459, 343] on wm-front-icon-button at bounding box center [1460, 341] width 38 height 38
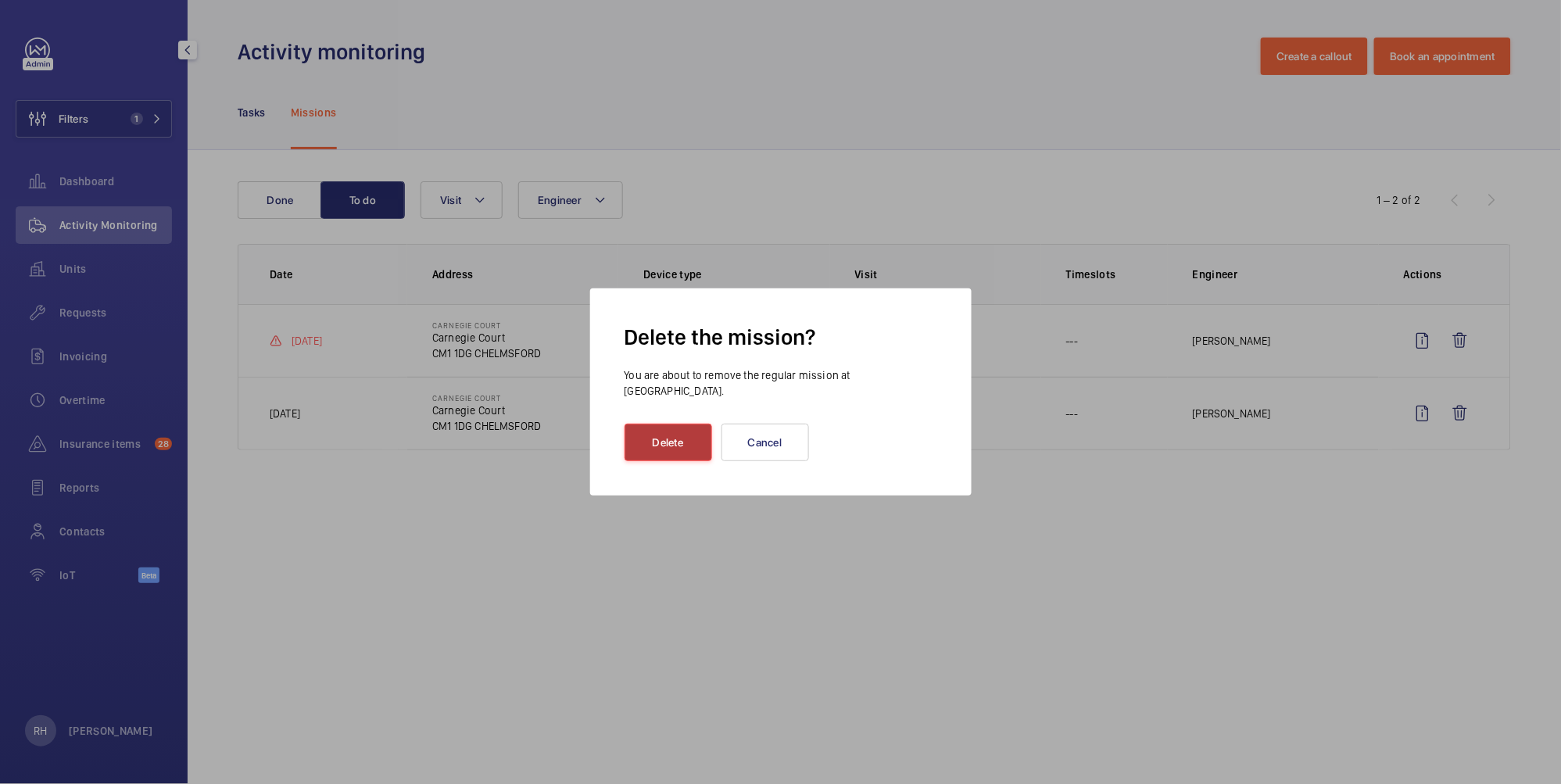
click at [654, 426] on button "Delete" at bounding box center [668, 442] width 88 height 38
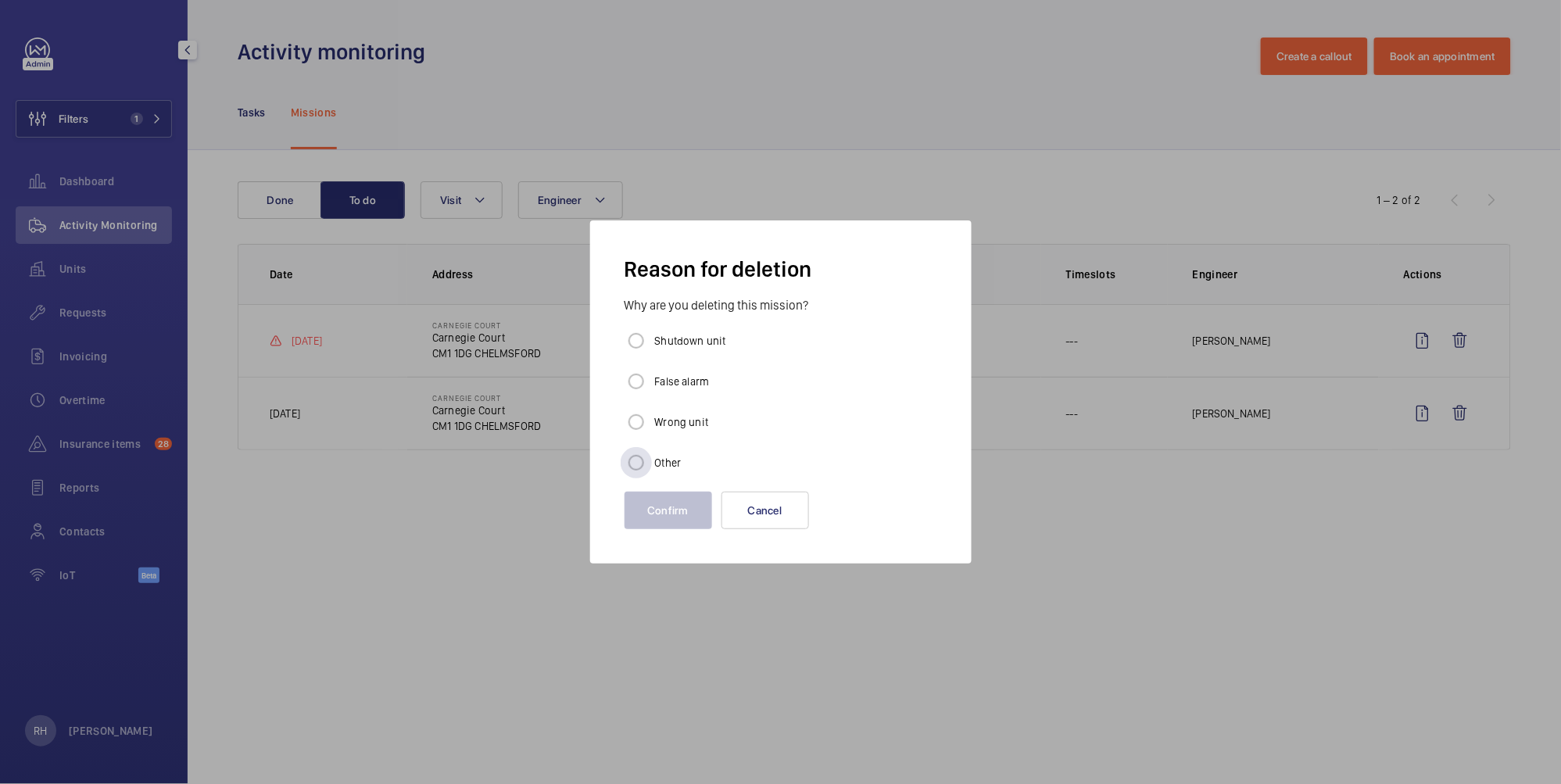
click at [659, 469] on label "Other" at bounding box center [666, 462] width 30 height 15
click at [651, 469] on input "Other" at bounding box center [636, 462] width 31 height 31
radio input "true"
click at [665, 501] on button "Confirm" at bounding box center [668, 510] width 88 height 38
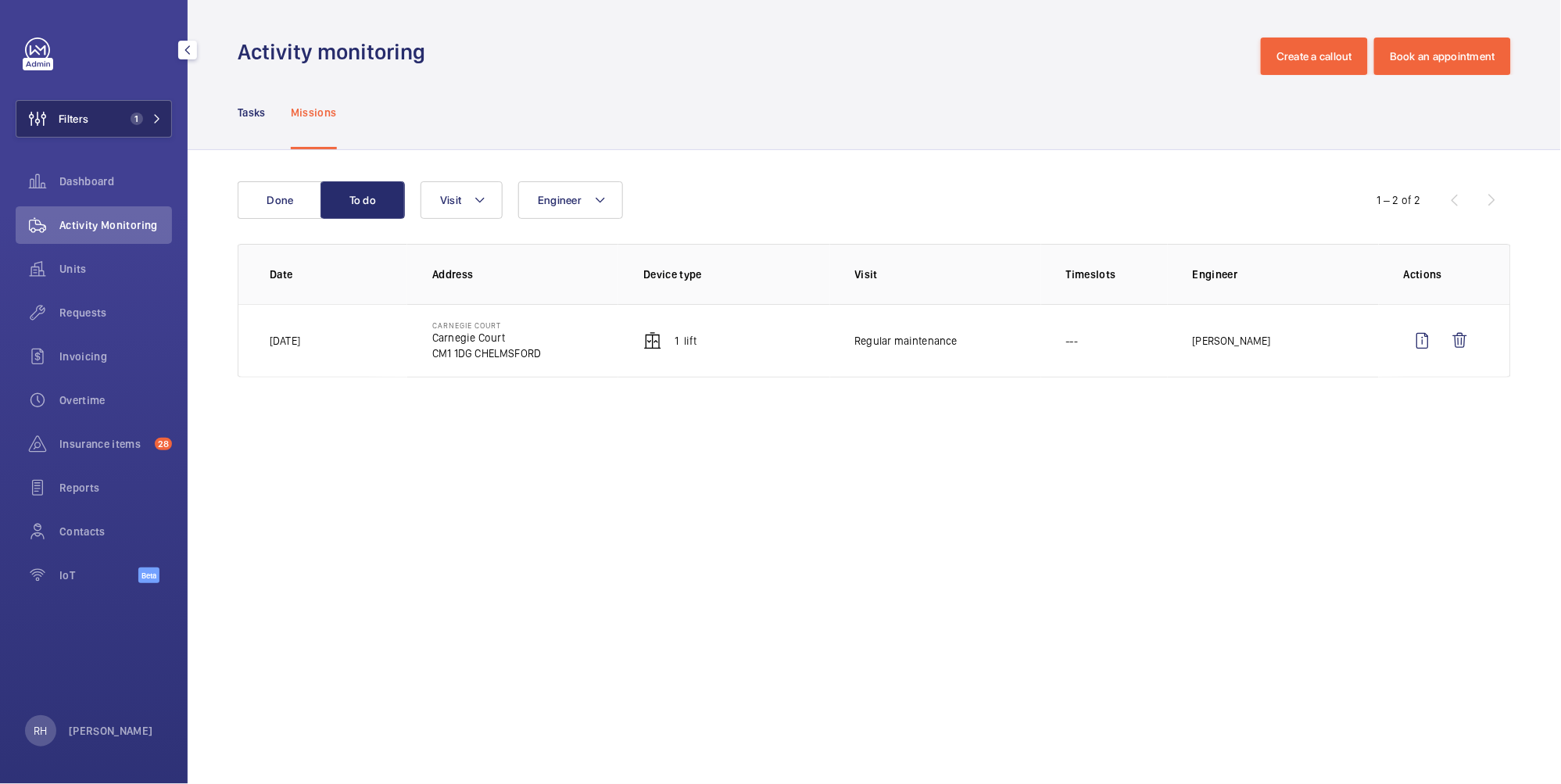
click at [106, 118] on button "Filters 1" at bounding box center [93, 118] width 156 height 38
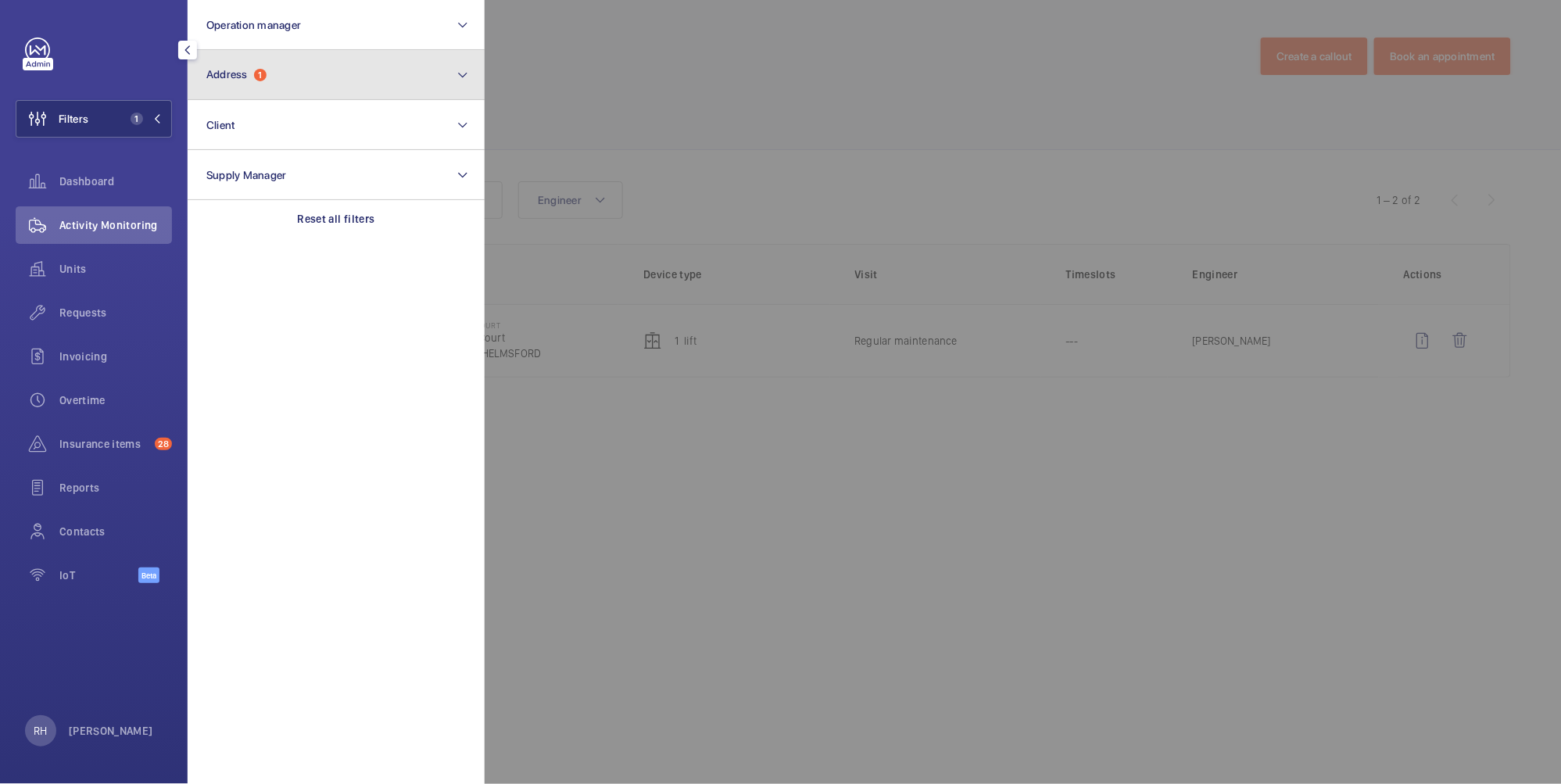
drag, startPoint x: 315, startPoint y: 86, endPoint x: 316, endPoint y: 94, distance: 8.1
click at [315, 86] on button "Address 1" at bounding box center [336, 75] width 297 height 50
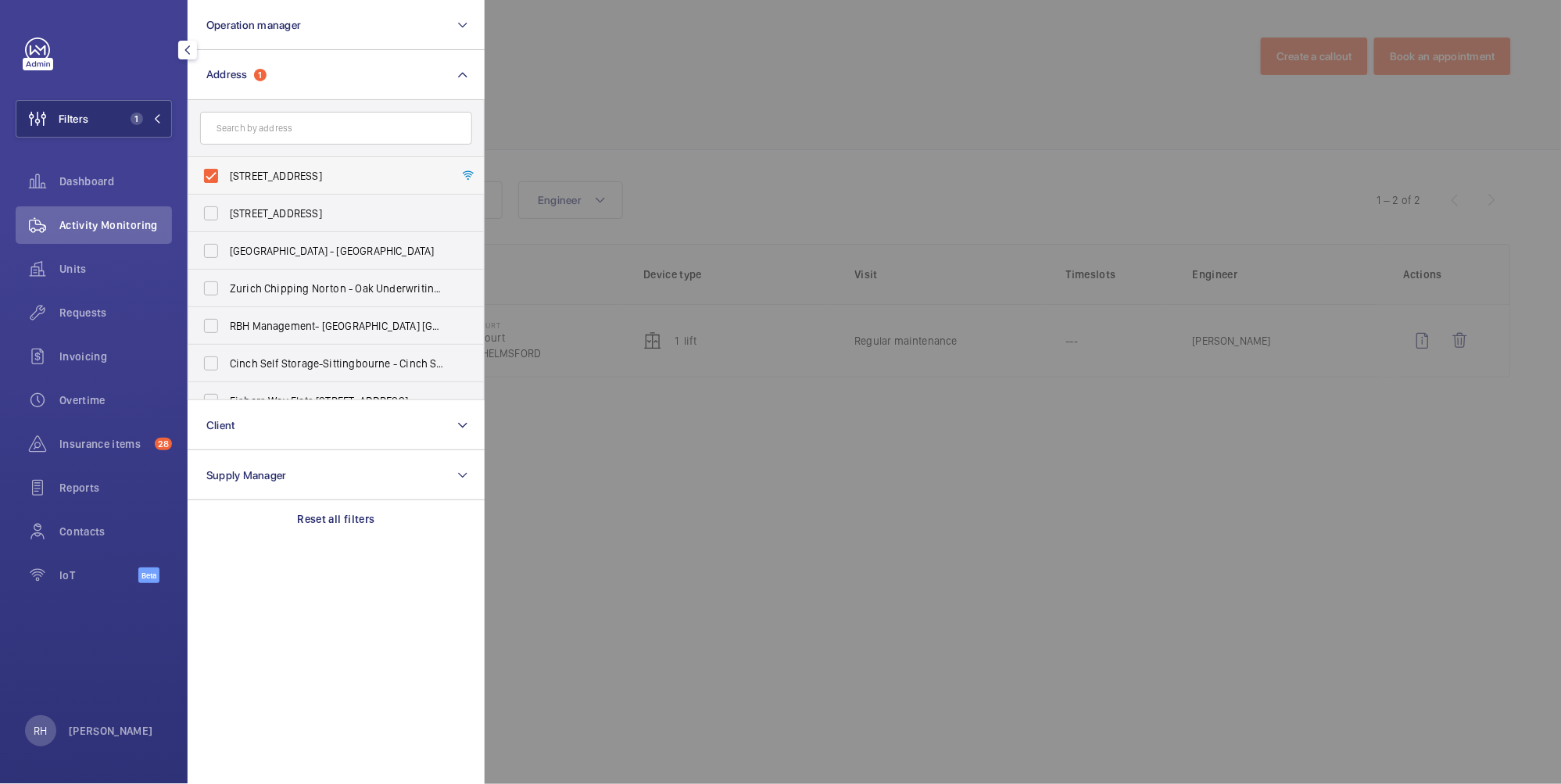
click at [260, 179] on span "Carnegie Court - Carnegie Court, CHELMSFORD CM1 1DG" at bounding box center [337, 175] width 215 height 15
click at [227, 179] on input "Carnegie Court - Carnegie Court, CHELMSFORD CM1 1DG" at bounding box center [211, 176] width 31 height 31
checkbox input "false"
click at [277, 119] on input "text" at bounding box center [336, 128] width 272 height 33
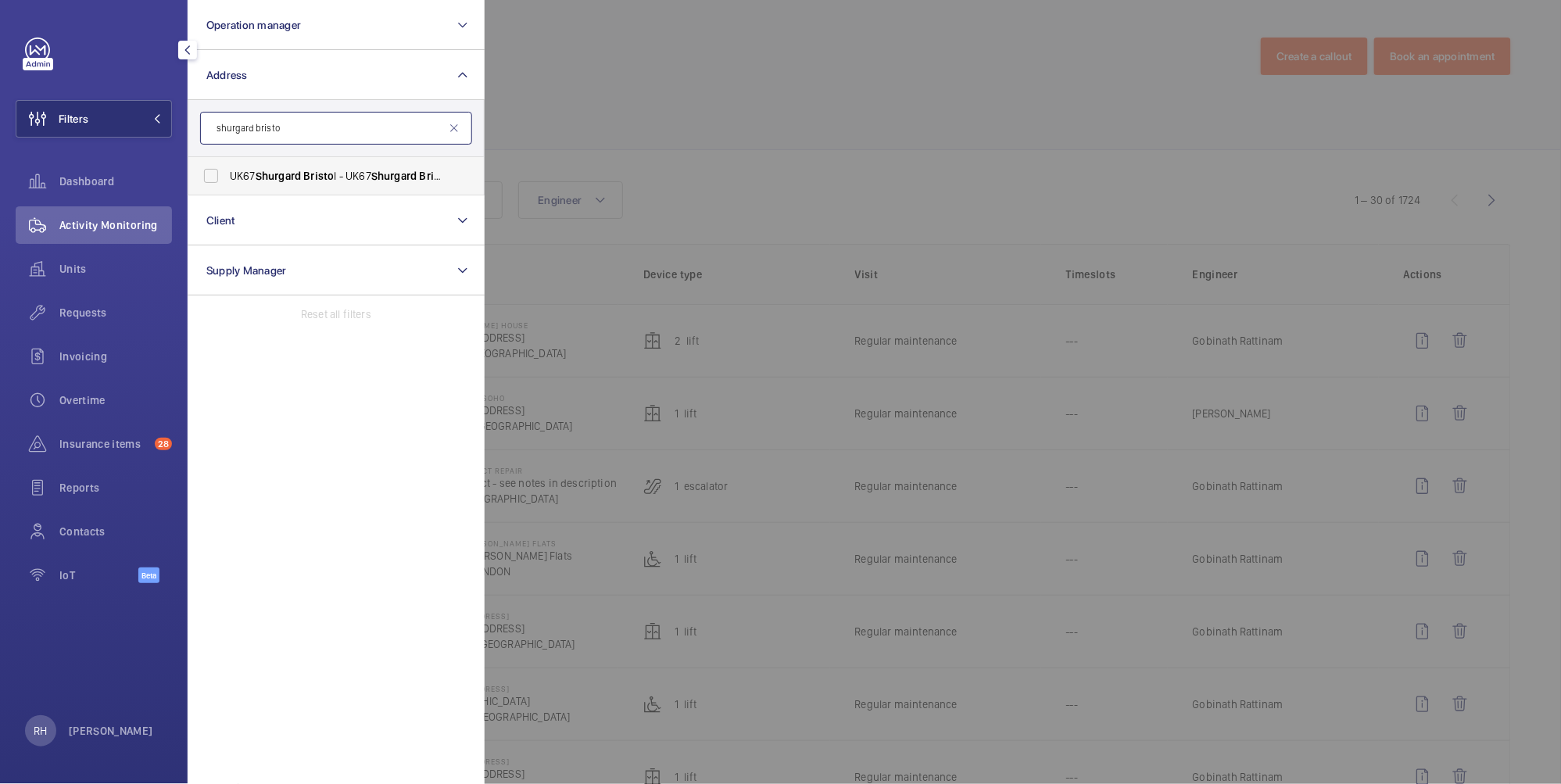
type input "shurgard bristo"
click at [297, 173] on span "Shurgard" at bounding box center [278, 176] width 46 height 13
click at [227, 173] on input "UK67 Shurgard Bristo l - UK67 Shurgard Bristo l, BRISTO L BS30 7ET" at bounding box center [211, 176] width 31 height 31
checkbox input "true"
click at [607, 91] on div at bounding box center [1265, 392] width 1561 height 784
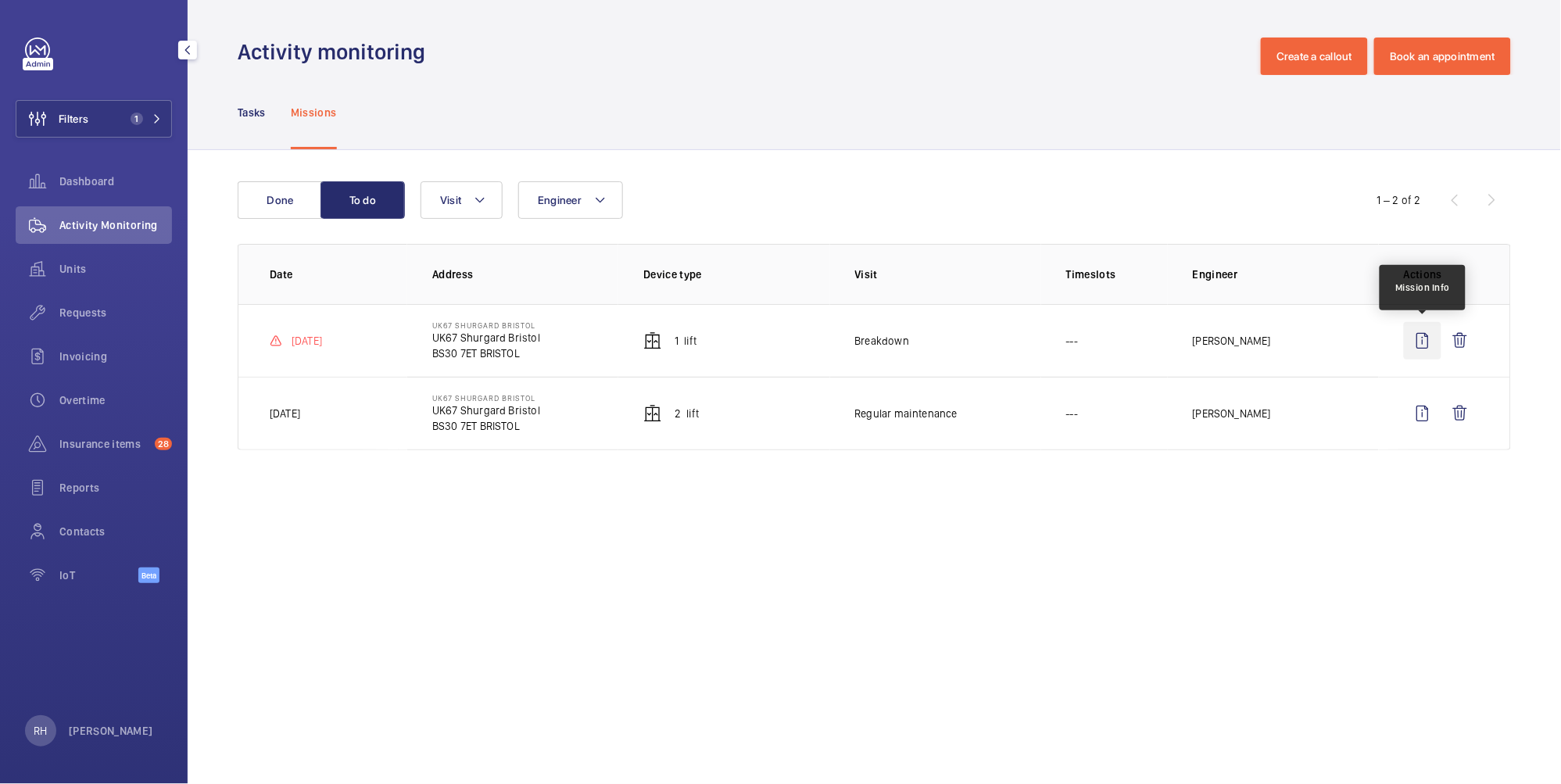
click at [1420, 337] on wm-front-icon-button at bounding box center [1422, 341] width 38 height 38
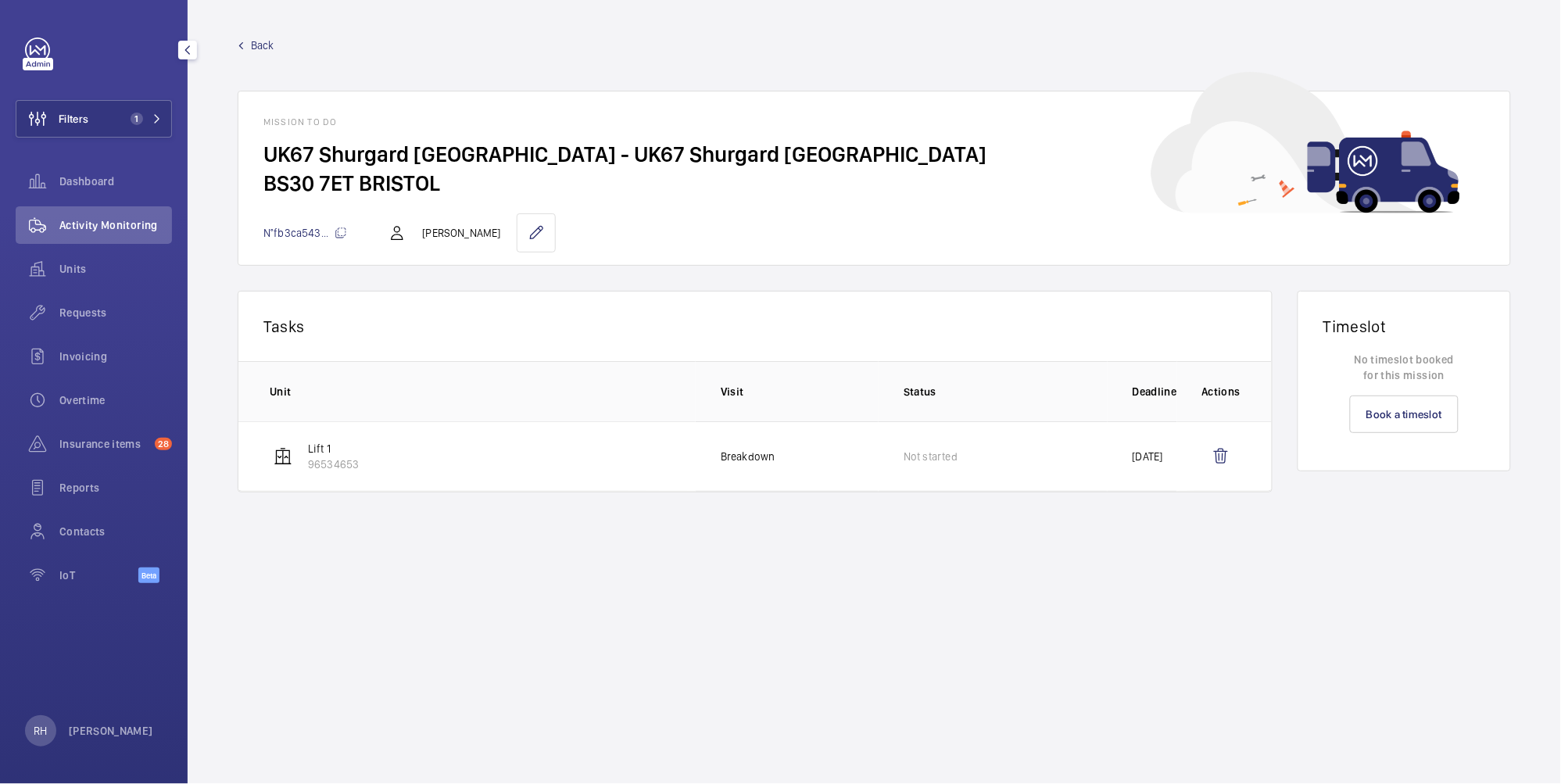
click at [258, 45] on span "Back" at bounding box center [263, 45] width 23 height 15
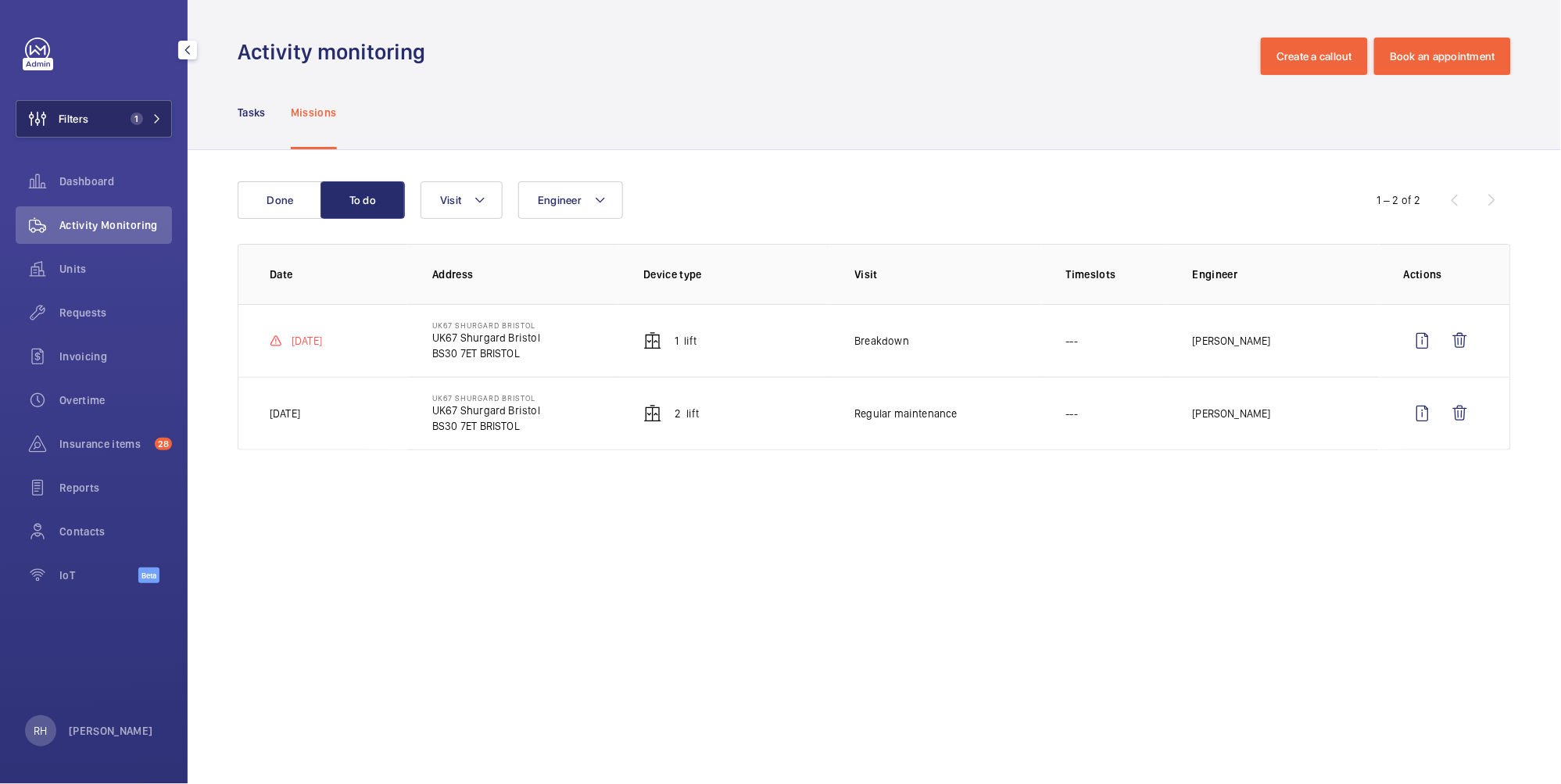
click at [101, 120] on button "Filters 1" at bounding box center [93, 118] width 156 height 38
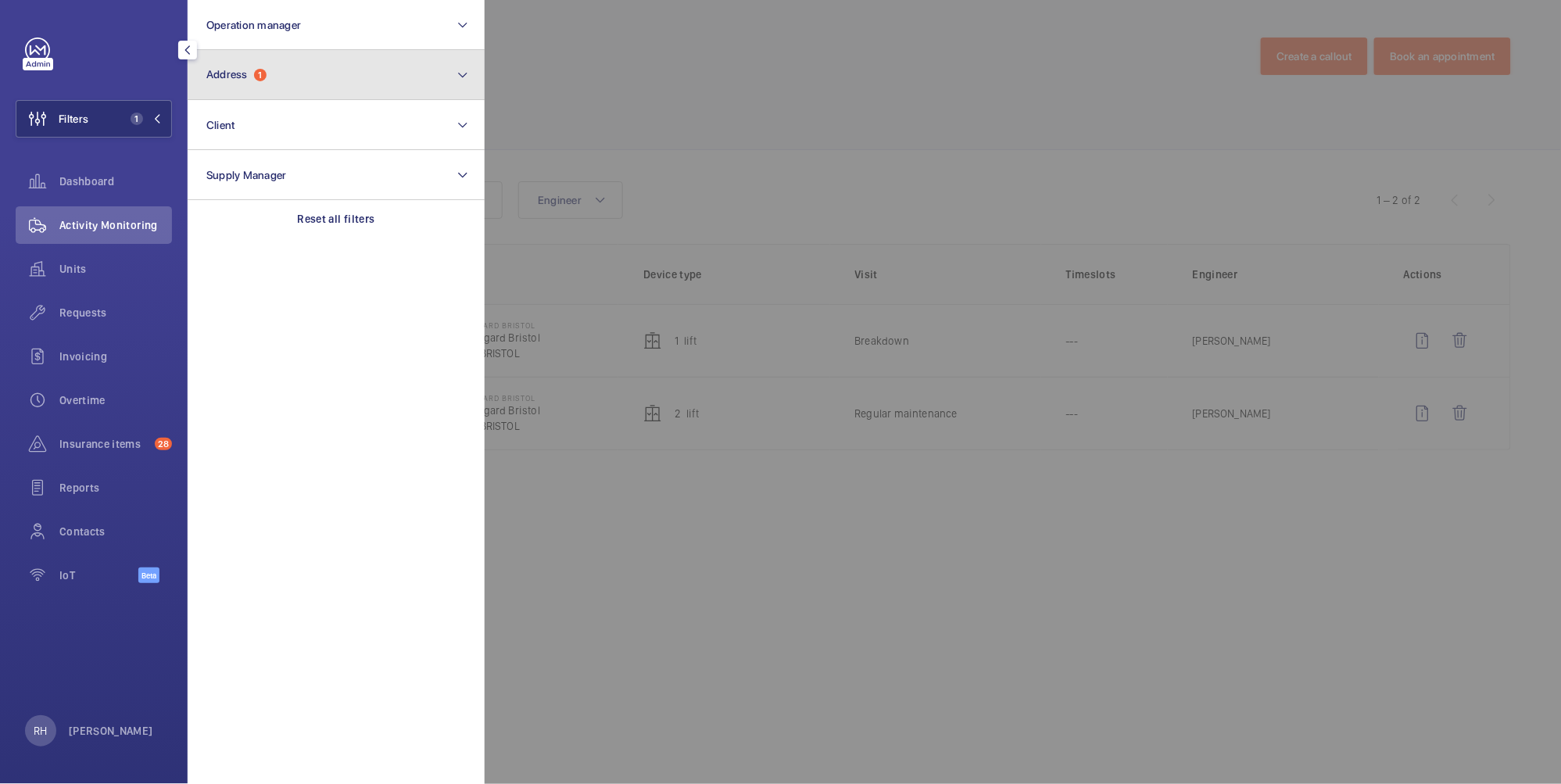
click at [310, 78] on button "Address 1" at bounding box center [336, 75] width 297 height 50
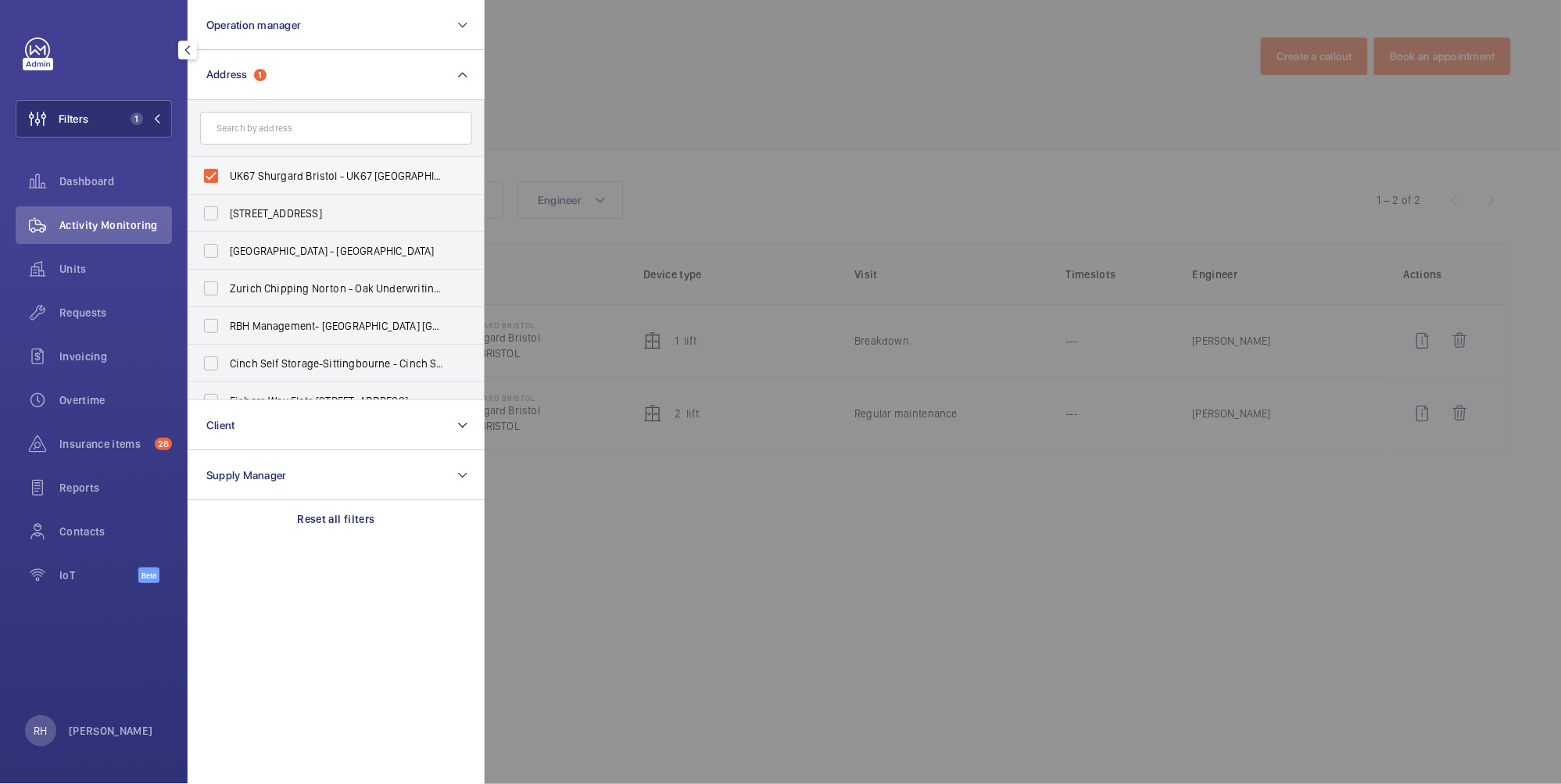
click at [270, 174] on span "UK67 Shurgard Bristol - UK67 Shurgard Bristol, BRISTOL BS30 7ET" at bounding box center [337, 175] width 215 height 15
click at [227, 174] on input "UK67 Shurgard Bristol - UK67 Shurgard Bristol, BRISTOL BS30 7ET" at bounding box center [211, 176] width 31 height 31
checkbox input "false"
click at [275, 129] on input "text" at bounding box center [336, 128] width 272 height 33
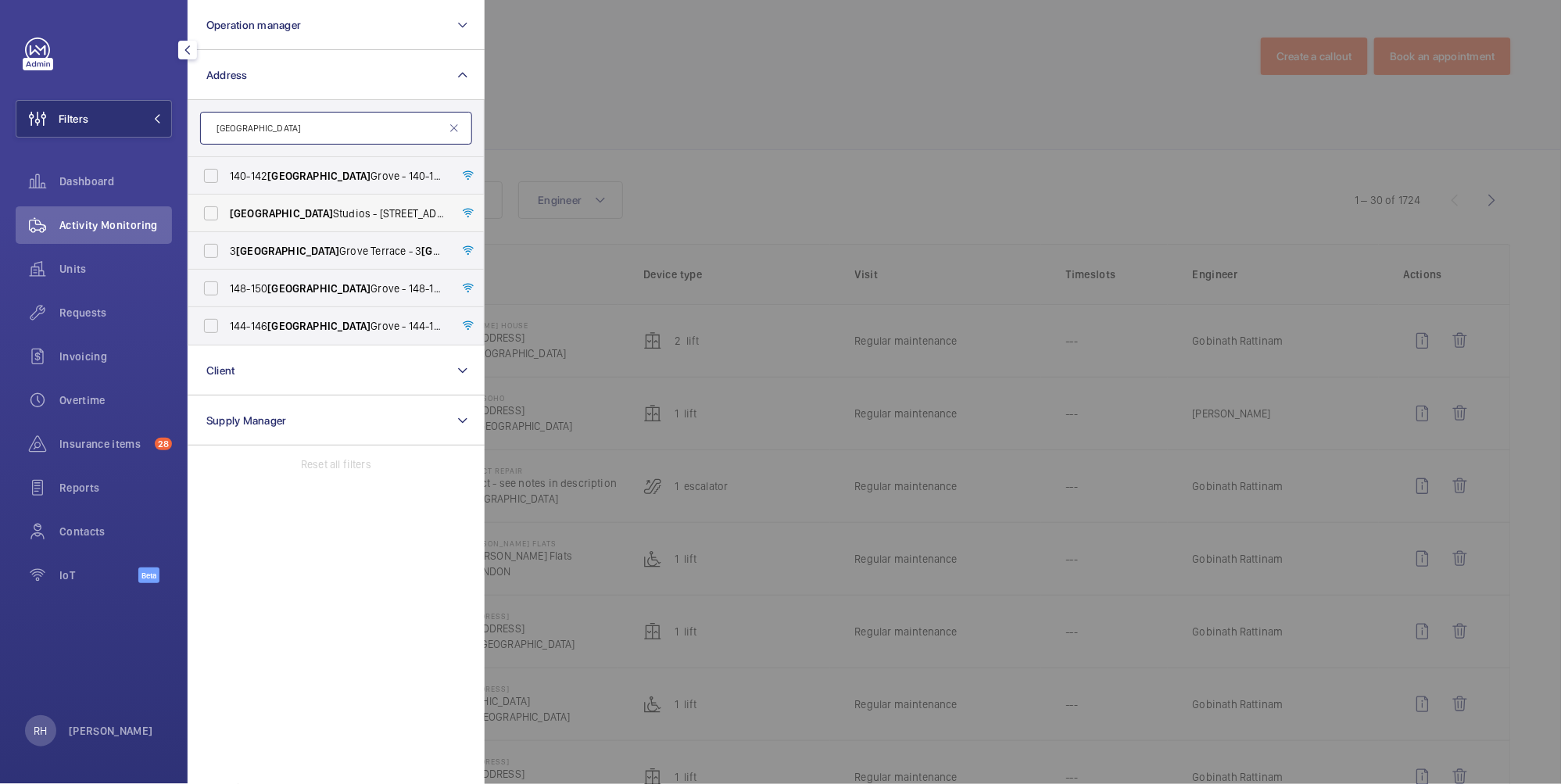
type input "westbourne"
click at [317, 216] on span "Westbourne Studios - 242 Acklam Road,, LONDON W10 5JJ" at bounding box center [337, 213] width 215 height 15
click at [227, 216] on input "Westbourne Studios - 242 Acklam Road,, LONDON W10 5JJ" at bounding box center [211, 213] width 31 height 31
checkbox input "true"
click at [774, 107] on div at bounding box center [1265, 392] width 1561 height 784
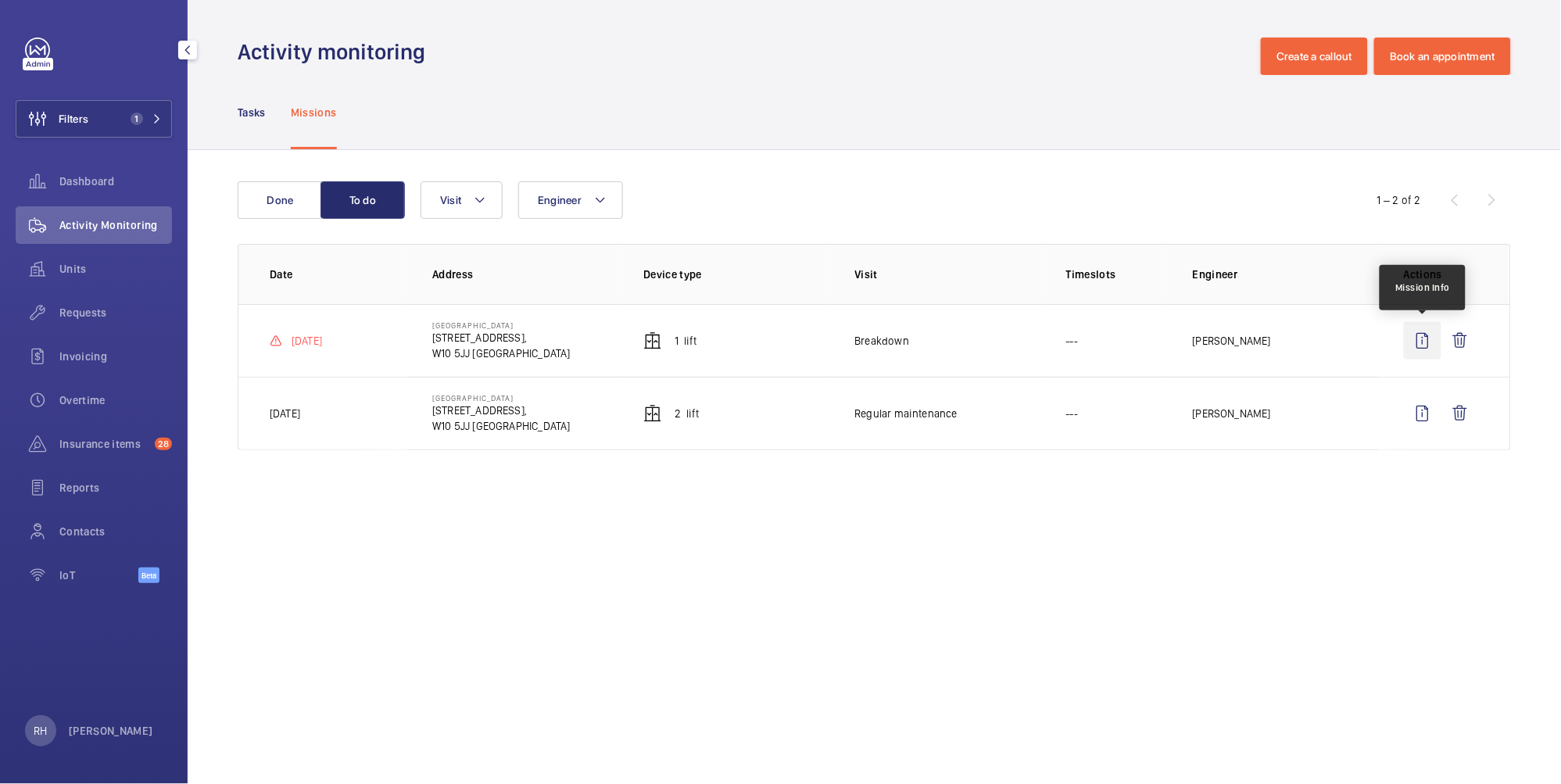
click at [1424, 342] on wm-front-icon-button at bounding box center [1422, 341] width 38 height 38
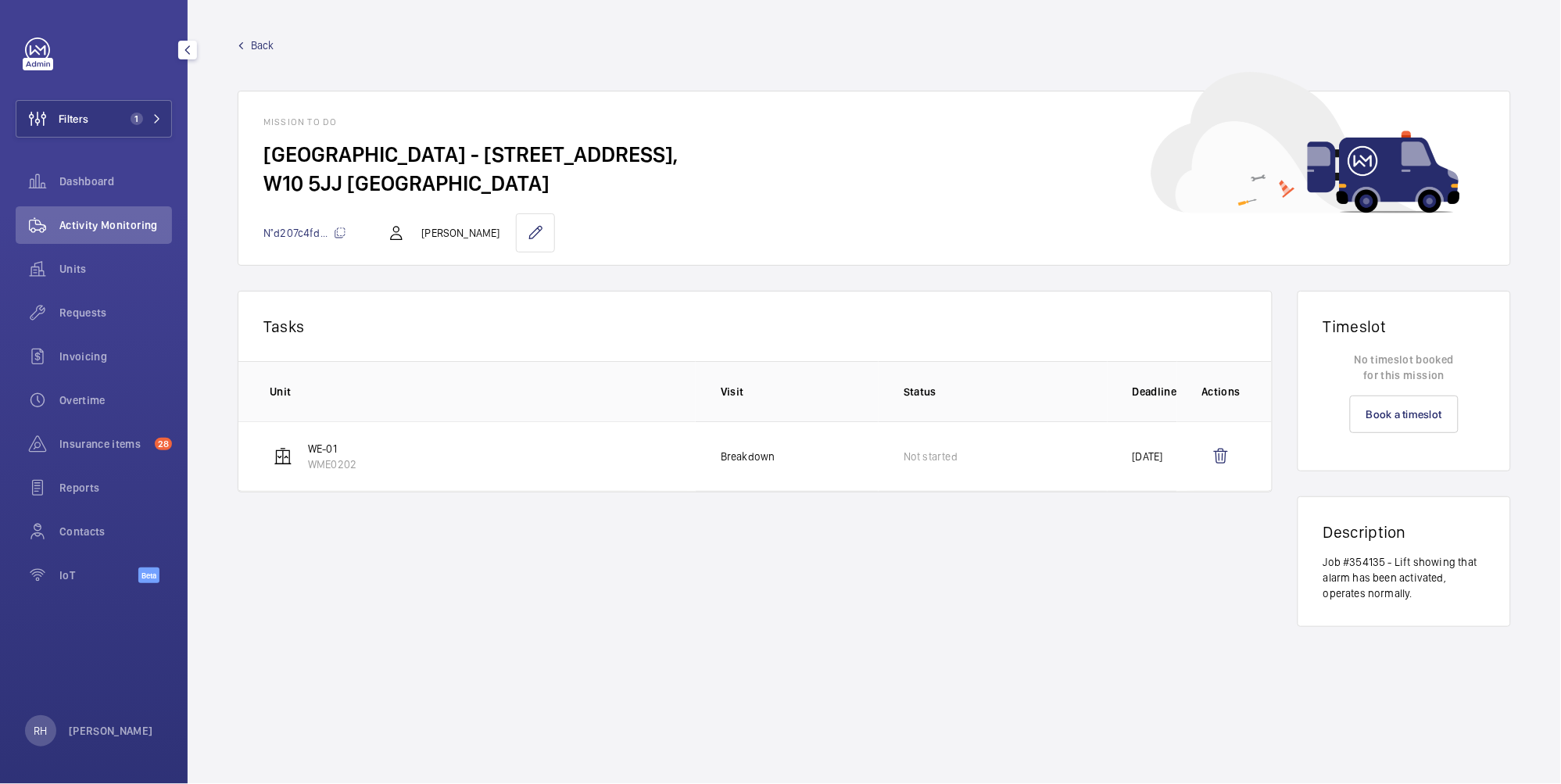
click at [476, 93] on wm-front-card-header "Mission to do" at bounding box center [874, 116] width 1271 height 48
click at [124, 126] on button "Filters 1" at bounding box center [93, 118] width 156 height 38
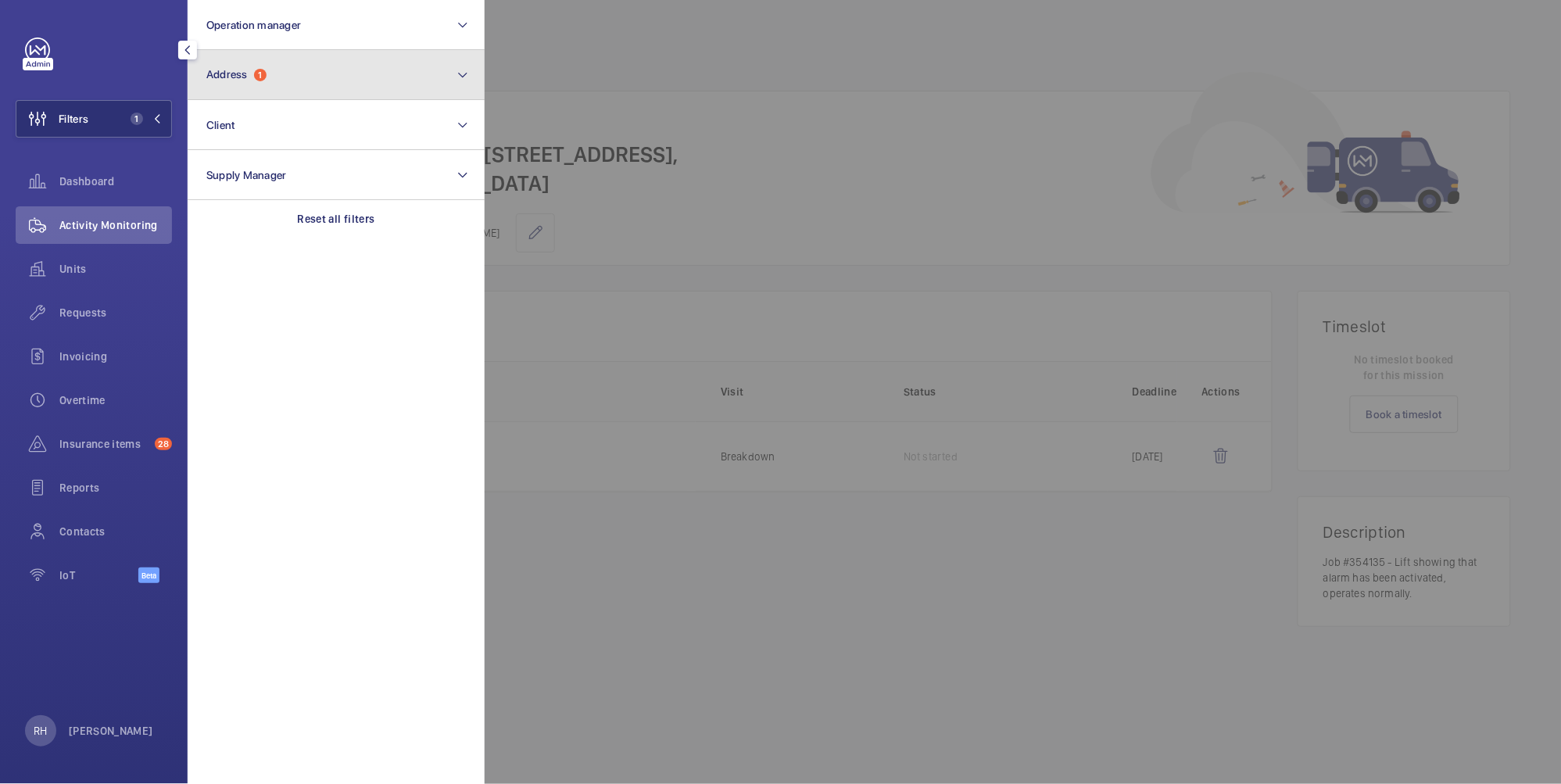
click at [273, 78] on button "Address 1" at bounding box center [336, 75] width 297 height 50
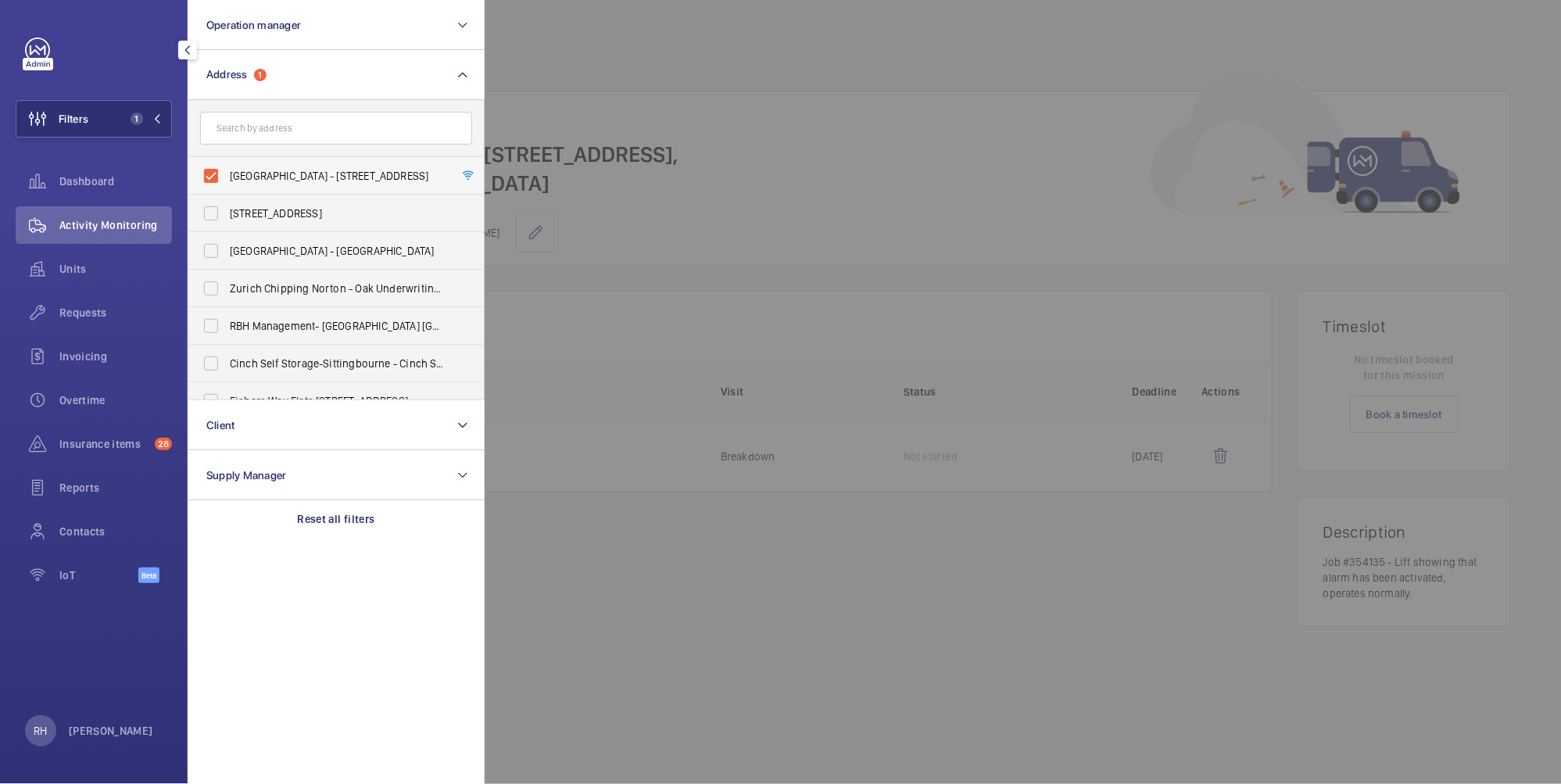
click at [258, 179] on span "Westbourne Studios - 242 Acklam Road,, LONDON W10 5JJ" at bounding box center [337, 175] width 215 height 15
click at [227, 179] on input "Westbourne Studios - 242 Acklam Road,, LONDON W10 5JJ" at bounding box center [211, 176] width 31 height 31
checkbox input "false"
click at [277, 129] on input "text" at bounding box center [336, 128] width 272 height 33
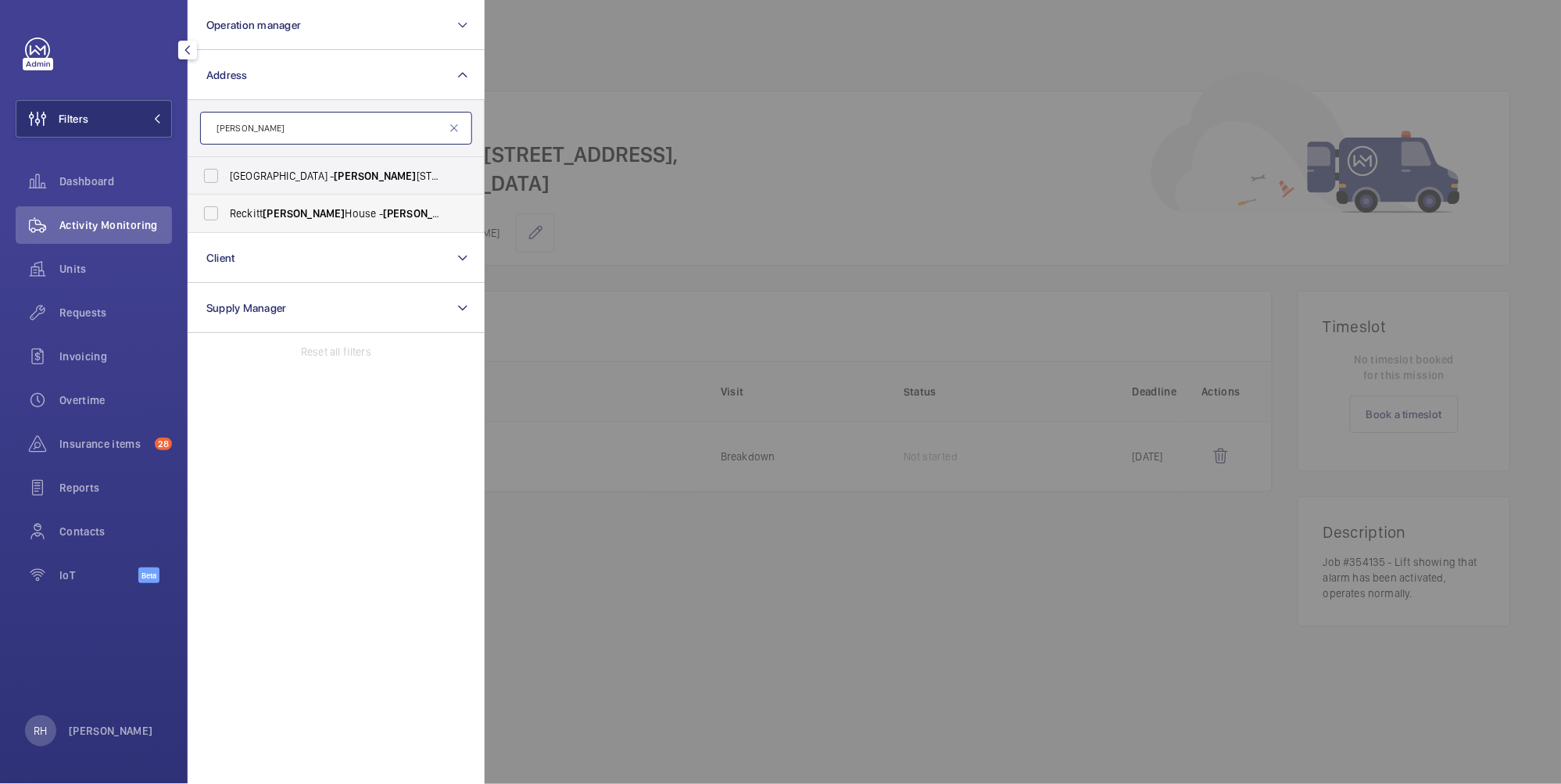
type input "turner"
click at [293, 209] on span "Turner" at bounding box center [303, 213] width 82 height 13
click at [227, 209] on input "Reckitt Turner House - Turner House, 103-105 Bath Road, Slough, Berkshire, SL1 …" at bounding box center [211, 213] width 31 height 31
checkbox input "true"
click at [750, 88] on div at bounding box center [1265, 392] width 1561 height 784
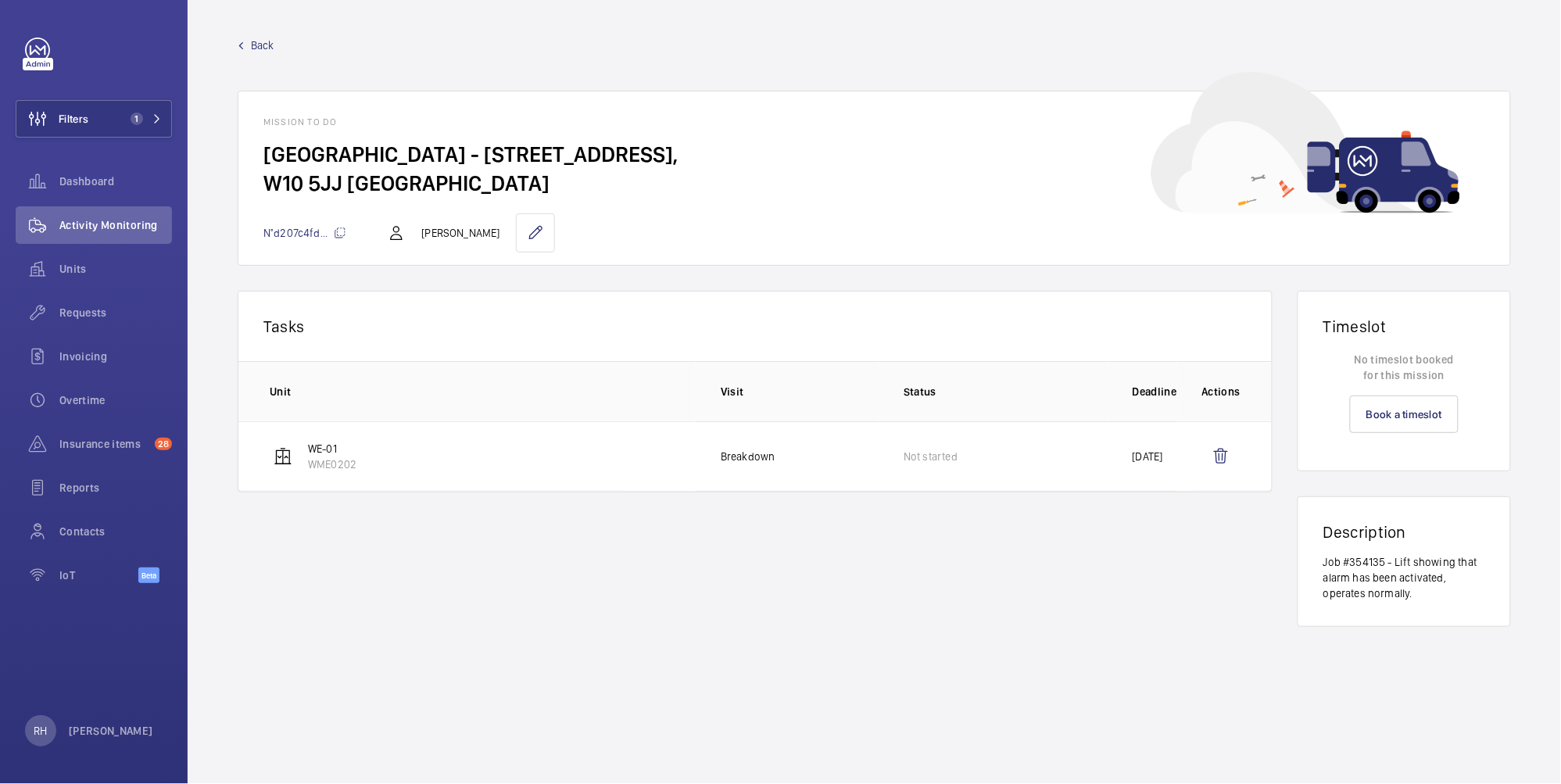
click at [261, 43] on span "Back" at bounding box center [263, 45] width 23 height 15
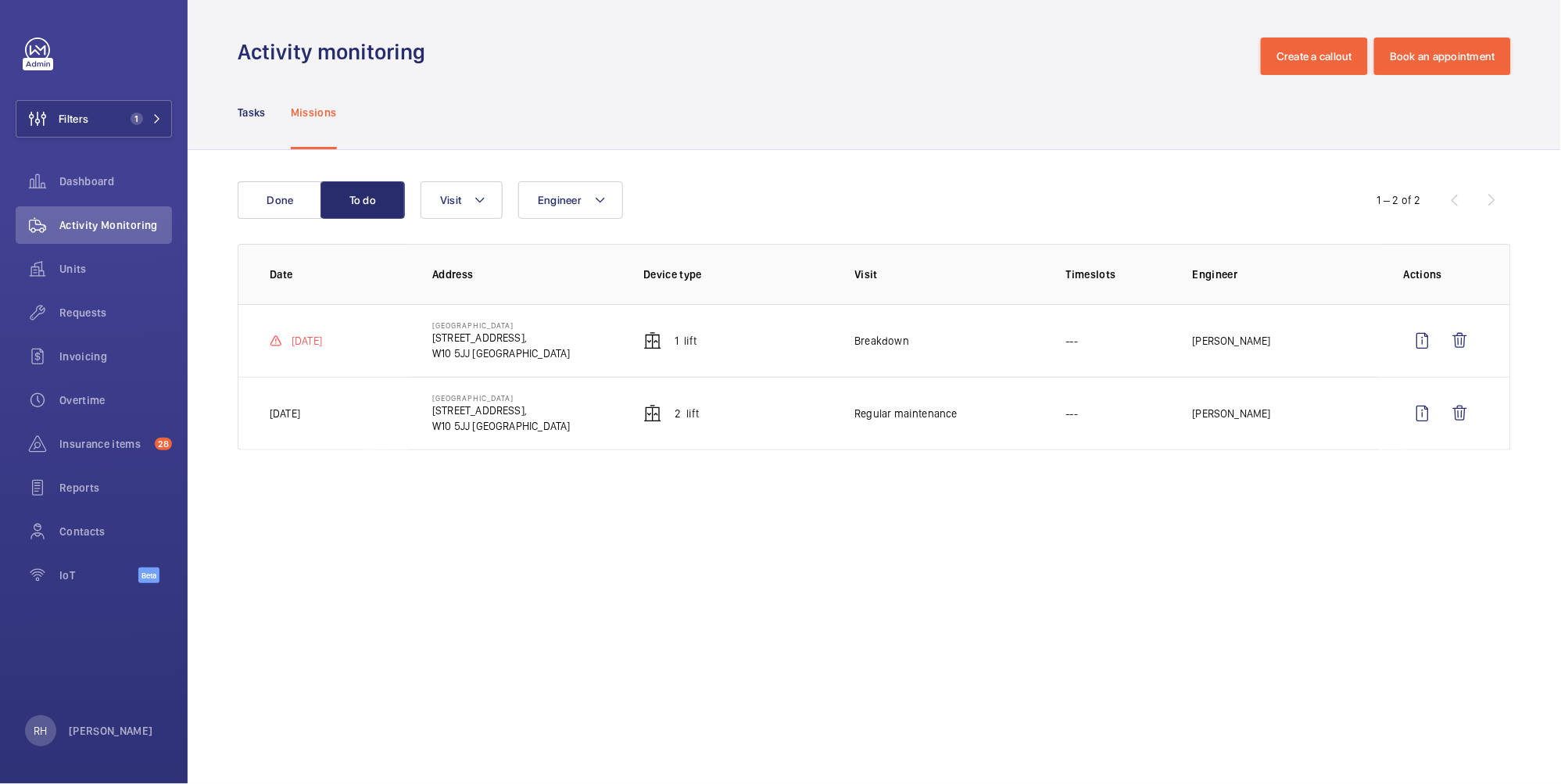
click at [261, 43] on h1 "Activity monitoring" at bounding box center [336, 52] width 197 height 29
click at [112, 127] on button "Filters 1" at bounding box center [93, 118] width 156 height 38
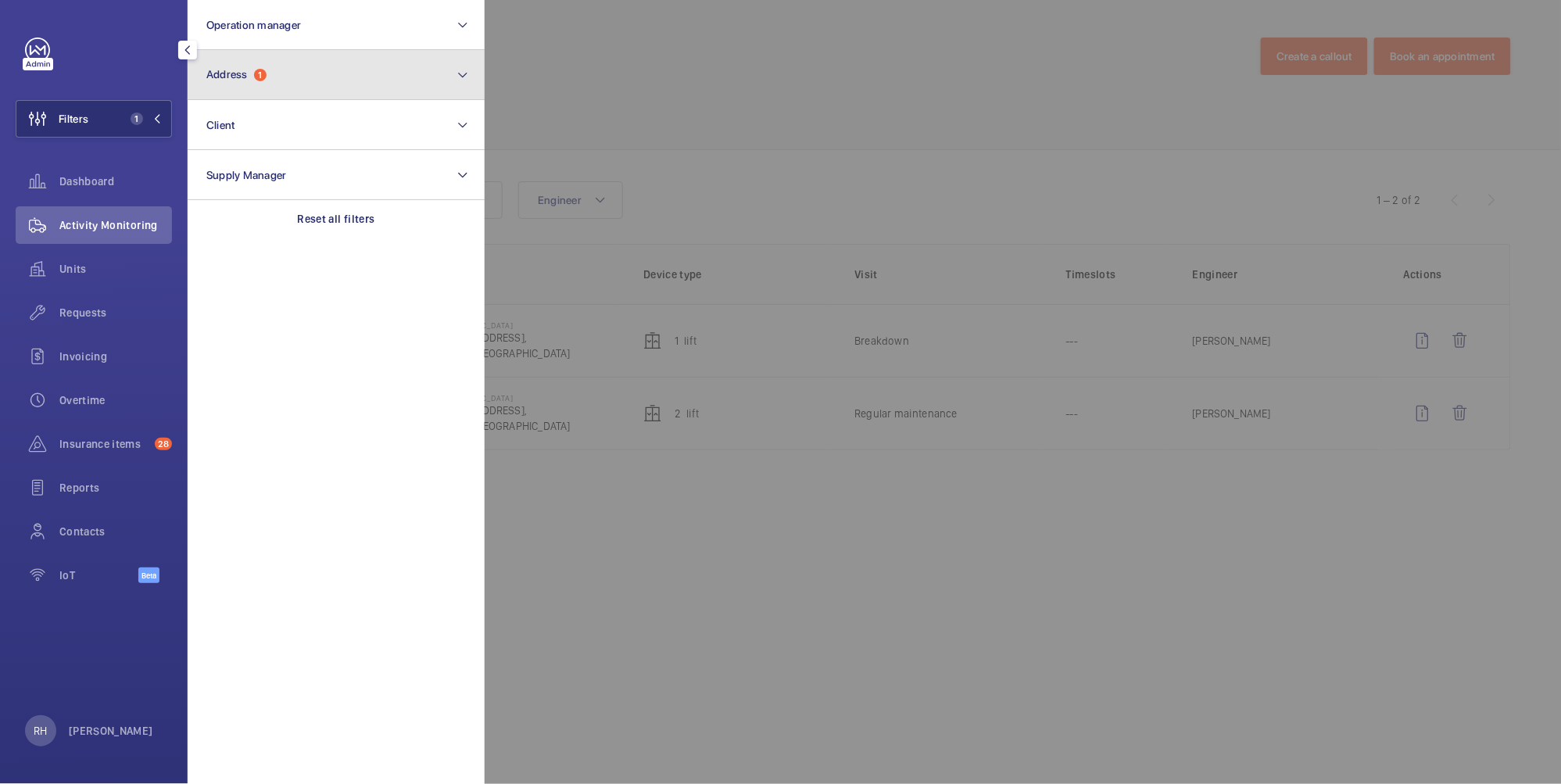
click at [317, 91] on button "Address 1" at bounding box center [336, 75] width 297 height 50
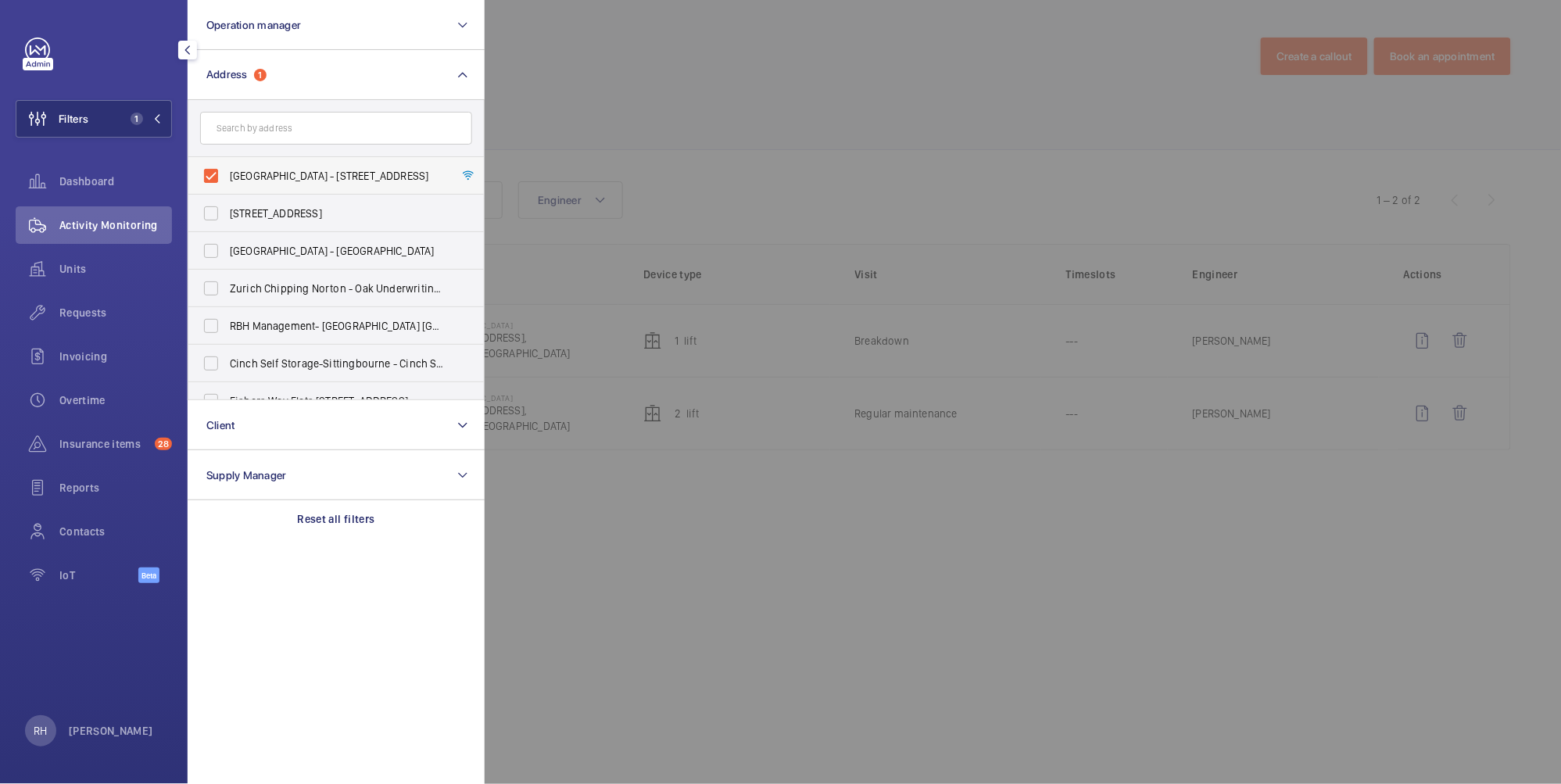
click at [254, 170] on span "Westbourne Studios - 242 Acklam Road,, LONDON W10 5JJ" at bounding box center [337, 175] width 215 height 15
click at [227, 170] on input "Westbourne Studios - 242 Acklam Road,, LONDON W10 5JJ" at bounding box center [211, 176] width 31 height 31
checkbox input "false"
click at [261, 132] on input "text" at bounding box center [336, 128] width 272 height 33
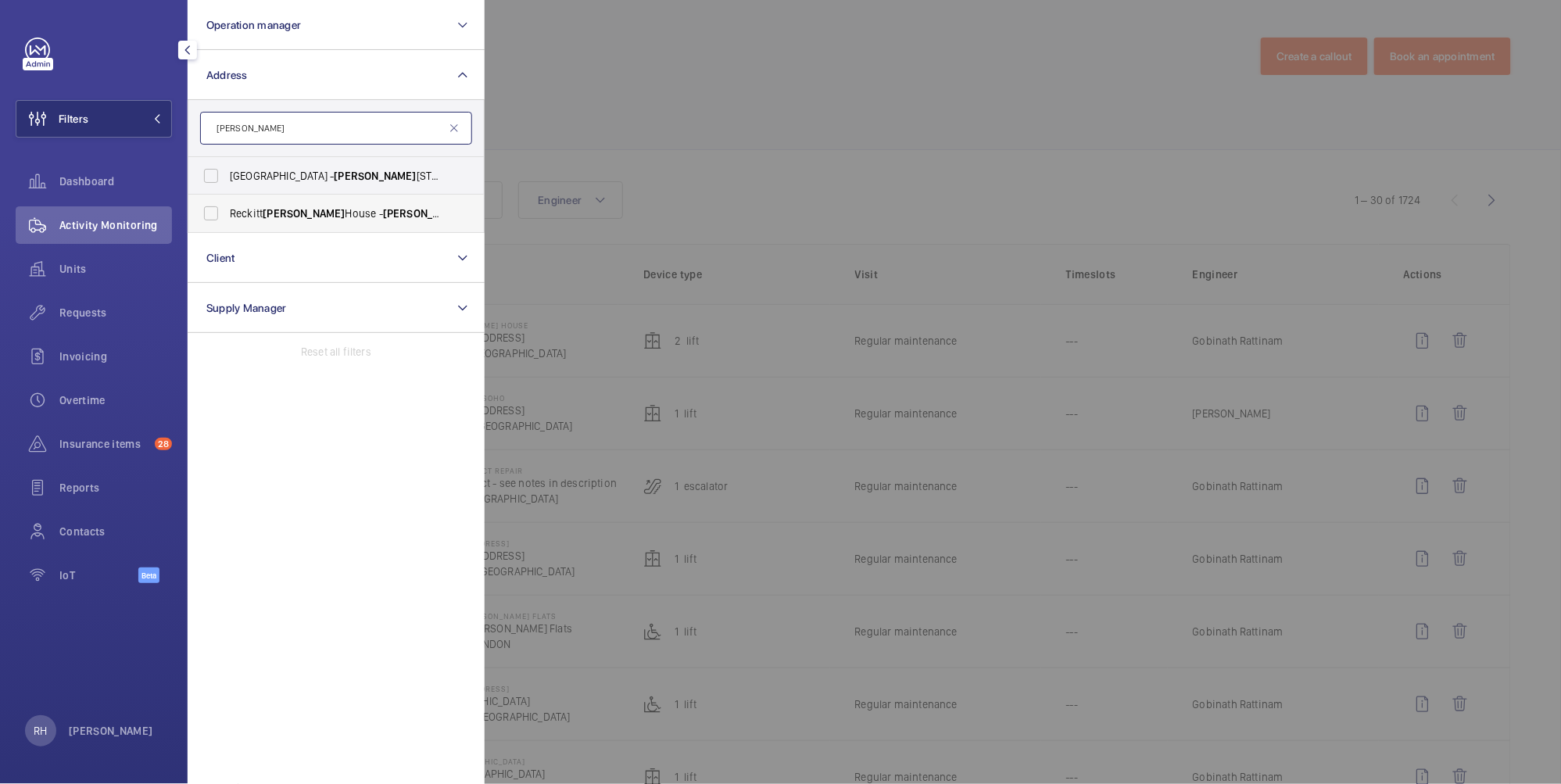
type input "turner"
drag, startPoint x: 282, startPoint y: 209, endPoint x: 363, endPoint y: 197, distance: 81.9
click at [282, 209] on span "Turner" at bounding box center [303, 213] width 82 height 13
click at [227, 209] on input "Reckitt Turner House - Turner House, 103-105 Bath Road, Slough, Berkshire, SL1 …" at bounding box center [211, 213] width 31 height 31
checkbox input "true"
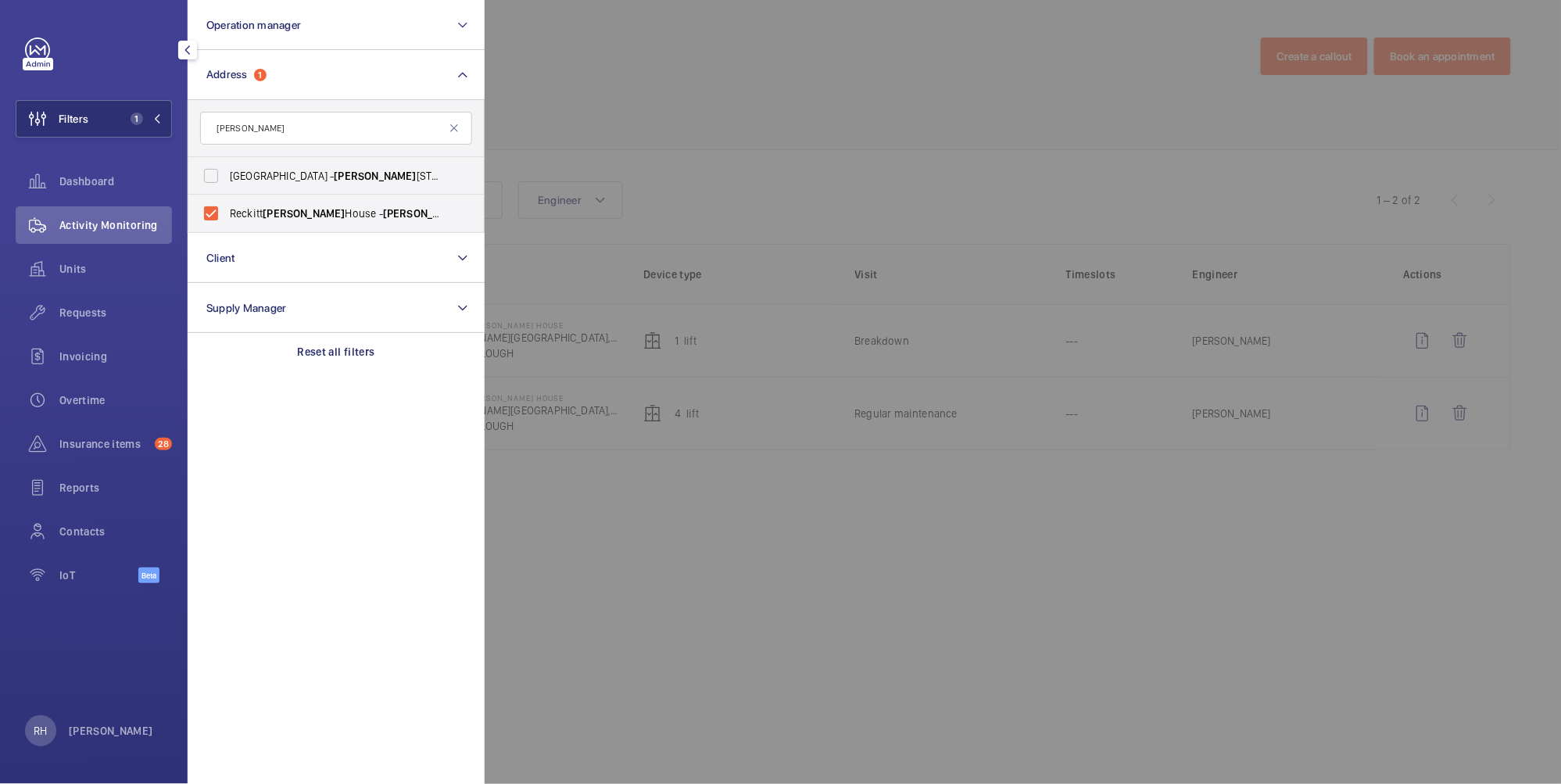
click at [680, 95] on div at bounding box center [1265, 392] width 1561 height 784
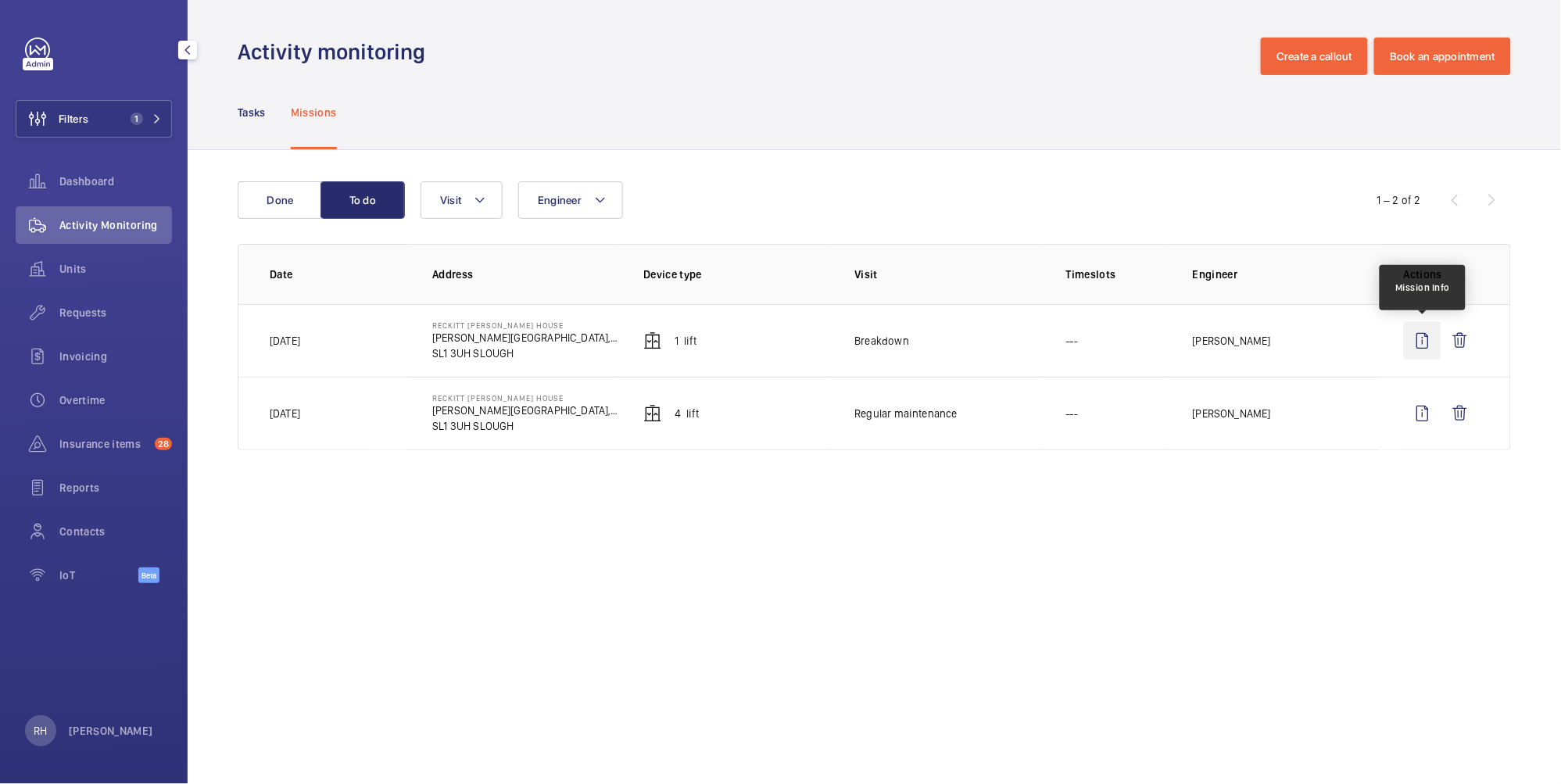
click at [1415, 336] on wm-front-icon-button at bounding box center [1422, 341] width 38 height 38
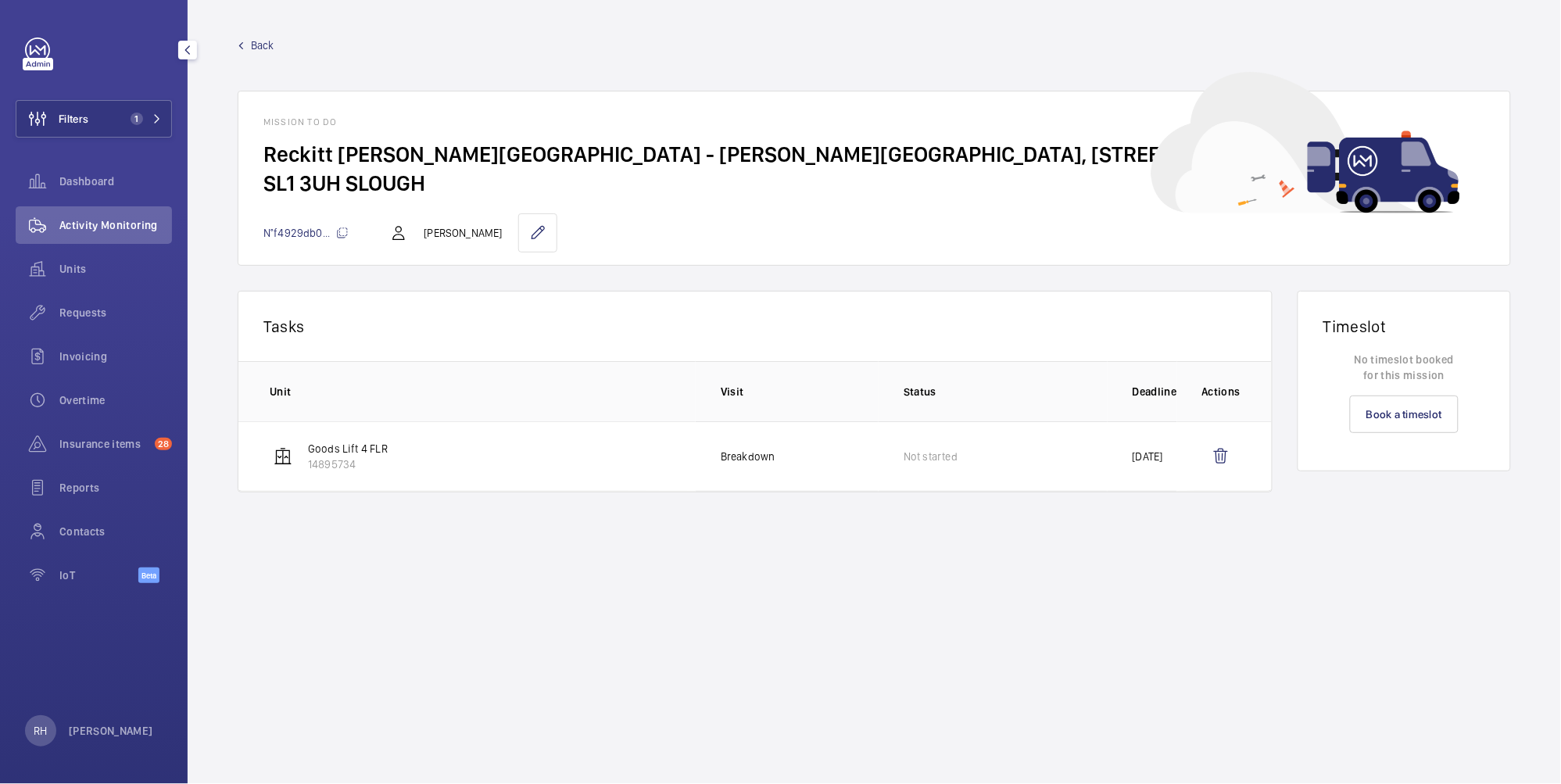
click at [257, 45] on span "Back" at bounding box center [263, 45] width 23 height 15
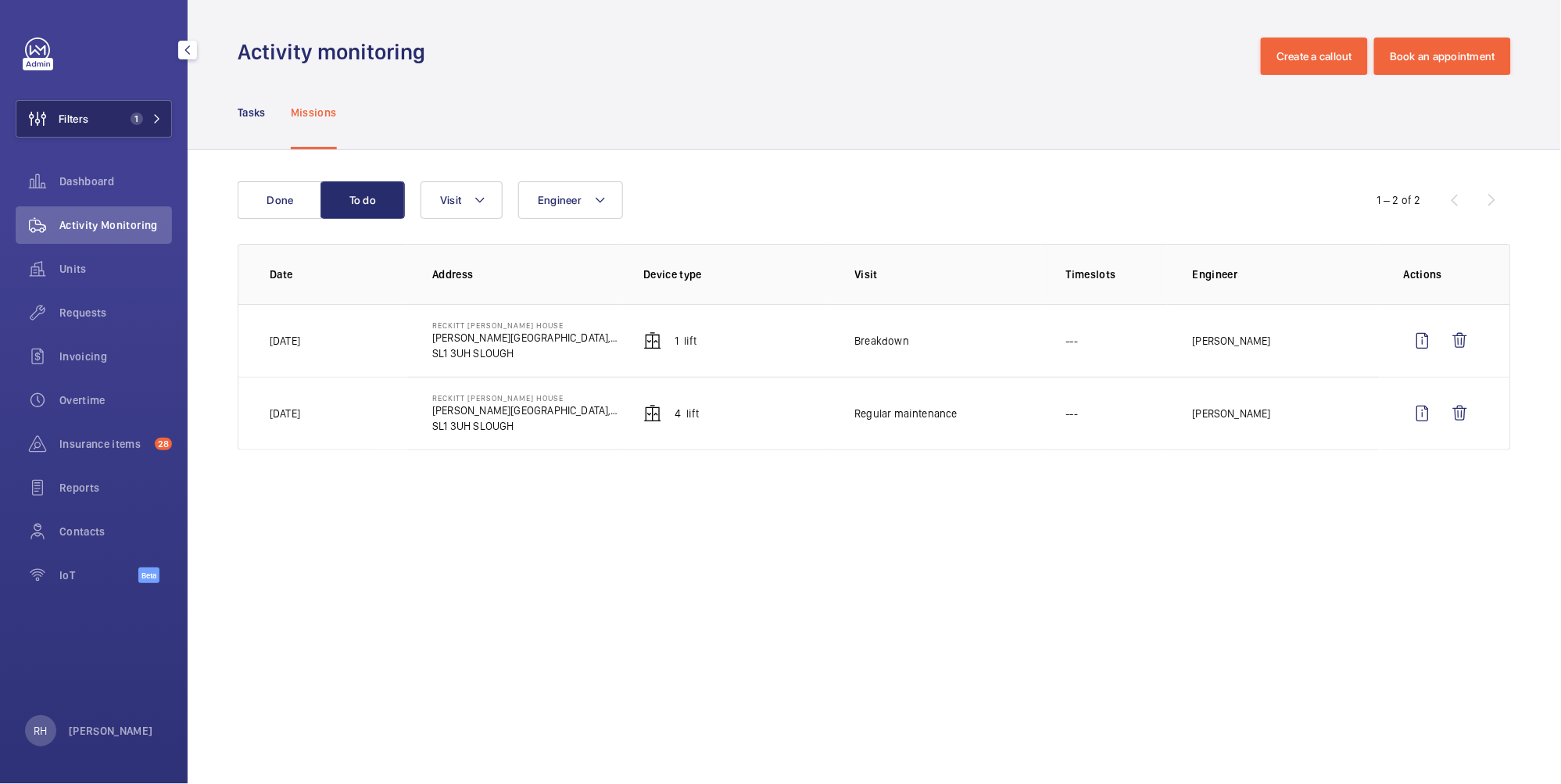
click at [107, 132] on button "Filters 1" at bounding box center [93, 118] width 156 height 38
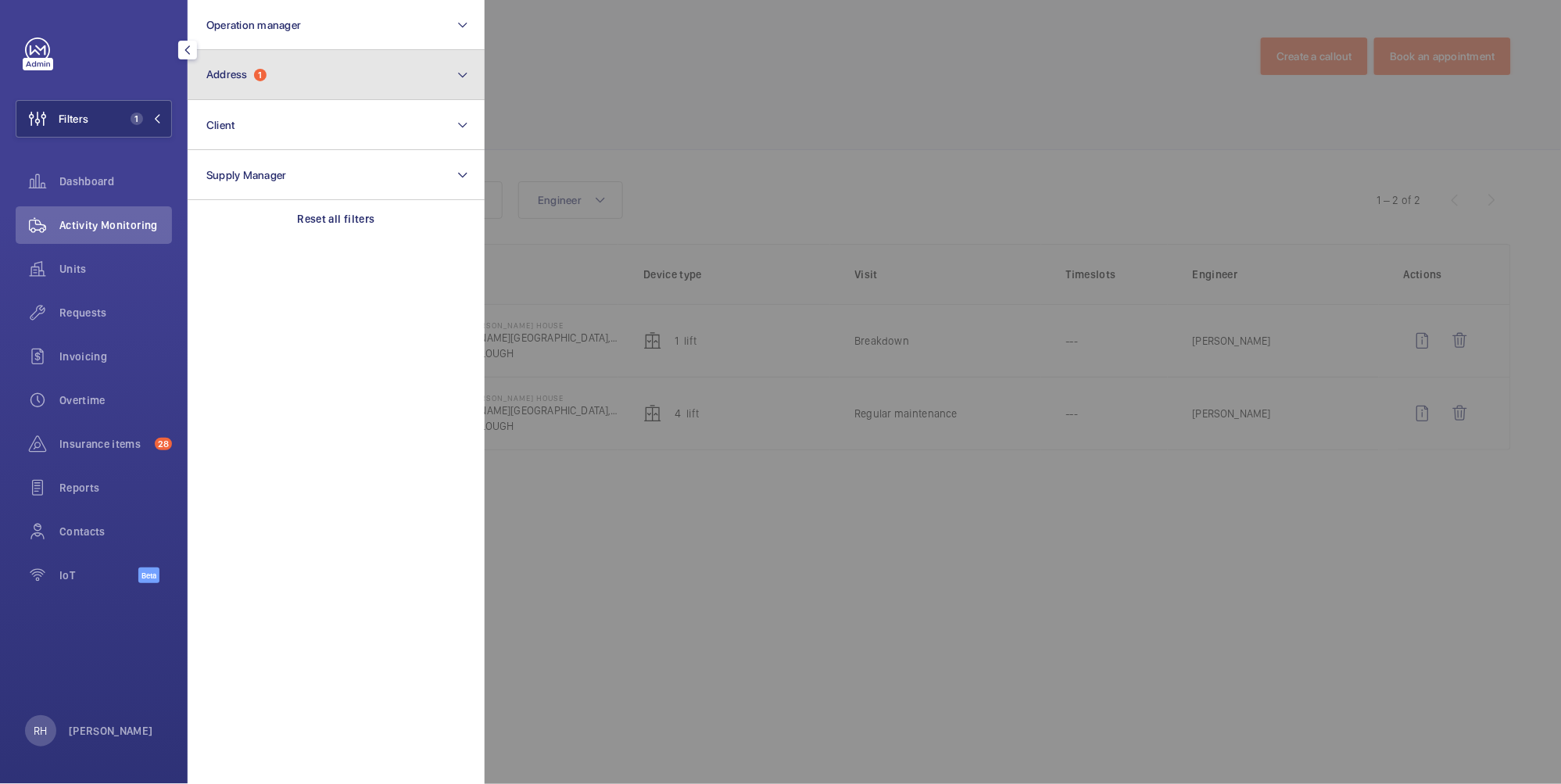
click at [283, 98] on button "Address 1" at bounding box center [336, 75] width 297 height 50
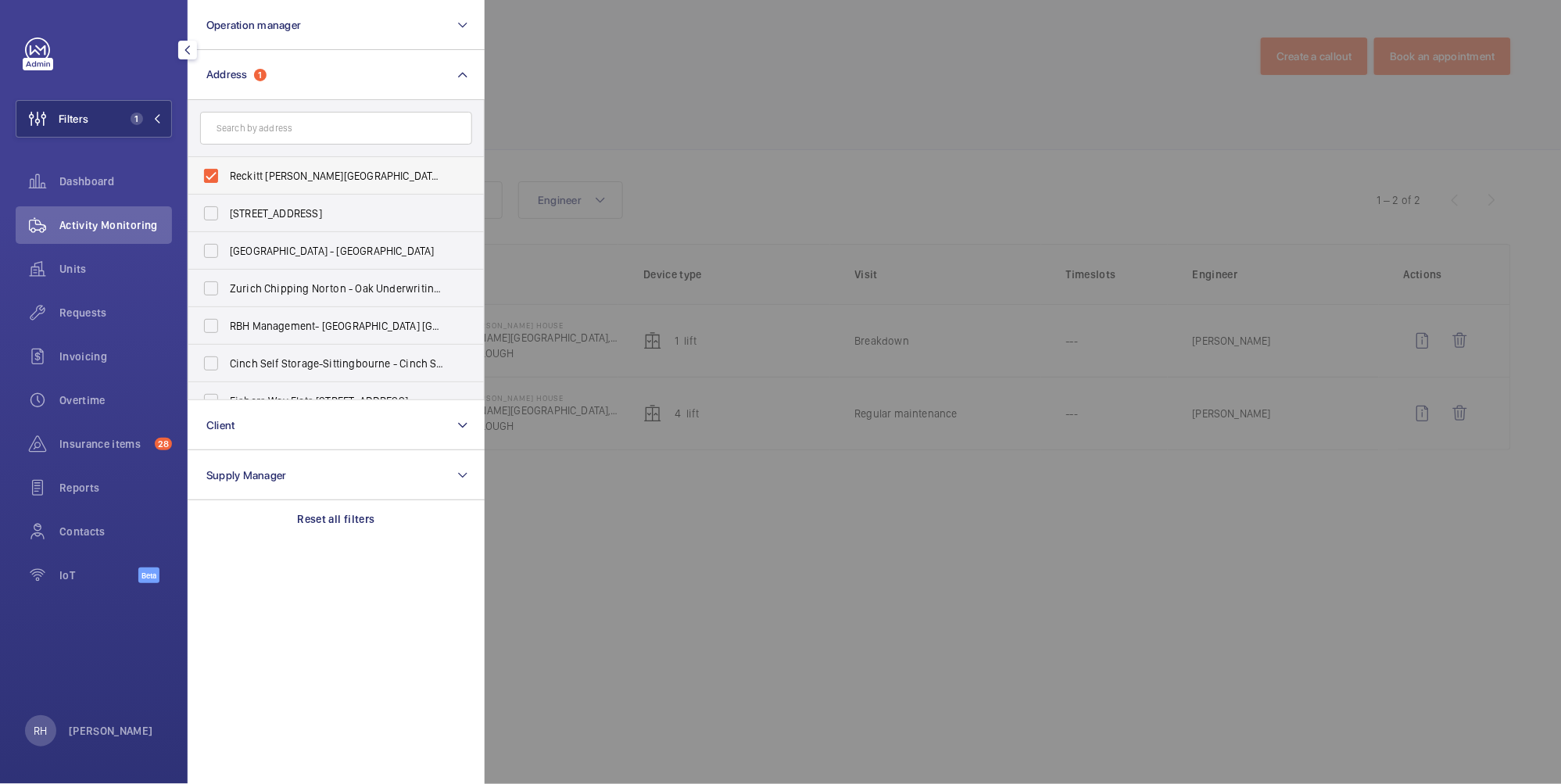
click at [264, 170] on span "Reckitt Turner House - Turner House, 103-105 Bath Road, Slough, Berkshire, SL1 …" at bounding box center [337, 175] width 215 height 15
click at [227, 170] on input "Reckitt Turner House - Turner House, 103-105 Bath Road, Slough, Berkshire, SL1 …" at bounding box center [211, 176] width 31 height 31
checkbox input "false"
click at [282, 126] on input "text" at bounding box center [336, 128] width 272 height 33
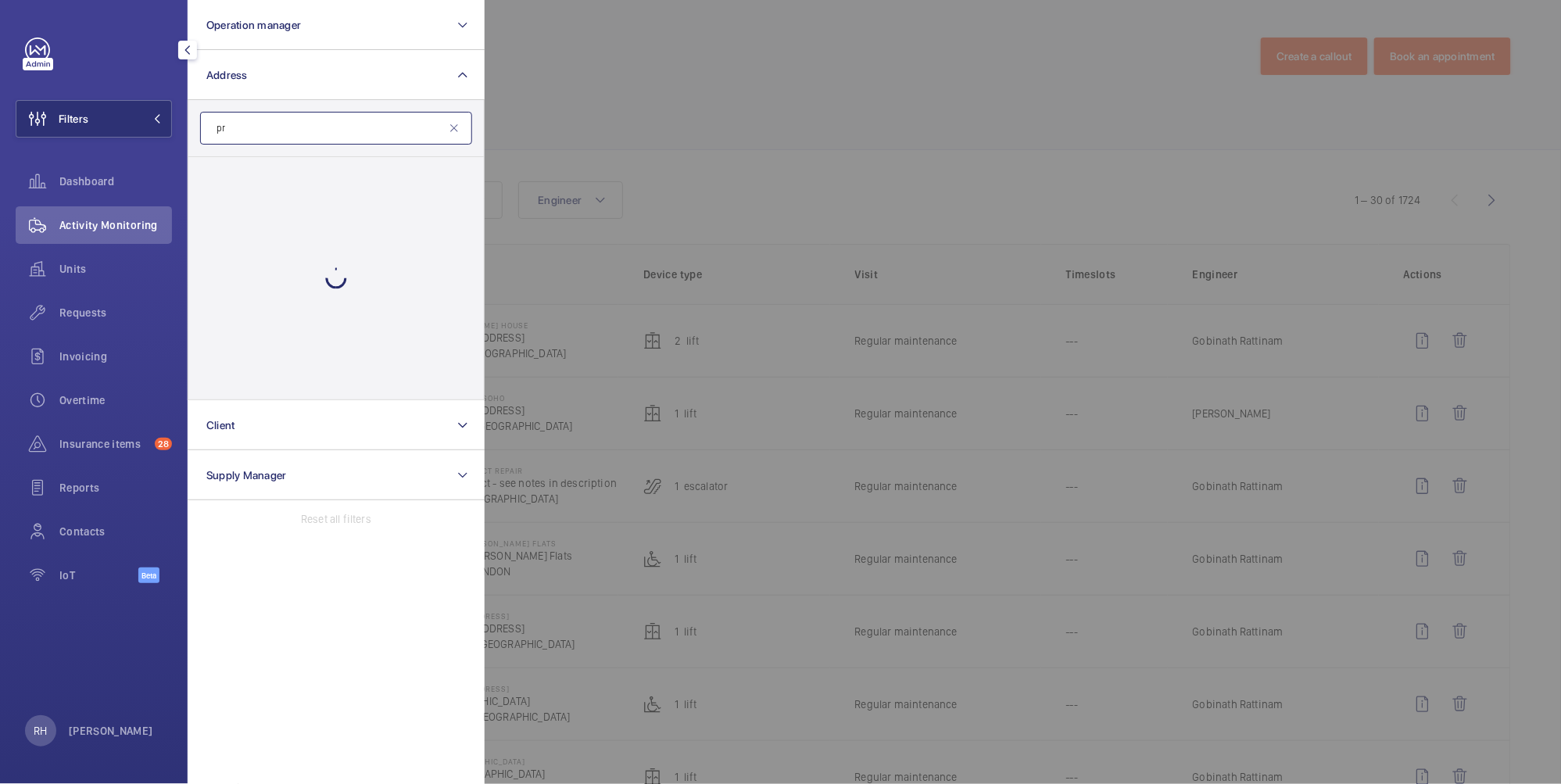
type input "p"
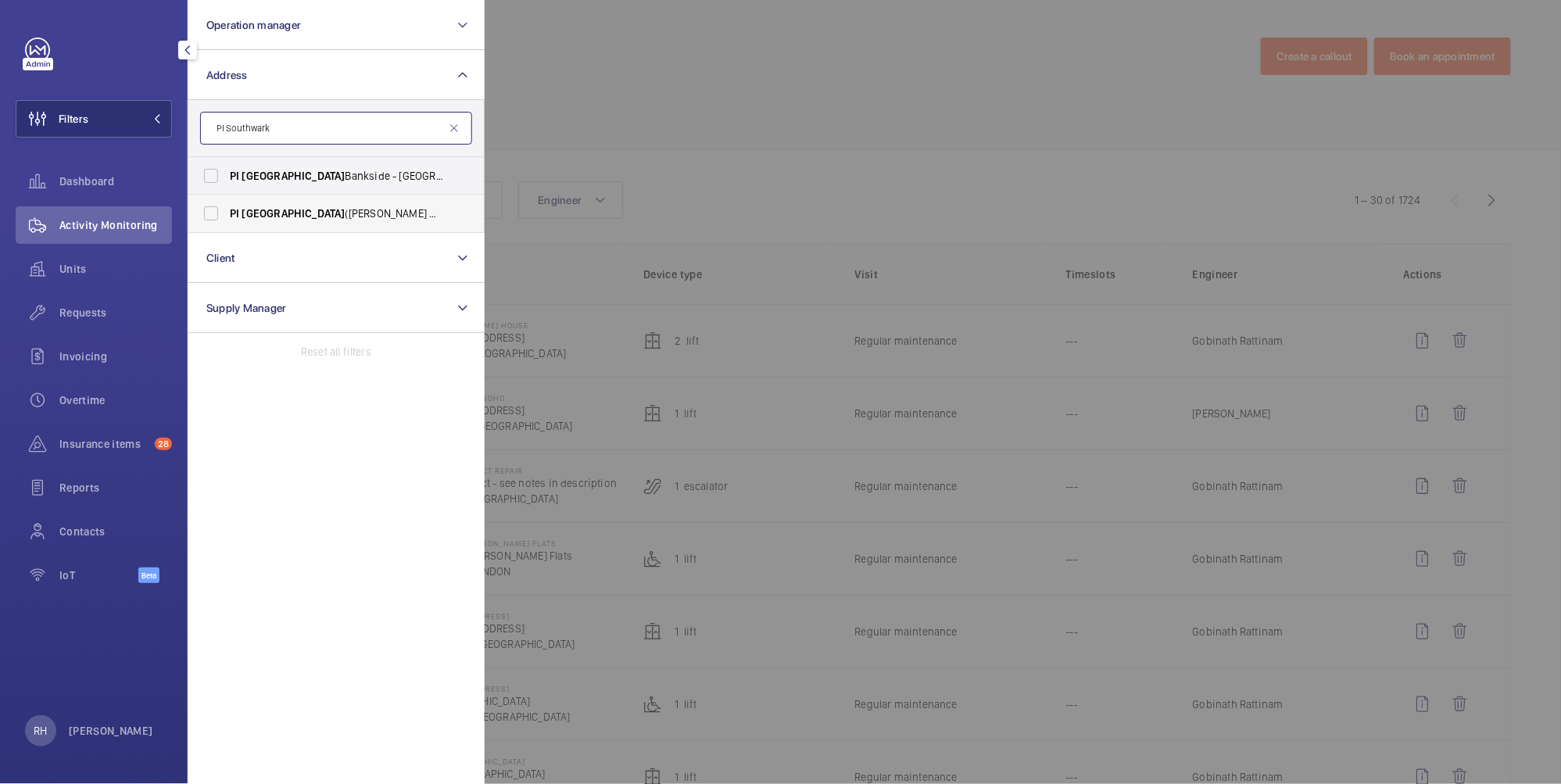
type input "PI Southwark"
click at [363, 211] on span "PI Southwark (Tate Modern) - 15a Great Suffolk Street, SOUTHWARK SE1 0FL" at bounding box center [337, 213] width 215 height 15
click at [227, 211] on input "PI Southwark (Tate Modern) - 15a Great Suffolk Street, SOUTHWARK SE1 0FL" at bounding box center [211, 213] width 31 height 31
checkbox input "true"
click at [386, 161] on label "PI Southwark Bankside - Bankside, 34 Park Street, SOUTHWARK SE1 9EF" at bounding box center [324, 176] width 272 height 38
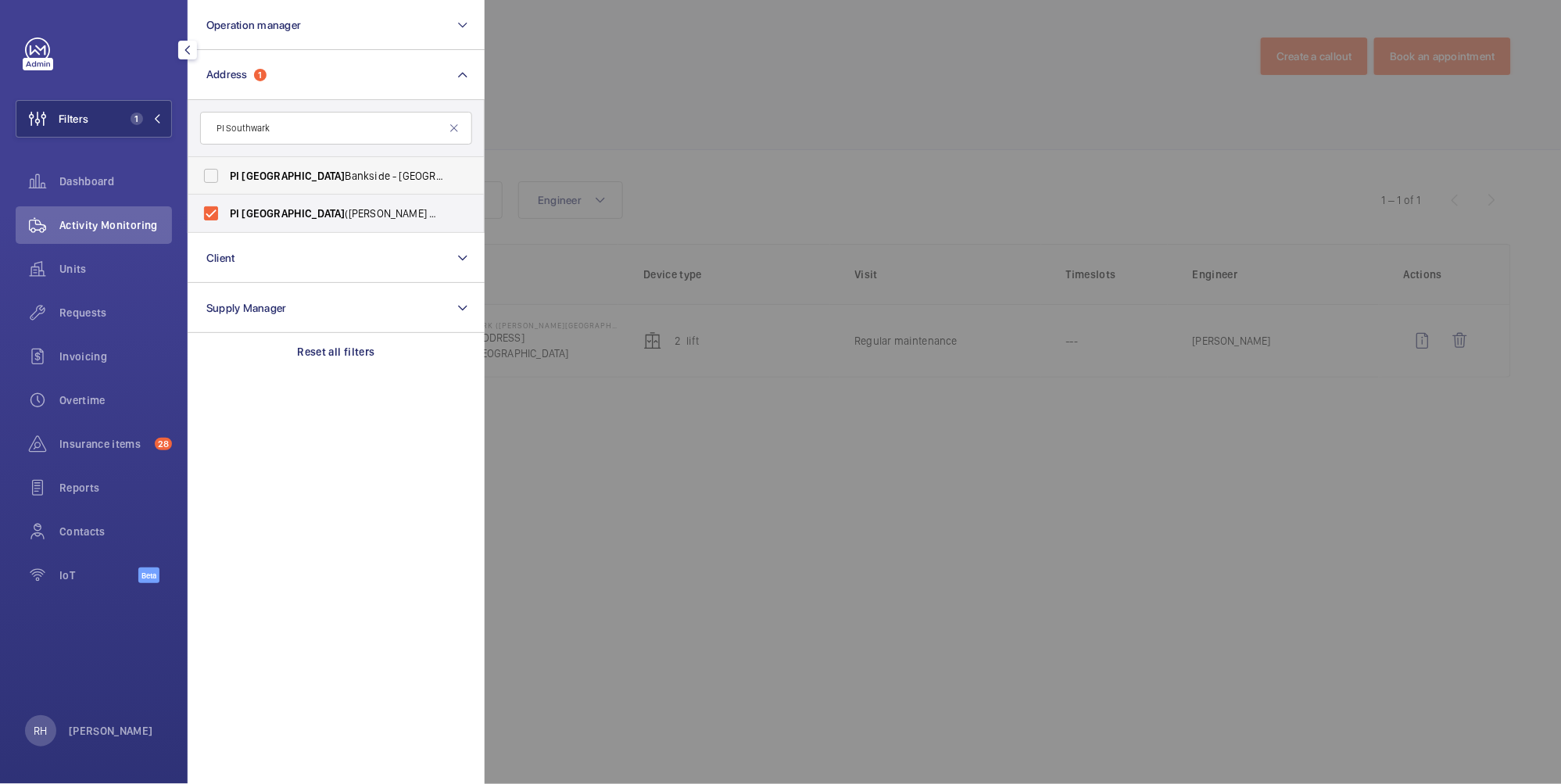
click at [227, 161] on input "PI Southwark Bankside - Bankside, 34 Park Street, SOUTHWARK SE1 9EF" at bounding box center [211, 176] width 31 height 31
checkbox input "true"
click at [894, 16] on div at bounding box center [1265, 392] width 1561 height 784
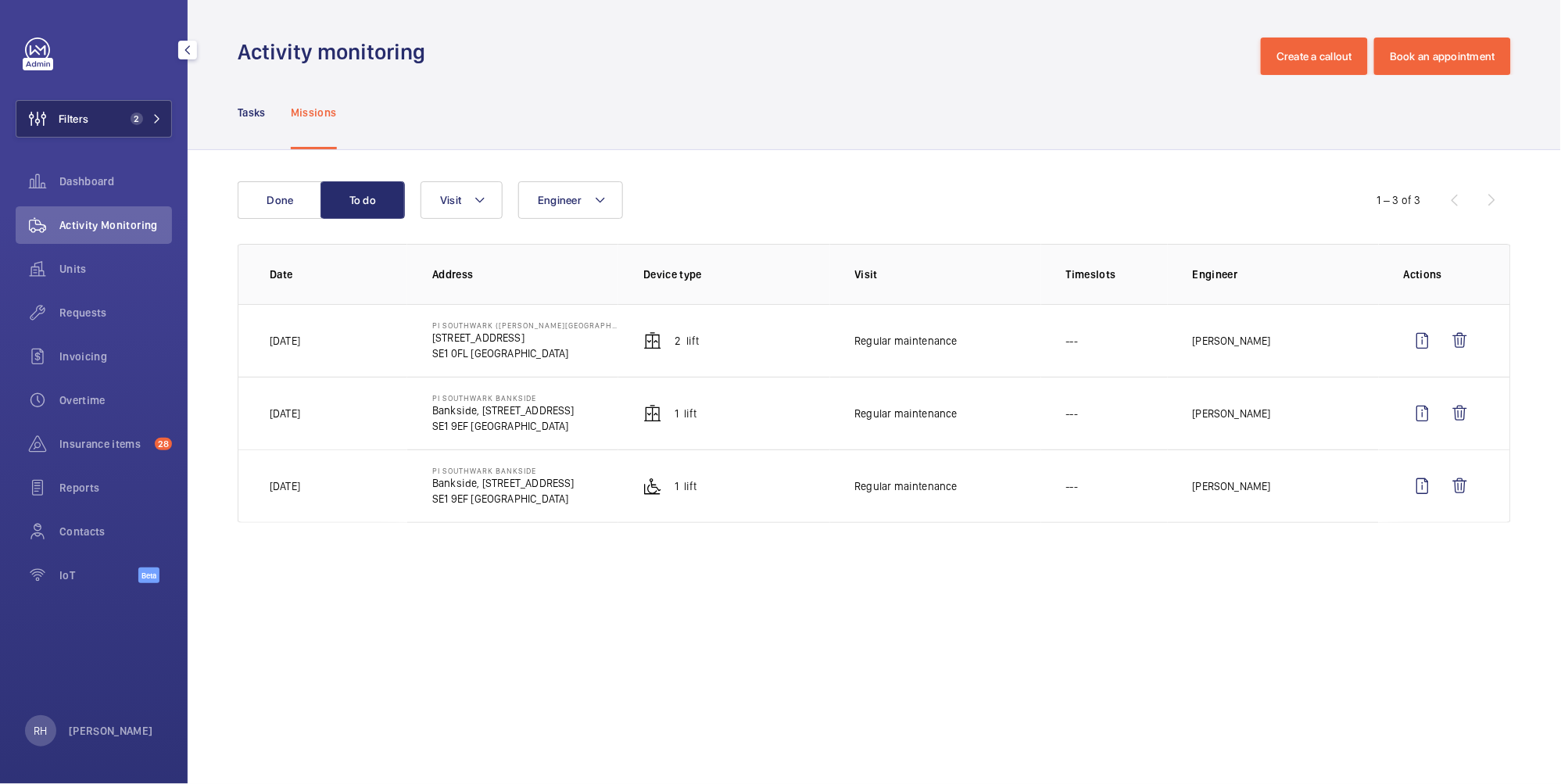
click at [130, 120] on span "2" at bounding box center [136, 118] width 13 height 13
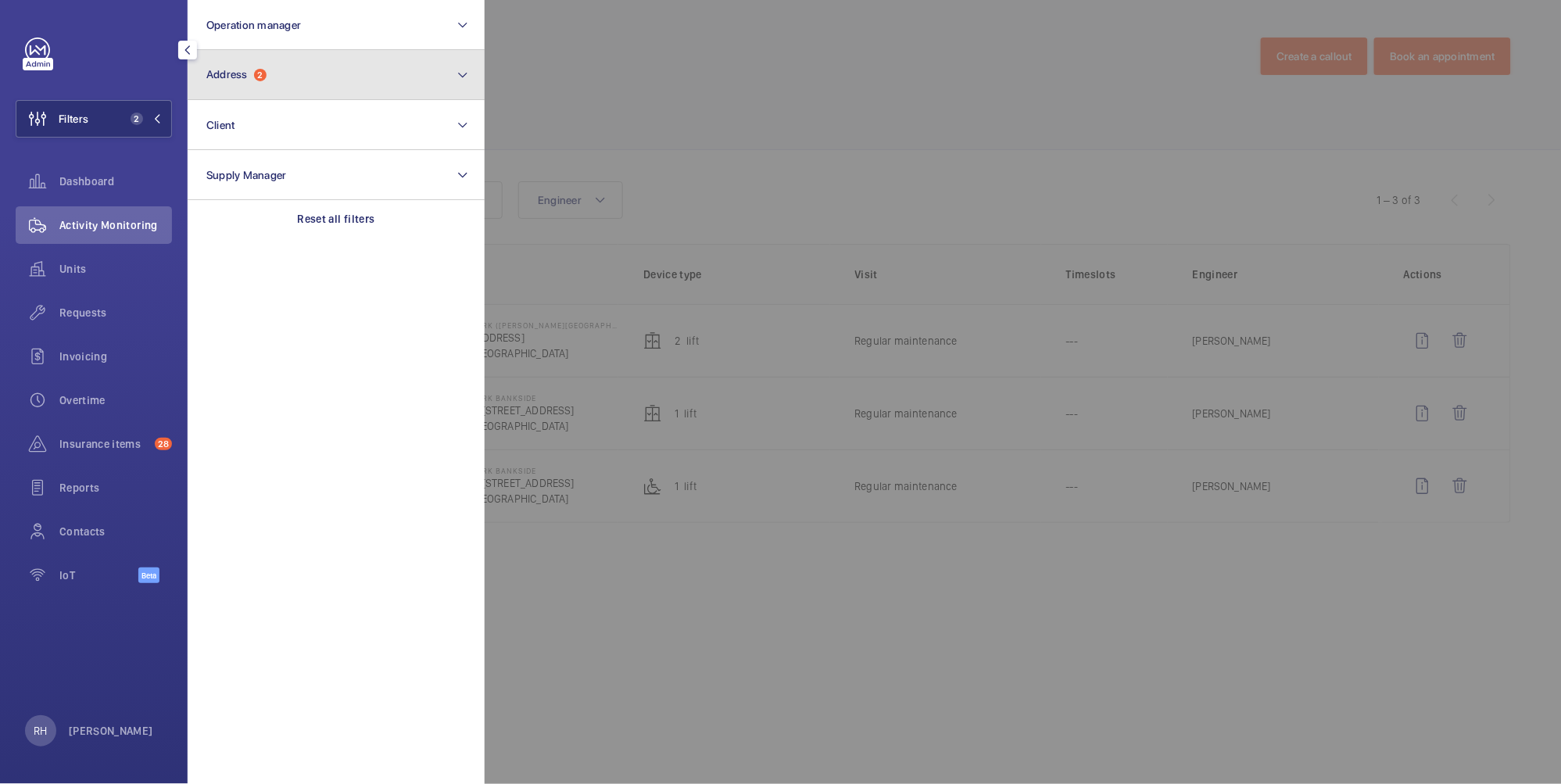
click at [333, 82] on button "Address 2" at bounding box center [336, 75] width 297 height 50
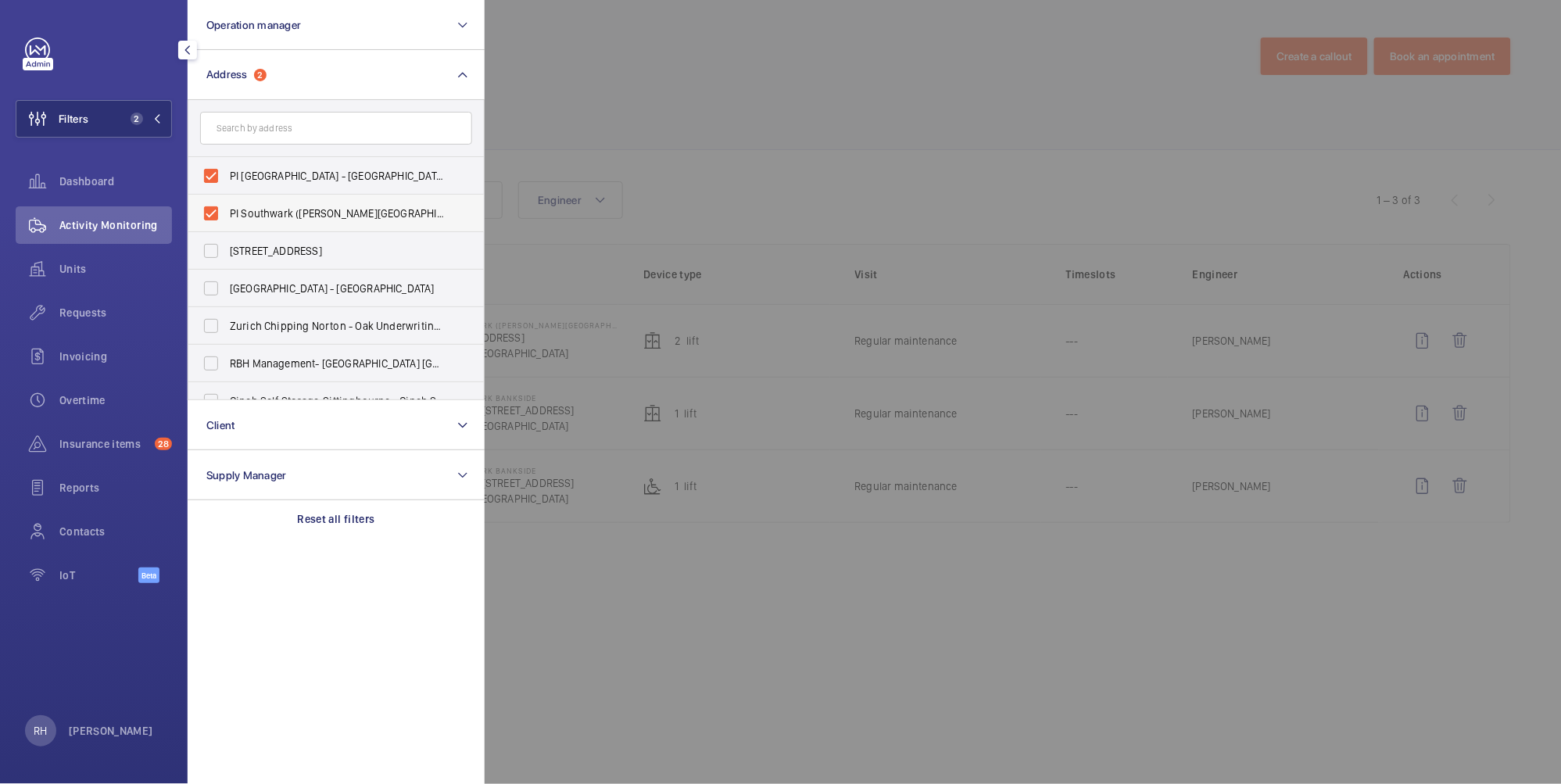
click at [277, 197] on label "PI Southwark (Tate Modern) - 15a Great Suffolk Street, SOUTHWARK SE1 0FL" at bounding box center [324, 213] width 272 height 38
click at [227, 197] on input "PI Southwark (Tate Modern) - 15a Great Suffolk Street, SOUTHWARK SE1 0FL" at bounding box center [211, 213] width 31 height 31
checkbox input "false"
click at [283, 176] on span "PI Southwark Bankside - Bankside, 34 Park Street, SOUTHWARK SE1 9EF" at bounding box center [337, 175] width 215 height 15
click at [227, 176] on input "PI Southwark Bankside - Bankside, 34 Park Street, SOUTHWARK SE1 9EF" at bounding box center [211, 176] width 31 height 31
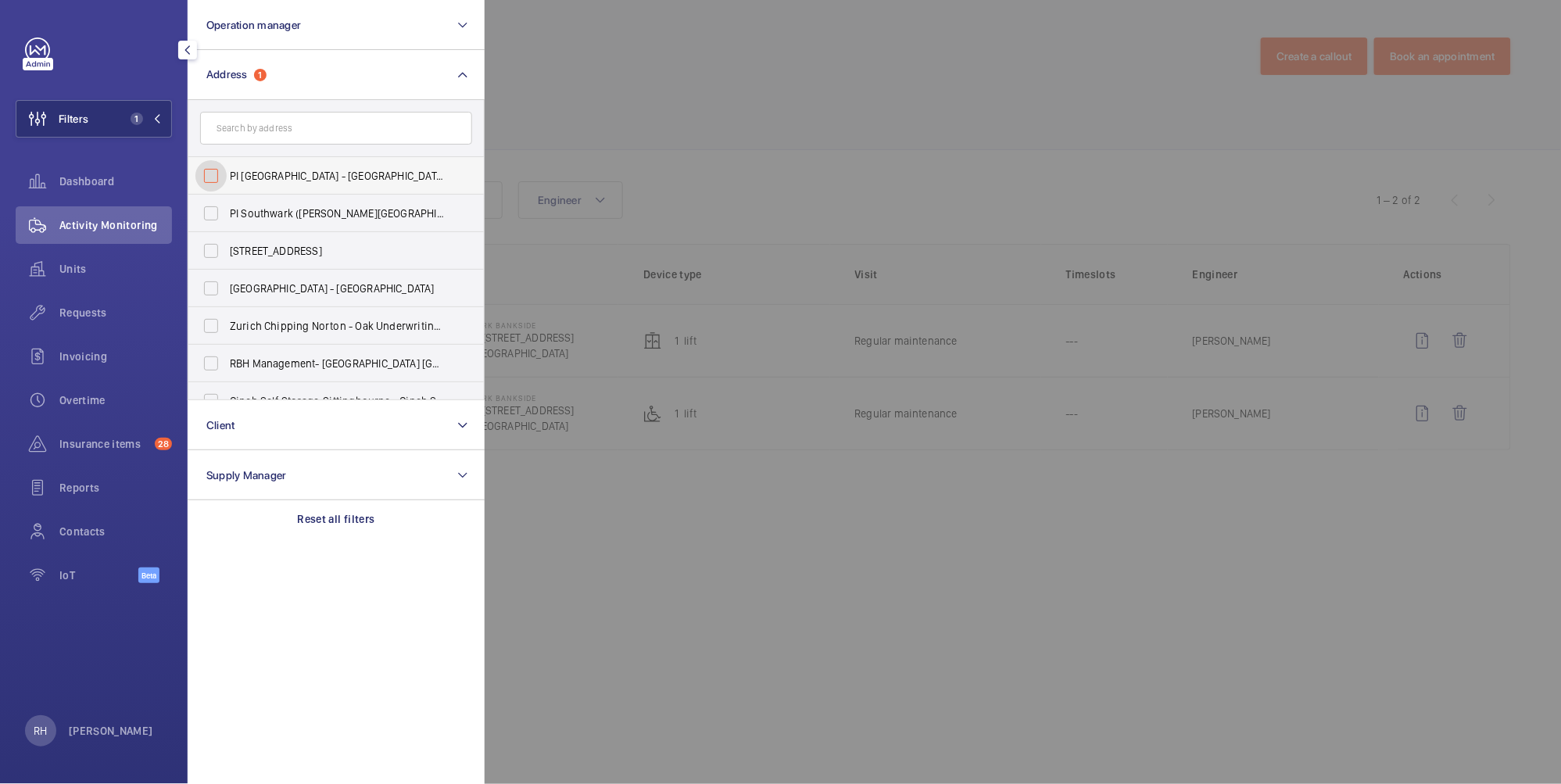
checkbox input "false"
click at [280, 120] on input "text" at bounding box center [336, 128] width 272 height 33
type input "s"
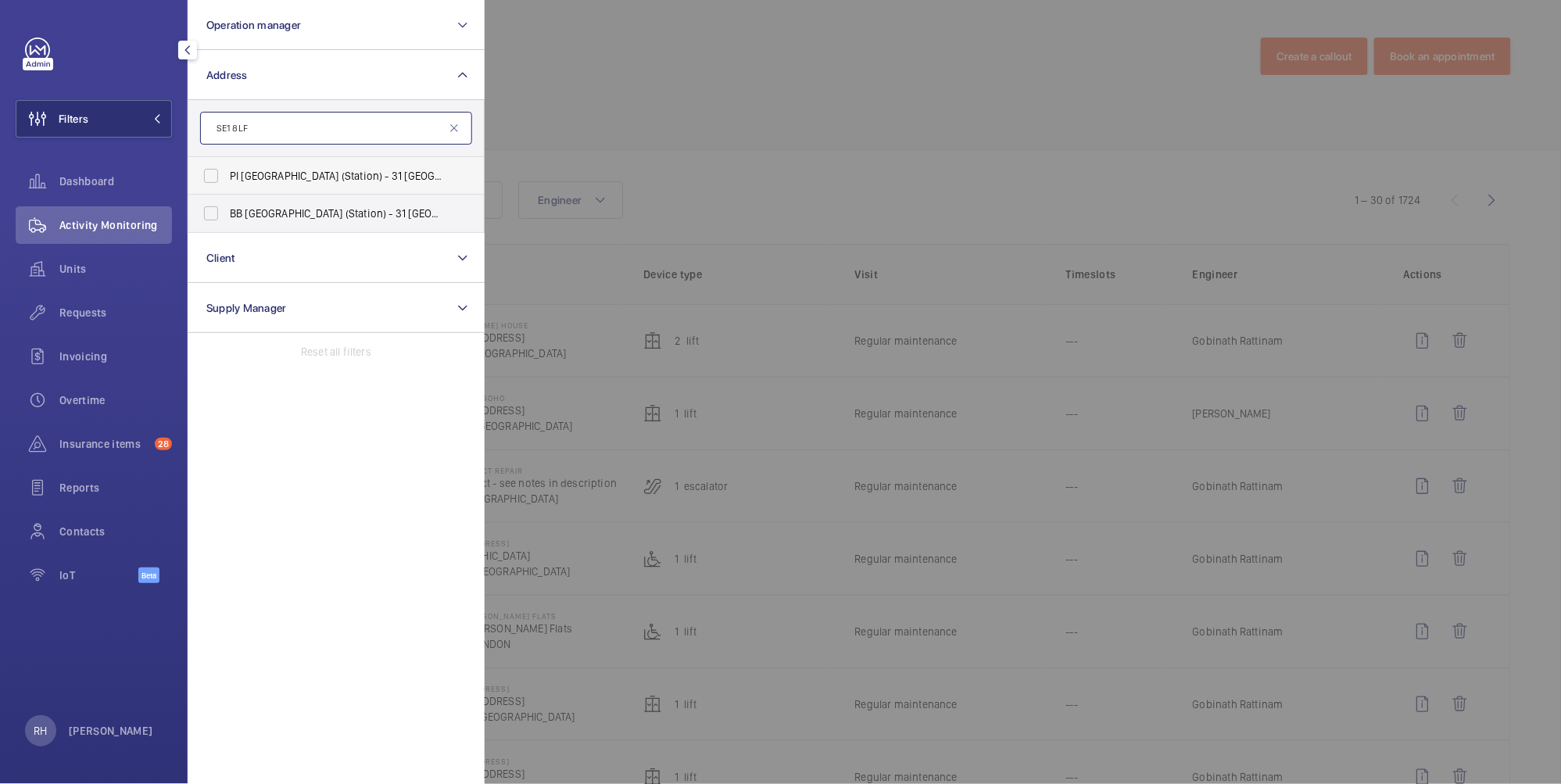
type input "SE1 8LF"
click at [340, 171] on span "PI London Southwark (Station) - 31 The Cut, LONDON SE1 8LF" at bounding box center [337, 175] width 215 height 15
click at [227, 171] on input "PI London Southwark (Station) - 31 The Cut, LONDON SE1 8LF" at bounding box center [211, 176] width 31 height 31
checkbox input "true"
click at [657, 75] on div at bounding box center [1265, 392] width 1561 height 784
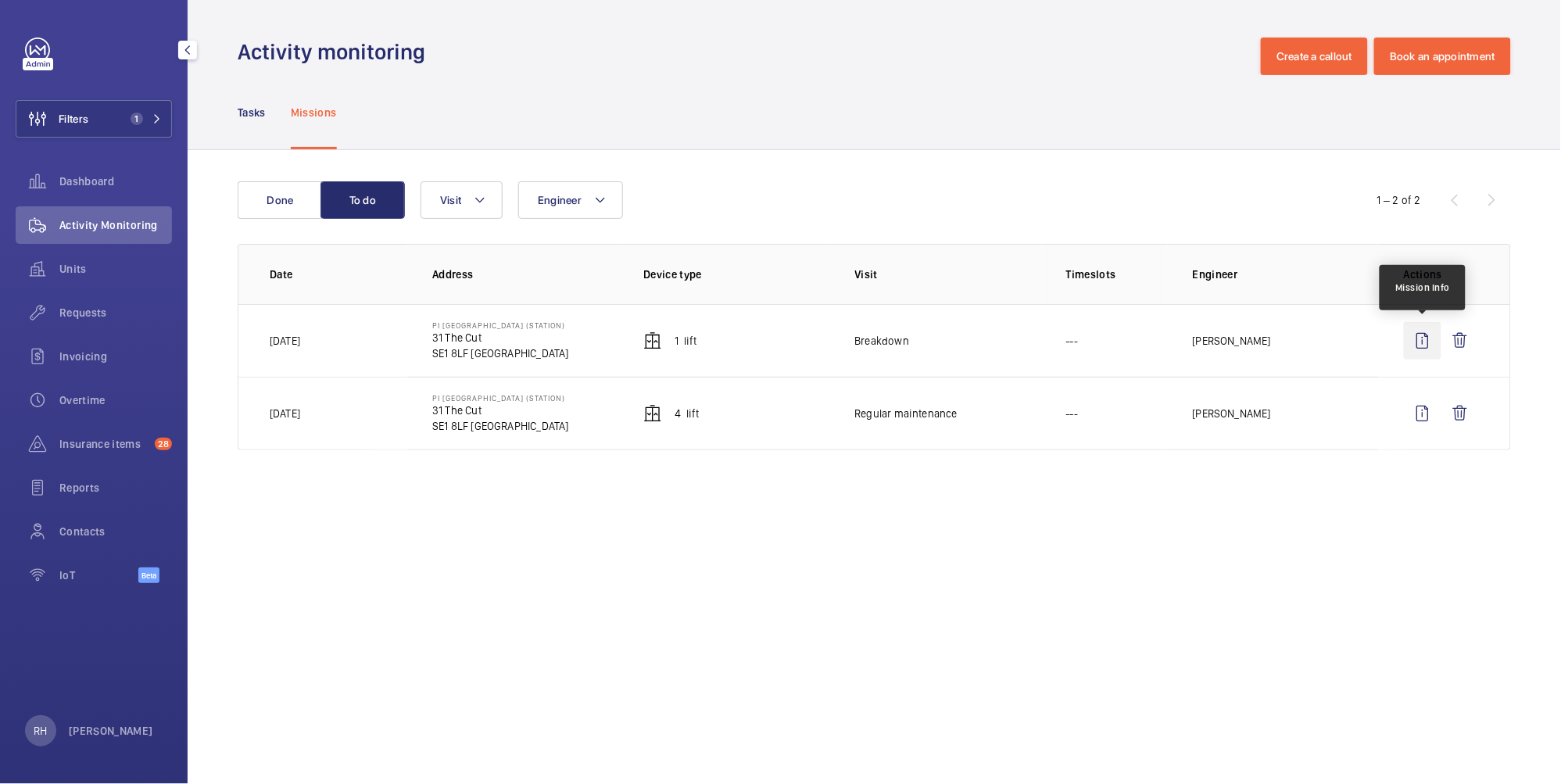
click at [1415, 343] on wm-front-icon-button at bounding box center [1422, 341] width 38 height 38
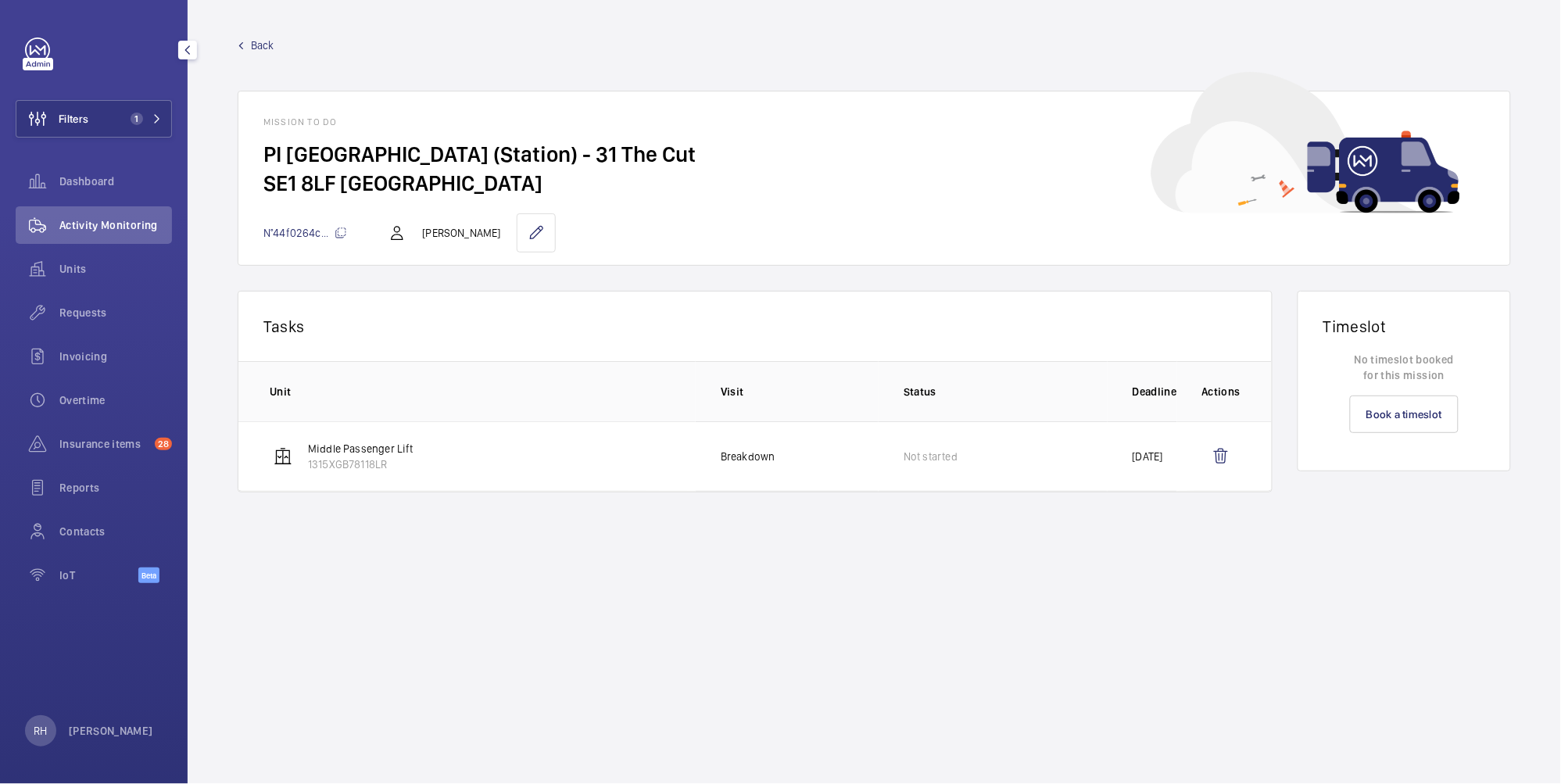
click at [266, 42] on span "Back" at bounding box center [263, 45] width 23 height 15
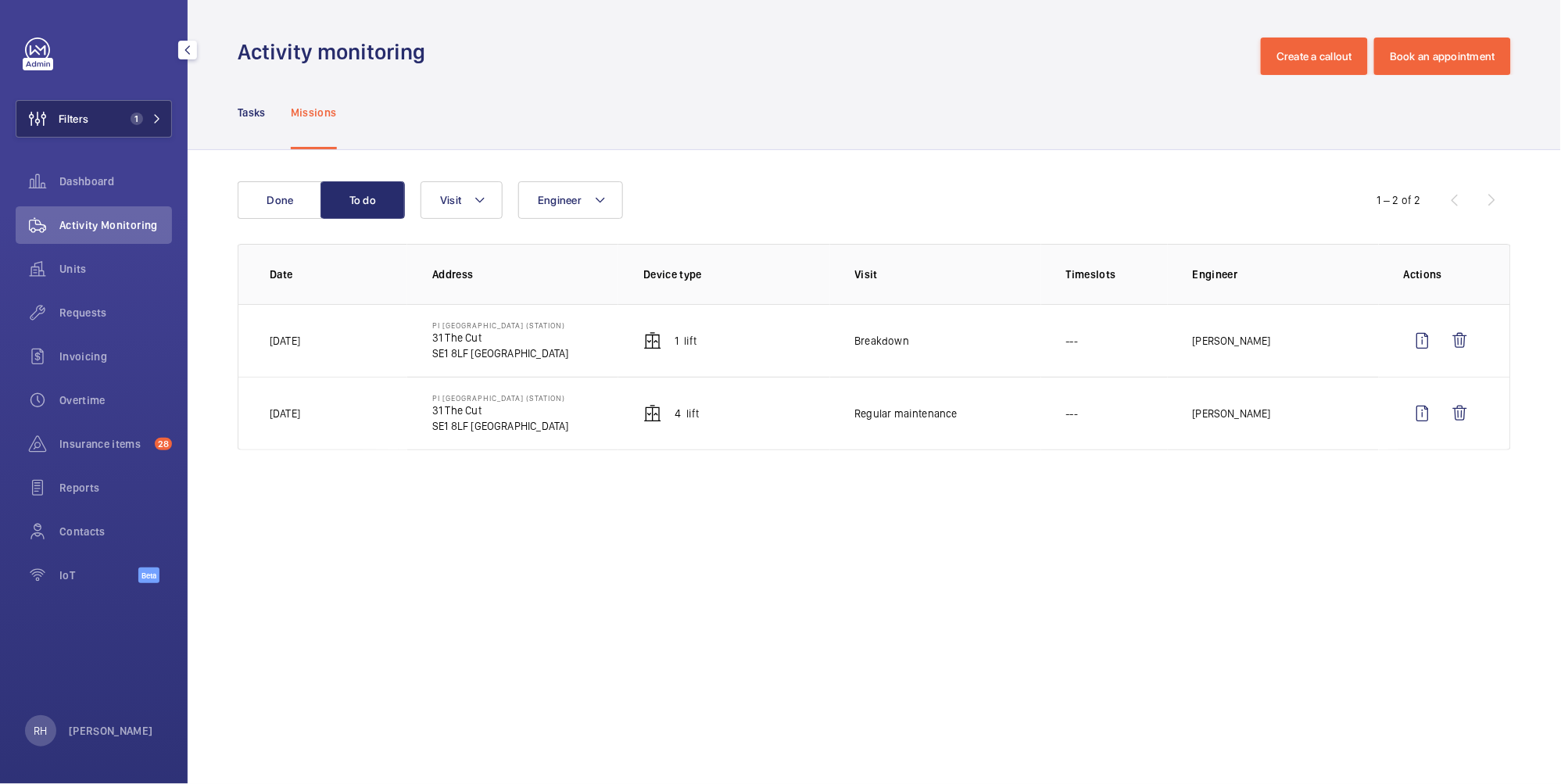
click at [130, 126] on button "Filters 1" at bounding box center [93, 118] width 156 height 38
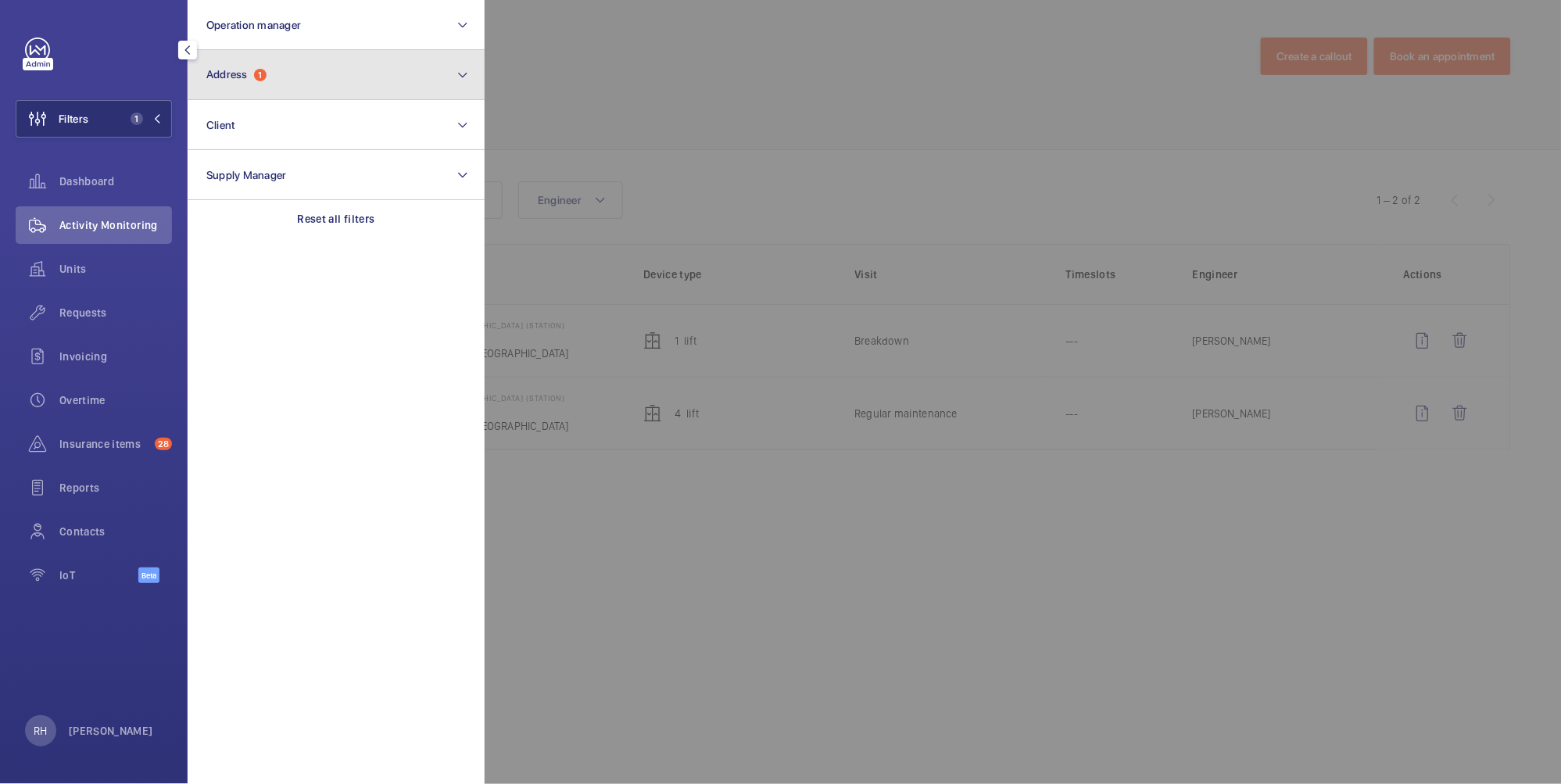
click at [290, 78] on button "Address 1" at bounding box center [336, 75] width 297 height 50
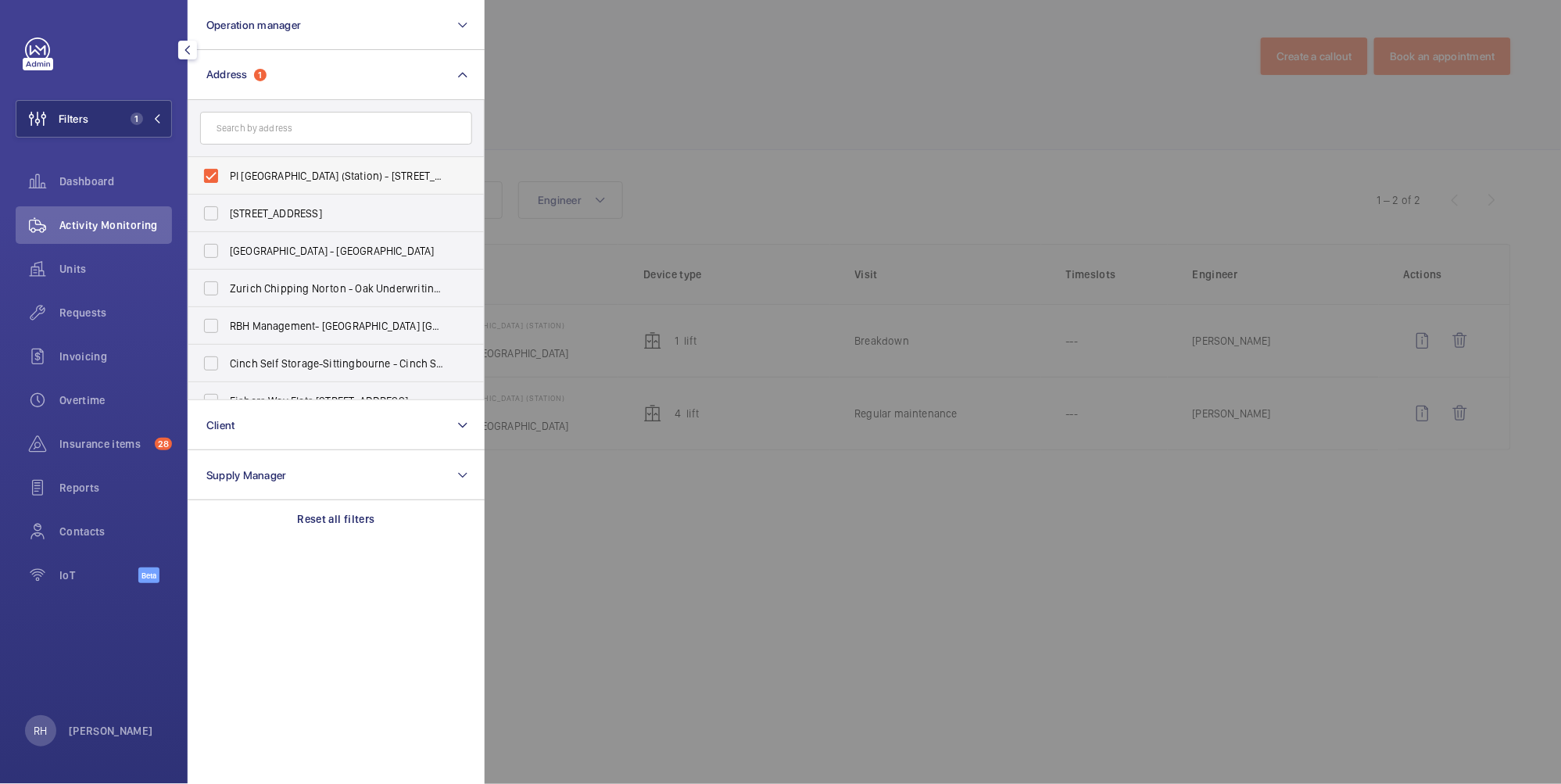
click at [247, 173] on span "PI London Southwark (Station) - 31 The Cut, LONDON SE1 8LF" at bounding box center [337, 175] width 215 height 15
click at [227, 173] on input "PI London Southwark (Station) - 31 The Cut, LONDON SE1 8LF" at bounding box center [211, 176] width 31 height 31
checkbox input "false"
click at [273, 125] on input "text" at bounding box center [336, 128] width 272 height 33
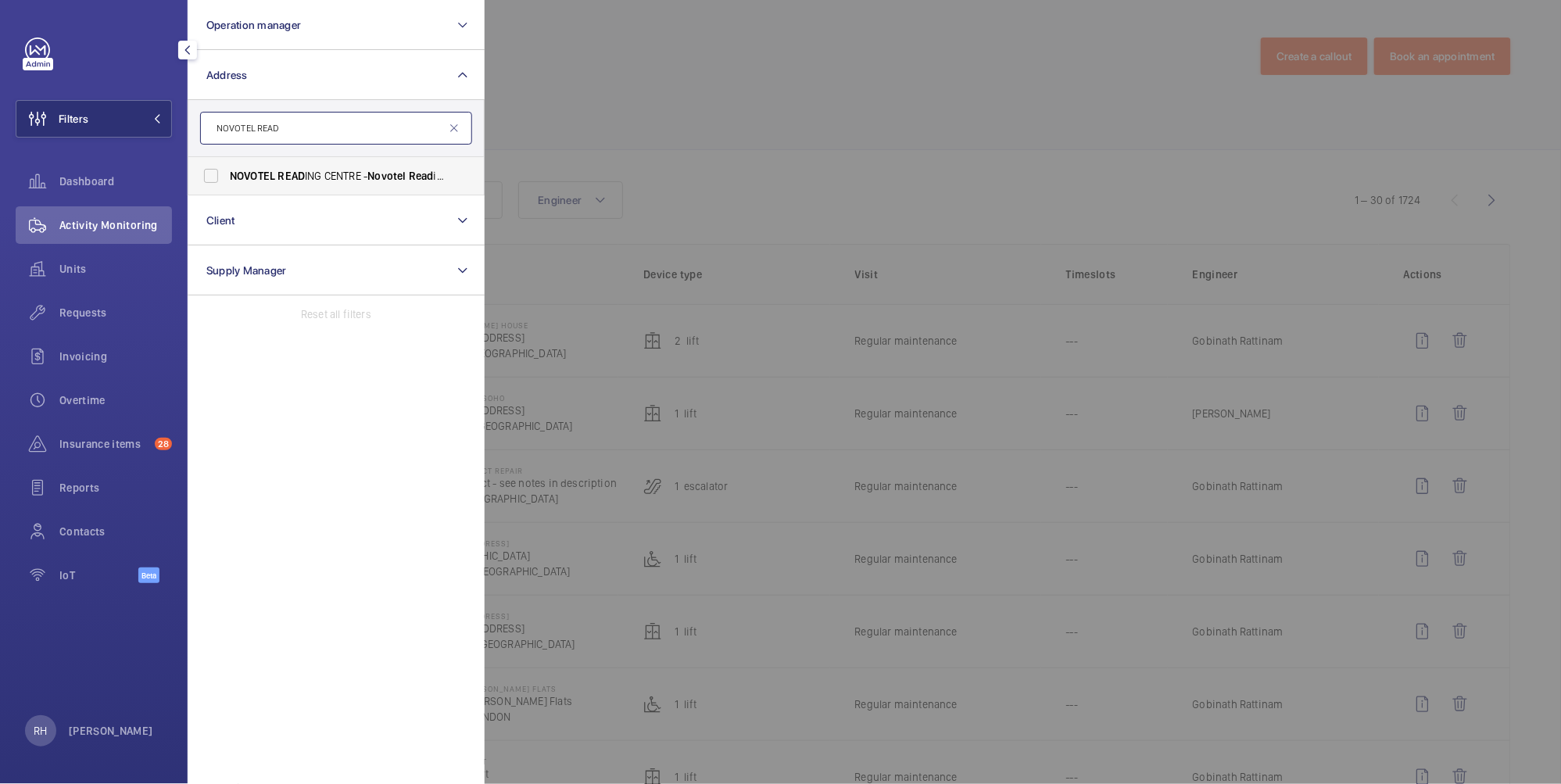
type input "NOVOTEL READ"
click at [301, 165] on label "NOVOTEL READ ING CENTRE - Novotel Read ing Centre, READ ING RG1 1DP" at bounding box center [324, 176] width 272 height 38
click at [227, 165] on input "NOVOTEL READ ING CENTRE - Novotel Read ing Centre, READ ING RG1 1DP" at bounding box center [211, 176] width 31 height 31
checkbox input "true"
click at [732, 32] on div at bounding box center [1265, 392] width 1561 height 784
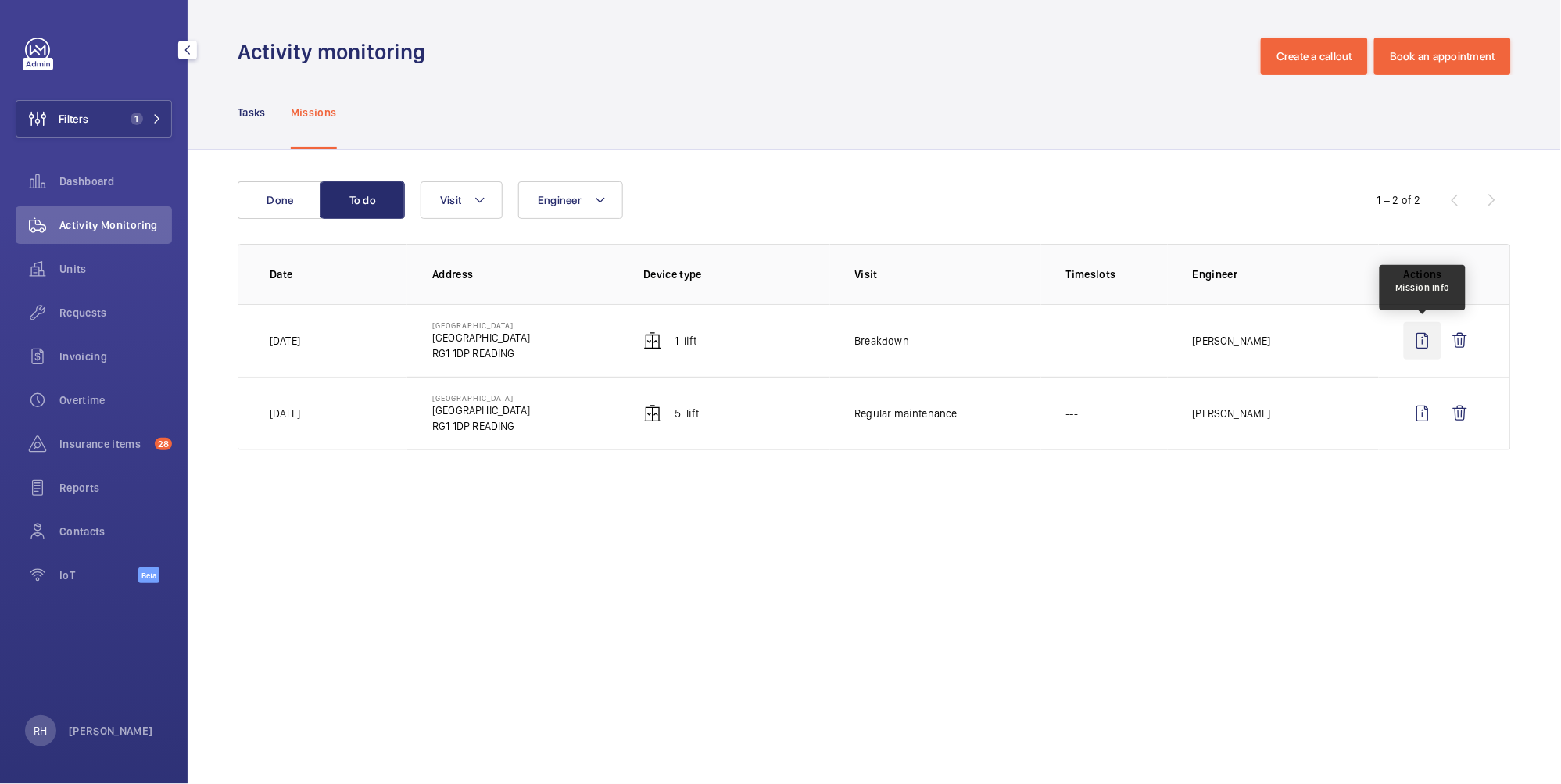
click at [1420, 336] on wm-front-icon-button at bounding box center [1422, 341] width 38 height 38
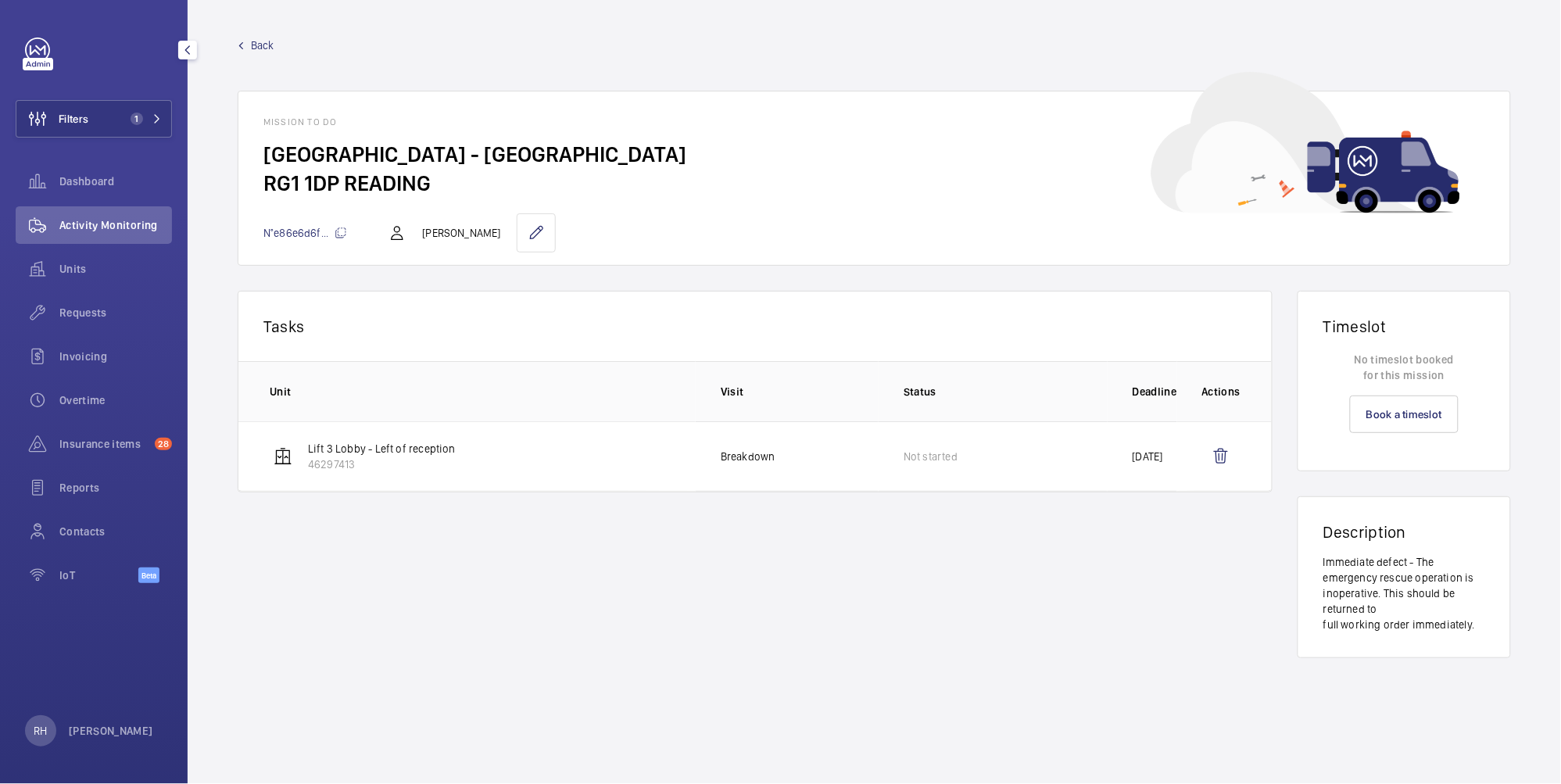
click at [257, 40] on span "Back" at bounding box center [263, 45] width 23 height 15
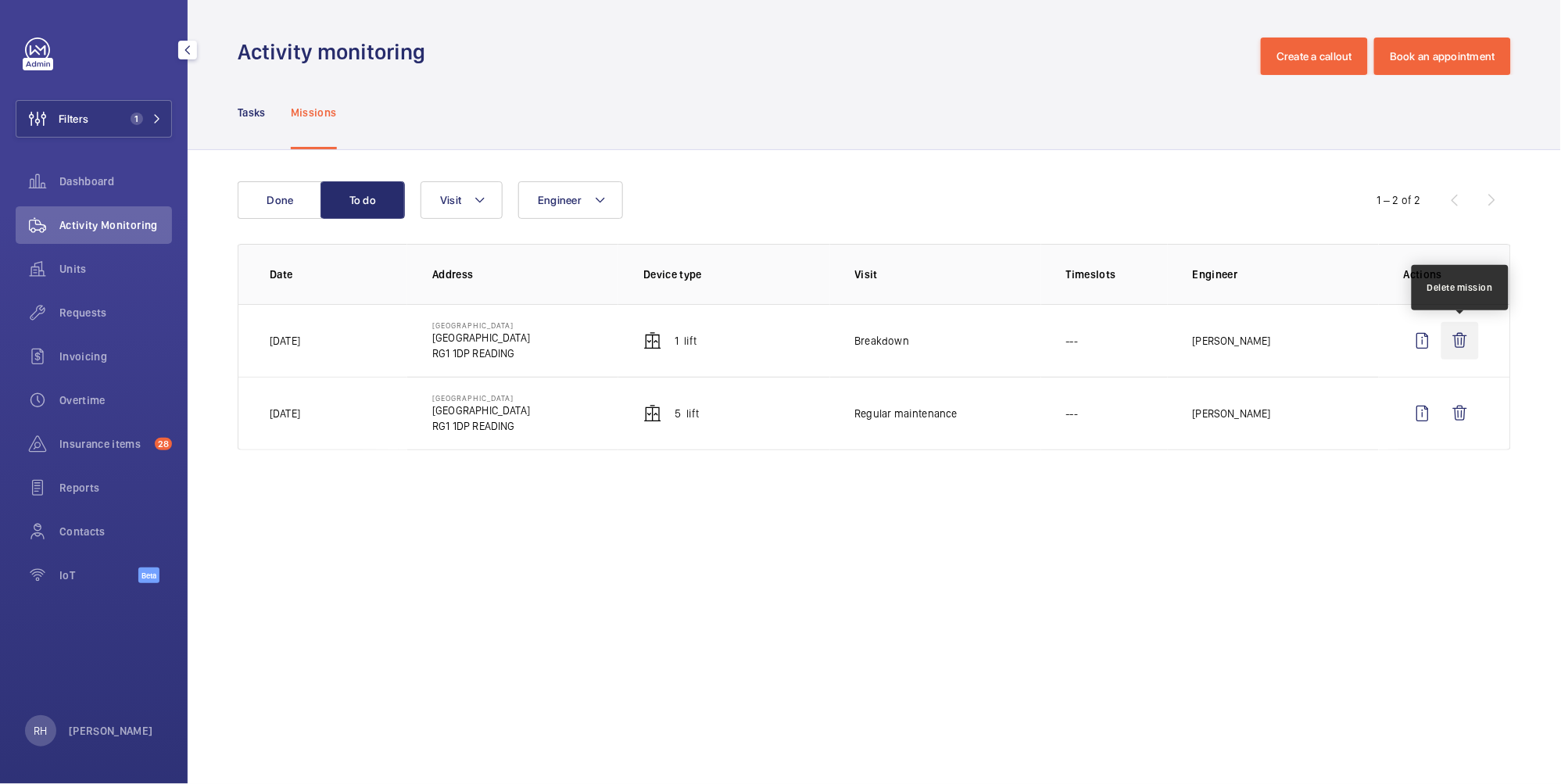
click at [1464, 338] on wm-front-icon-button at bounding box center [1460, 341] width 38 height 38
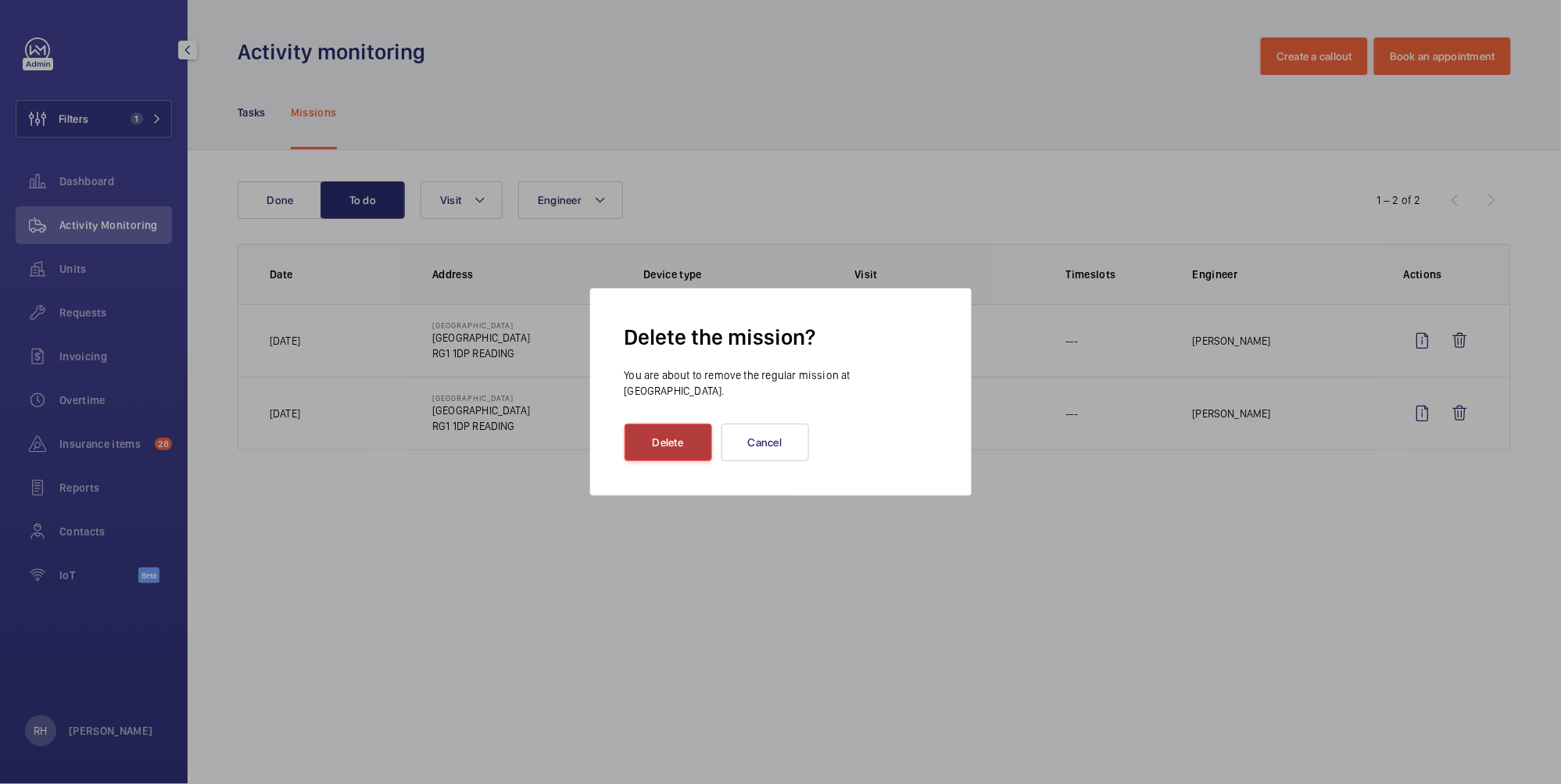
click at [662, 427] on button "Delete" at bounding box center [668, 442] width 88 height 38
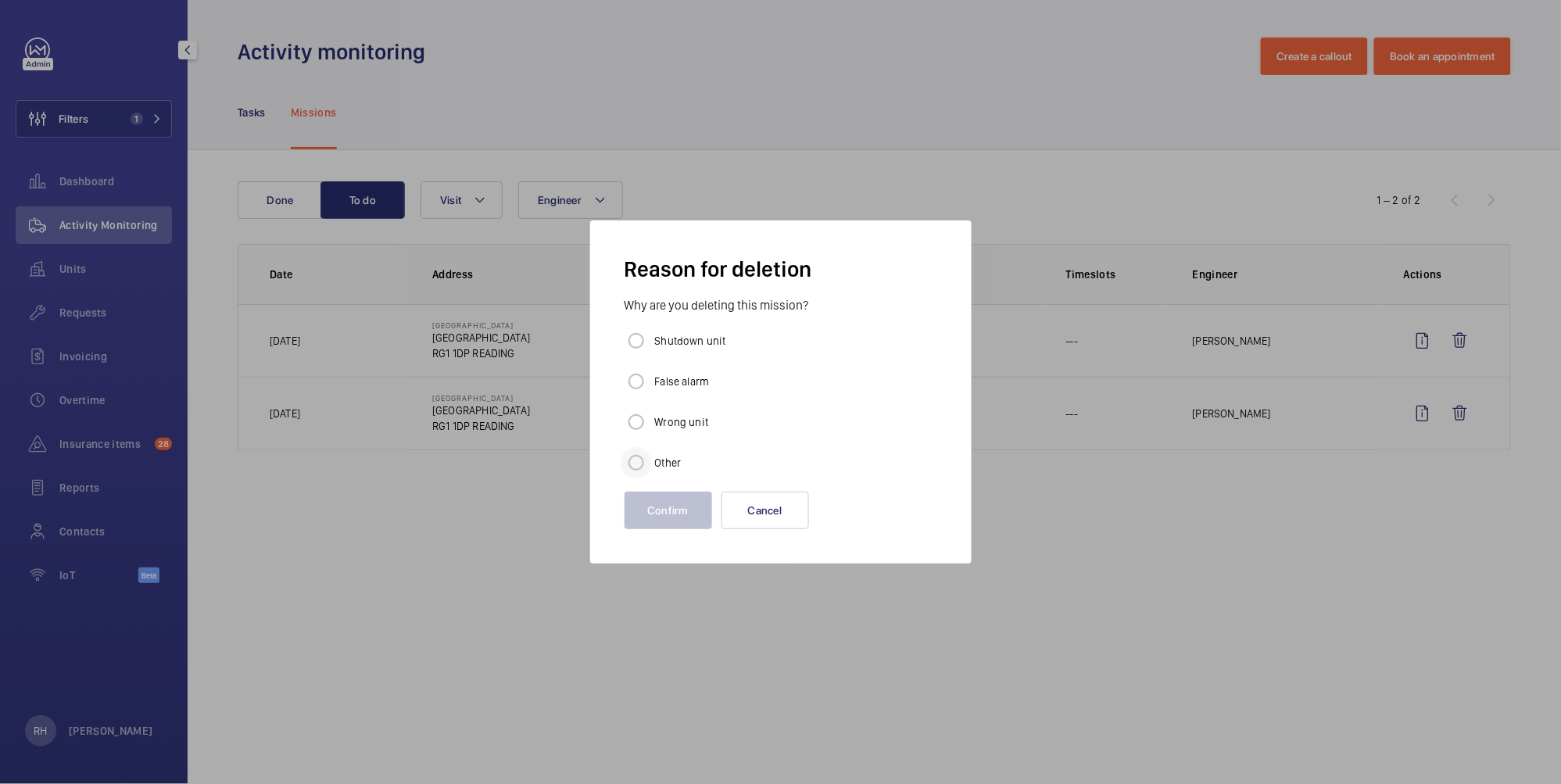
click at [653, 464] on div at bounding box center [636, 463] width 38 height 38
radio input "true"
drag, startPoint x: 678, startPoint y: 532, endPoint x: 688, endPoint y: 514, distance: 20.6
click at [677, 532] on wm-front-admin-operations-monitoring-missions-delete-reason "Reason for deletion Why are you deleting this mission? Shutdown unit False alar…" at bounding box center [780, 392] width 331 height 293
click at [690, 507] on button "Confirm" at bounding box center [668, 510] width 88 height 38
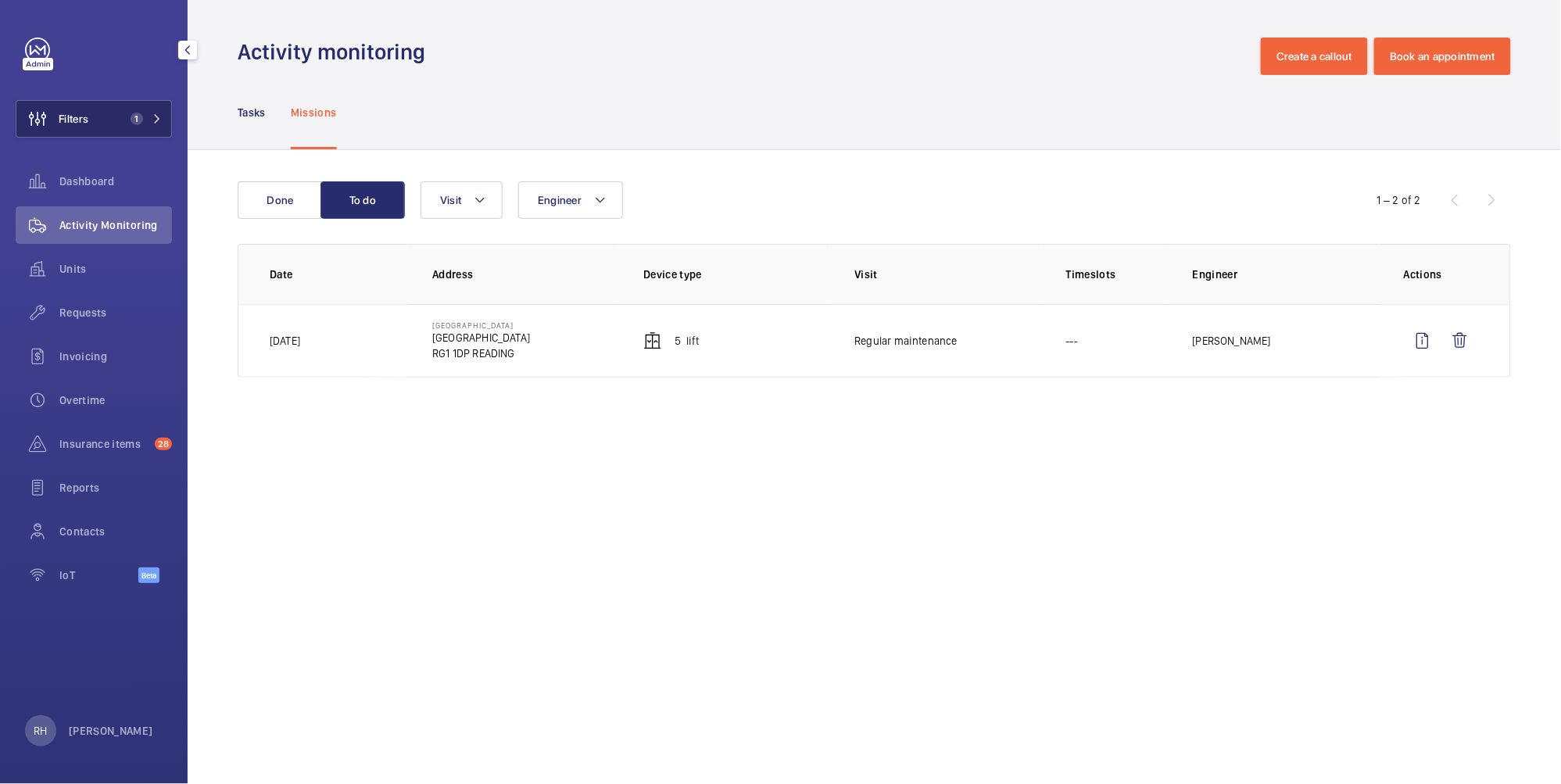
click at [88, 120] on span "Filters" at bounding box center [73, 118] width 30 height 15
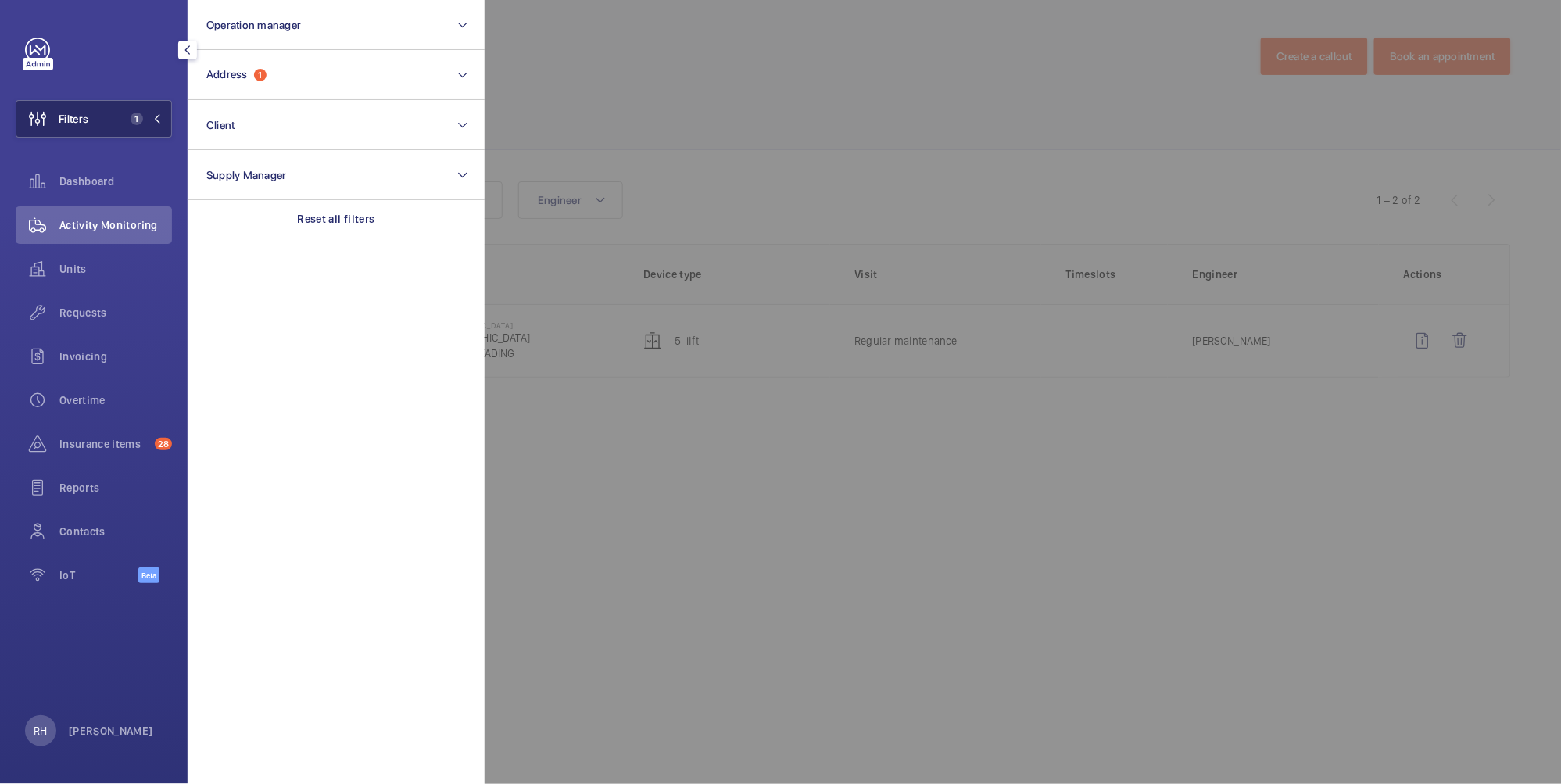
click at [101, 124] on button "Filters 1" at bounding box center [93, 118] width 156 height 38
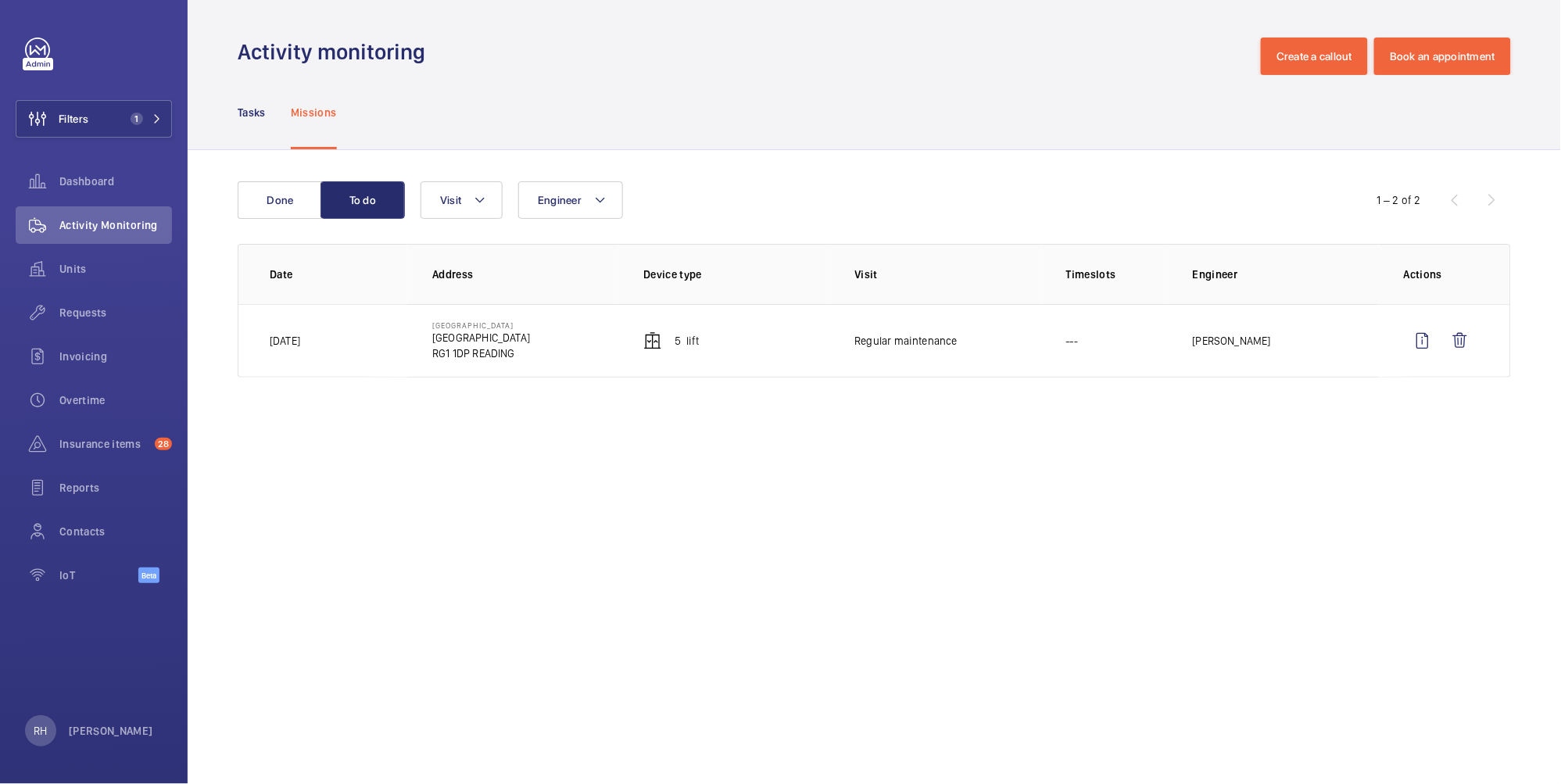
click at [270, 80] on nav "Tasks Missions" at bounding box center [287, 112] width 100 height 74
click at [69, 140] on div "Filters 1 Dashboard Activity Monitoring Units Requests Invoicing Overtime Insur…" at bounding box center [93, 318] width 156 height 562
click at [100, 115] on button "Filters 1" at bounding box center [93, 118] width 156 height 38
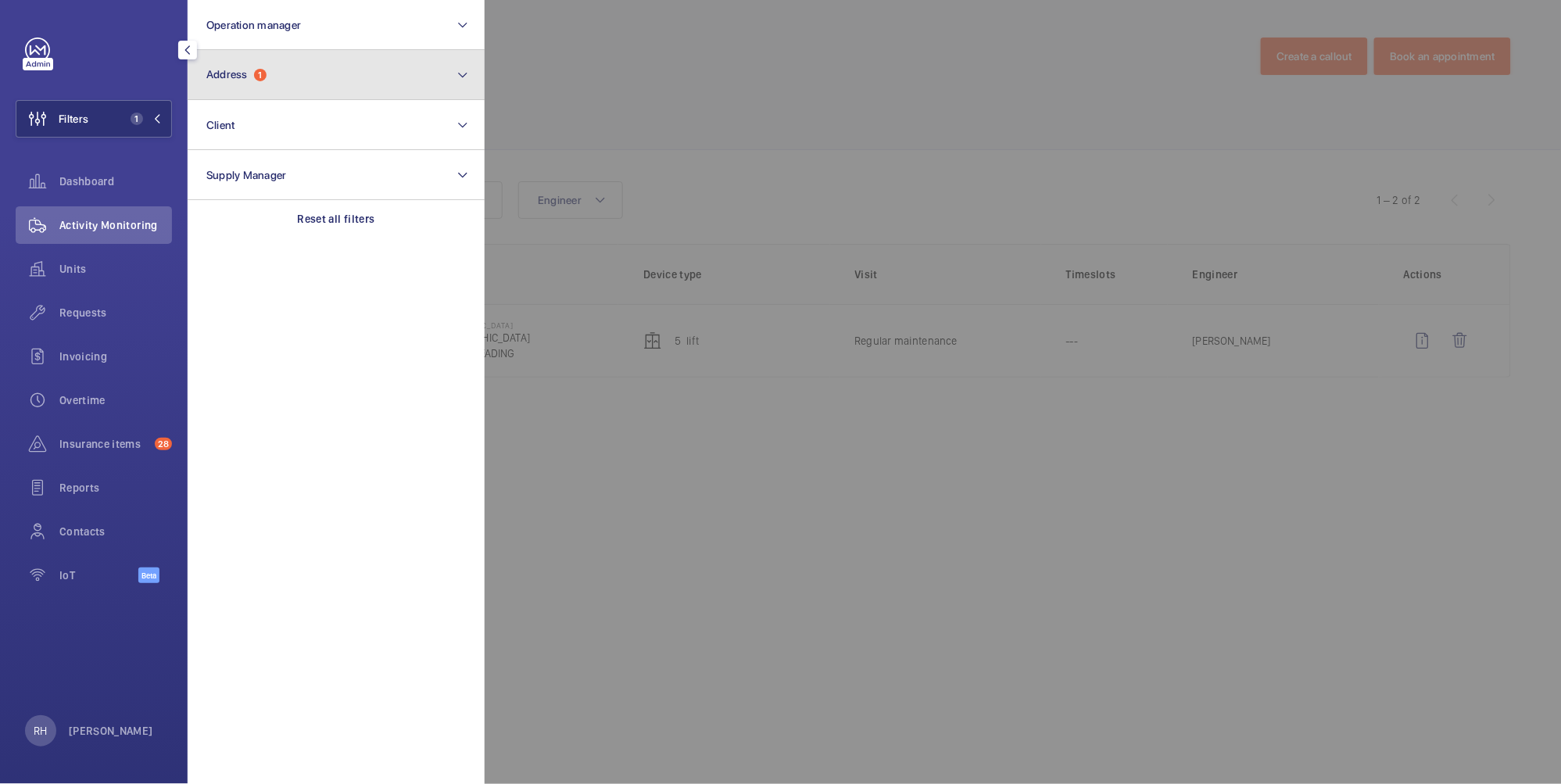
click at [275, 74] on button "Address 1" at bounding box center [336, 75] width 297 height 50
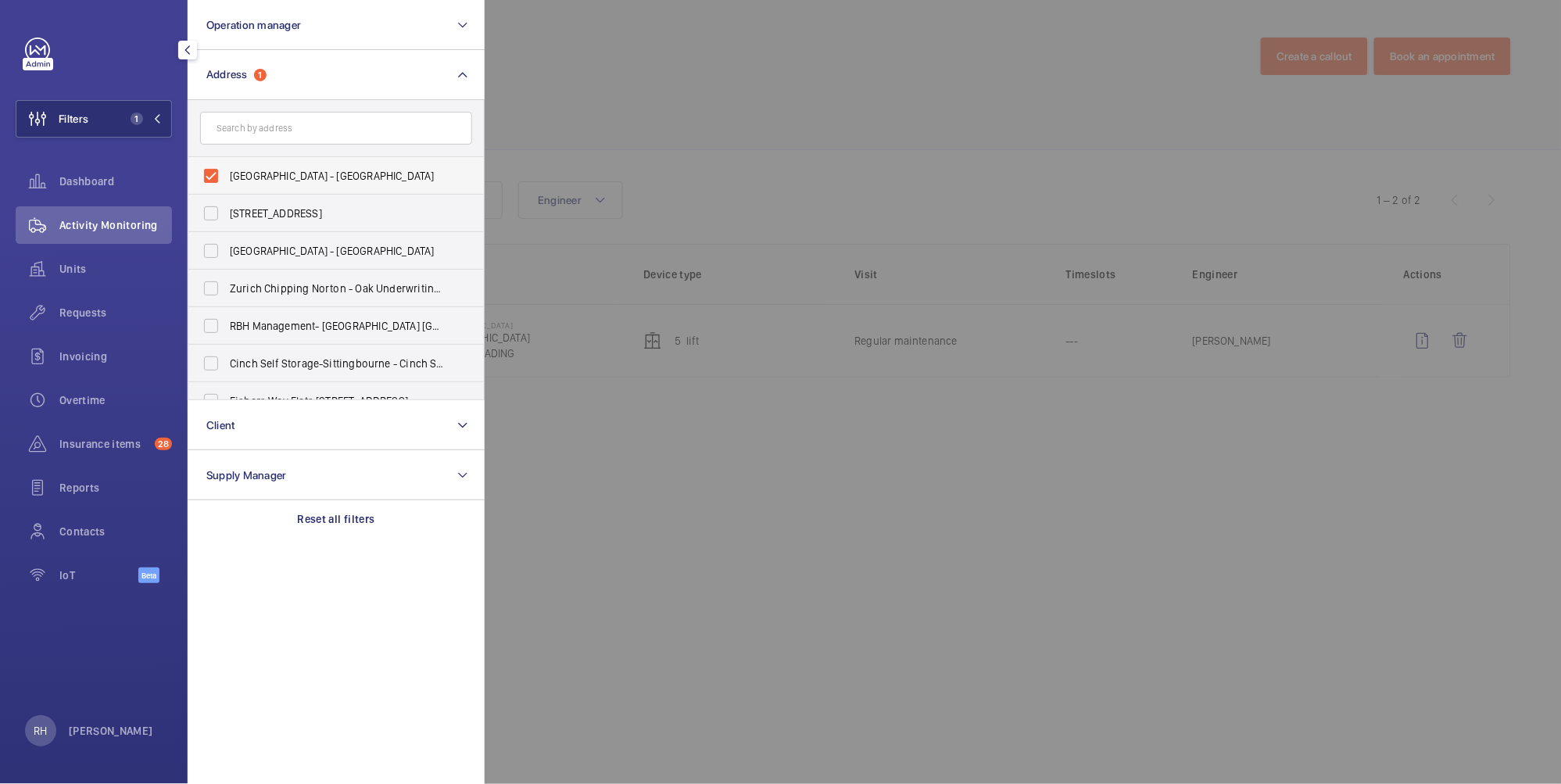
click at [261, 183] on span "NOVOTEL READING CENTRE - Novotel Reading Centre, READING RG1 1DP" at bounding box center [337, 175] width 215 height 15
click at [227, 183] on input "NOVOTEL READING CENTRE - Novotel Reading Centre, READING RG1 1DP" at bounding box center [211, 176] width 31 height 31
checkbox input "false"
click at [272, 134] on input "text" at bounding box center [336, 128] width 272 height 33
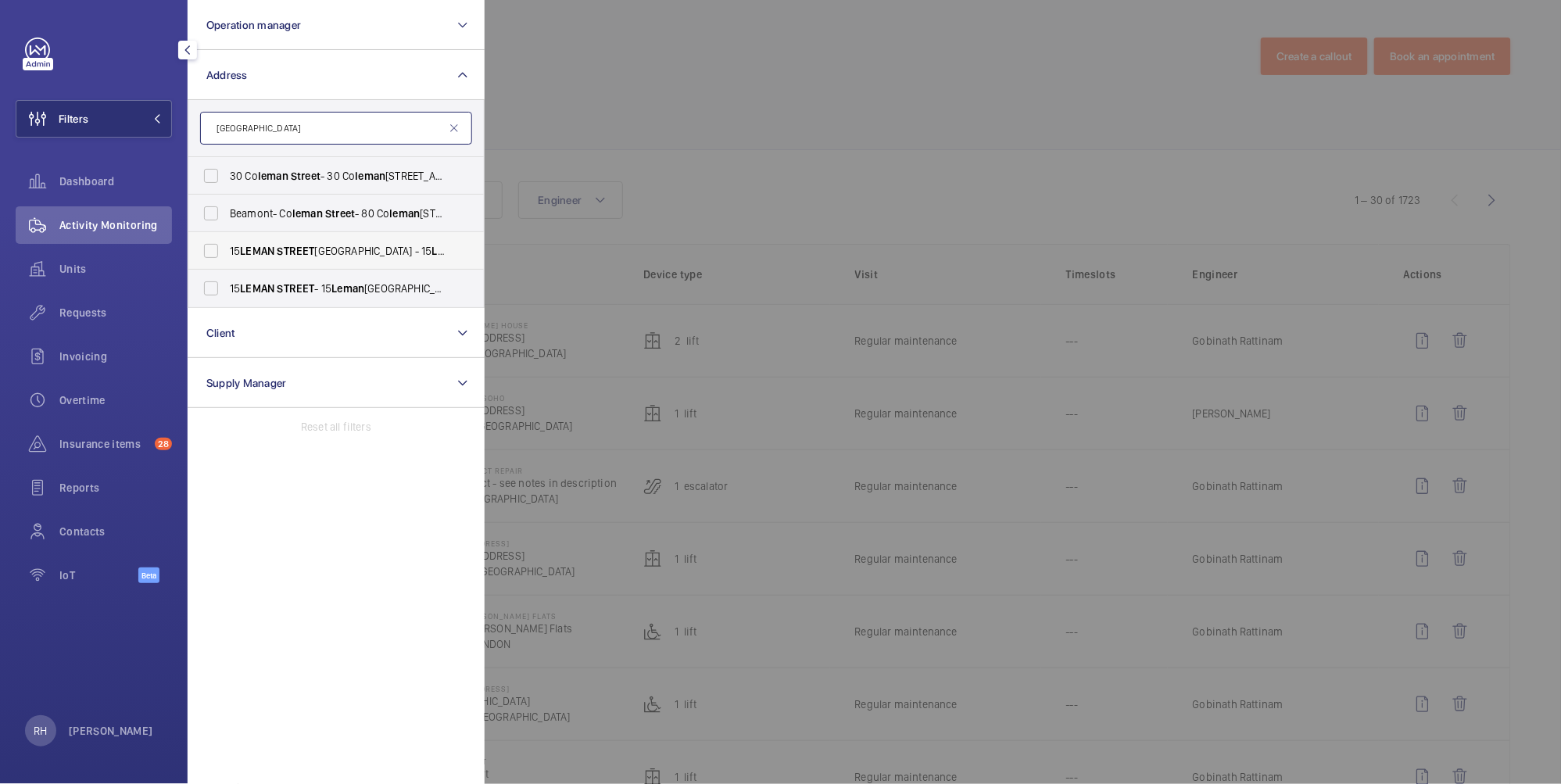
type input "LEMAN STREET"
click at [281, 257] on span "15 LEMAN STREET LONDON - 15 Leman St, LONDON E1 8EN" at bounding box center [337, 250] width 215 height 15
click at [227, 257] on input "15 LEMAN STREET LONDON - 15 Leman St, LONDON E1 8EN" at bounding box center [211, 250] width 31 height 31
checkbox input "true"
click at [278, 274] on label "15 LEMAN STREET - 15 Leman St, LONDON E1 8EN" at bounding box center [324, 289] width 272 height 38
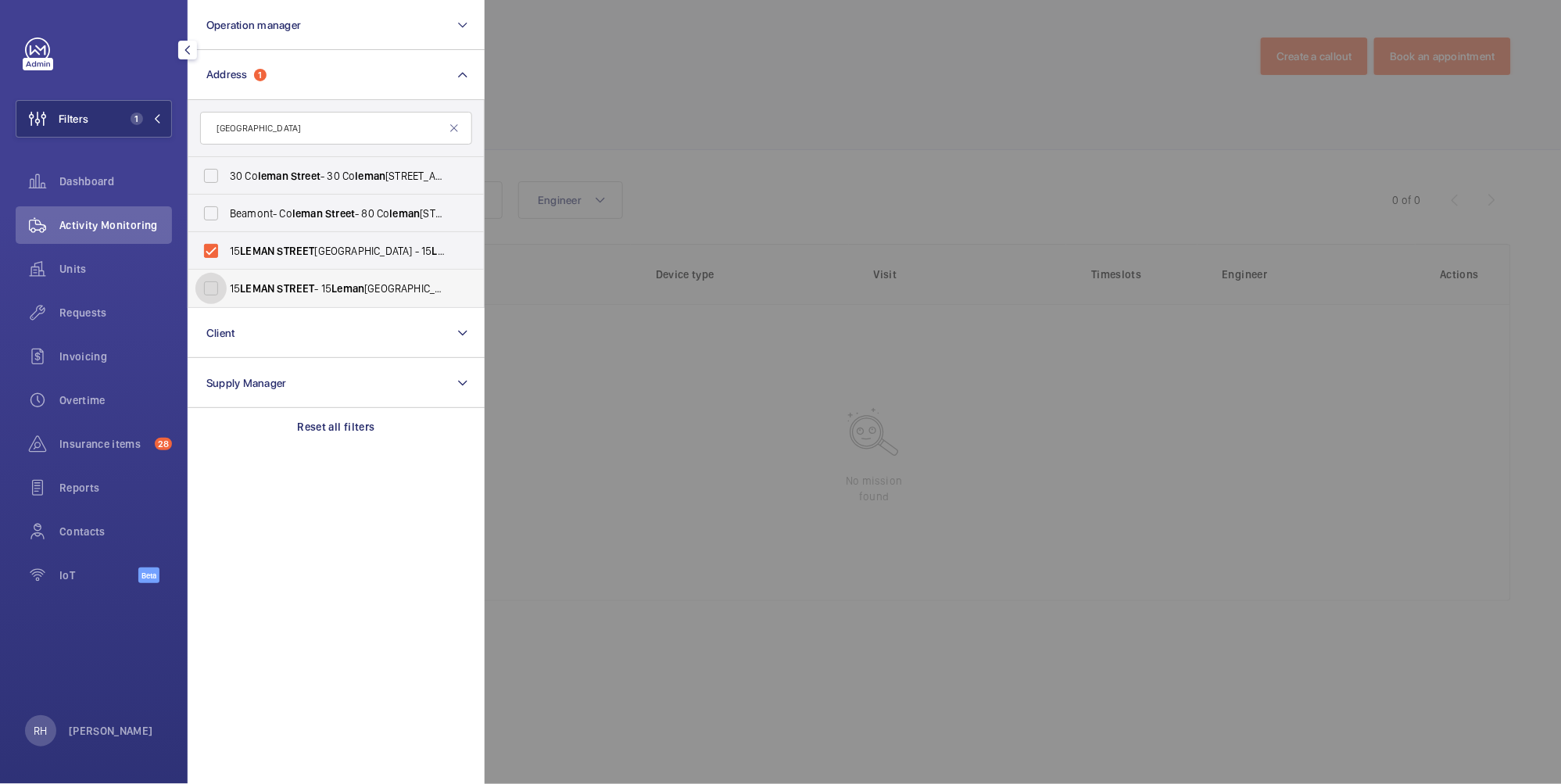
click at [227, 274] on input "15 LEMAN STREET - 15 Leman St, LONDON E1 8EN" at bounding box center [211, 288] width 31 height 31
checkbox input "true"
click at [681, 92] on div at bounding box center [1265, 392] width 1561 height 784
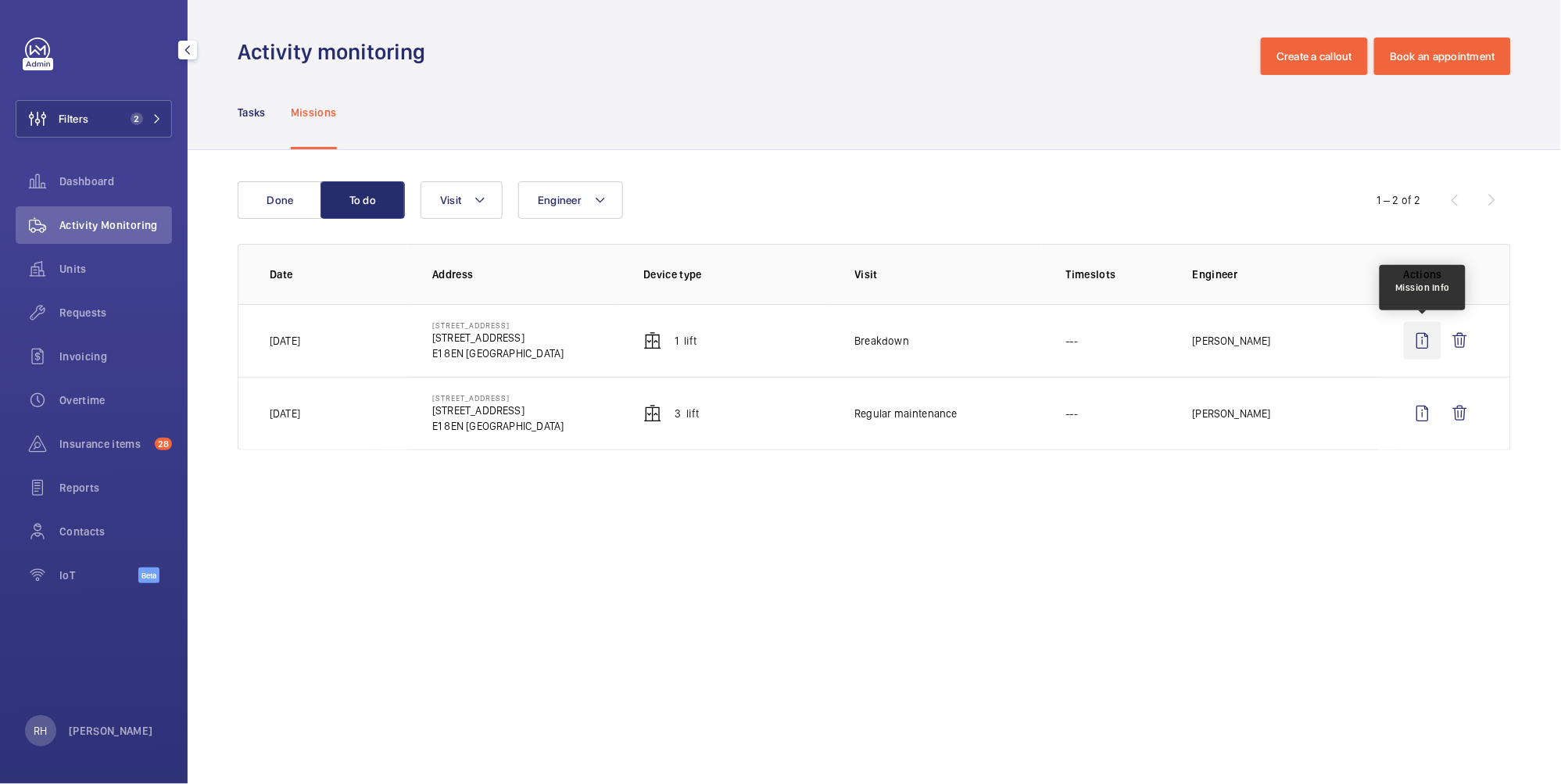
click at [1418, 337] on wm-front-icon-button at bounding box center [1422, 341] width 38 height 38
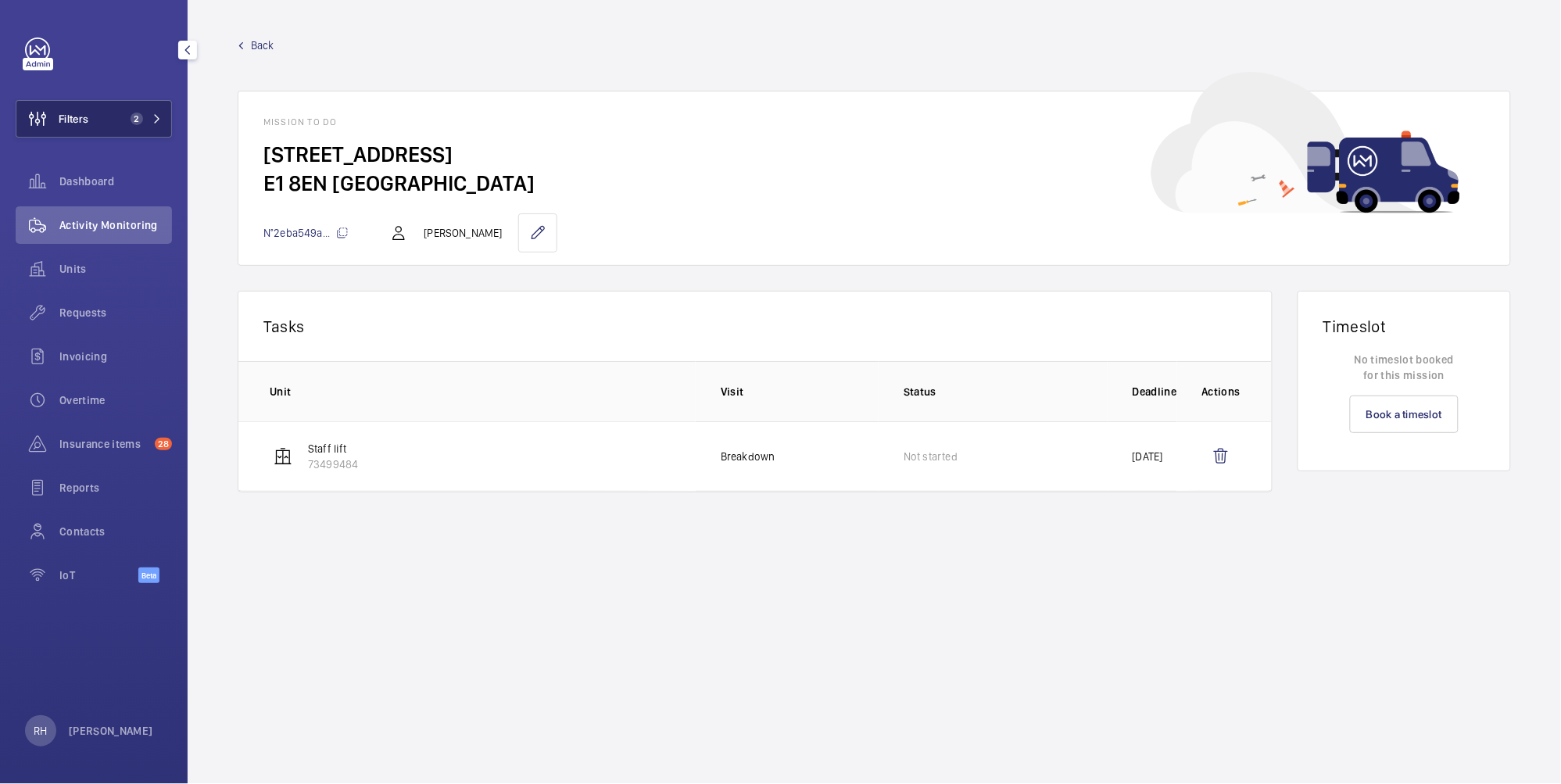
click at [150, 114] on span "2" at bounding box center [143, 118] width 38 height 13
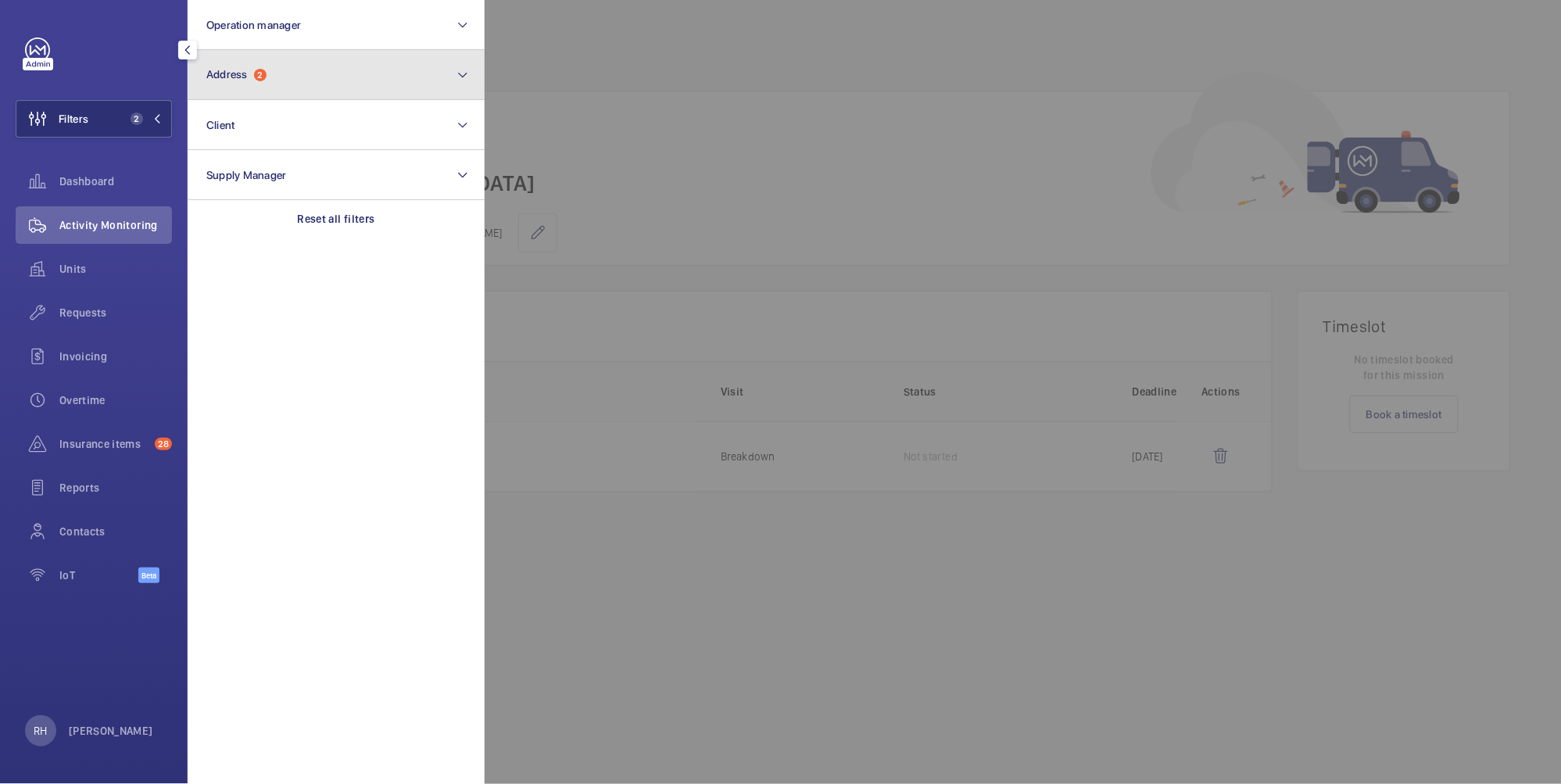
click at [315, 76] on button "Address 2" at bounding box center [336, 75] width 297 height 50
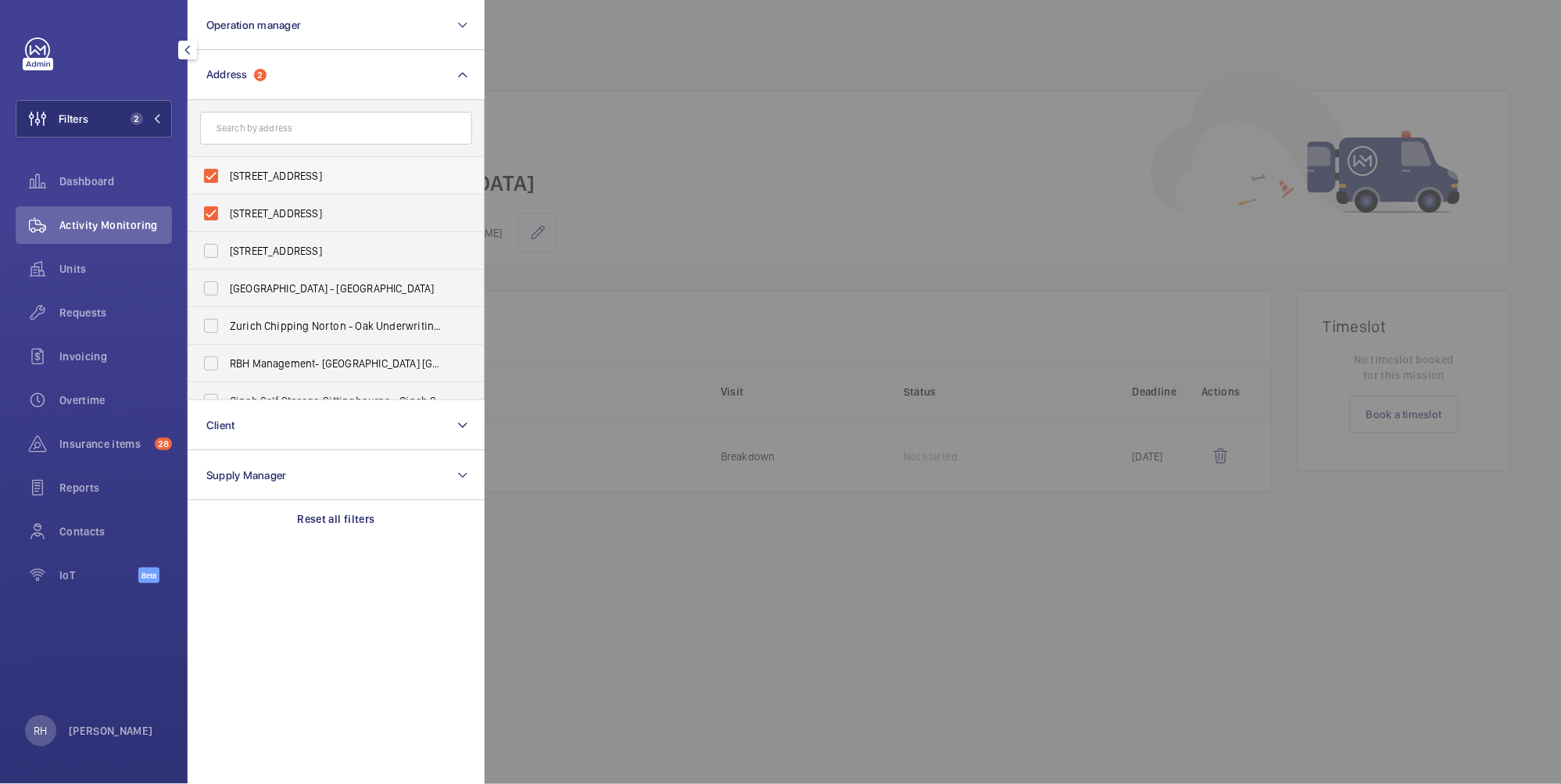
click at [257, 177] on span "15 LEMAN STREET LONDON - 15 Leman St, LONDON E1 8EN" at bounding box center [337, 175] width 215 height 15
click at [227, 177] on input "15 LEMAN STREET LONDON - 15 Leman St, LONDON E1 8EN" at bounding box center [211, 176] width 31 height 31
checkbox input "false"
drag, startPoint x: 255, startPoint y: 210, endPoint x: 299, endPoint y: 189, distance: 48.8
click at [255, 211] on span "15 LEMAN STREET - 15 Leman St, LONDON E1 8EN" at bounding box center [337, 213] width 215 height 15
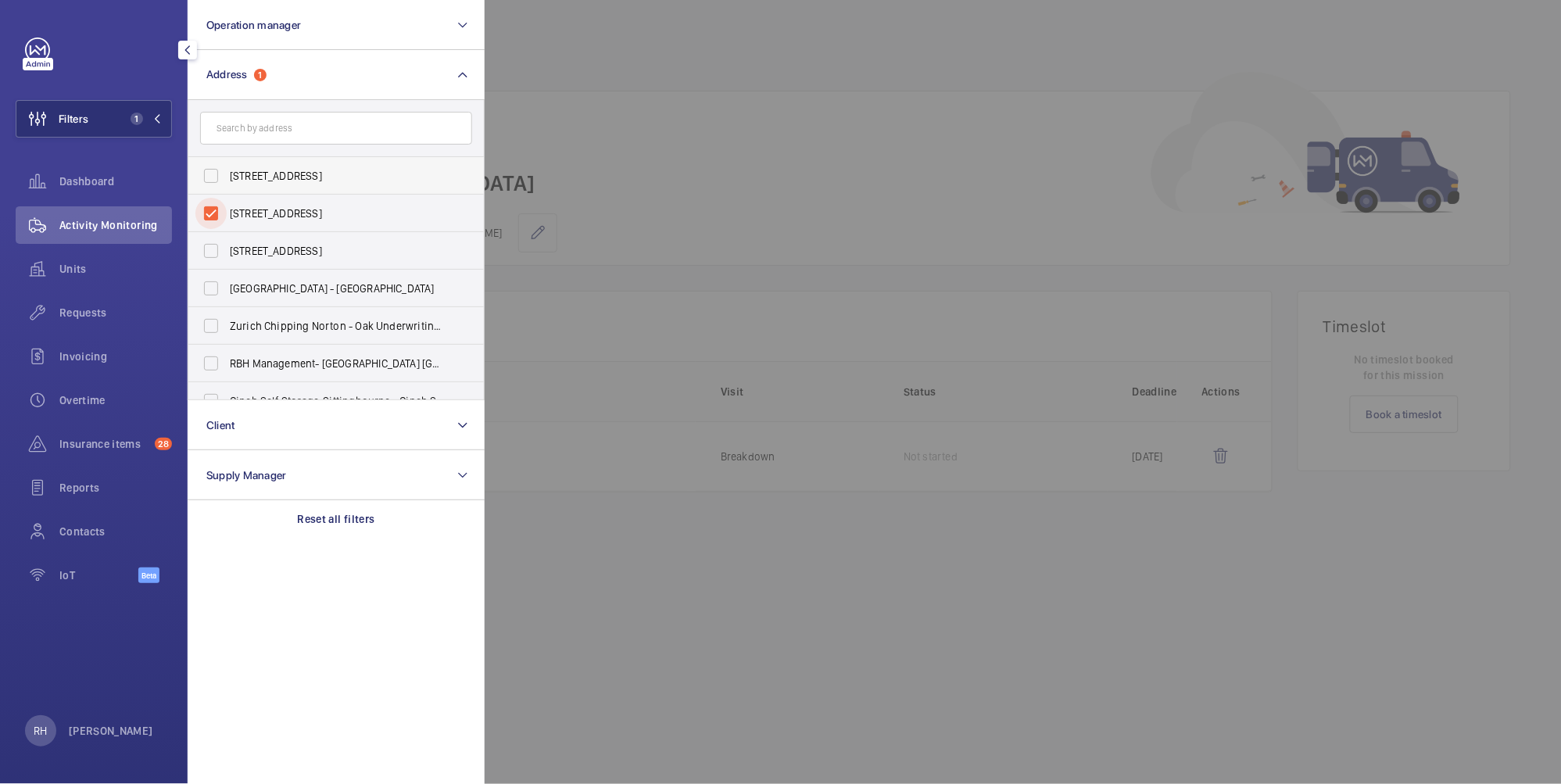
click at [227, 211] on input "15 LEMAN STREET - 15 Leman St, LONDON E1 8EN" at bounding box center [211, 213] width 31 height 31
checkbox input "false"
click at [613, 112] on div at bounding box center [1265, 392] width 1561 height 784
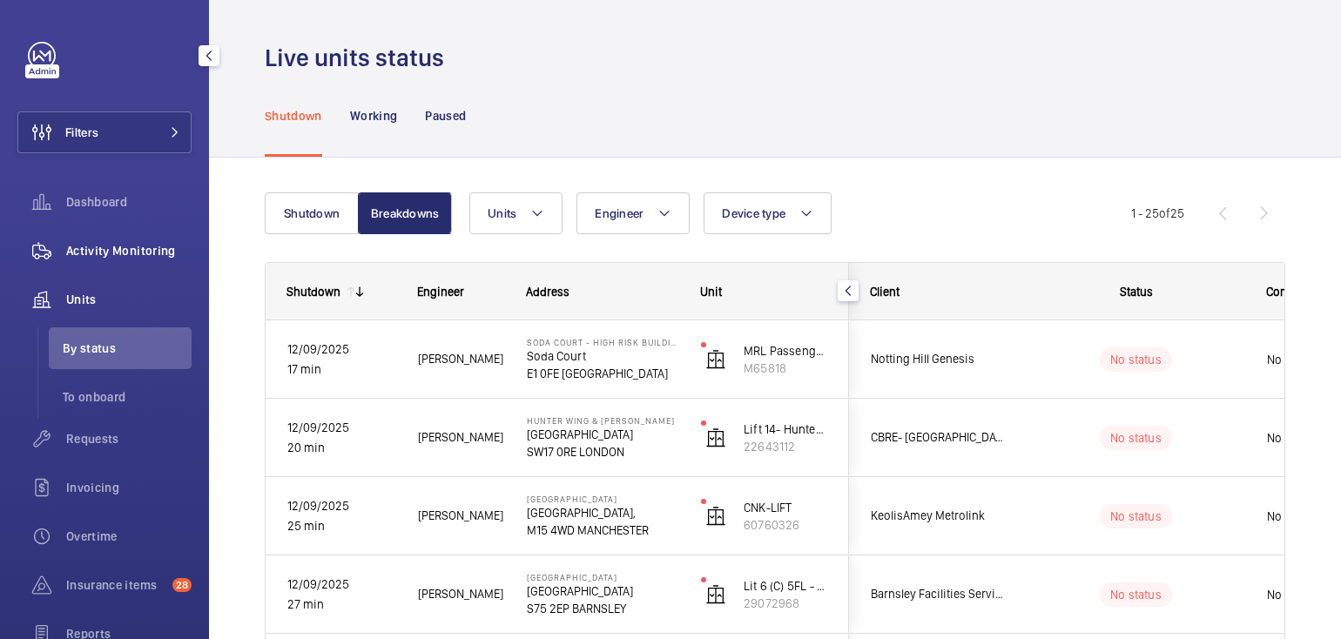
click at [113, 250] on span "Activity Monitoring" at bounding box center [128, 250] width 125 height 17
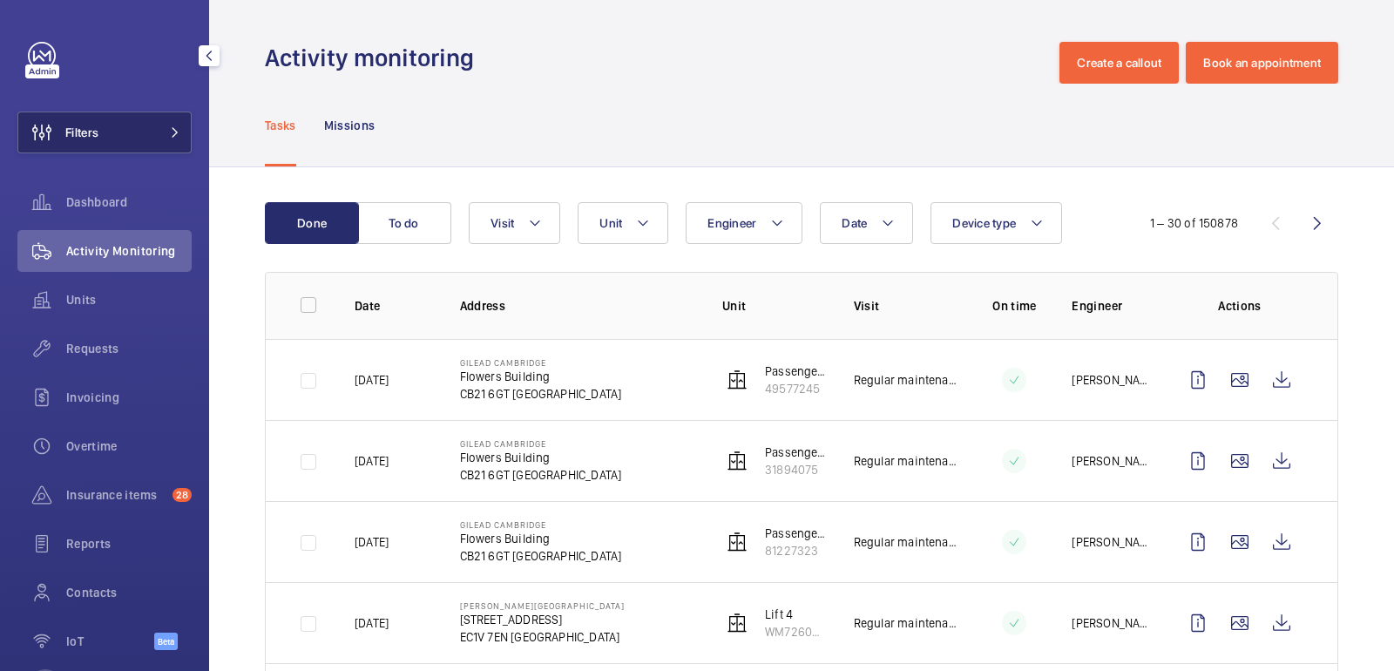
click at [166, 125] on button "Filters" at bounding box center [104, 132] width 174 height 42
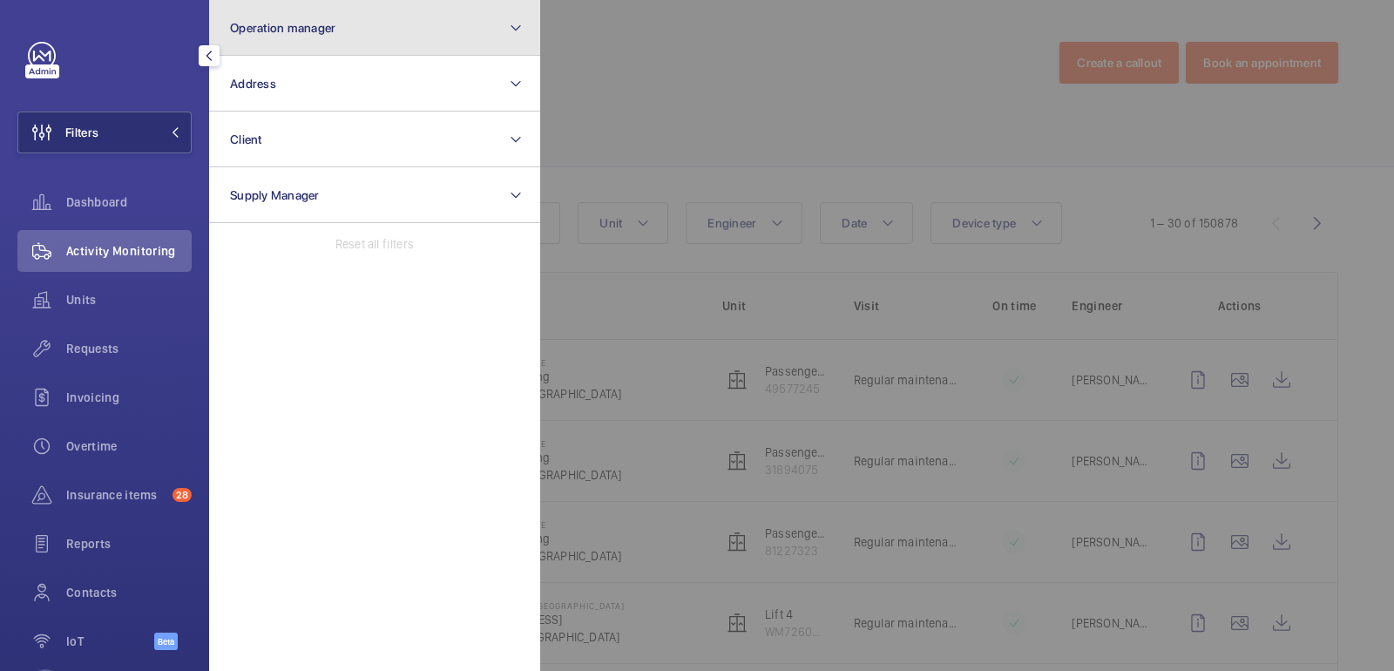
click at [456, 35] on button "Operation manager" at bounding box center [374, 28] width 331 height 56
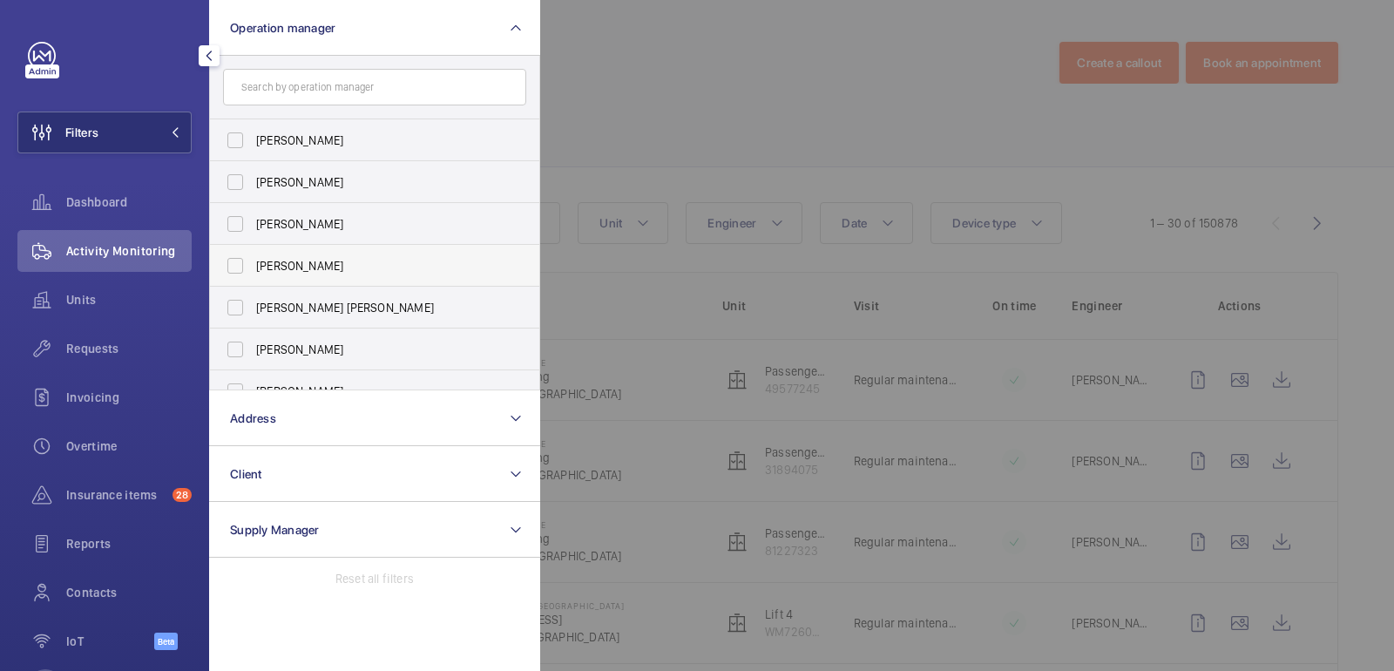
click at [326, 268] on span "[PERSON_NAME]" at bounding box center [376, 265] width 240 height 17
click at [253, 268] on input "[PERSON_NAME]" at bounding box center [235, 265] width 35 height 35
checkbox input "true"
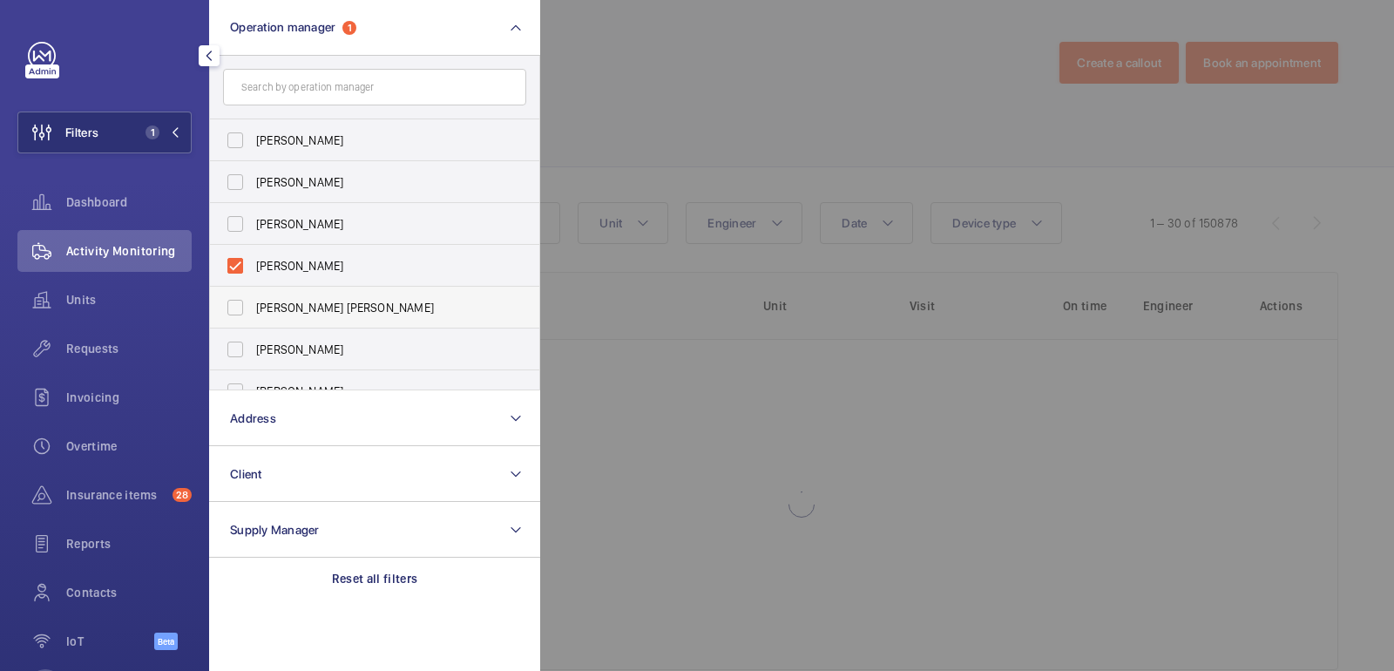
click at [320, 299] on span "[PERSON_NAME] [PERSON_NAME]" at bounding box center [376, 307] width 240 height 17
click at [253, 299] on input "[PERSON_NAME] [PERSON_NAME]" at bounding box center [235, 307] width 35 height 35
checkbox input "true"
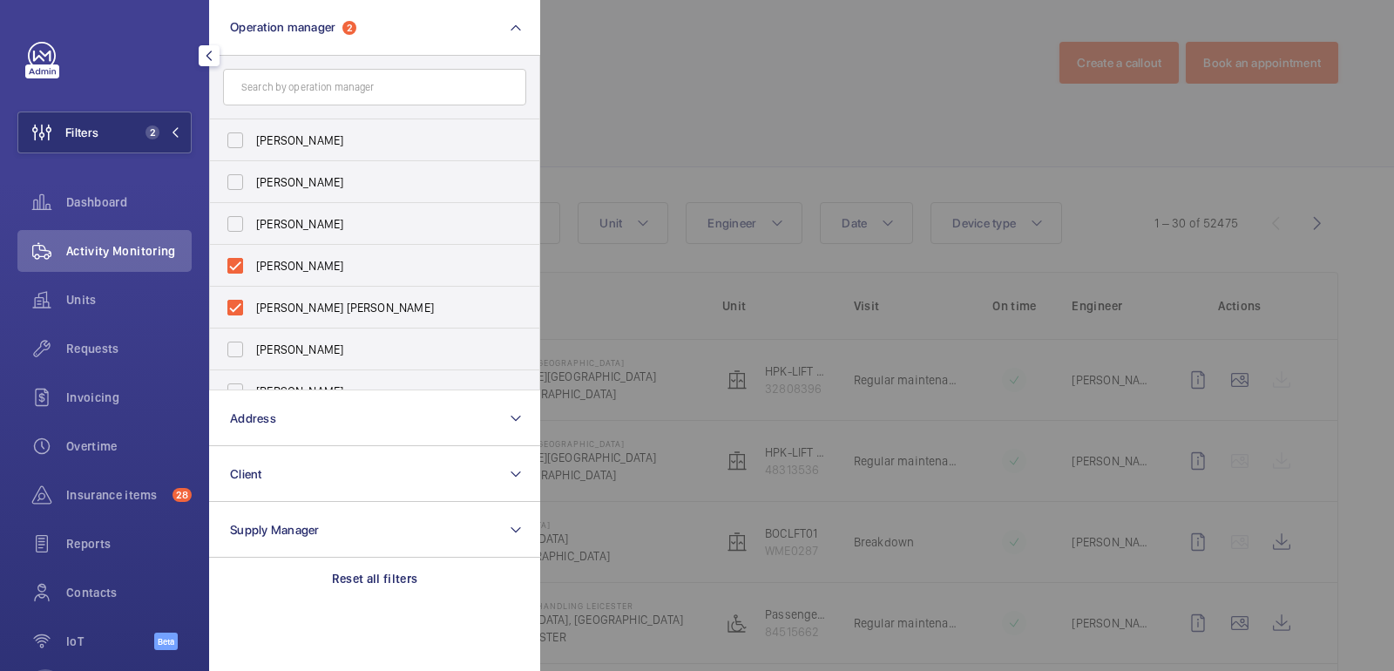
click at [633, 139] on div at bounding box center [1237, 335] width 1394 height 671
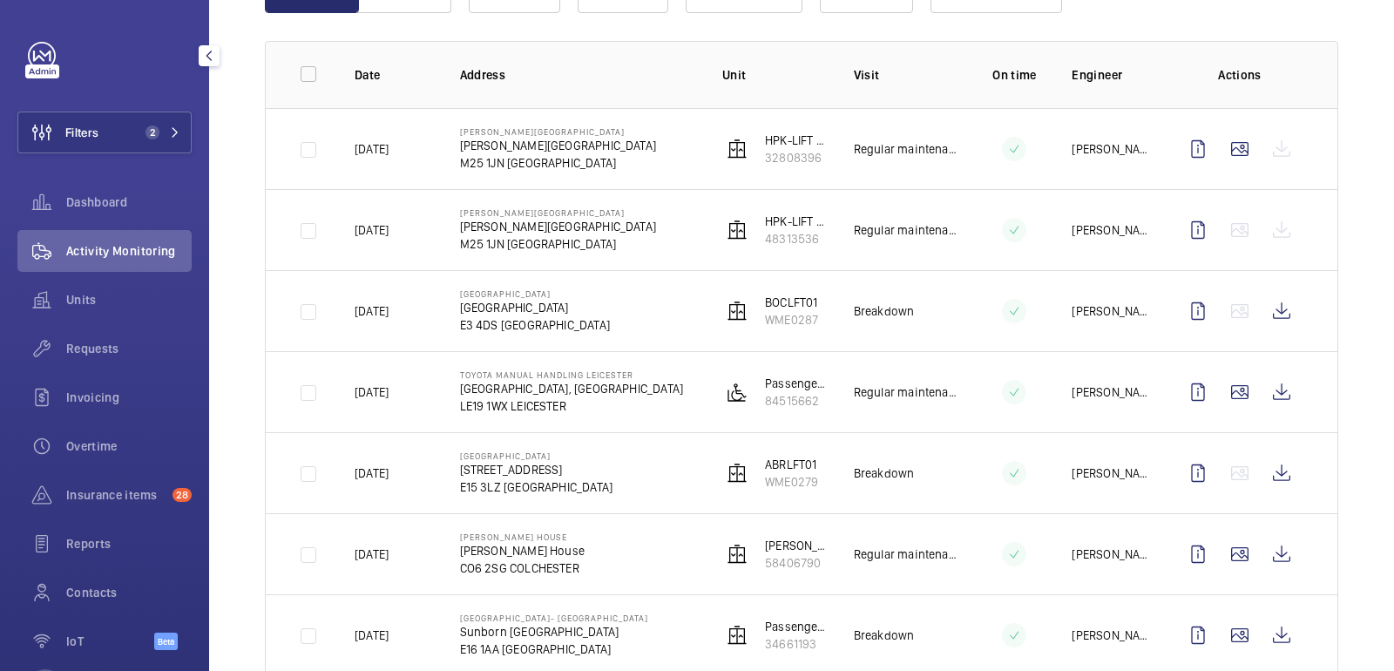
scroll to position [222, 0]
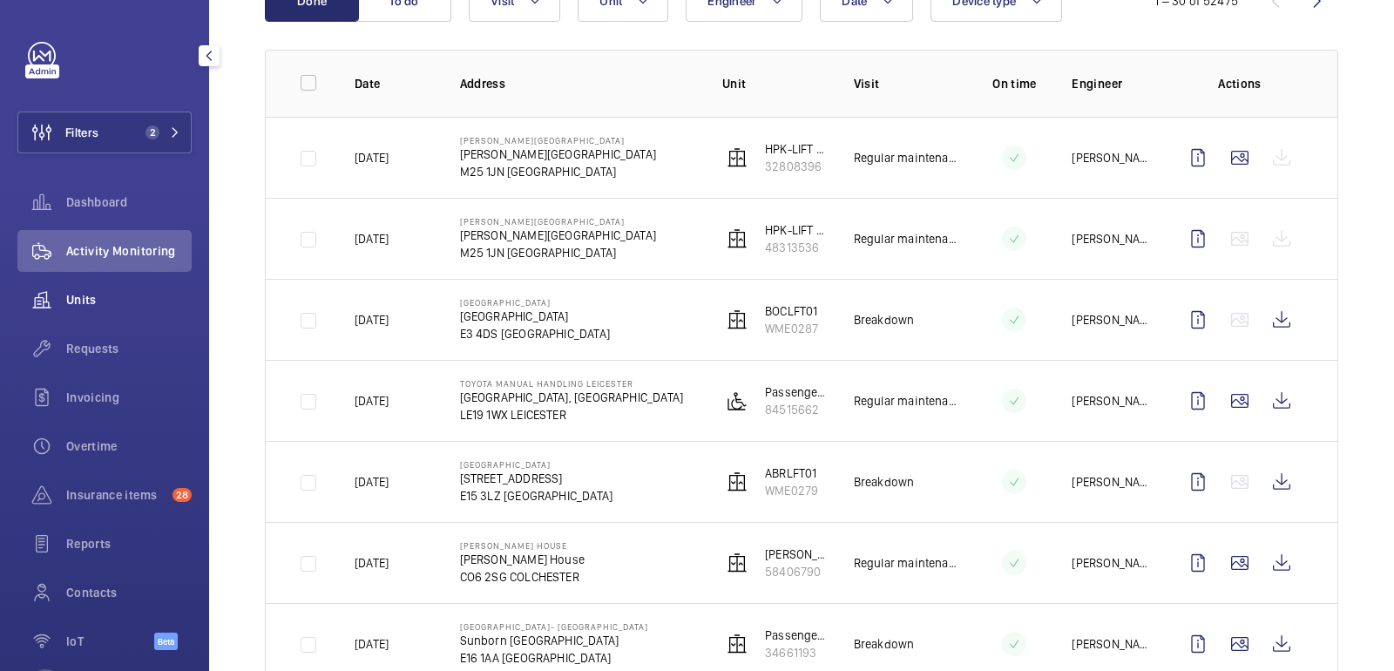
click at [148, 294] on span "Units" at bounding box center [128, 299] width 125 height 17
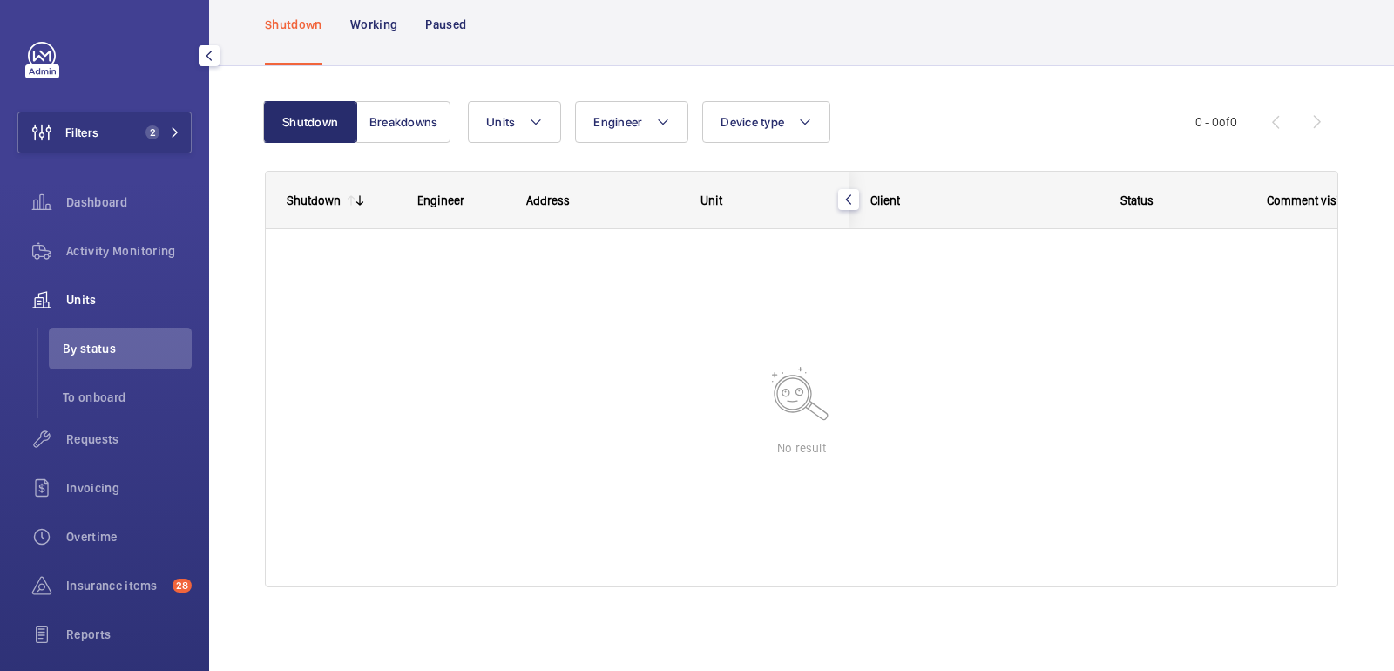
scroll to position [91, 0]
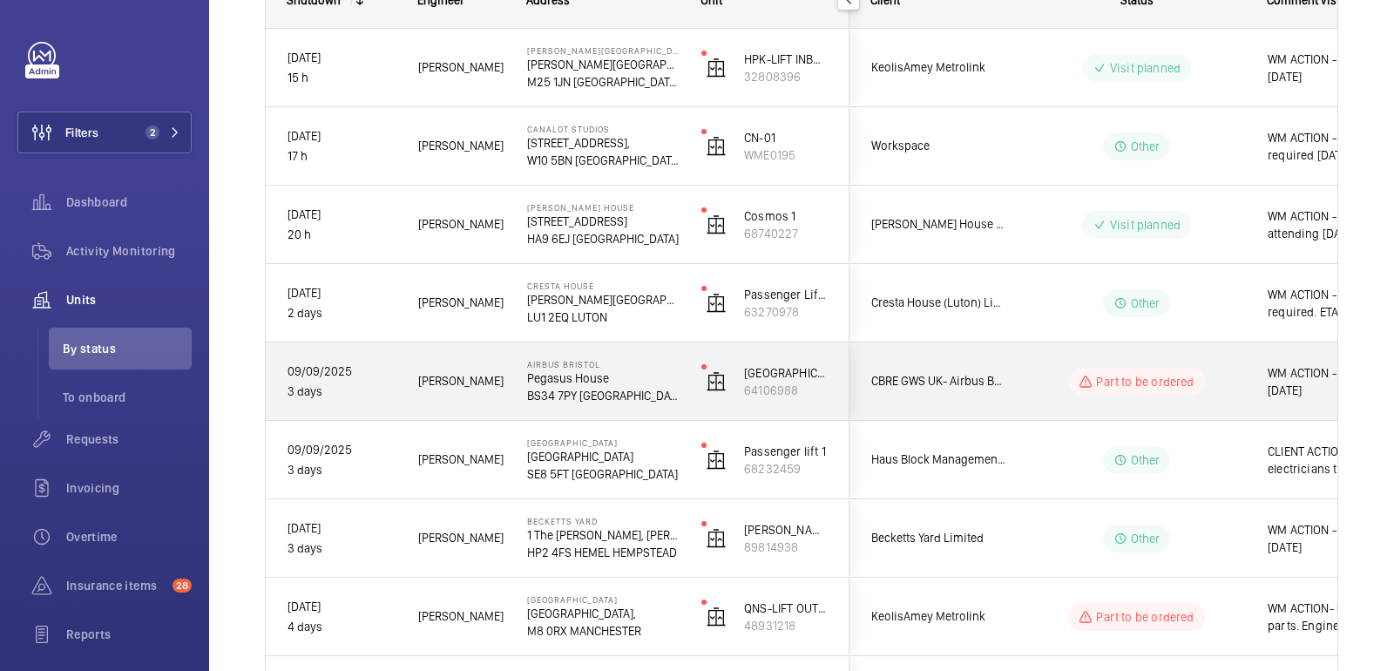
scroll to position [313, 0]
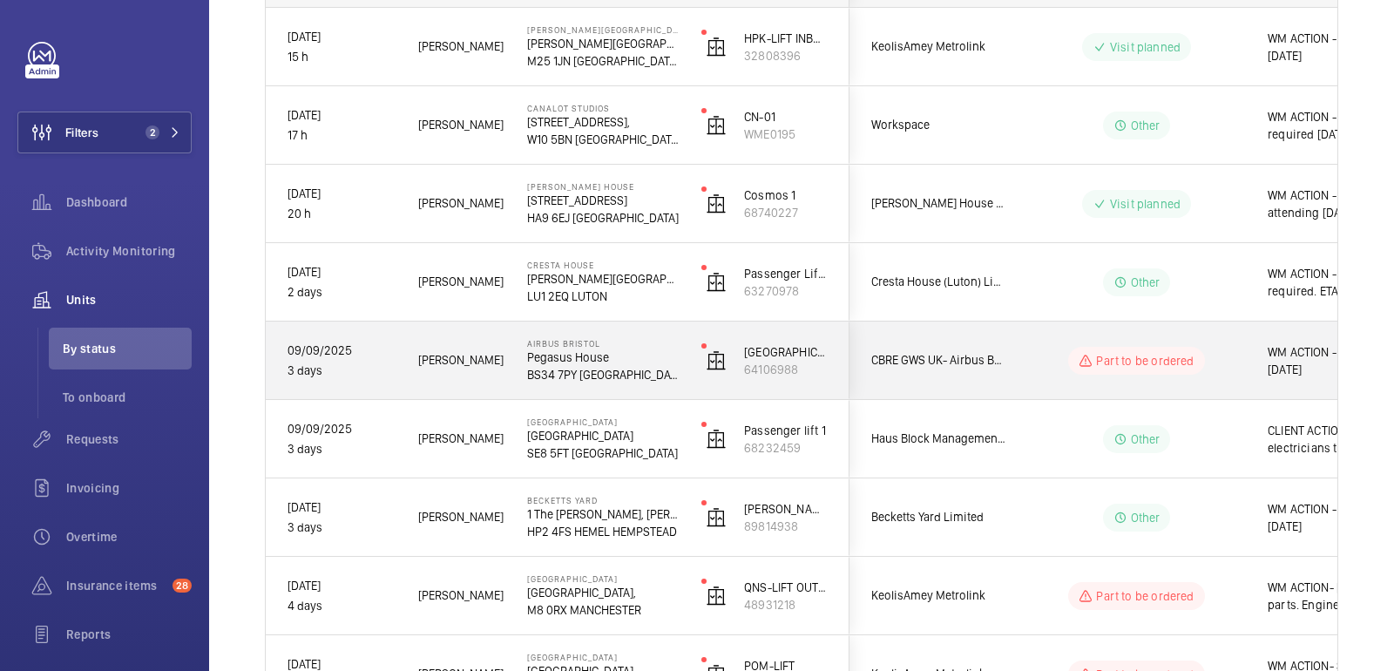
click at [639, 345] on p "Airbus Bristol" at bounding box center [603, 343] width 152 height 10
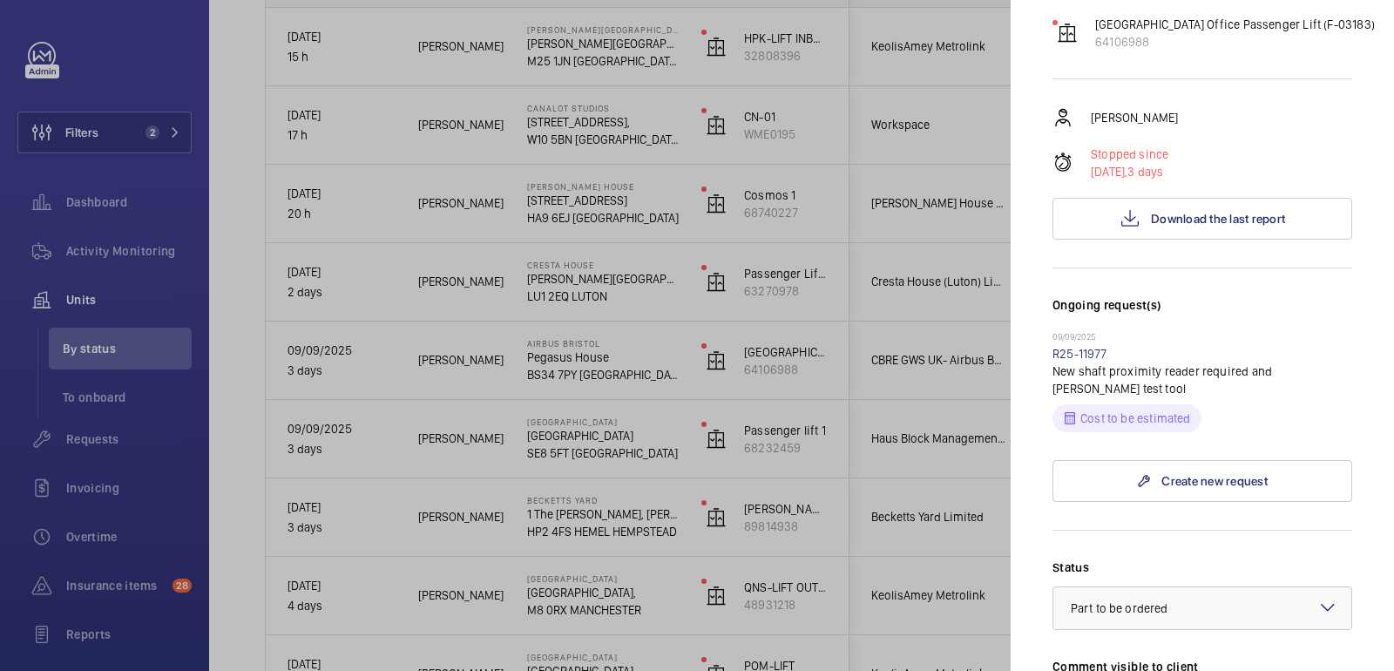
scroll to position [658, 0]
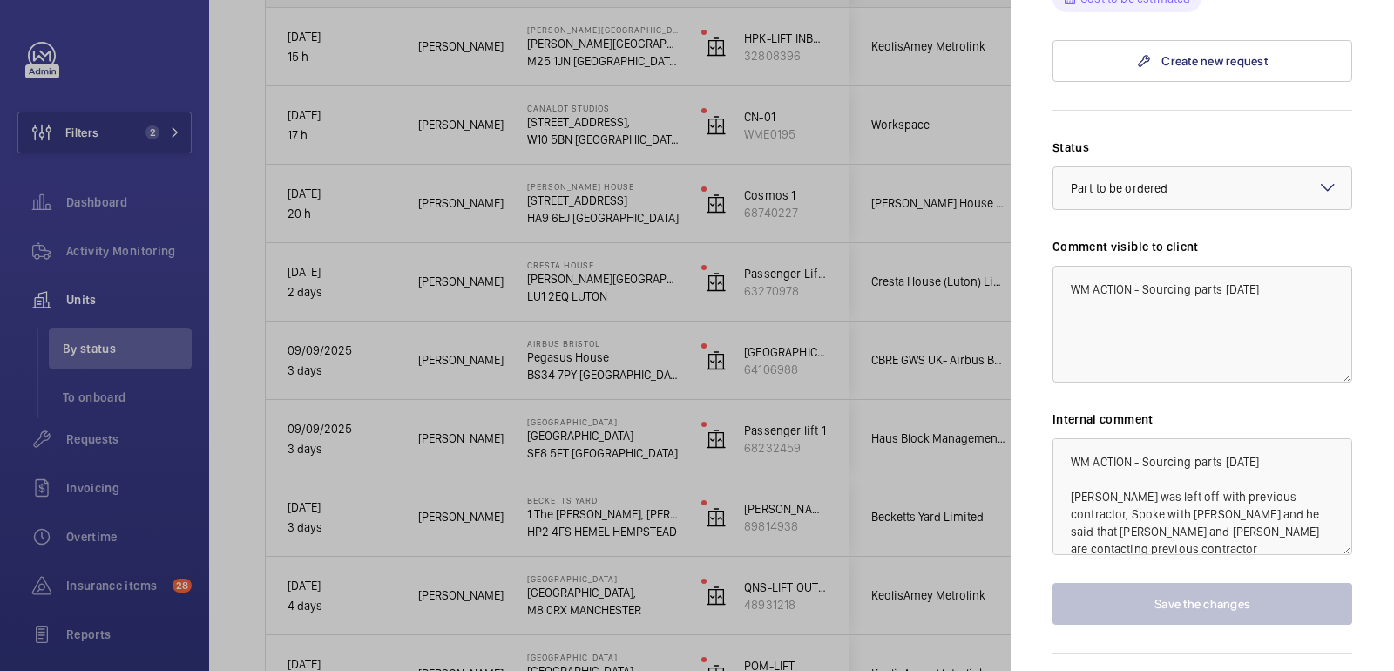
click at [879, 388] on div at bounding box center [697, 335] width 1394 height 671
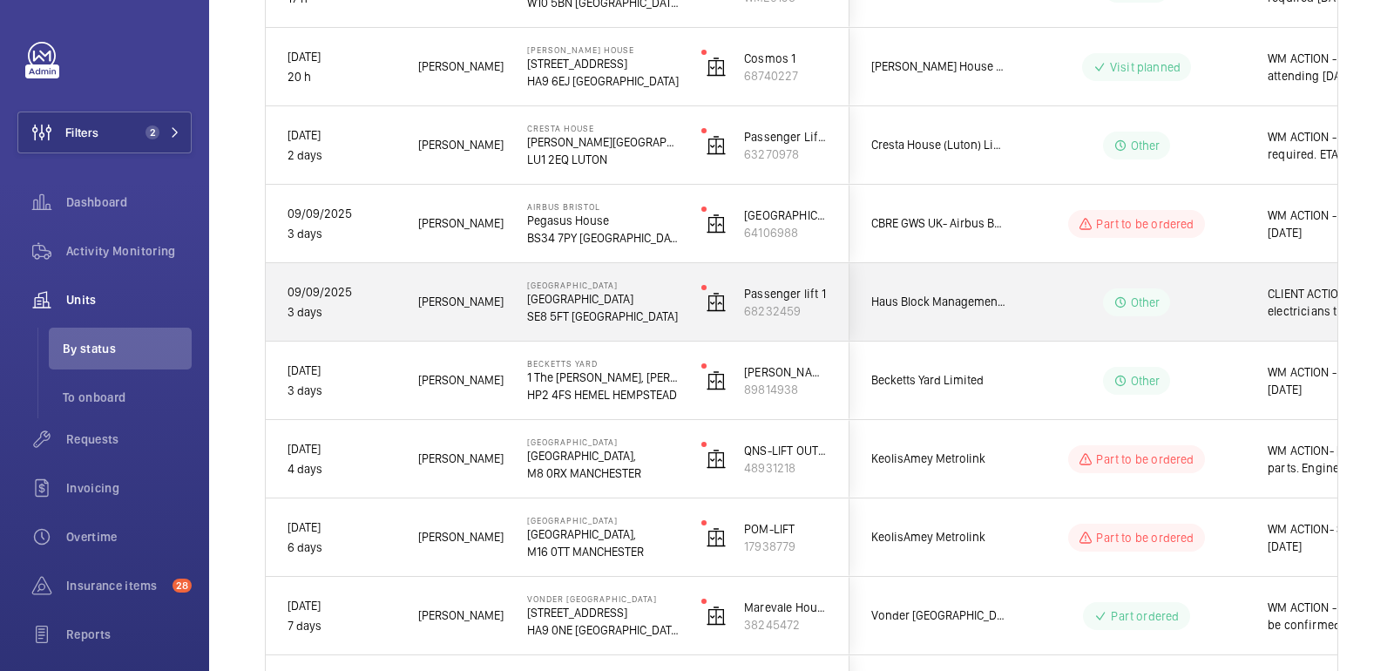
scroll to position [460, 0]
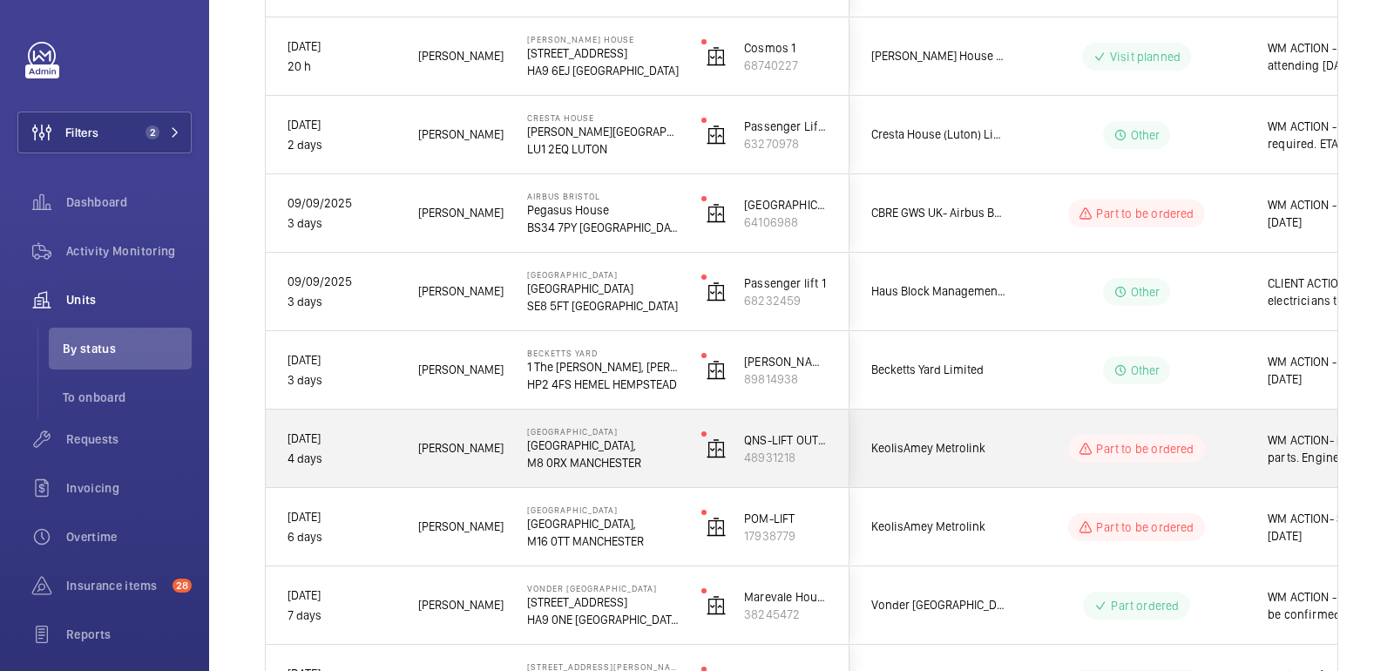
click at [828, 454] on div "QNS-LIFT OUTBOUND 48931218" at bounding box center [764, 448] width 168 height 78
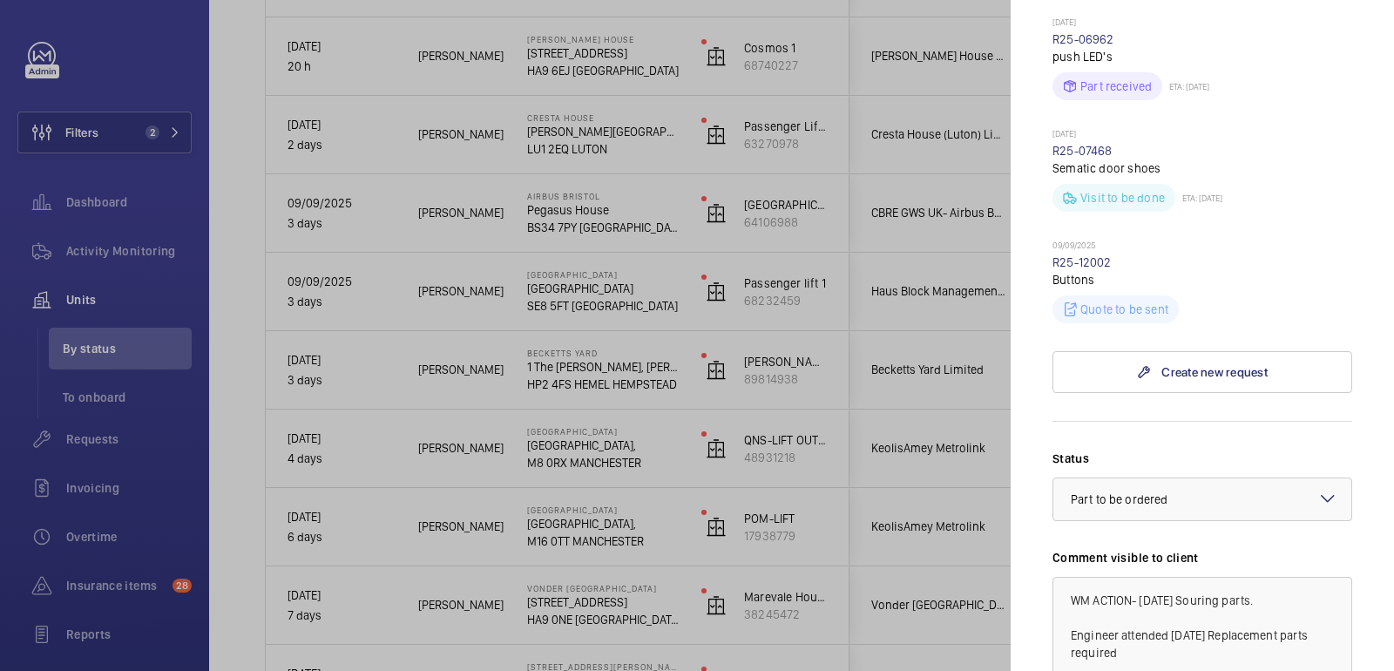
scroll to position [2239, 0]
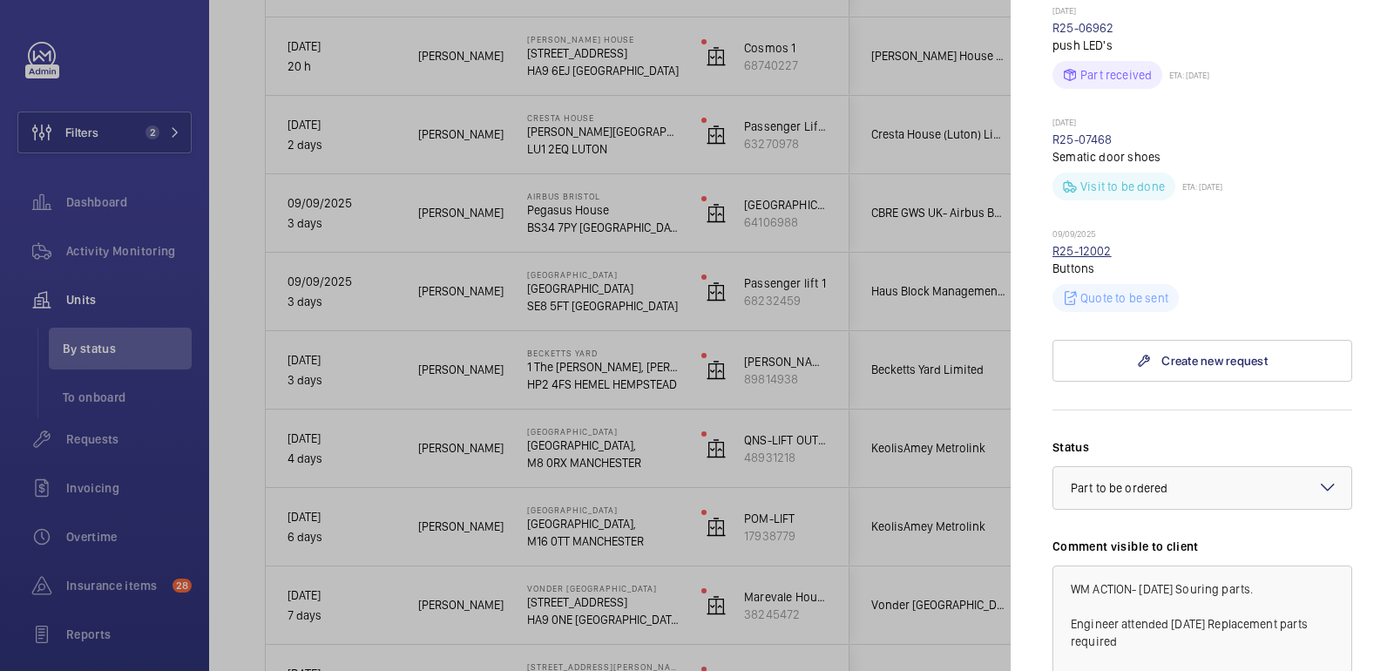
click at [1090, 258] on link "R25-12002" at bounding box center [1081, 251] width 59 height 14
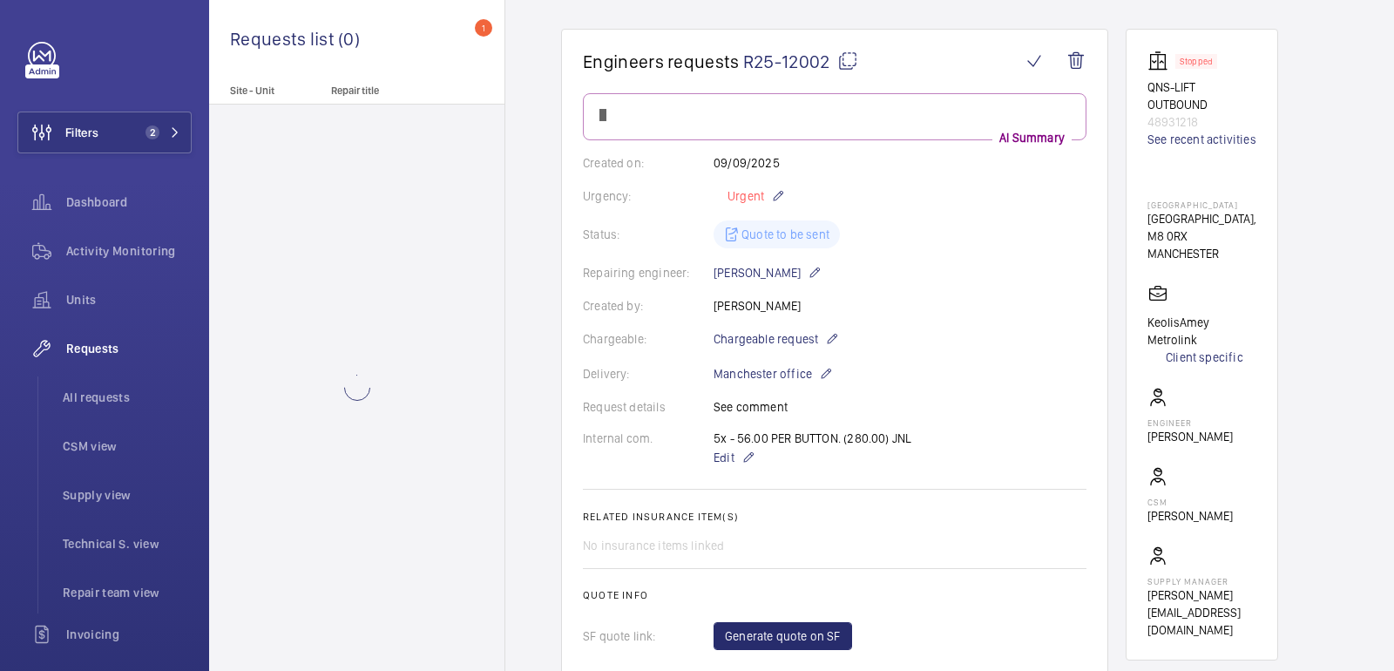
scroll to position [146, 0]
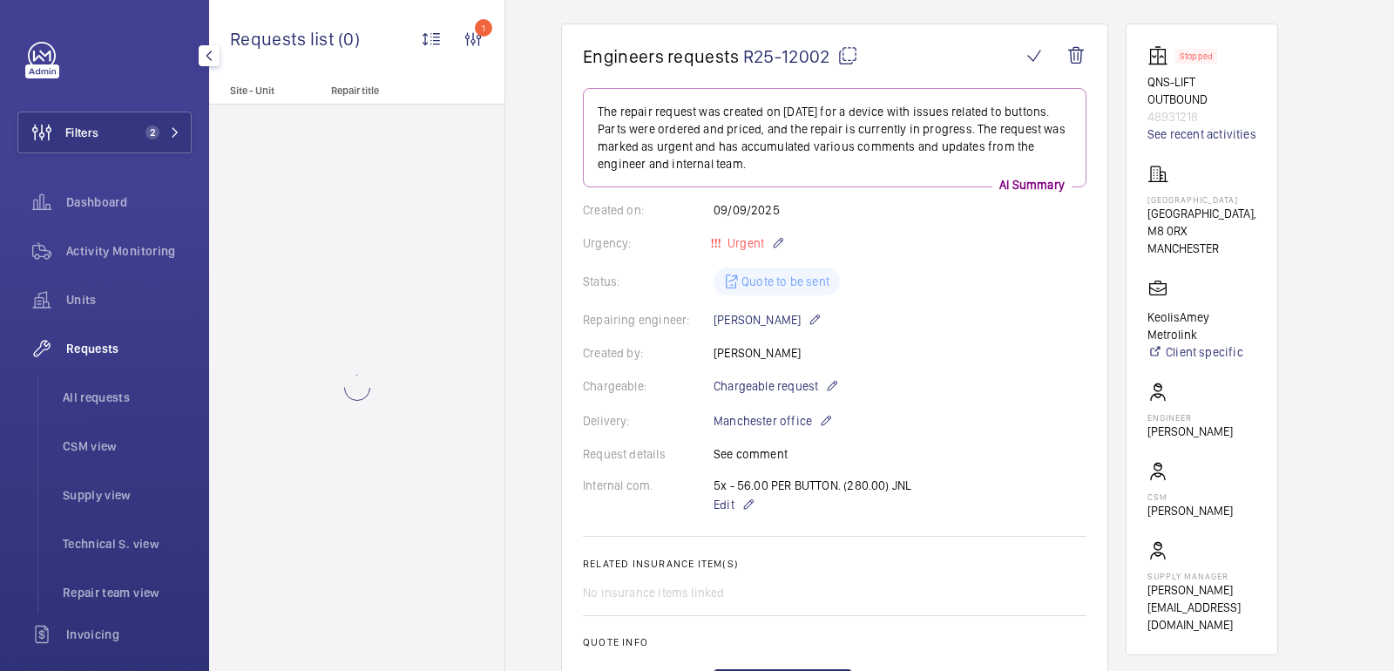
click at [116, 334] on div "Requests" at bounding box center [104, 349] width 174 height 42
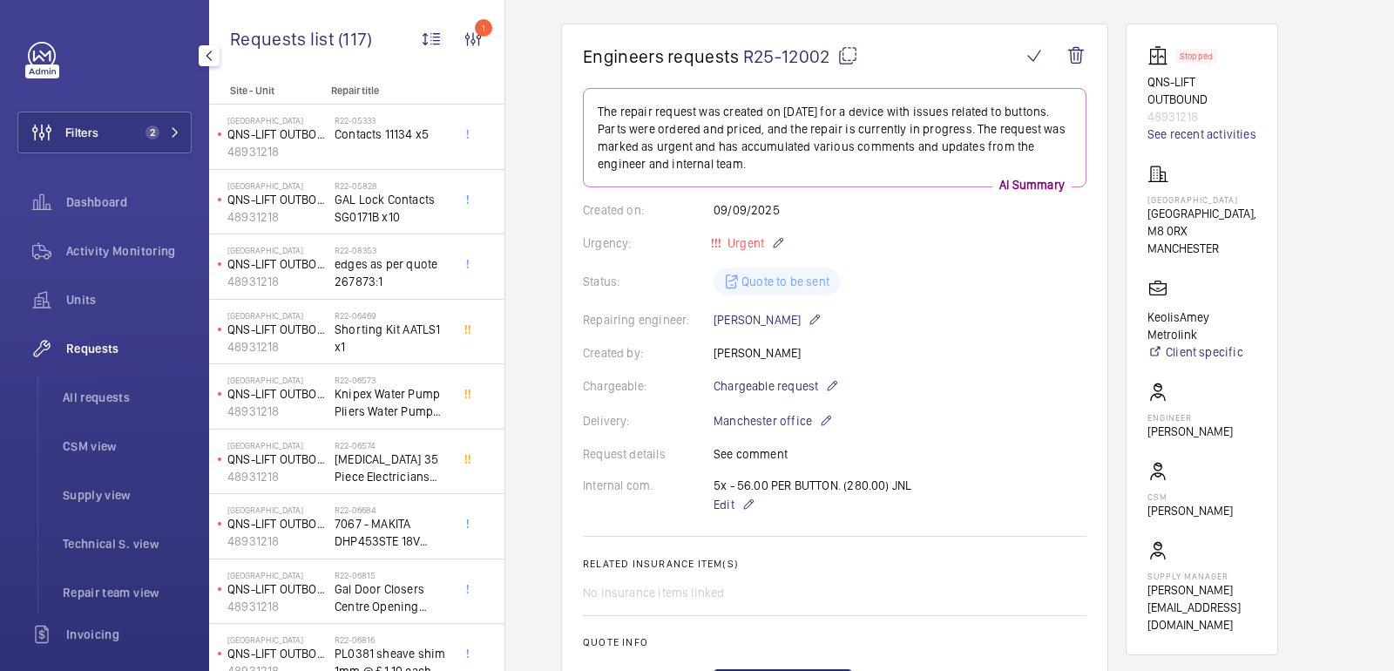
click at [116, 334] on div "Requests" at bounding box center [104, 349] width 174 height 42
